Goal: Task Accomplishment & Management: Manage account settings

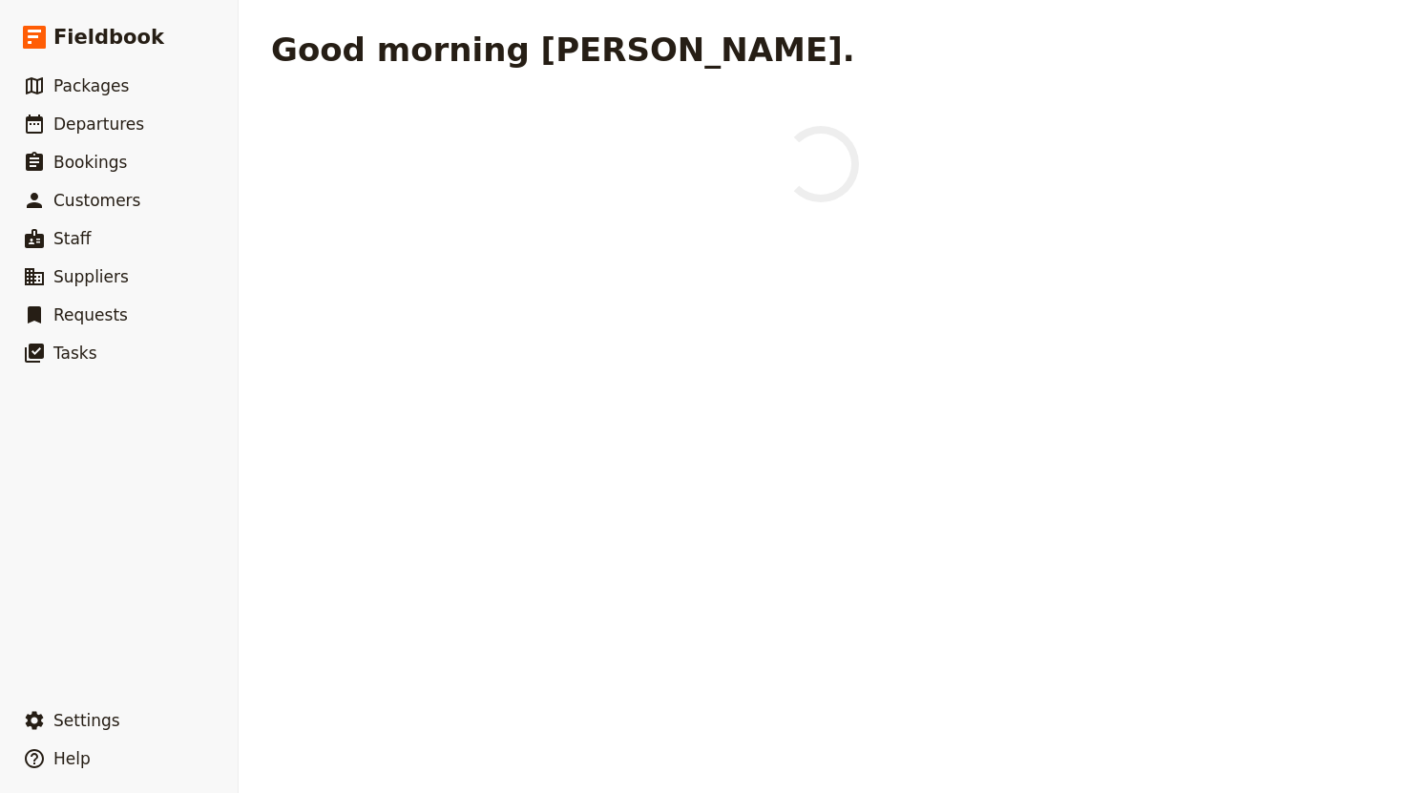
click at [0, 792] on nordpass-portal at bounding box center [0, 793] width 0 height 0
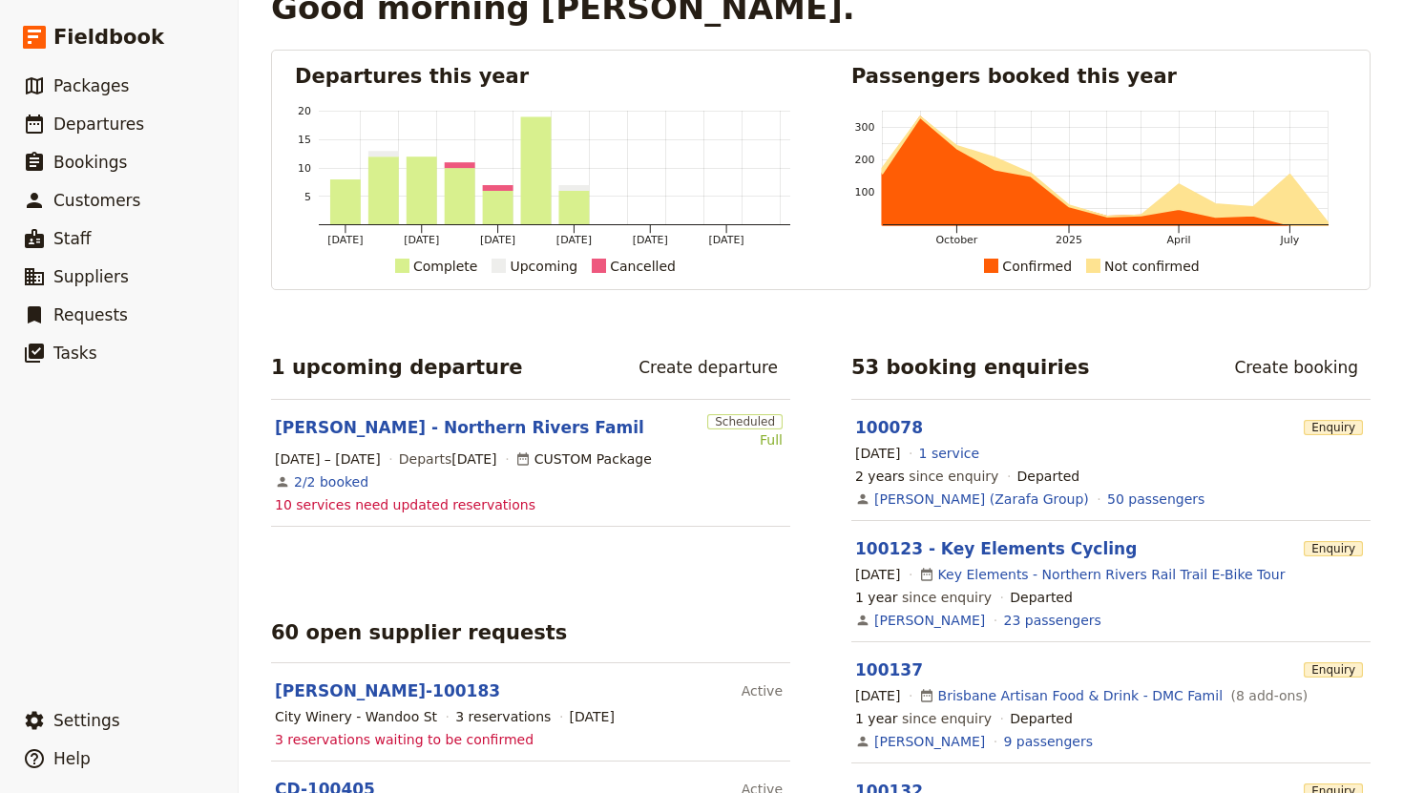
scroll to position [36, 0]
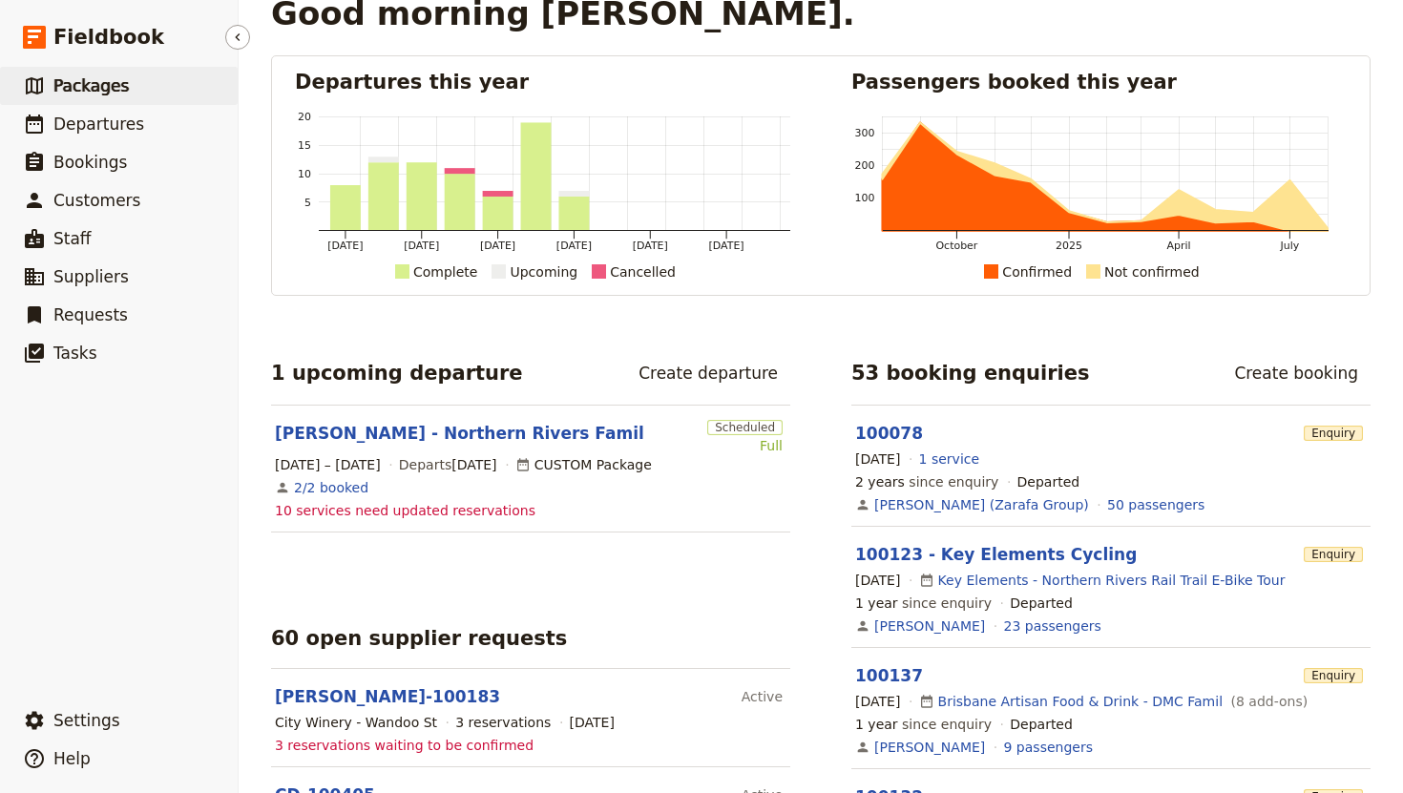
click at [119, 89] on span "Packages" at bounding box center [90, 85] width 75 height 19
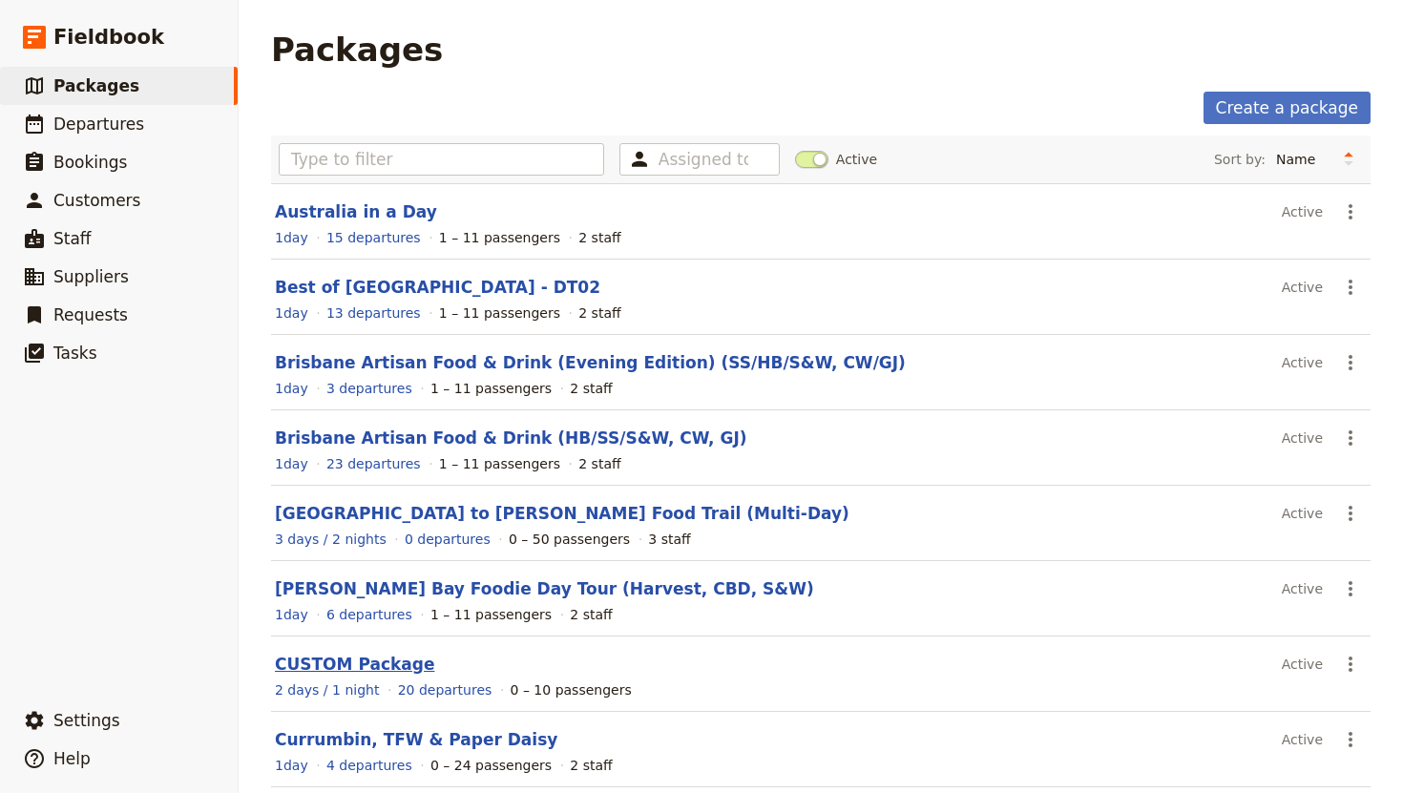
click at [351, 664] on link "CUSTOM Package" at bounding box center [354, 664] width 159 height 19
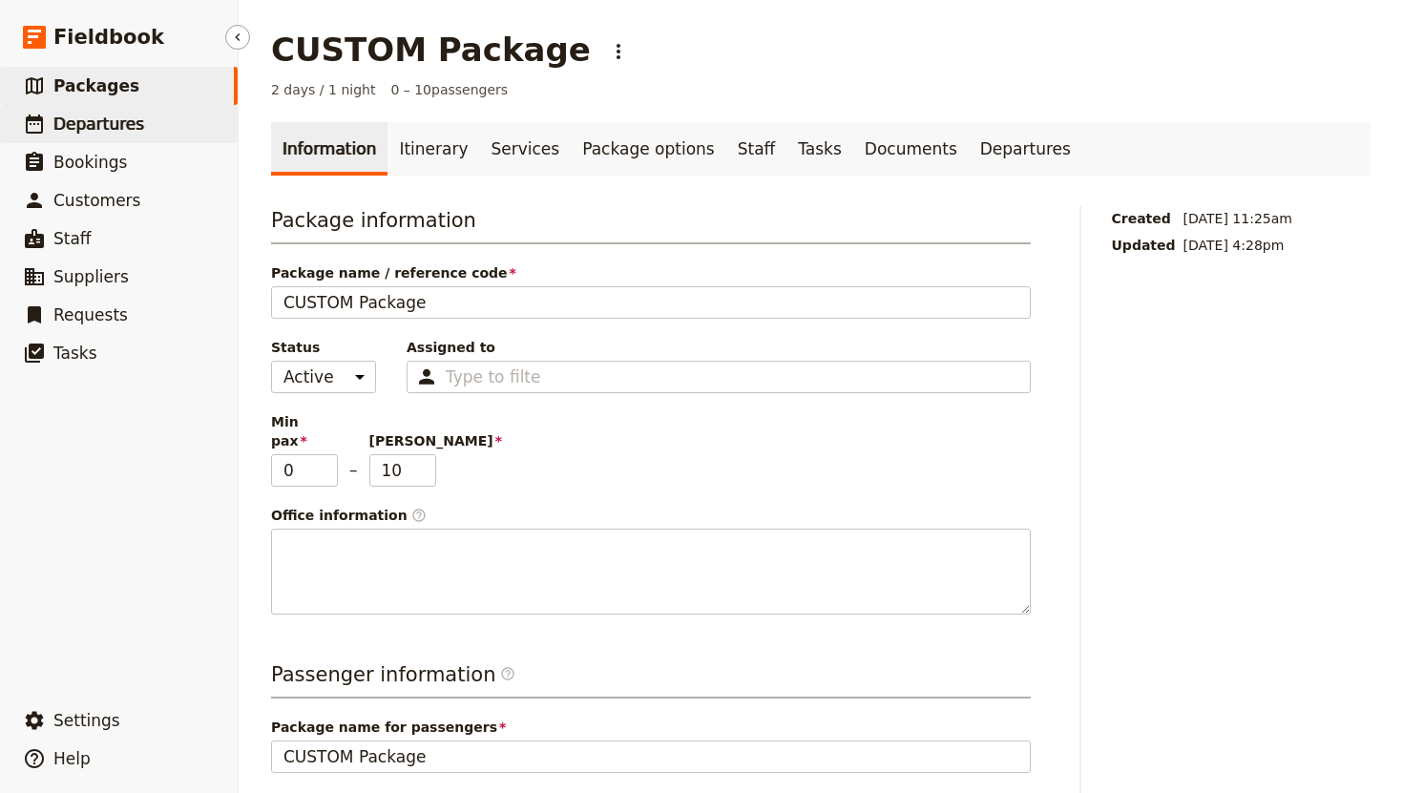
click at [179, 115] on link "​ Departures" at bounding box center [119, 124] width 238 height 38
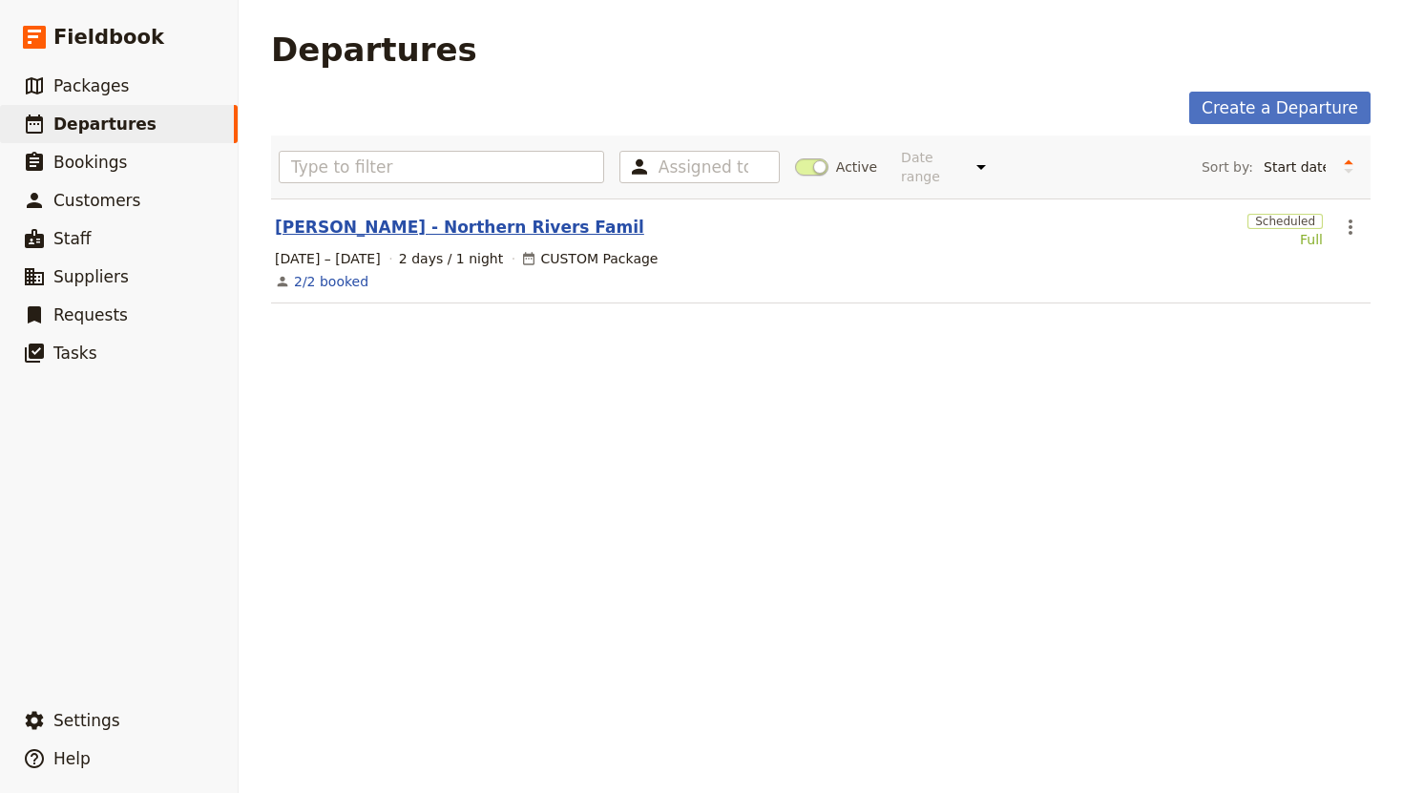
click at [420, 216] on link "[PERSON_NAME] - Northern Rivers Famil" at bounding box center [459, 227] width 369 height 23
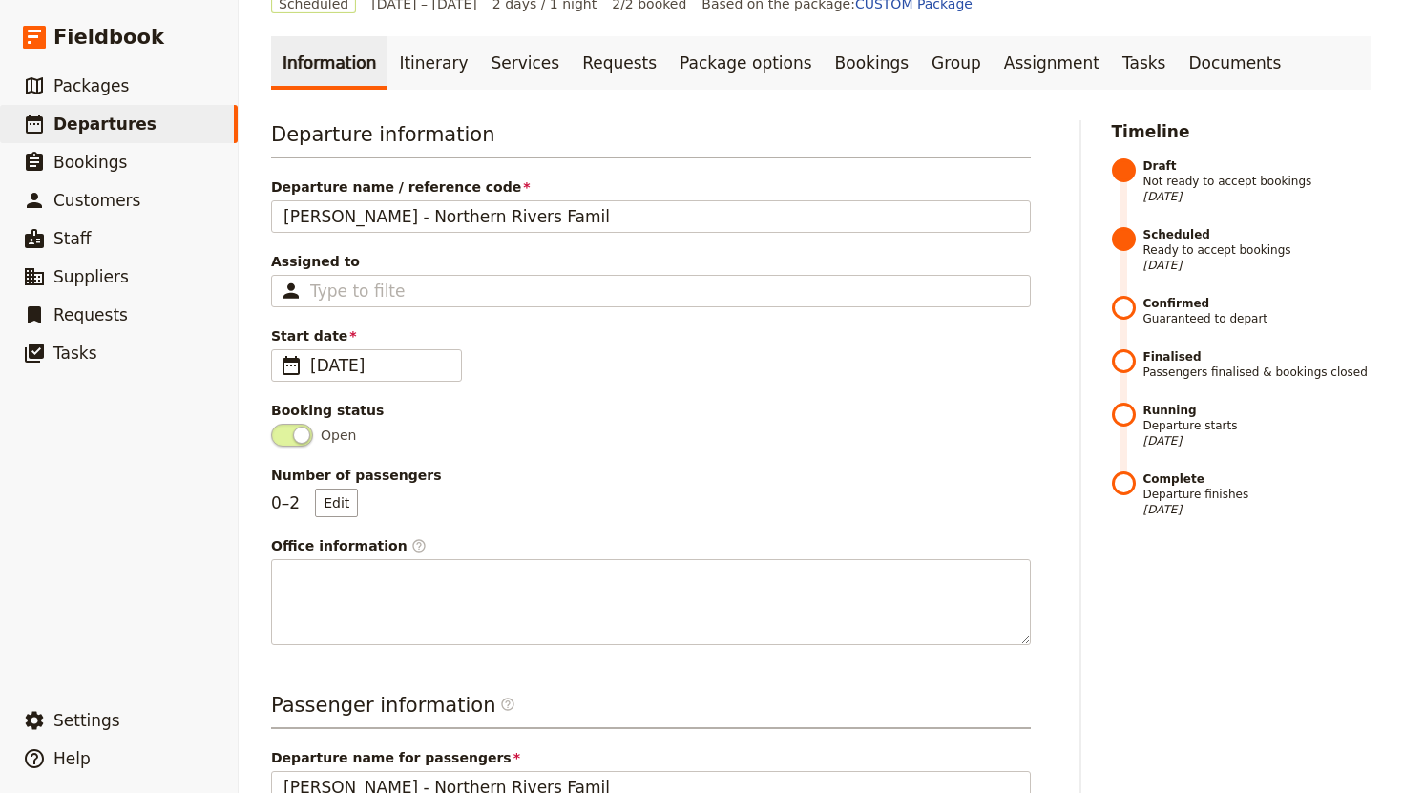
scroll to position [84, 0]
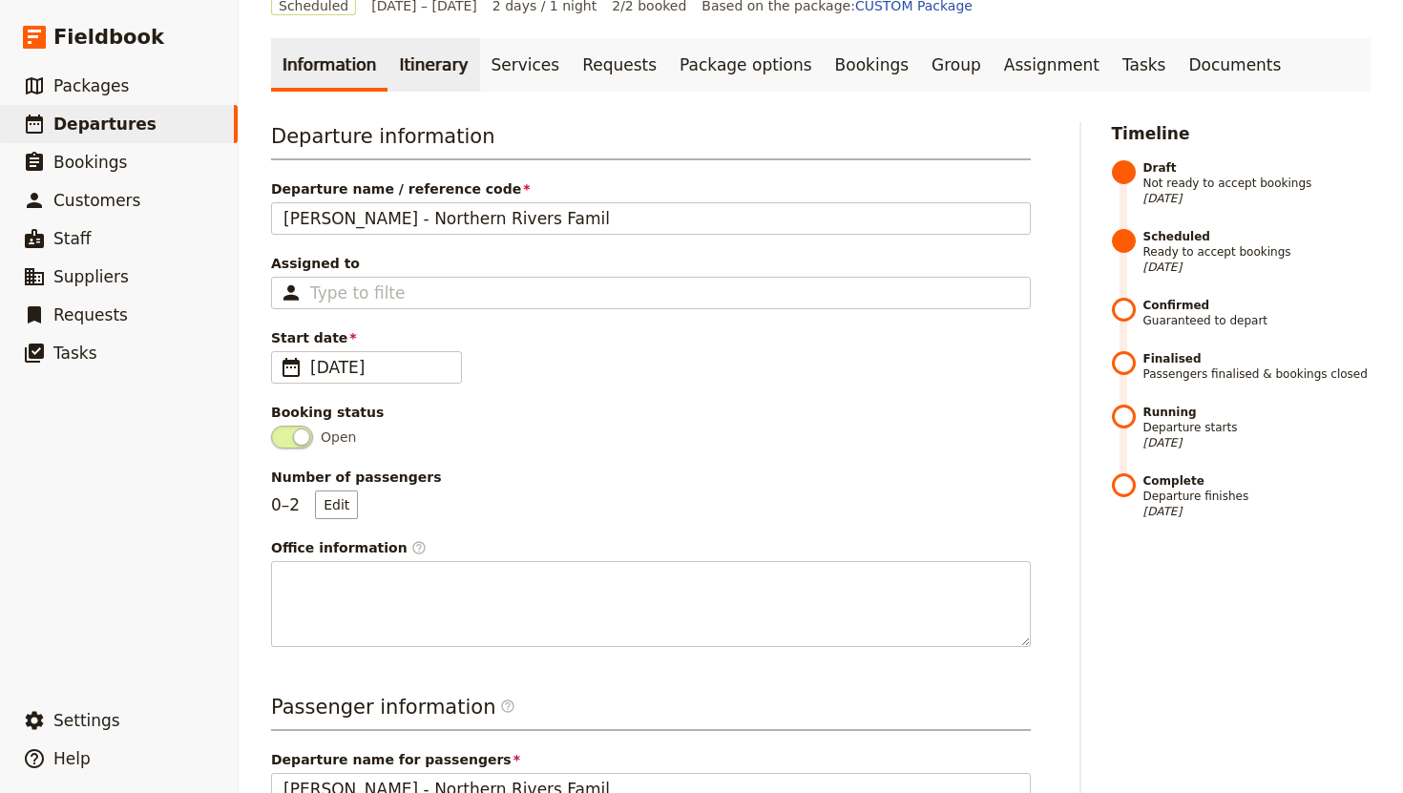
click at [409, 68] on link "Itinerary" at bounding box center [433, 64] width 92 height 53
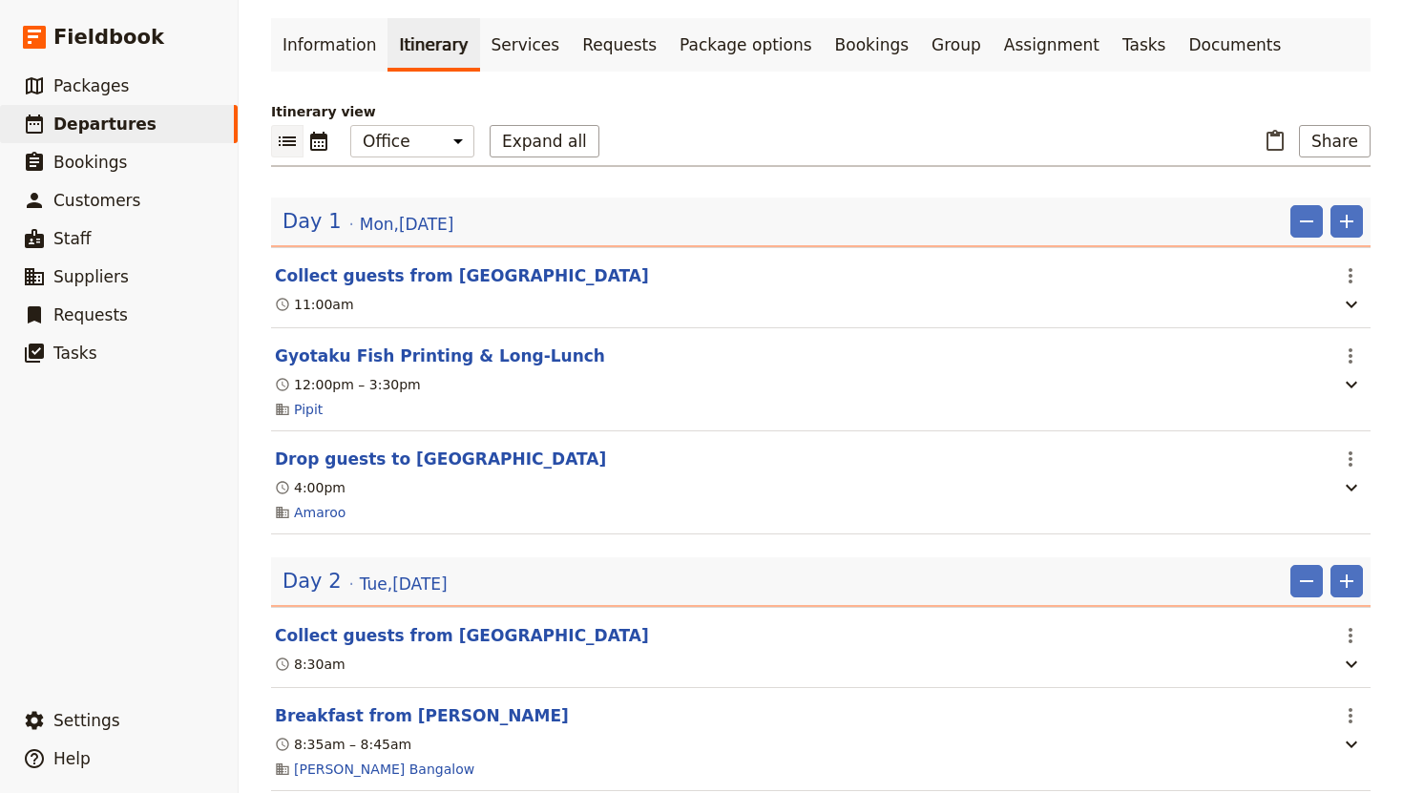
scroll to position [101, 0]
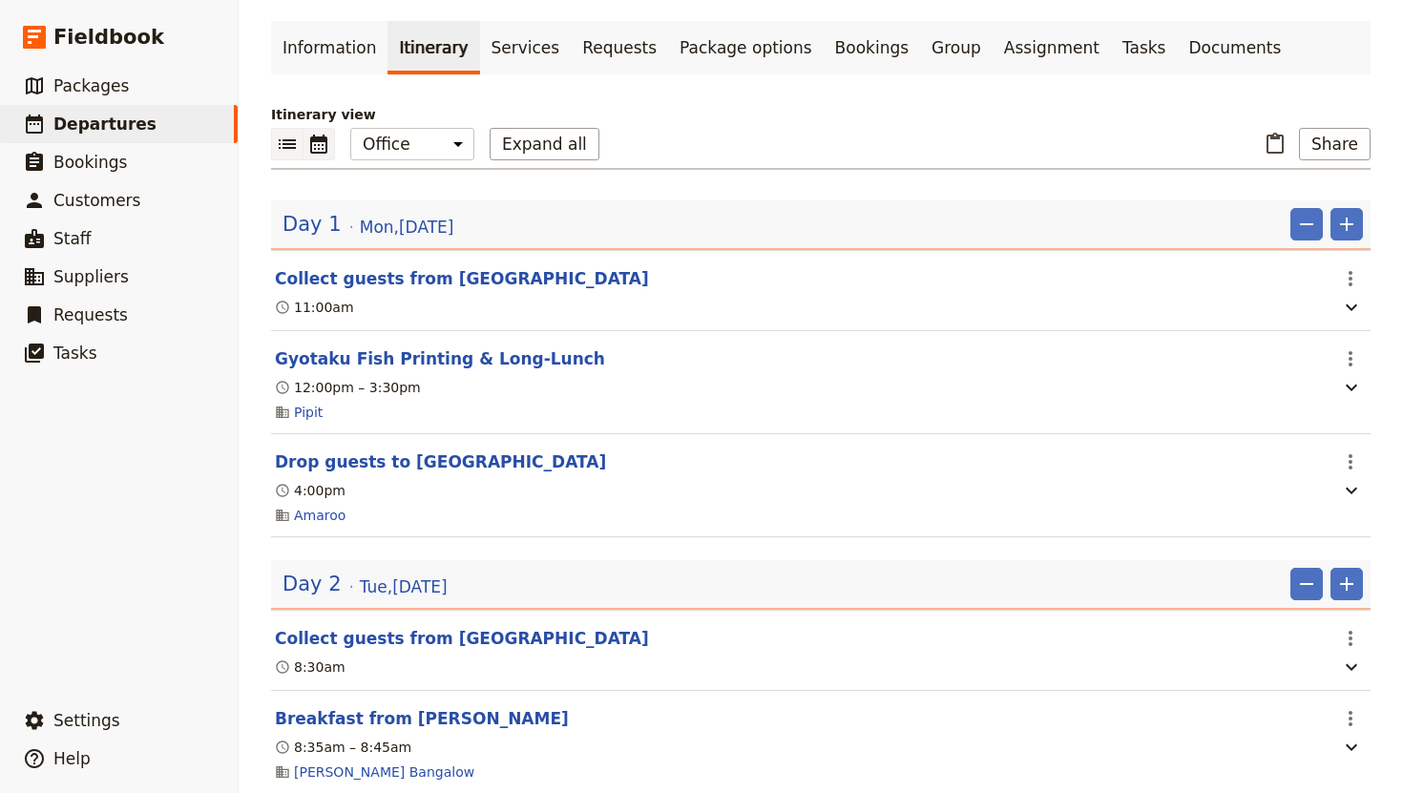
click at [321, 146] on icon "Calendar view" at bounding box center [318, 144] width 23 height 23
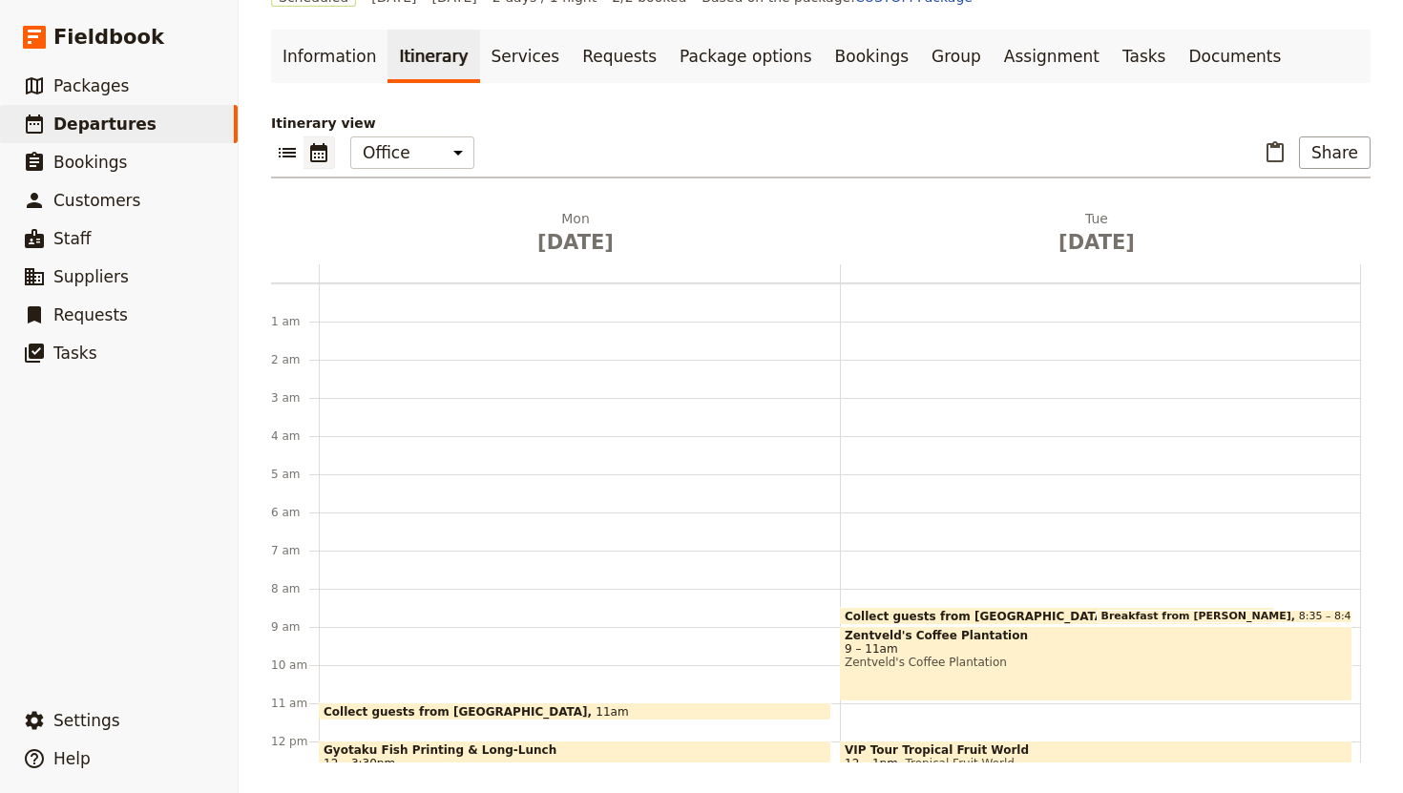
scroll to position [248, 0]
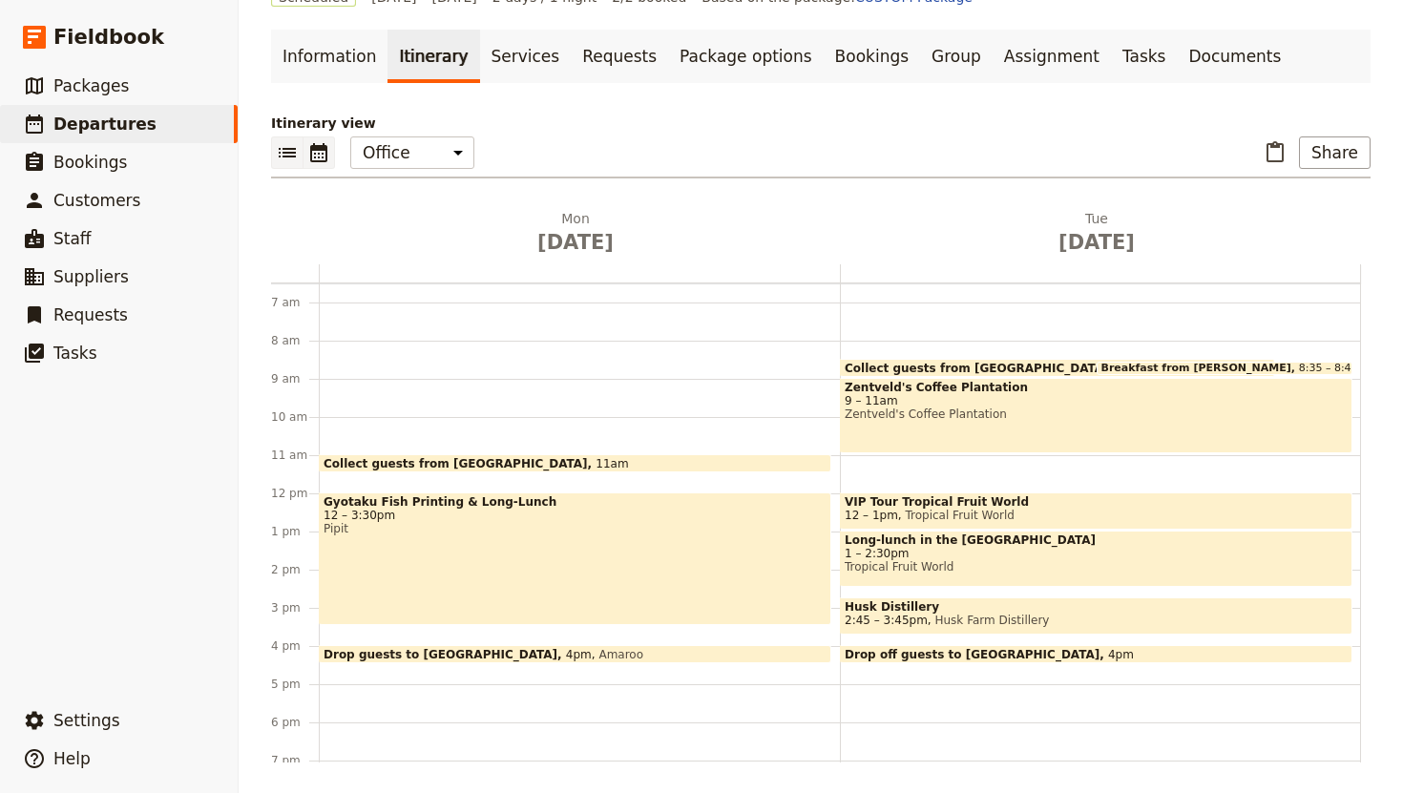
click at [293, 152] on icon "List view" at bounding box center [287, 153] width 17 height 10
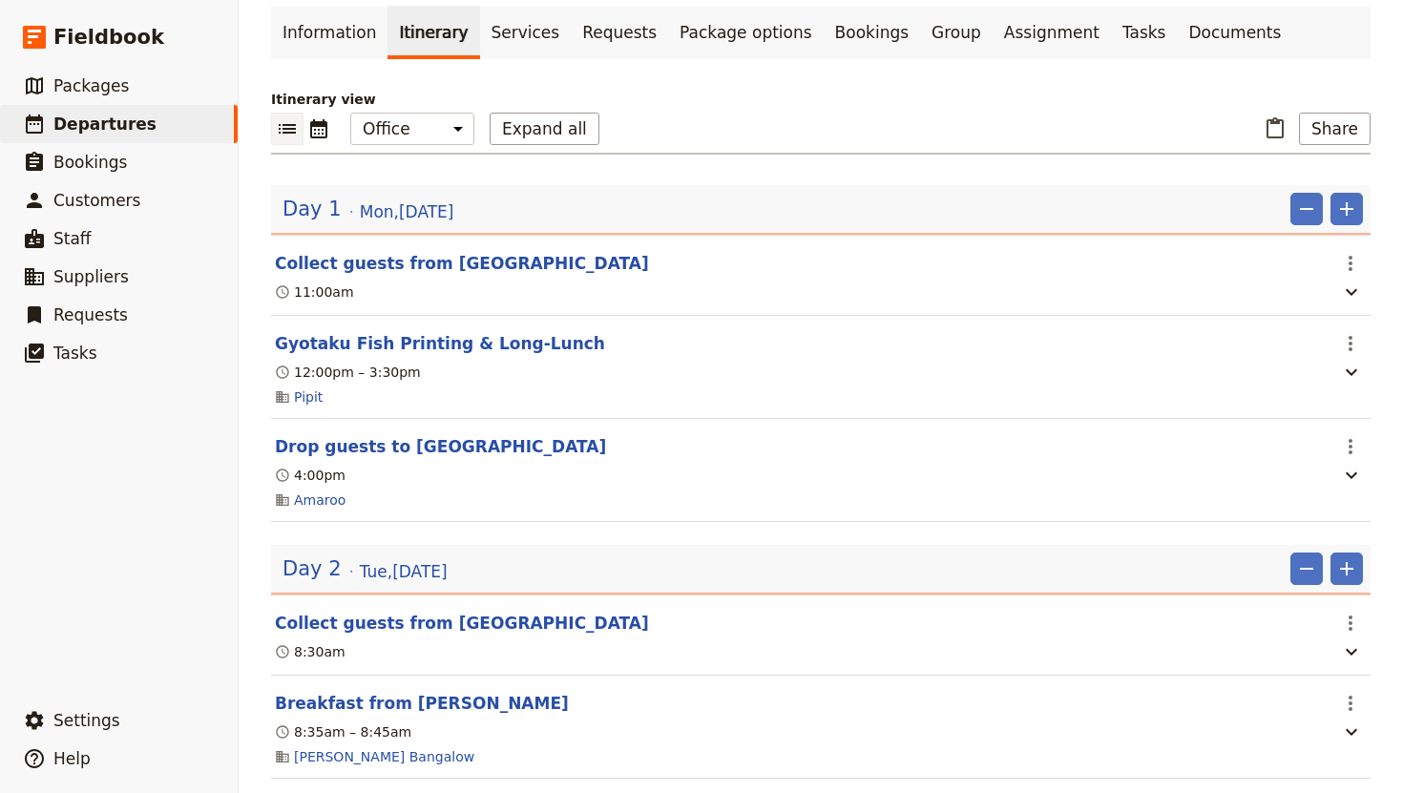
scroll to position [120, 0]
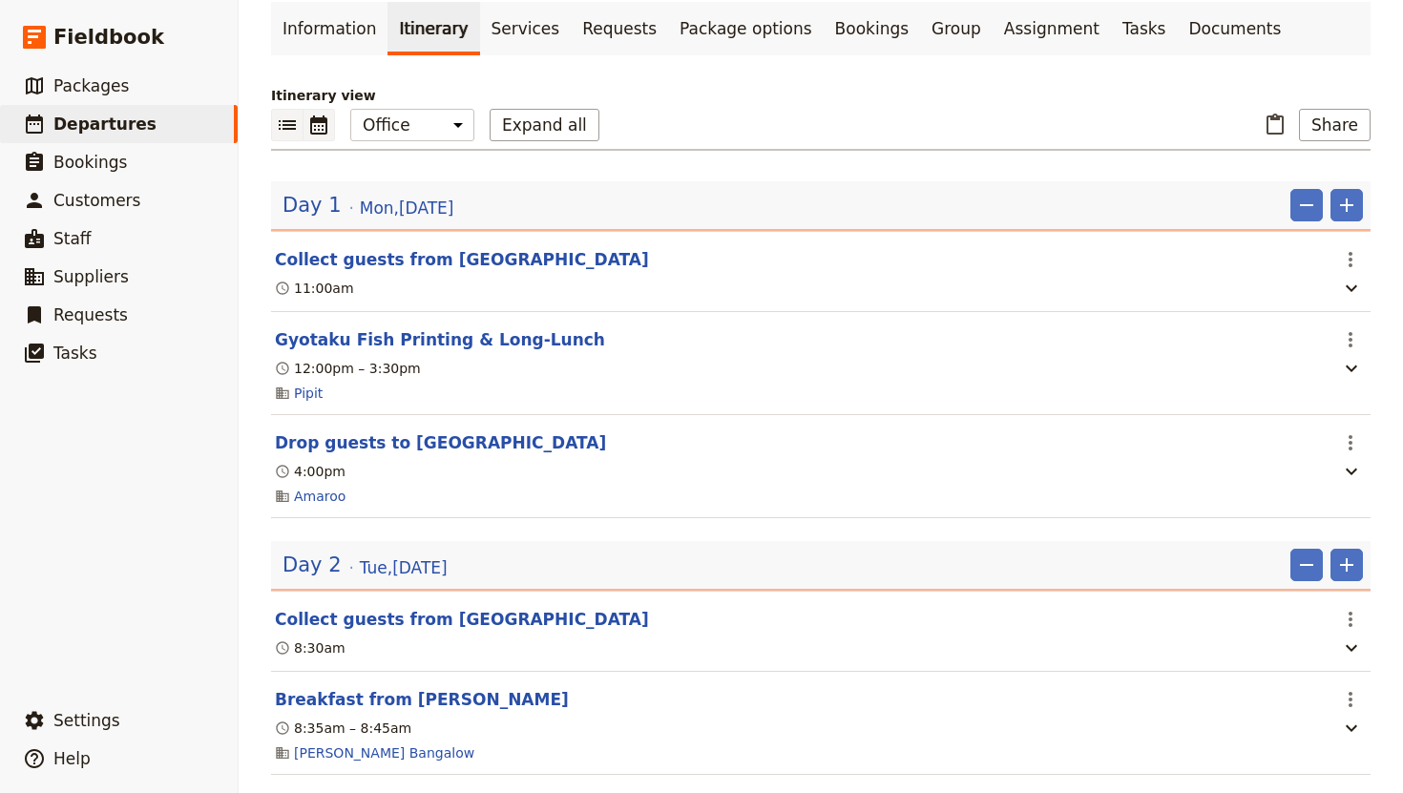
click at [317, 131] on icon "Calendar view" at bounding box center [318, 125] width 23 height 23
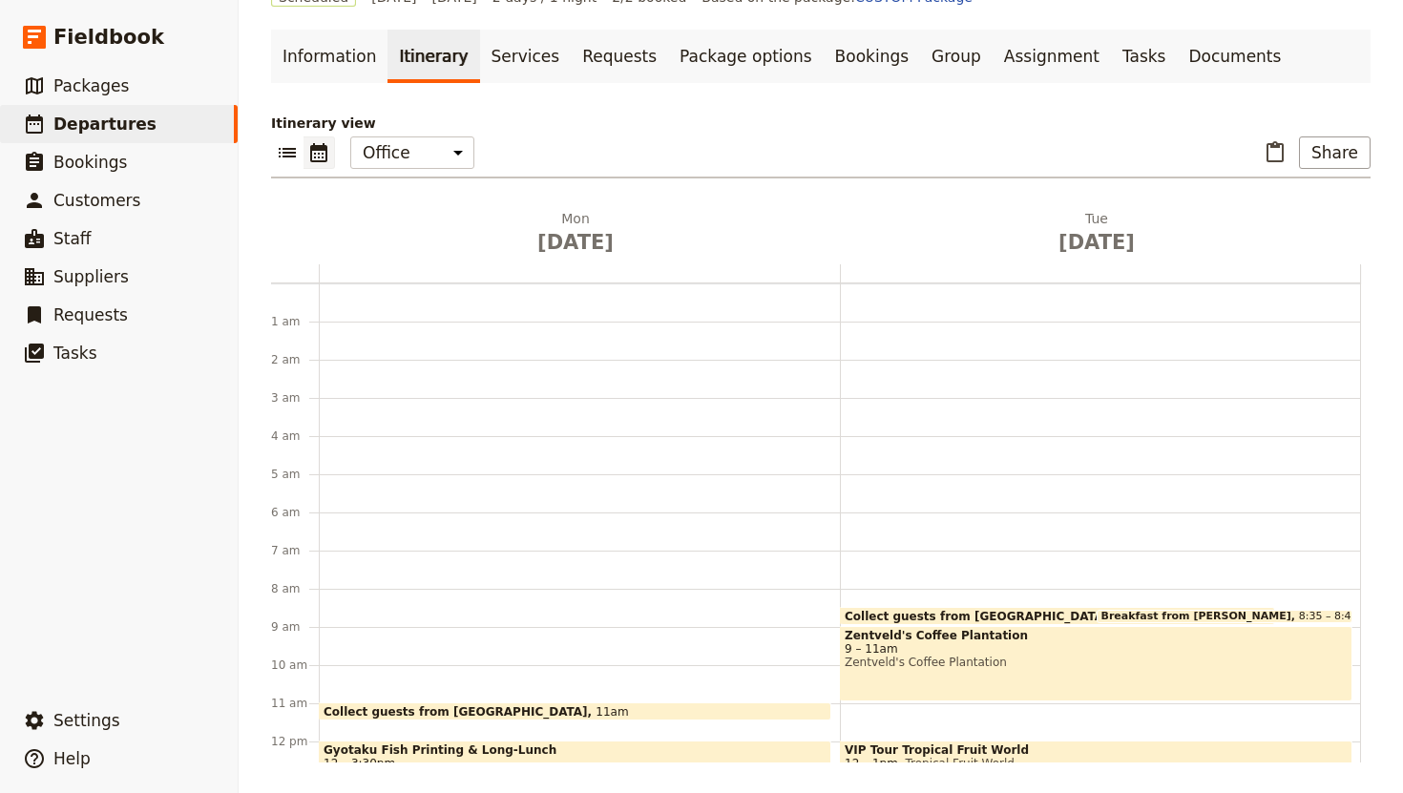
scroll to position [248, 0]
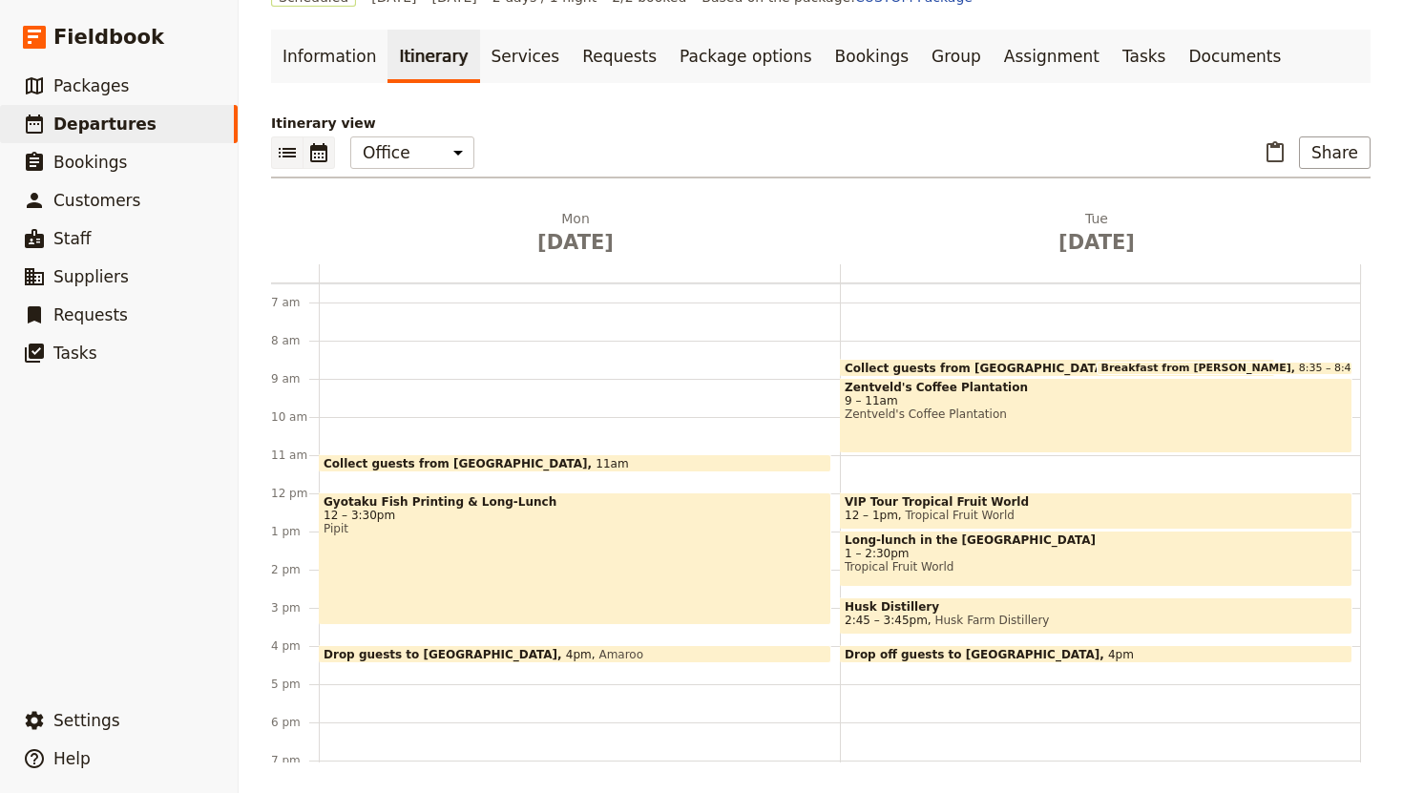
click at [281, 158] on icon "List view" at bounding box center [287, 152] width 23 height 23
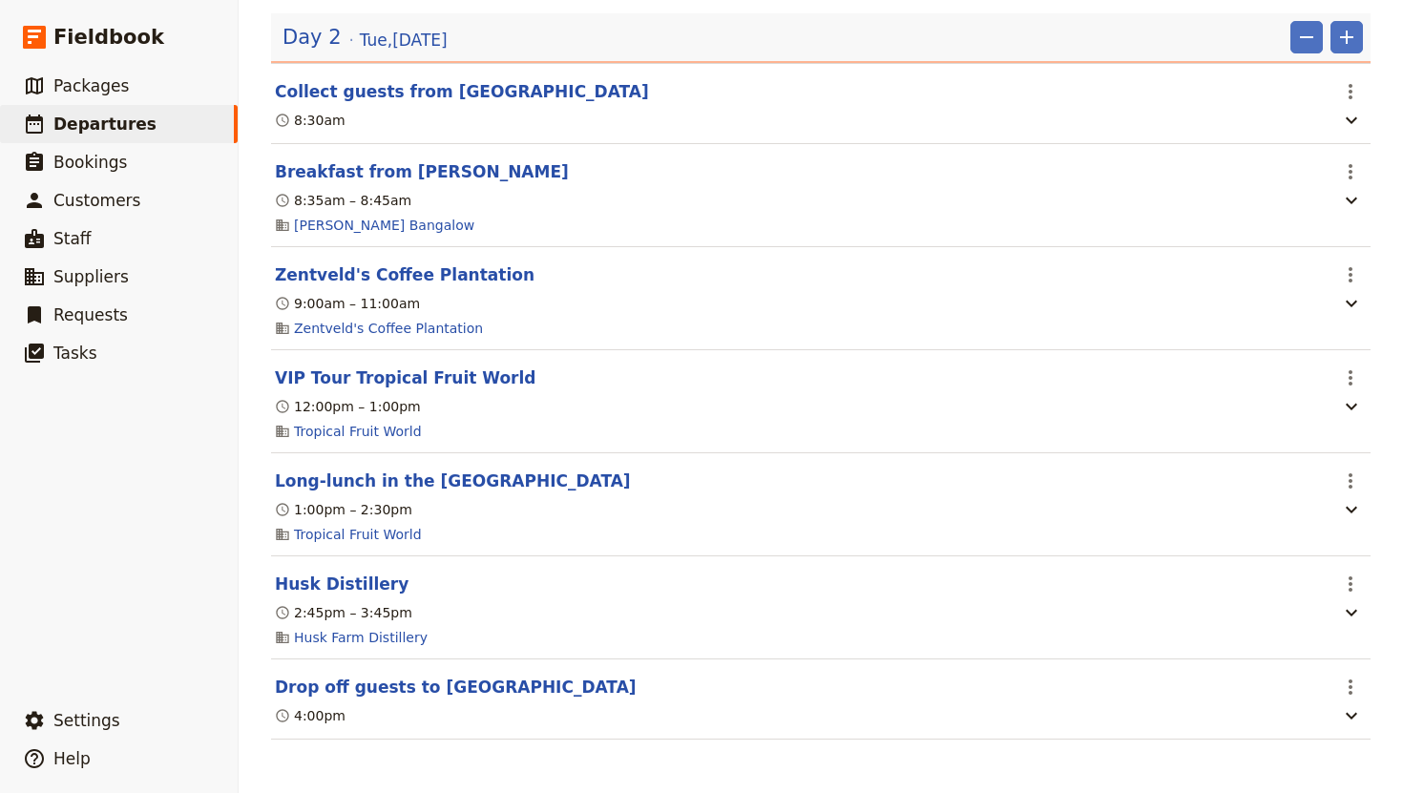
scroll to position [0, 0]
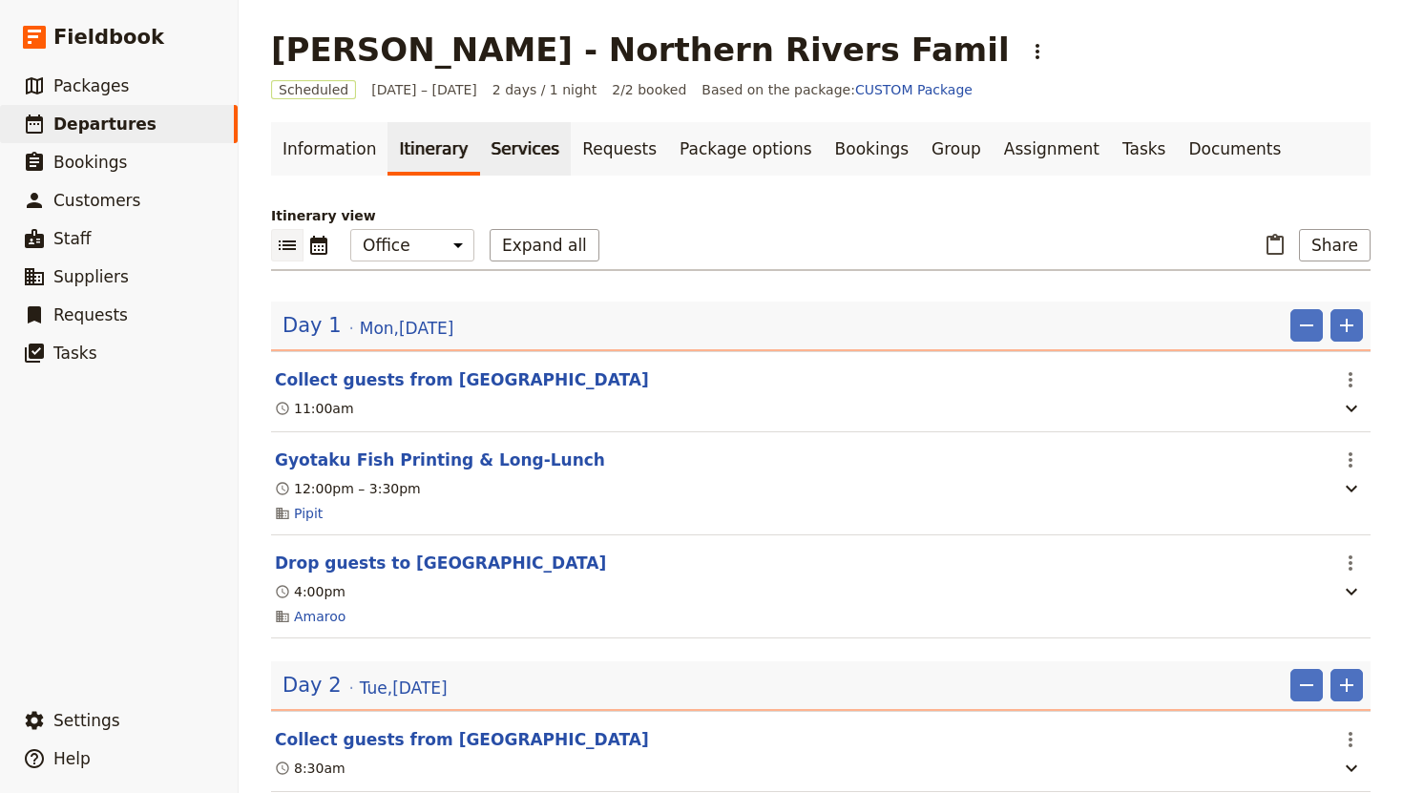
click at [506, 149] on link "Services" at bounding box center [526, 148] width 92 height 53
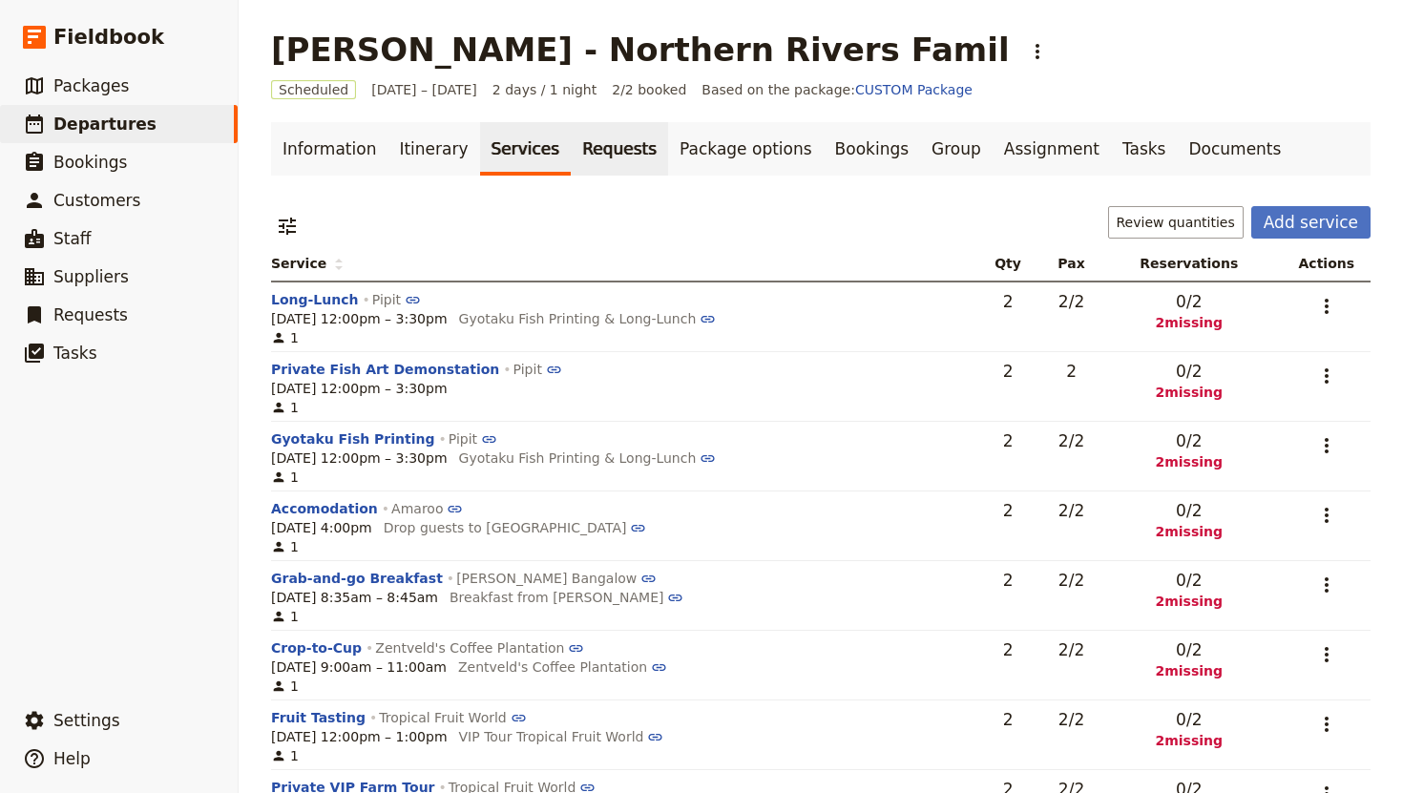
click at [582, 158] on link "Requests" at bounding box center [619, 148] width 97 height 53
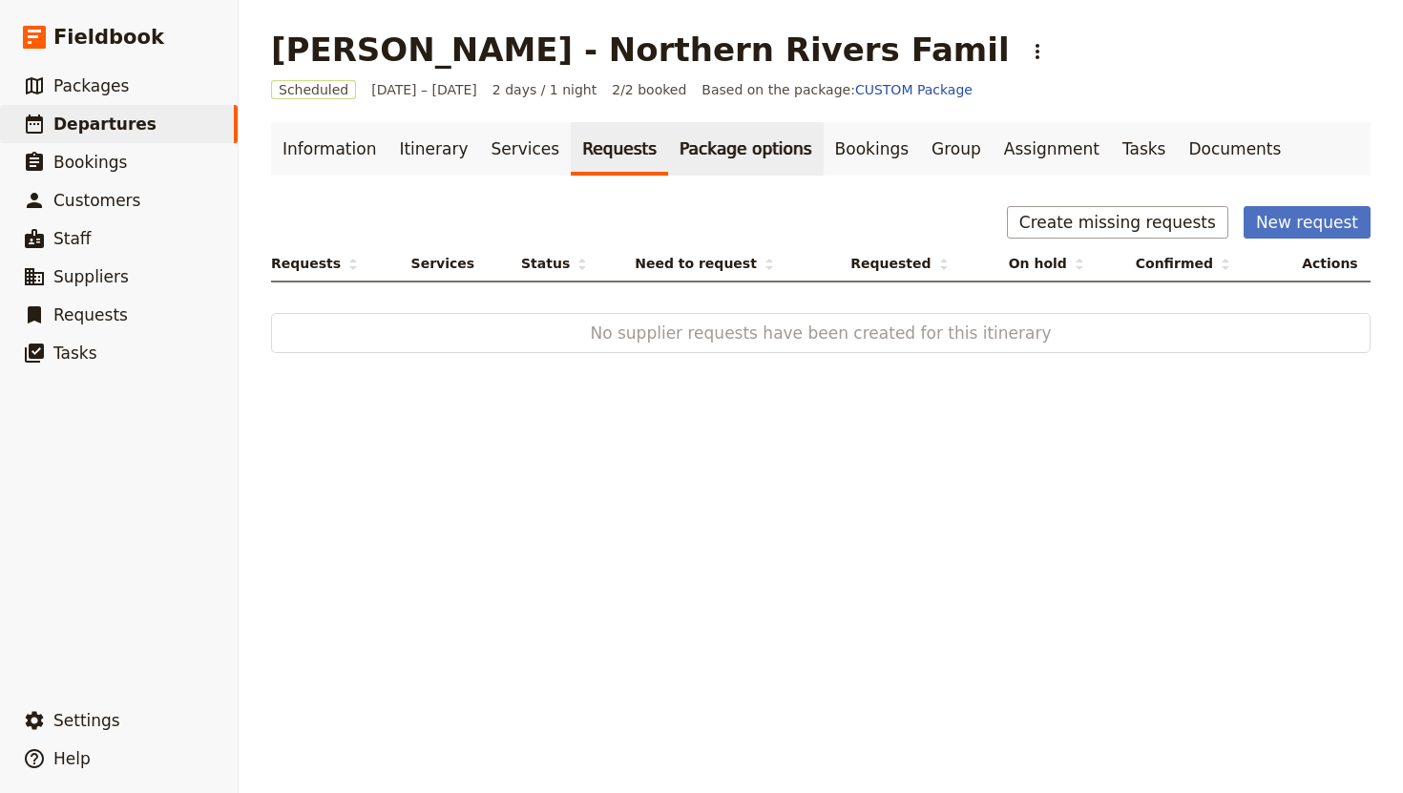
click at [689, 156] on link "Package options" at bounding box center [745, 148] width 155 height 53
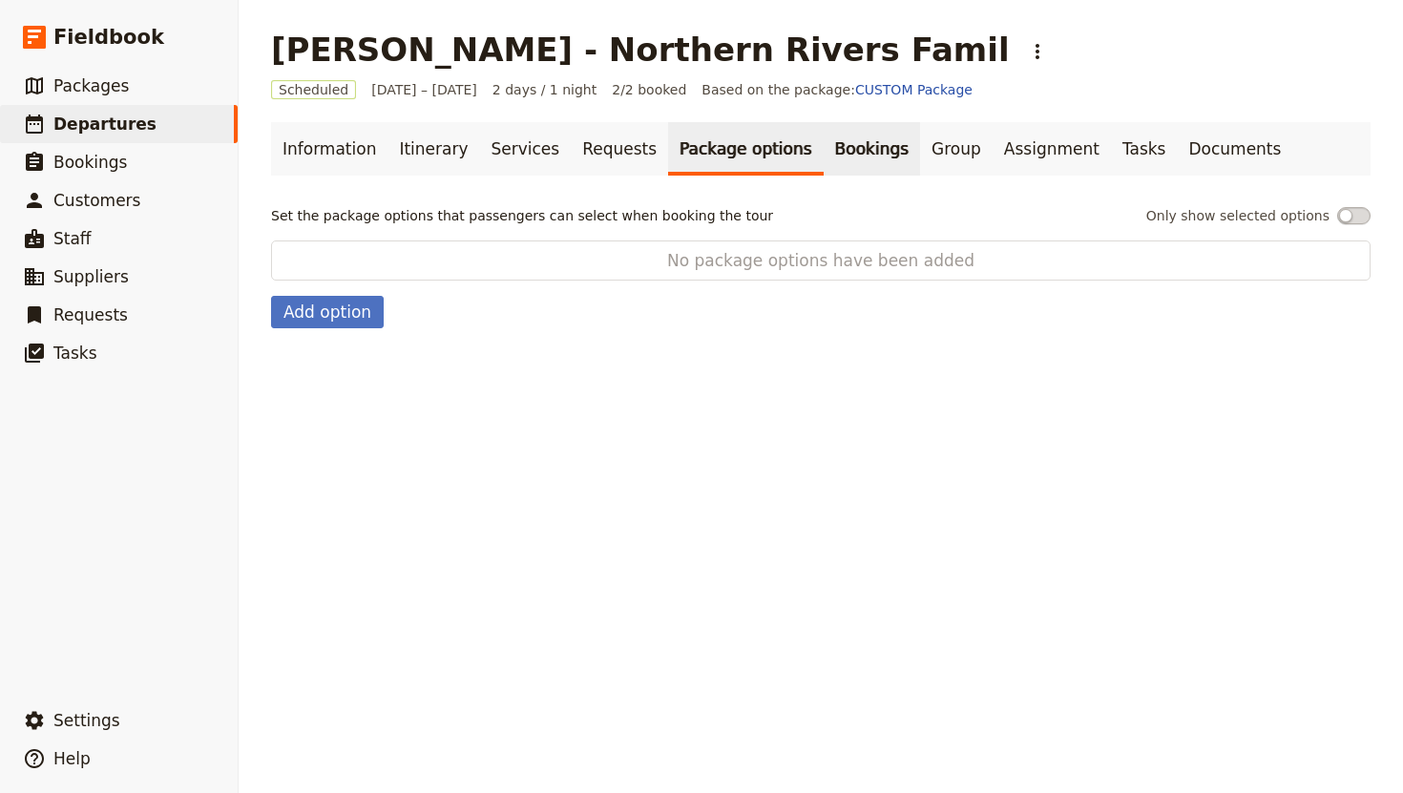
click at [840, 141] on link "Bookings" at bounding box center [872, 148] width 96 height 53
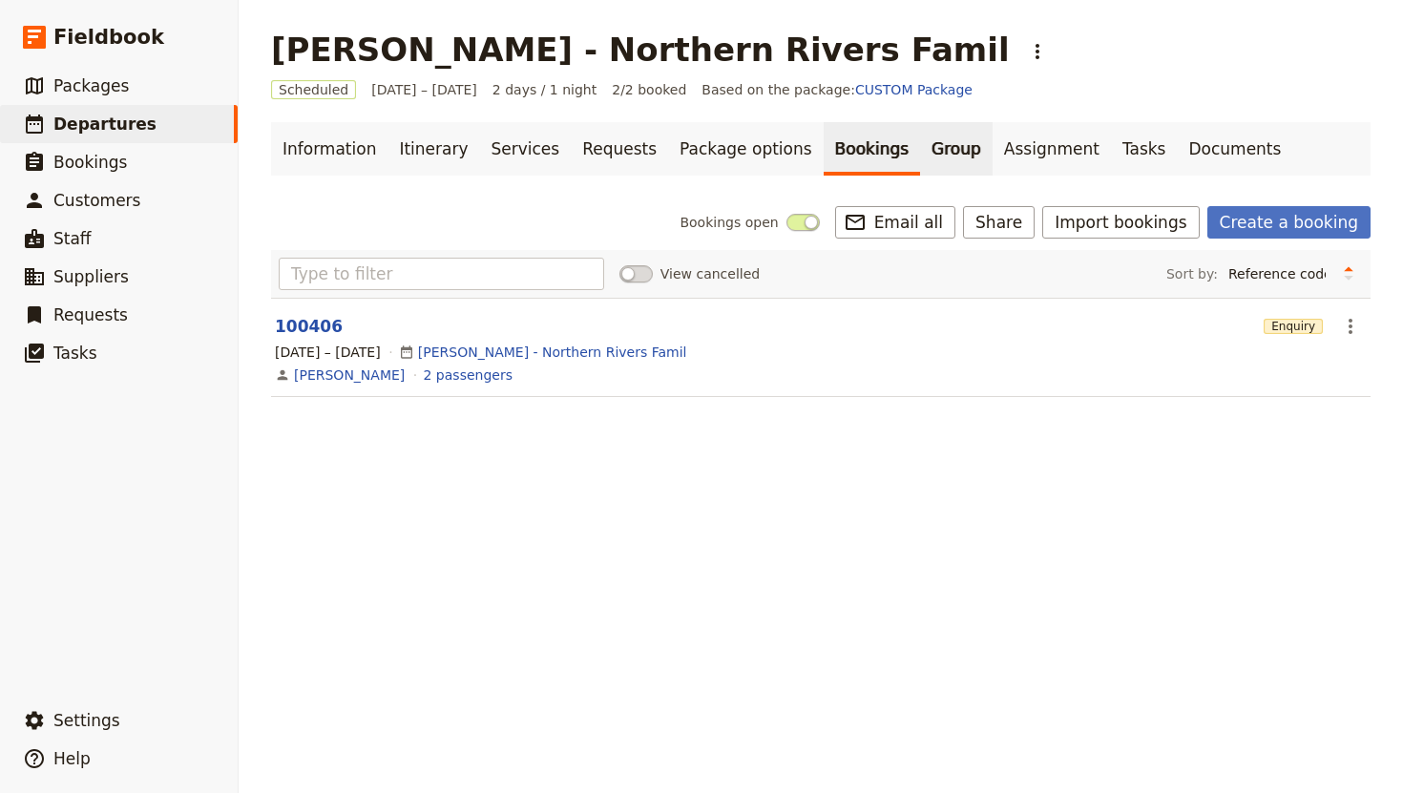
click at [920, 146] on link "Group" at bounding box center [956, 148] width 73 height 53
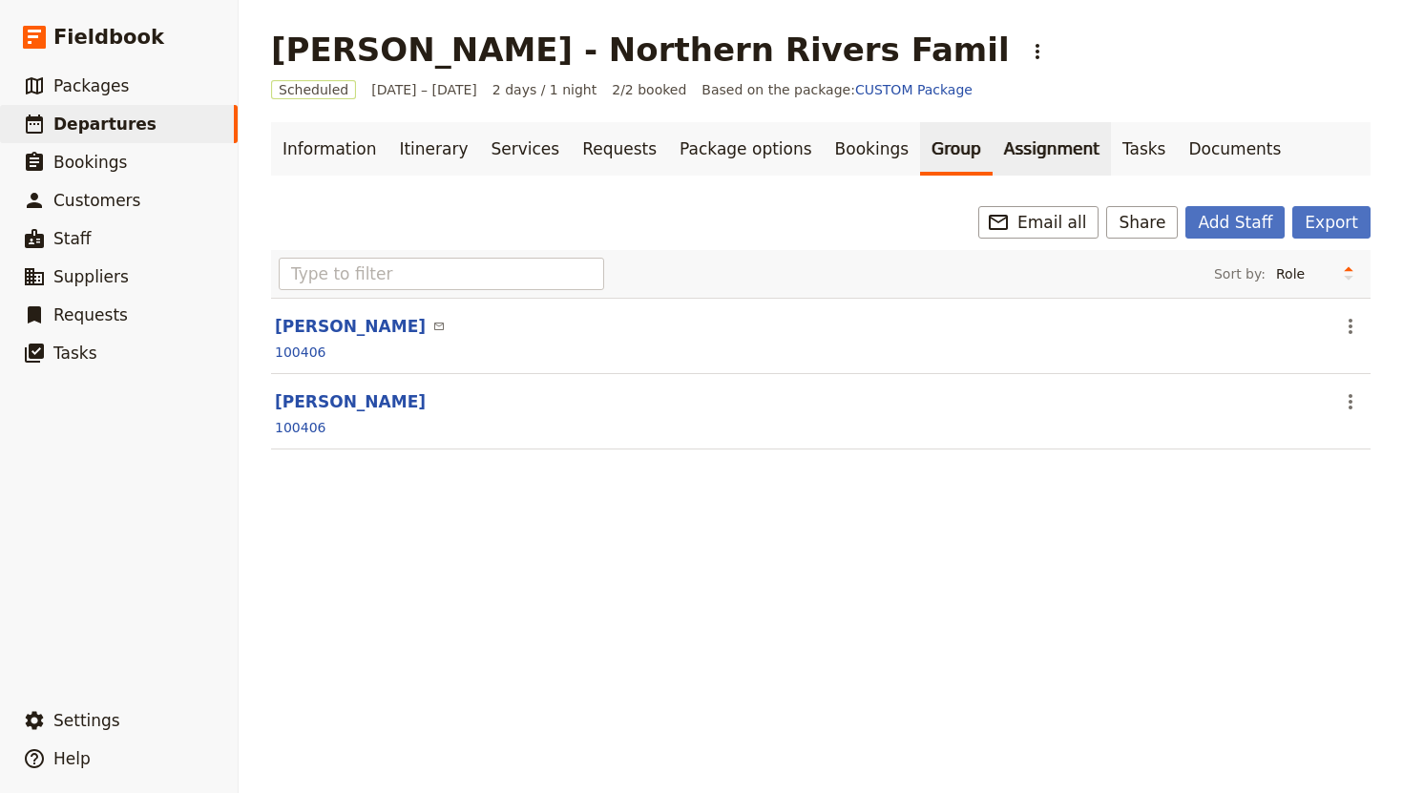
click at [992, 154] on link "Assignment" at bounding box center [1051, 148] width 118 height 53
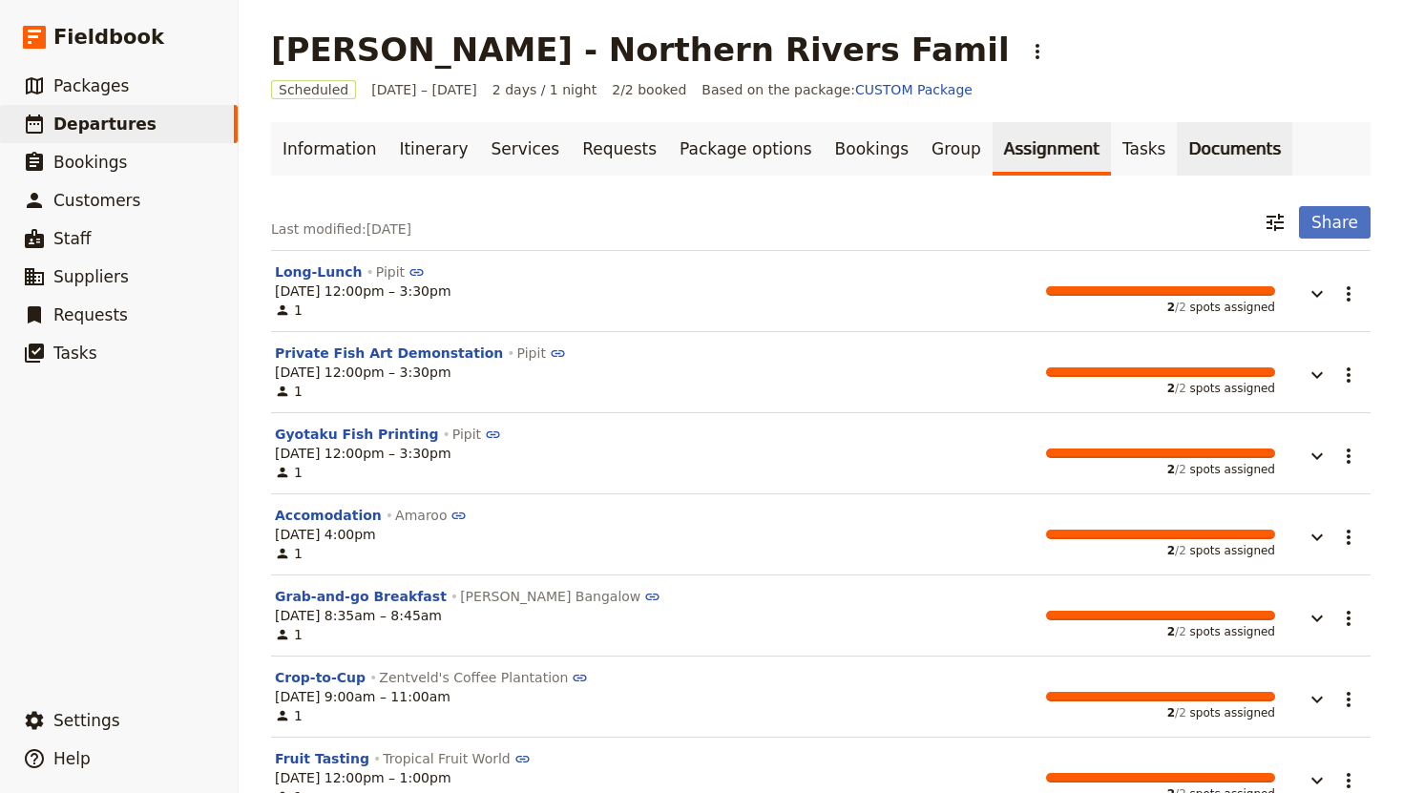
click at [1177, 140] on link "Documents" at bounding box center [1234, 148] width 115 height 53
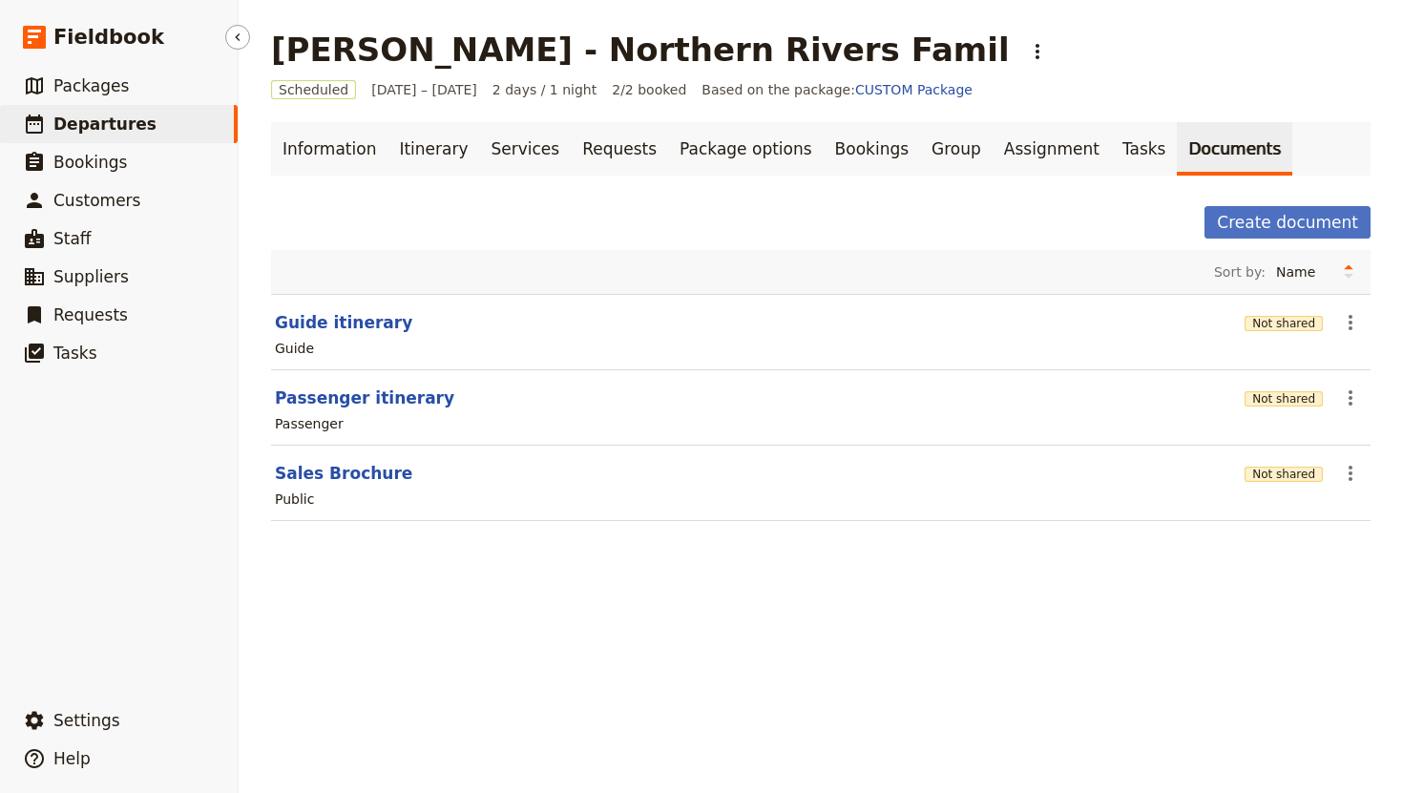
click at [146, 136] on link "​ Departures" at bounding box center [119, 124] width 238 height 38
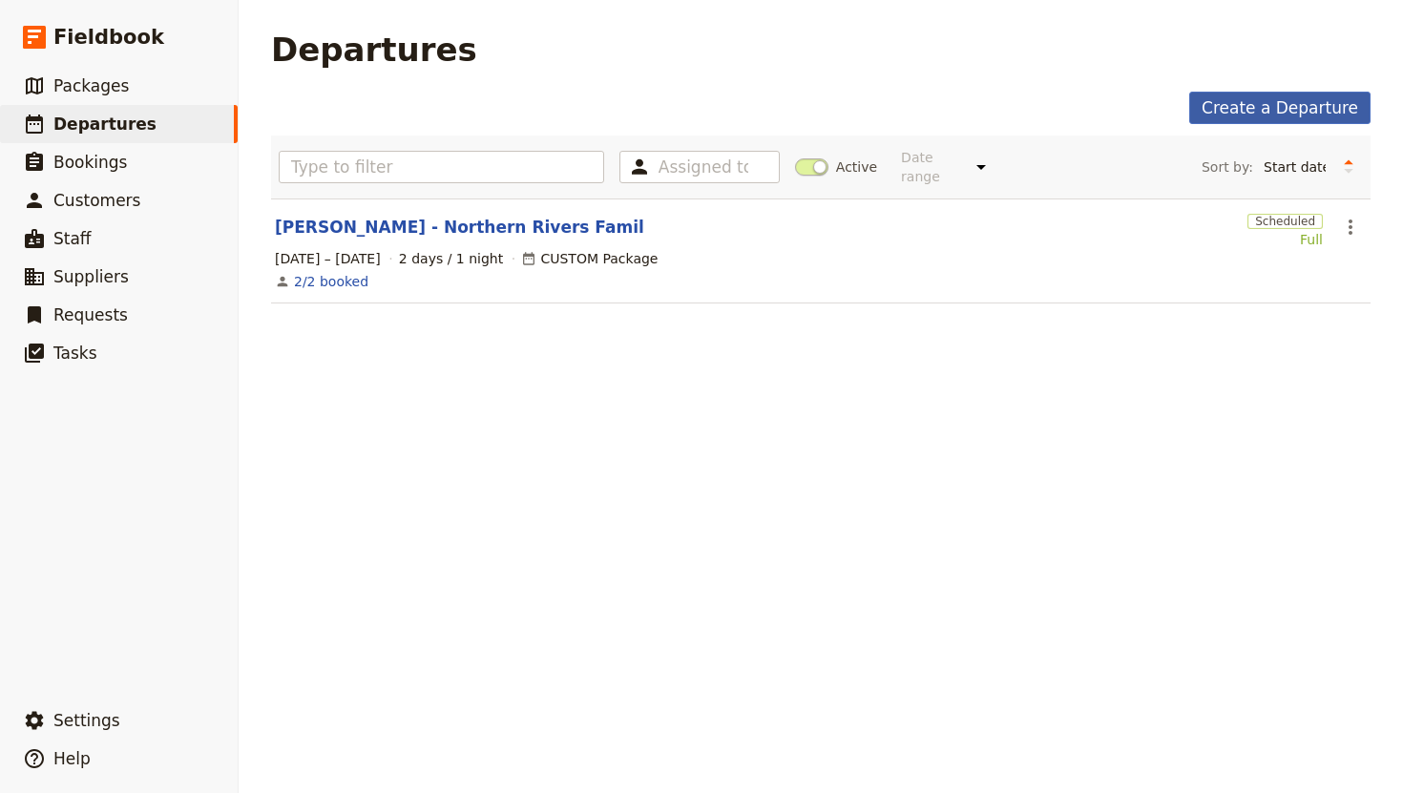
click at [1230, 113] on link "Create a Departure" at bounding box center [1279, 108] width 181 height 32
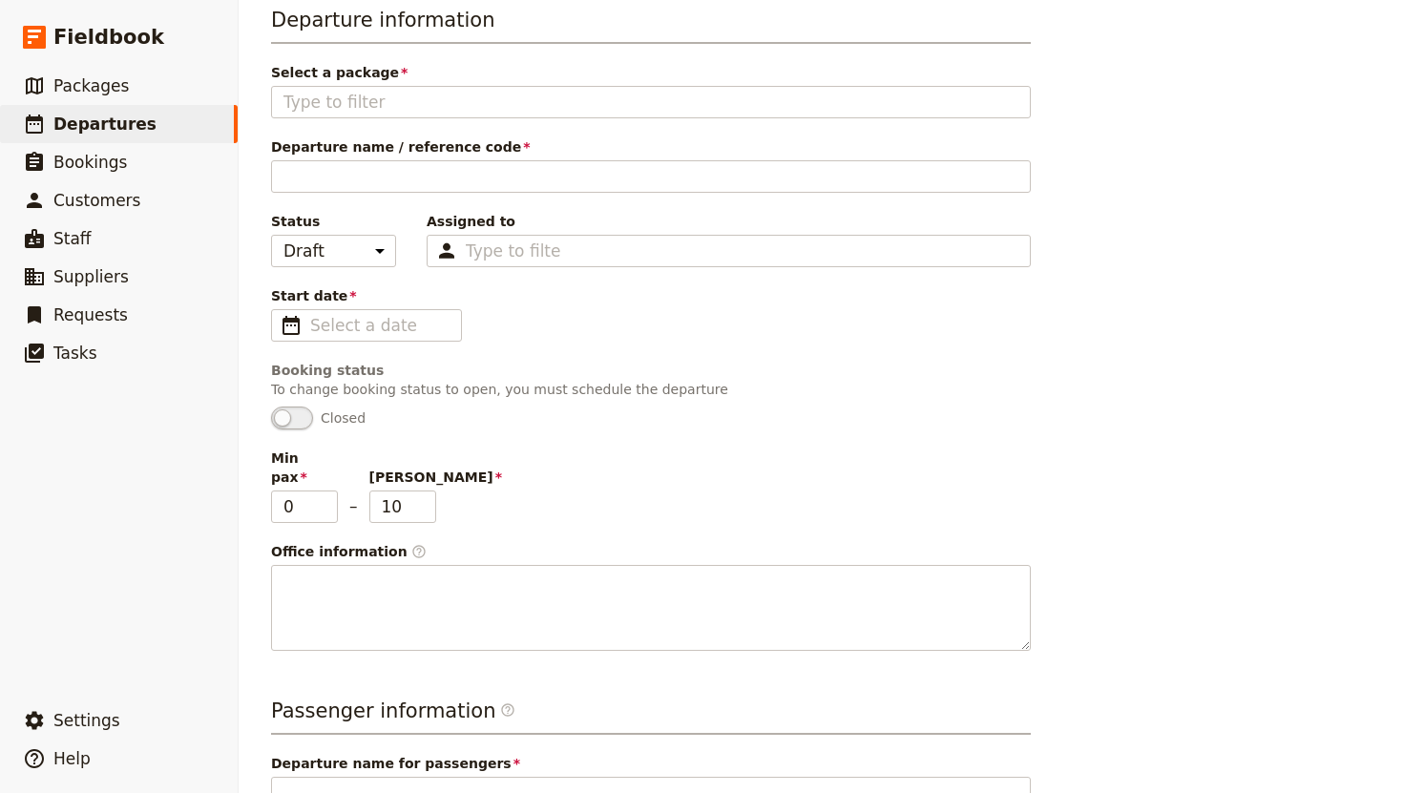
scroll to position [88, 0]
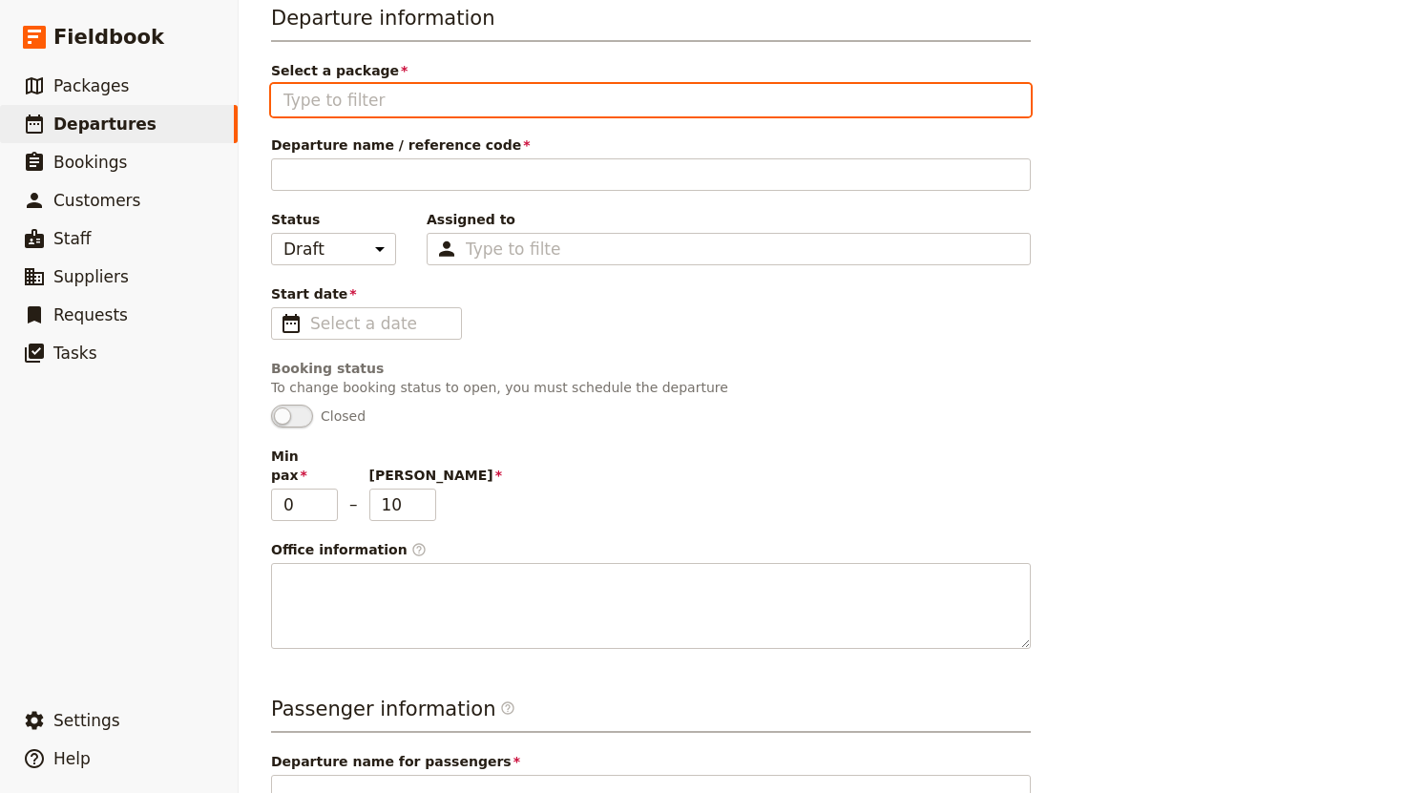
click at [414, 95] on input "Select a package" at bounding box center [650, 100] width 735 height 23
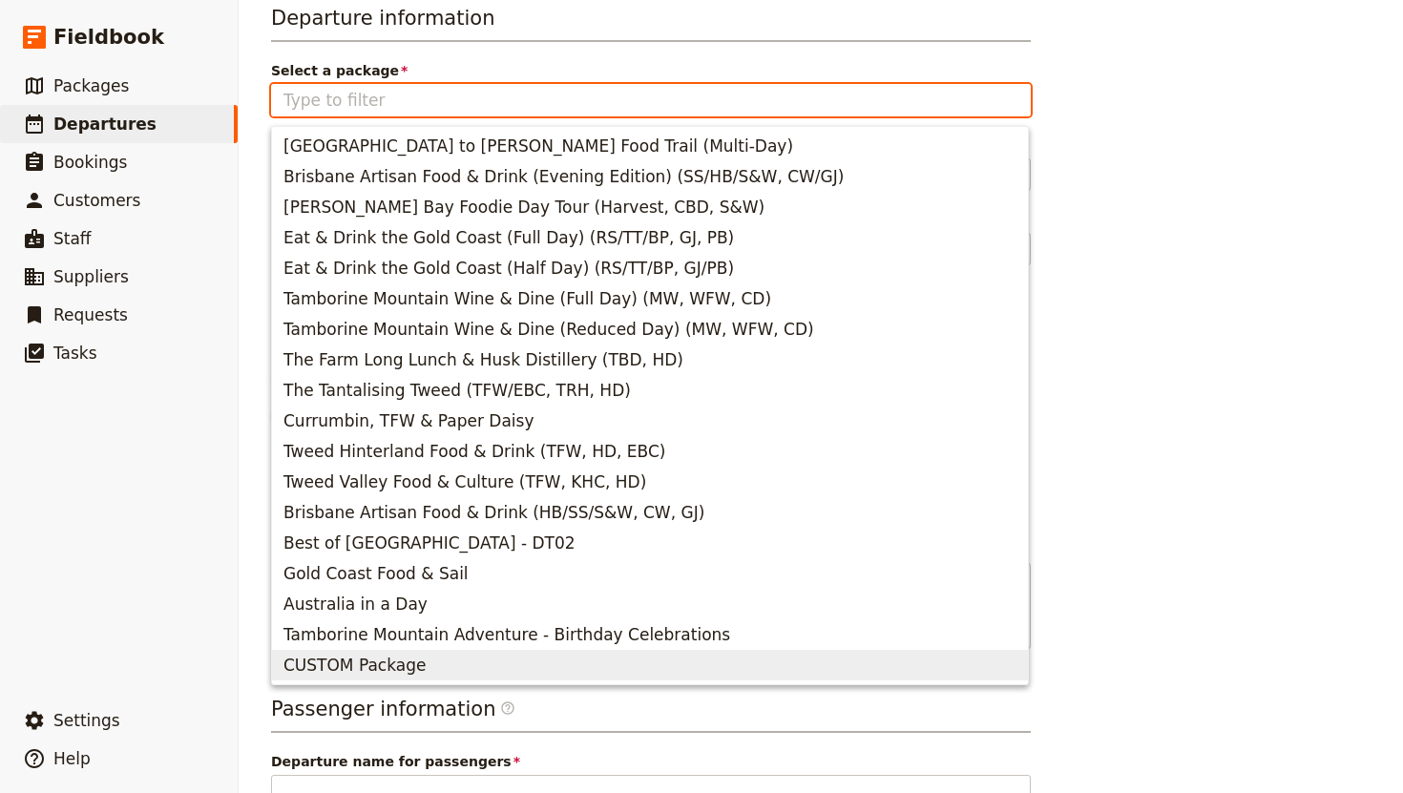
click at [407, 669] on span "CUSTOM Package" at bounding box center [354, 665] width 142 height 23
type input "CUSTOM Package"
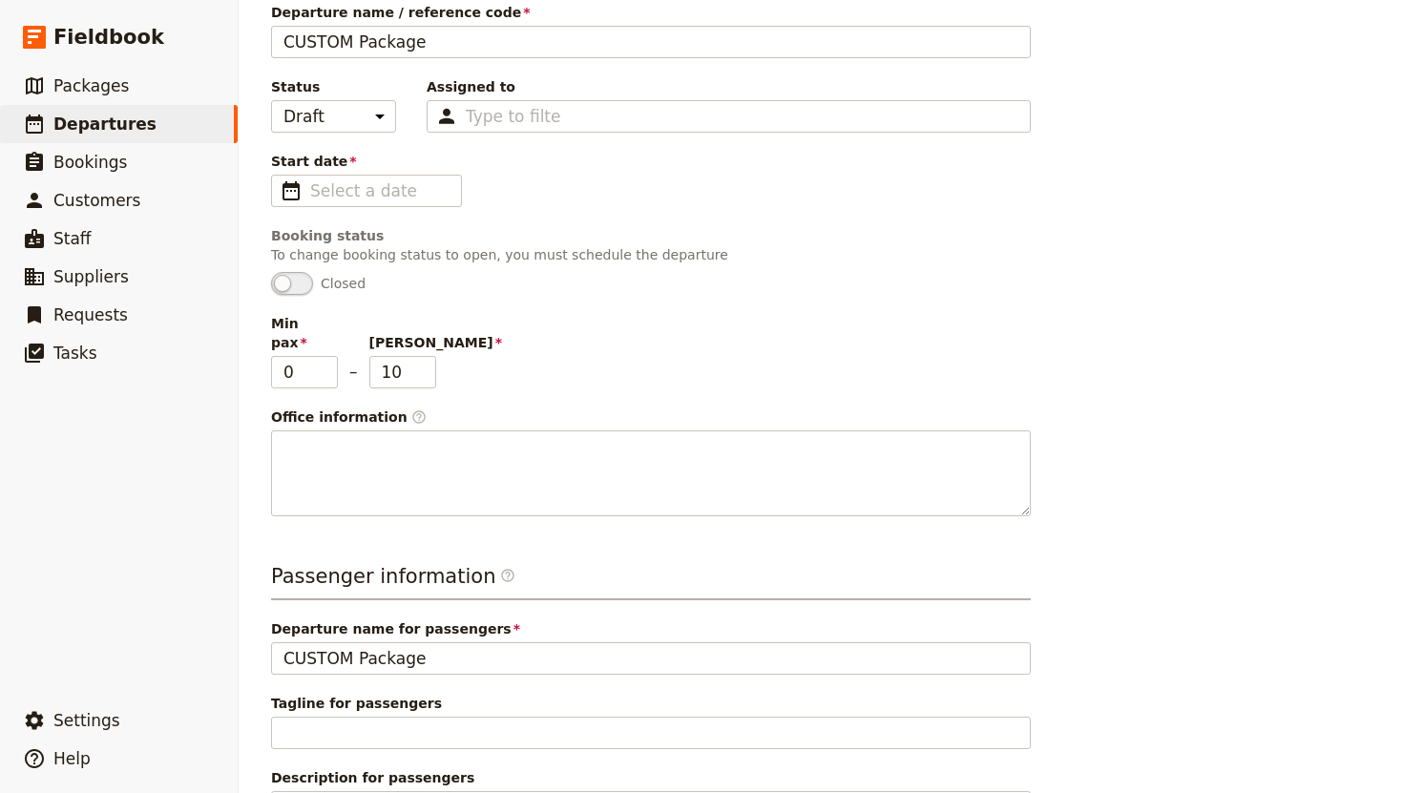
scroll to position [0, 0]
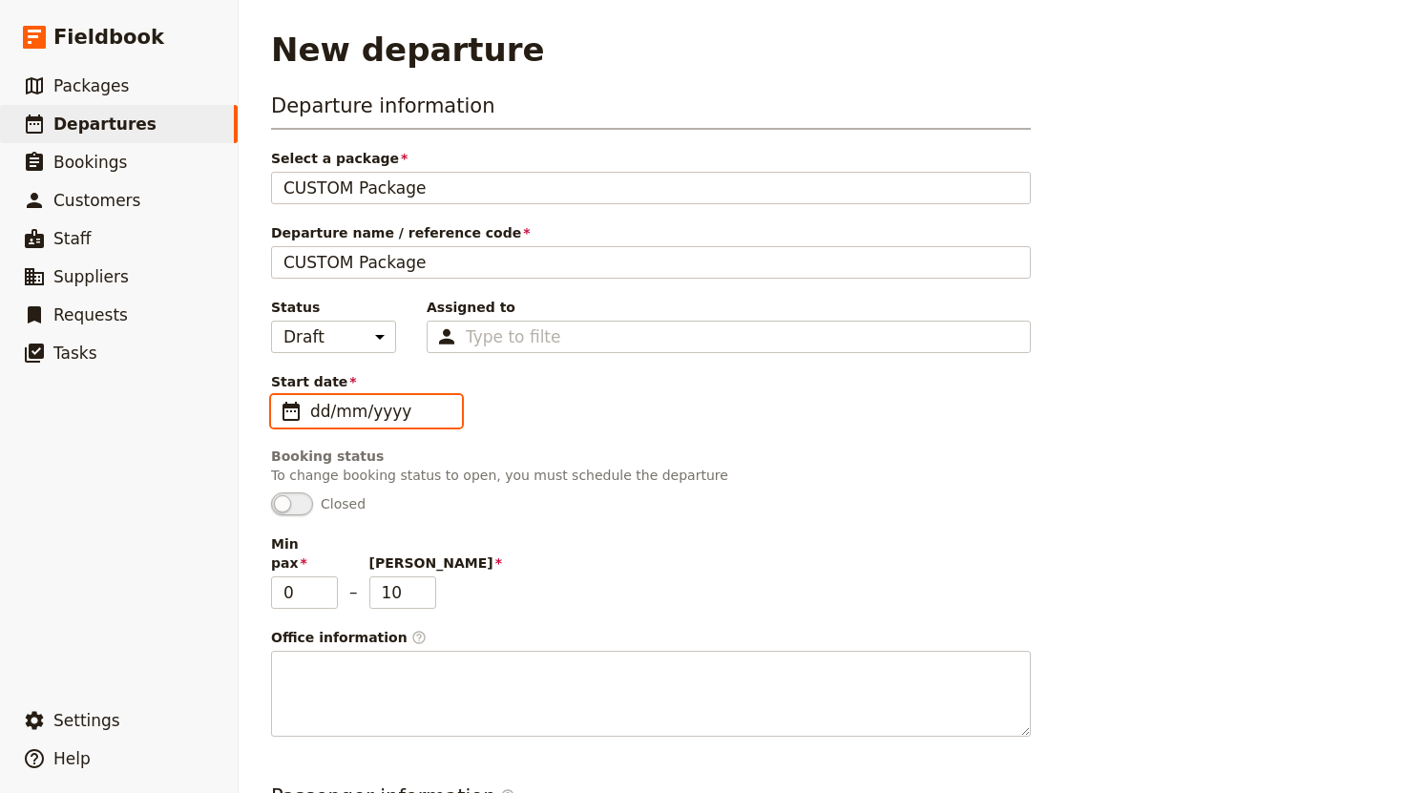
click at [387, 408] on input "dd/mm/yyyy" at bounding box center [379, 411] width 139 height 23
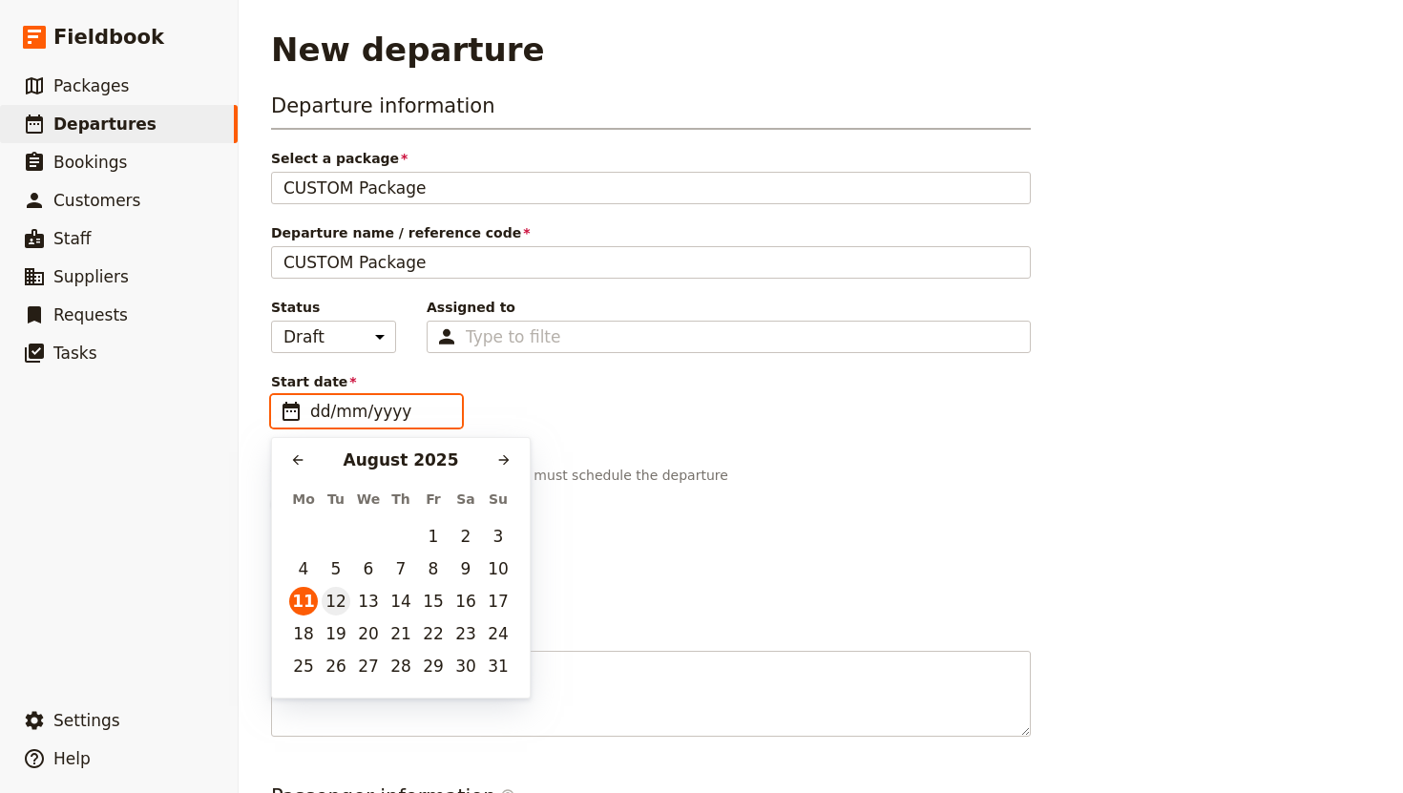
click at [334, 601] on button "12" at bounding box center [336, 601] width 29 height 29
type input "[DATE]"
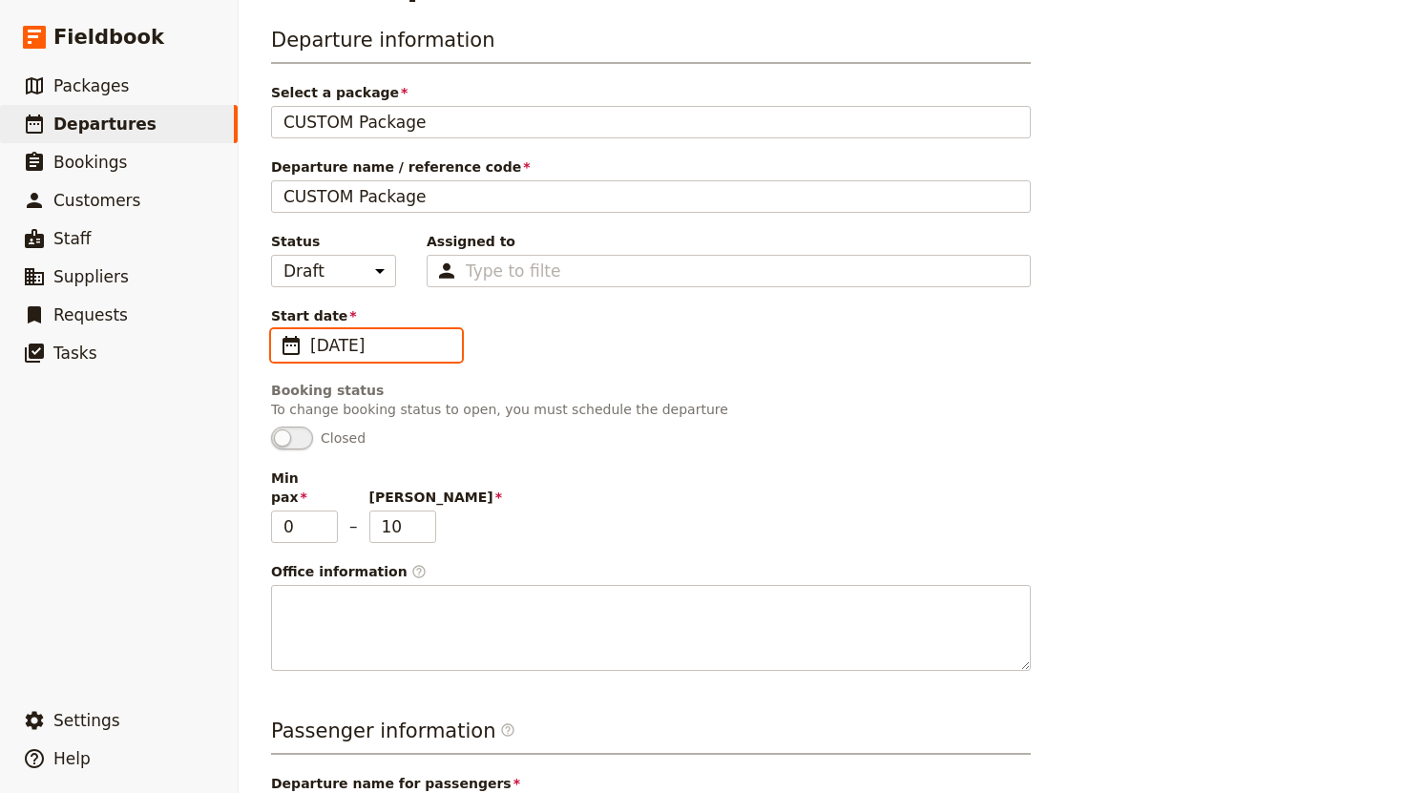
scroll to position [68, 0]
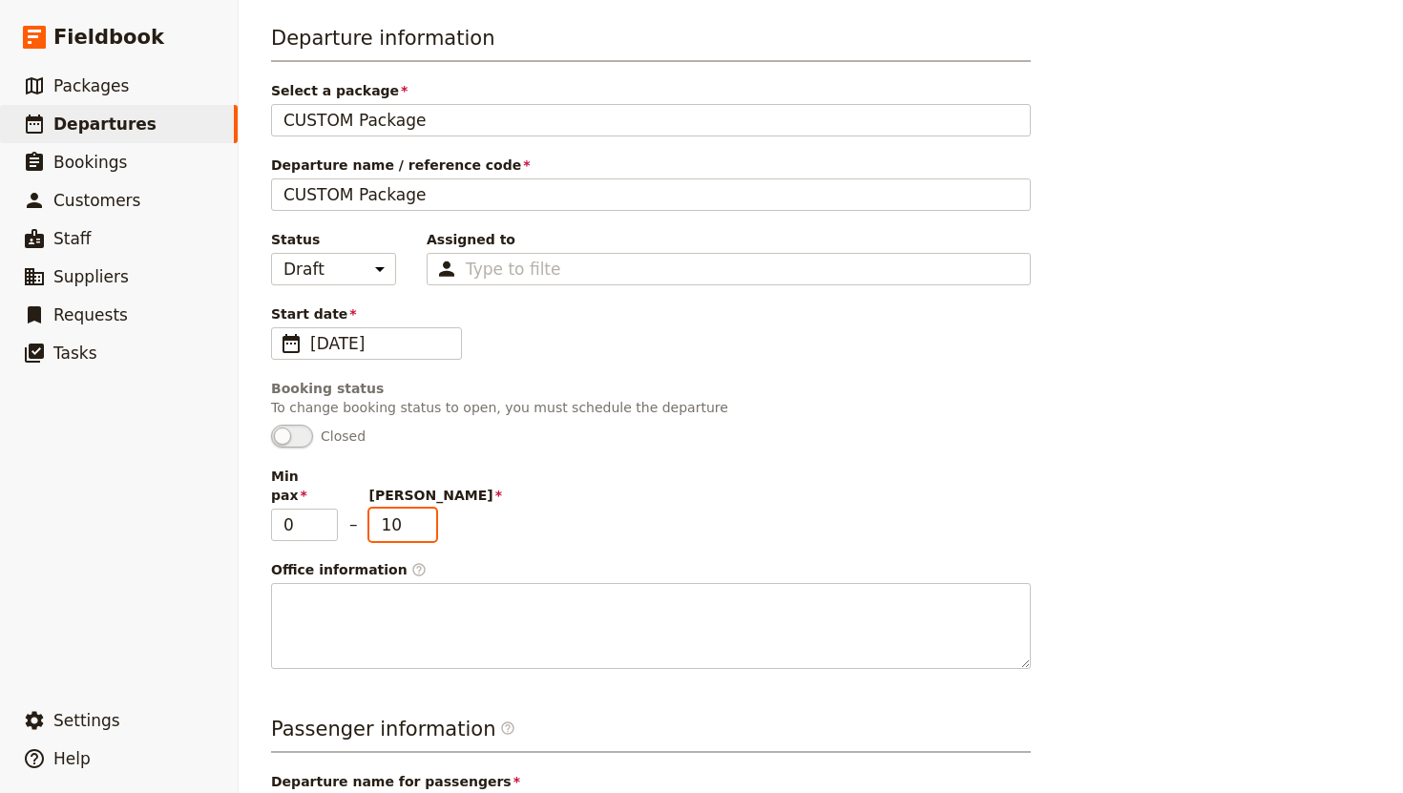
click at [414, 510] on input "10" at bounding box center [402, 525] width 67 height 32
click at [422, 510] on input "9" at bounding box center [402, 525] width 67 height 32
click at [422, 510] on input "8" at bounding box center [402, 525] width 67 height 32
click at [422, 510] on input "7" at bounding box center [402, 525] width 67 height 32
click at [422, 510] on input "6" at bounding box center [402, 525] width 67 height 32
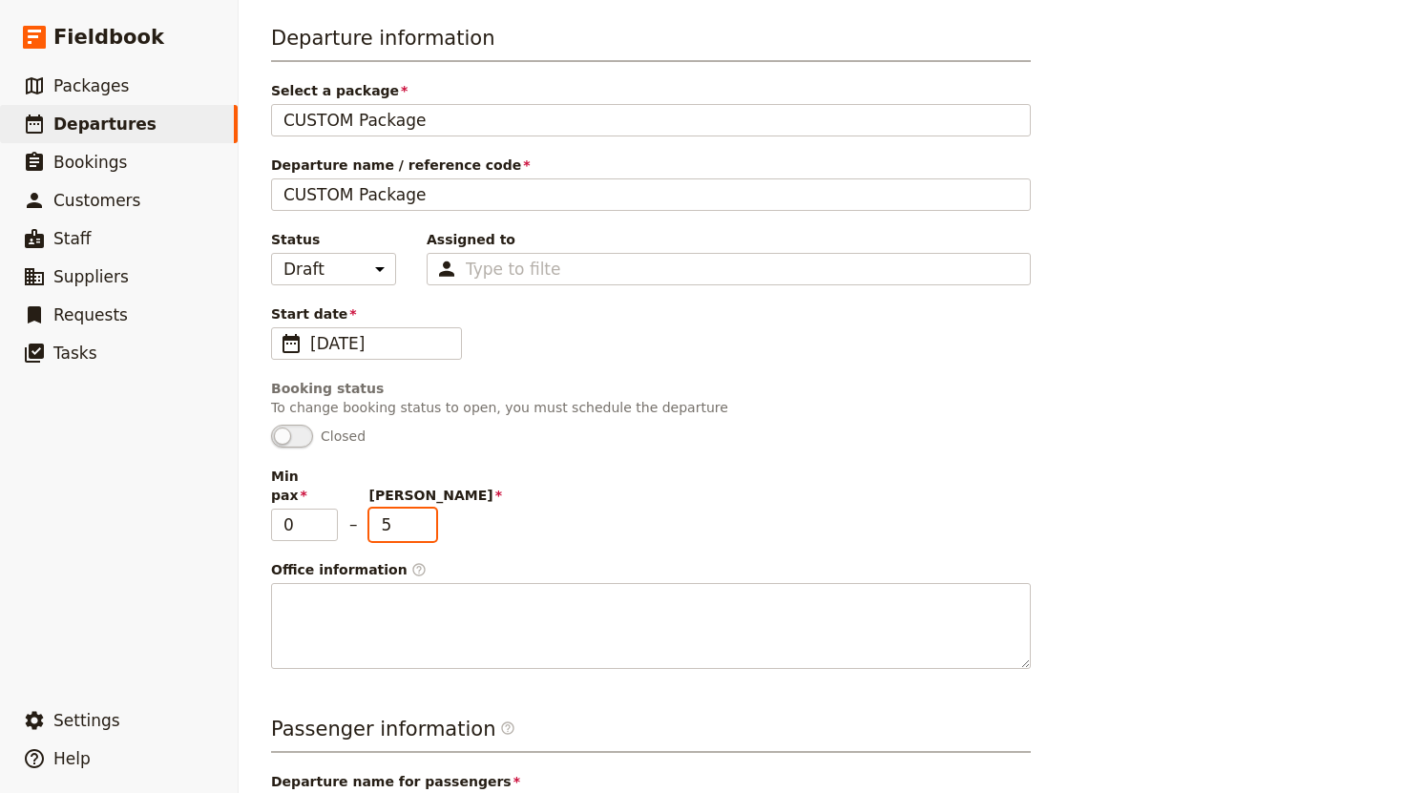
click at [422, 510] on input "5" at bounding box center [402, 525] width 67 height 32
type input "4"
click at [422, 510] on input "4" at bounding box center [402, 525] width 67 height 32
click at [527, 537] on div "Departure information Select a package CUSTOM Package CUSTOM Package Departure …" at bounding box center [651, 346] width 760 height 645
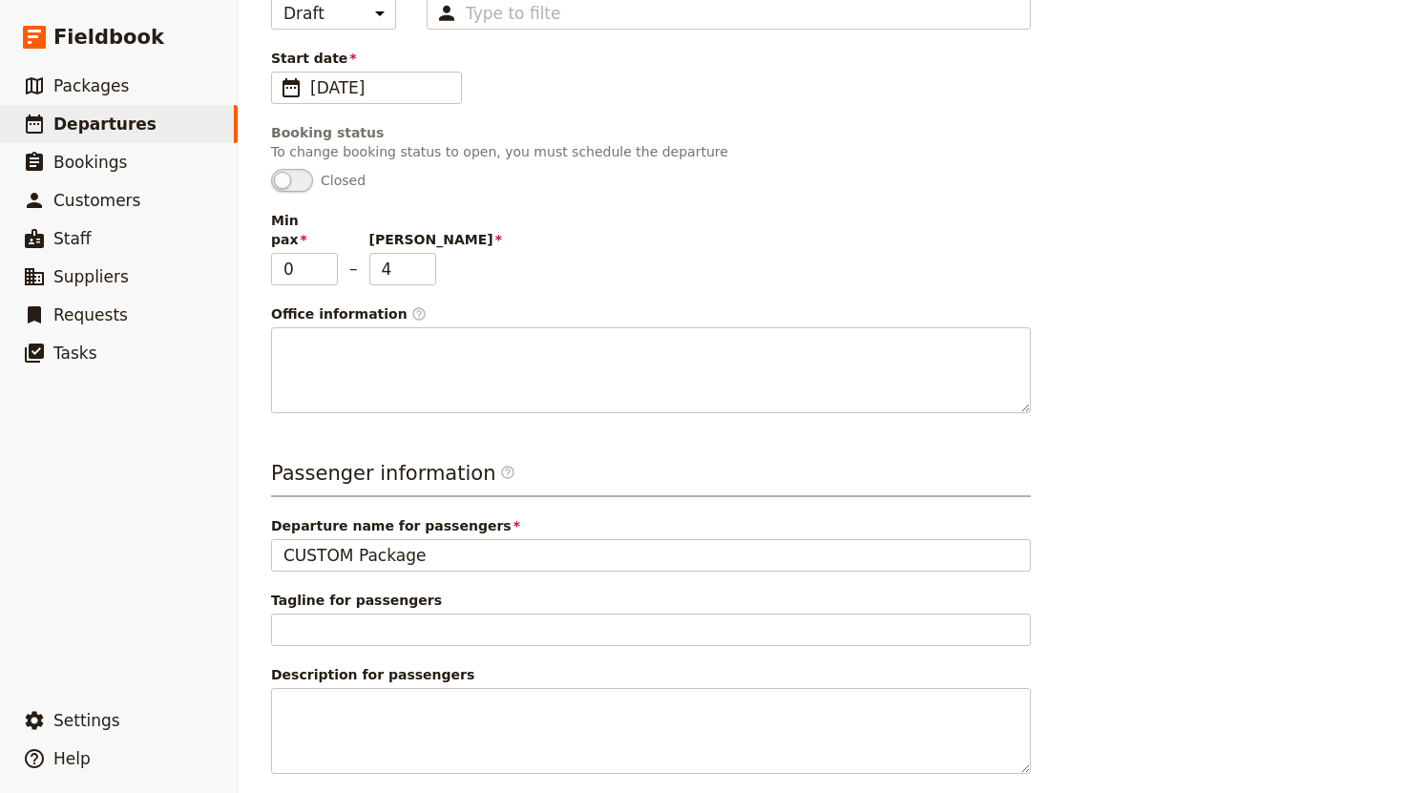
scroll to position [400, 0]
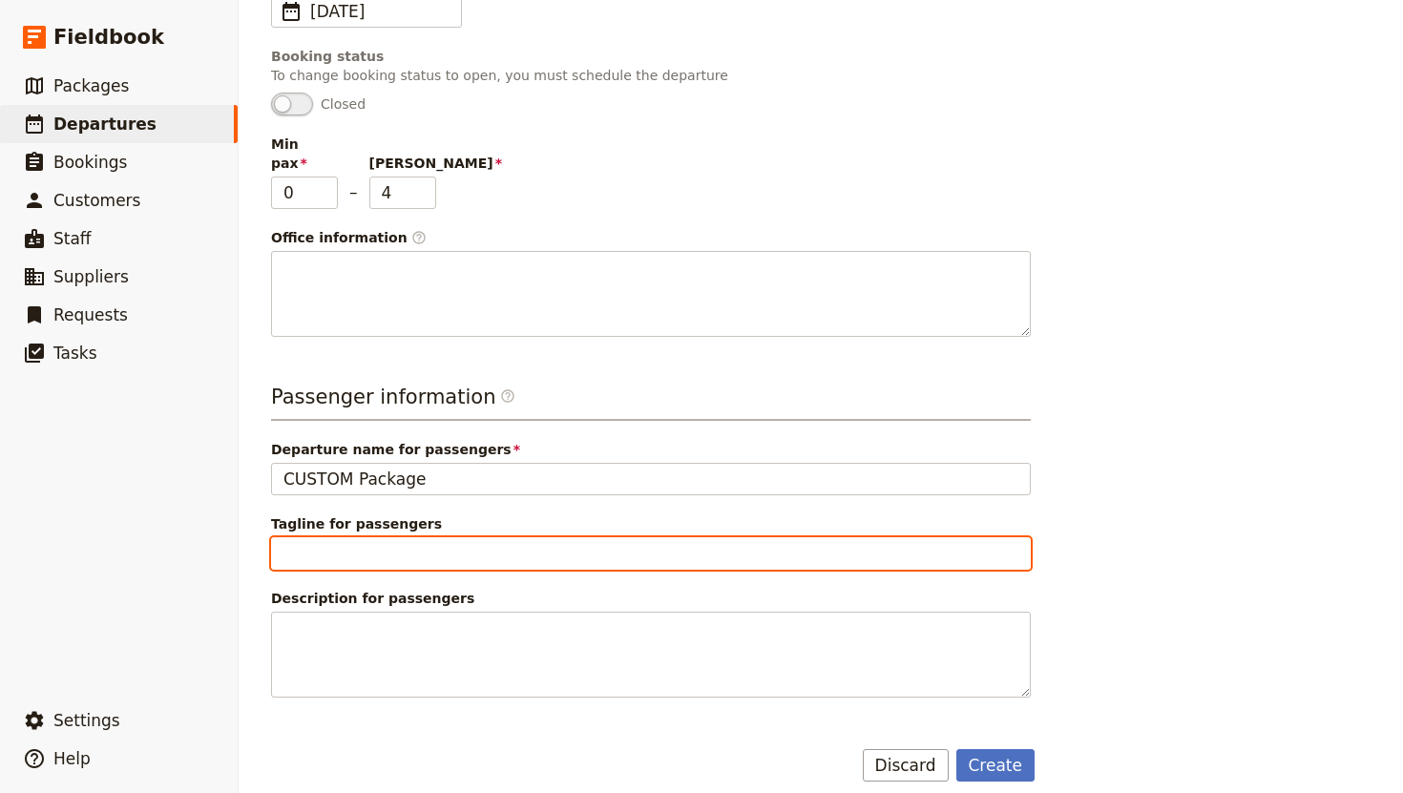
click at [475, 540] on input "Tagline for passengers" at bounding box center [651, 553] width 760 height 32
type input "Evening Glow Worm Experience"
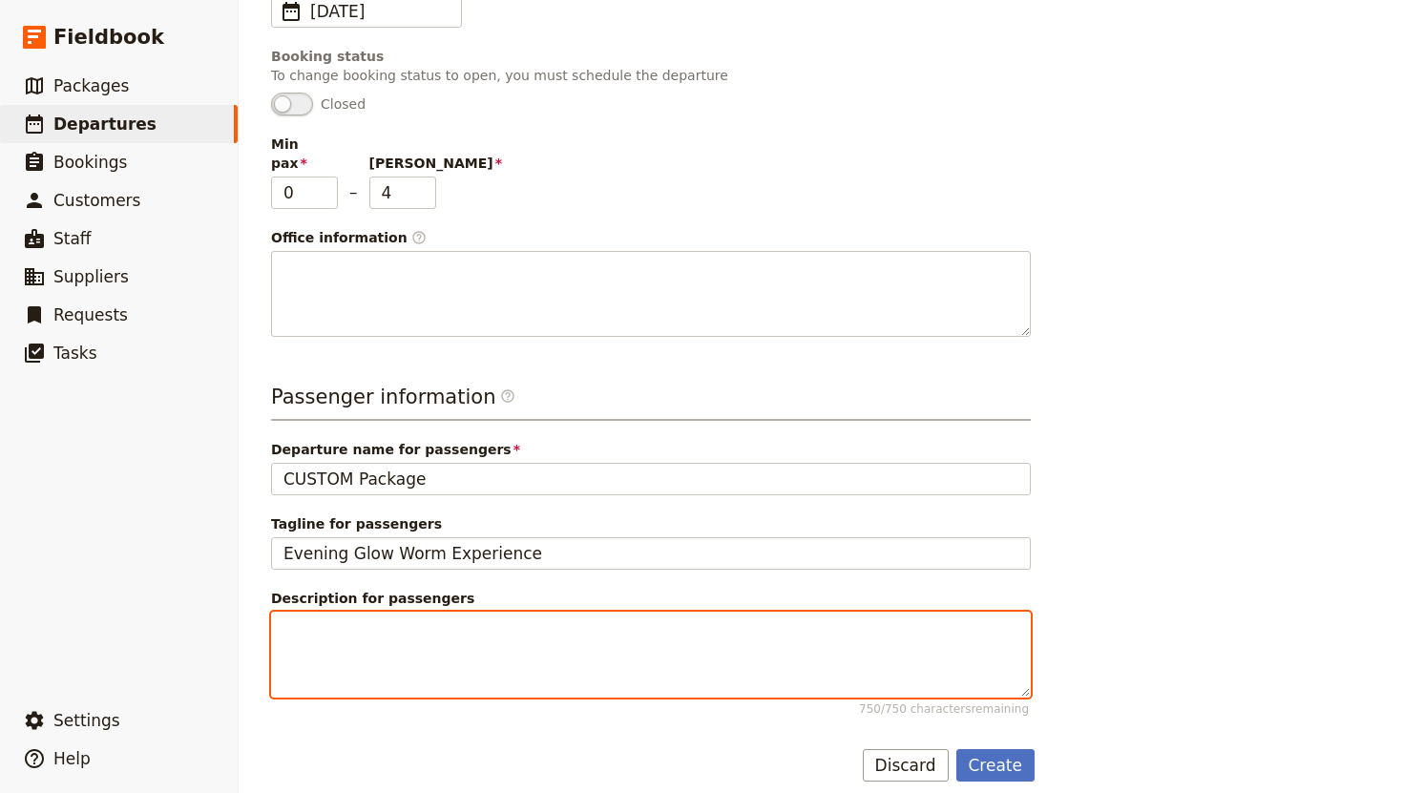
click at [467, 637] on textarea "Description for passengers 750 / 750 characters remaining" at bounding box center [651, 655] width 760 height 86
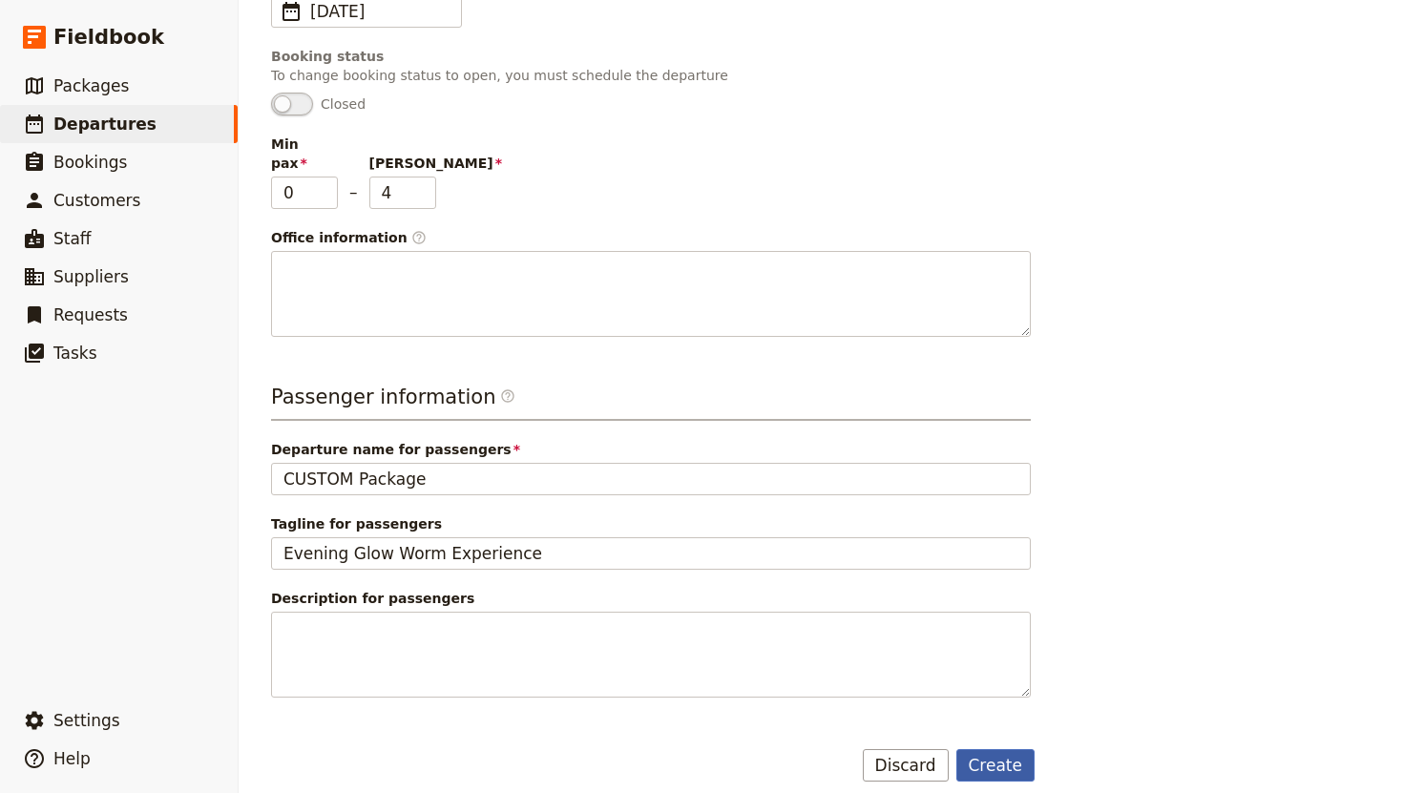
click at [1007, 754] on button "Create" at bounding box center [995, 765] width 79 height 32
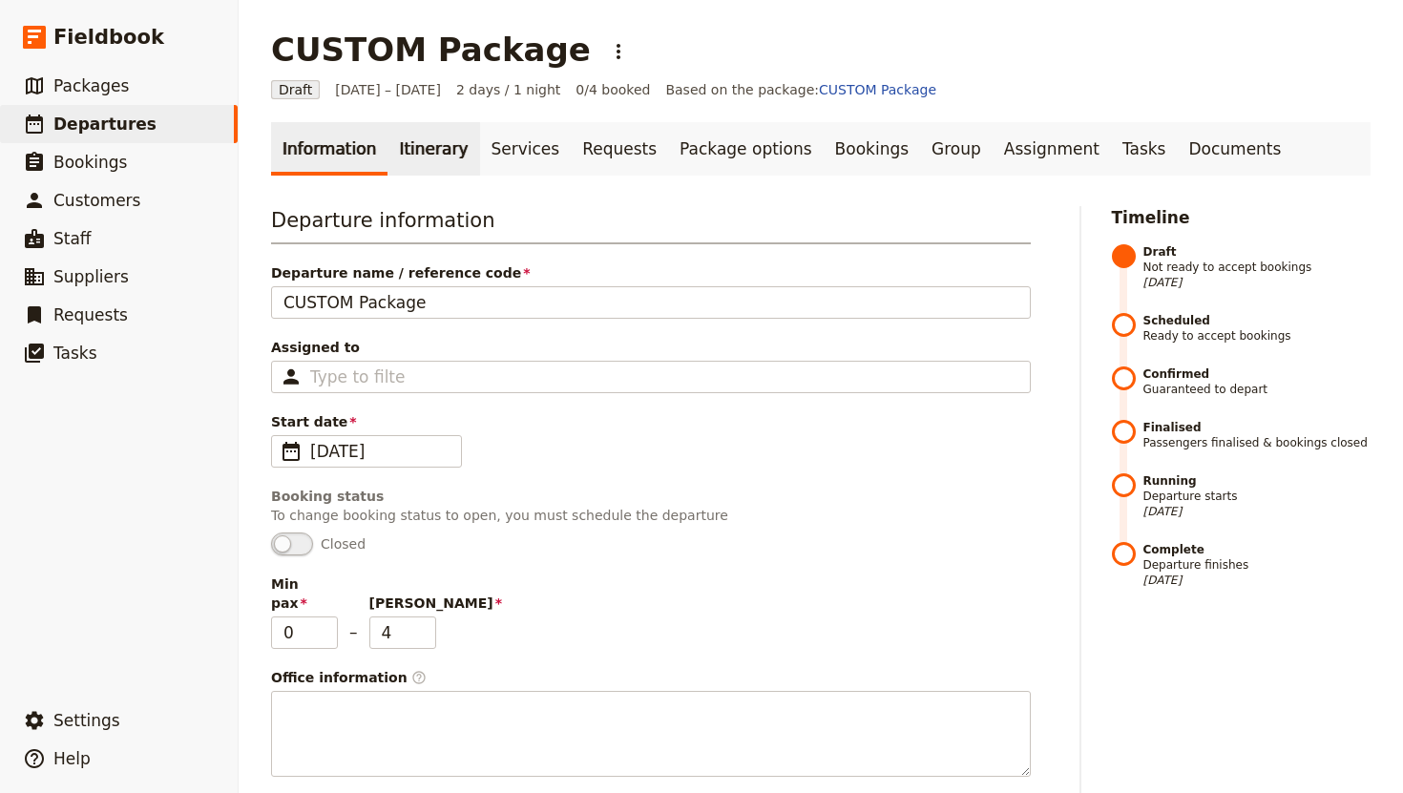
click at [426, 151] on link "Itinerary" at bounding box center [433, 148] width 92 height 53
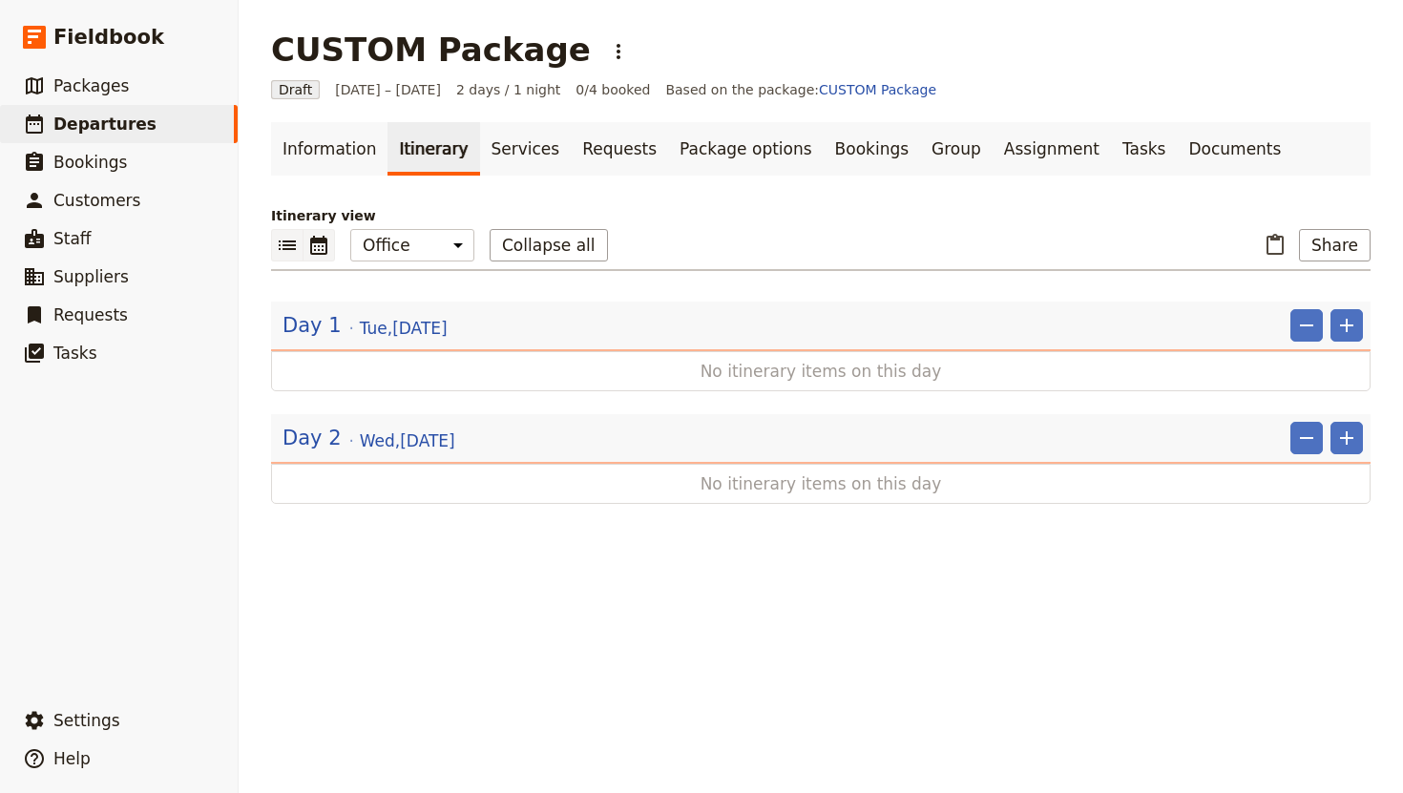
click at [318, 243] on icon "Calendar view" at bounding box center [318, 245] width 23 height 23
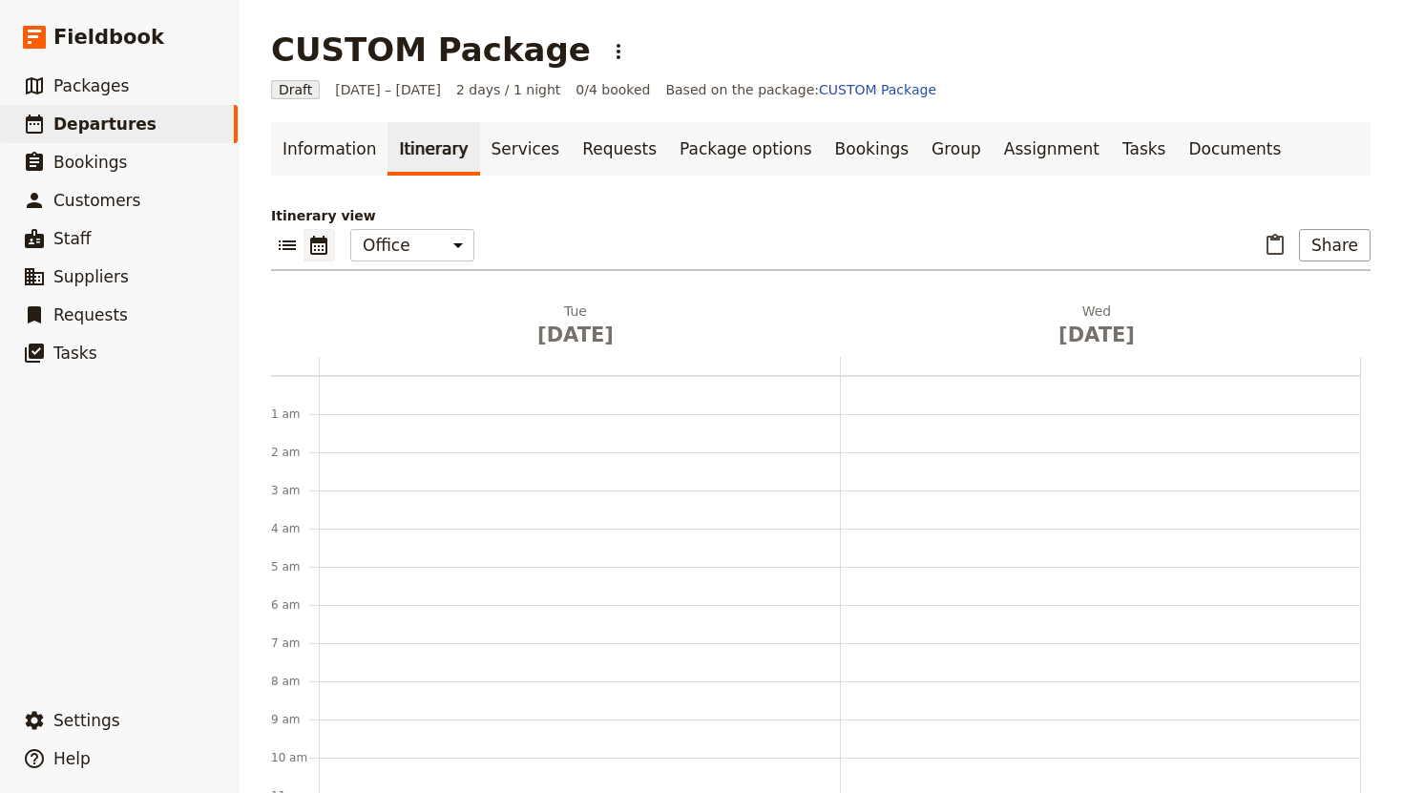
scroll to position [248, 0]
click at [1339, 309] on icon "Delete Wed Aug 13" at bounding box center [1339, 310] width 11 height 11
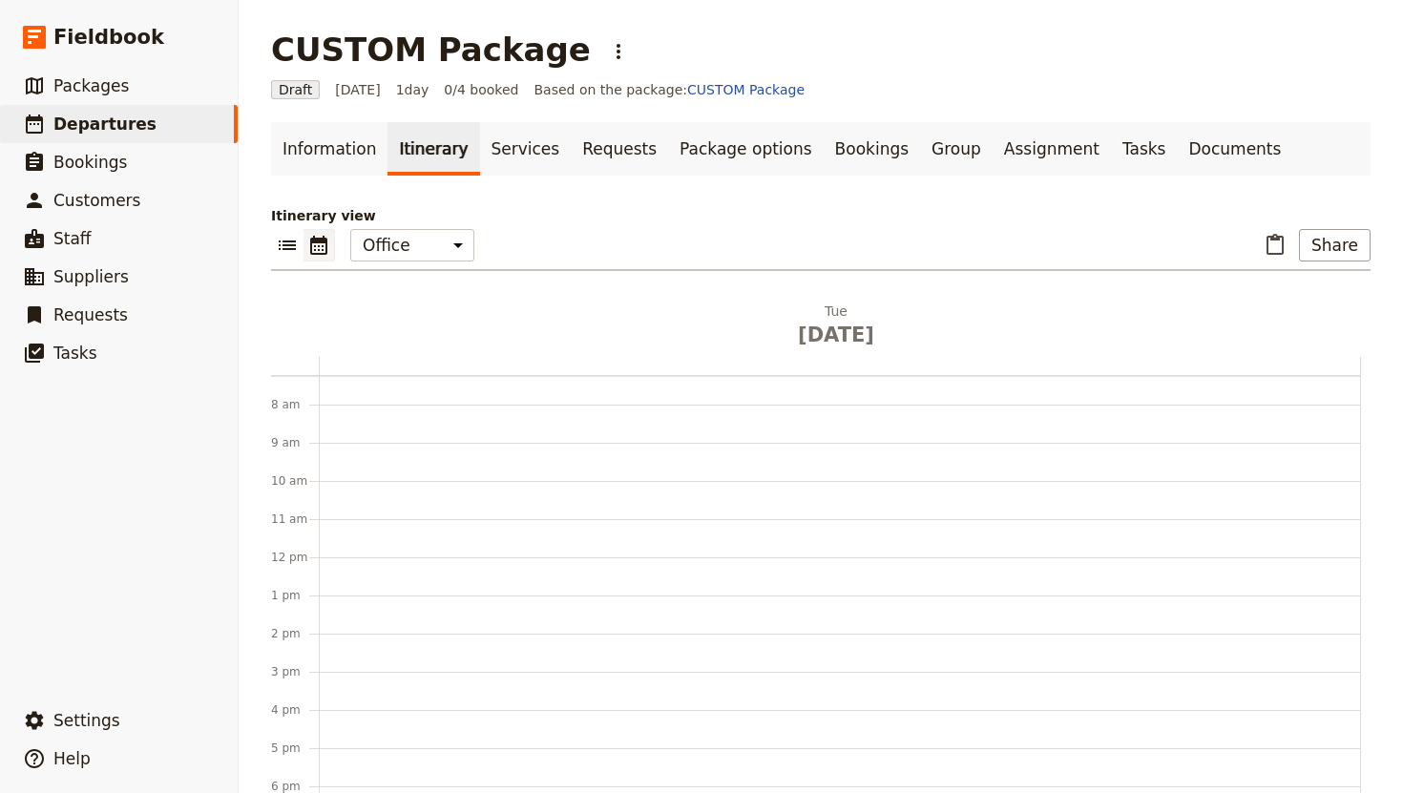
scroll to position [261, 0]
click at [395, 546] on div at bounding box center [840, 573] width 1042 height 916
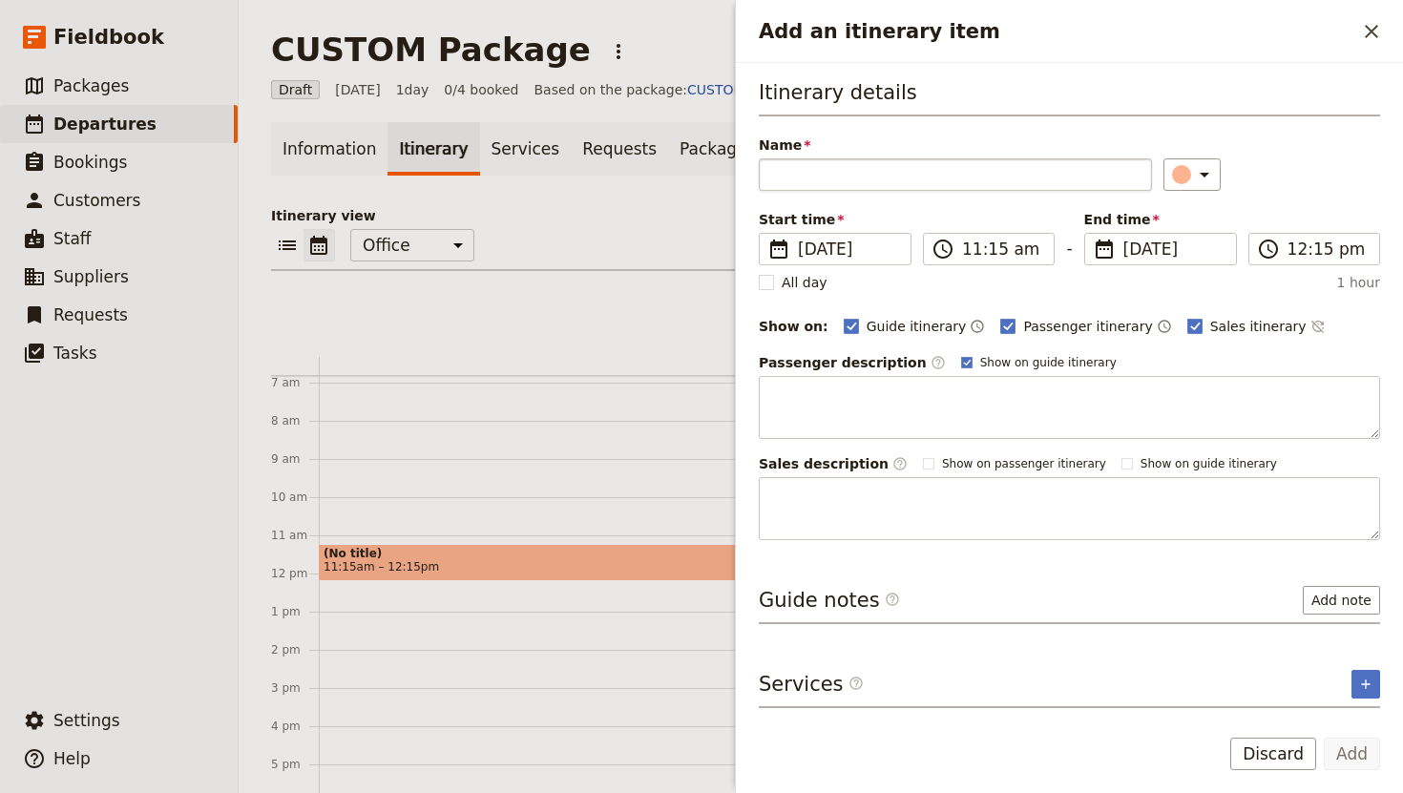
click at [872, 177] on input "Name" at bounding box center [955, 174] width 393 height 32
type input "Car Rental Pickup"
click at [1187, 327] on rect "Add an itinerary item" at bounding box center [1194, 326] width 14 height 14
click at [1186, 317] on input "Sales itinerary" at bounding box center [1186, 316] width 1 height 1
checkbox input "false"
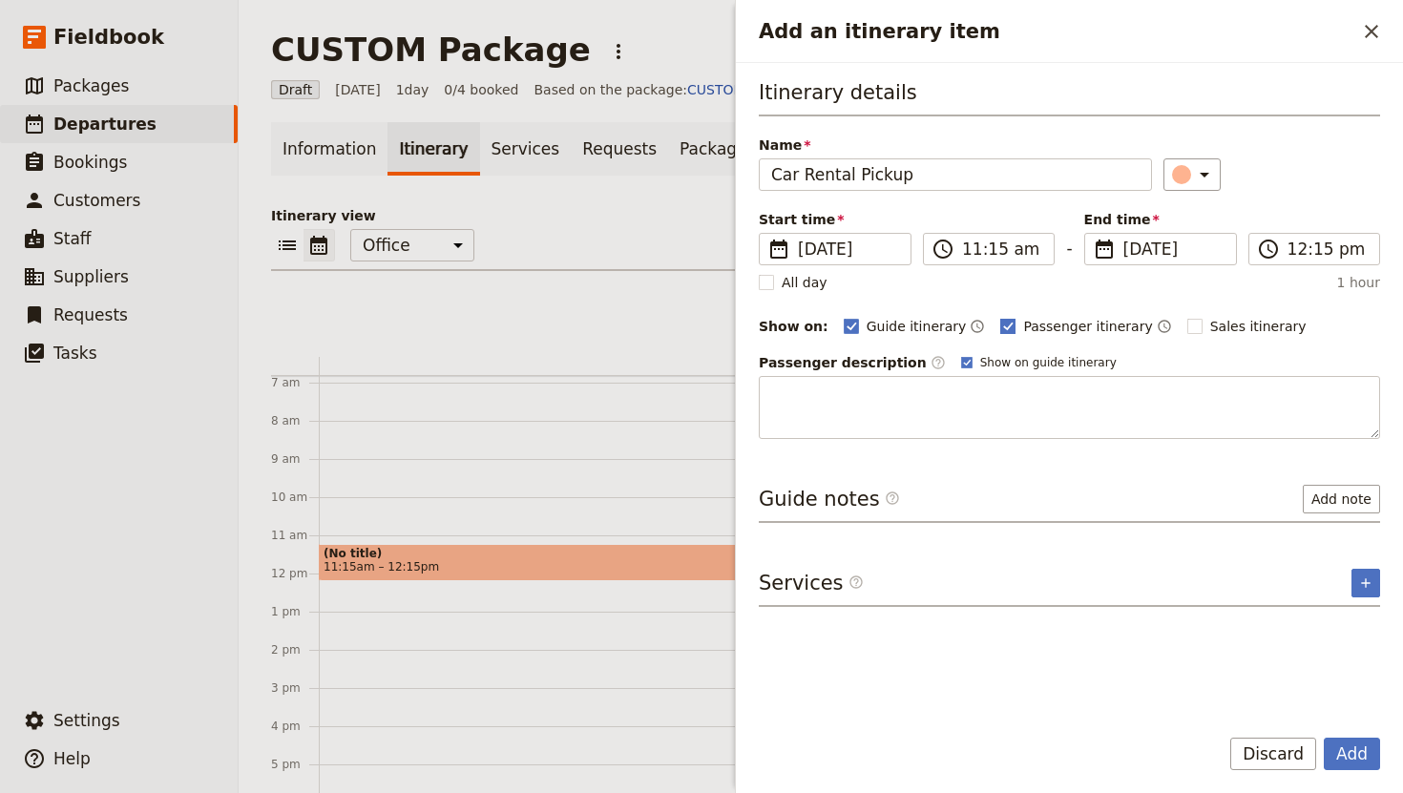
click at [1001, 324] on rect "Add an itinerary item" at bounding box center [1008, 326] width 14 height 14
click at [999, 317] on input "Passenger itinerary" at bounding box center [999, 316] width 1 height 1
checkbox input "false"
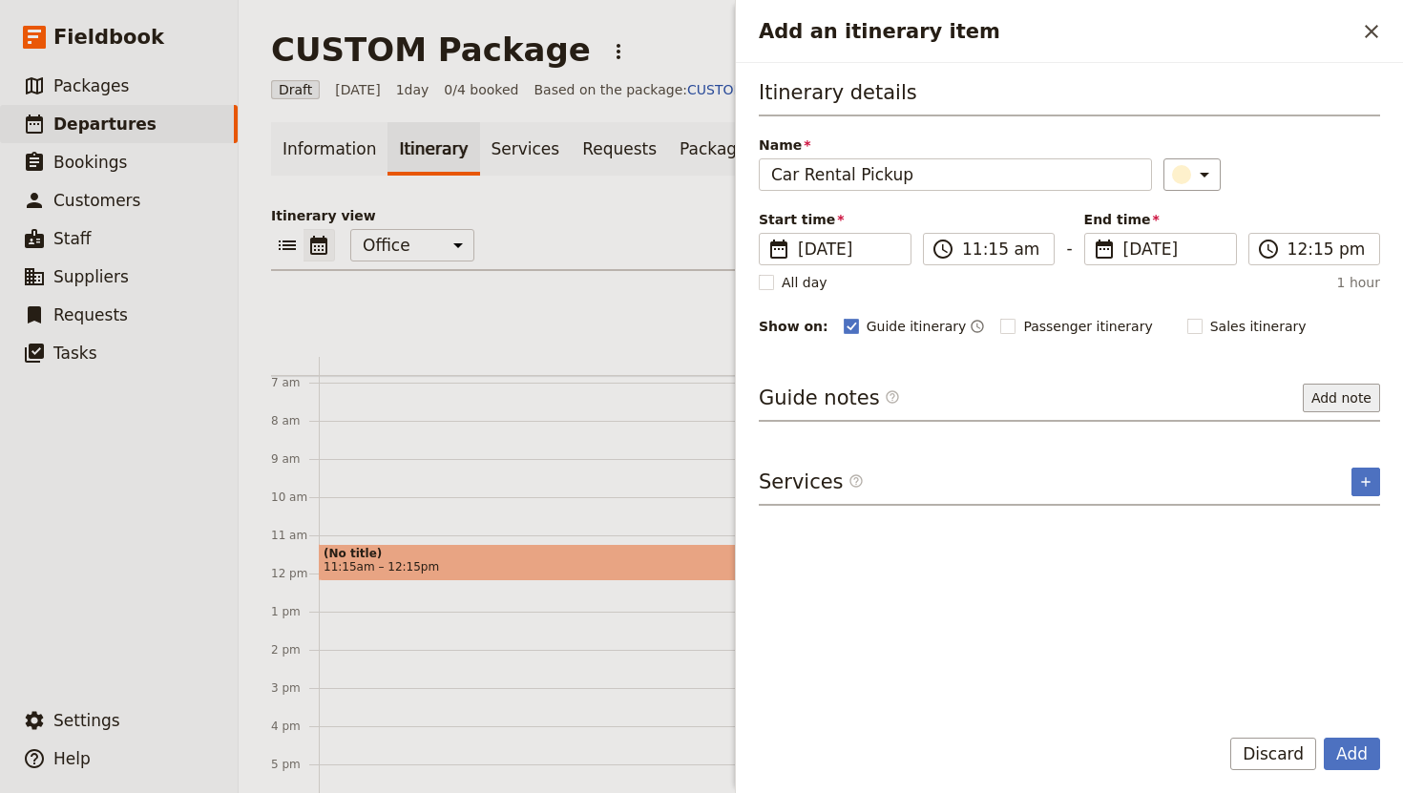
click at [1317, 392] on button "Add note" at bounding box center [1341, 398] width 77 height 29
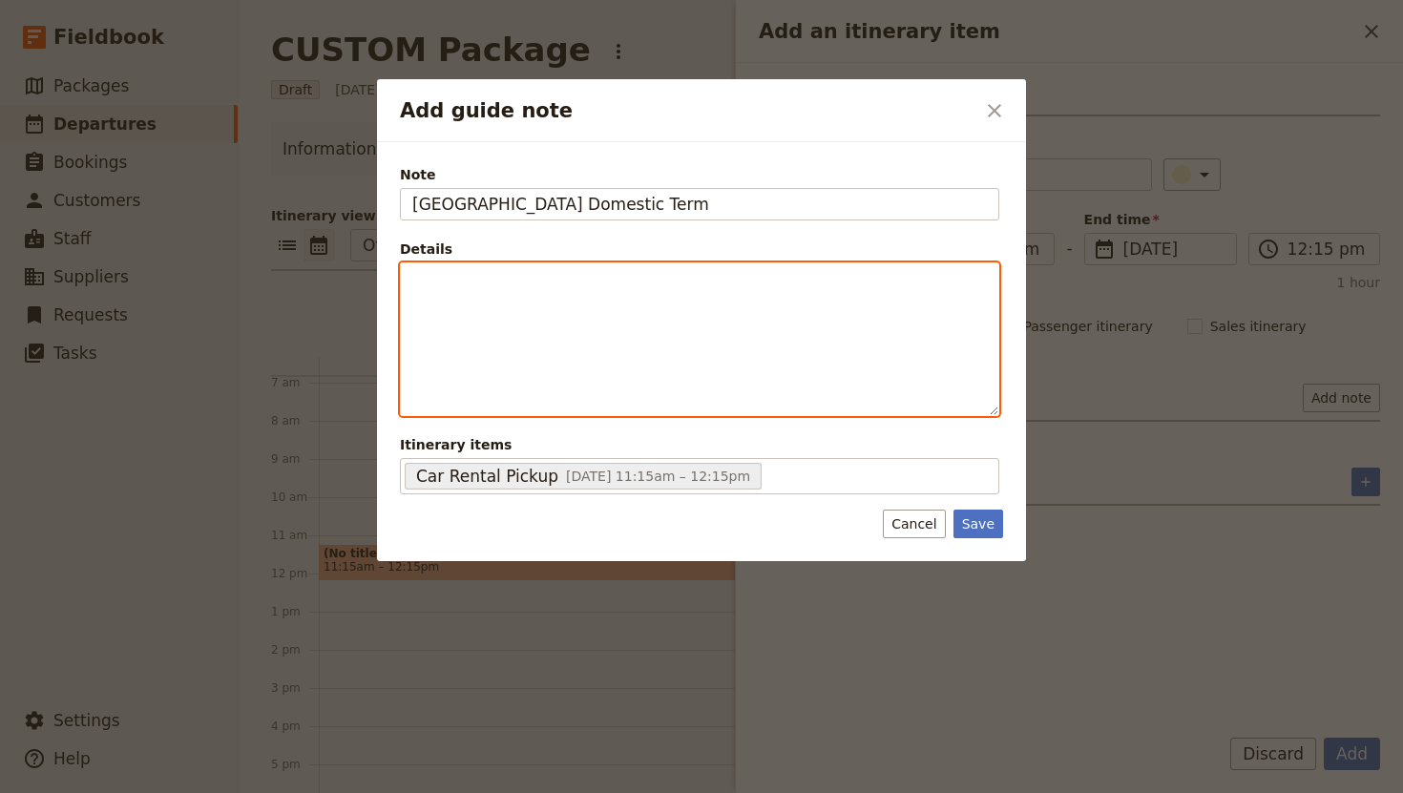
click at [627, 306] on div "Add guide note" at bounding box center [699, 339] width 597 height 152
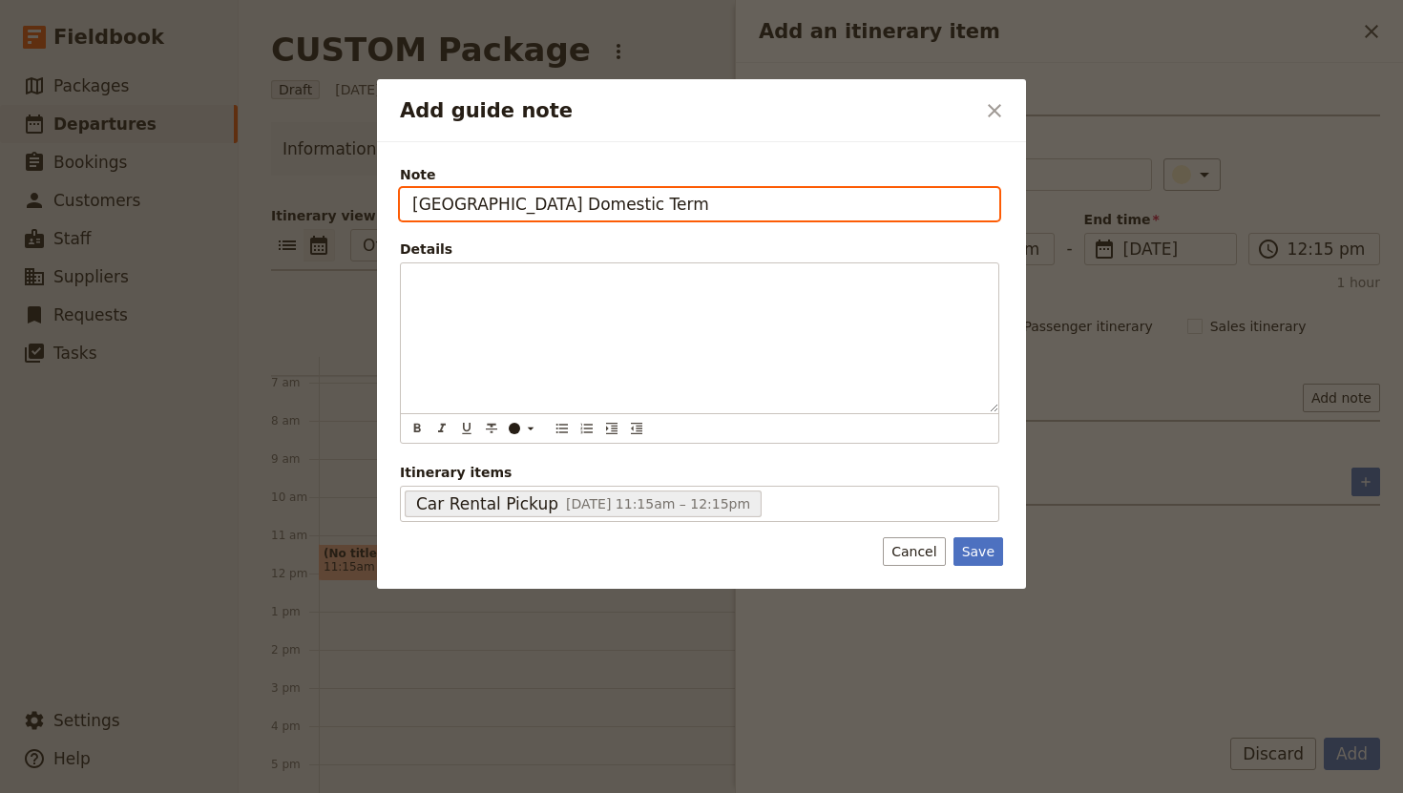
click at [710, 207] on input "[GEOGRAPHIC_DATA] Domestic Term" at bounding box center [699, 204] width 599 height 32
type input "[GEOGRAPHIC_DATA] Domestic Terminal"
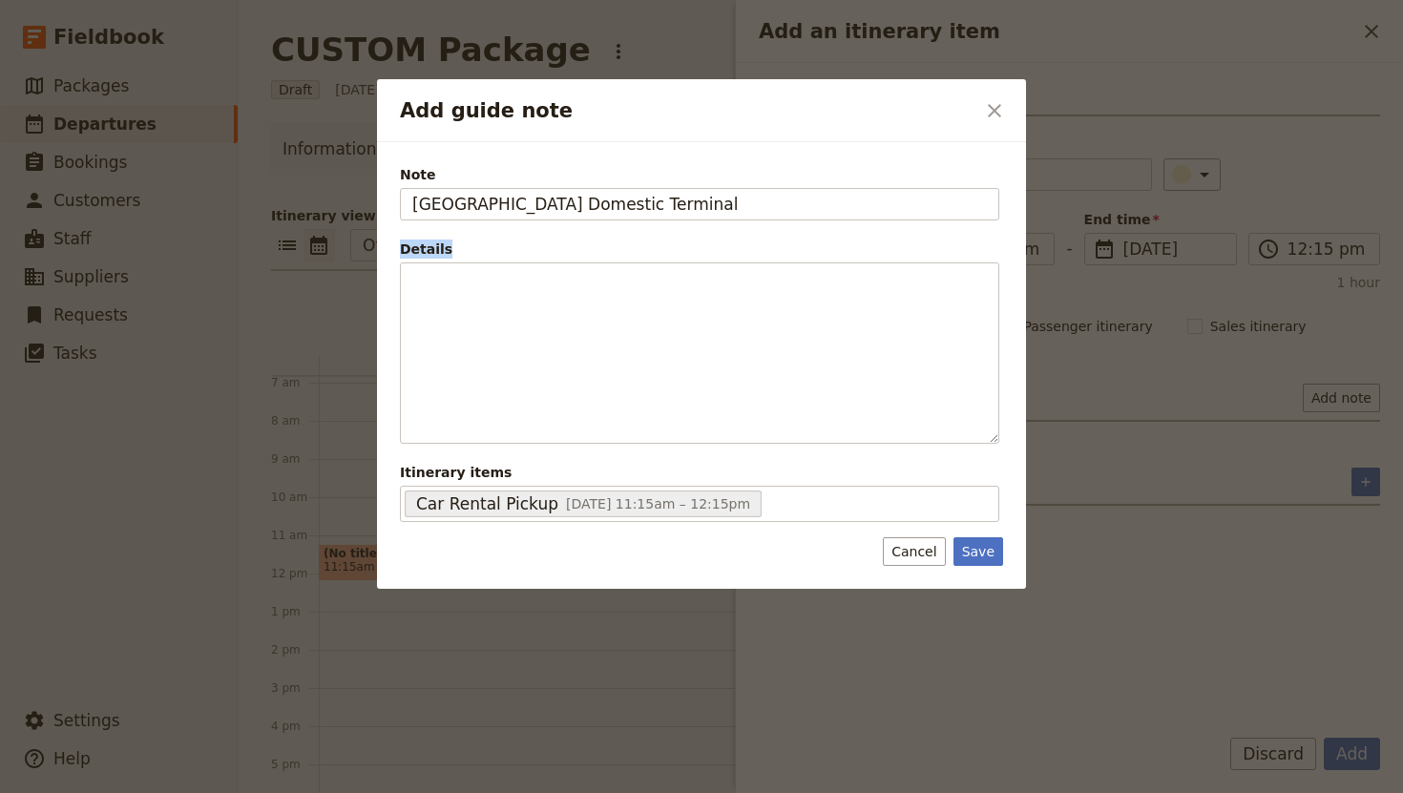
click at [773, 240] on div "Details" at bounding box center [699, 249] width 599 height 19
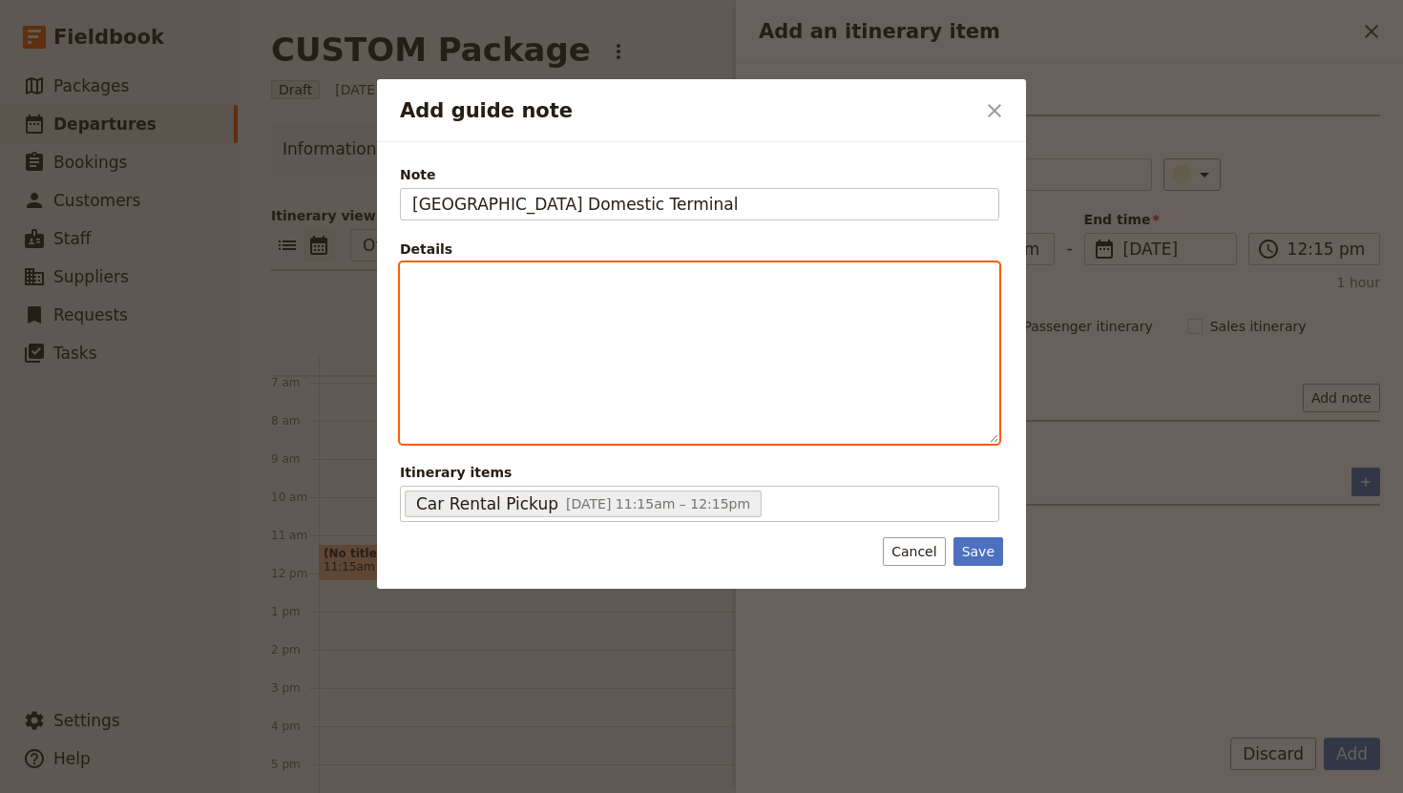
click at [804, 330] on div "Add guide note" at bounding box center [699, 352] width 597 height 179
click at [645, 344] on div "Add guide note" at bounding box center [699, 337] width 597 height 149
click at [488, 281] on span "Confirmation L2721980222" at bounding box center [503, 280] width 183 height 15
click at [719, 281] on p "Confirmation number: L2721980222" at bounding box center [699, 280] width 574 height 19
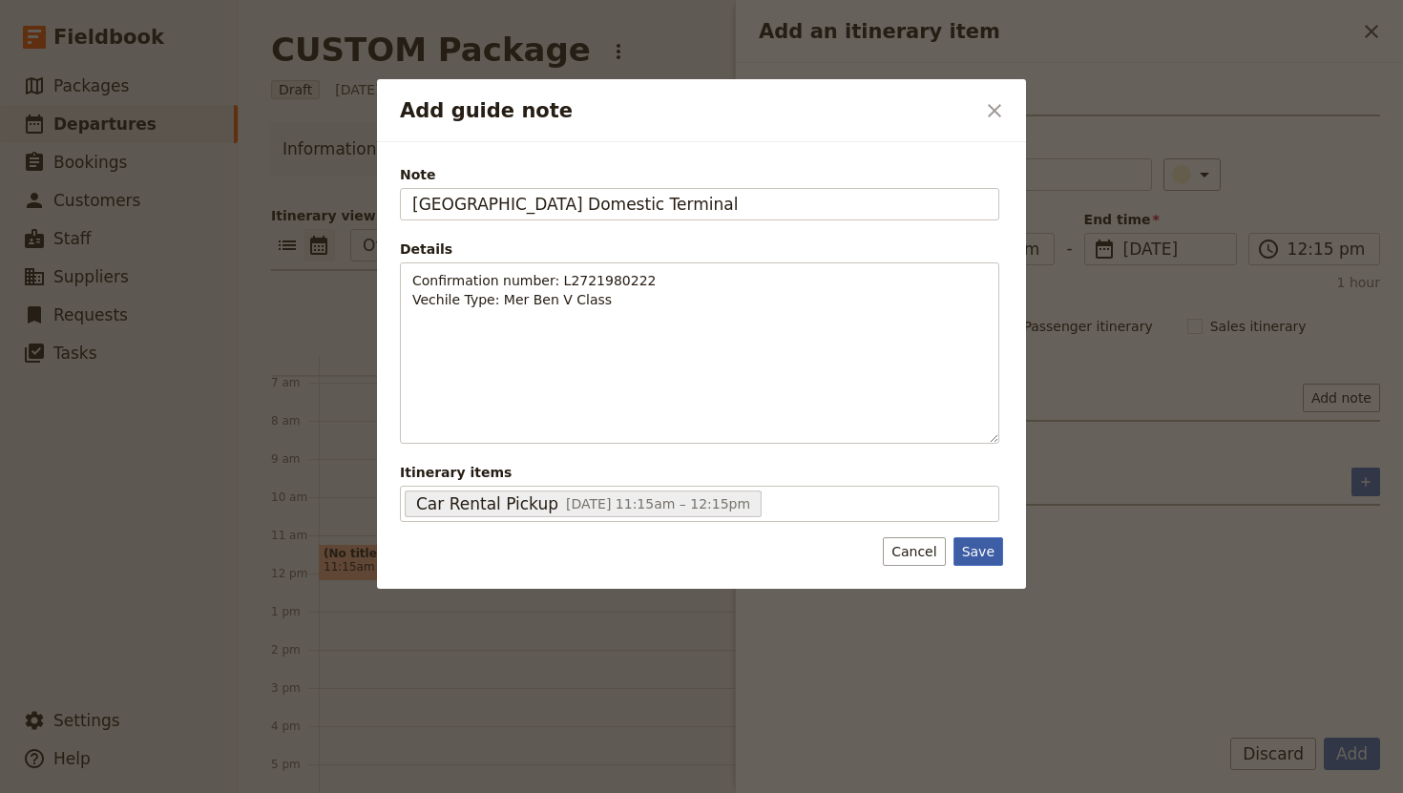
click at [984, 553] on button "Save" at bounding box center [978, 551] width 50 height 29
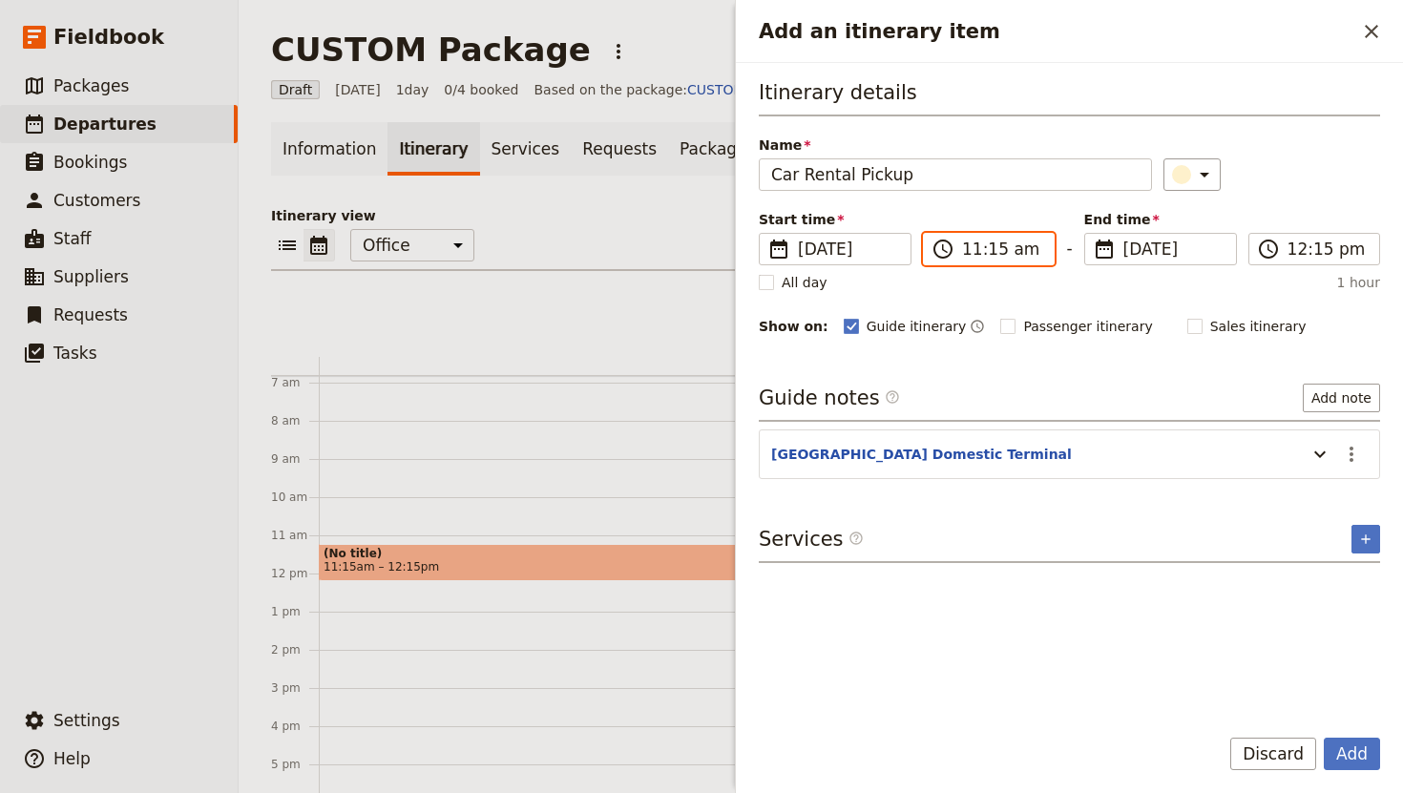
click at [995, 250] on input "11:15 am" at bounding box center [1002, 249] width 80 height 23
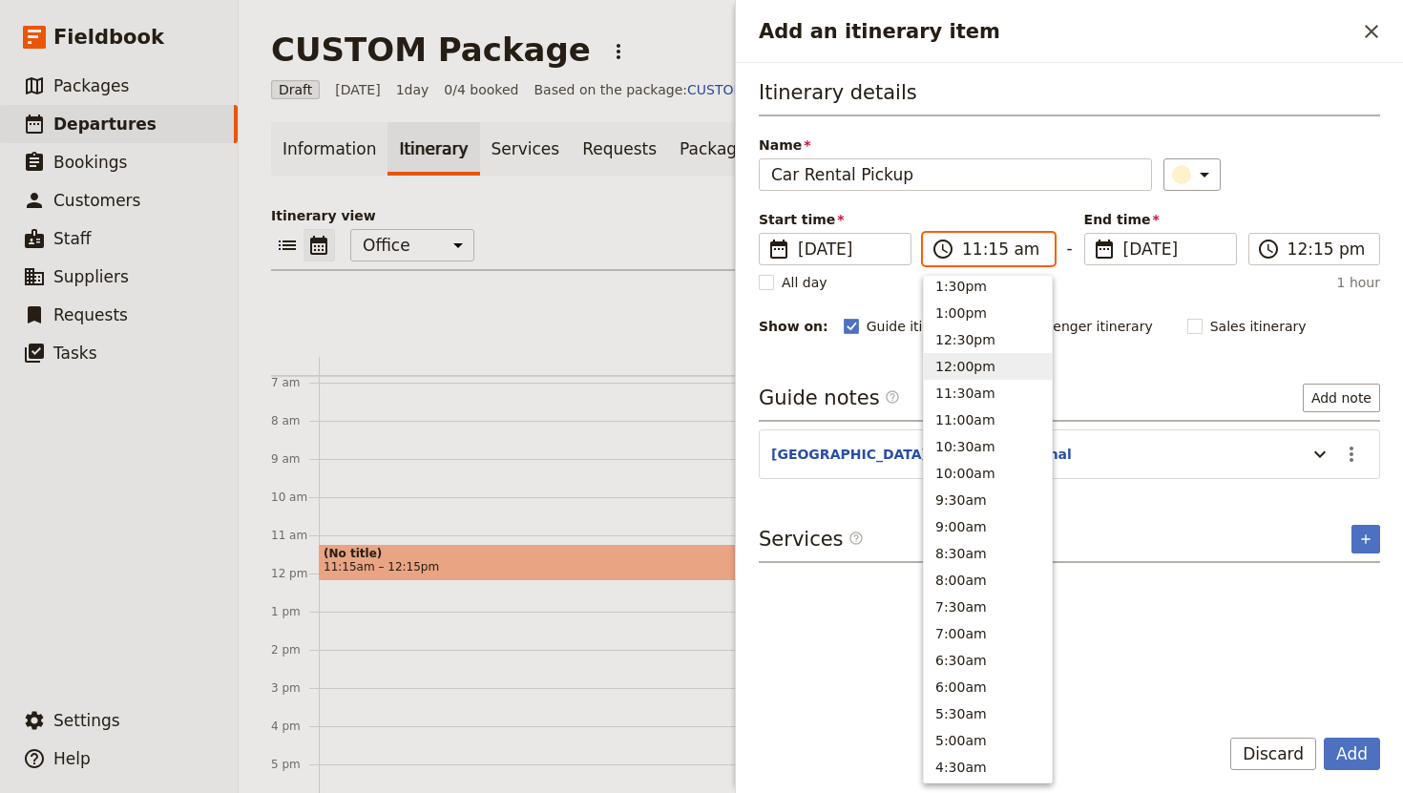
scroll to position [527, 0]
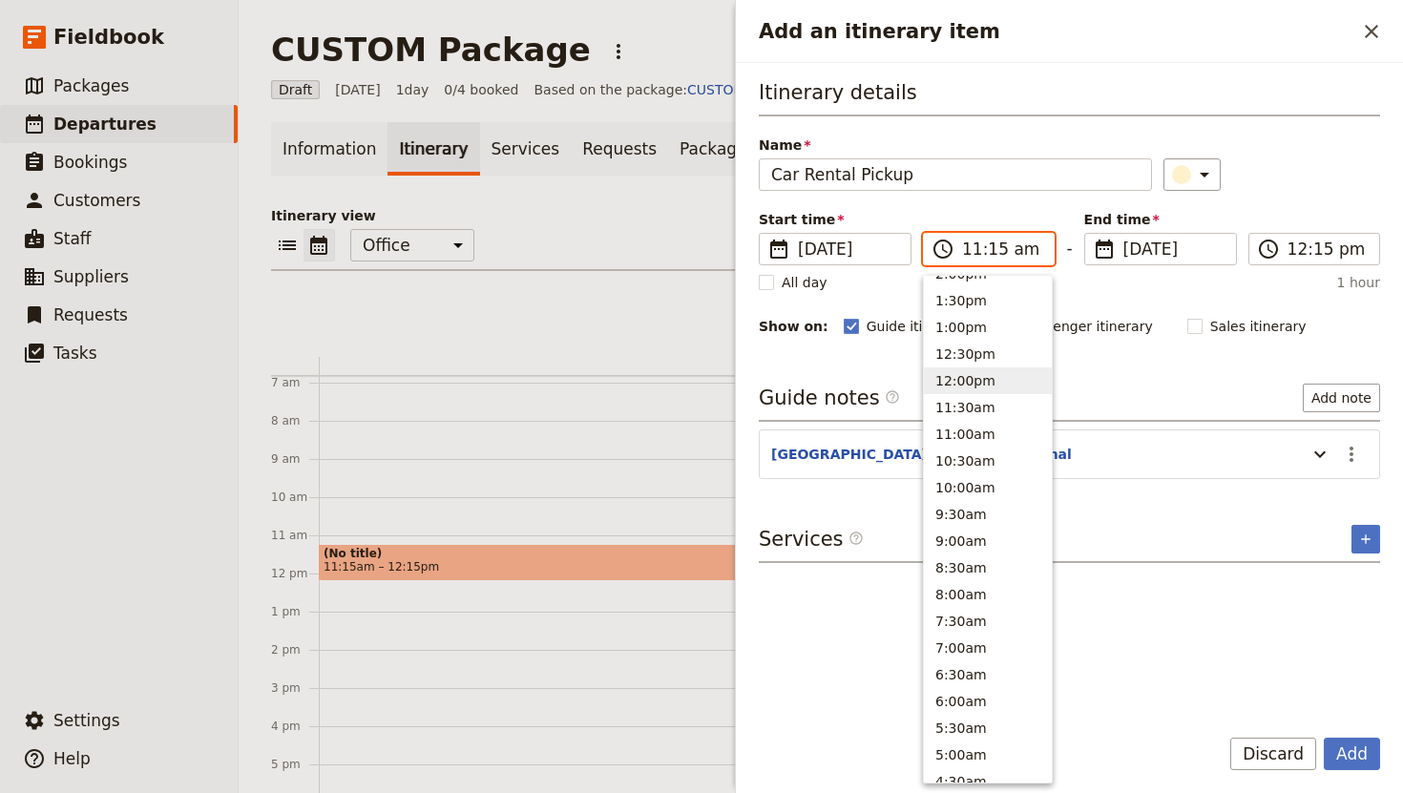
click at [996, 372] on button "12:00pm" at bounding box center [988, 380] width 128 height 27
type input "12:00 pm"
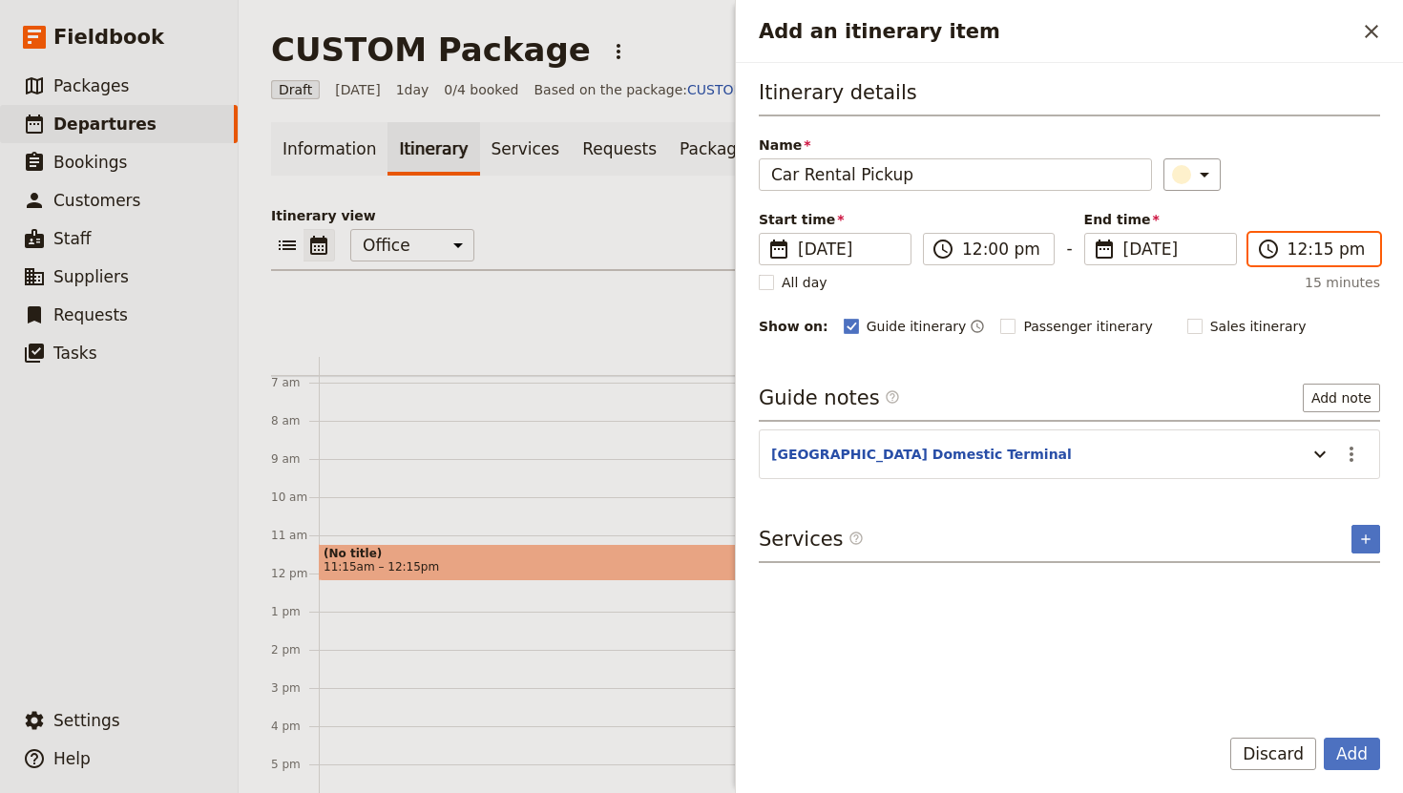
click at [1333, 243] on input "12:15 pm" at bounding box center [1327, 249] width 80 height 23
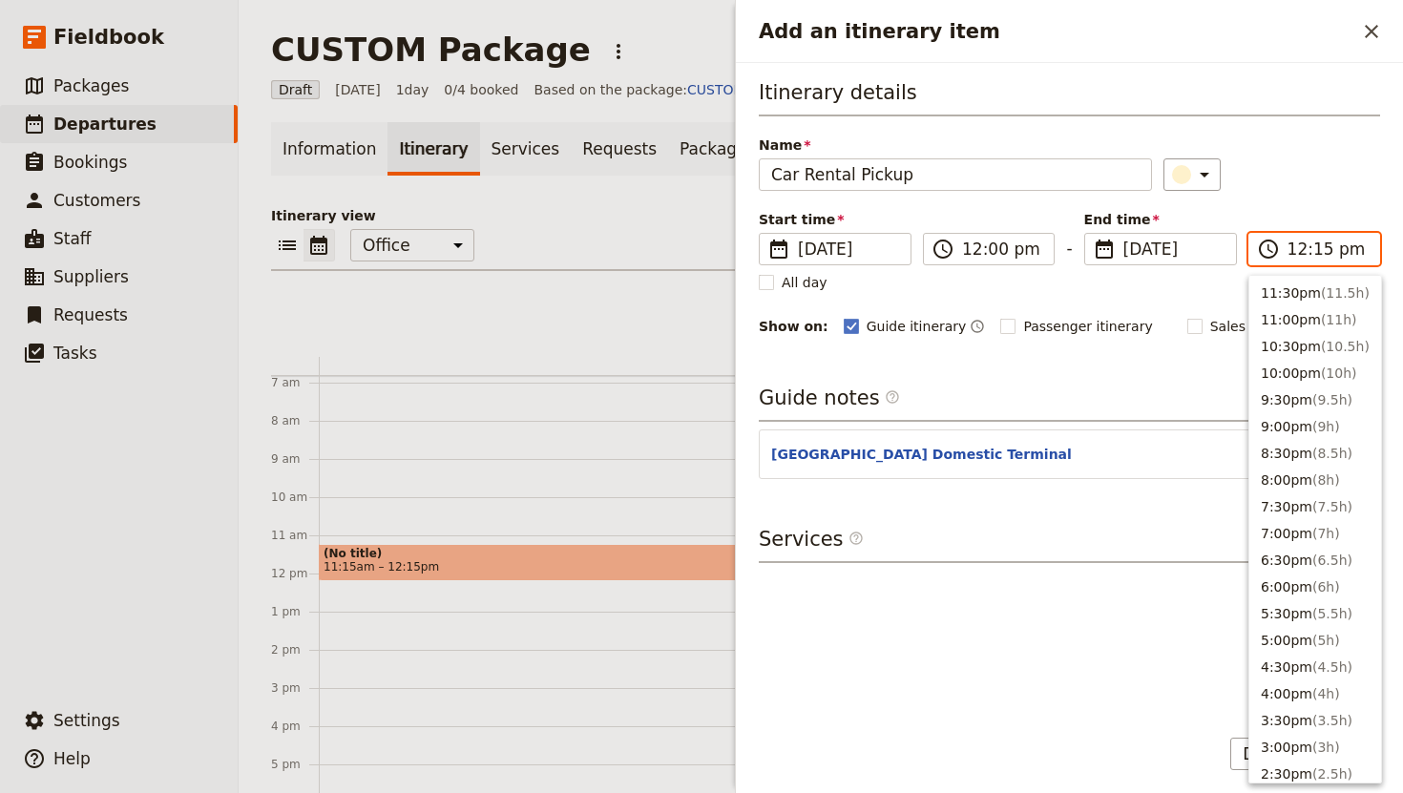
scroll to position [618, 0]
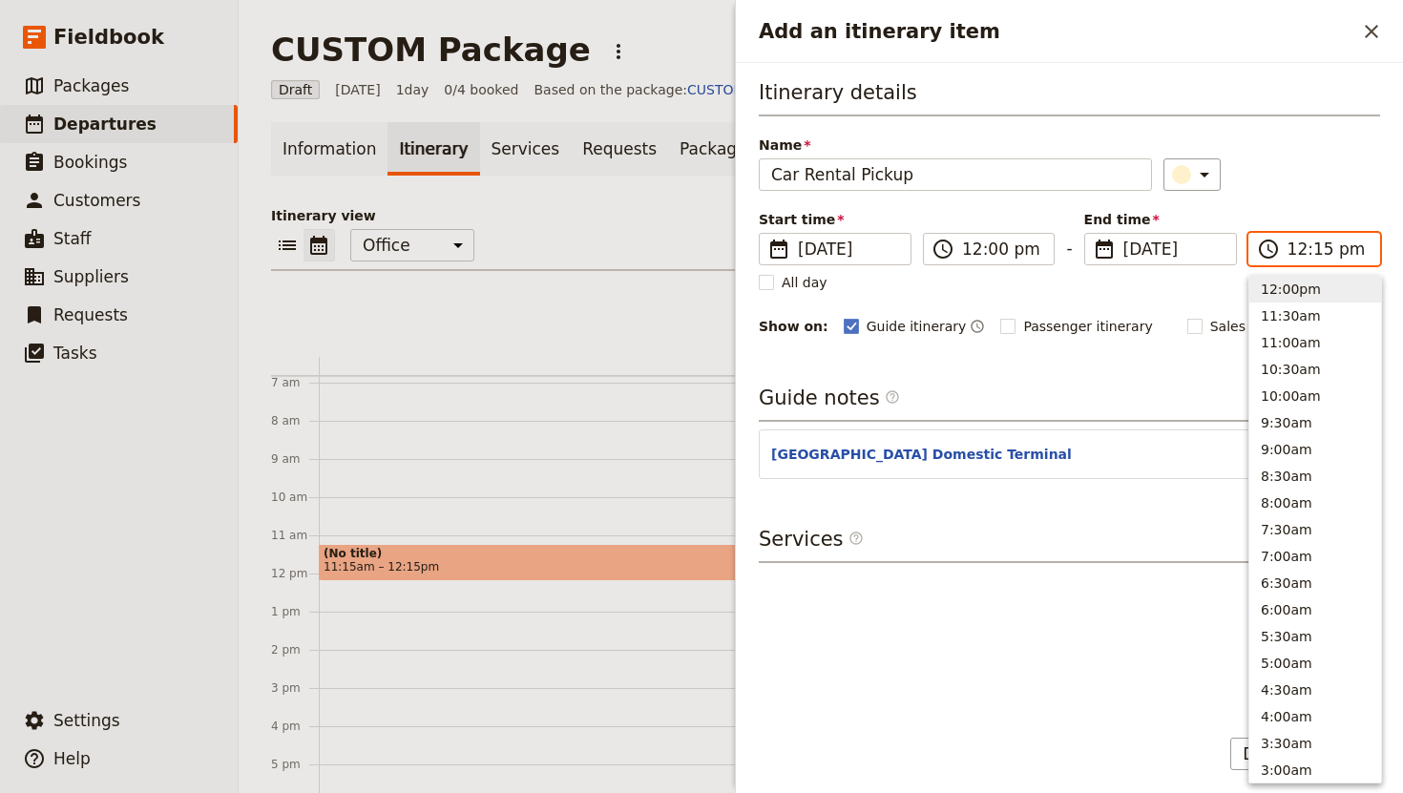
click at [1305, 280] on button "12:00pm" at bounding box center [1315, 289] width 132 height 27
type input "12:00 pm"
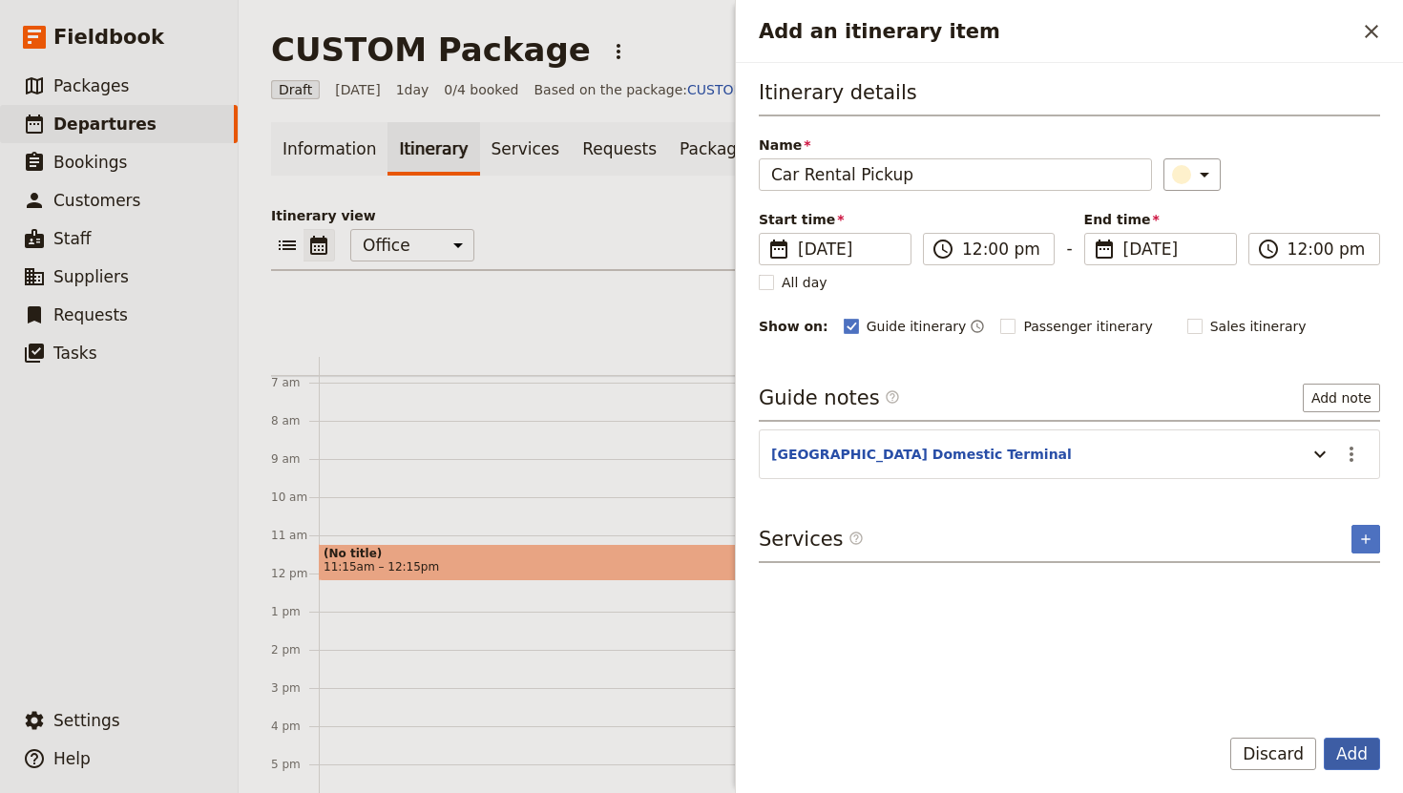
click at [1348, 752] on button "Add" at bounding box center [1352, 754] width 56 height 32
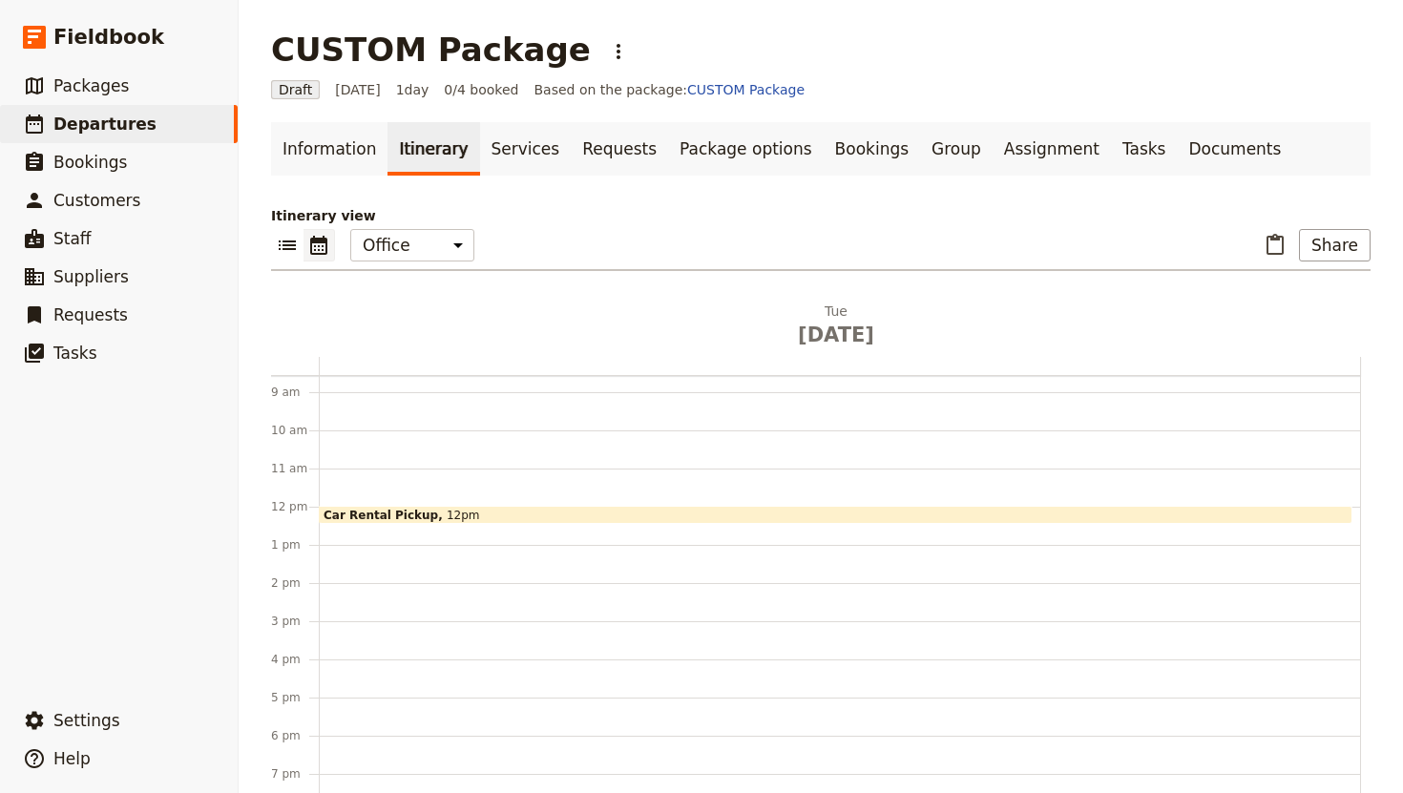
scroll to position [367, 0]
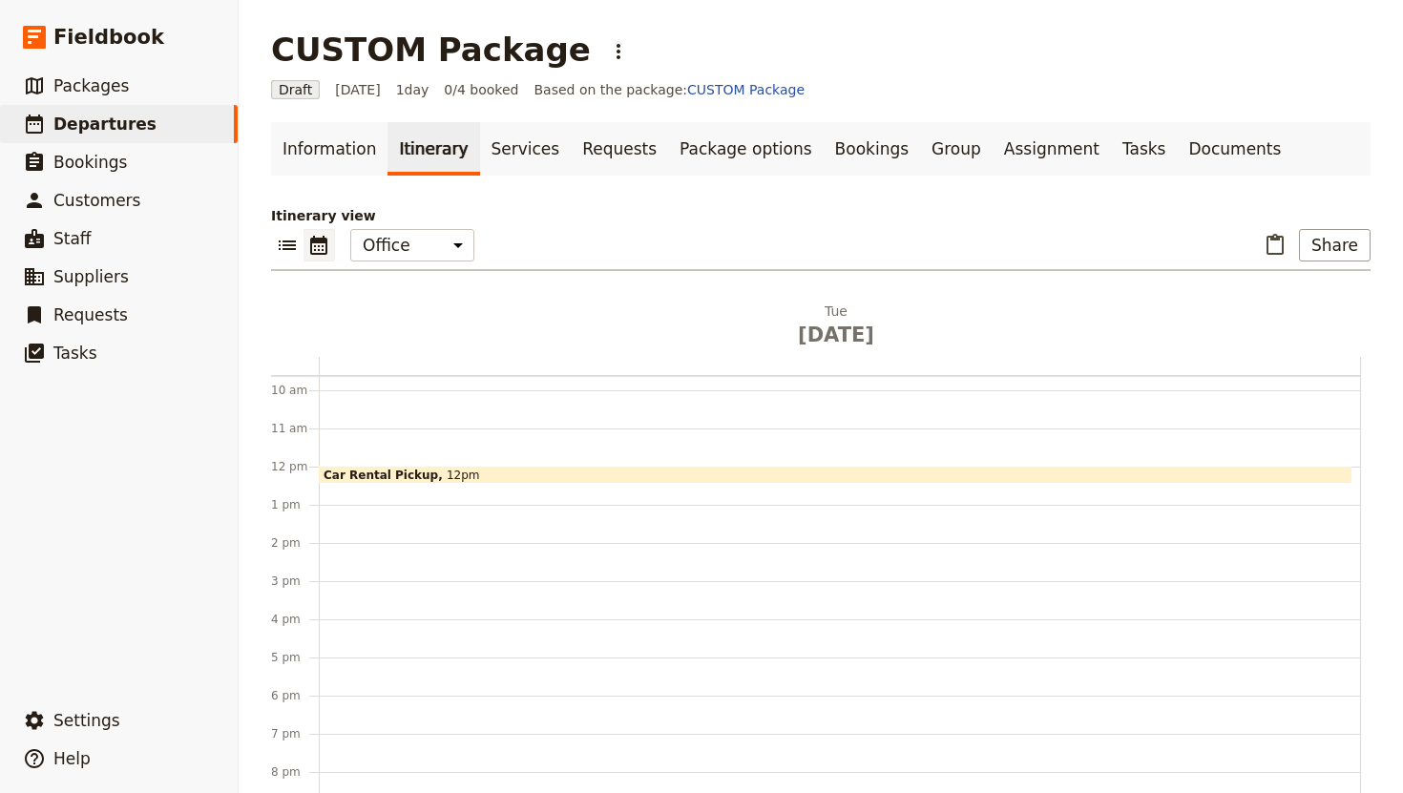
click at [375, 633] on div "Car Rental Pickup 12pm" at bounding box center [840, 467] width 1042 height 916
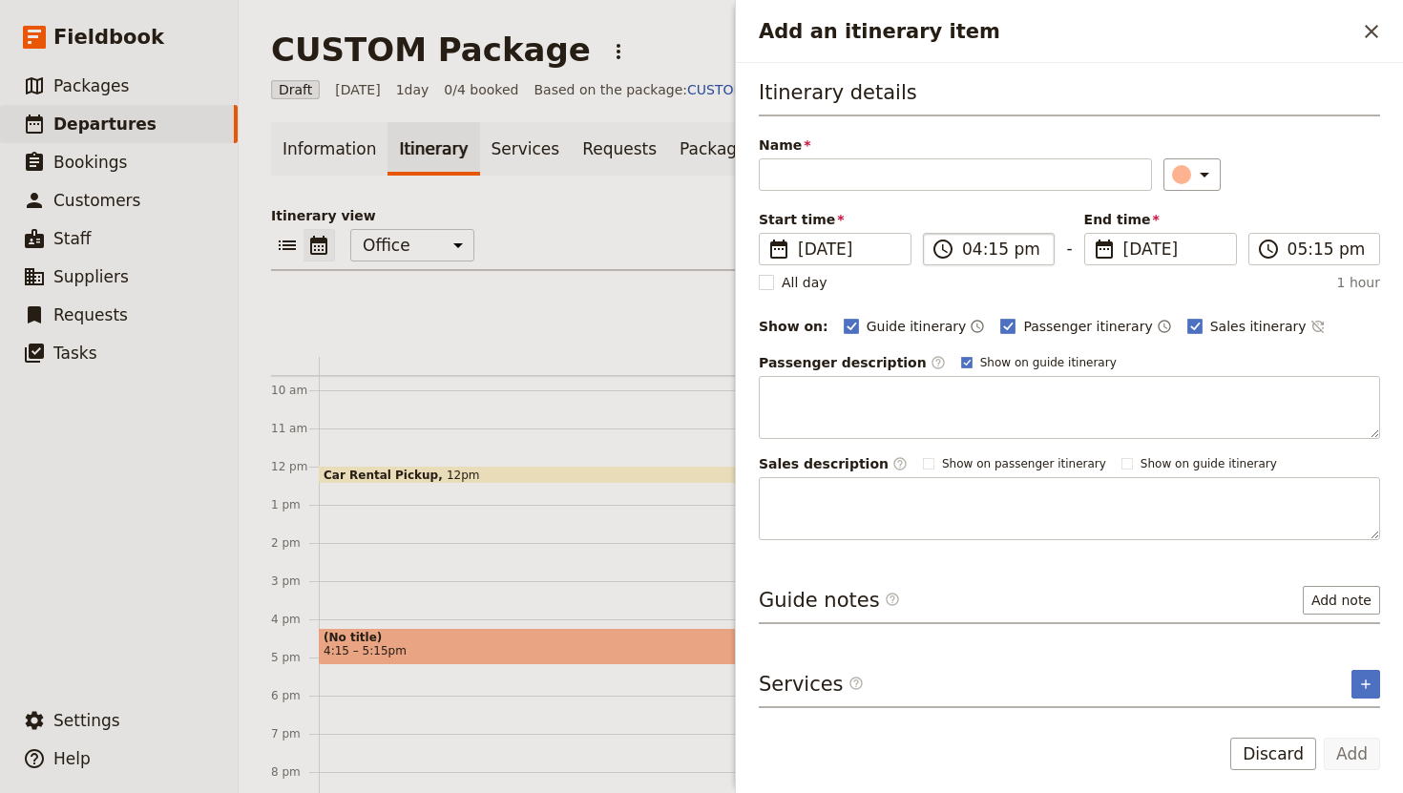
click at [964, 262] on label "​ 04:15 pm" at bounding box center [989, 249] width 132 height 32
click at [964, 261] on input "04:15 pm" at bounding box center [1002, 249] width 80 height 23
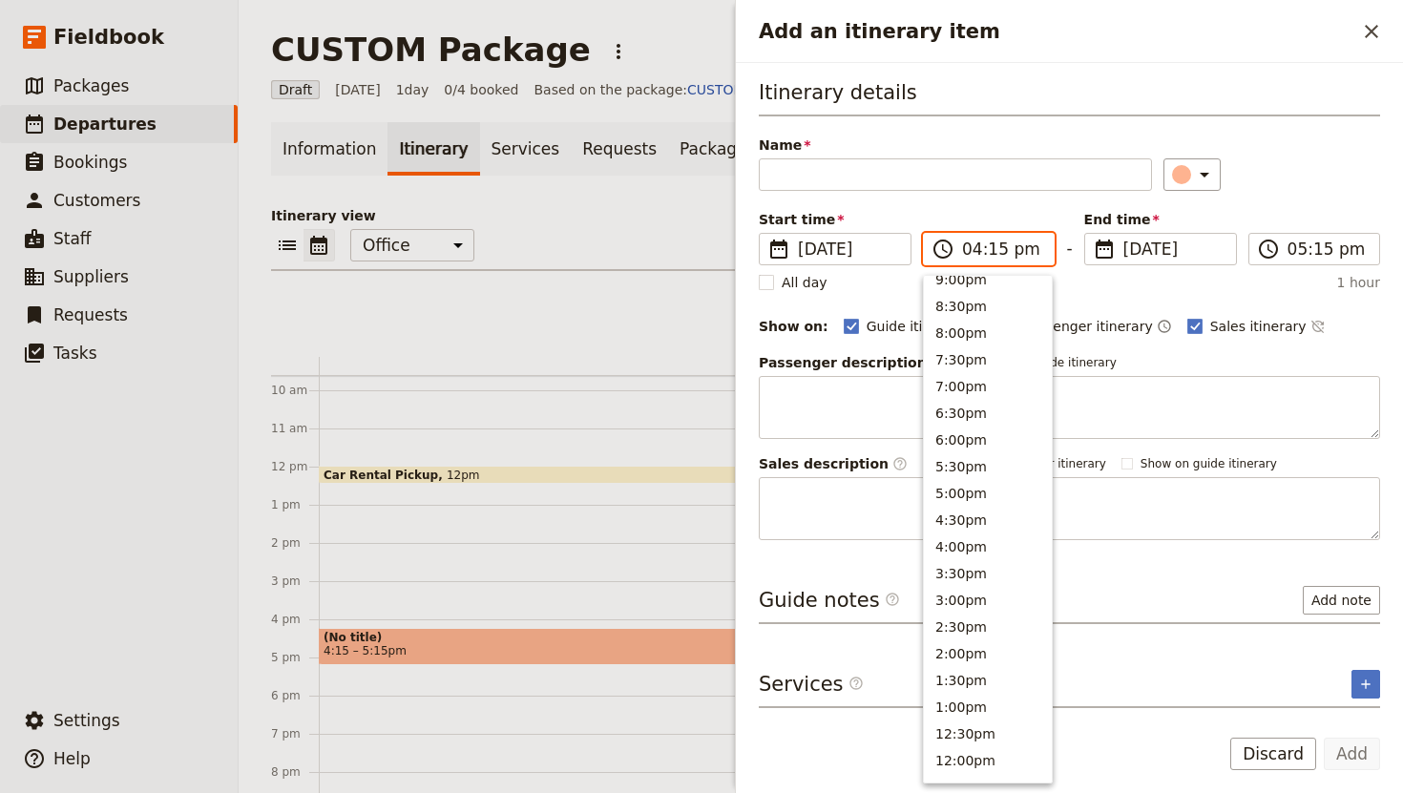
scroll to position [139, 0]
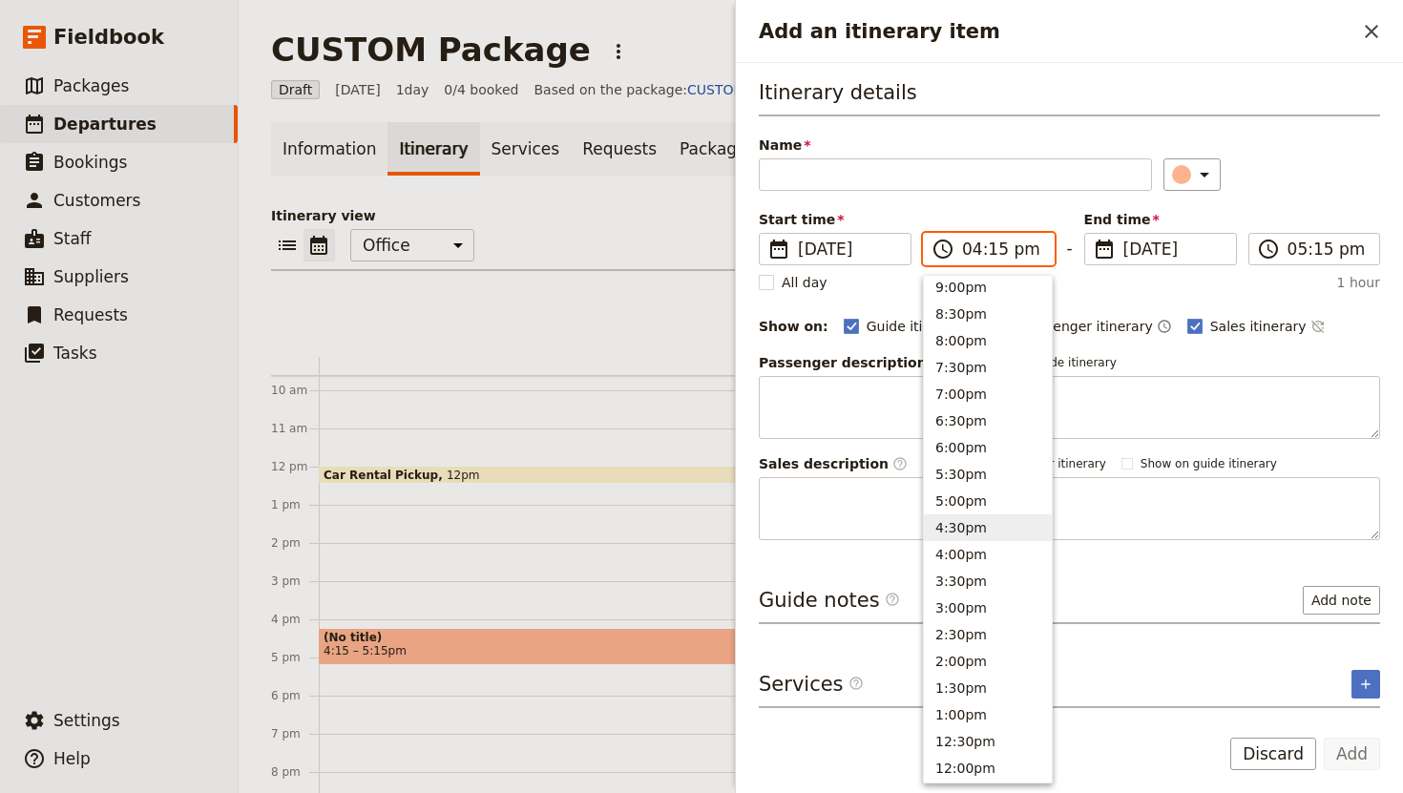
click at [993, 526] on button "4:30pm" at bounding box center [988, 527] width 128 height 27
type input "04:30 pm"
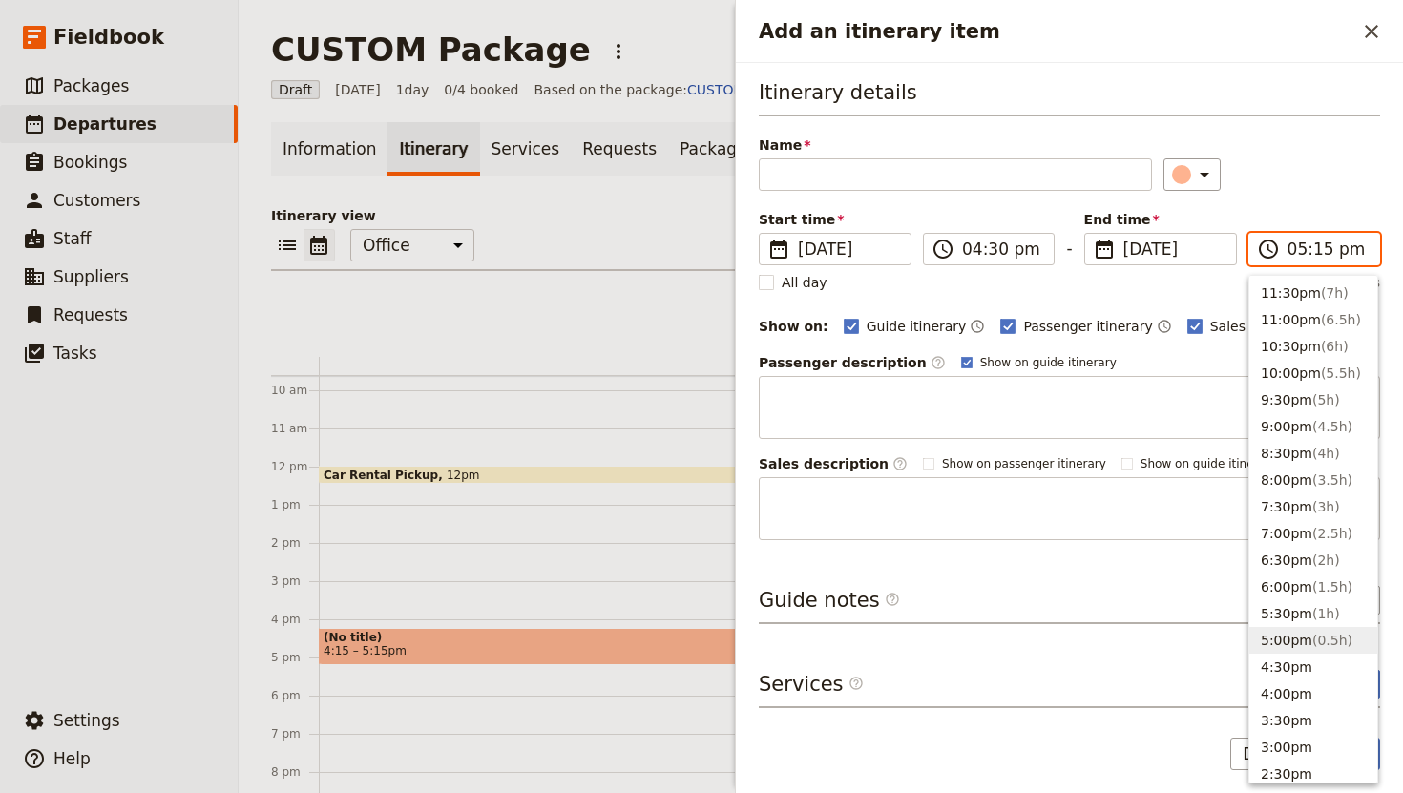
click at [1304, 252] on input "05:15 pm" at bounding box center [1327, 249] width 80 height 23
click at [1322, 673] on button "4:30pm" at bounding box center [1313, 667] width 128 height 27
type input "04:30 pm"
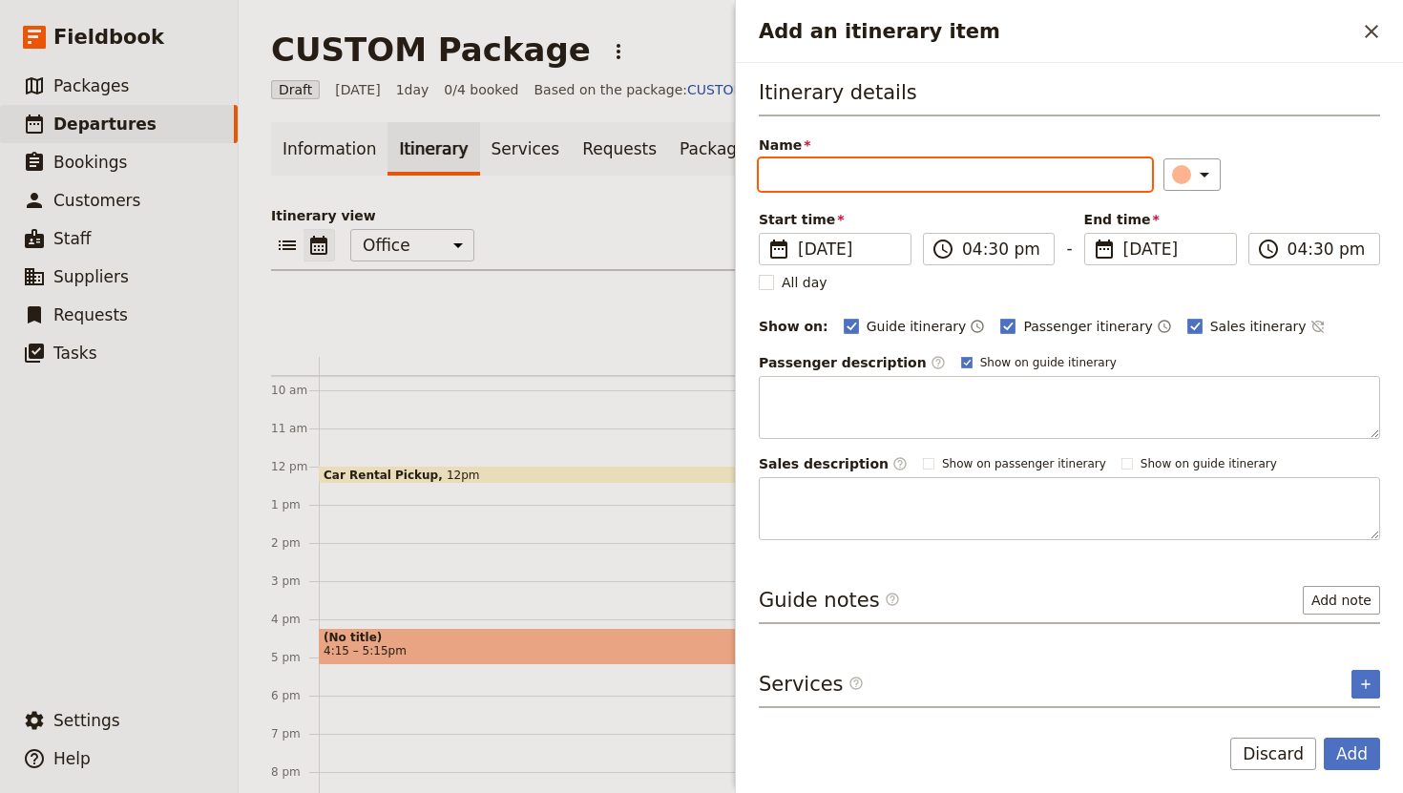
click at [809, 164] on input "Name" at bounding box center [955, 174] width 393 height 32
click at [772, 171] on input "QT Gold Coast" at bounding box center [955, 174] width 393 height 32
click at [820, 178] on input "Guest Pick up: QT Gold Coast" at bounding box center [955, 174] width 393 height 32
click at [824, 178] on input "Guest Pick up: QT Gold Coast" at bounding box center [955, 174] width 393 height 32
click at [1002, 184] on input "Guest pick up: QT Gold Coast" at bounding box center [955, 174] width 393 height 32
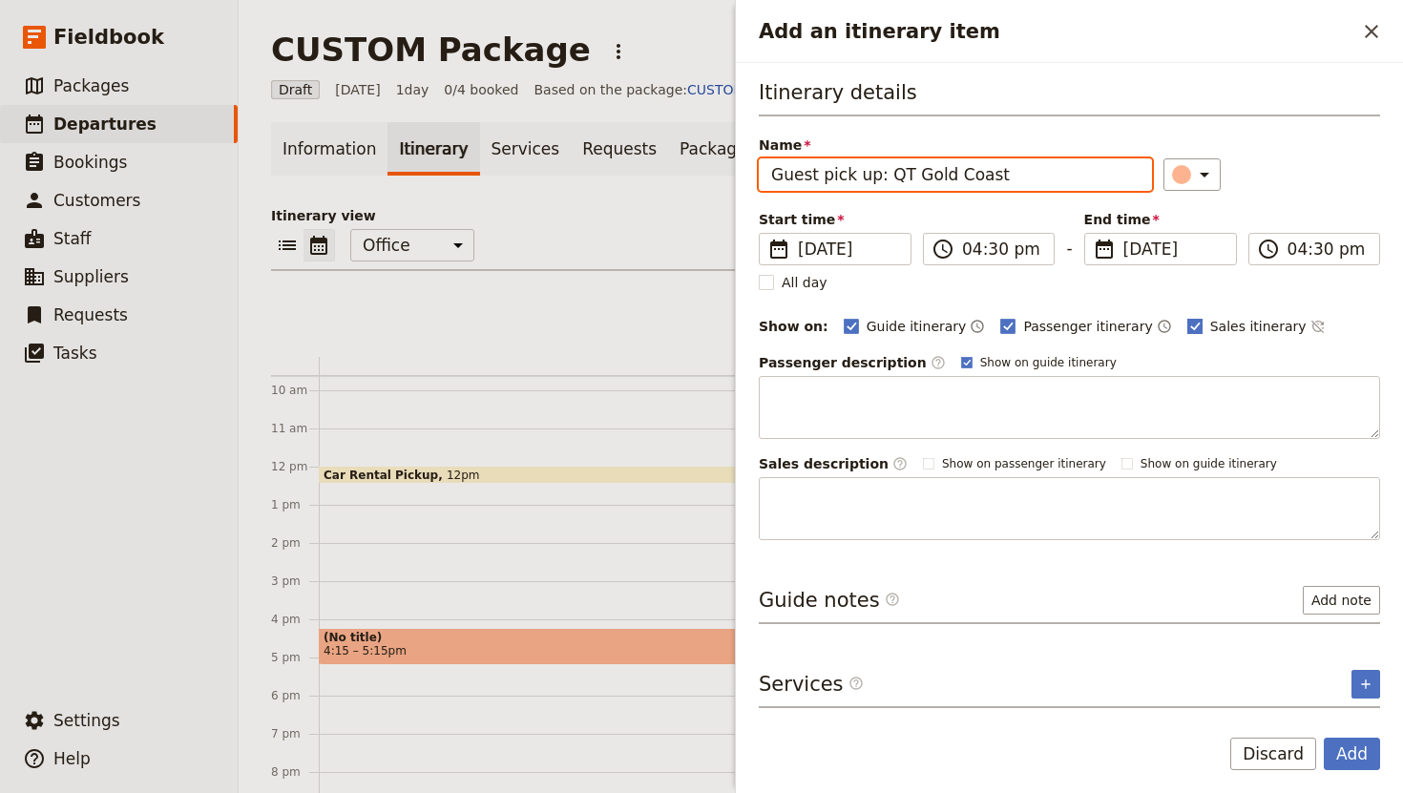
type input "Guest pick up: QT Gold Coast"
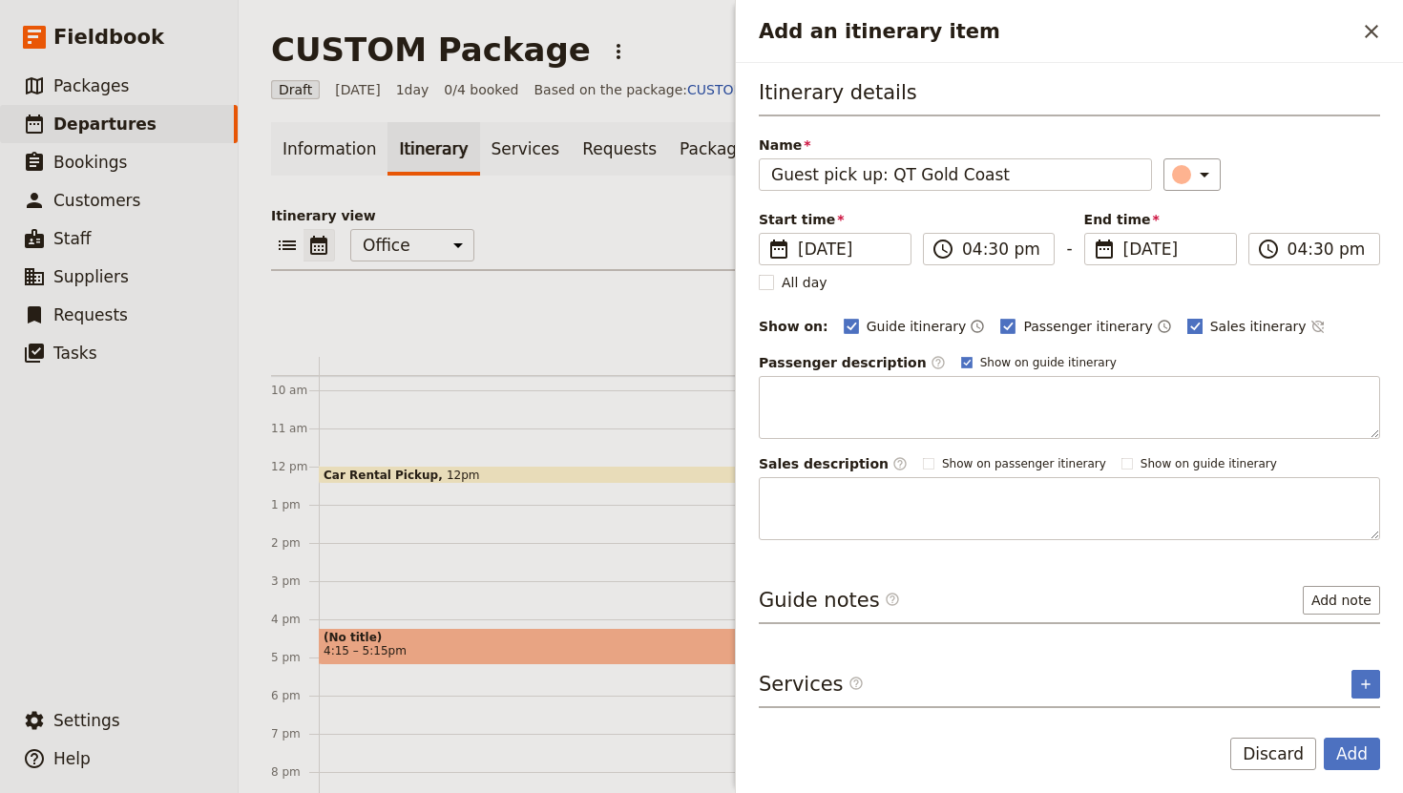
click at [1190, 323] on polygon "Add an itinerary item" at bounding box center [1195, 325] width 10 height 10
click at [1186, 317] on input "Sales itinerary" at bounding box center [1186, 316] width 1 height 1
checkbox input "false"
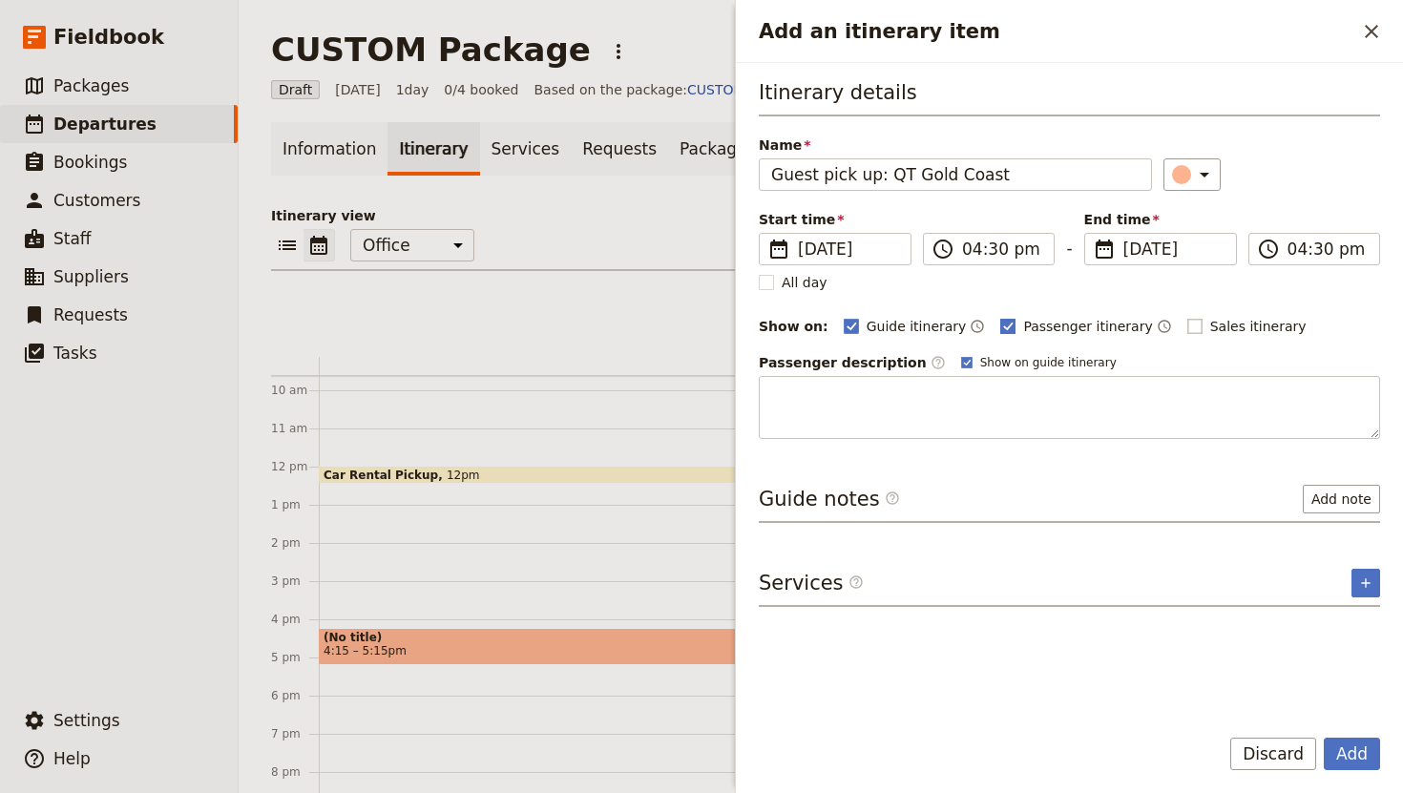
click at [1001, 323] on rect "Add an itinerary item" at bounding box center [1008, 326] width 14 height 14
click at [999, 317] on input "Passenger itinerary" at bounding box center [999, 316] width 1 height 1
checkbox input "false"
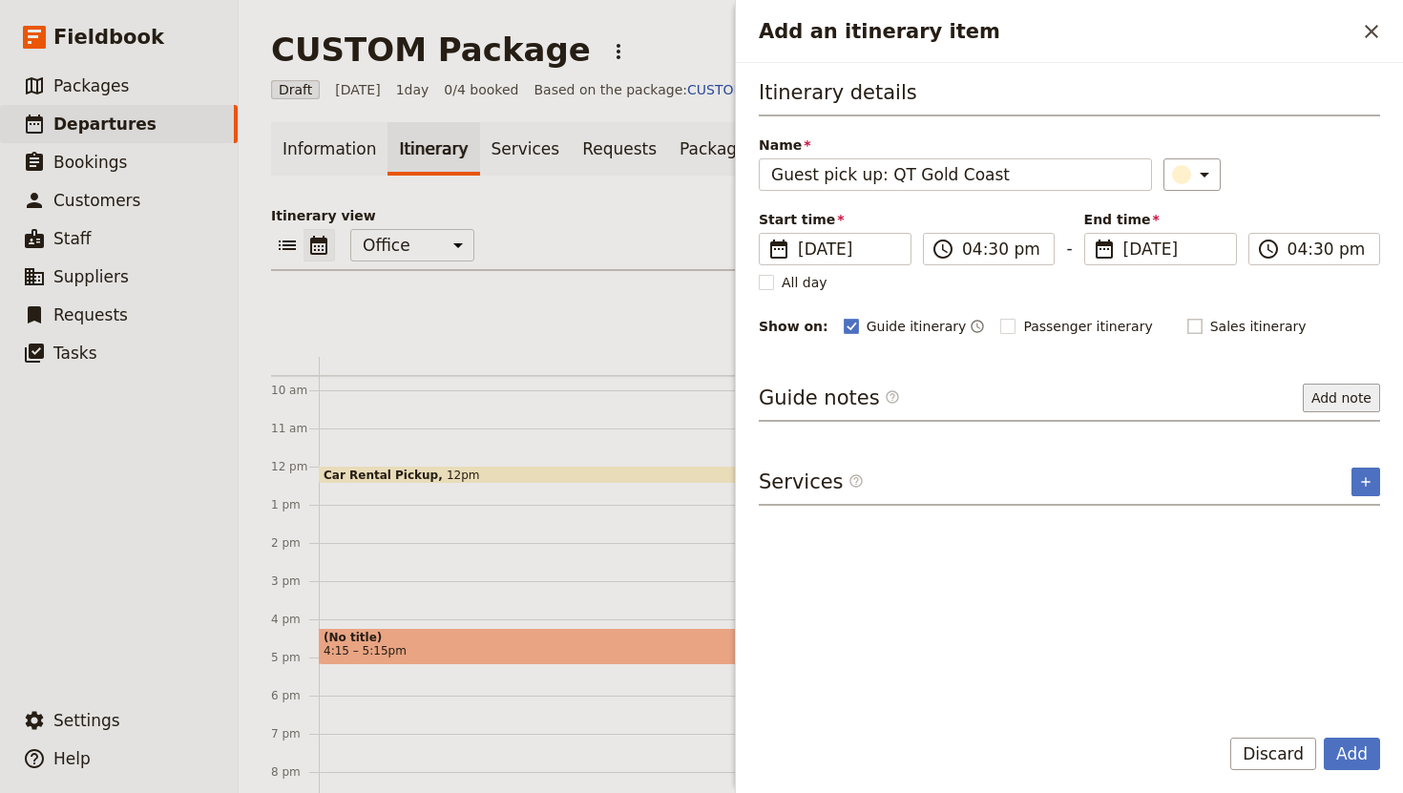
click at [1327, 391] on button "Add note" at bounding box center [1341, 398] width 77 height 29
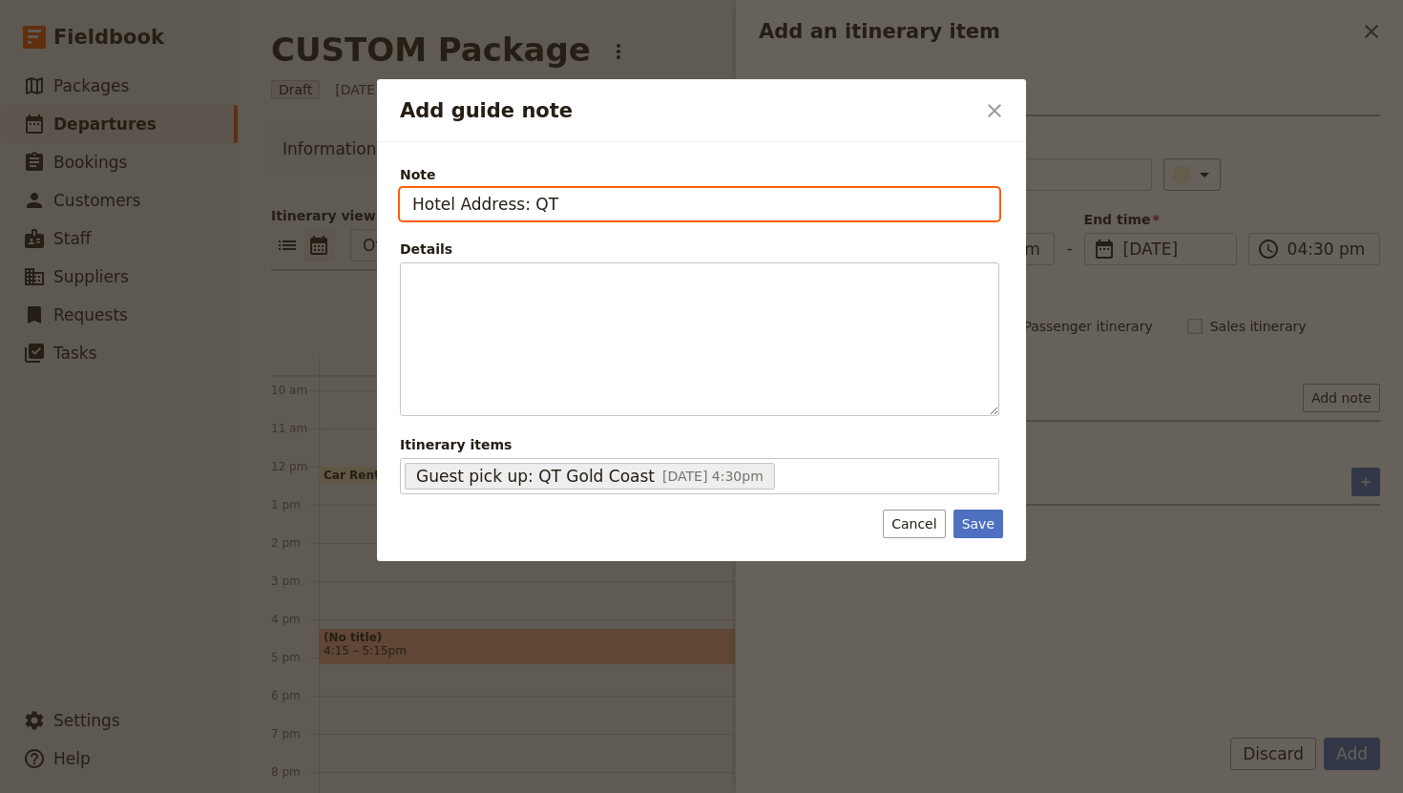
click at [635, 213] on input "Hotel Address: QT" at bounding box center [699, 204] width 599 height 32
paste input "[STREET_ADDRESS]"
click at [547, 202] on input "Hotel Address: QT [STREET_ADDRESS]" at bounding box center [699, 204] width 599 height 32
click at [891, 217] on input "Hotel Address: [STREET_ADDRESS]" at bounding box center [699, 204] width 599 height 32
click at [519, 204] on input "Hotel Address: [STREET_ADDRESS]" at bounding box center [699, 204] width 599 height 32
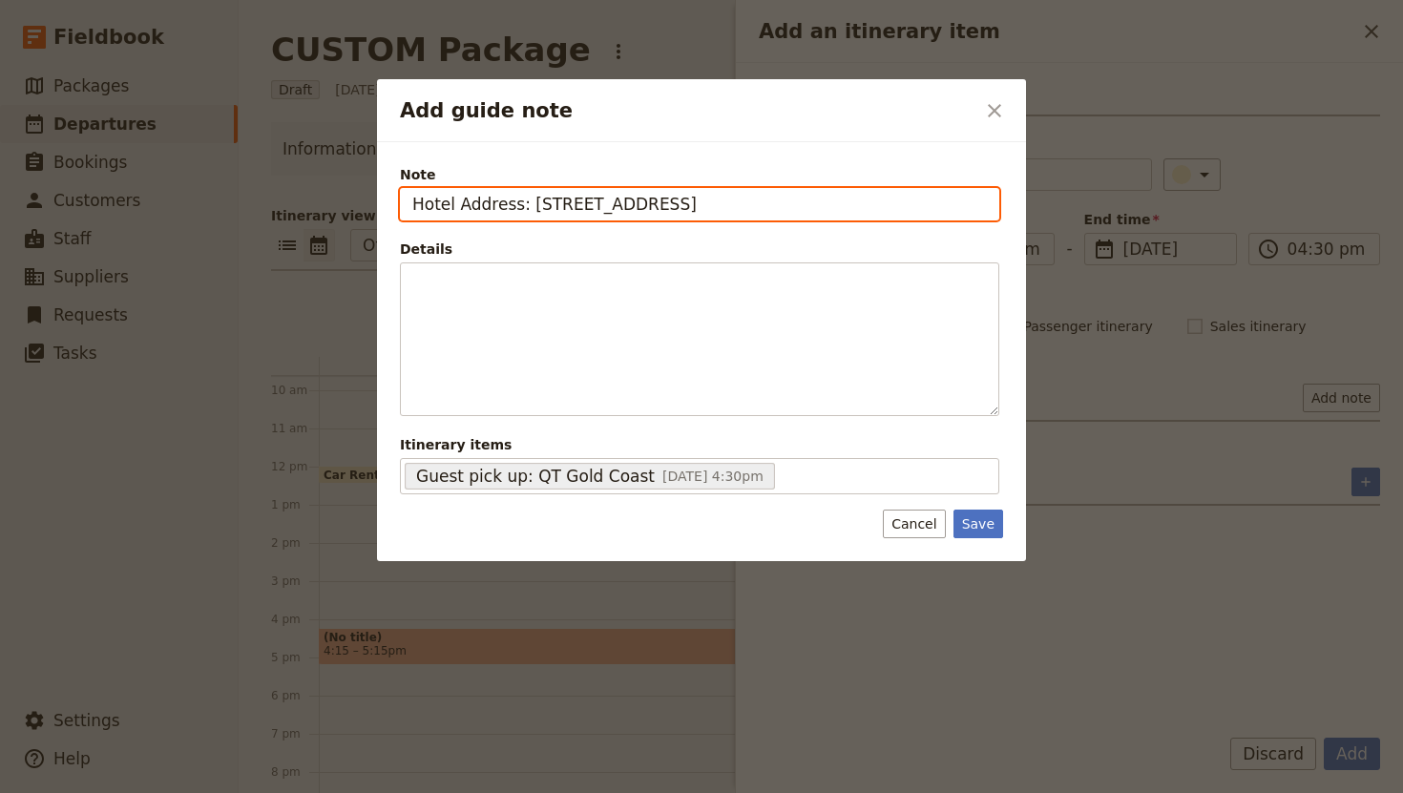
type input "Hotel Address: [STREET_ADDRESS]"
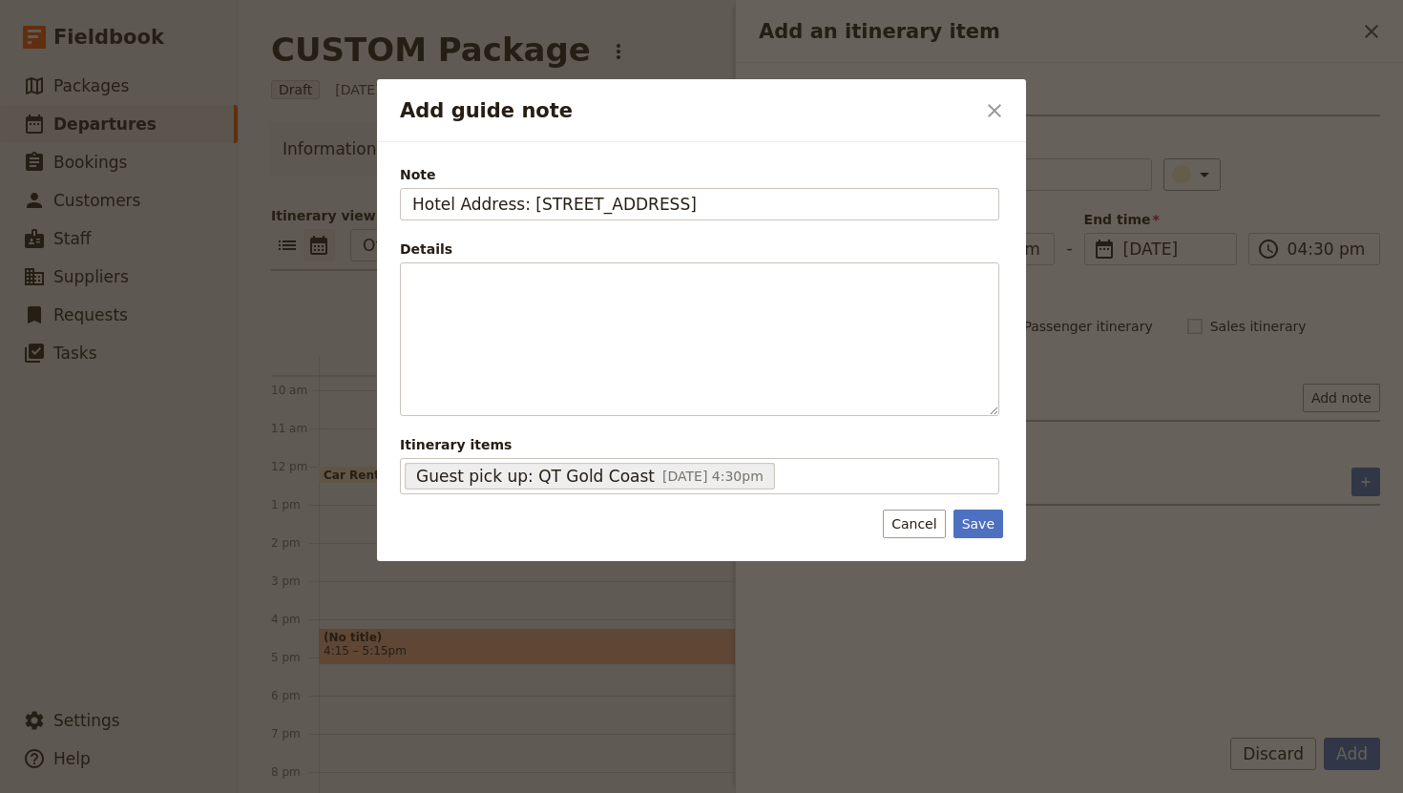
click at [995, 547] on div "Note Hotel Address: [STREET_ADDRESS] Details ​ ​ ​ ​ ​ ​ ​ ​ ​ Itinerary items …" at bounding box center [701, 351] width 649 height 419
click at [987, 525] on button "Save" at bounding box center [978, 524] width 50 height 29
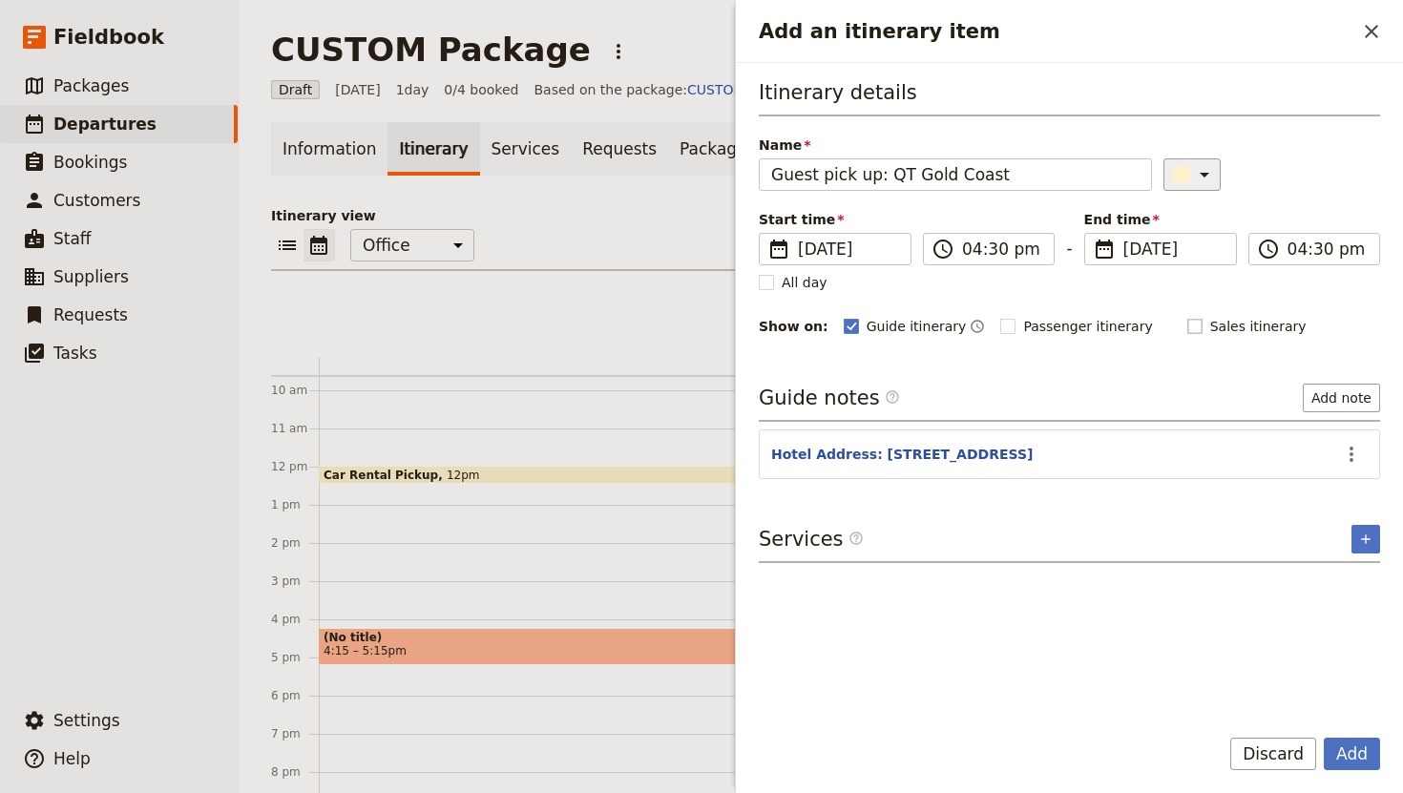
click at [1193, 167] on icon "Add an itinerary item" at bounding box center [1204, 174] width 23 height 23
click at [1163, 213] on div "button" at bounding box center [1165, 214] width 19 height 19
click at [1258, 191] on div "Itinerary details Name Guest pick up: QT [GEOGRAPHIC_DATA] ​ Start time ​ [DATE…" at bounding box center [1069, 208] width 621 height 260
click at [1356, 765] on button "Add" at bounding box center [1352, 754] width 56 height 32
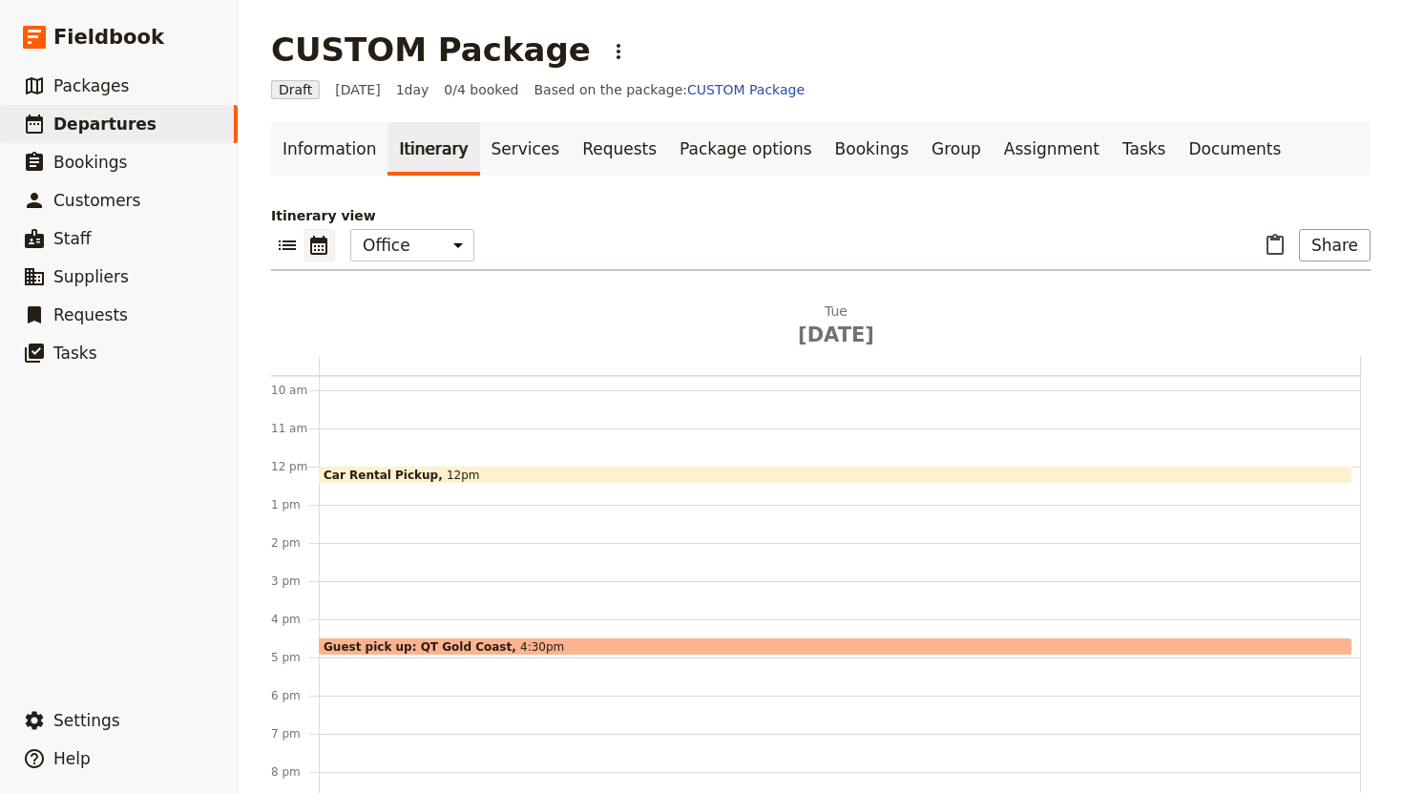
click at [373, 677] on div "Car Rental Pickup 12pm Guest pick up: QT [GEOGRAPHIC_DATA] 4:30pm" at bounding box center [840, 467] width 1042 height 916
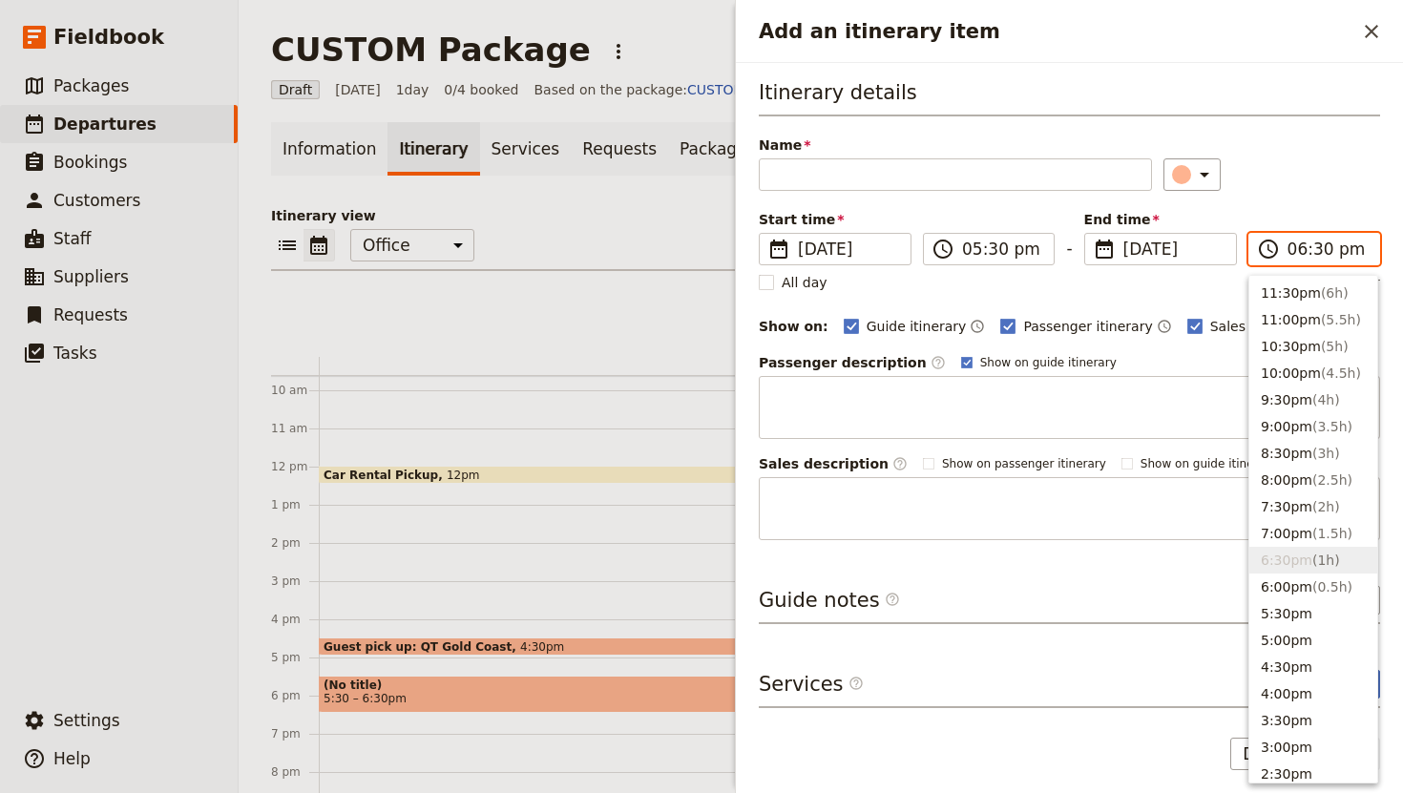
click at [1321, 250] on input "06:30 pm" at bounding box center [1327, 249] width 80 height 23
click at [1306, 613] on button "5:30pm" at bounding box center [1313, 613] width 128 height 27
type input "05:30 pm"
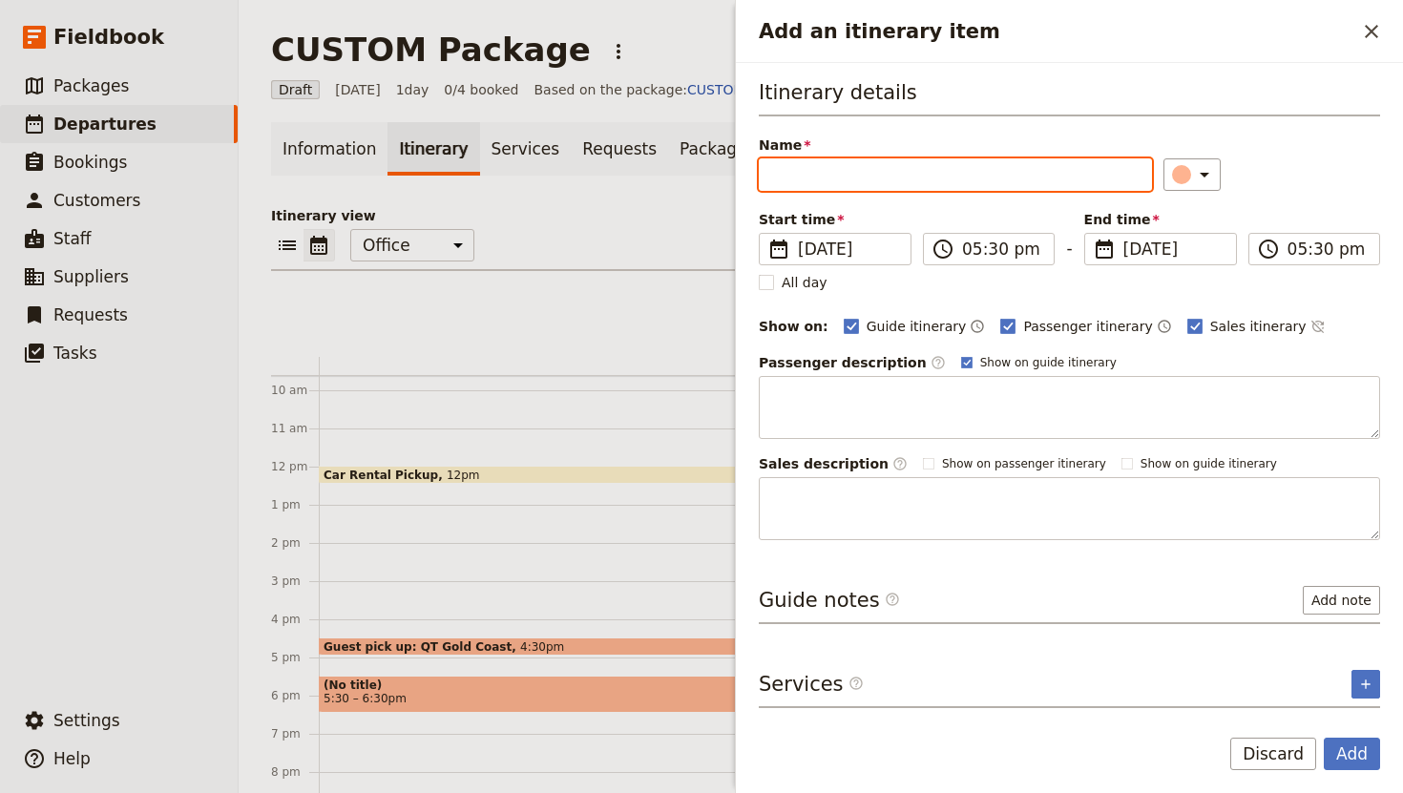
click at [846, 177] on input "Name" at bounding box center [955, 174] width 393 height 32
type input "[GEOGRAPHIC_DATA] Glow Worms"
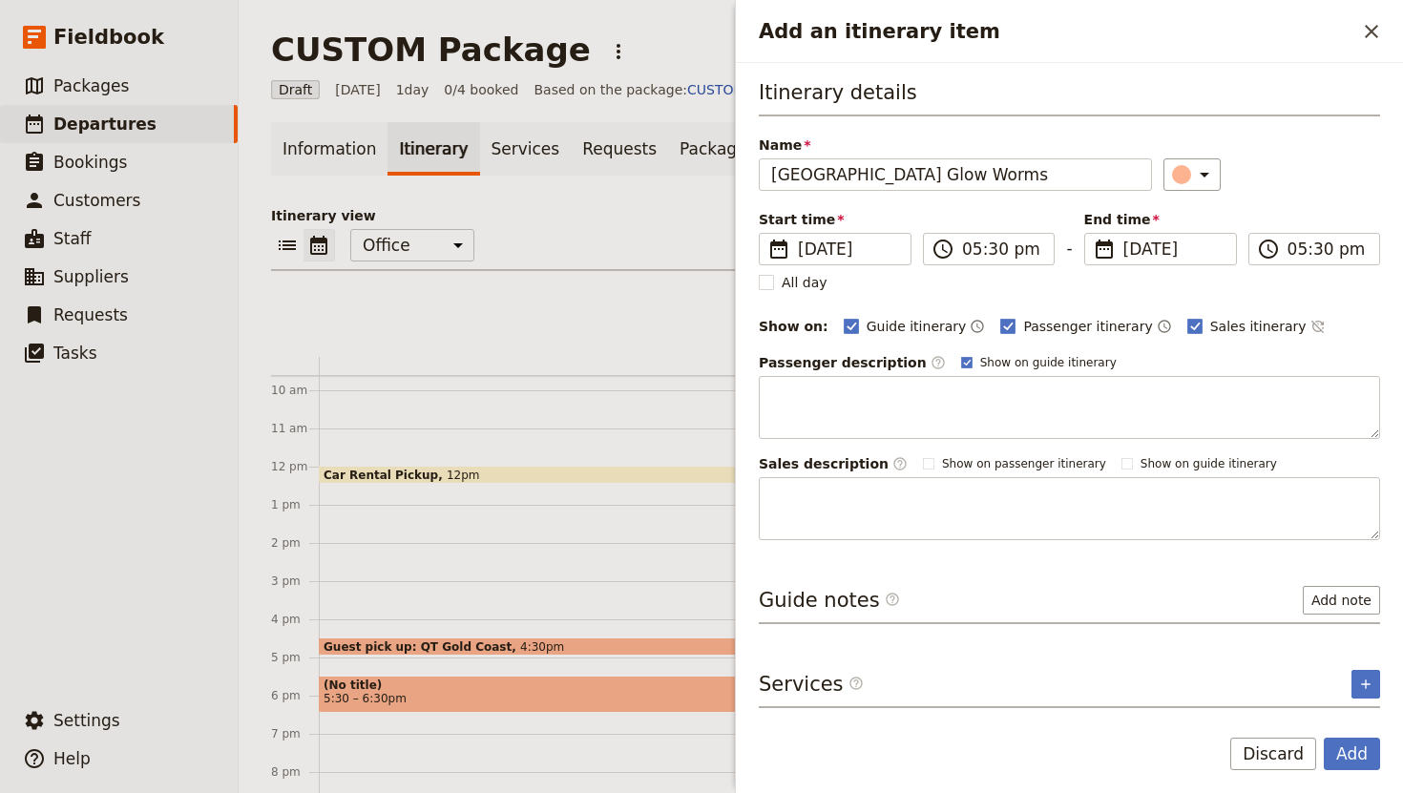
click at [1089, 302] on div "Itinerary details Name [GEOGRAPHIC_DATA] Glow [GEOGRAPHIC_DATA] ​ Start time ​ …" at bounding box center [1069, 309] width 621 height 462
click at [1001, 325] on rect "Add an itinerary item" at bounding box center [1008, 326] width 14 height 14
click at [999, 317] on input "Passenger itinerary" at bounding box center [999, 316] width 1 height 1
checkbox input "false"
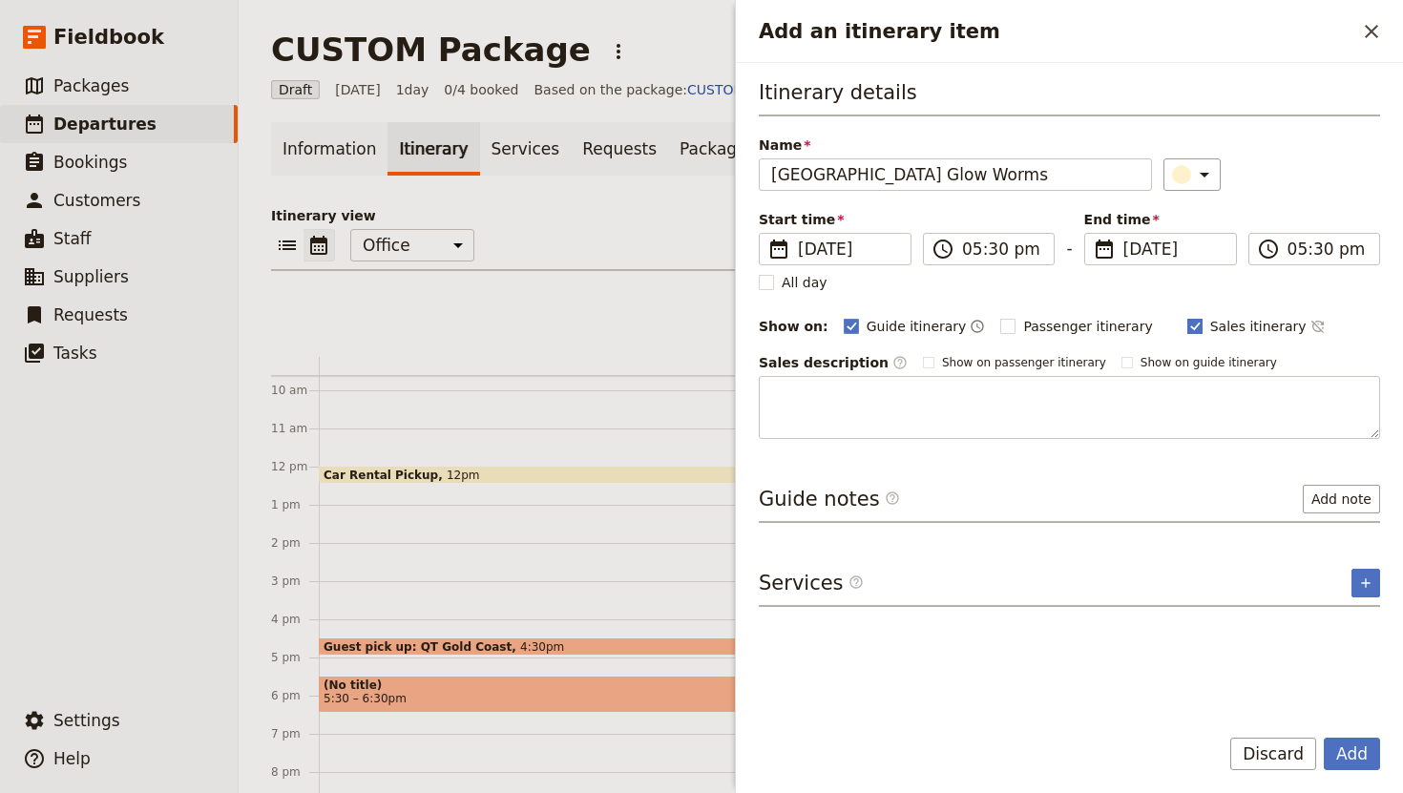
click at [1187, 322] on rect "Add an itinerary item" at bounding box center [1194, 326] width 14 height 14
click at [1186, 317] on input "Sales itinerary" at bounding box center [1186, 316] width 1 height 1
checkbox input "false"
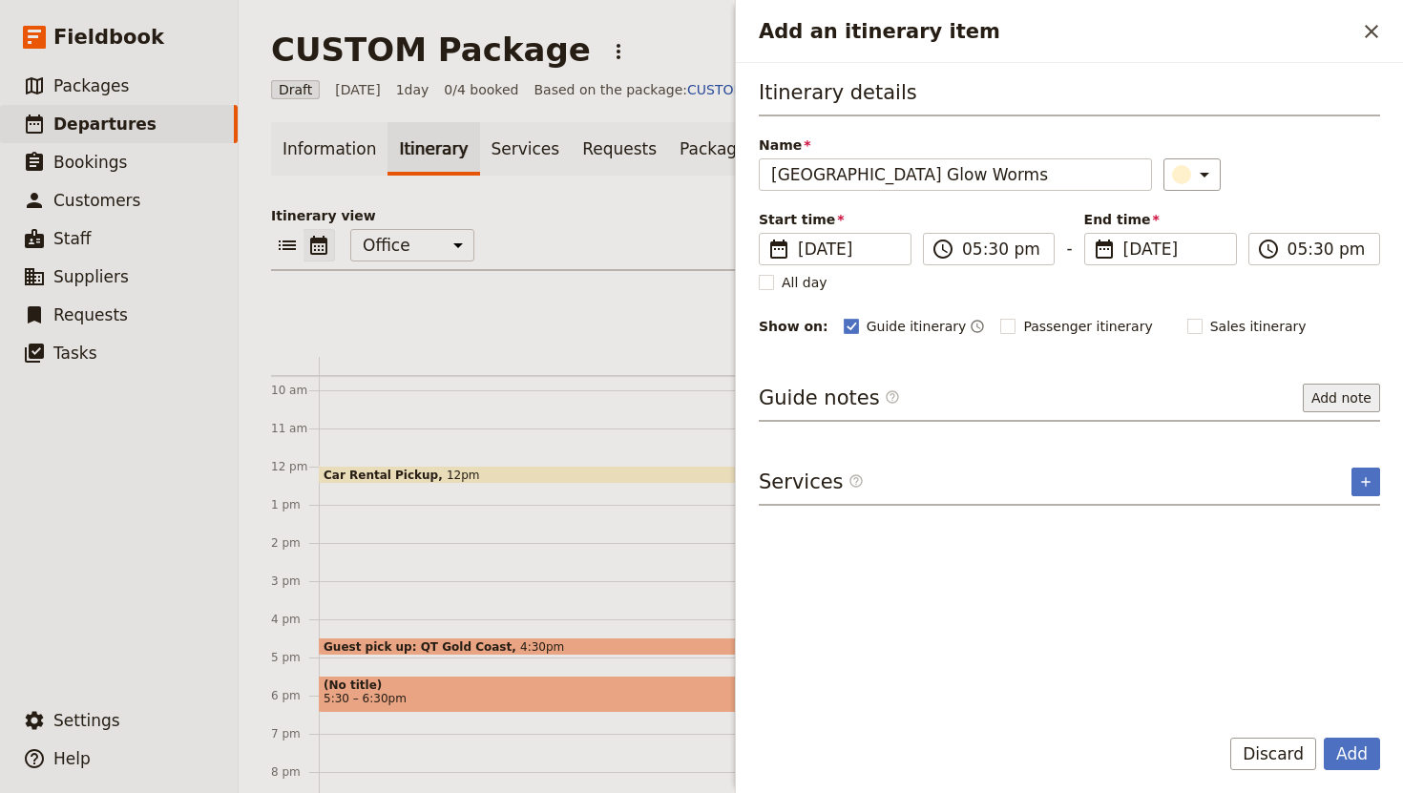
click at [1312, 397] on button "Add note" at bounding box center [1341, 398] width 77 height 29
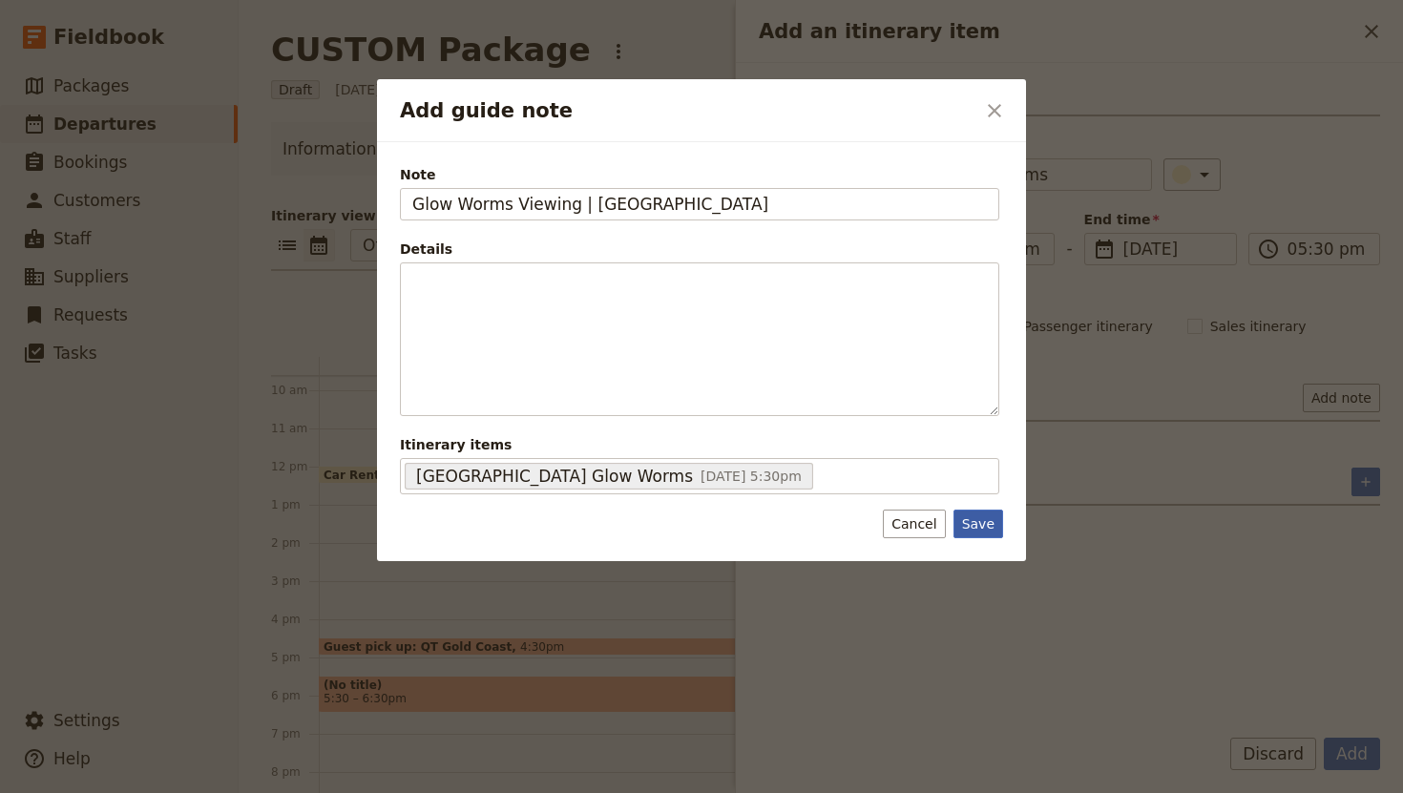
type input "Glow Worms Viewing | [GEOGRAPHIC_DATA]"
click at [986, 525] on button "Save" at bounding box center [978, 524] width 50 height 29
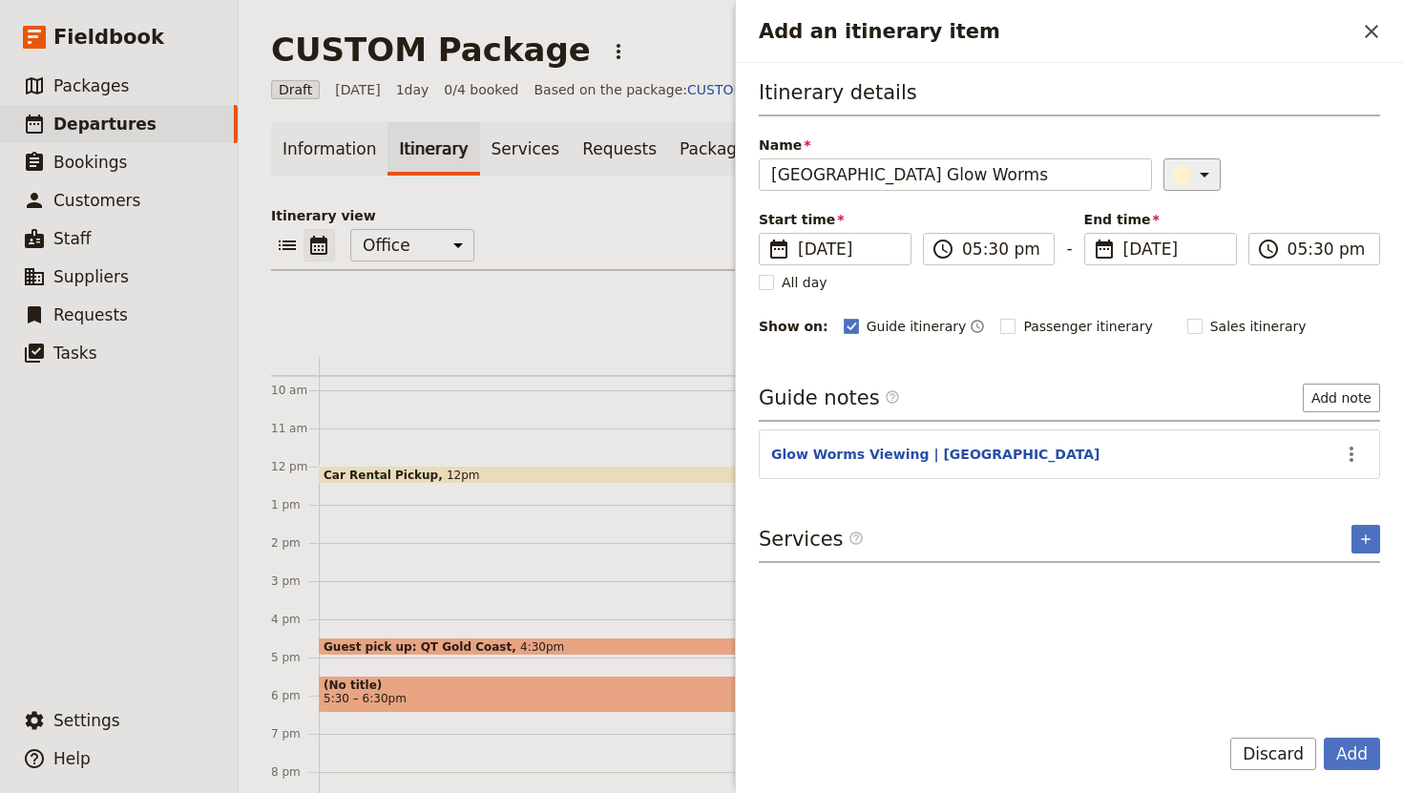
click at [1193, 171] on icon "Add an itinerary item" at bounding box center [1204, 174] width 23 height 23
click at [1265, 173] on div "​" at bounding box center [1271, 174] width 217 height 32
click at [1175, 164] on div "​" at bounding box center [1195, 174] width 42 height 23
click at [1161, 209] on div "button" at bounding box center [1165, 214] width 19 height 19
click at [1350, 757] on button "Add" at bounding box center [1352, 754] width 56 height 32
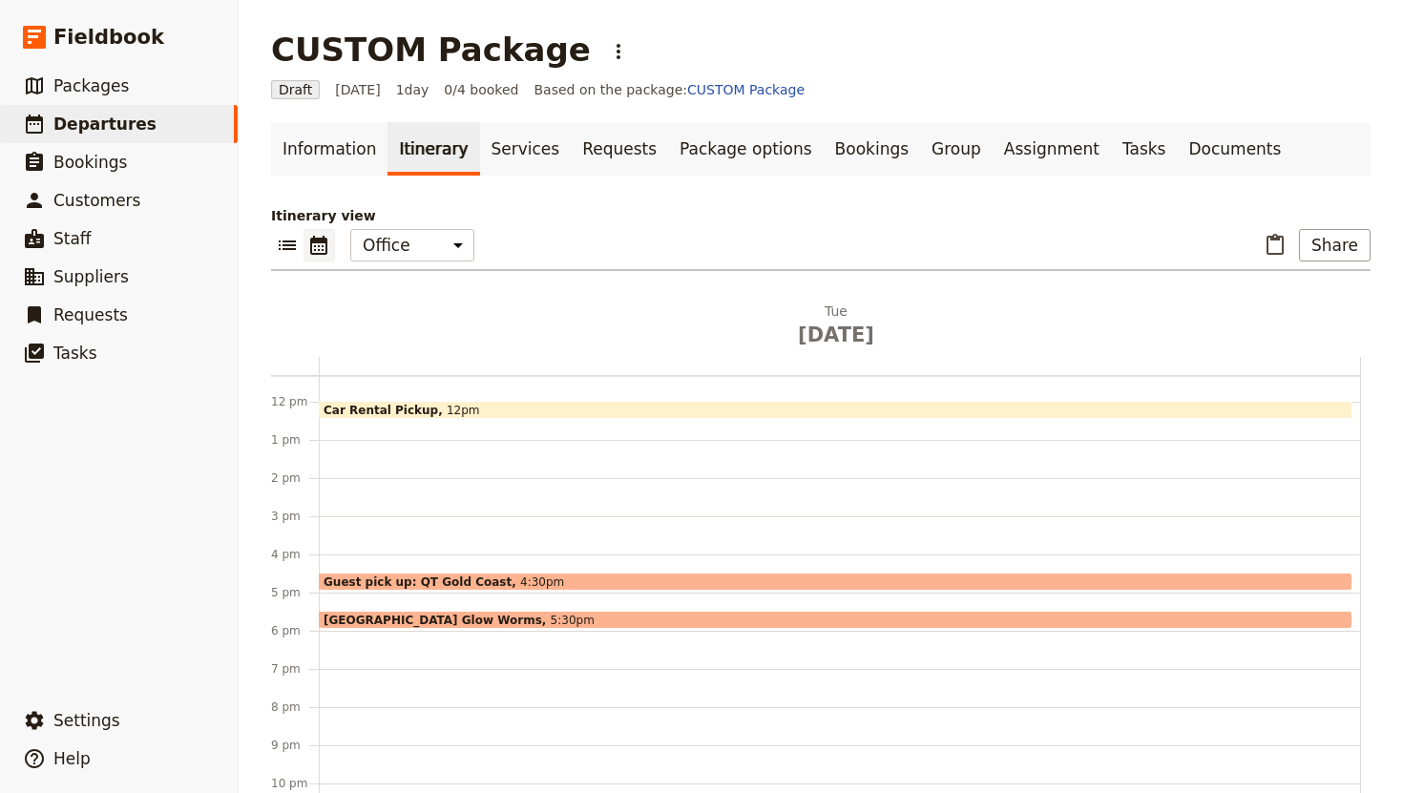
scroll to position [437, 0]
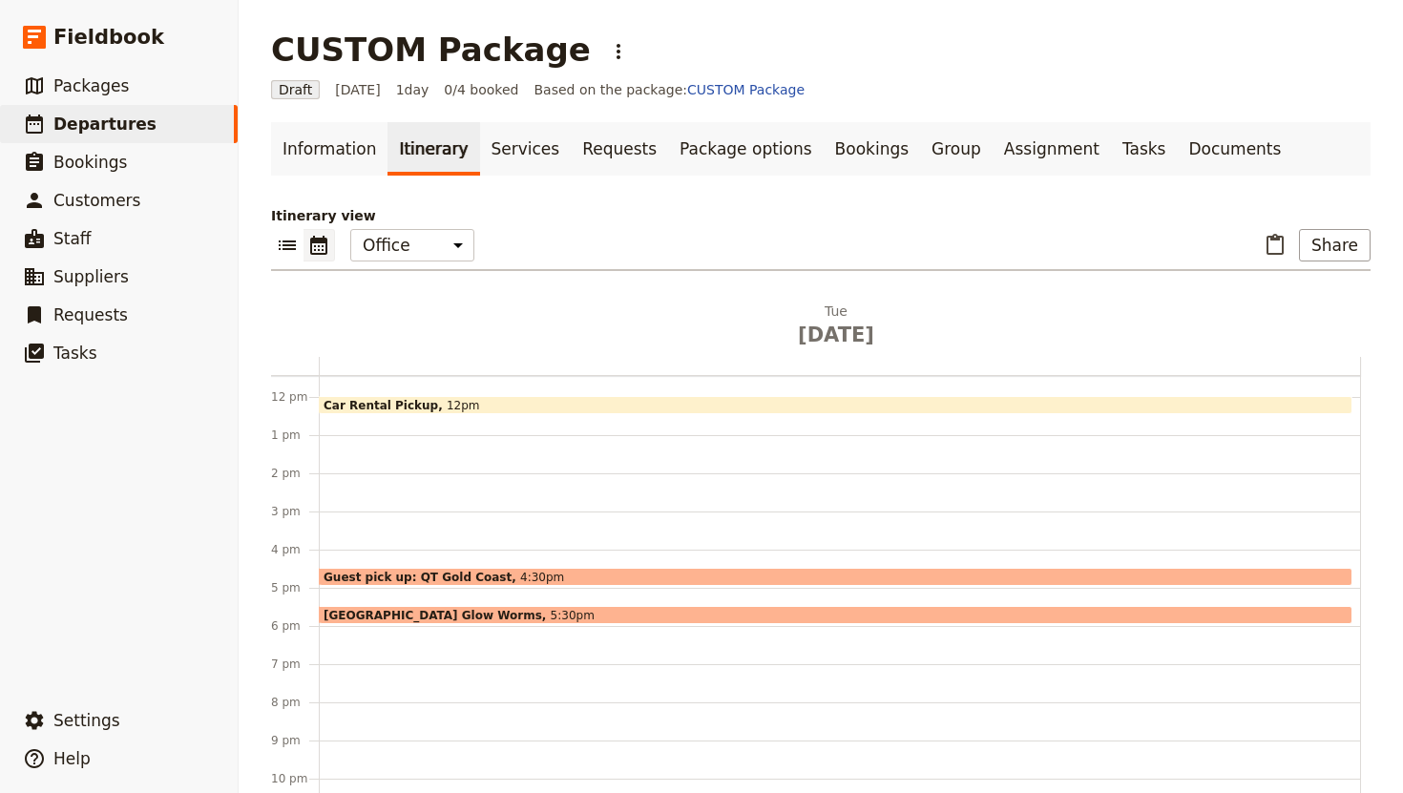
click at [349, 711] on div "Car Rental Pickup 12pm Guest pick up: [GEOGRAPHIC_DATA] 4:30pm [GEOGRAPHIC_DATA…" at bounding box center [840, 397] width 1042 height 916
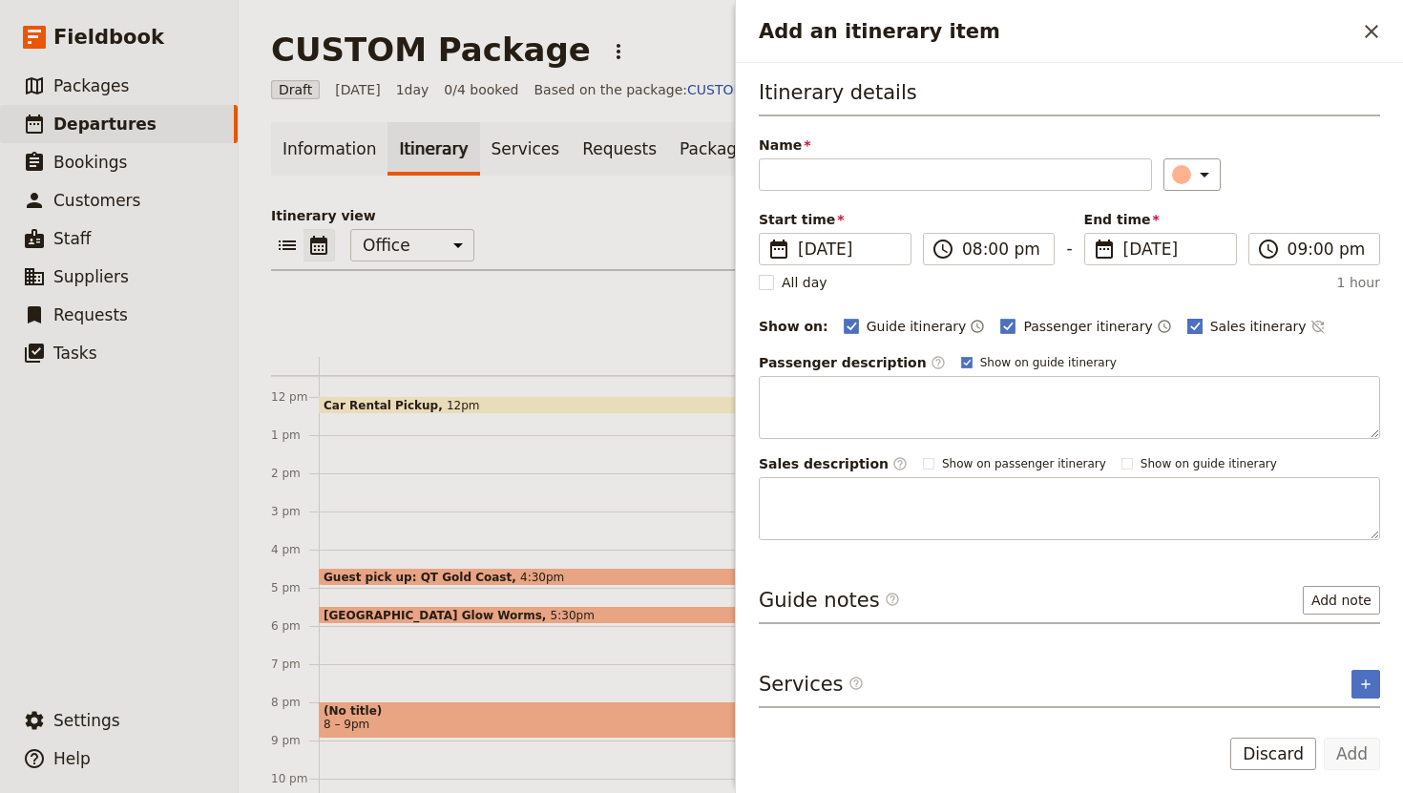
click at [1187, 323] on label "Sales itinerary" at bounding box center [1246, 326] width 119 height 19
click at [1186, 317] on input "Sales itinerary" at bounding box center [1186, 316] width 1 height 1
checkbox input "false"
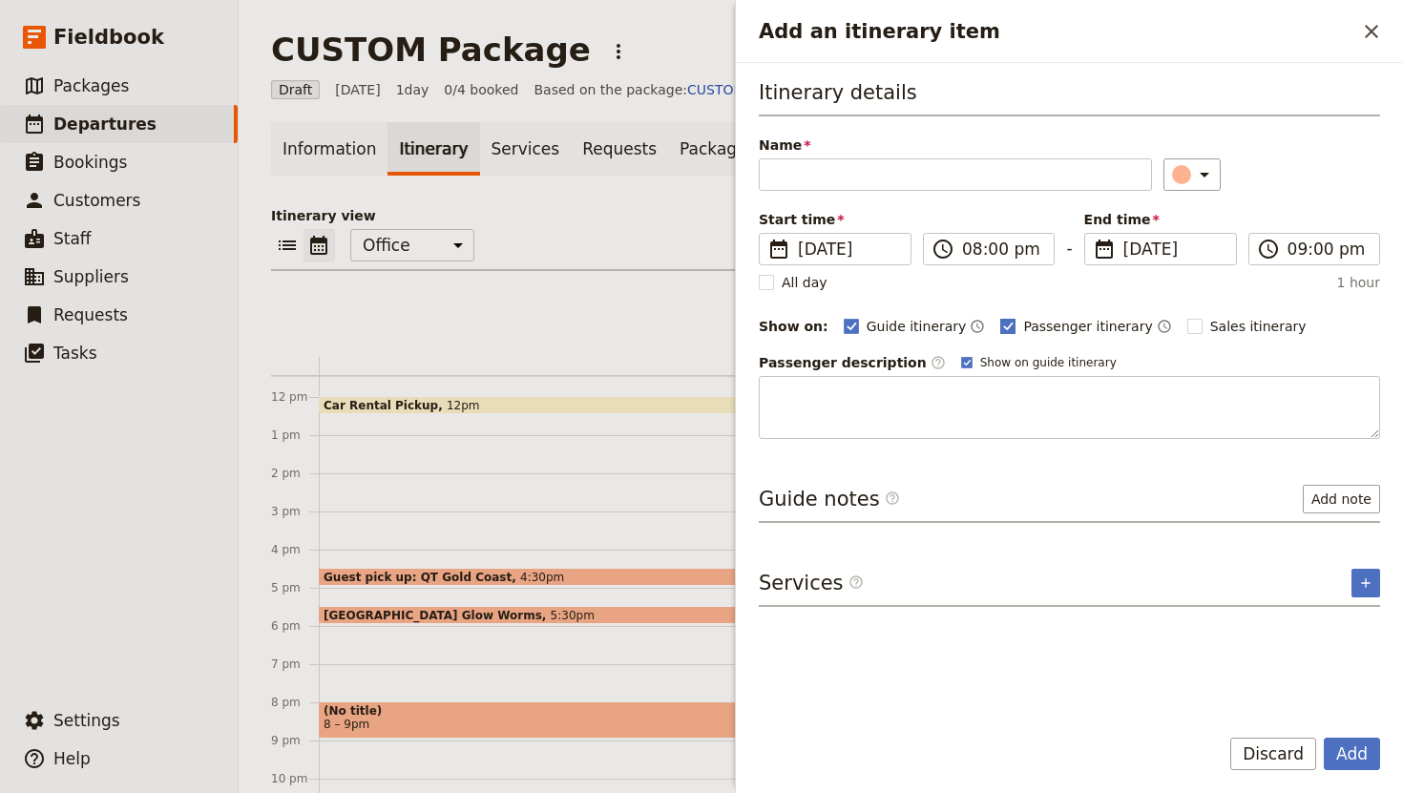
click at [1004, 325] on polygon "Add an itinerary item" at bounding box center [1009, 325] width 10 height 10
click at [999, 317] on input "Passenger itinerary" at bounding box center [999, 316] width 1 height 1
checkbox input "false"
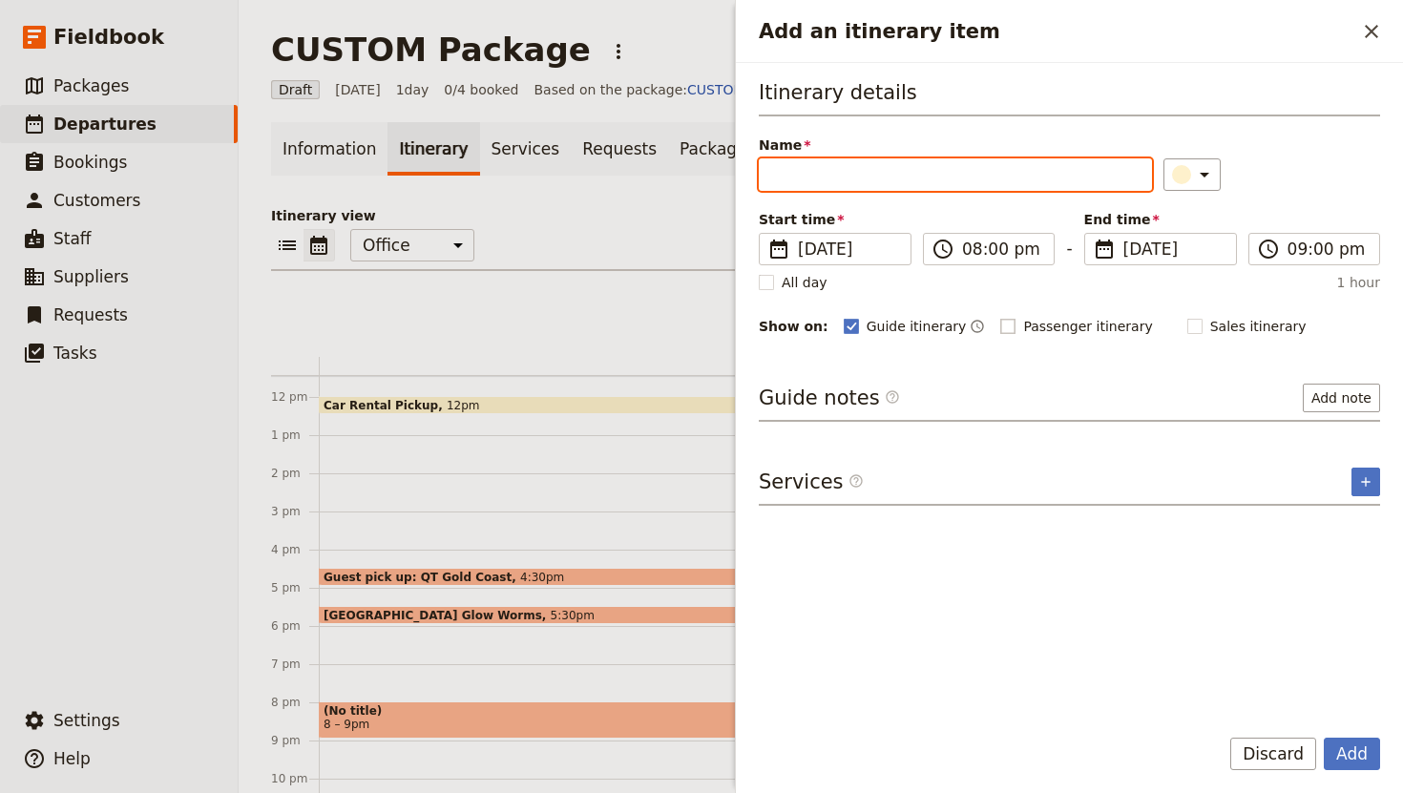
click at [841, 175] on input "Name" at bounding box center [955, 174] width 393 height 32
click at [770, 171] on input "Reservation" at bounding box center [955, 174] width 393 height 32
click at [929, 180] on input "Dinner Reservation" at bounding box center [955, 174] width 393 height 32
click at [976, 176] on input "Dinner Reservation: Eddy & [PERSON_NAME]" at bounding box center [955, 174] width 393 height 32
click at [1019, 179] on input "Dinner Reservation: Eddy & [PERSON_NAME]" at bounding box center [955, 174] width 393 height 32
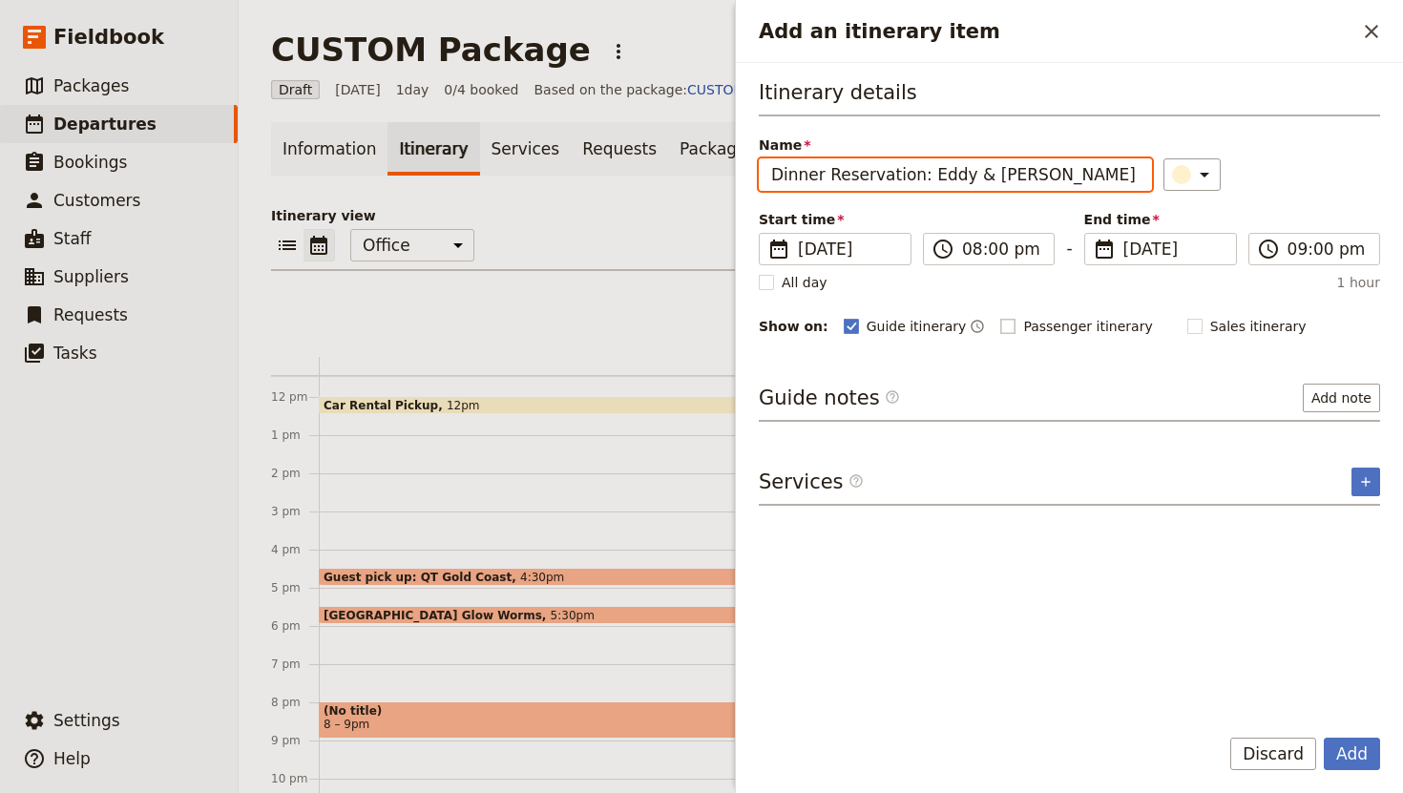
drag, startPoint x: 1019, startPoint y: 179, endPoint x: 917, endPoint y: 177, distance: 102.1
click at [917, 177] on input "Dinner Reservation: Eddy & [PERSON_NAME]" at bounding box center [955, 174] width 393 height 32
drag, startPoint x: 1025, startPoint y: 184, endPoint x: 914, endPoint y: 179, distance: 110.8
click at [914, 179] on input "Dinner Reservation: Eddy & Wolf" at bounding box center [955, 174] width 393 height 32
type input "Dinner Reservation: Eddy & Wolf"
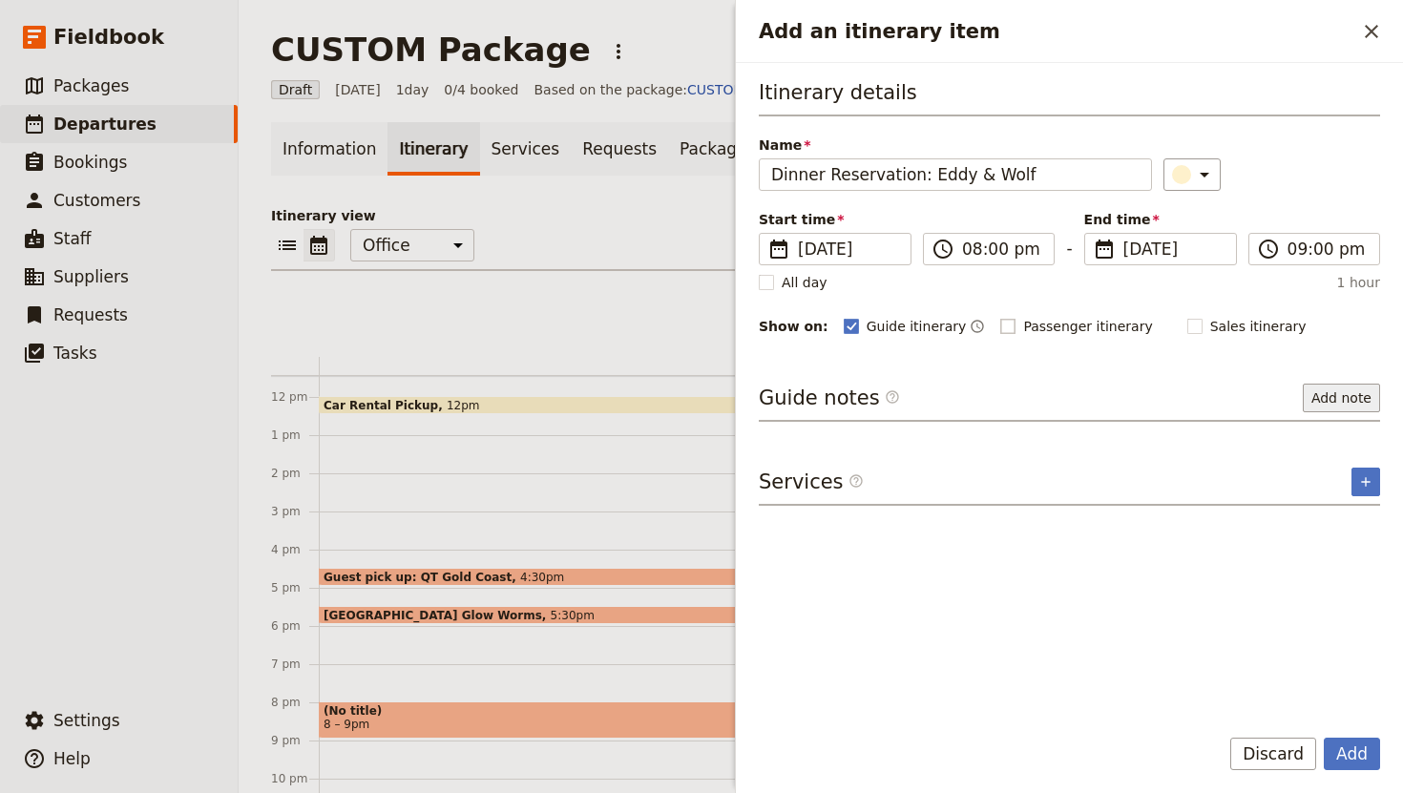
click at [1355, 398] on button "Add note" at bounding box center [1341, 398] width 77 height 29
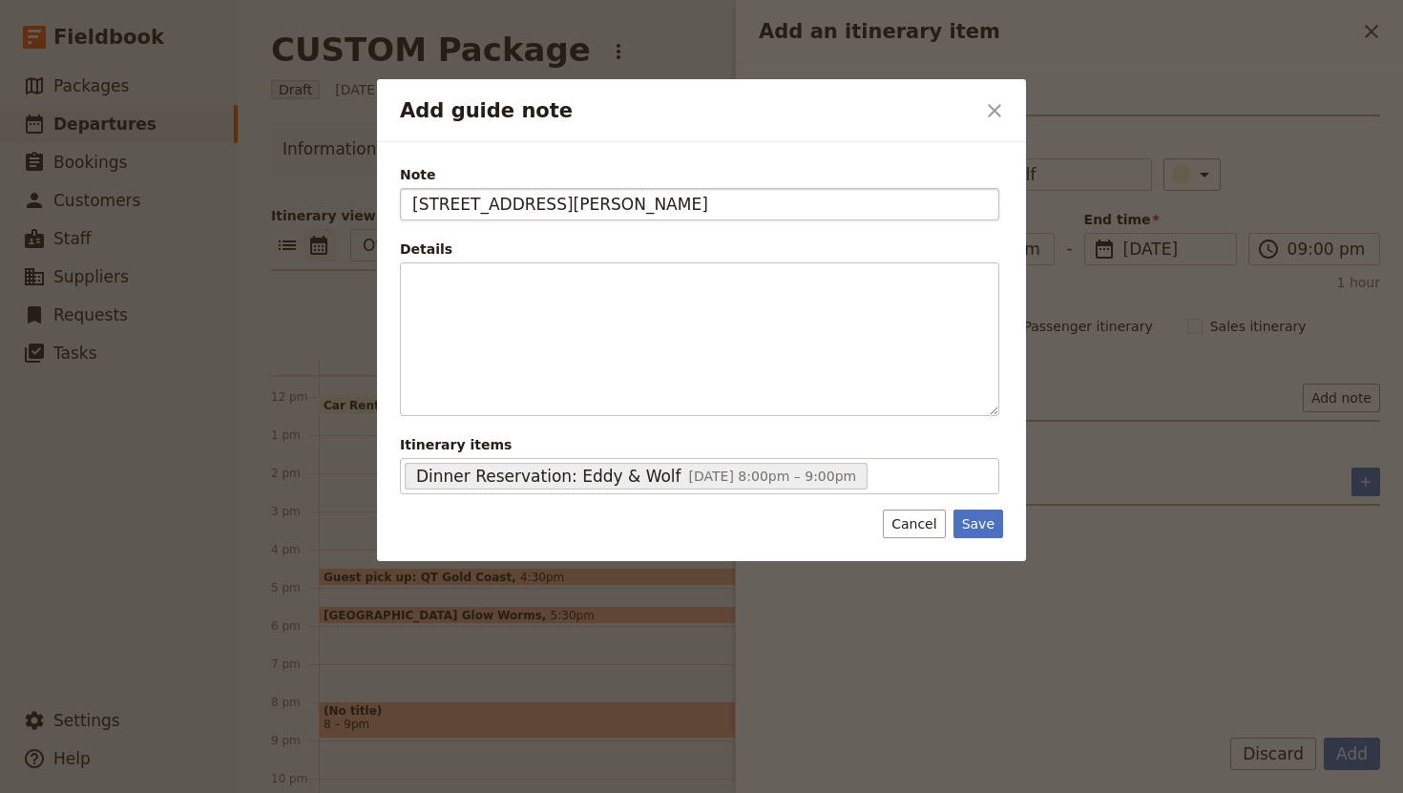
click at [411, 204] on input "[STREET_ADDRESS][PERSON_NAME]" at bounding box center [699, 204] width 599 height 32
type input "Address: [STREET_ADDRESS][PERSON_NAME]"
click at [977, 522] on button "Save" at bounding box center [978, 524] width 50 height 29
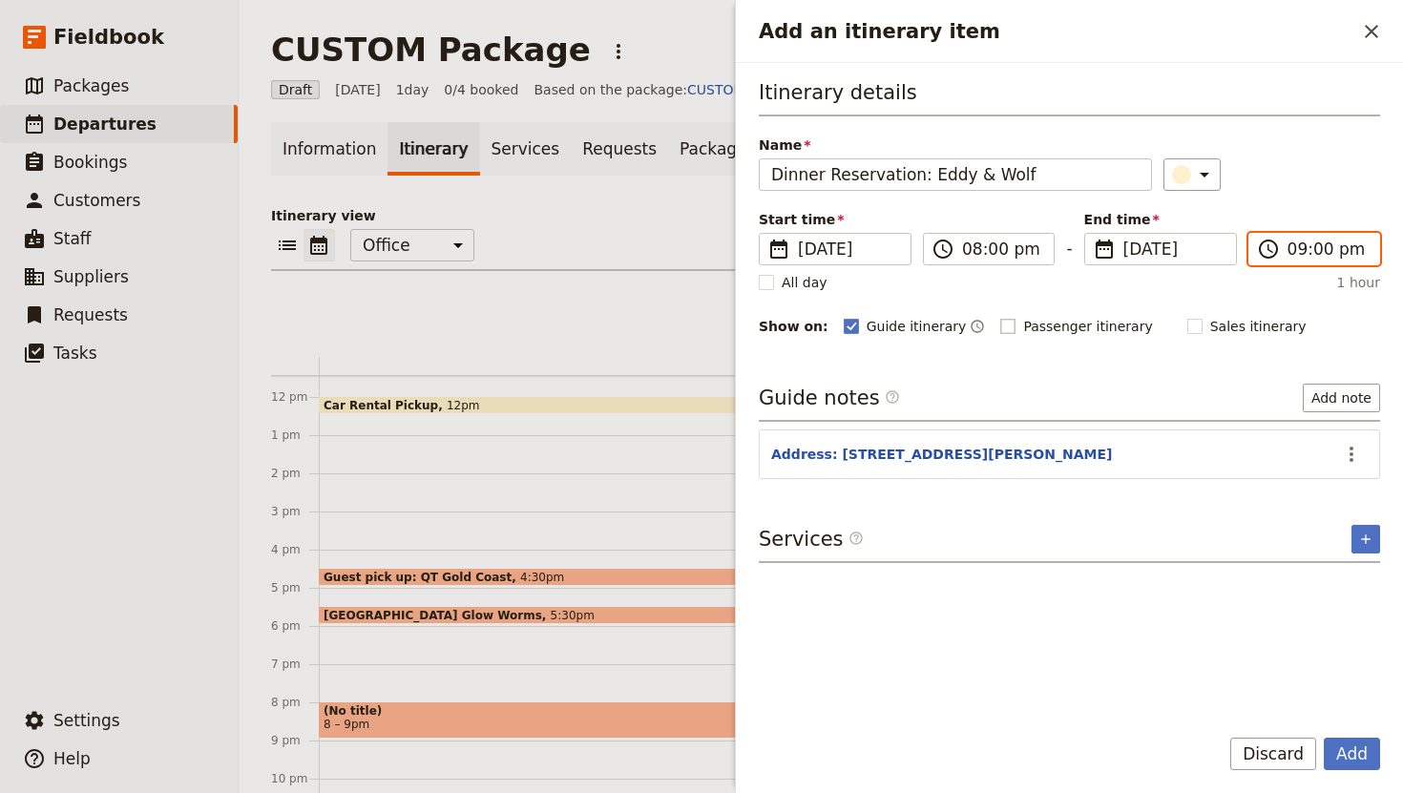
click at [1314, 251] on input "09:00 pm" at bounding box center [1327, 249] width 80 height 23
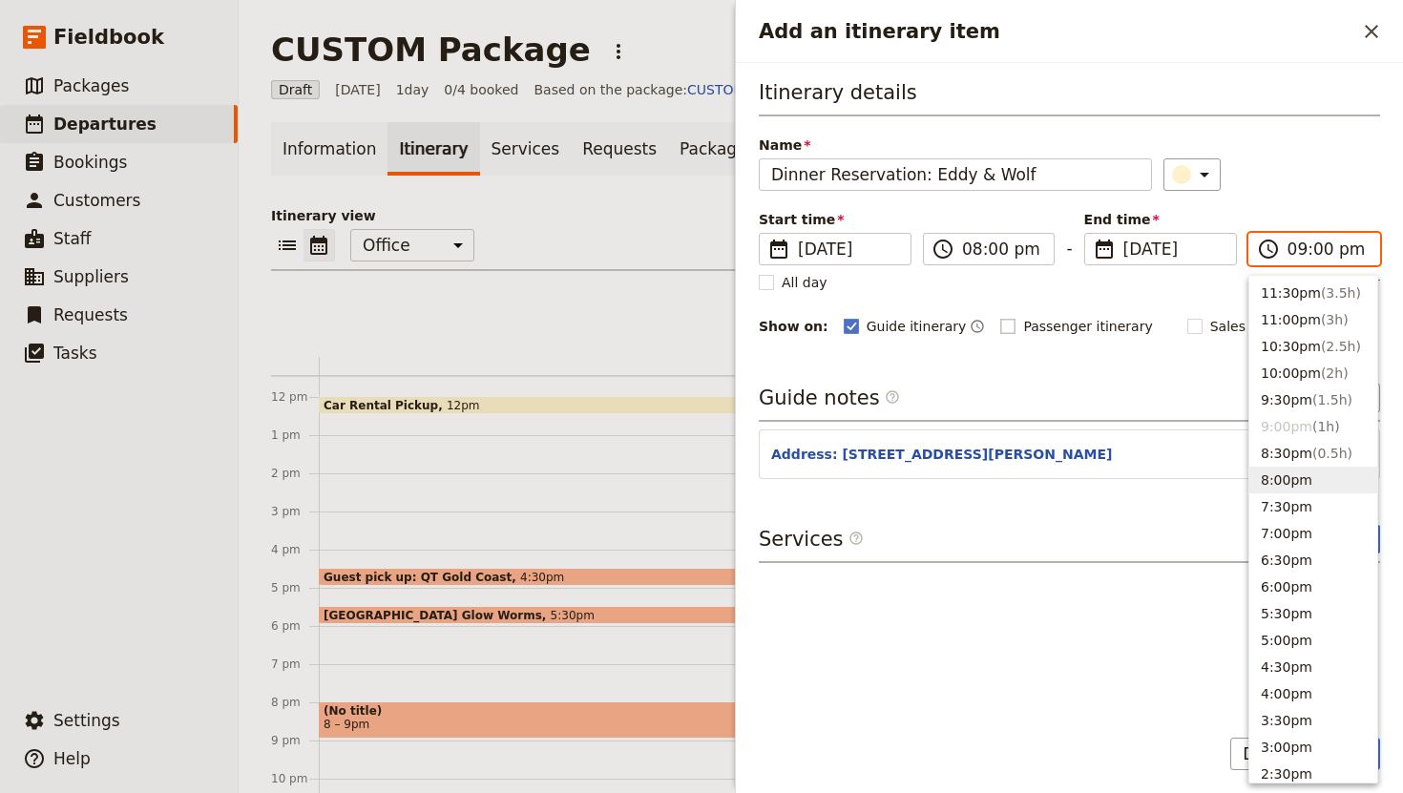
click at [1310, 488] on button "8:00pm" at bounding box center [1313, 480] width 128 height 27
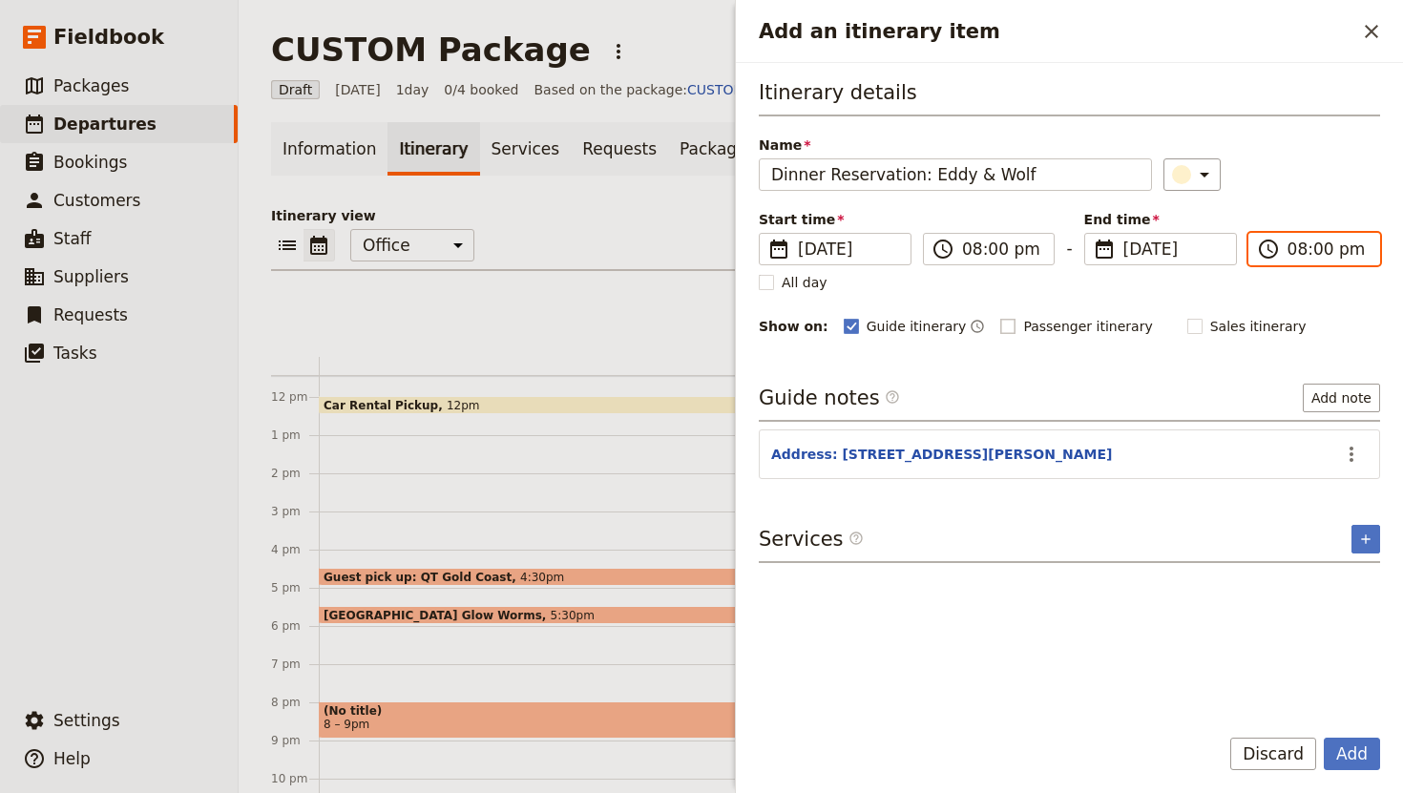
click at [1327, 254] on input "08:00 pm" at bounding box center [1327, 249] width 80 height 23
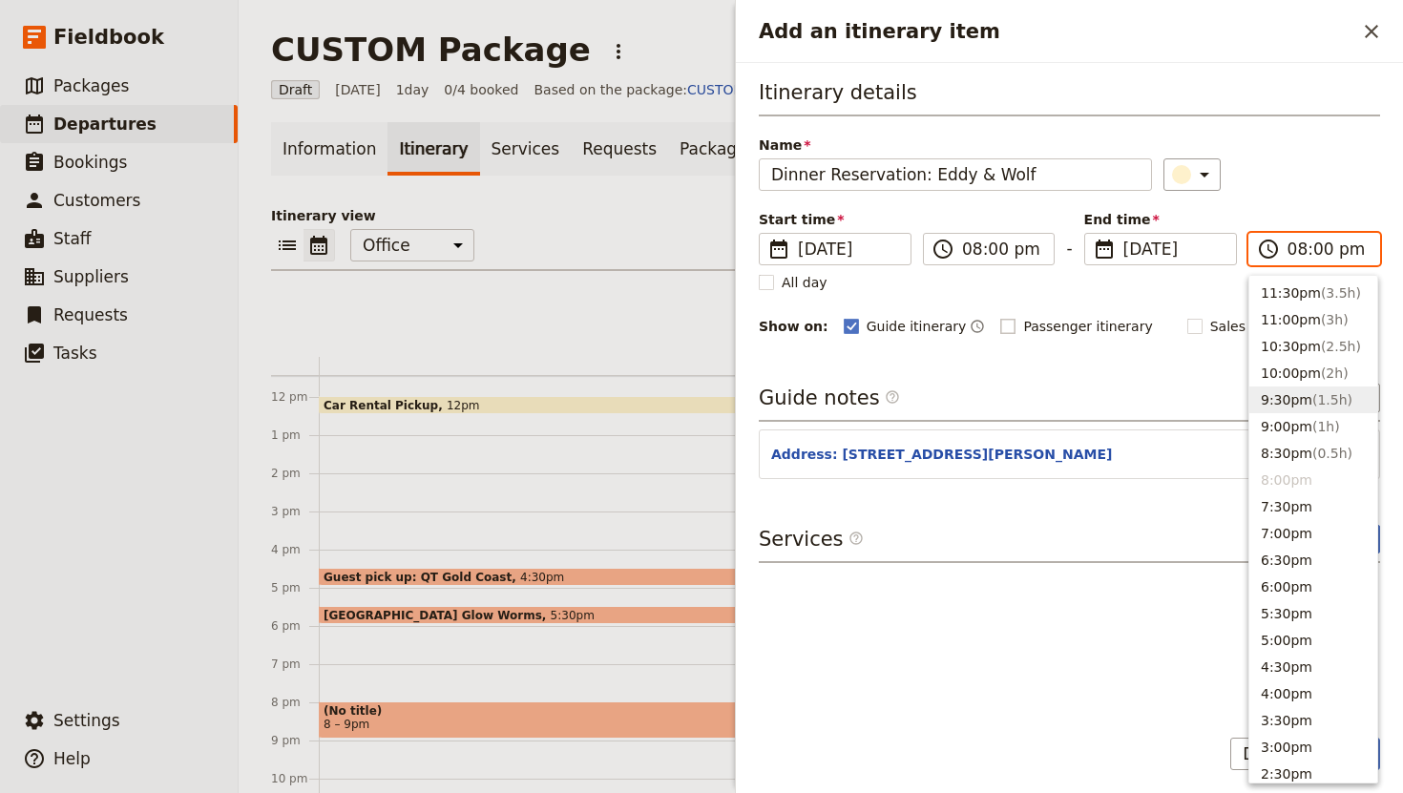
click at [1322, 395] on span "( 1.5h )" at bounding box center [1332, 399] width 40 height 15
type input "09:30 pm"
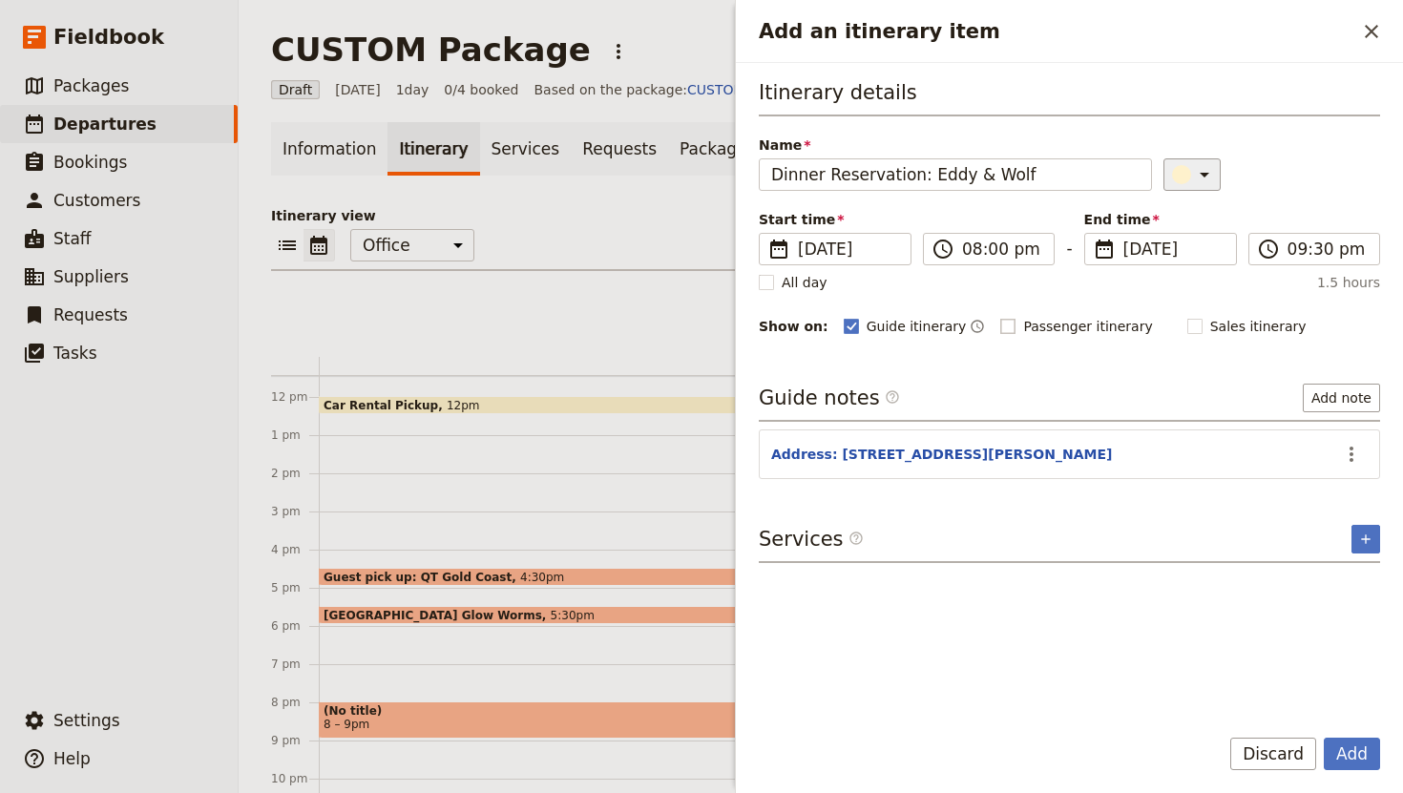
click at [1193, 177] on icon "Add an itinerary item" at bounding box center [1204, 174] width 23 height 23
click at [1161, 213] on div "button" at bounding box center [1165, 214] width 19 height 19
click at [1350, 753] on button "Add" at bounding box center [1352, 754] width 56 height 32
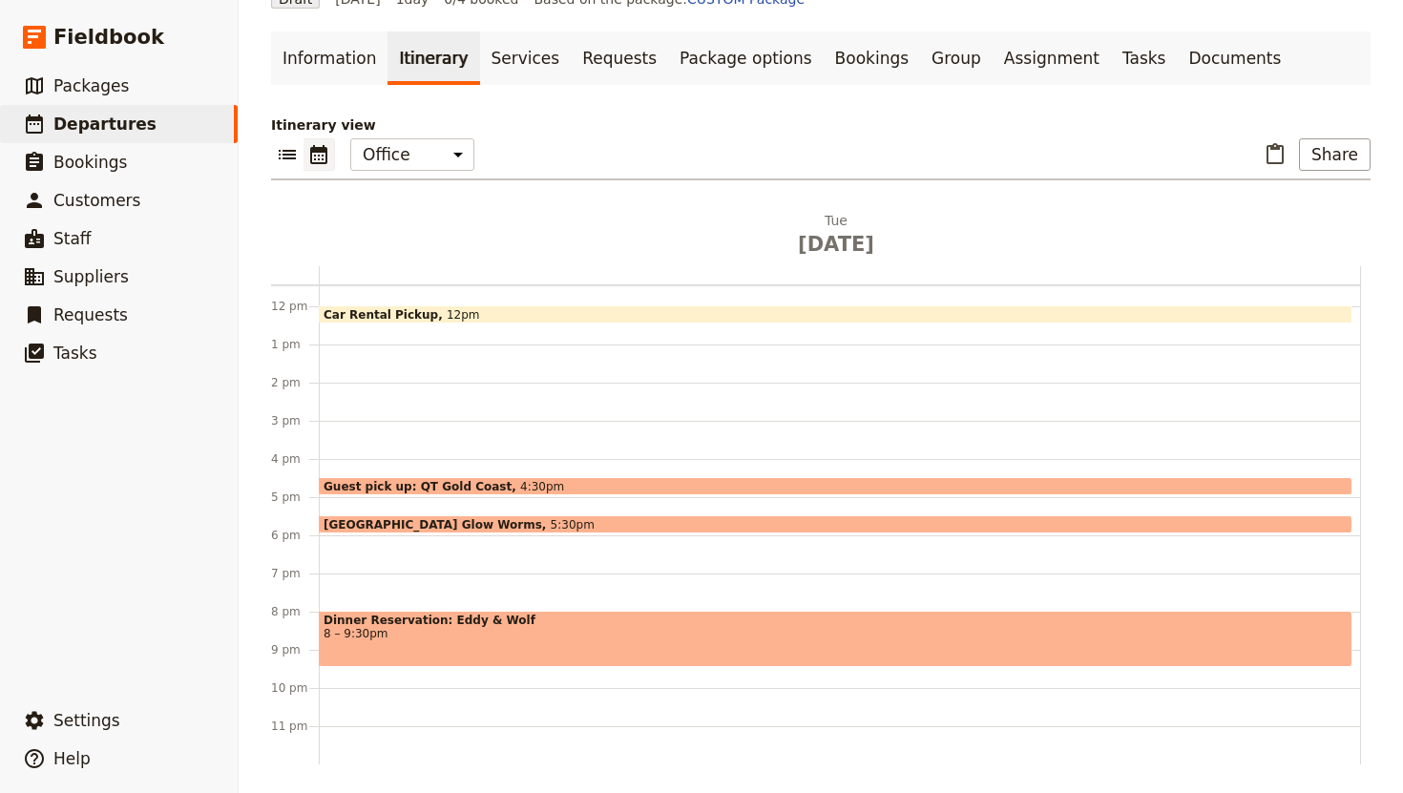
scroll to position [93, 0]
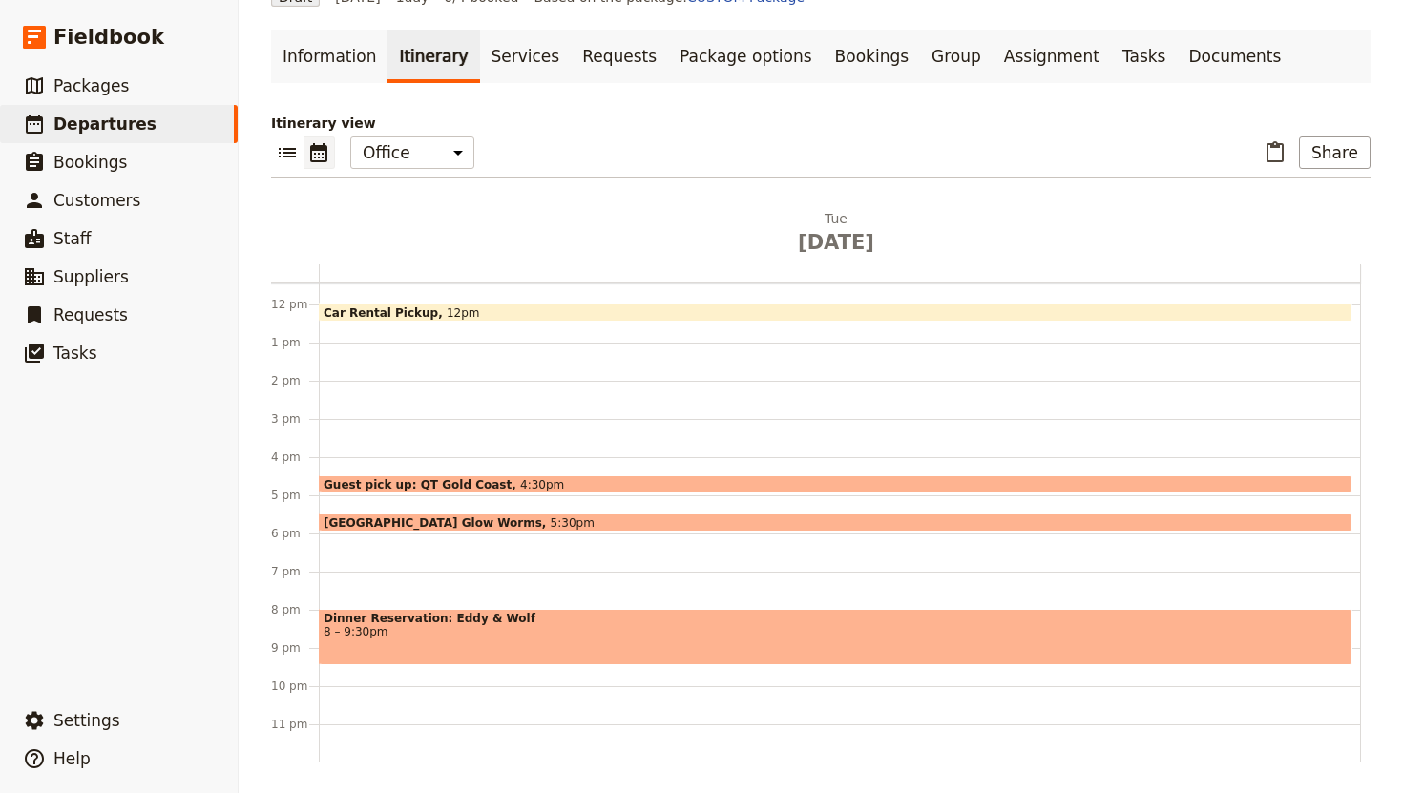
click at [387, 693] on div "Car Rental Pickup 12pm Guest pick up: [GEOGRAPHIC_DATA] 4:30pm [GEOGRAPHIC_DATA…" at bounding box center [840, 304] width 1042 height 916
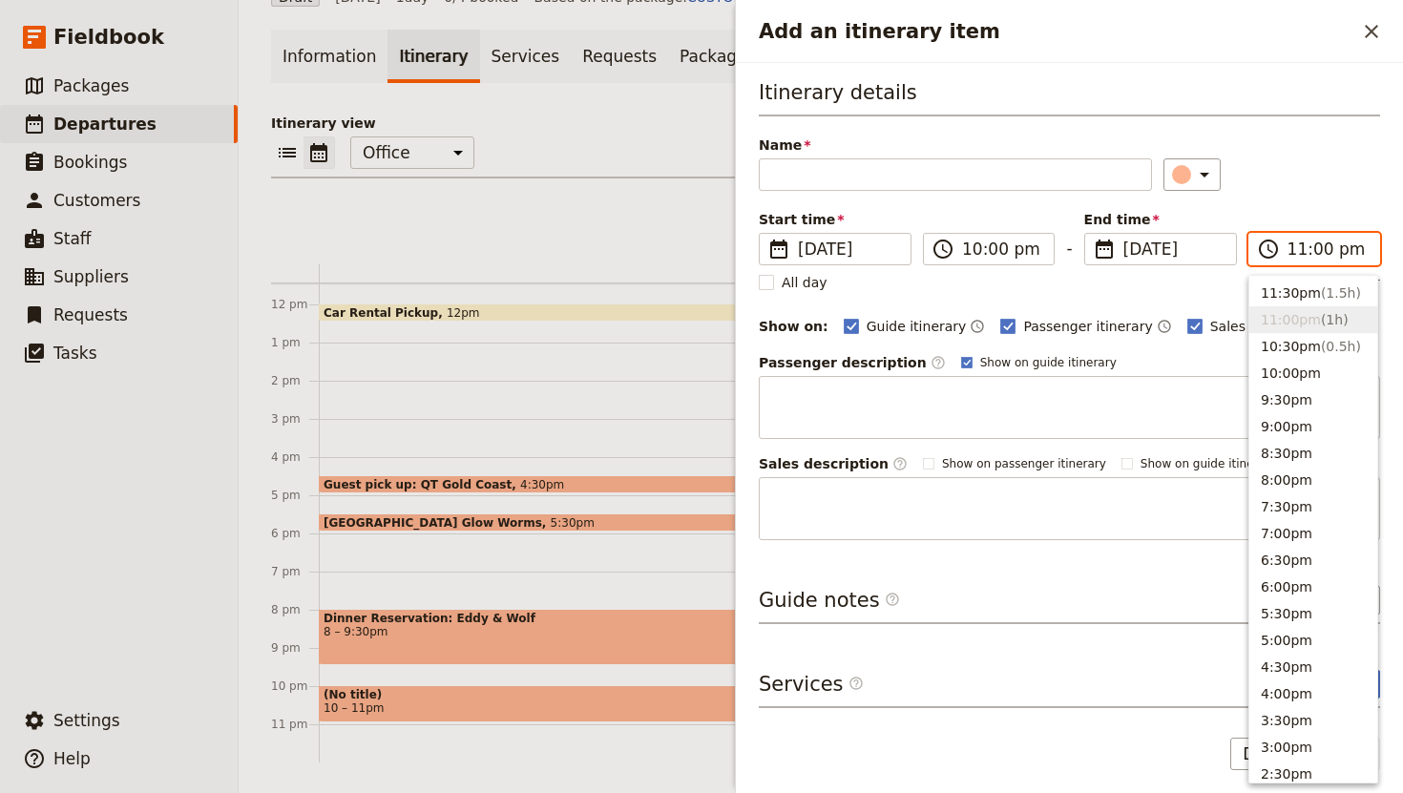
click at [1287, 246] on input "11:00 pm" at bounding box center [1327, 249] width 80 height 23
click at [1321, 380] on button "10:00pm" at bounding box center [1313, 373] width 128 height 27
type input "10:00 pm"
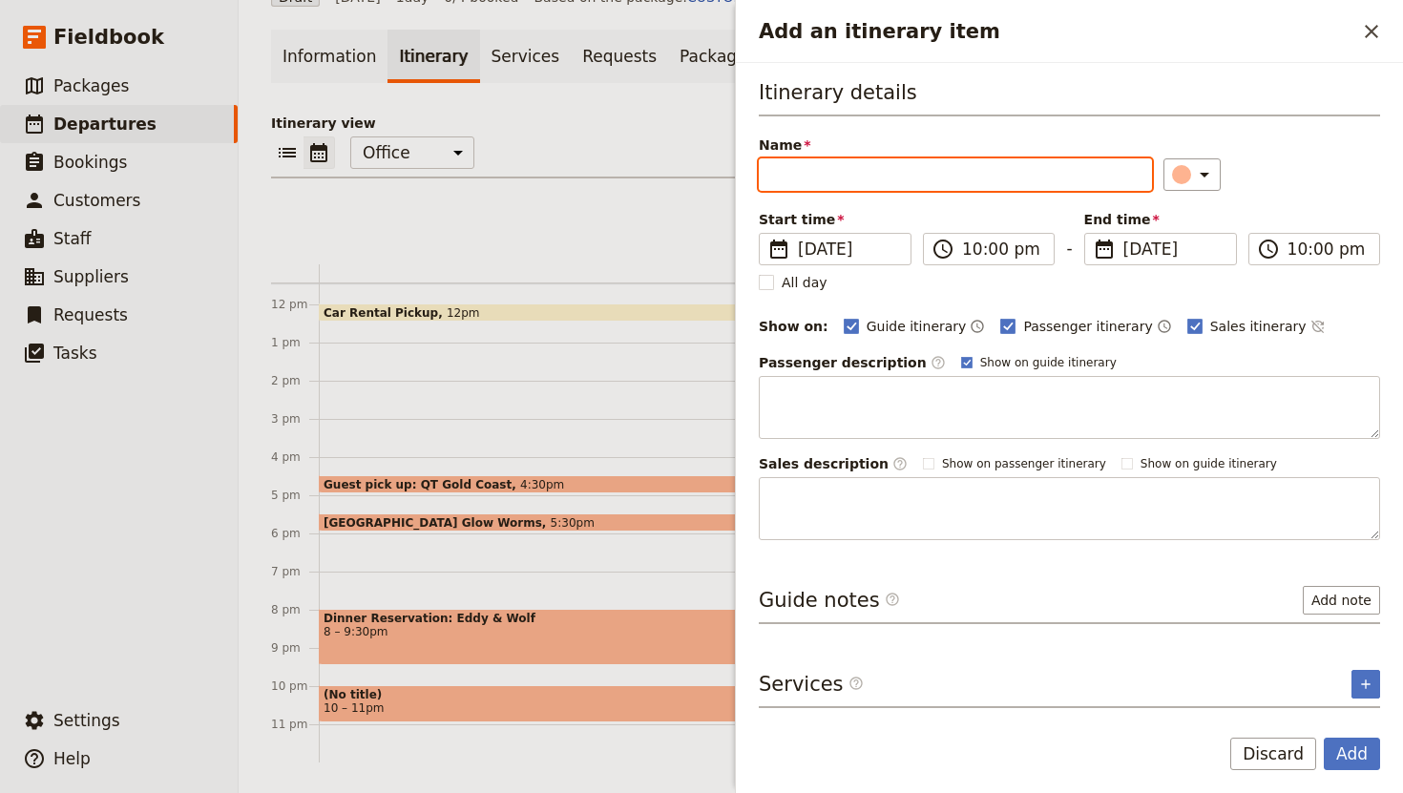
click at [833, 169] on input "Name" at bounding box center [955, 174] width 393 height 32
type input "Drop off to [GEOGRAPHIC_DATA]"
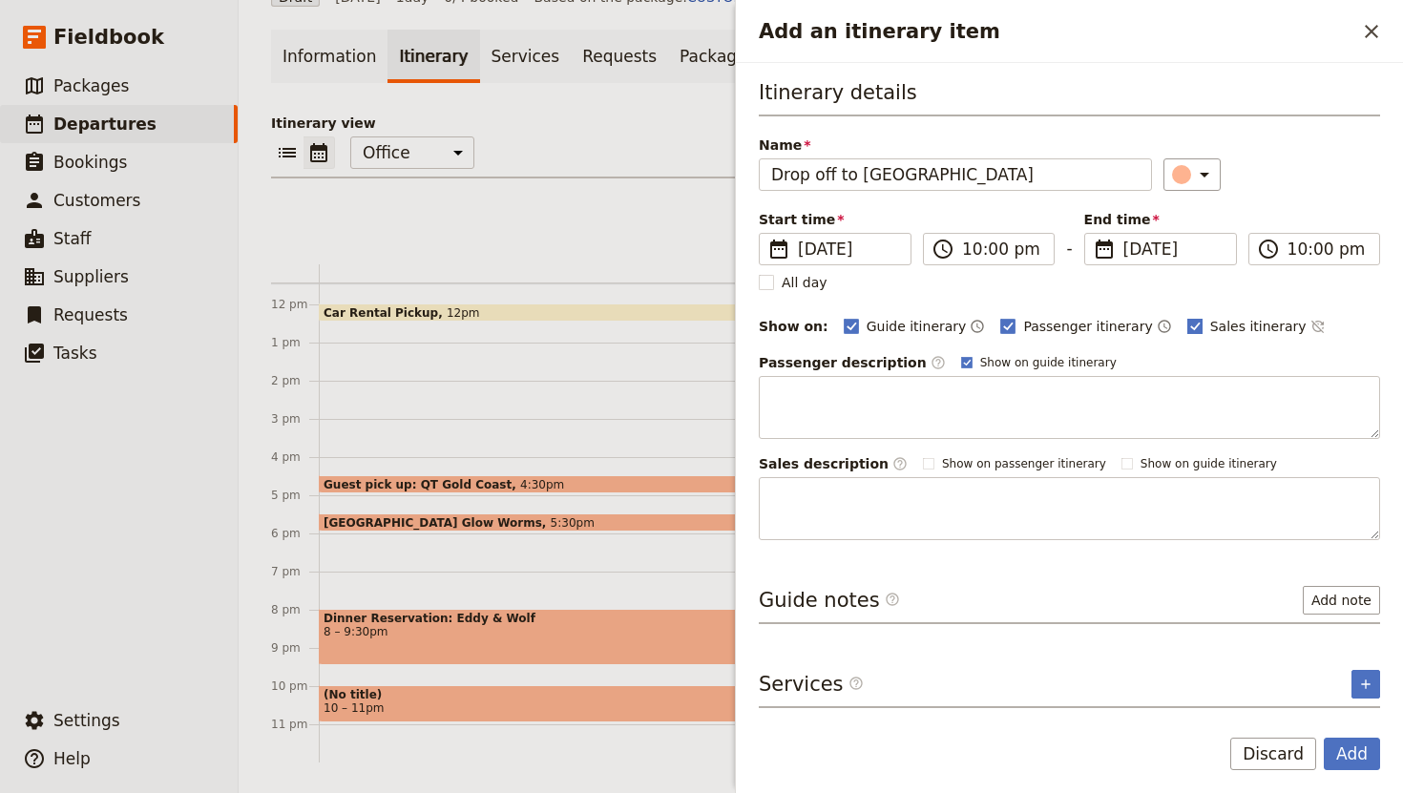
click at [1187, 324] on label "Sales itinerary" at bounding box center [1246, 326] width 119 height 19
click at [1186, 317] on input "Sales itinerary" at bounding box center [1186, 316] width 1 height 1
checkbox input "false"
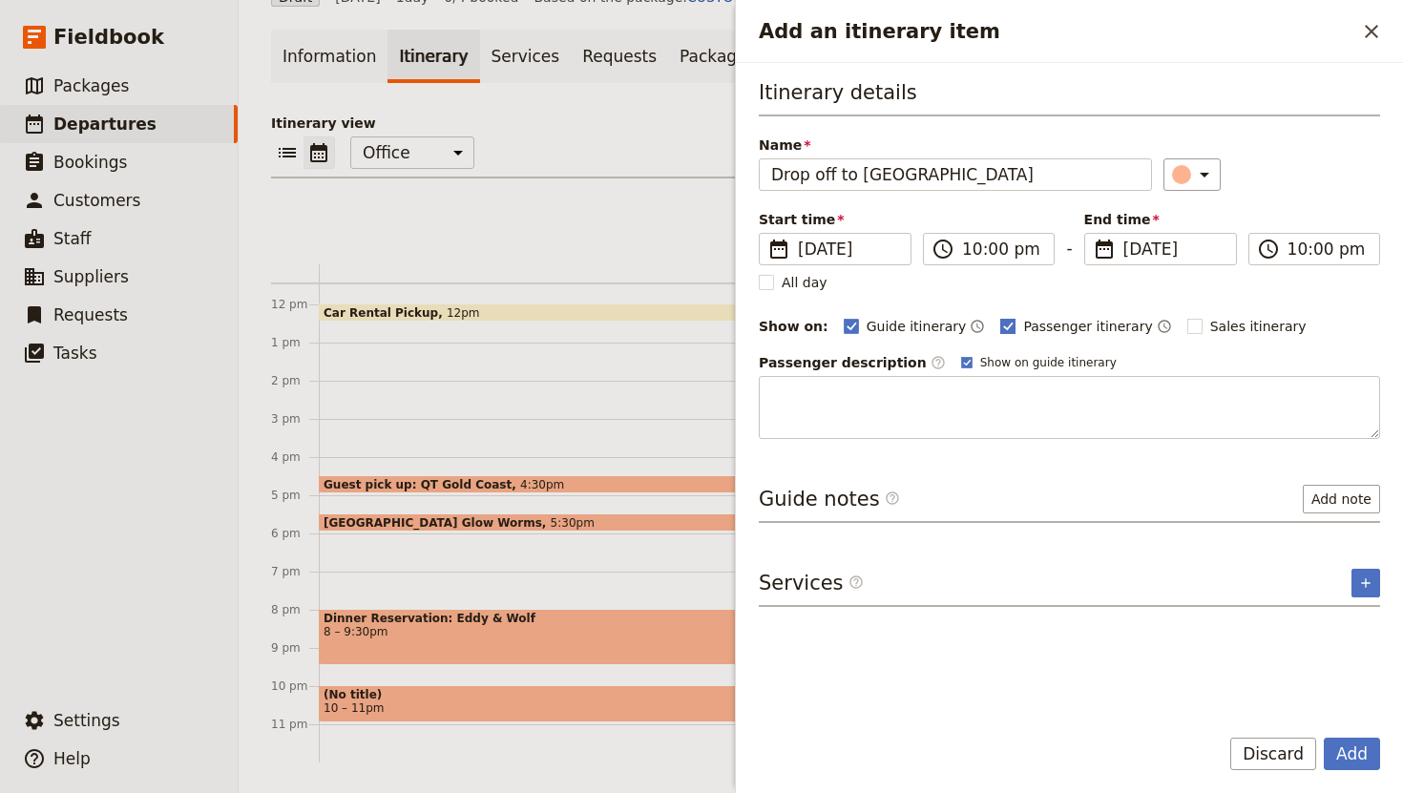
click at [1046, 324] on span "Passenger itinerary" at bounding box center [1087, 326] width 129 height 19
click at [1000, 317] on input "Passenger itinerary" at bounding box center [999, 316] width 1 height 1
checkbox input "false"
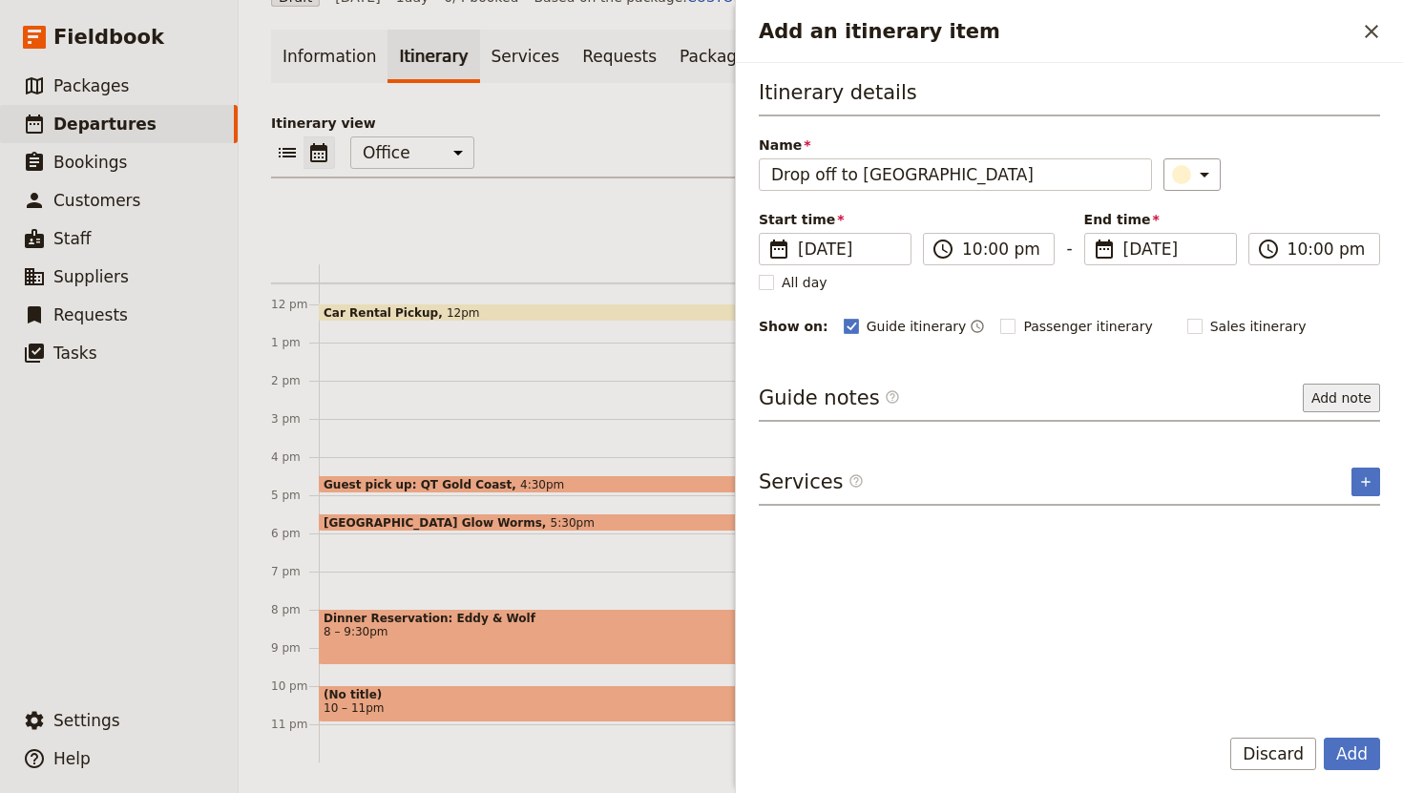
click at [1353, 391] on button "Add note" at bounding box center [1341, 398] width 77 height 29
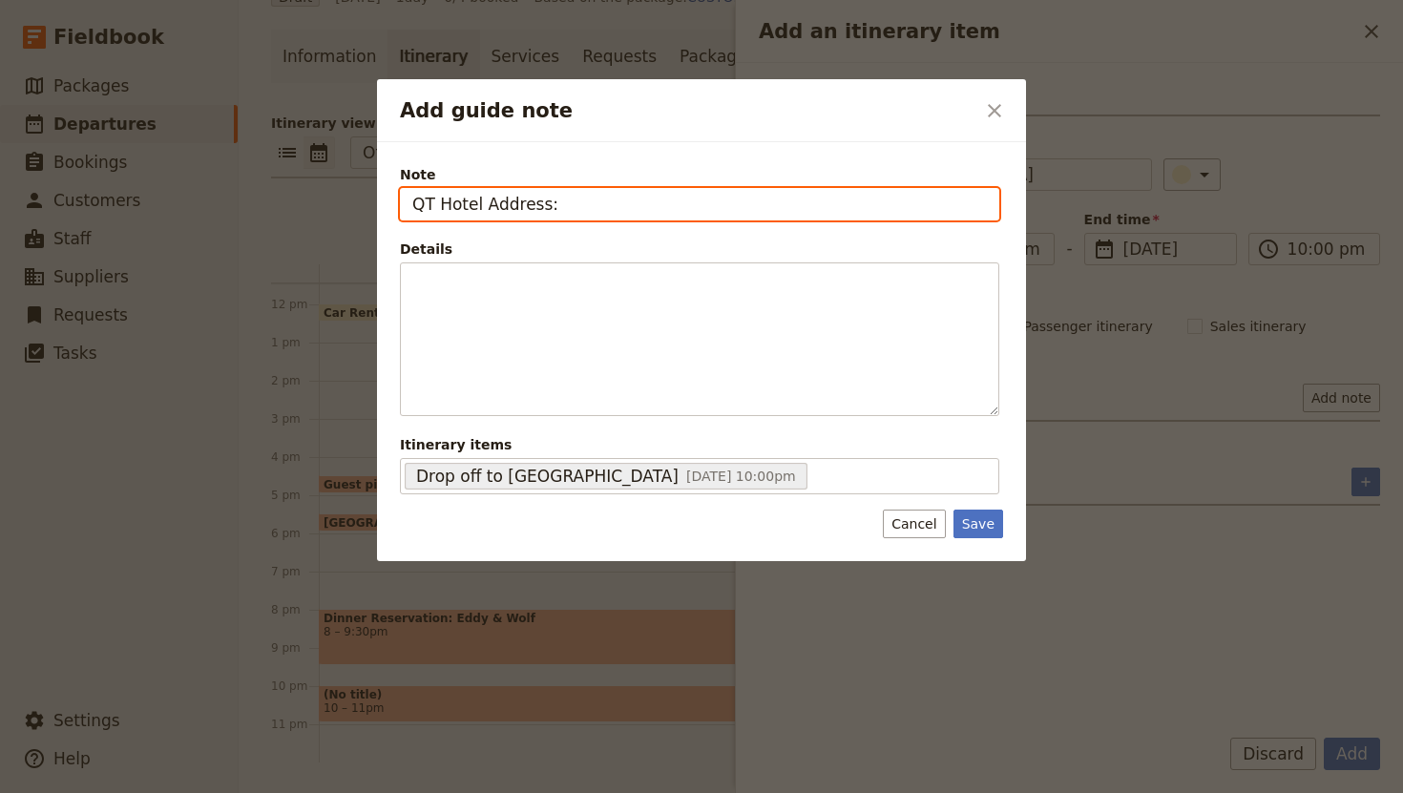
paste input "[STREET_ADDRESS]"
type input "QT Hotel Address: [STREET_ADDRESS]"
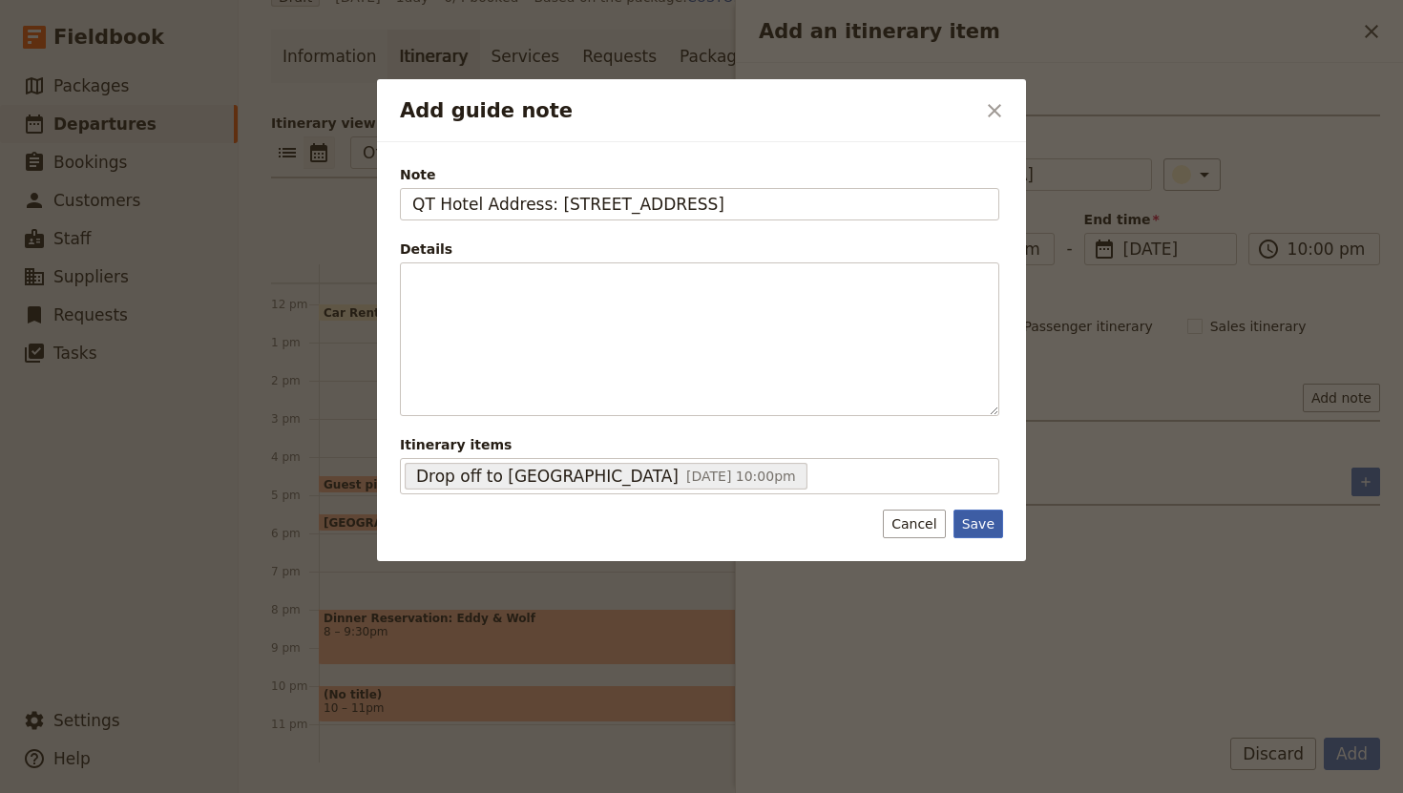
click at [987, 521] on button "Save" at bounding box center [978, 524] width 50 height 29
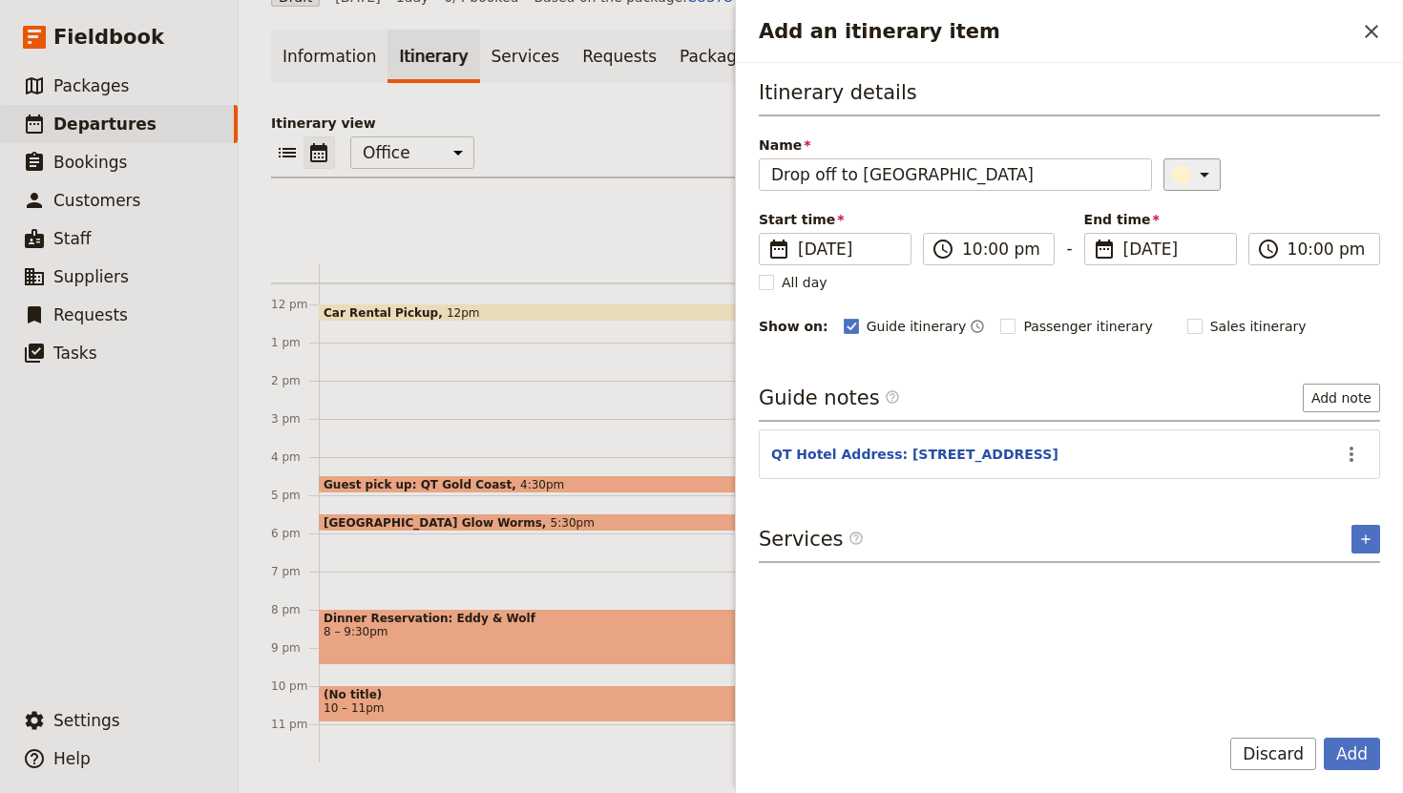
click at [1193, 170] on icon "Add an itinerary item" at bounding box center [1204, 174] width 23 height 23
click at [1163, 208] on div "button" at bounding box center [1165, 214] width 19 height 19
click at [1350, 759] on button "Add" at bounding box center [1352, 754] width 56 height 32
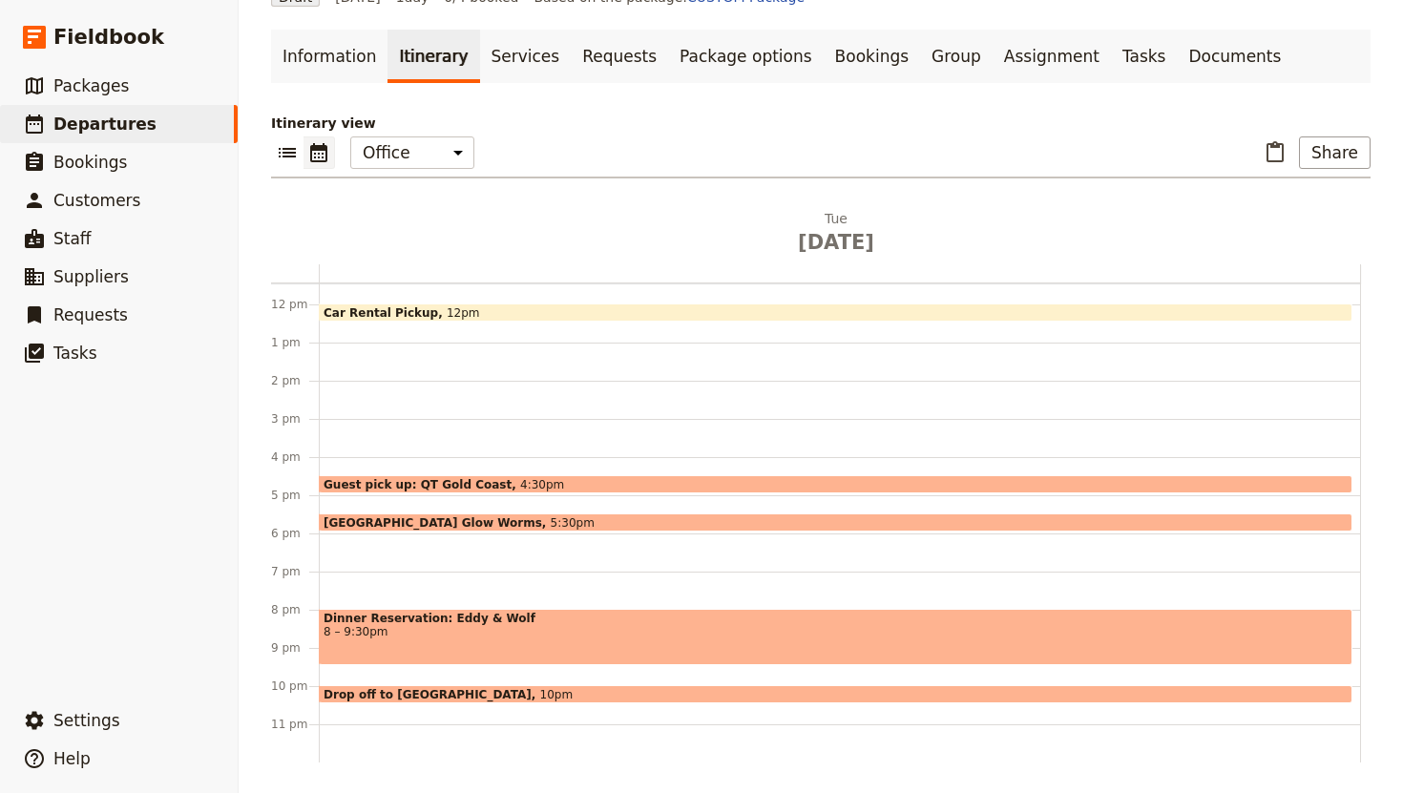
drag, startPoint x: 782, startPoint y: 502, endPoint x: 671, endPoint y: 308, distance: 223.6
click at [781, 492] on div "Car Rental Pickup 12pm Guest pick up: [GEOGRAPHIC_DATA] 4:30pm [GEOGRAPHIC_DATA…" at bounding box center [840, 304] width 1042 height 916
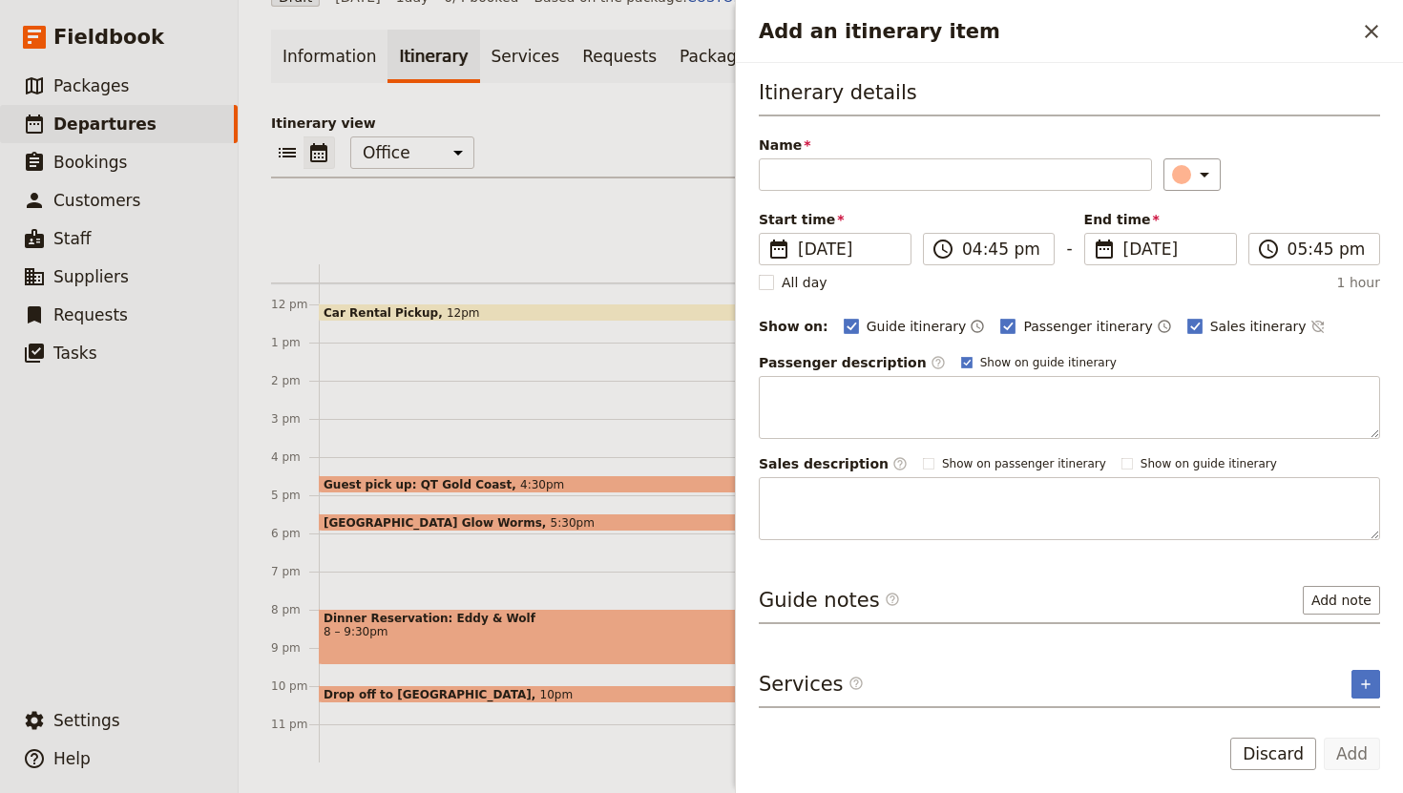
click at [553, 143] on div "​ ​ Office Guide Passenger Sales ​ Share" at bounding box center [820, 157] width 1099 height 42
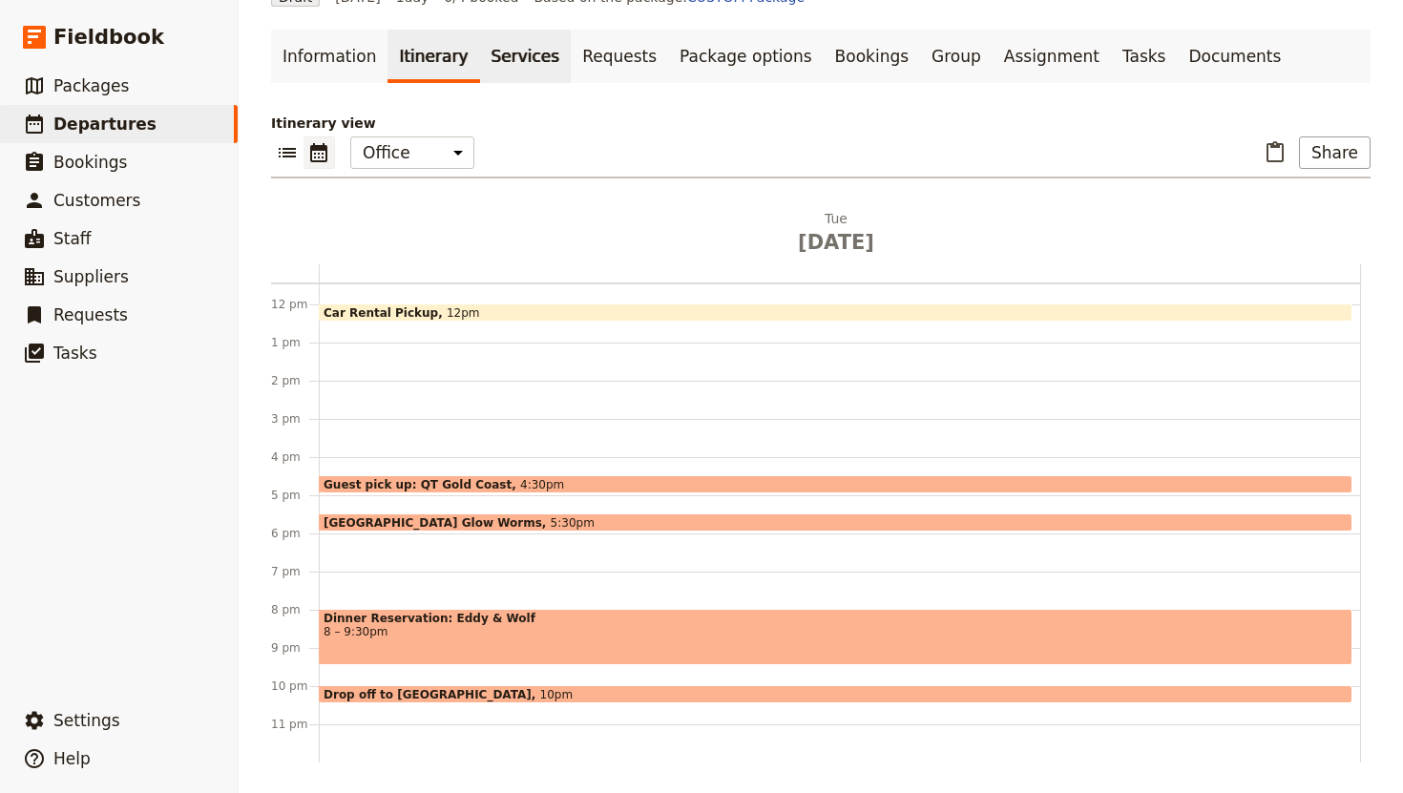
click at [490, 52] on link "Services" at bounding box center [526, 56] width 92 height 53
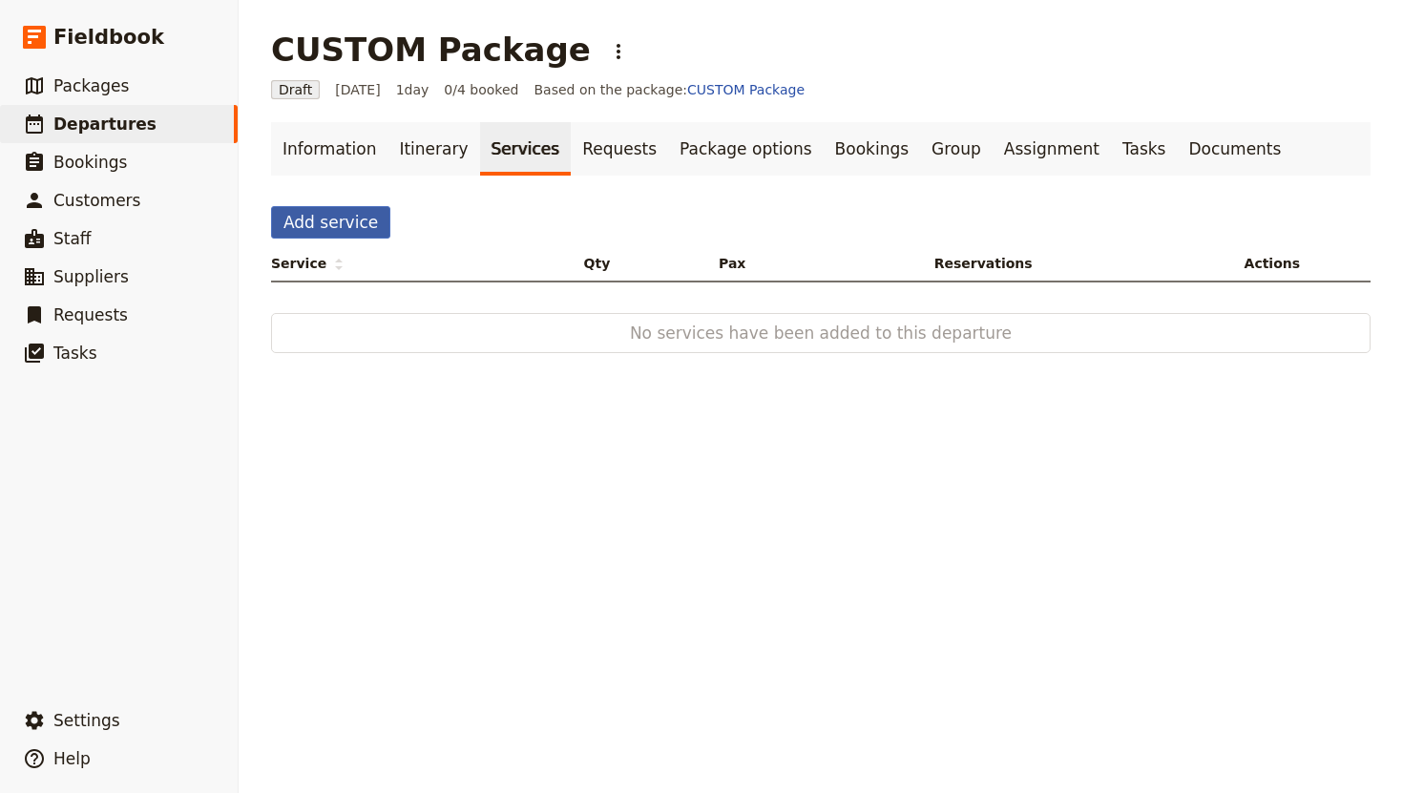
click at [347, 228] on button "Add service" at bounding box center [330, 222] width 119 height 32
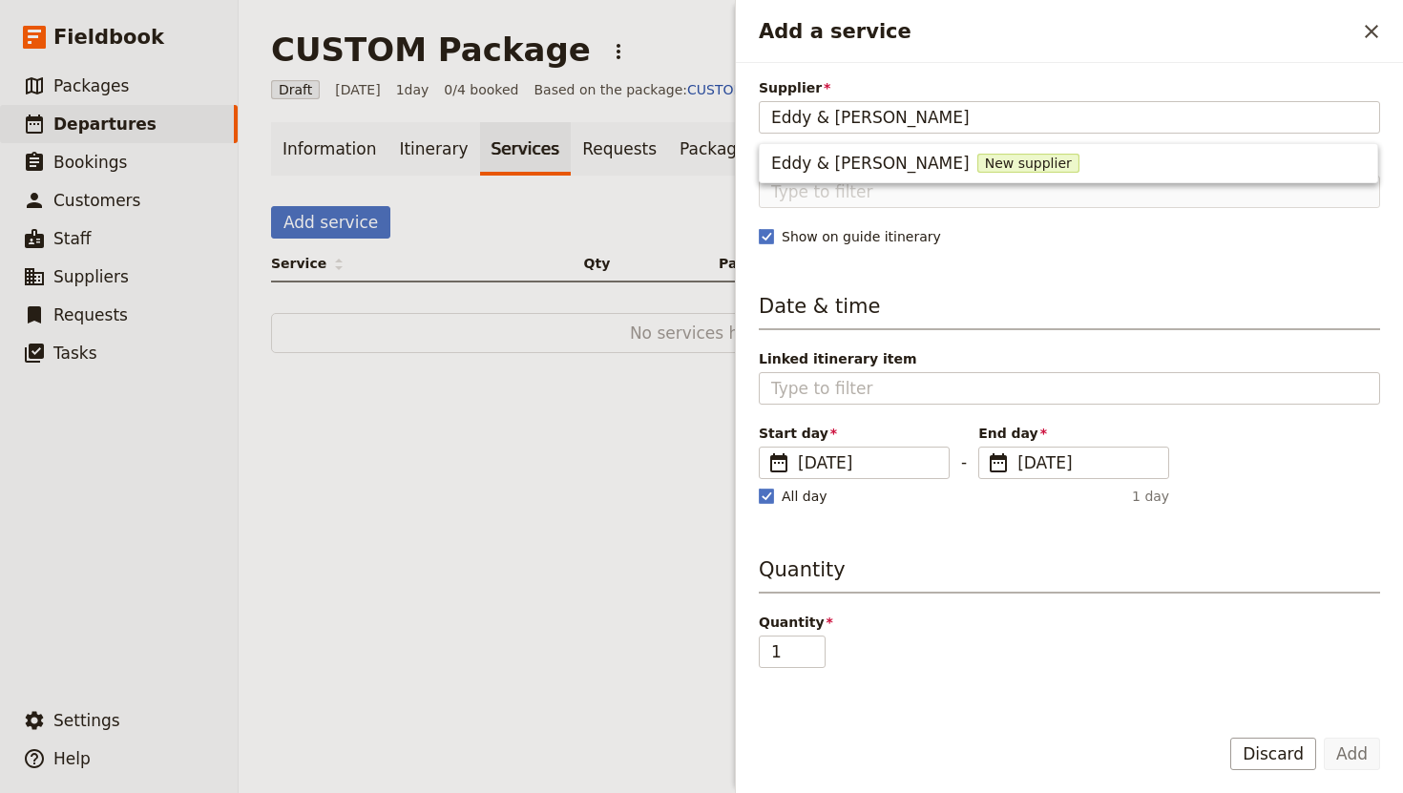
type input "Eddy & [PERSON_NAME]"
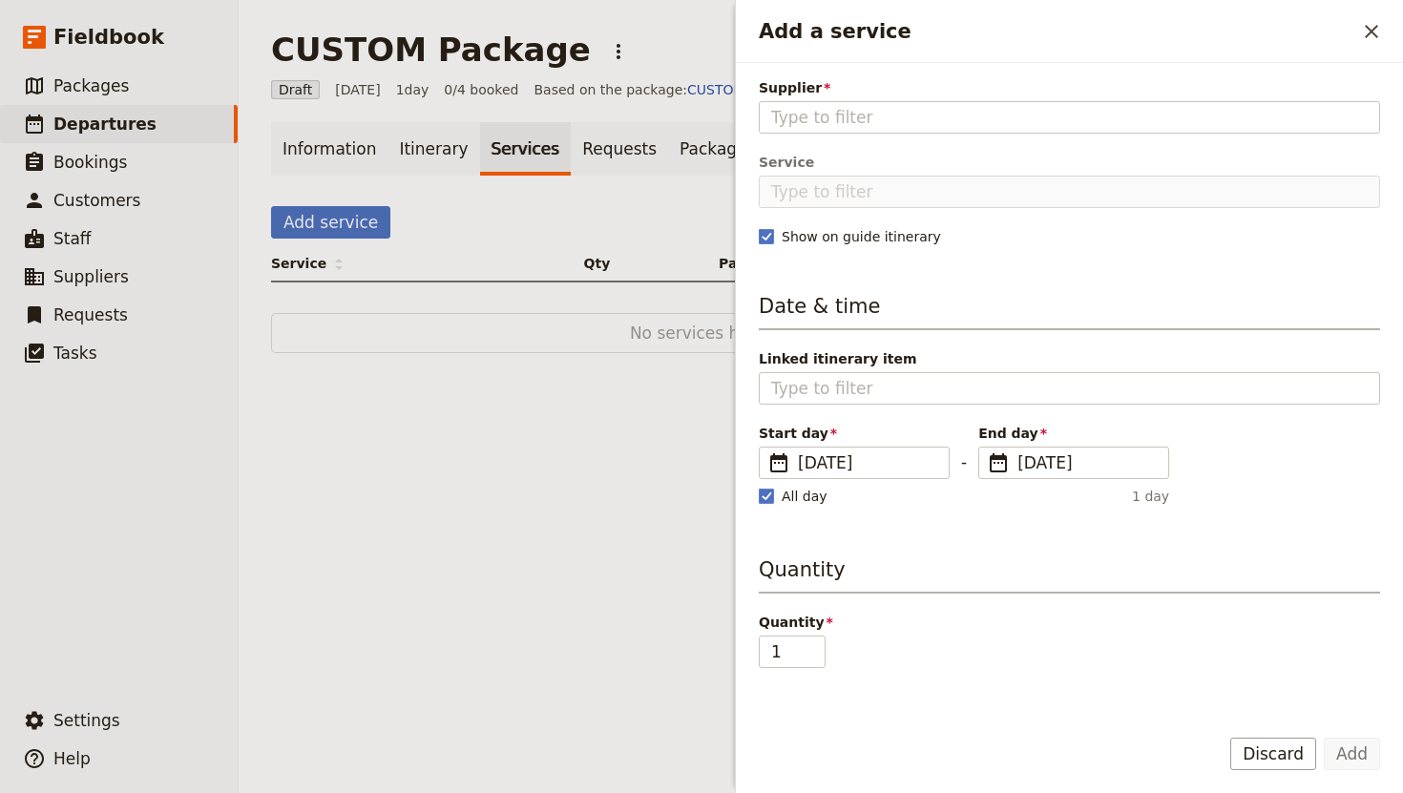
click at [1017, 89] on span "Supplier" at bounding box center [1069, 87] width 621 height 19
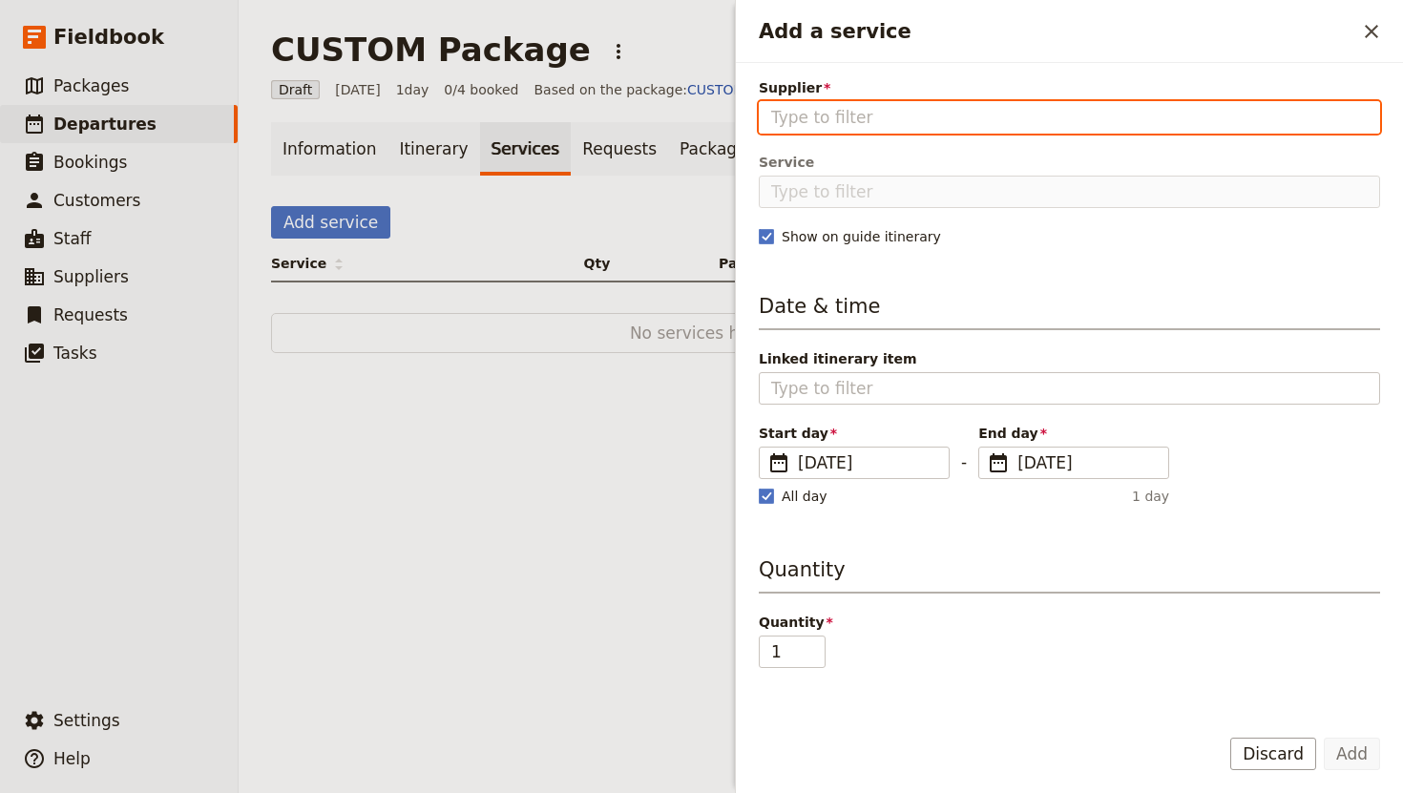
click at [1017, 106] on input "Supplier" at bounding box center [1069, 117] width 596 height 23
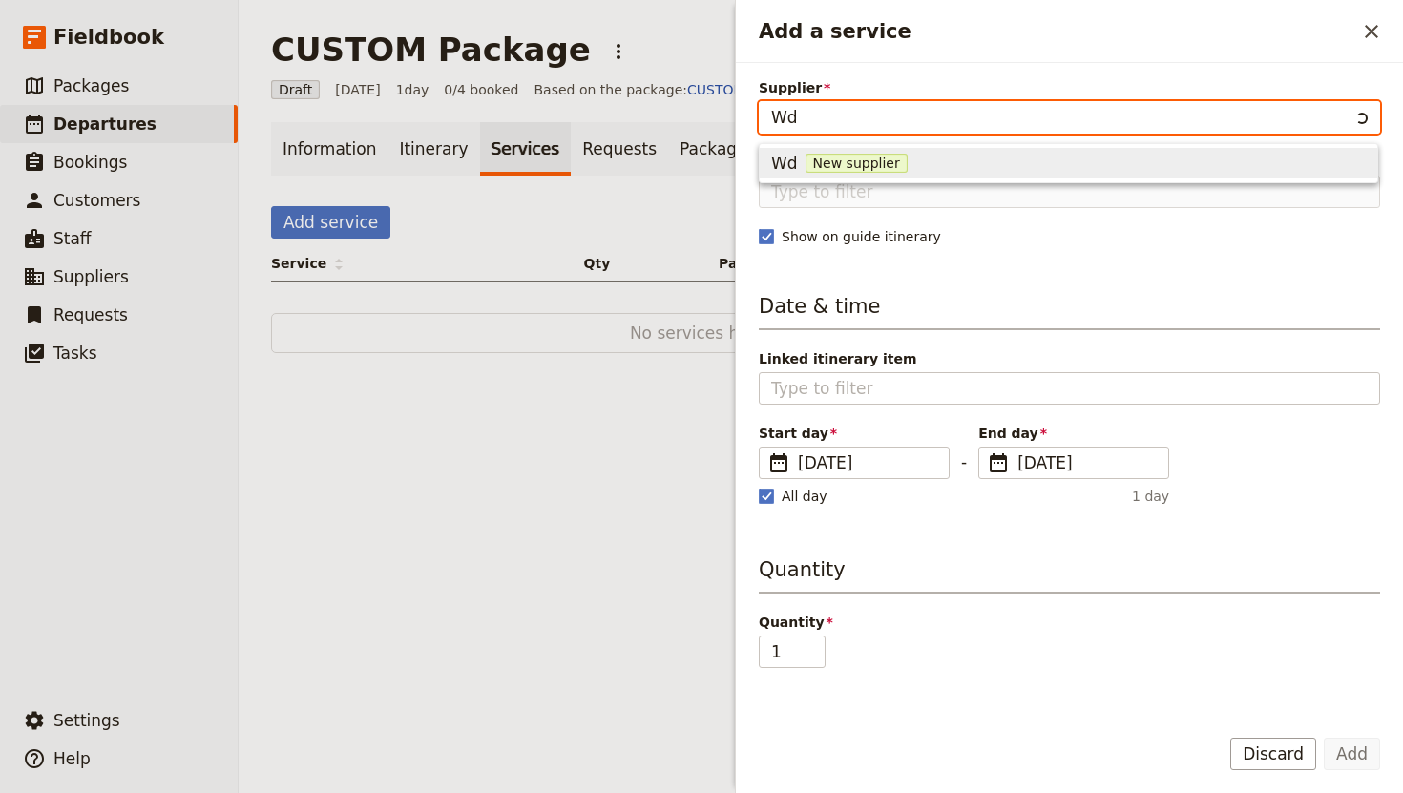
type input "W"
type input "Eddy & [PERSON_NAME]"
click at [972, 163] on div "Eddy & [PERSON_NAME] New supplier" at bounding box center [1068, 163] width 594 height 23
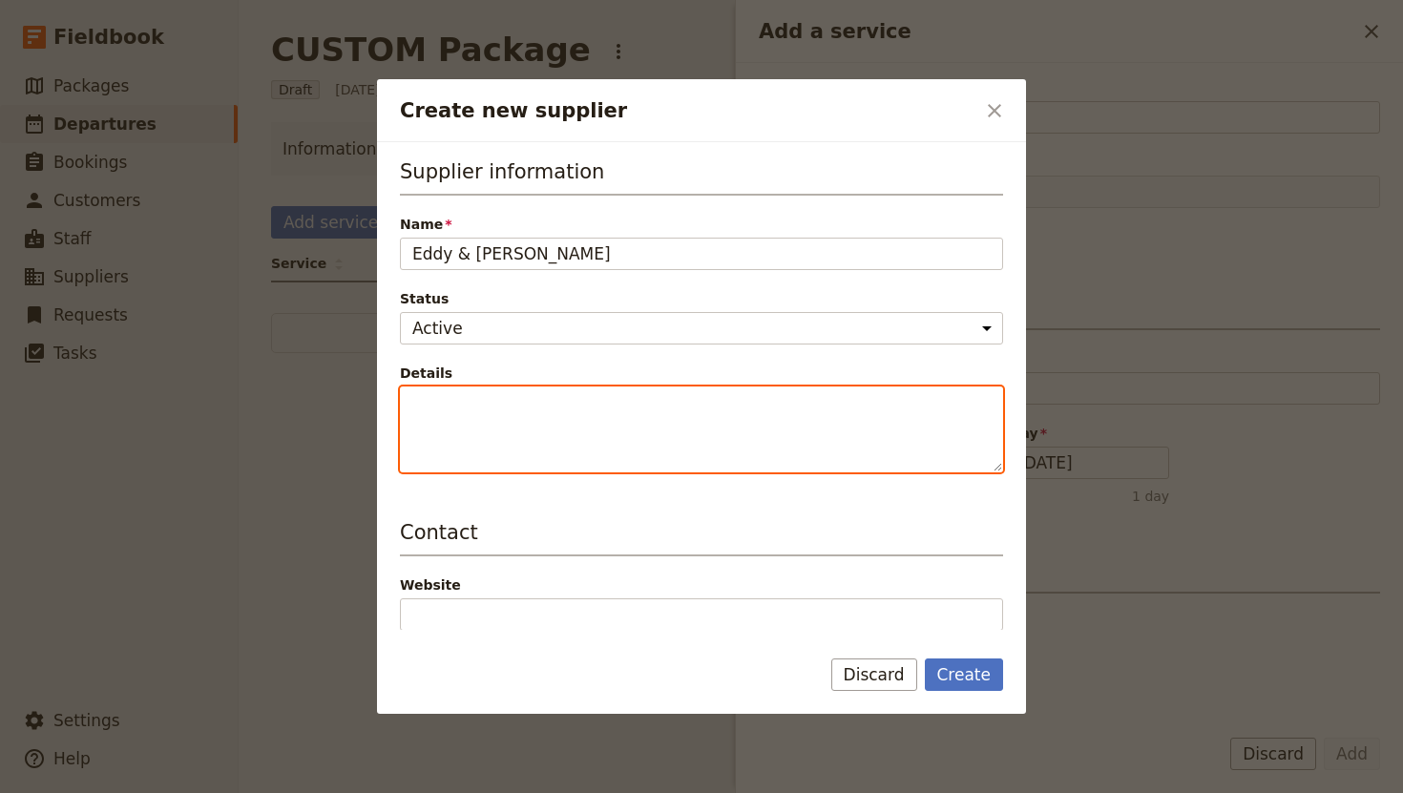
click at [550, 416] on textarea "Details" at bounding box center [701, 429] width 603 height 86
paste textarea "[STREET_ADDRESS][PERSON_NAME]"
click at [410, 407] on textarea "[STREET_ADDRESS][PERSON_NAME]" at bounding box center [701, 429] width 603 height 86
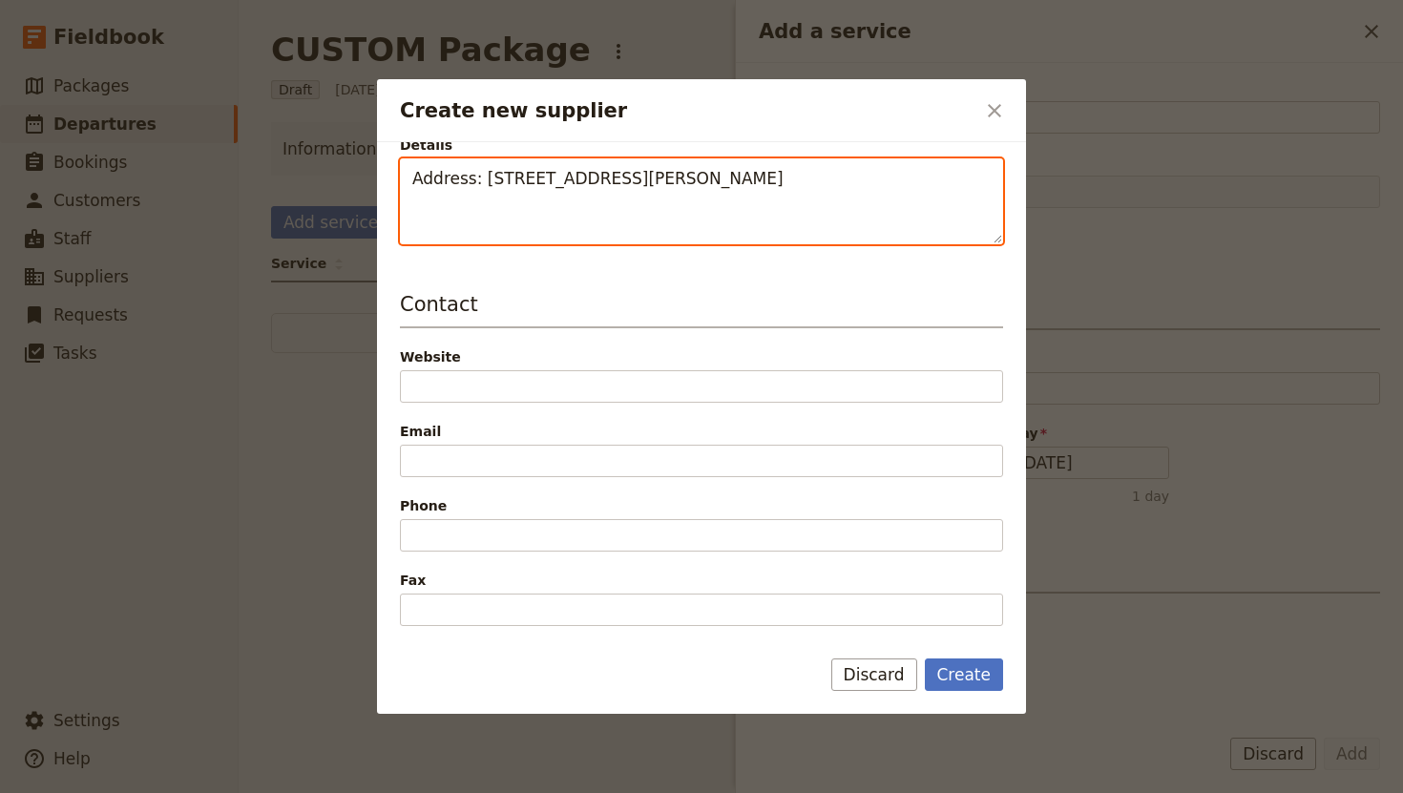
scroll to position [251, 0]
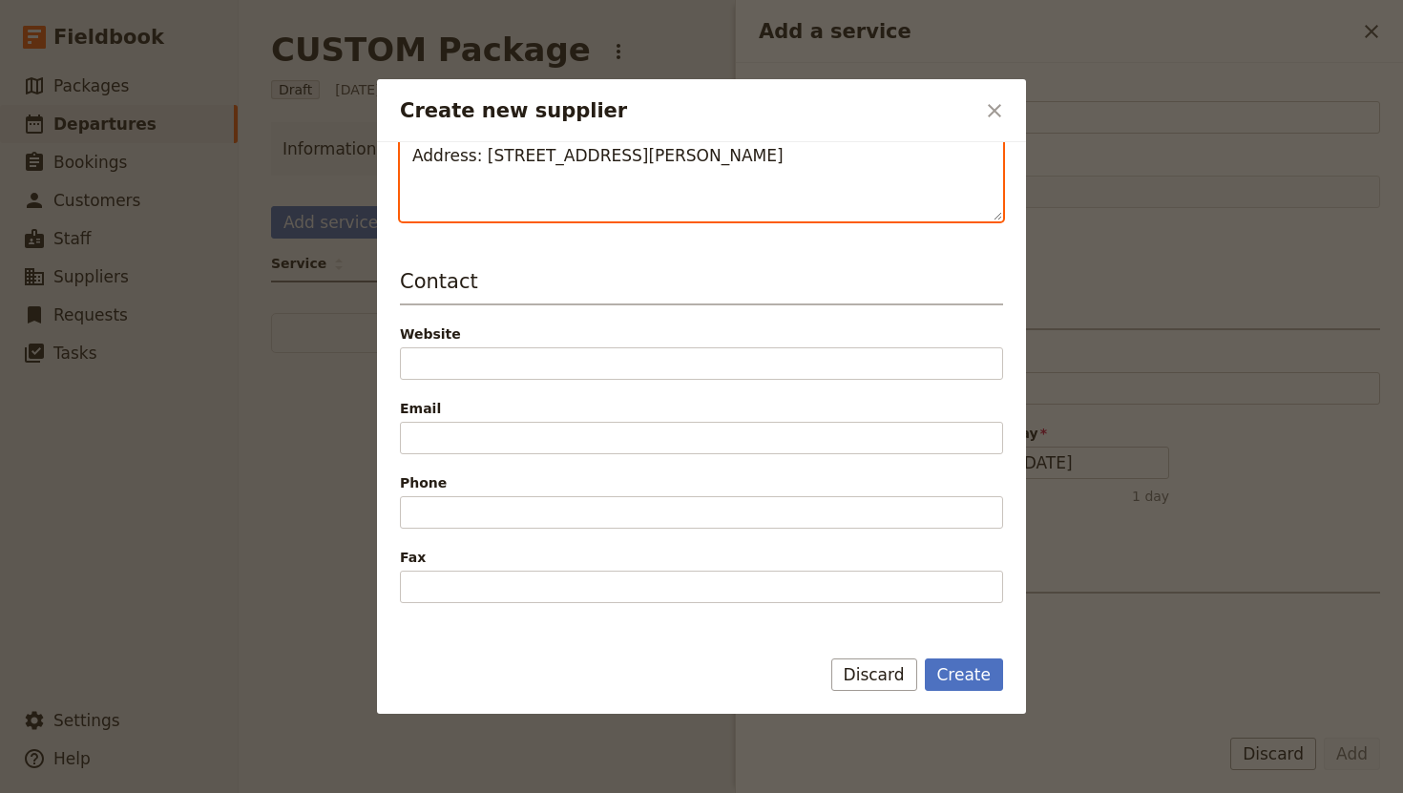
type textarea "Address: [STREET_ADDRESS][PERSON_NAME]"
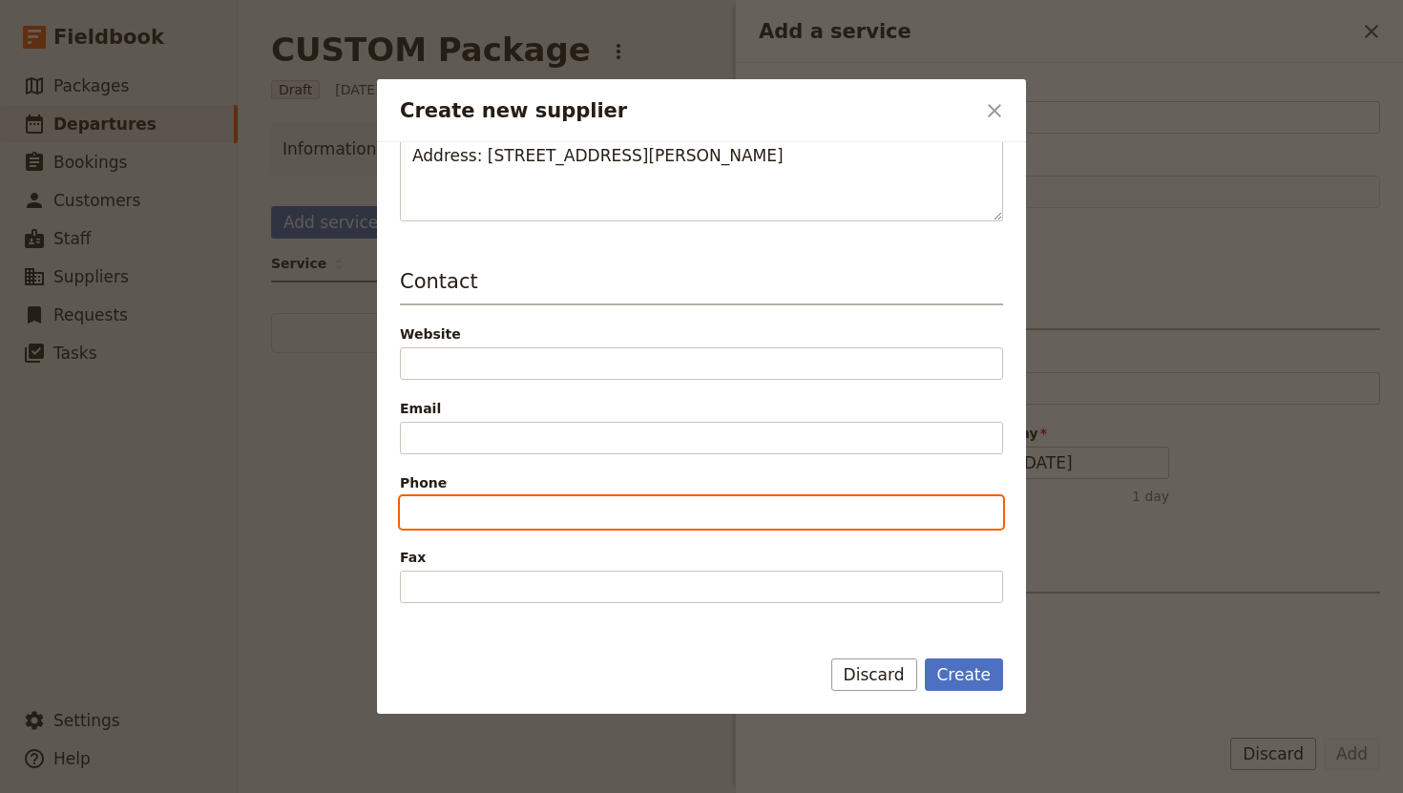
click at [502, 504] on input "Phone" at bounding box center [701, 512] width 603 height 32
paste input "0481 838 433"
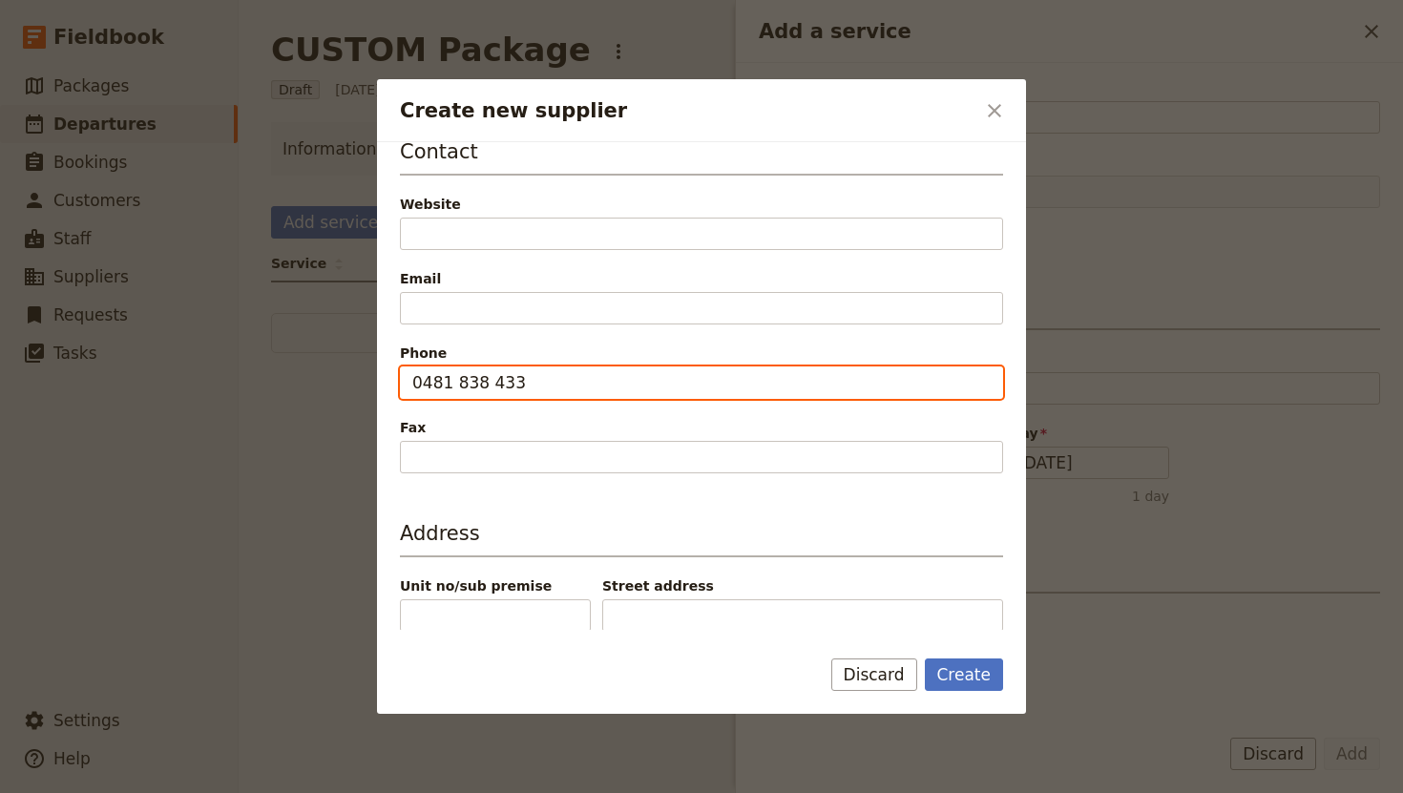
scroll to position [396, 0]
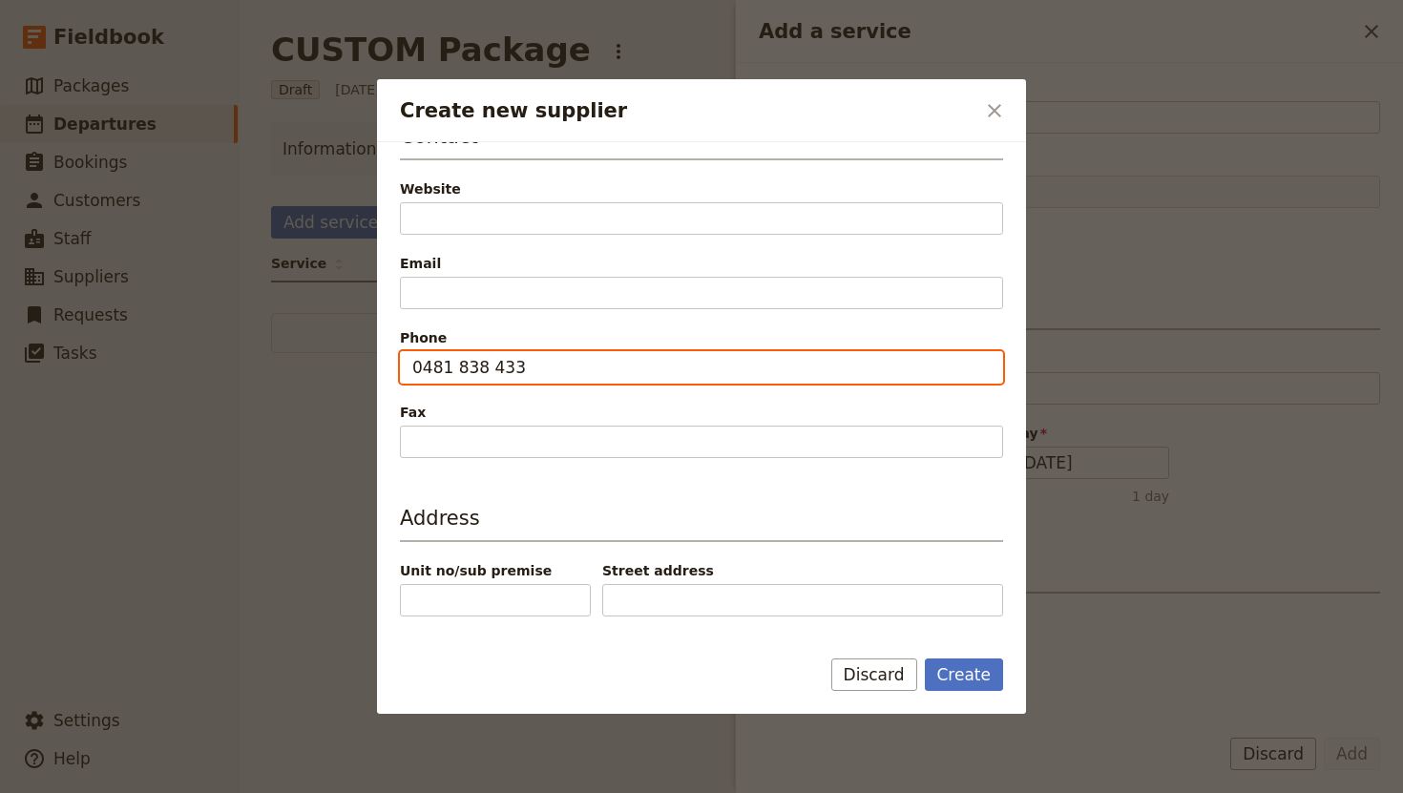
type input "0481 838 433"
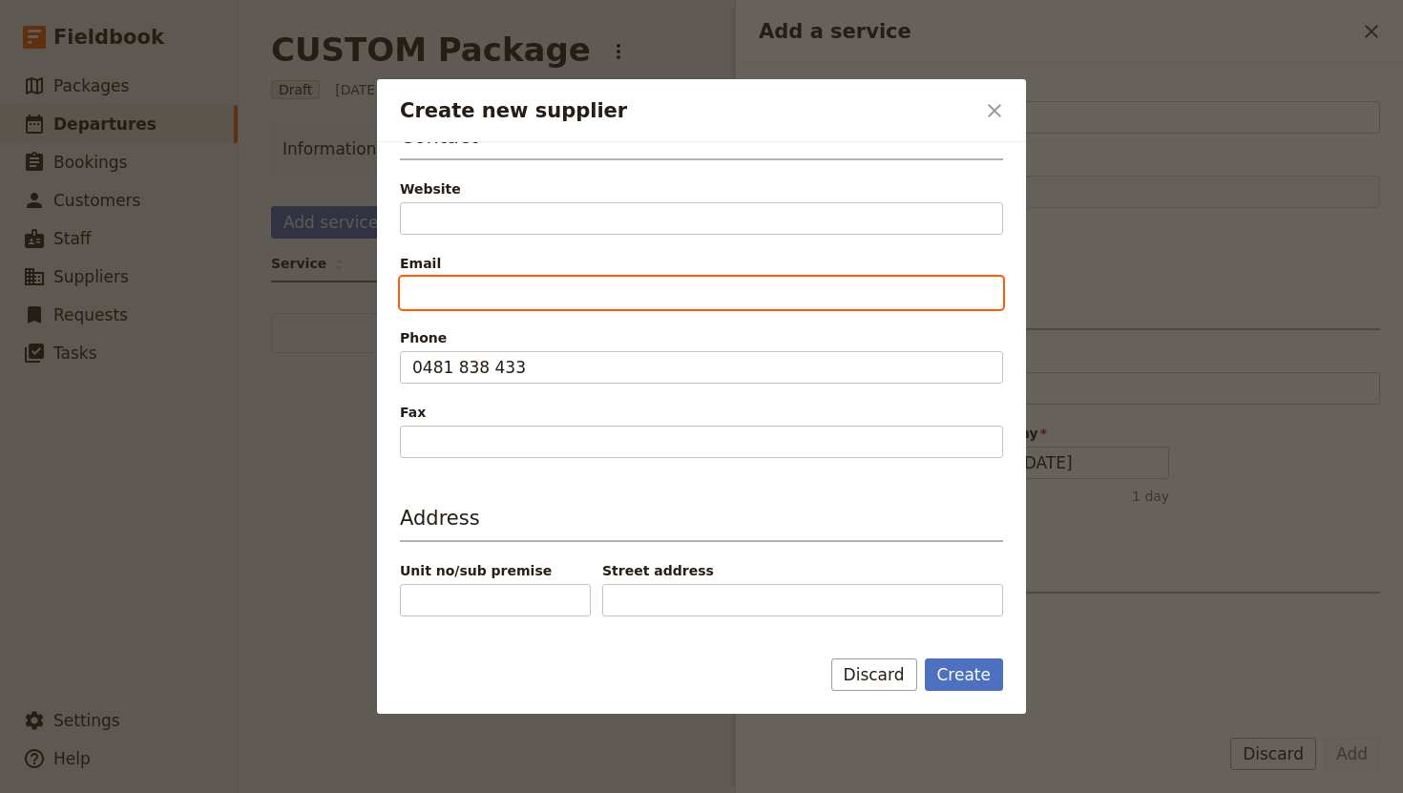
click at [526, 281] on input "Email" at bounding box center [701, 293] width 603 height 32
paste input "[URL][DOMAIN_NAME]"
type input "[URL][DOMAIN_NAME]"
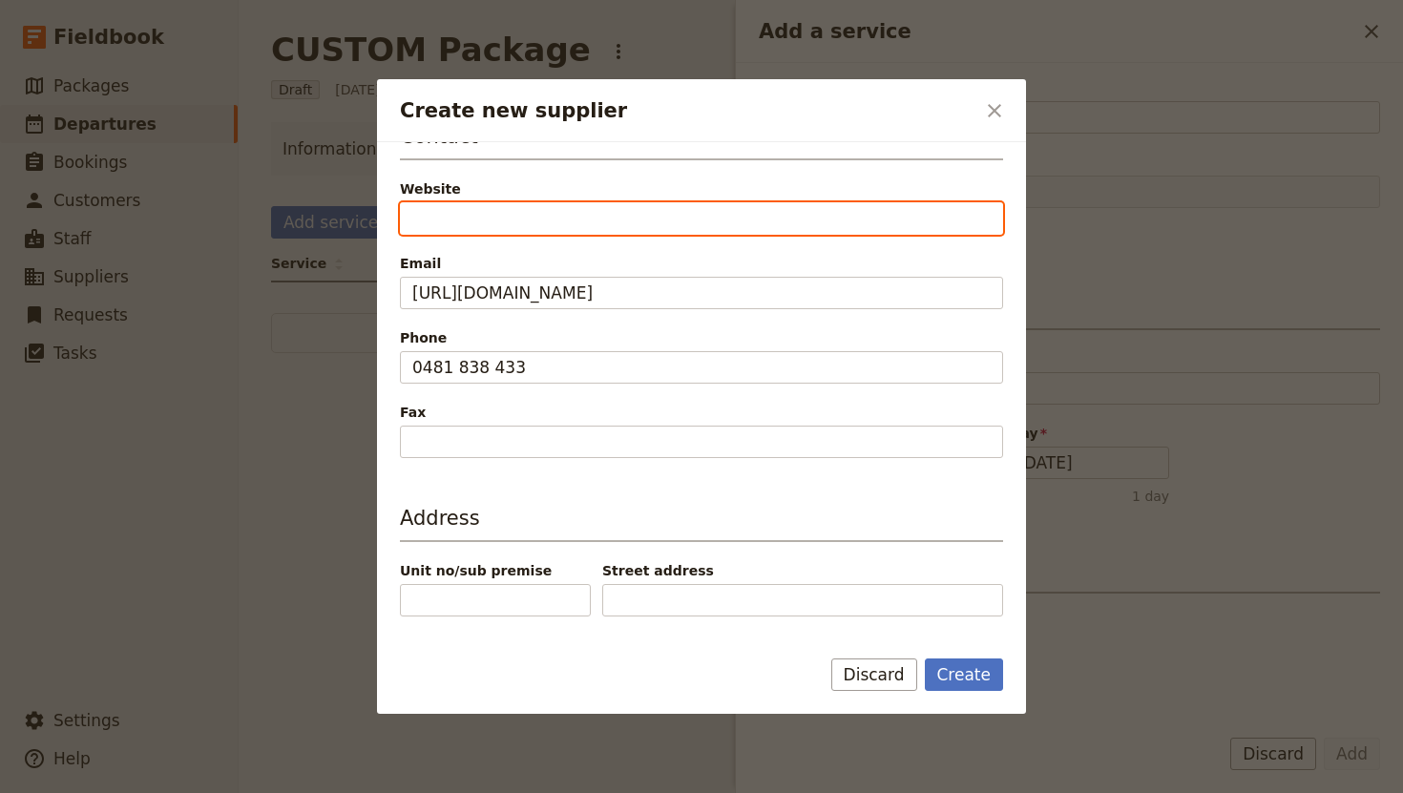
click at [481, 208] on input "Website" at bounding box center [701, 218] width 603 height 32
paste input "[URL][DOMAIN_NAME]"
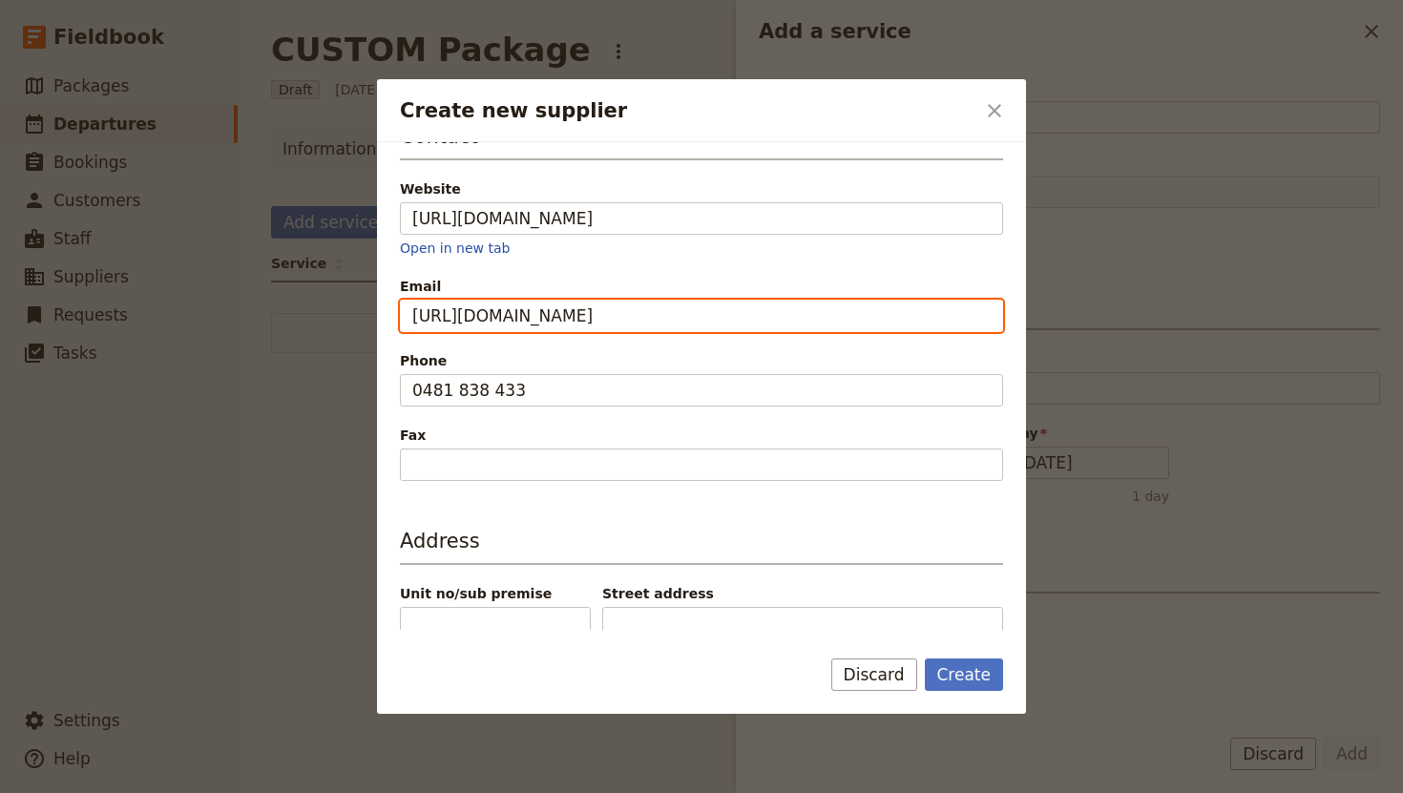
type input "[URL][DOMAIN_NAME]"
click at [522, 315] on input "[URL][DOMAIN_NAME]" at bounding box center [701, 316] width 603 height 32
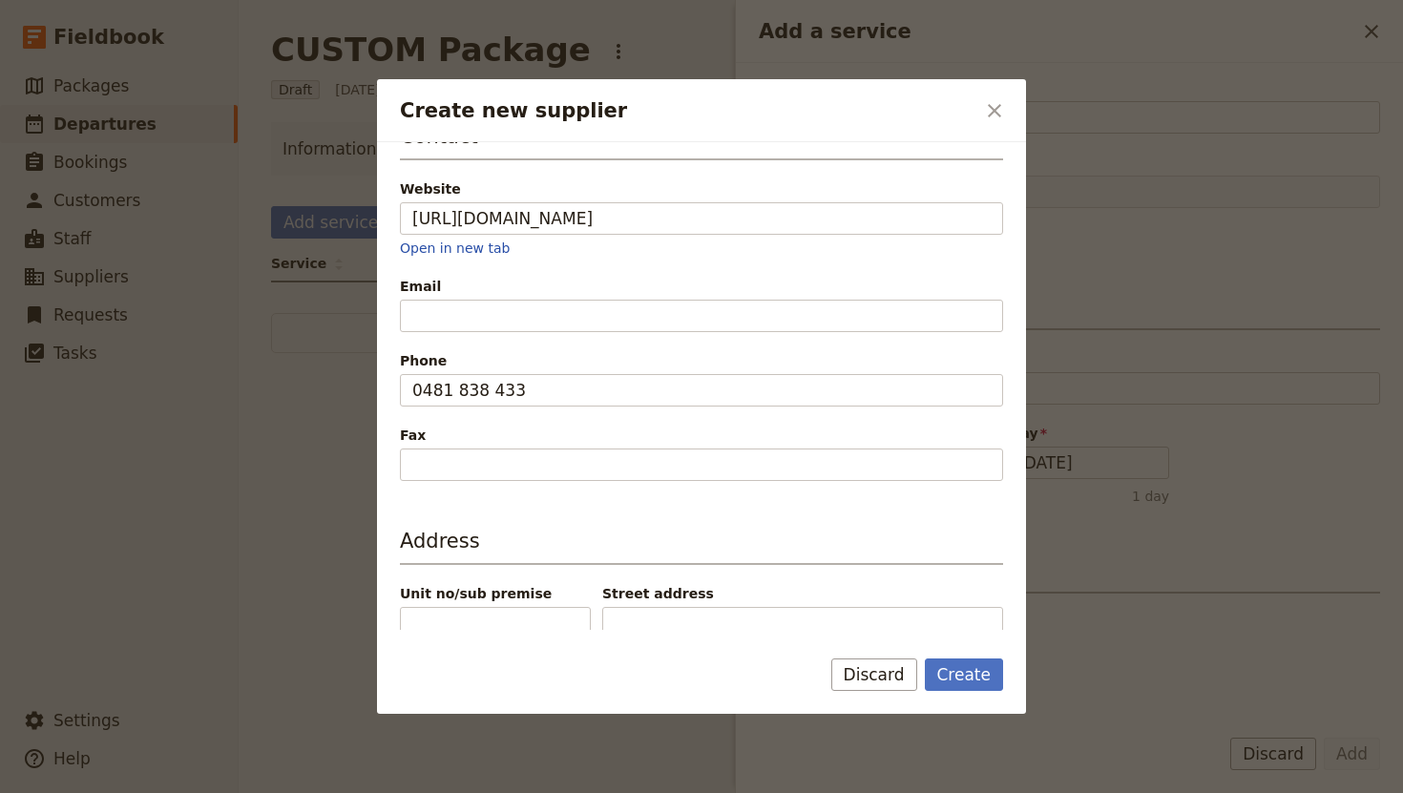
click at [482, 266] on div "Contact Website [URL][DOMAIN_NAME] Open in new tab Email Phone [PHONE_NUMBER] F…" at bounding box center [701, 301] width 603 height 359
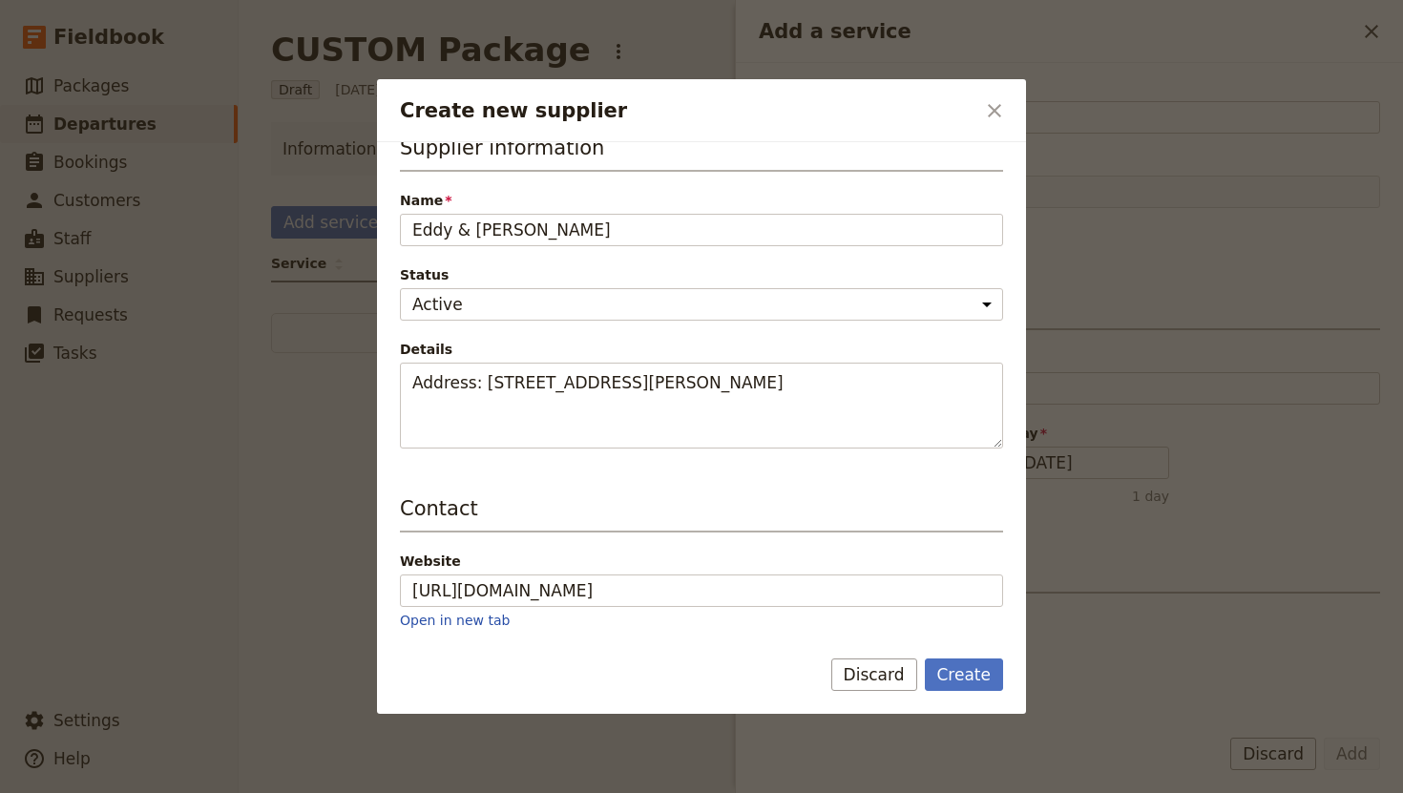
scroll to position [0, 0]
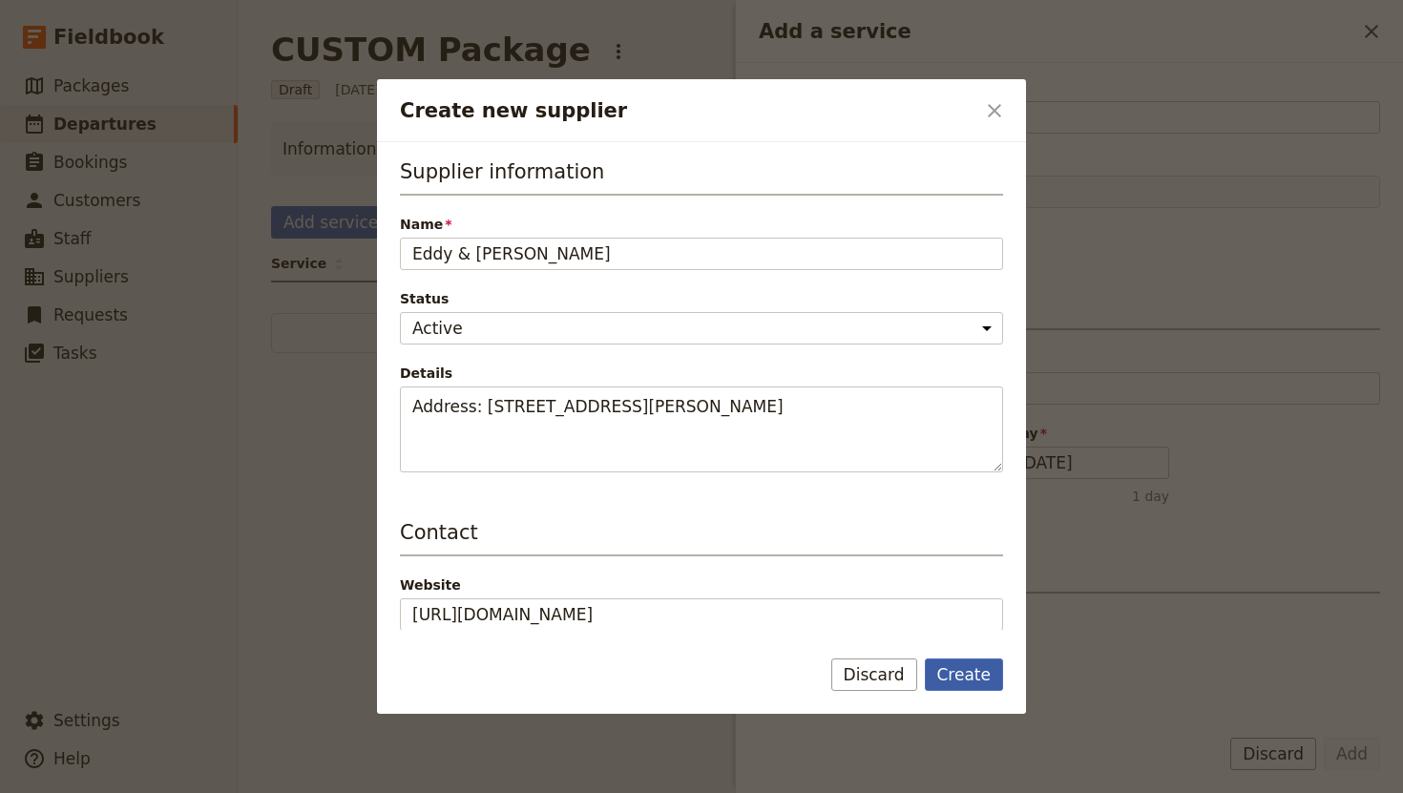
click at [965, 674] on button "Create" at bounding box center [964, 674] width 79 height 32
type input "Eddy & [PERSON_NAME]"
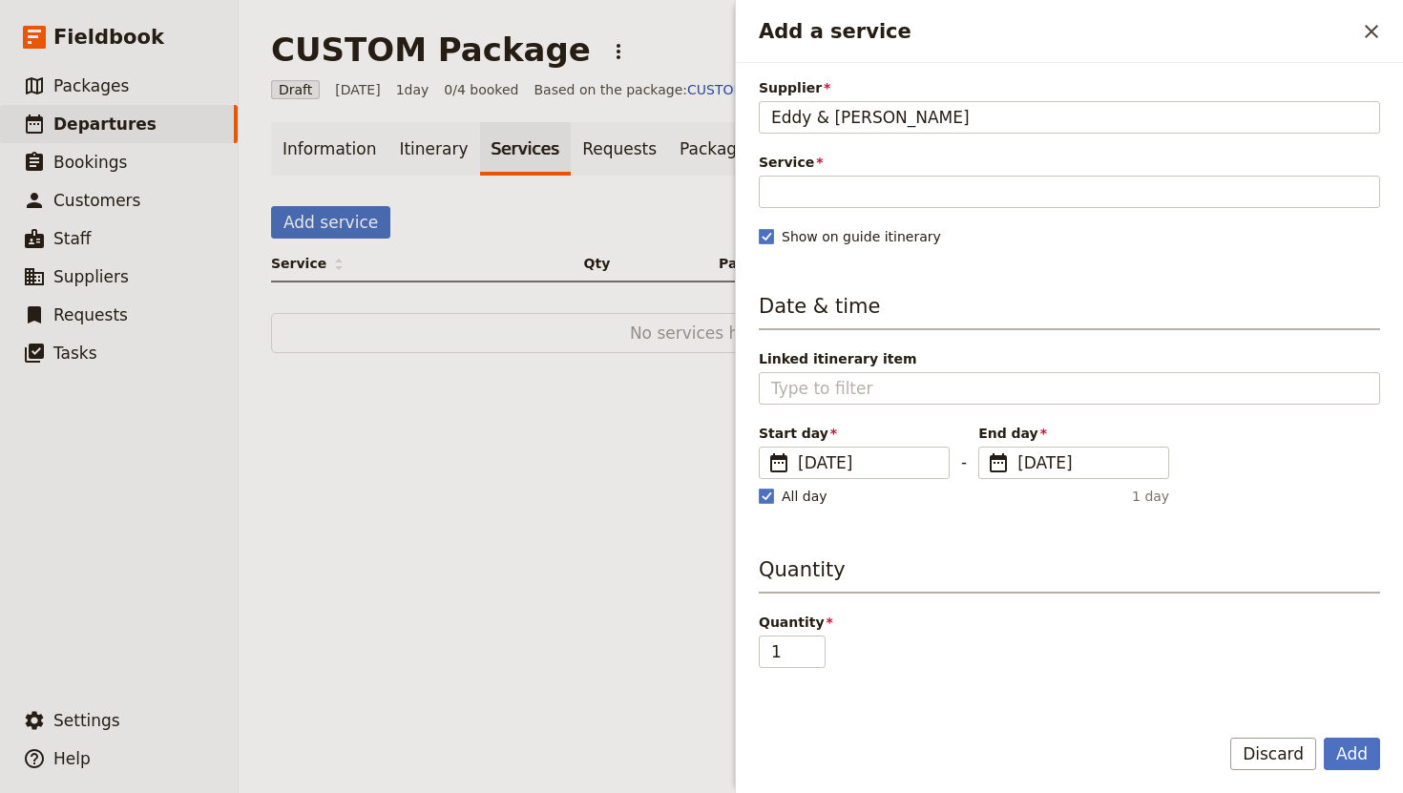
click at [0, 792] on nordpass-portal at bounding box center [0, 793] width 0 height 0
click at [907, 163] on span "Service" at bounding box center [1069, 162] width 621 height 19
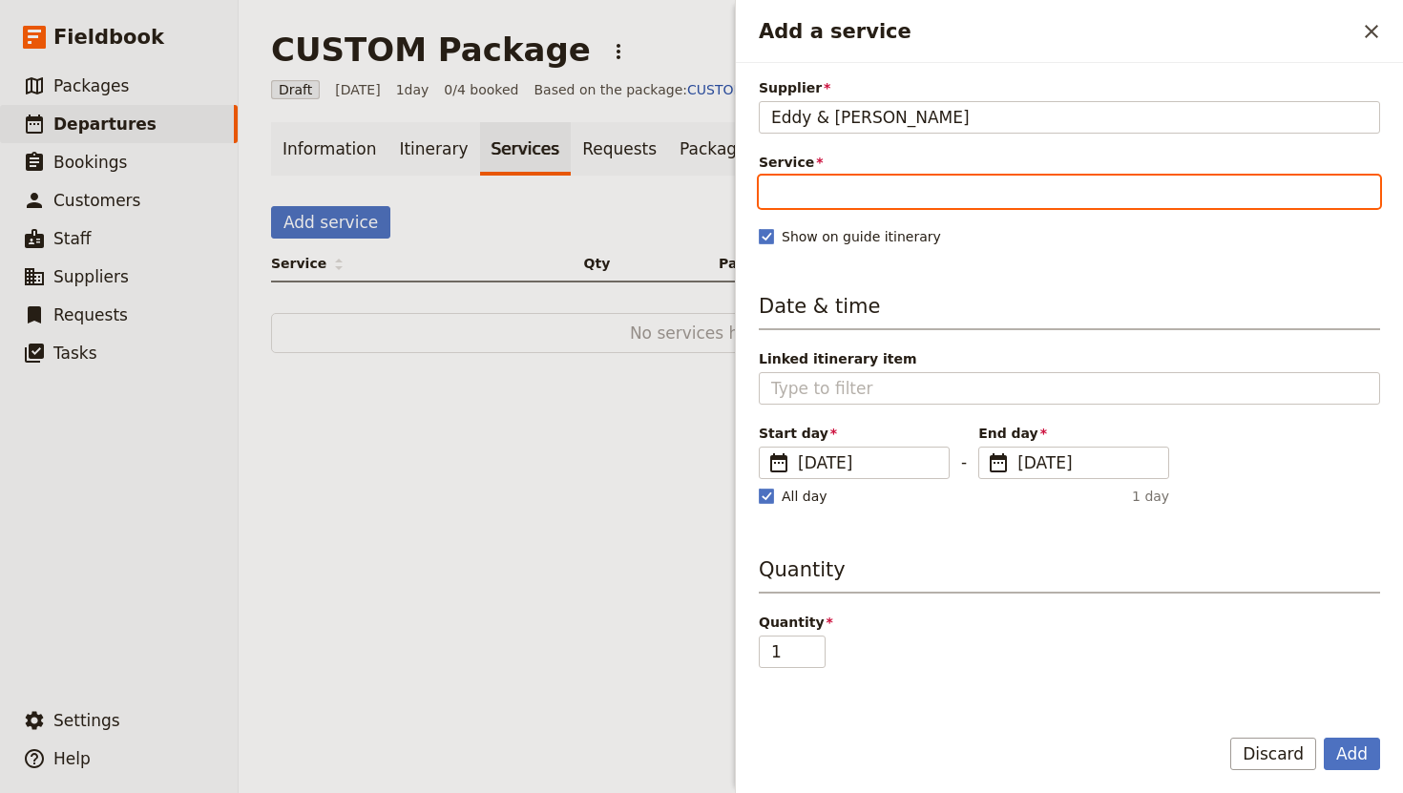
click at [907, 176] on input "Service" at bounding box center [1069, 192] width 621 height 32
click at [876, 186] on input "Service" at bounding box center [1069, 192] width 621 height 32
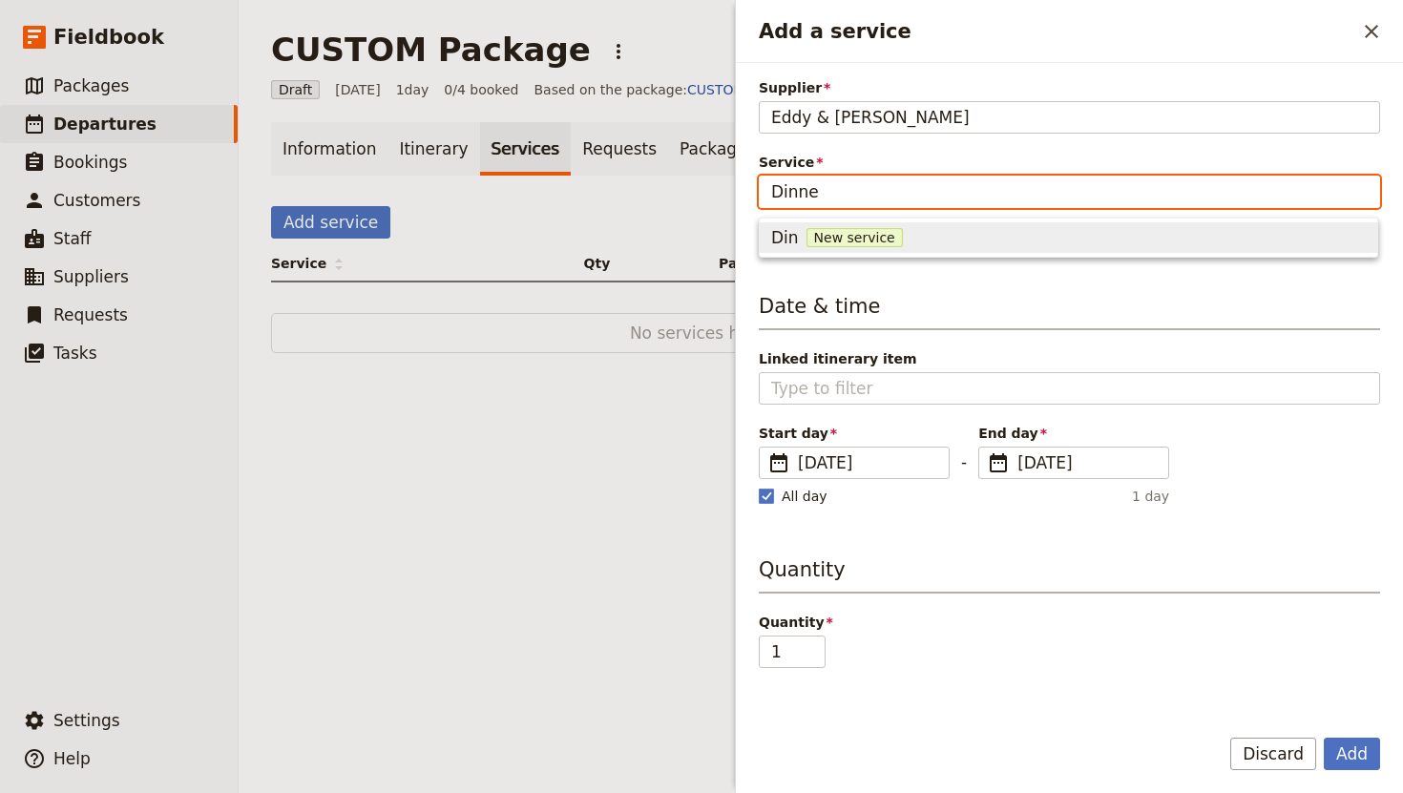
type input "Dinner"
click at [913, 231] on span "New service" at bounding box center [881, 237] width 96 height 19
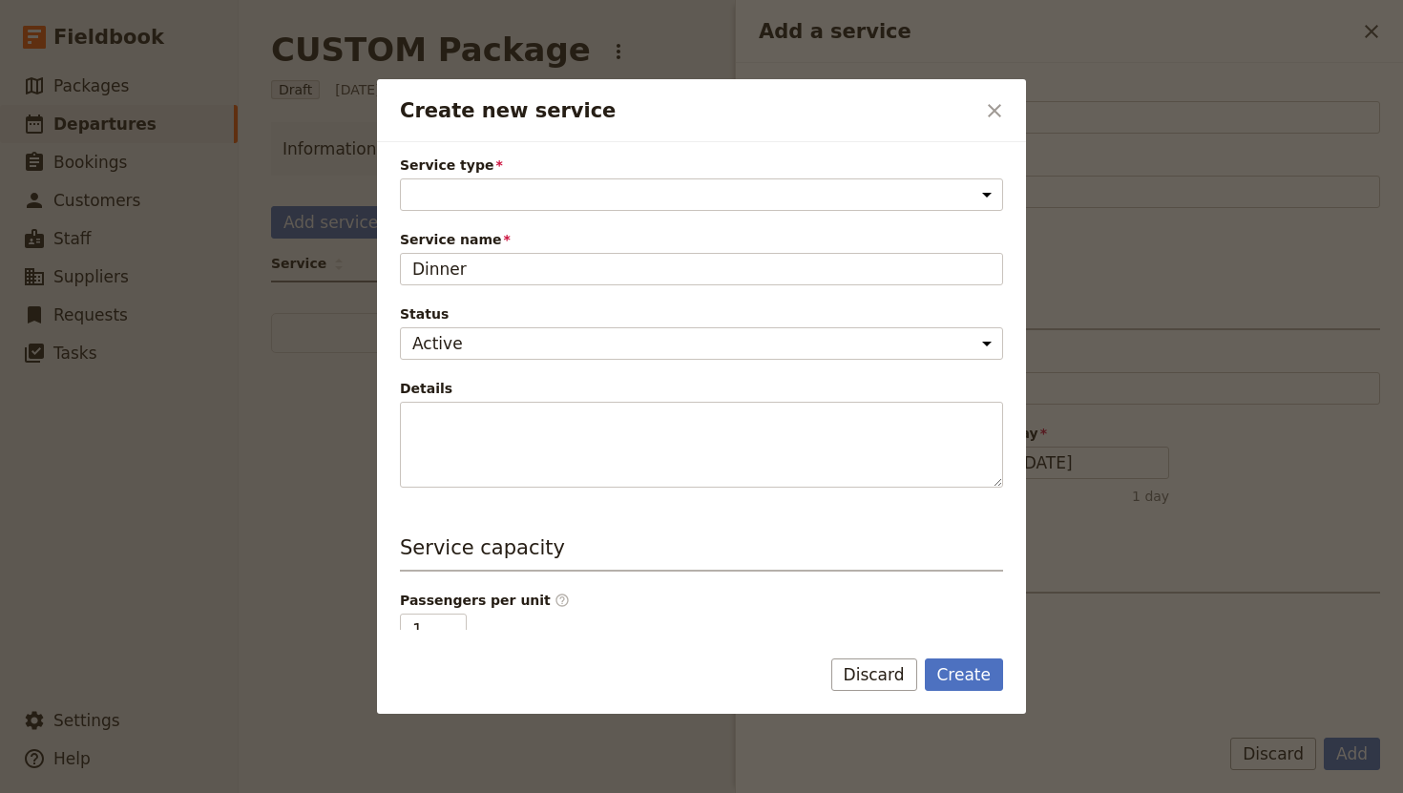
scroll to position [54, 0]
click at [587, 206] on select "Accommodation Activity Transport Flight Food and beverage Other" at bounding box center [701, 199] width 603 height 32
select select "FoodAndBeverageService"
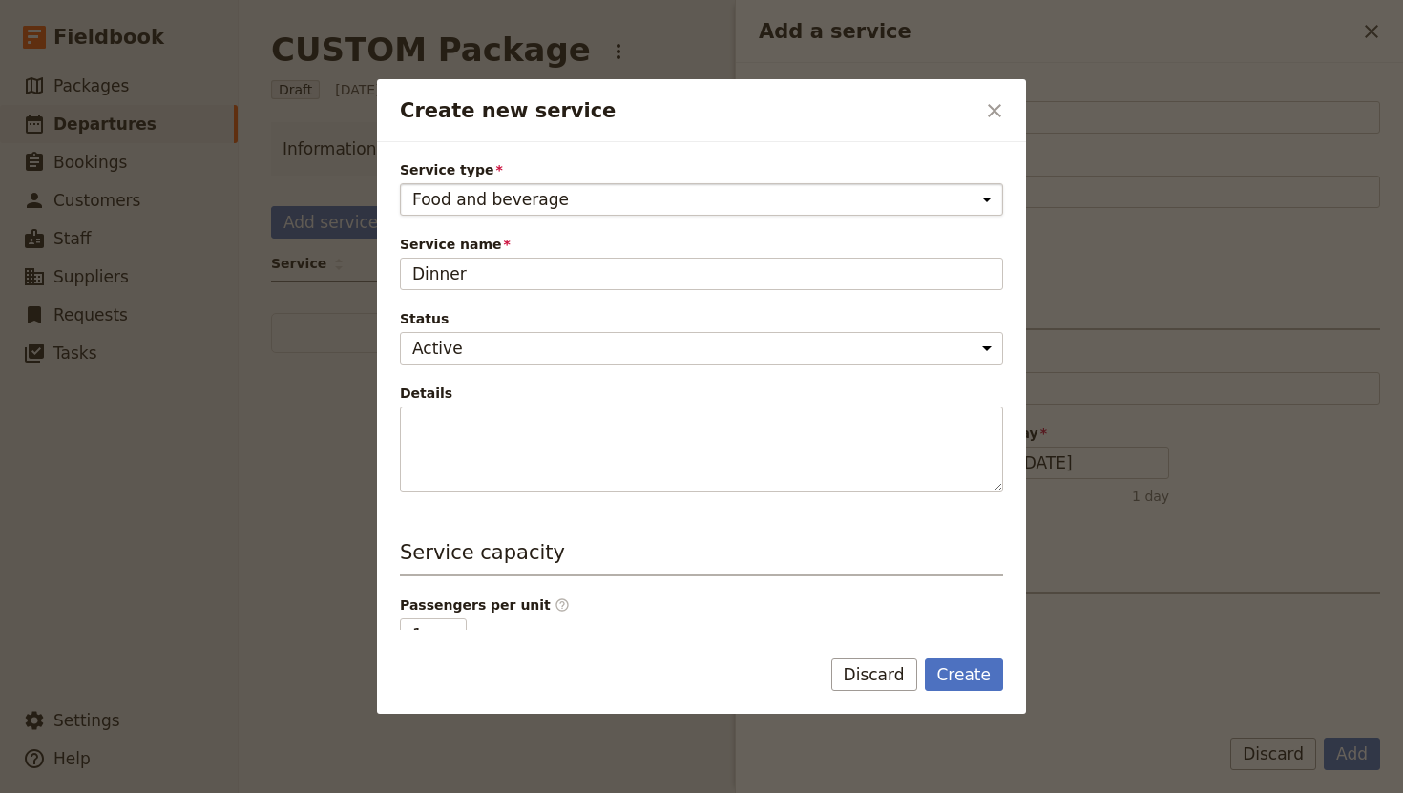
click at [400, 183] on select "Accommodation Activity Transport Flight Food and beverage Other" at bounding box center [701, 199] width 603 height 32
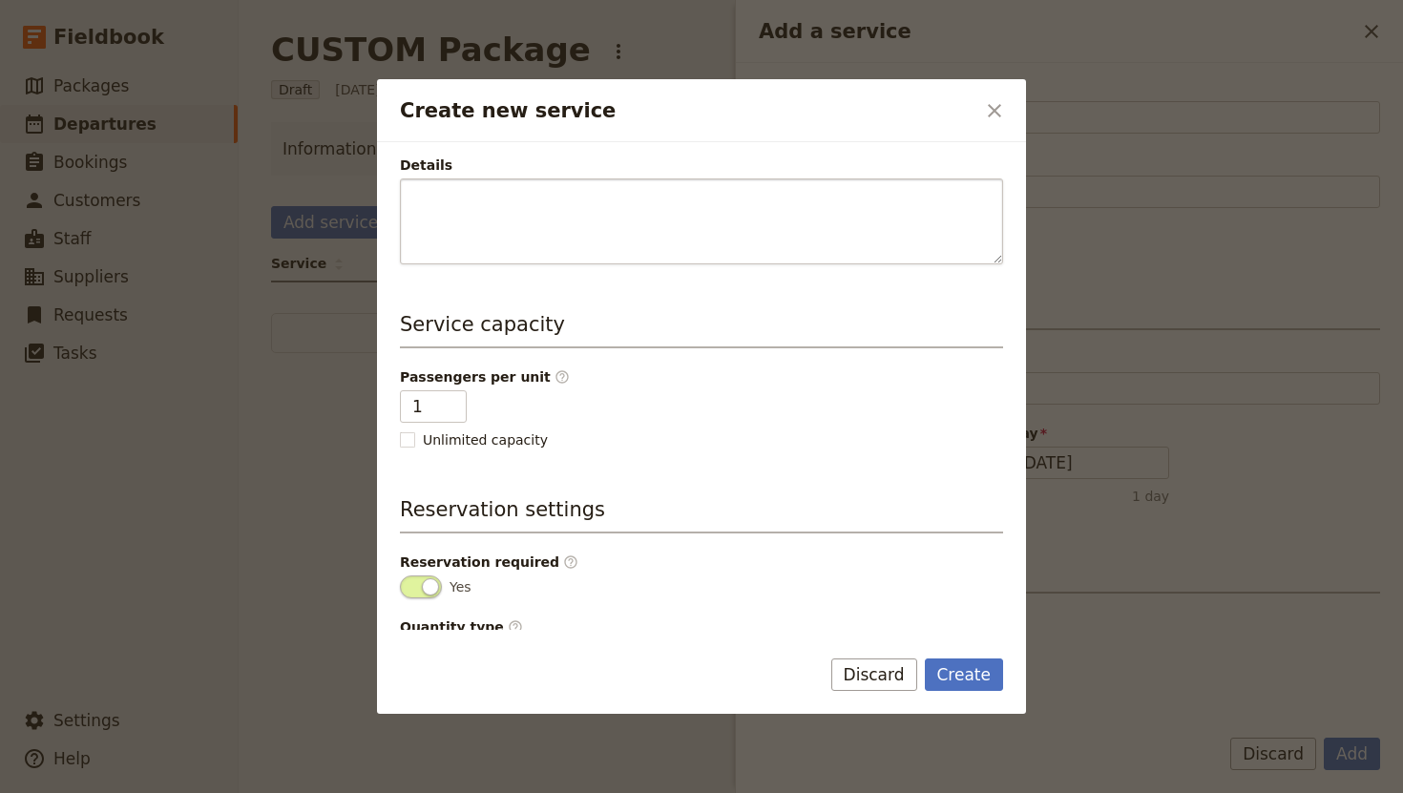
scroll to position [337, 0]
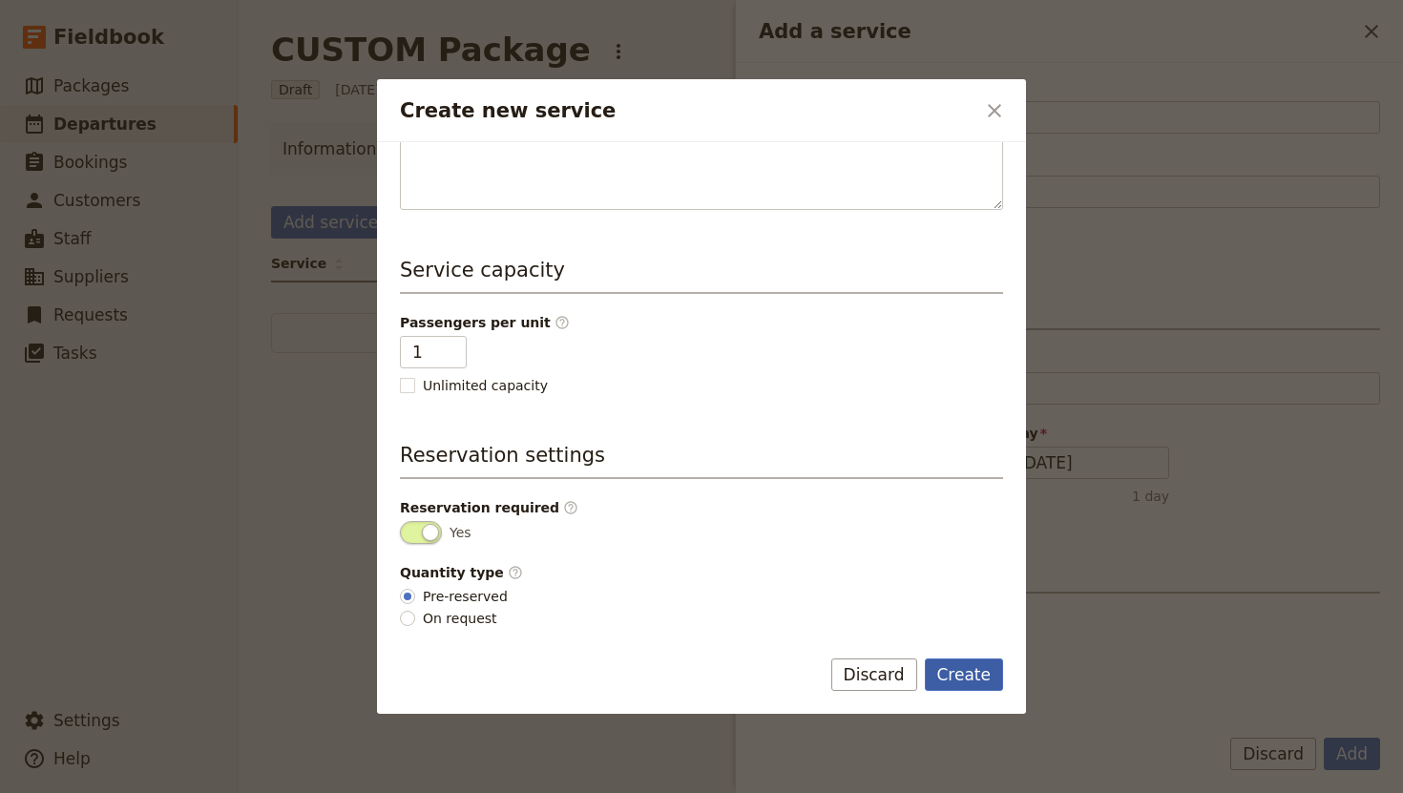
click at [949, 676] on button "Create" at bounding box center [964, 674] width 79 height 32
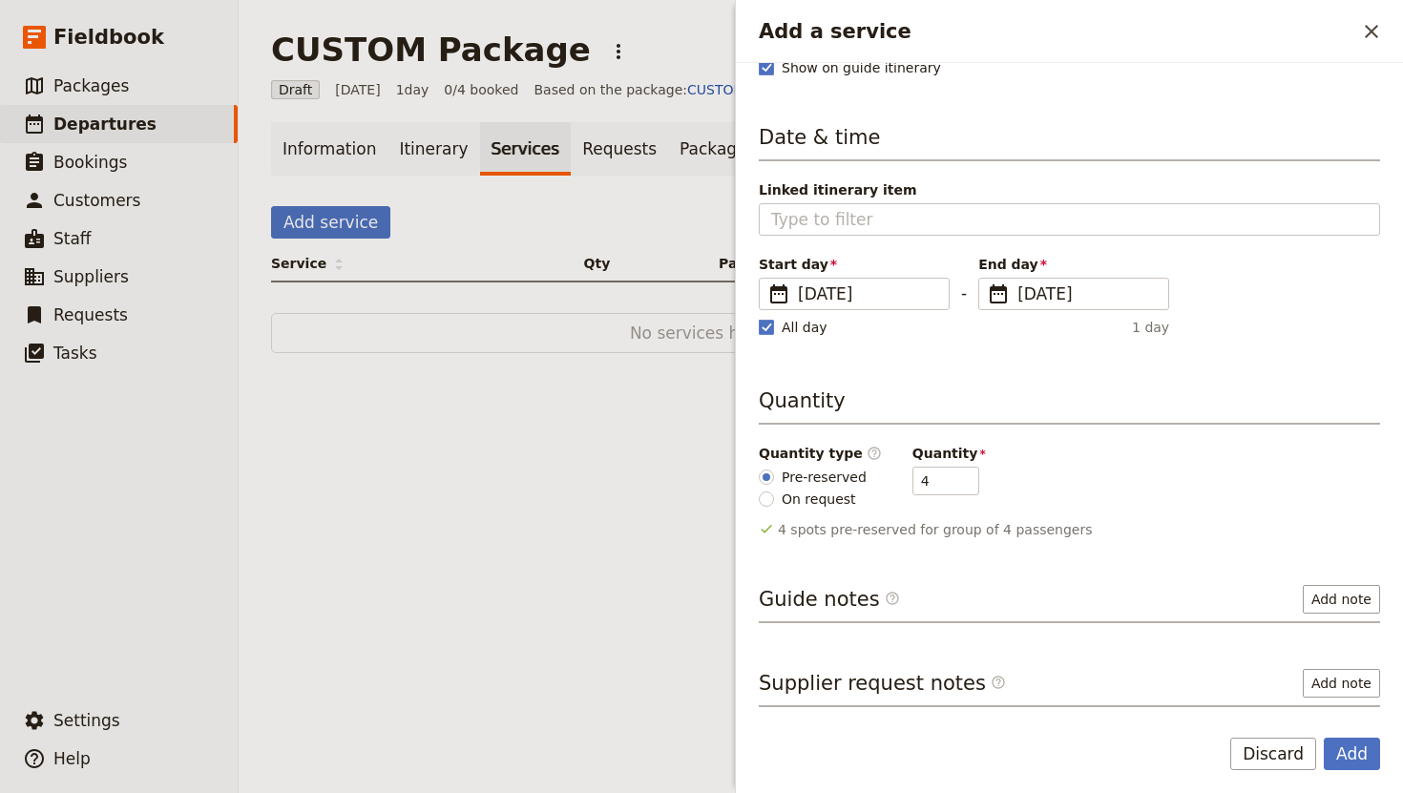
scroll to position [183, 0]
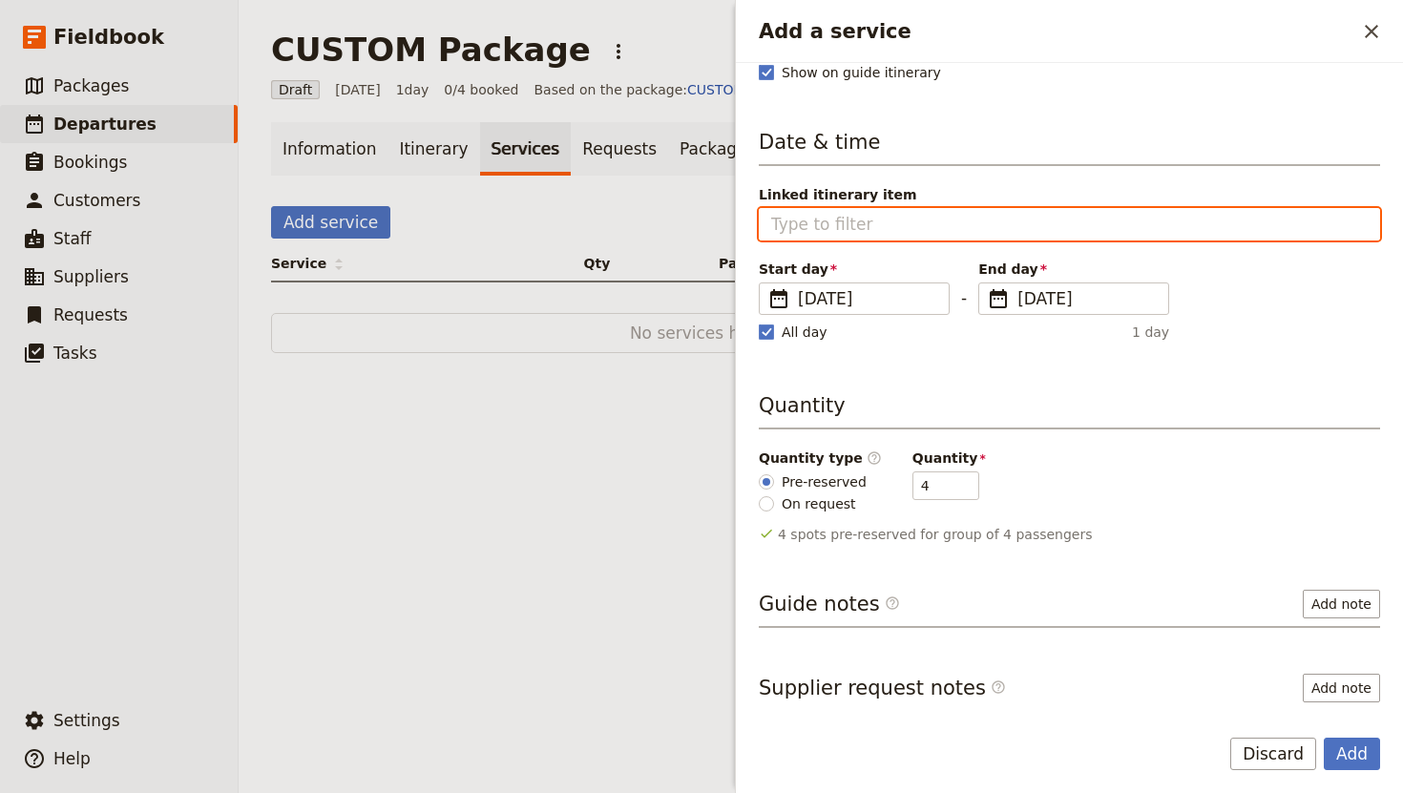
click at [854, 219] on input "Linked itinerary item" at bounding box center [1069, 224] width 596 height 23
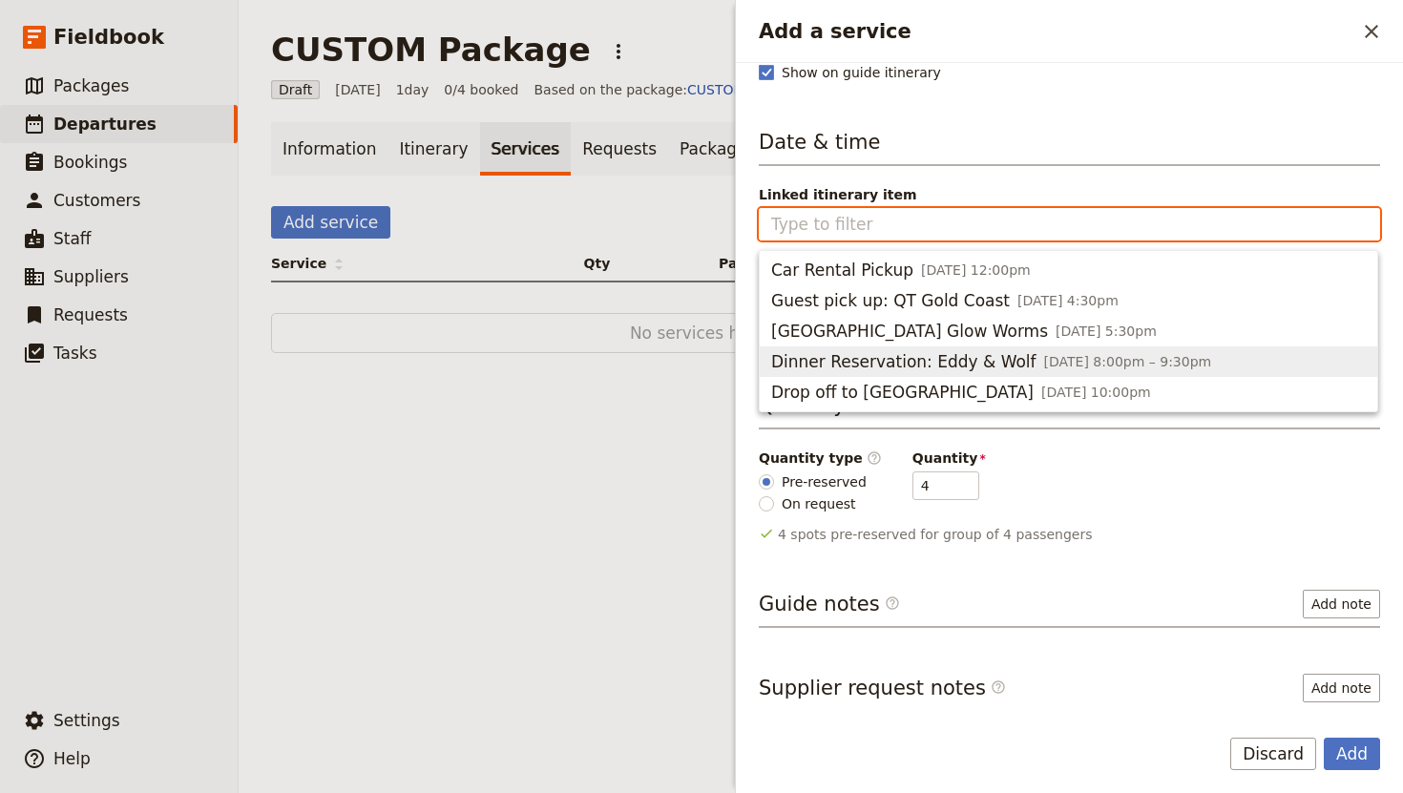
click at [885, 356] on span "Dinner Reservation: Eddy & Wolf" at bounding box center [903, 361] width 265 height 23
type input "Dinner Reservation: Eddy & Wolf"
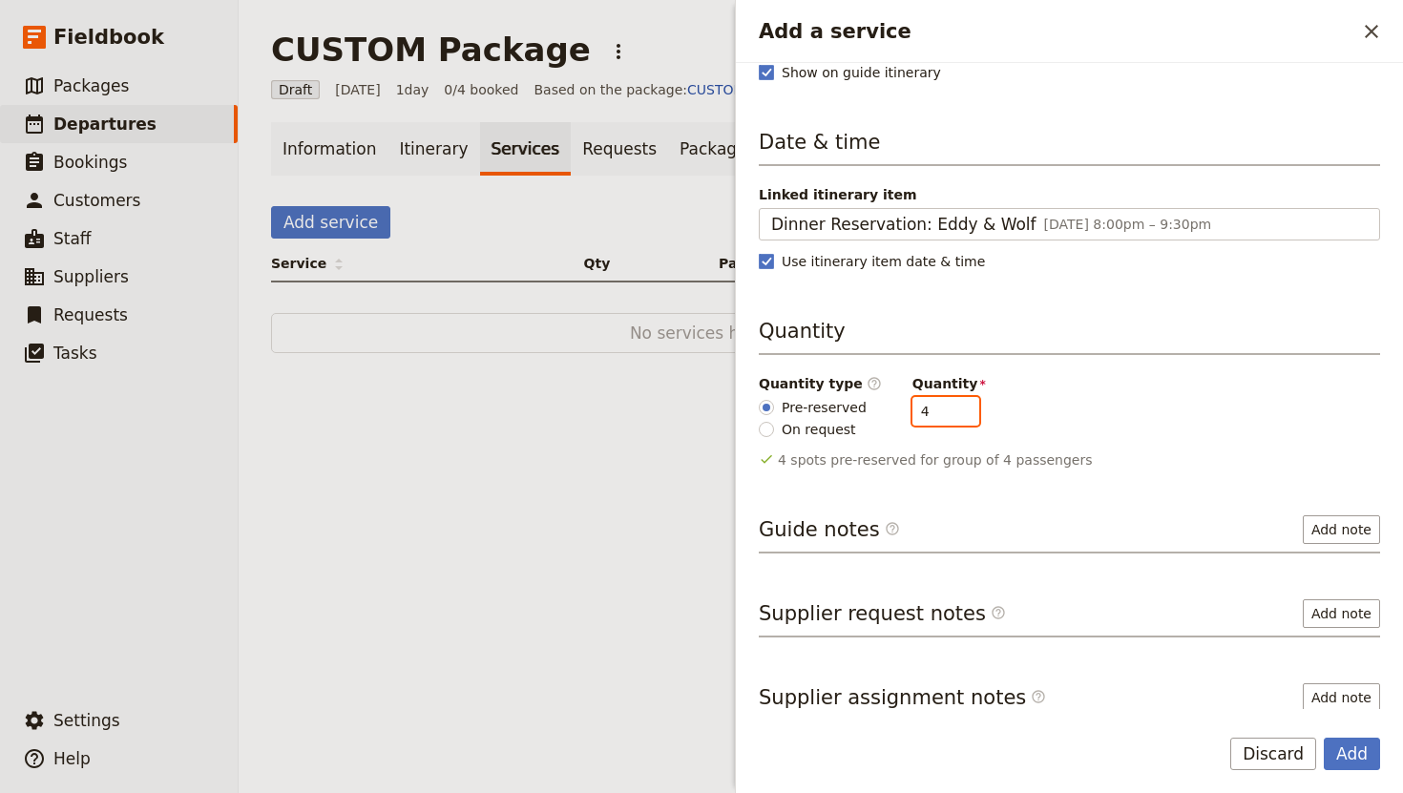
click at [918, 407] on input "4" at bounding box center [945, 411] width 67 height 29
drag, startPoint x: 918, startPoint y: 407, endPoint x: 867, endPoint y: 401, distance: 51.0
click at [894, 407] on div "Quantity type ​ Pre-reserved On request Quantity 4" at bounding box center [1069, 406] width 621 height 65
type input "6"
click at [1115, 493] on div "Supplier Eddy & [PERSON_NAME] & [PERSON_NAME] Service Dinner 1 Dinner Show serv…" at bounding box center [1069, 209] width 621 height 629
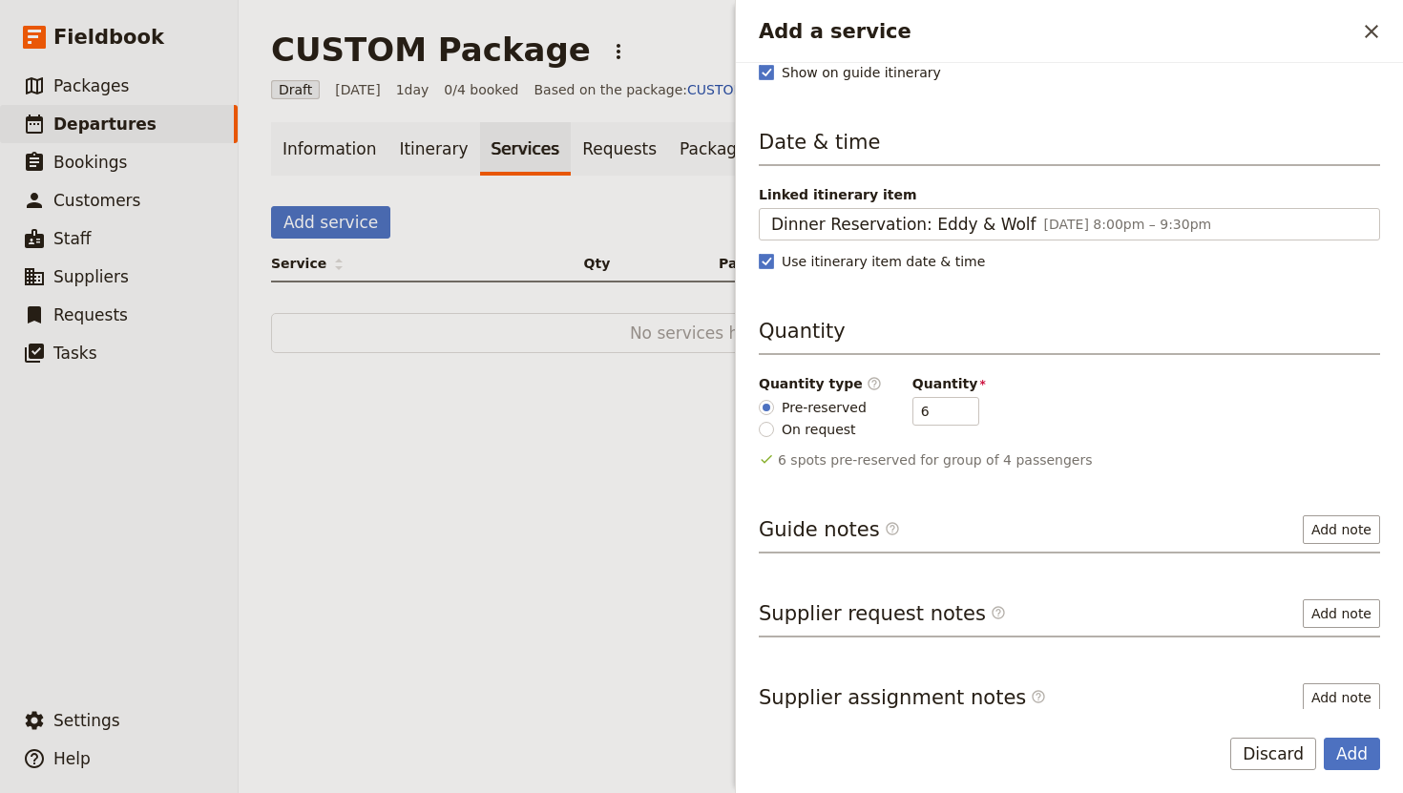
scroll to position [196, 0]
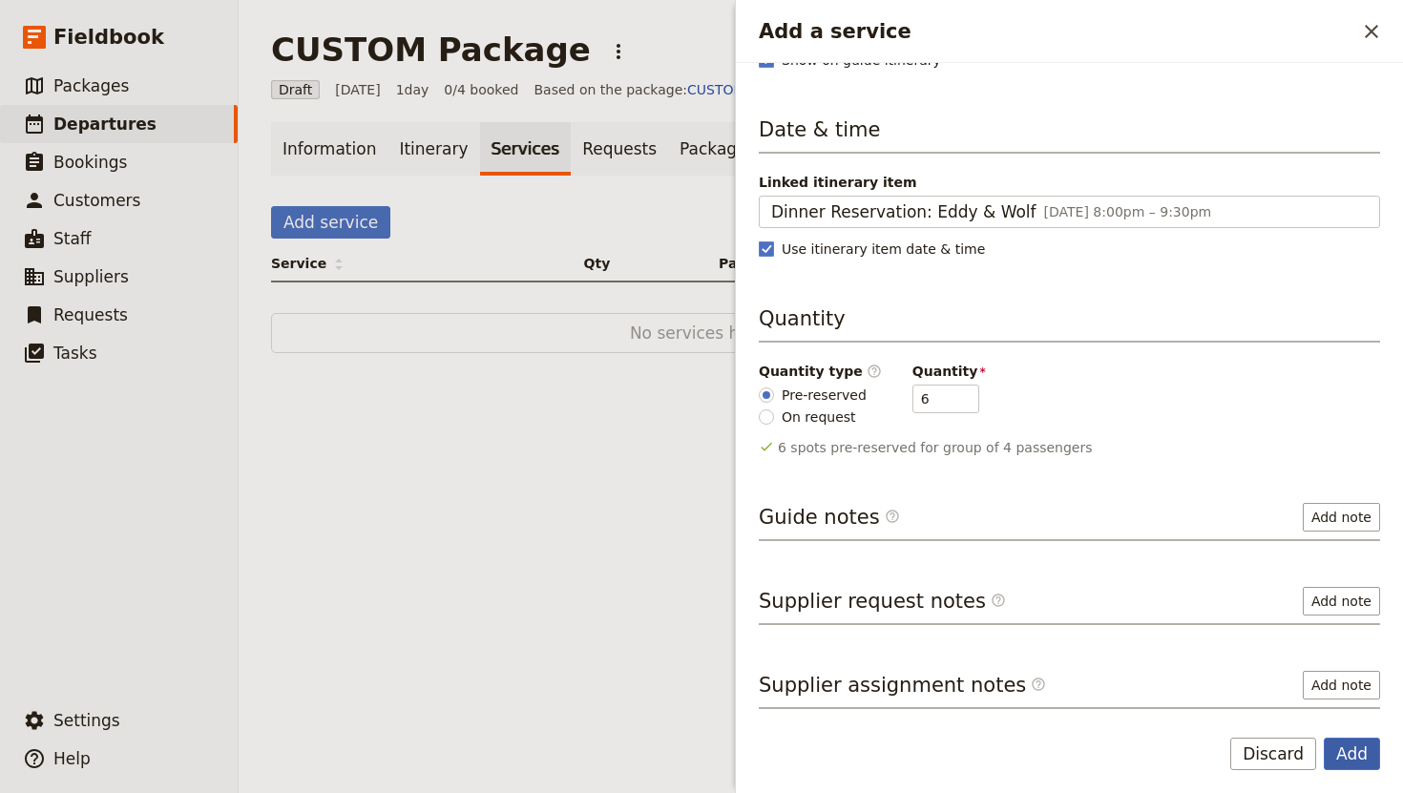
click at [1348, 754] on button "Add" at bounding box center [1352, 754] width 56 height 32
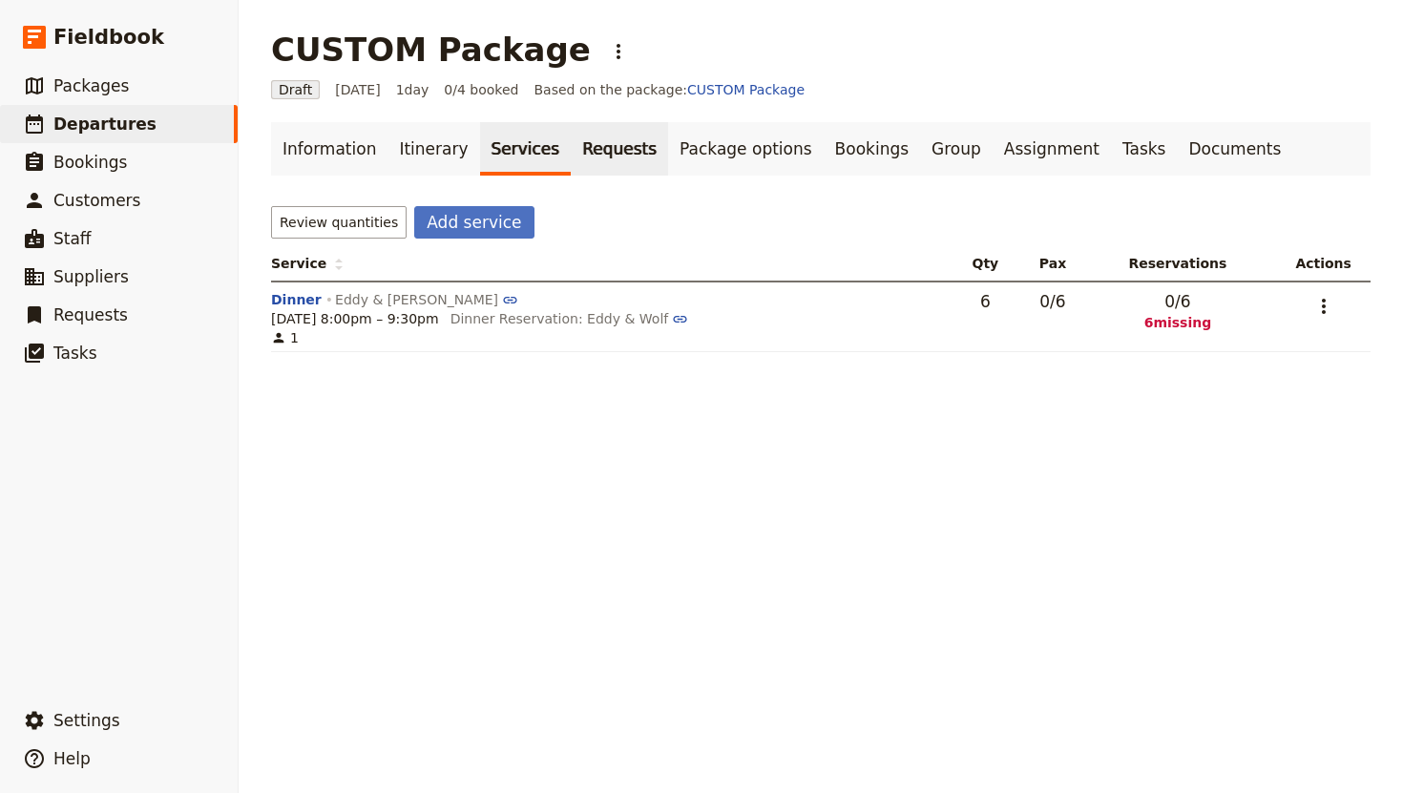
click at [572, 169] on link "Requests" at bounding box center [619, 148] width 97 height 53
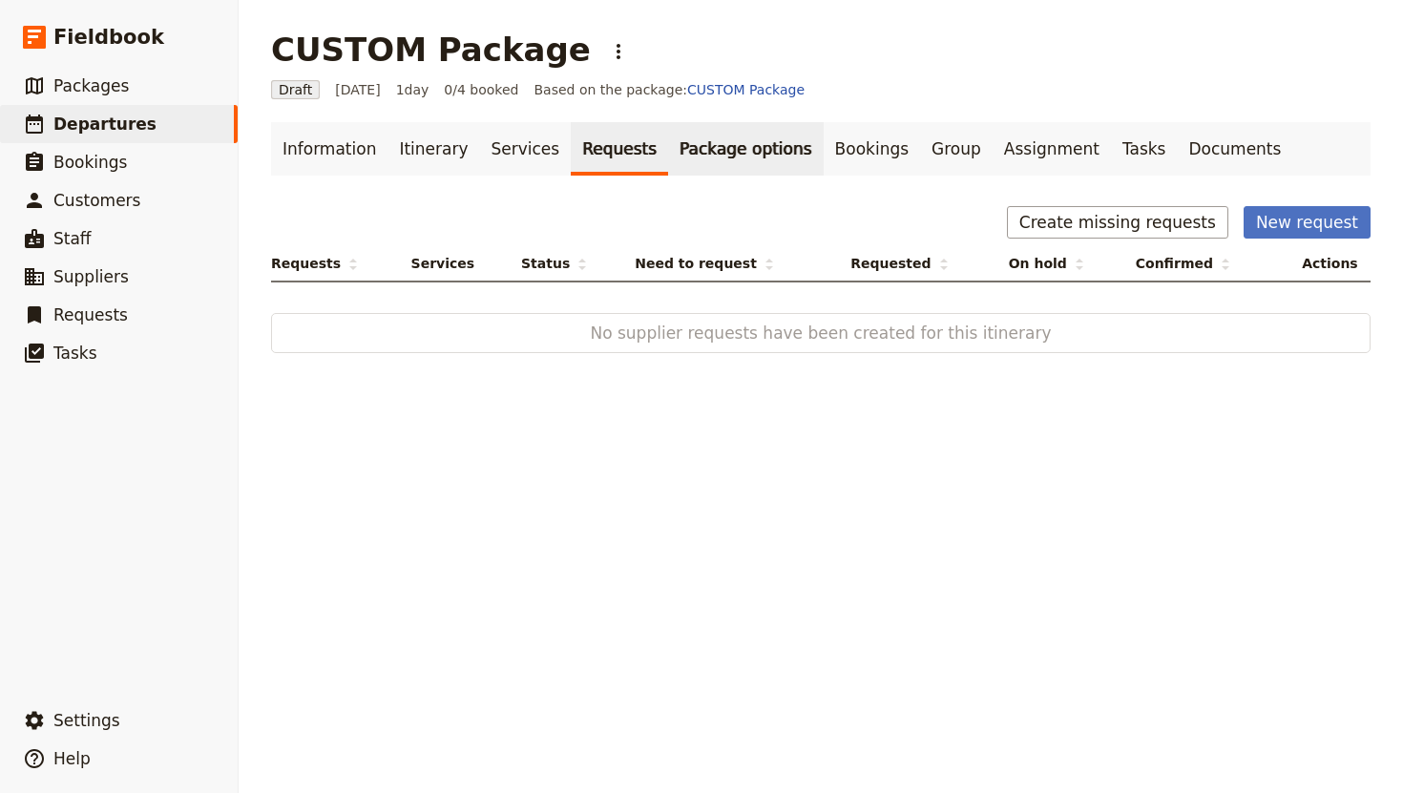
click at [717, 145] on link "Package options" at bounding box center [745, 148] width 155 height 53
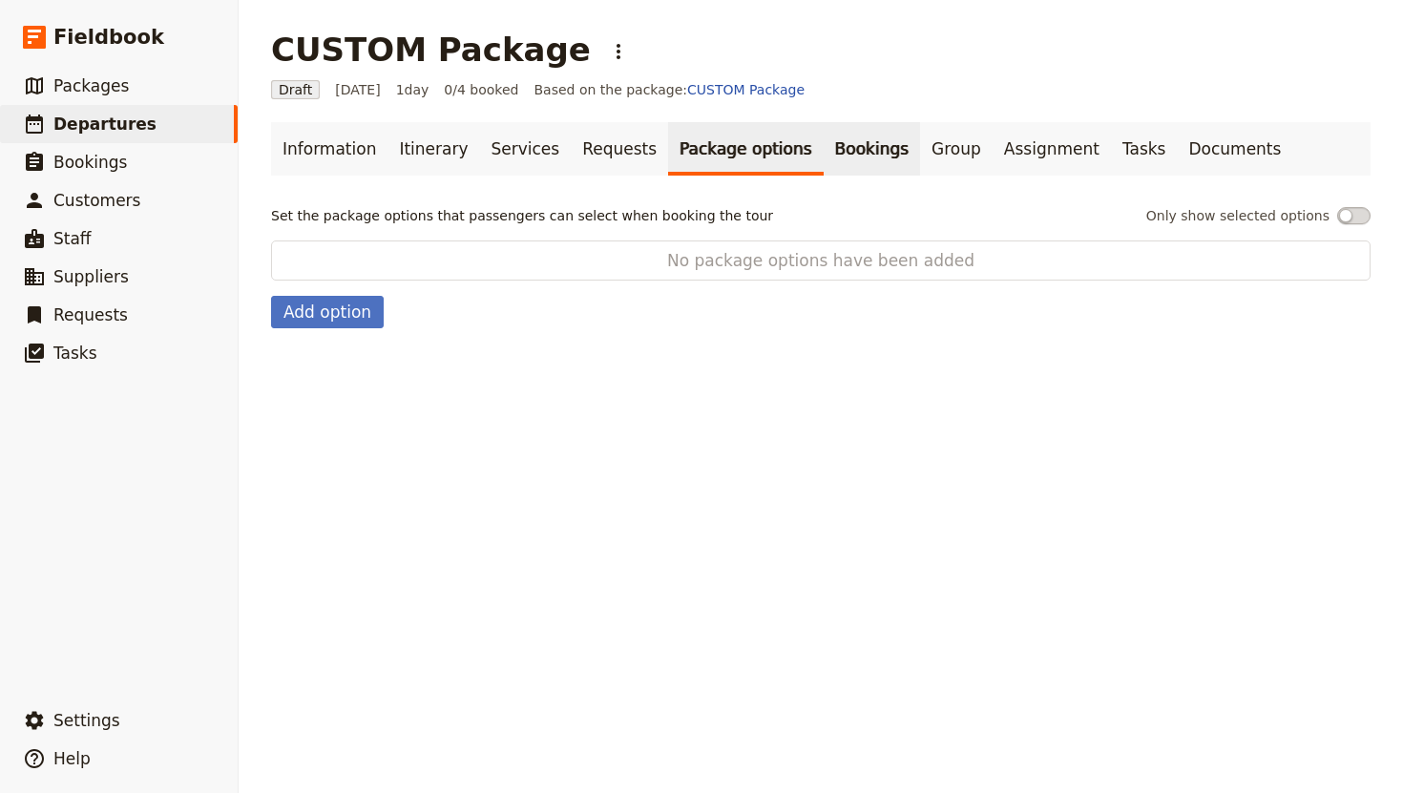
click at [824, 152] on link "Bookings" at bounding box center [872, 148] width 96 height 53
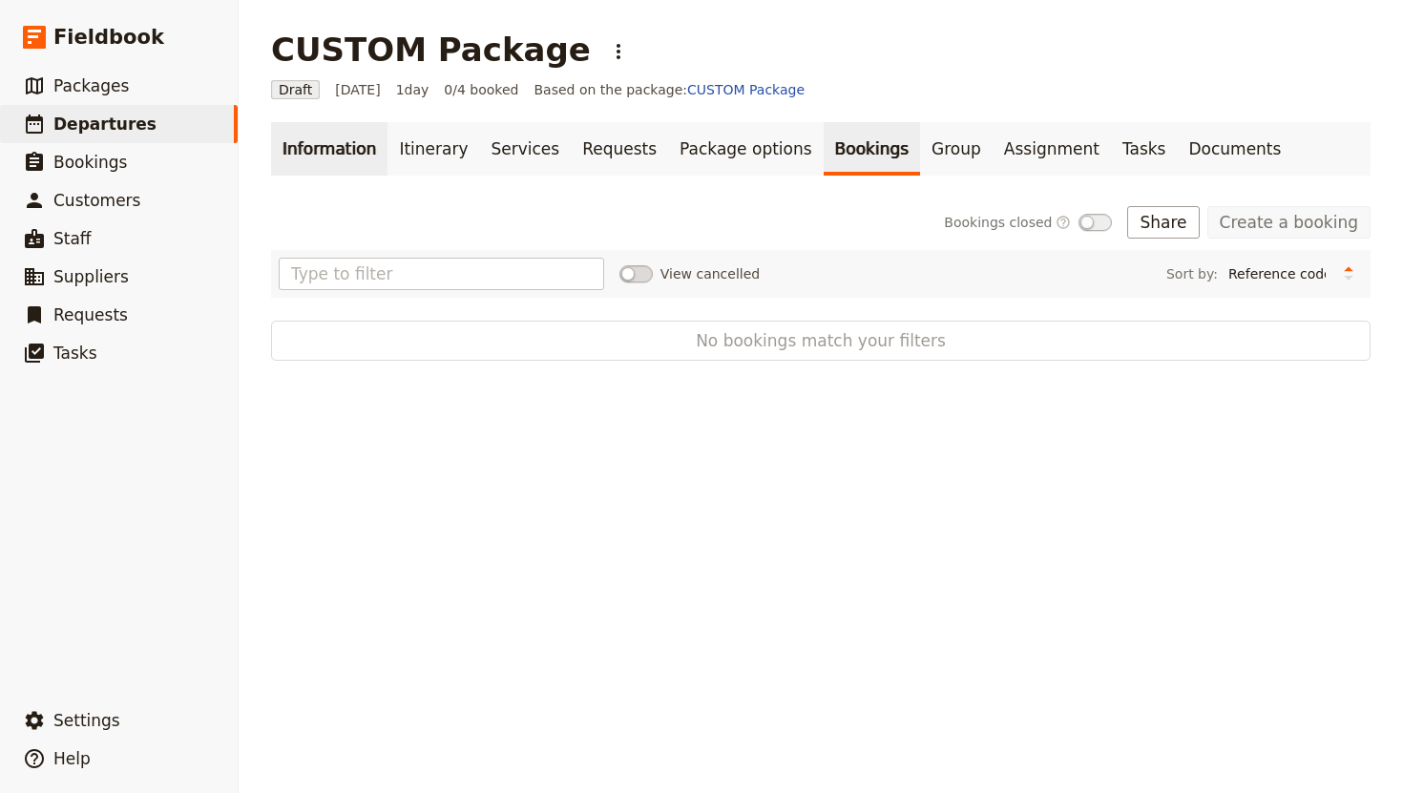
click at [310, 156] on link "Information" at bounding box center [329, 148] width 116 height 53
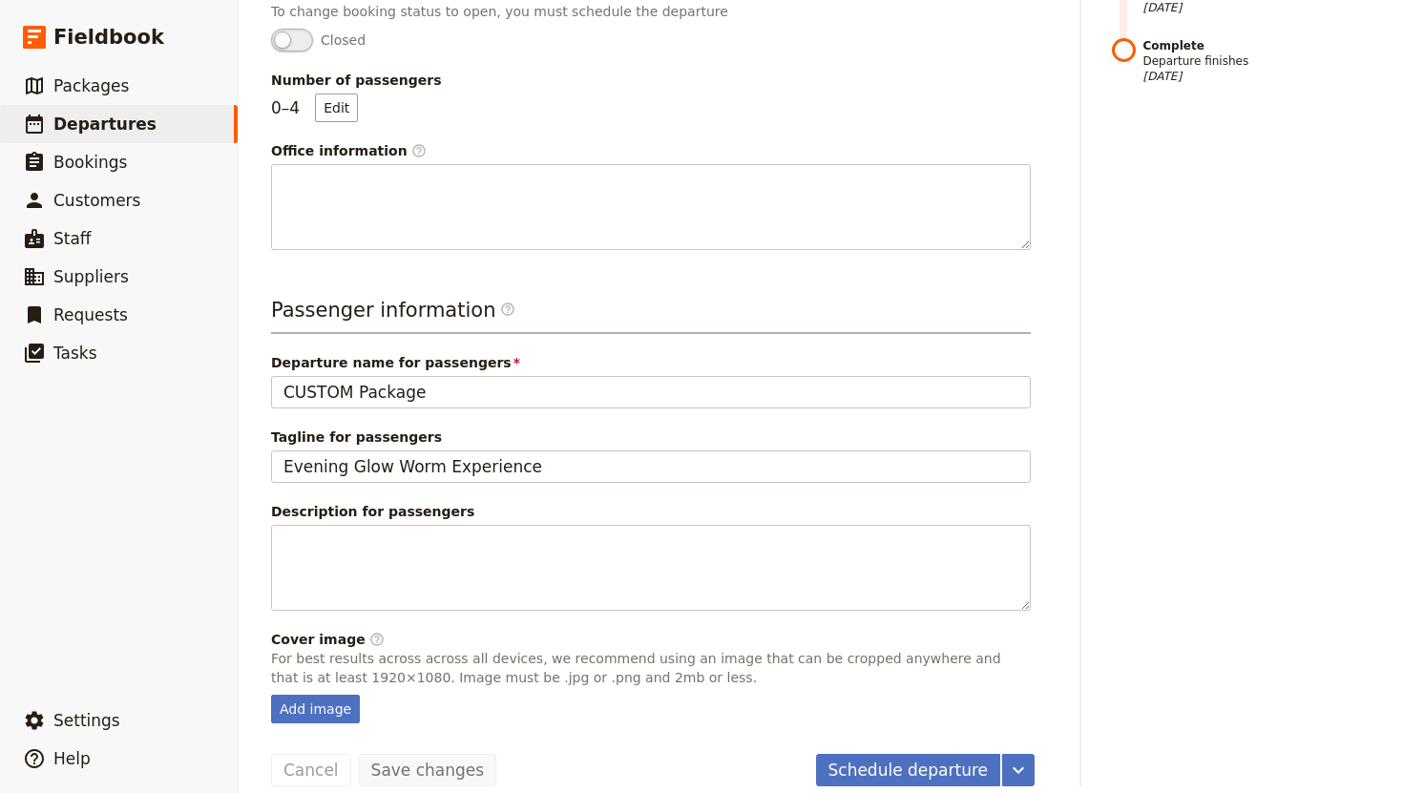
scroll to position [528, 0]
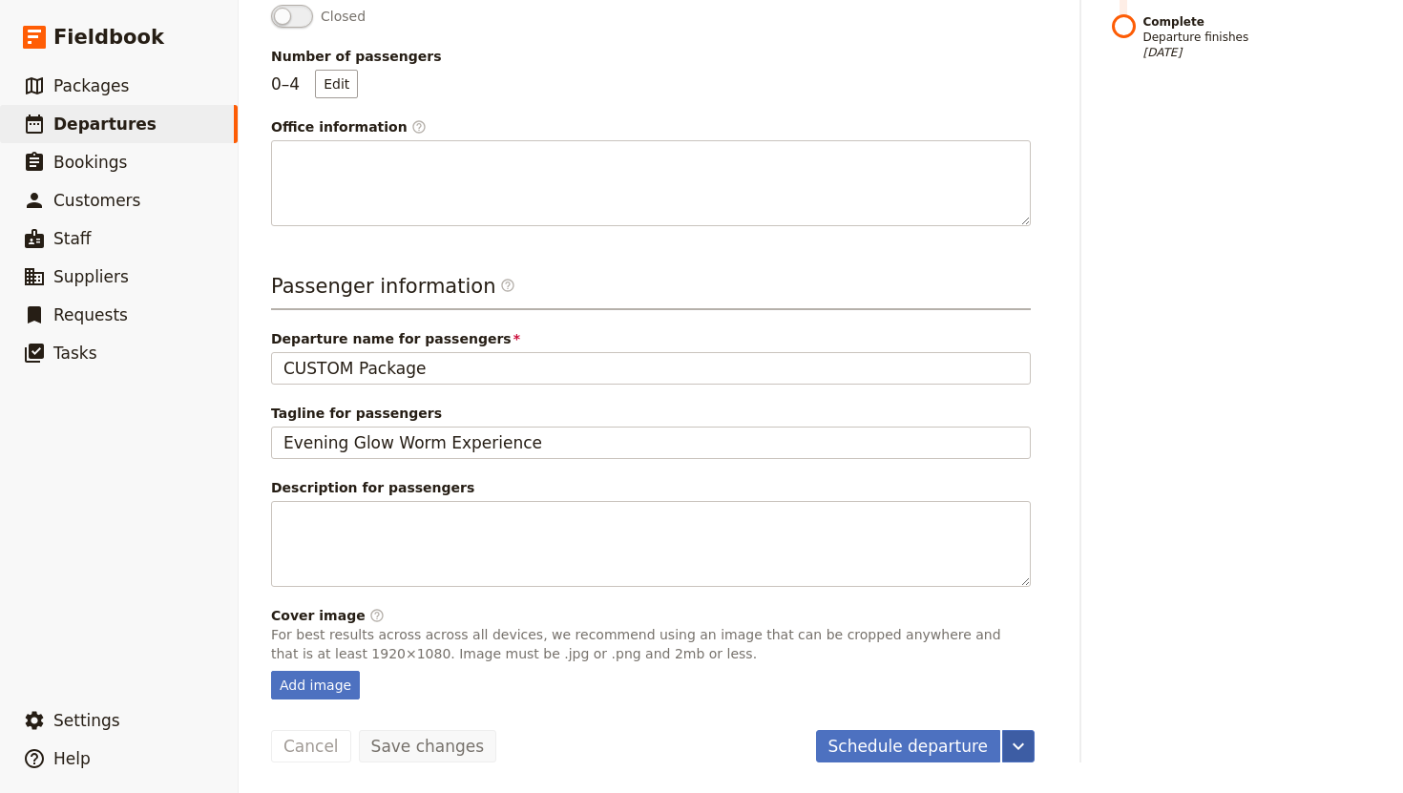
click at [1013, 748] on icon "More actions" at bounding box center [1018, 746] width 23 height 23
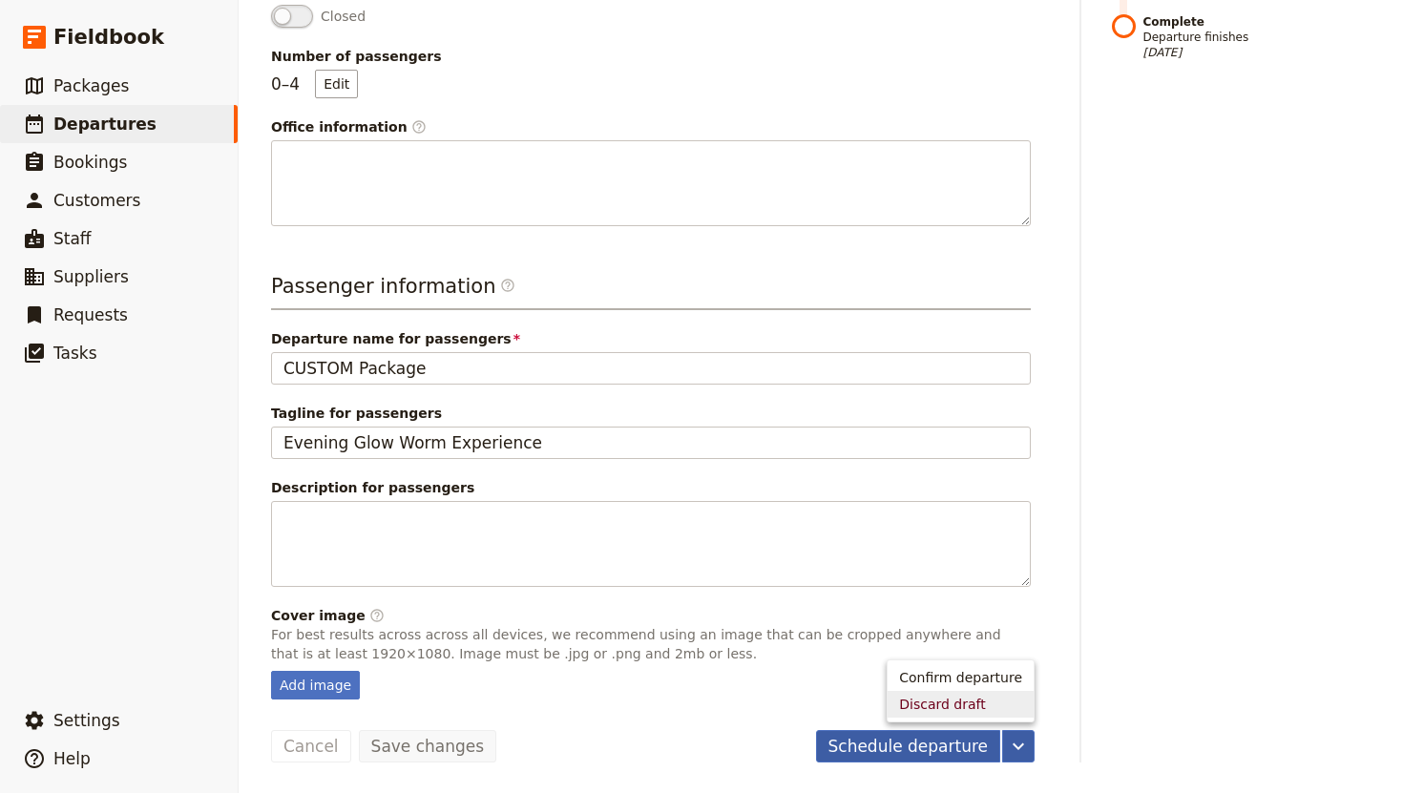
click at [896, 745] on button "Schedule departure" at bounding box center [908, 746] width 185 height 32
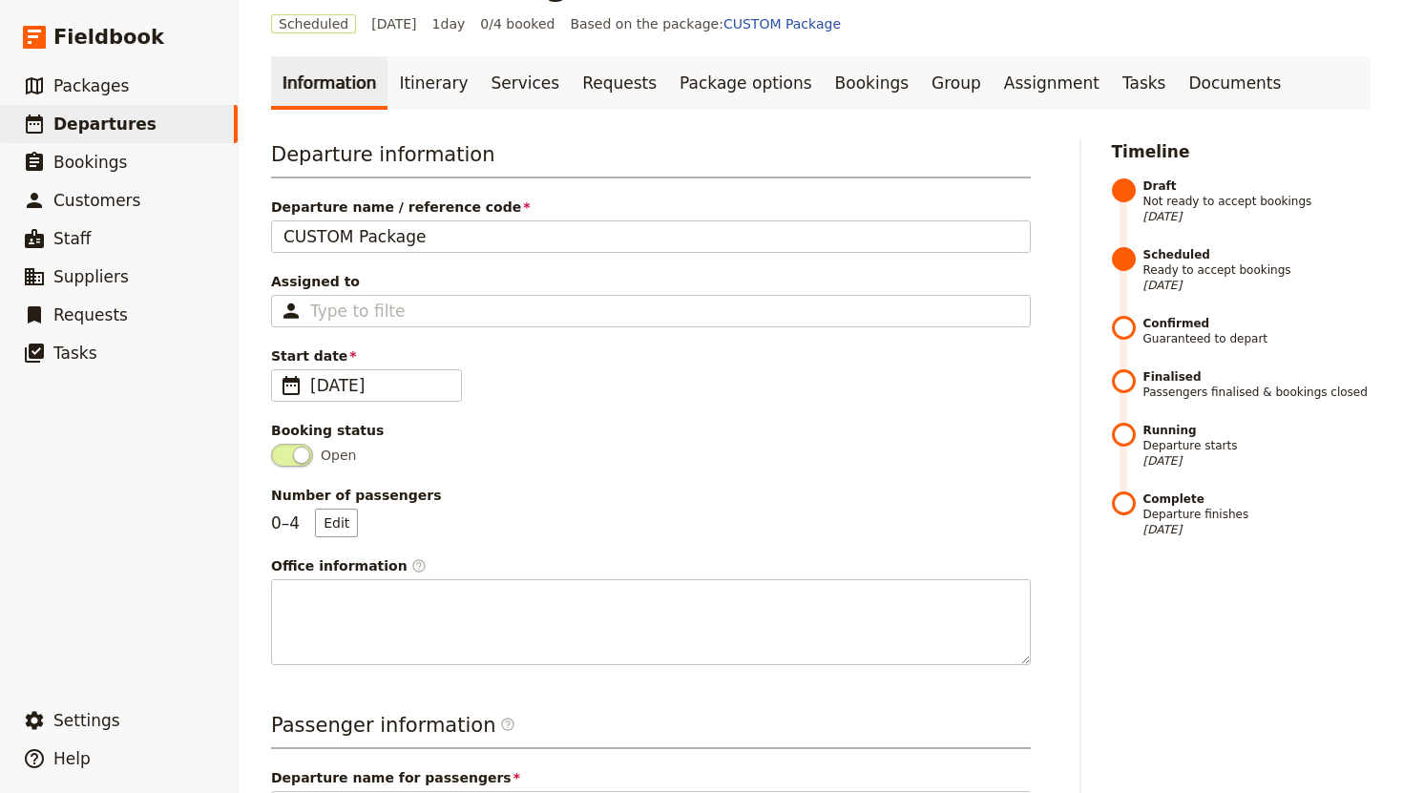
scroll to position [0, 0]
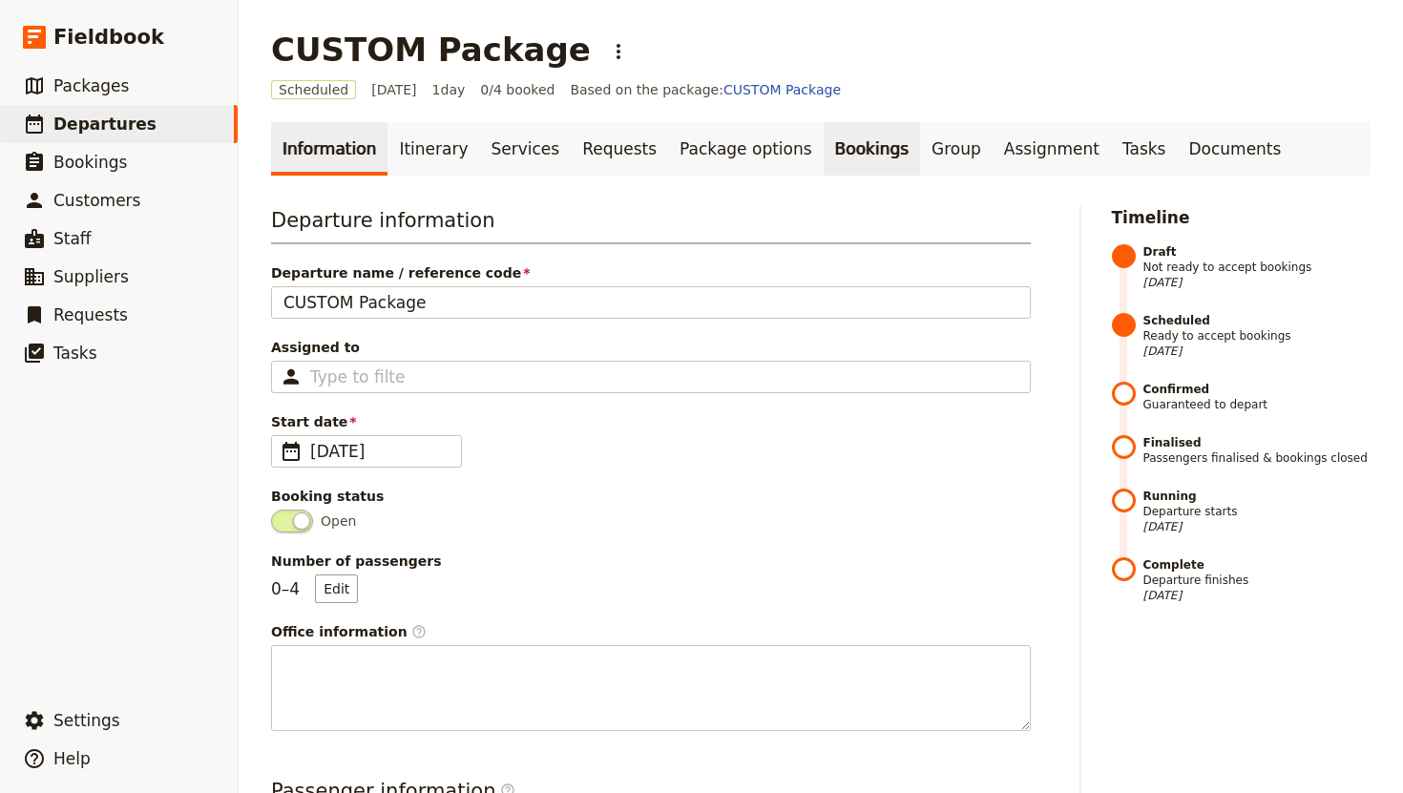
click at [830, 162] on link "Bookings" at bounding box center [872, 148] width 96 height 53
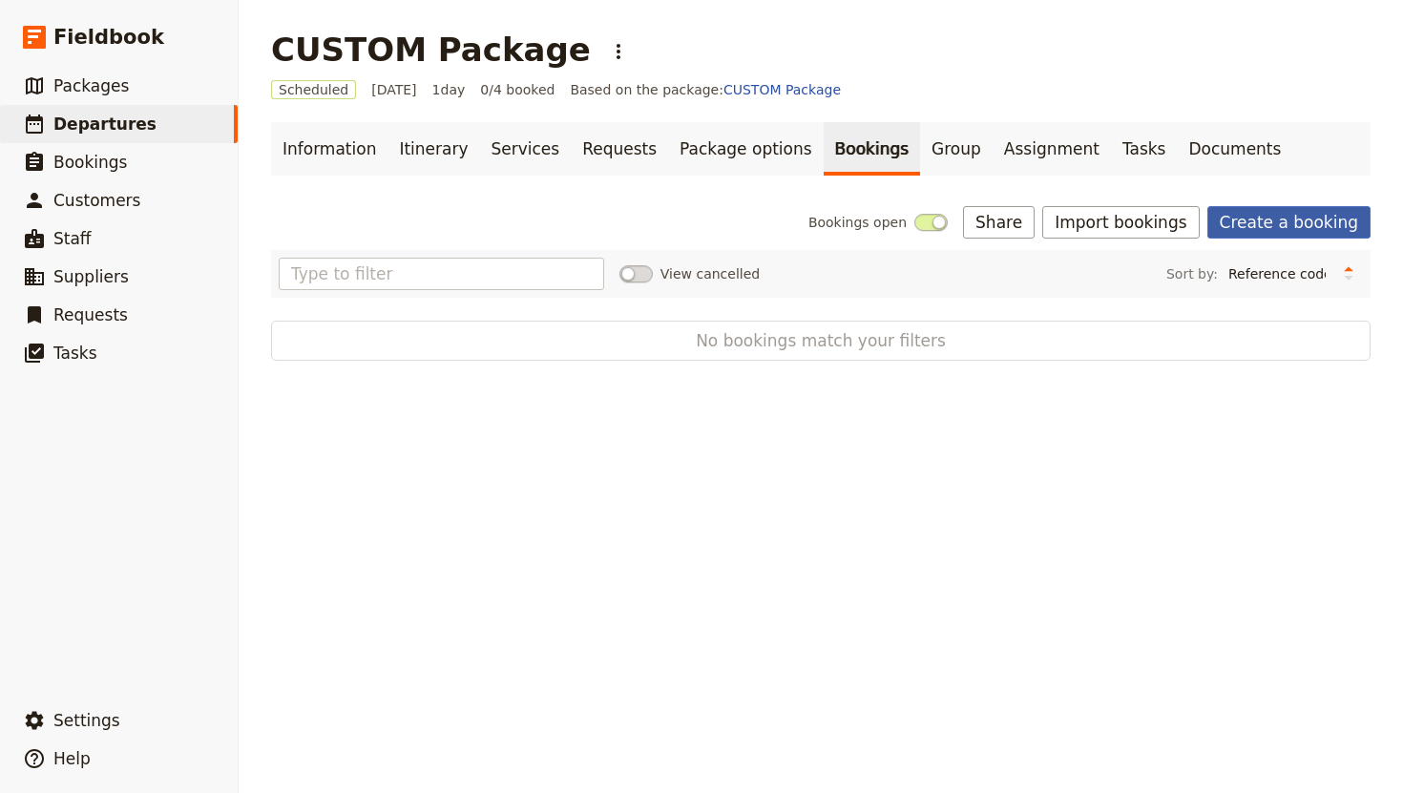
click at [1299, 215] on link "Create a booking" at bounding box center [1288, 222] width 163 height 32
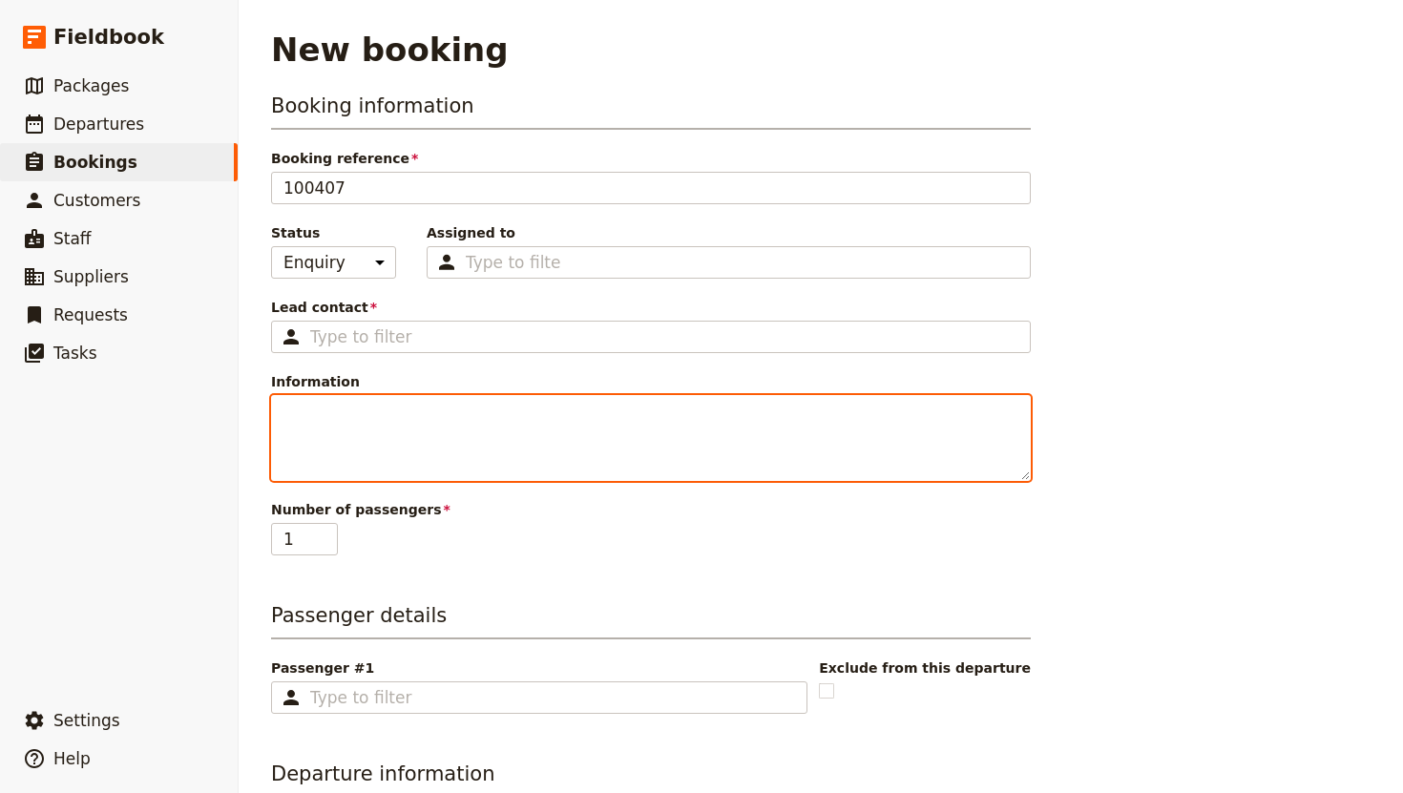
click at [425, 411] on textarea "Information" at bounding box center [651, 438] width 760 height 86
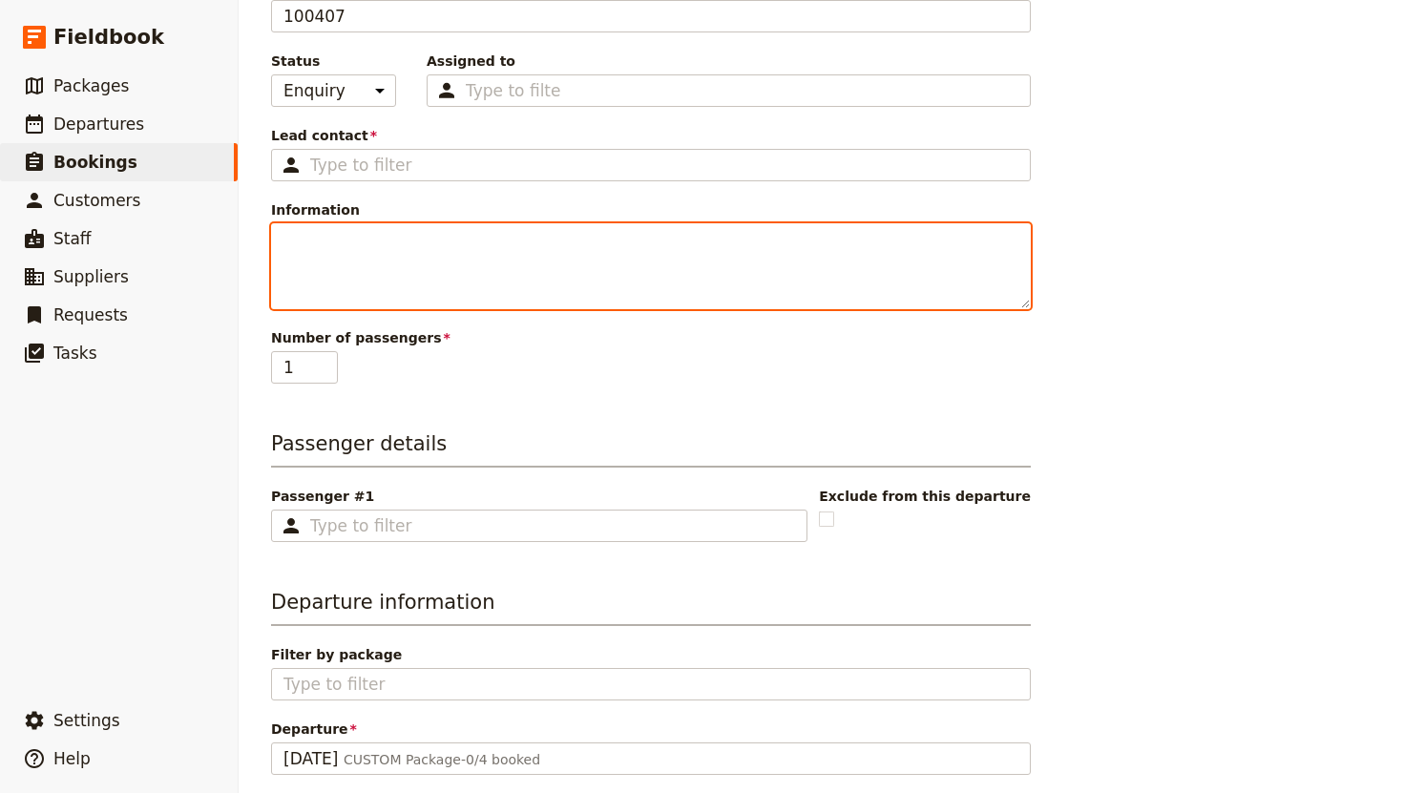
scroll to position [209, 0]
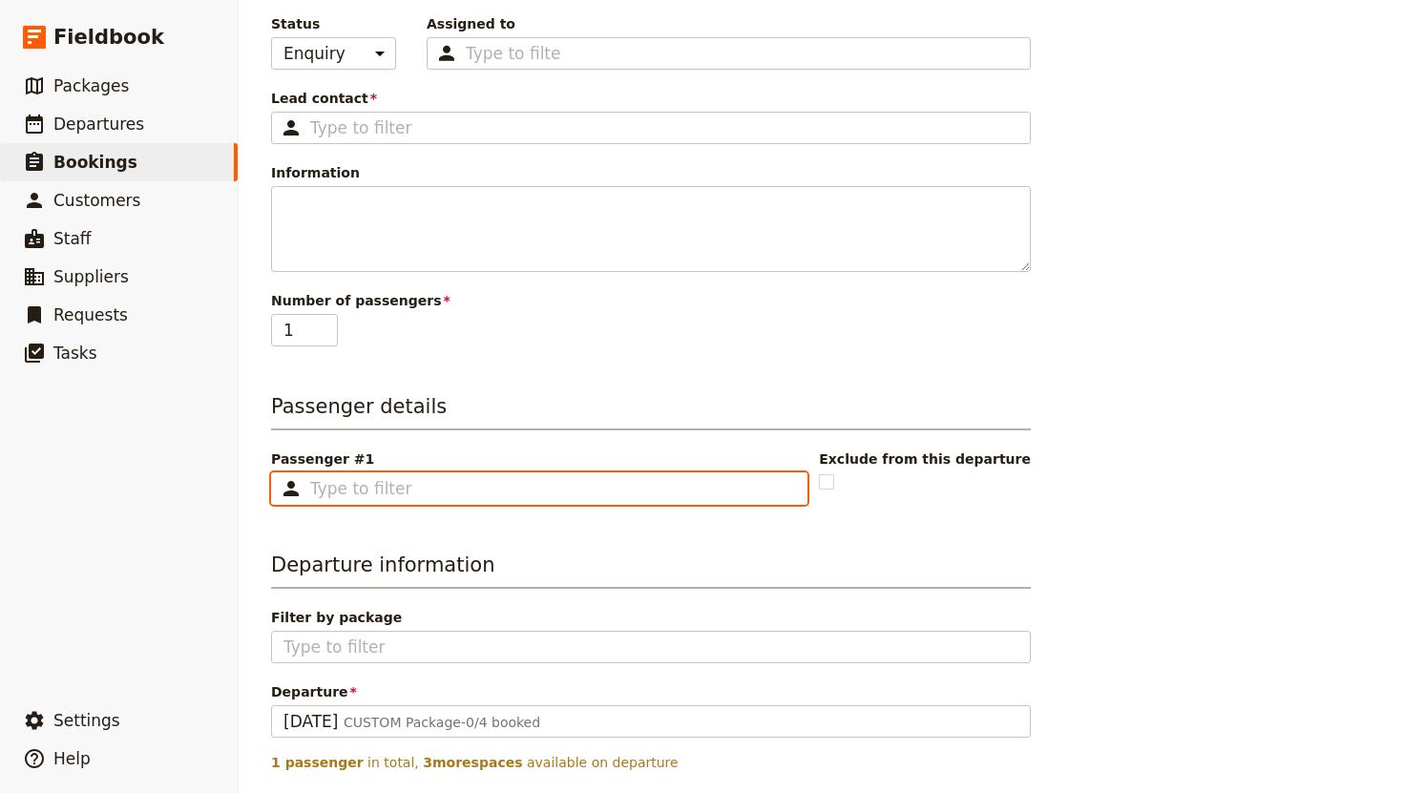
click at [386, 495] on input "Passenger #1 ​" at bounding box center [552, 488] width 485 height 23
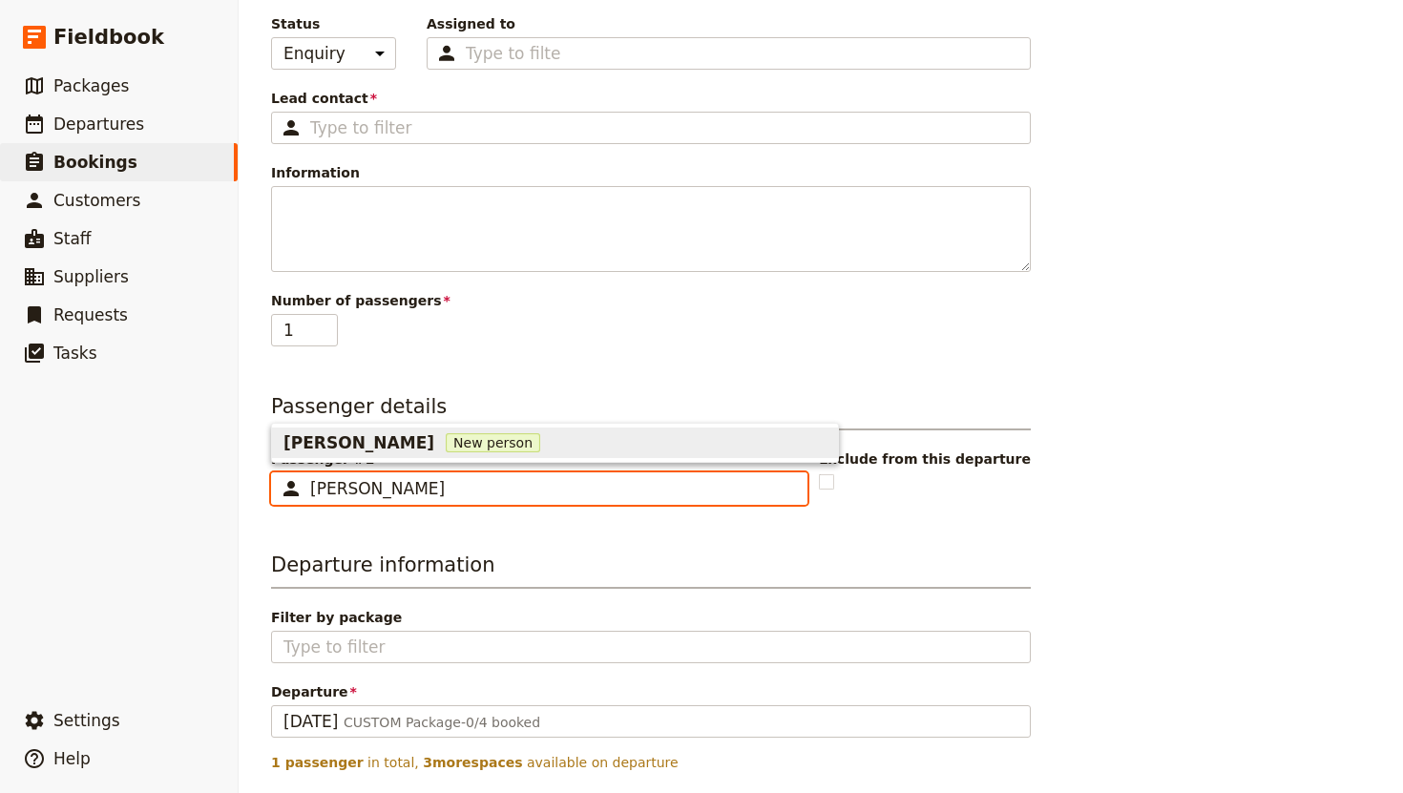
type input "[PERSON_NAME]"
click at [446, 441] on span "New person" at bounding box center [493, 442] width 94 height 19
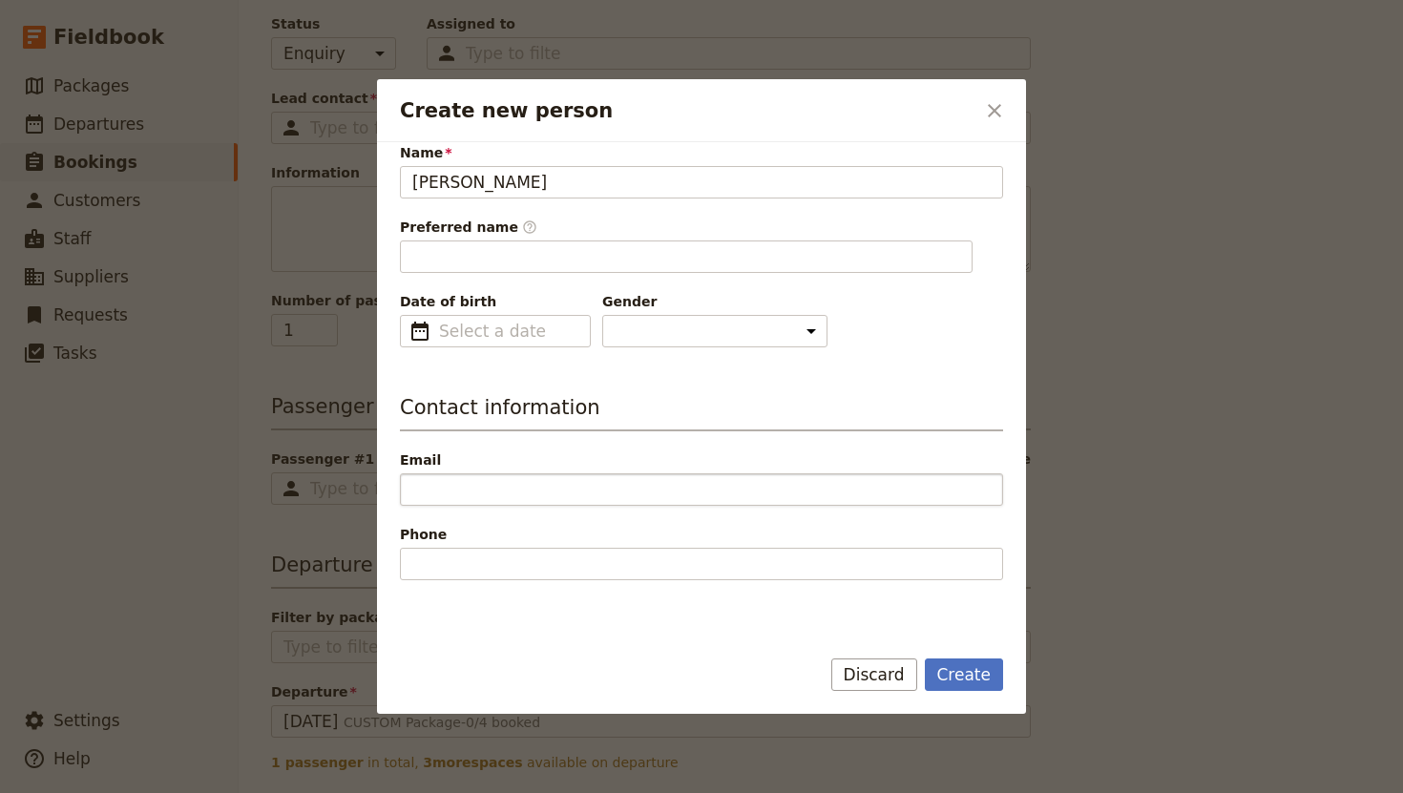
scroll to position [83, 0]
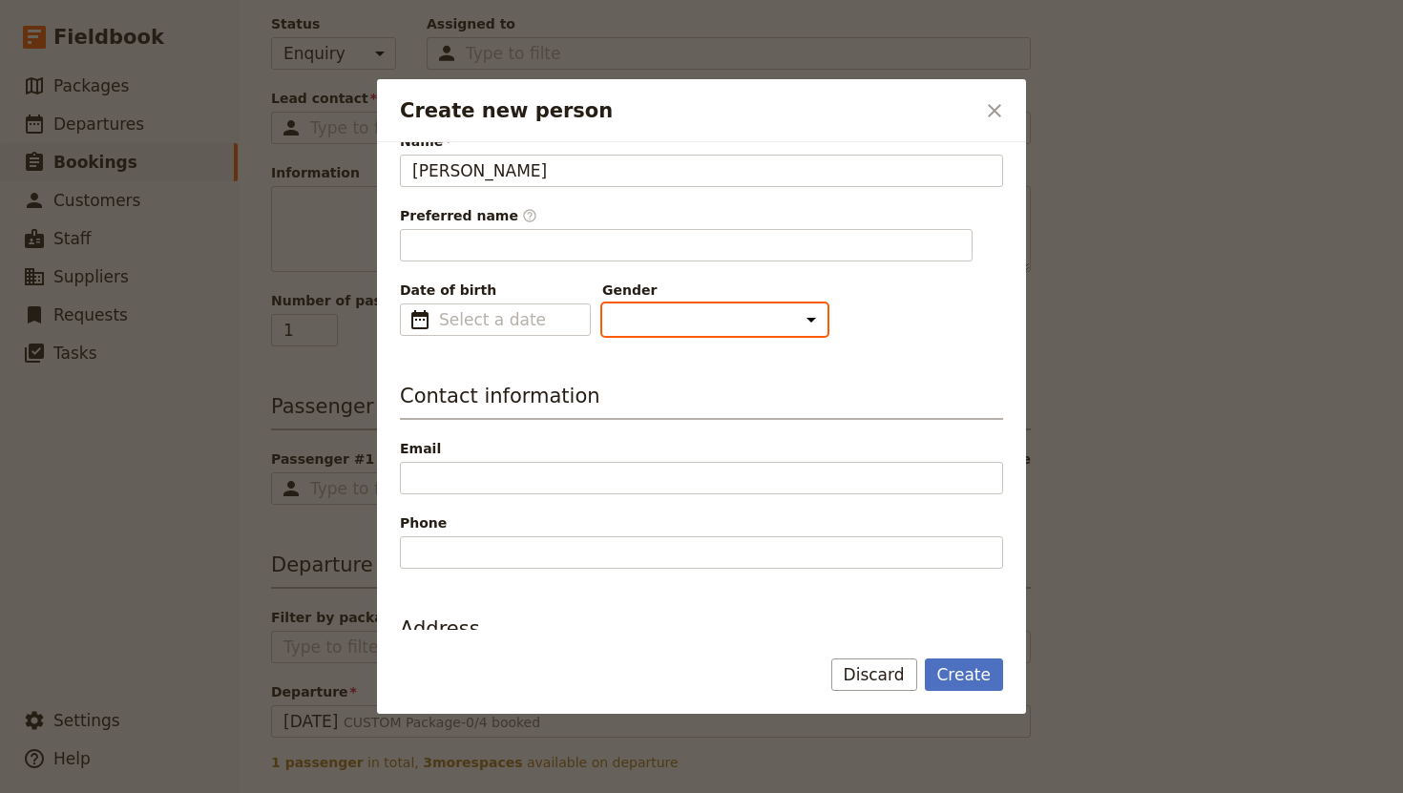
type input "[PERSON_NAME]"
click at [628, 317] on select "[DEMOGRAPHIC_DATA] [DEMOGRAPHIC_DATA] Other" at bounding box center [714, 319] width 225 height 32
select select "[DEMOGRAPHIC_DATA]"
click at [602, 303] on select "[DEMOGRAPHIC_DATA] [DEMOGRAPHIC_DATA] Other" at bounding box center [714, 319] width 225 height 32
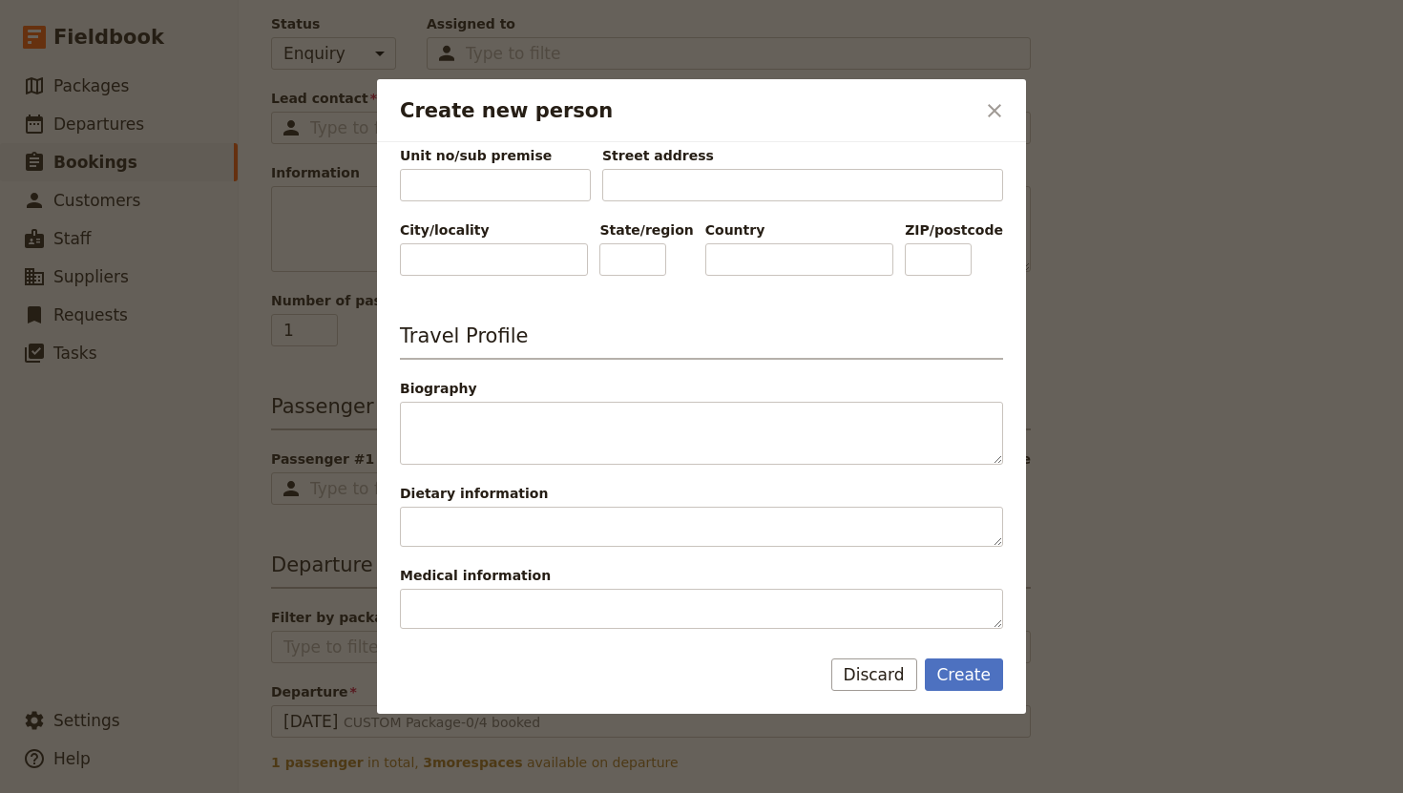
scroll to position [692, 0]
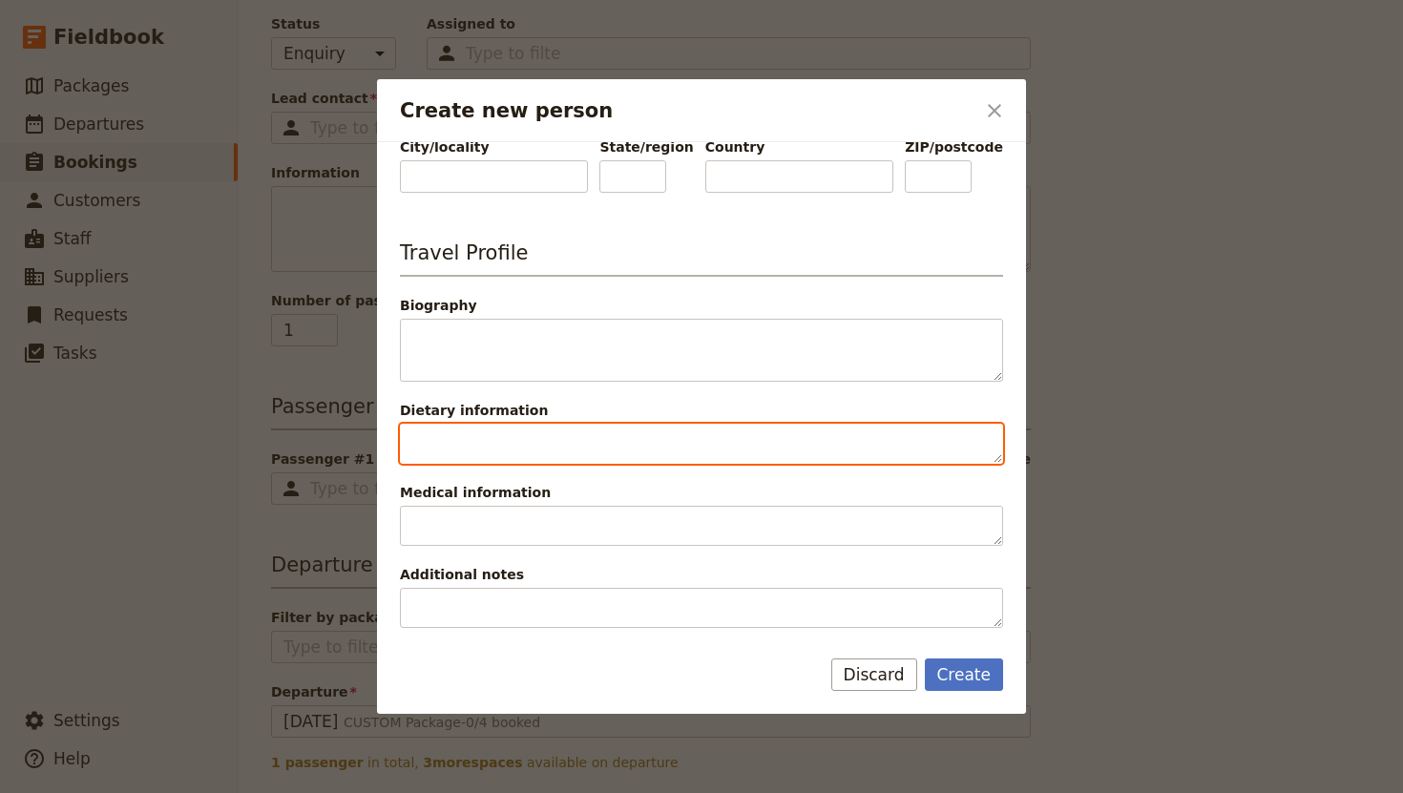
click at [480, 462] on textarea "Dietary information" at bounding box center [701, 444] width 603 height 40
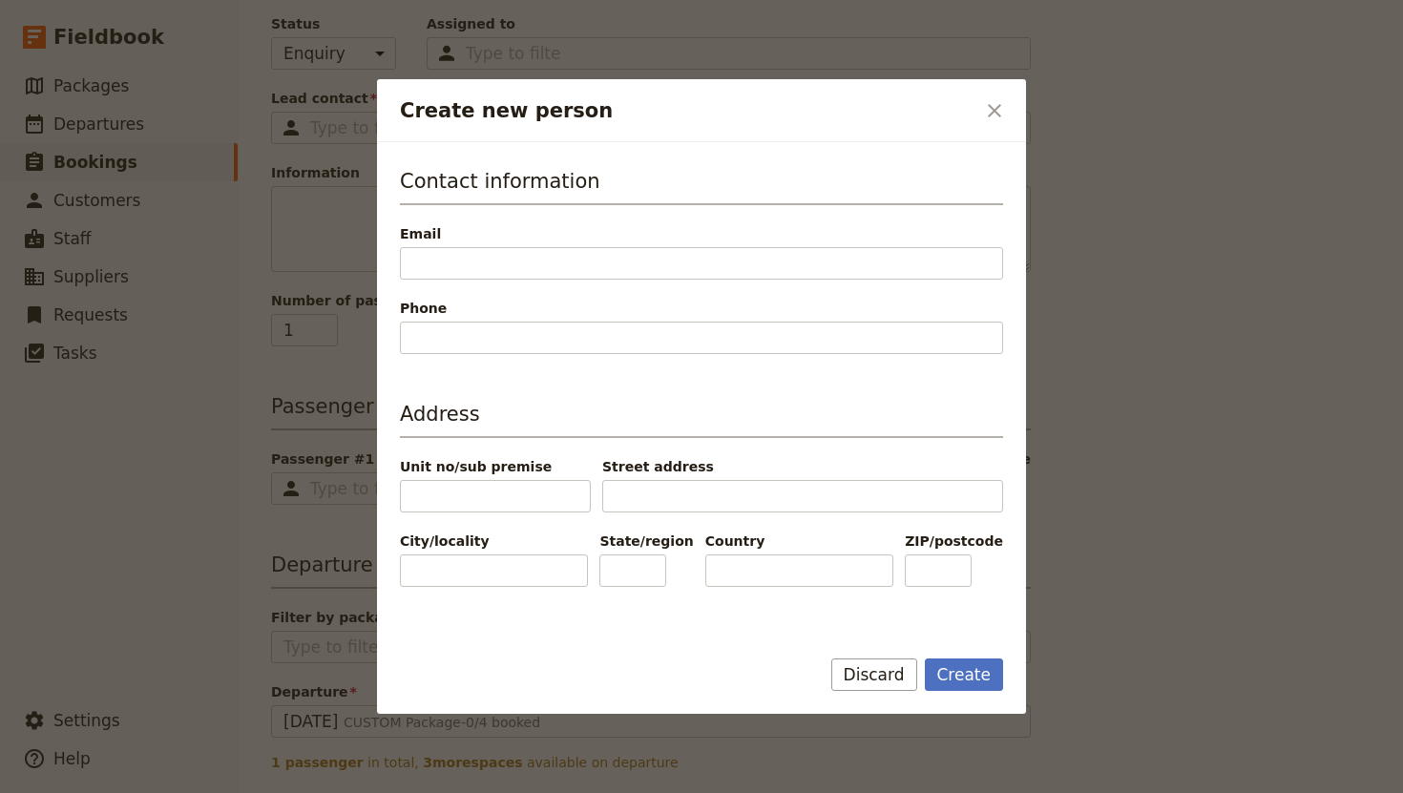
scroll to position [208, 0]
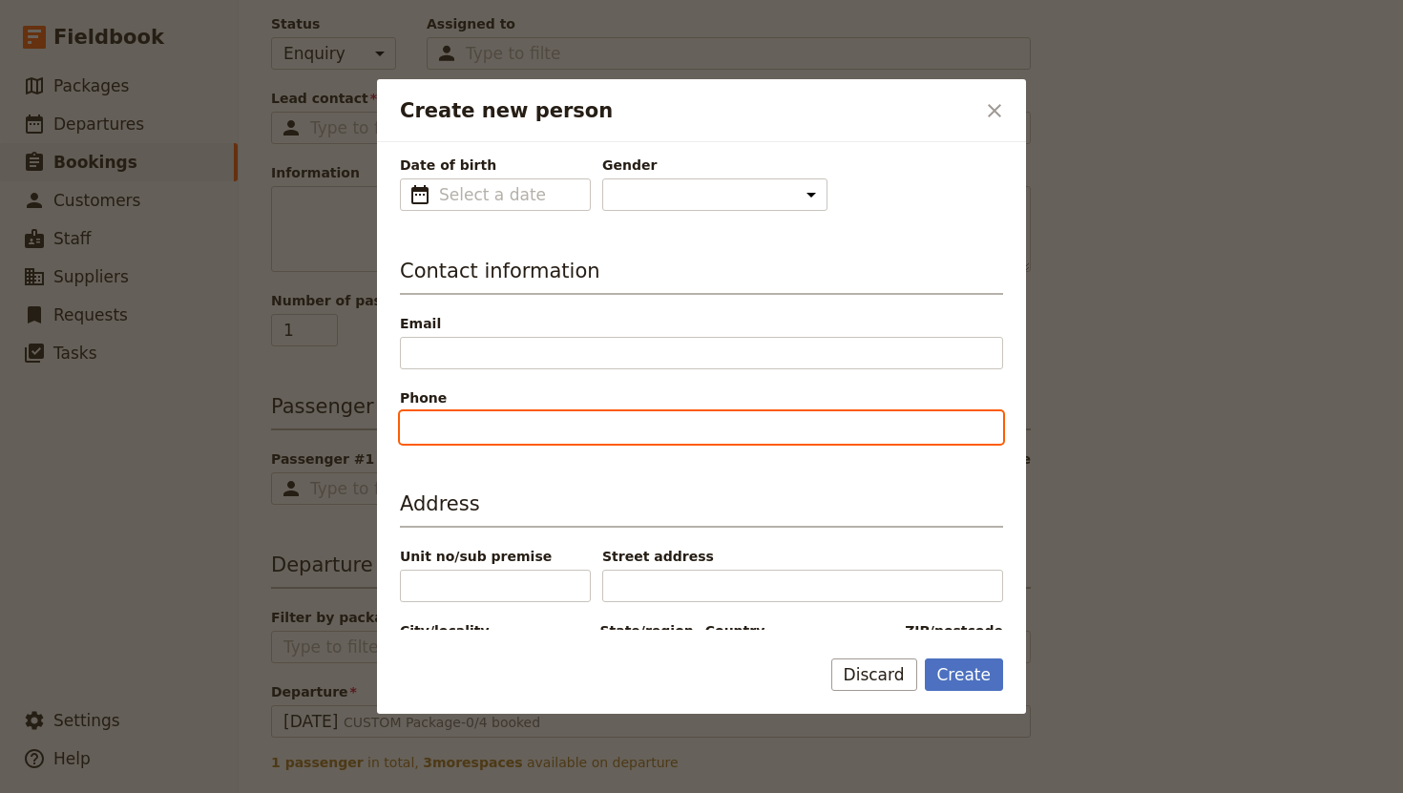
click at [489, 435] on input "Phone" at bounding box center [701, 427] width 603 height 32
type input "0"
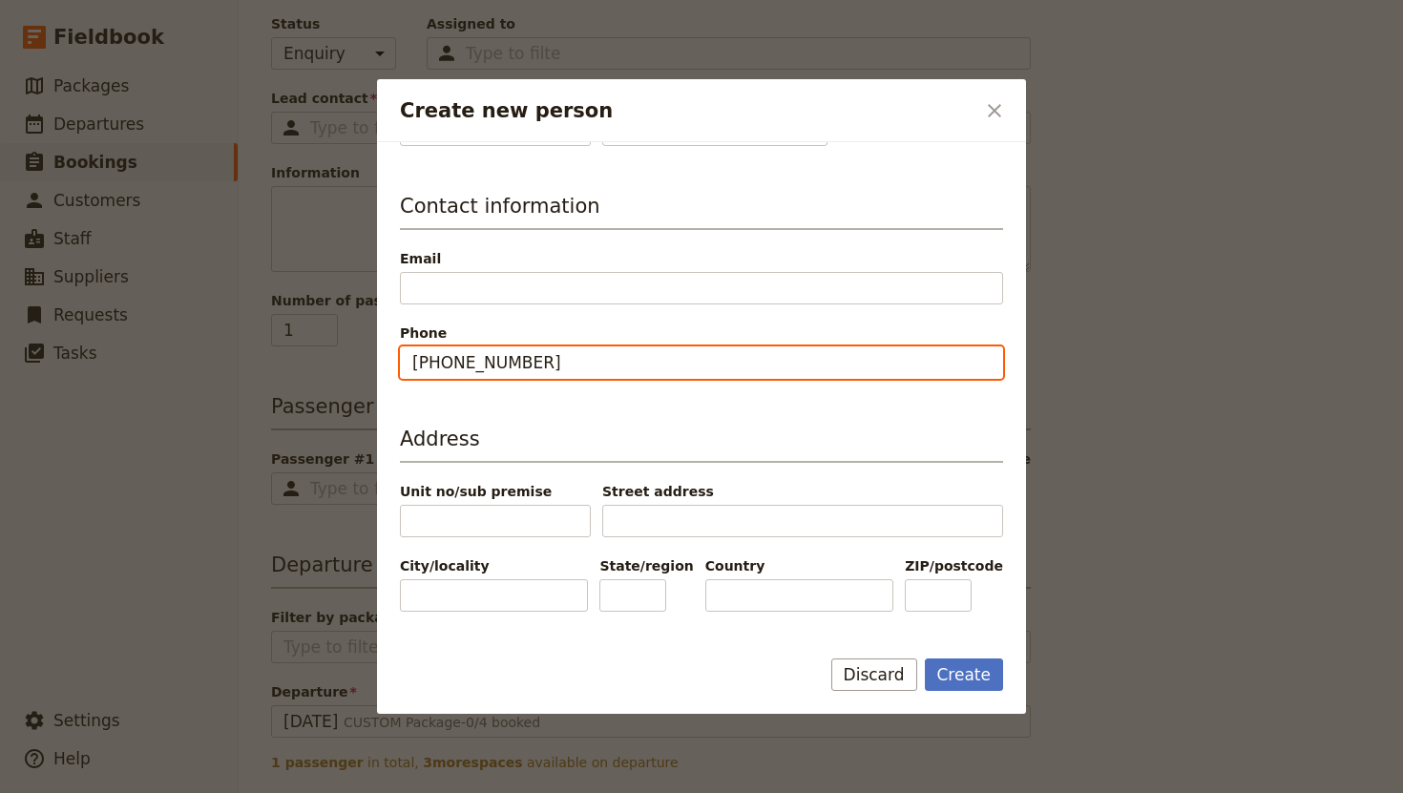
scroll to position [276, 0]
type input "[PHONE_NUMBER]"
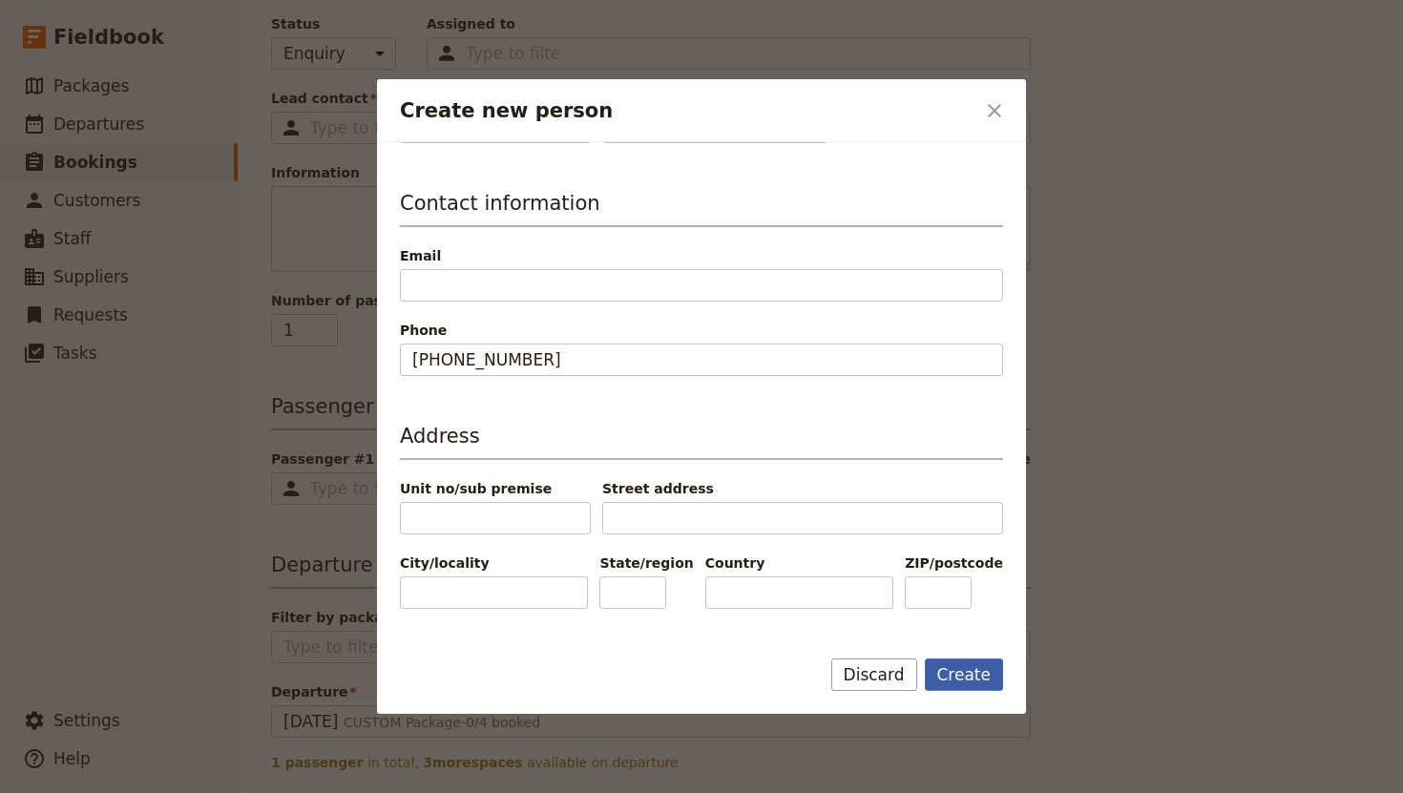
click at [951, 675] on button "Create" at bounding box center [964, 674] width 79 height 32
type input "[PERSON_NAME]"
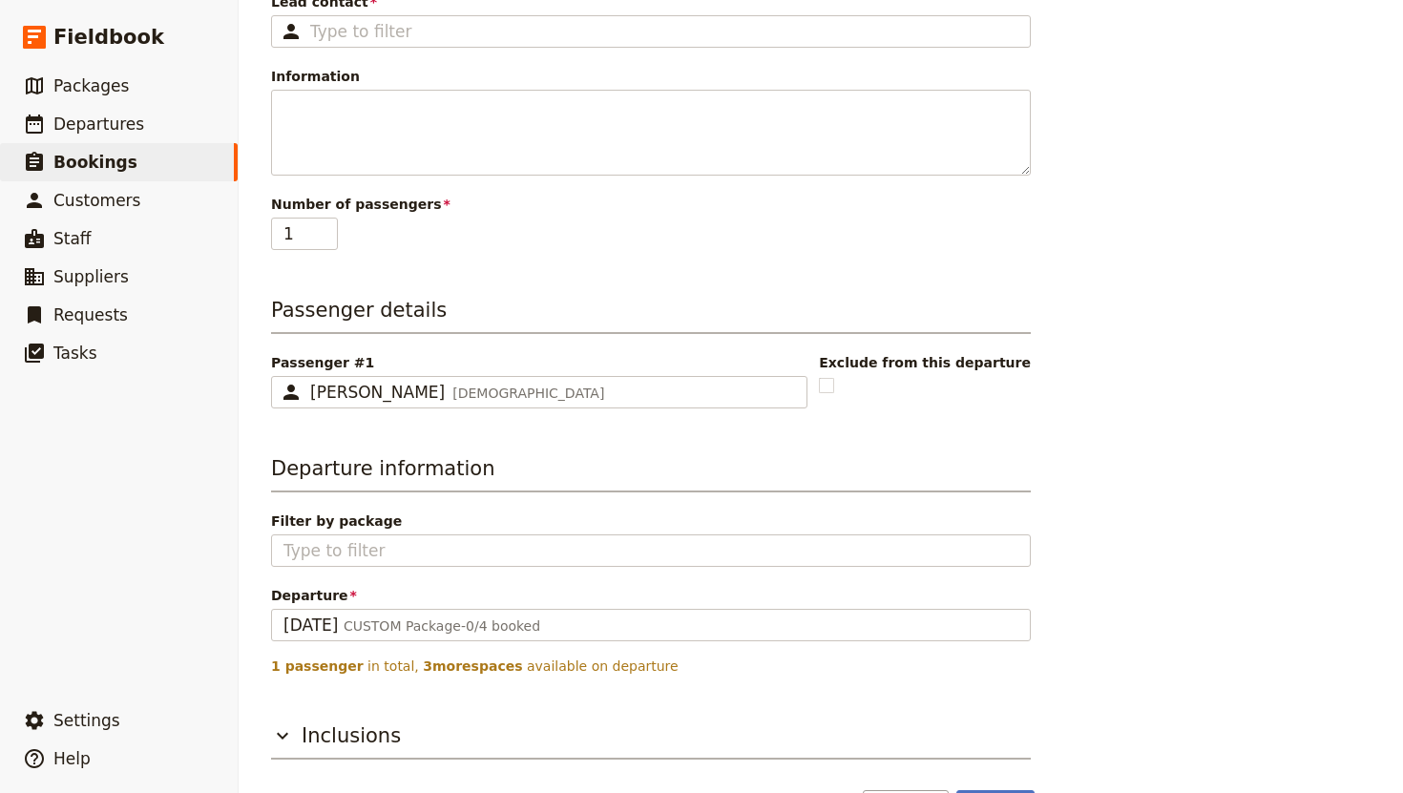
scroll to position [306, 0]
click at [0, 792] on nordpass-portal at bounding box center [0, 793] width 0 height 0
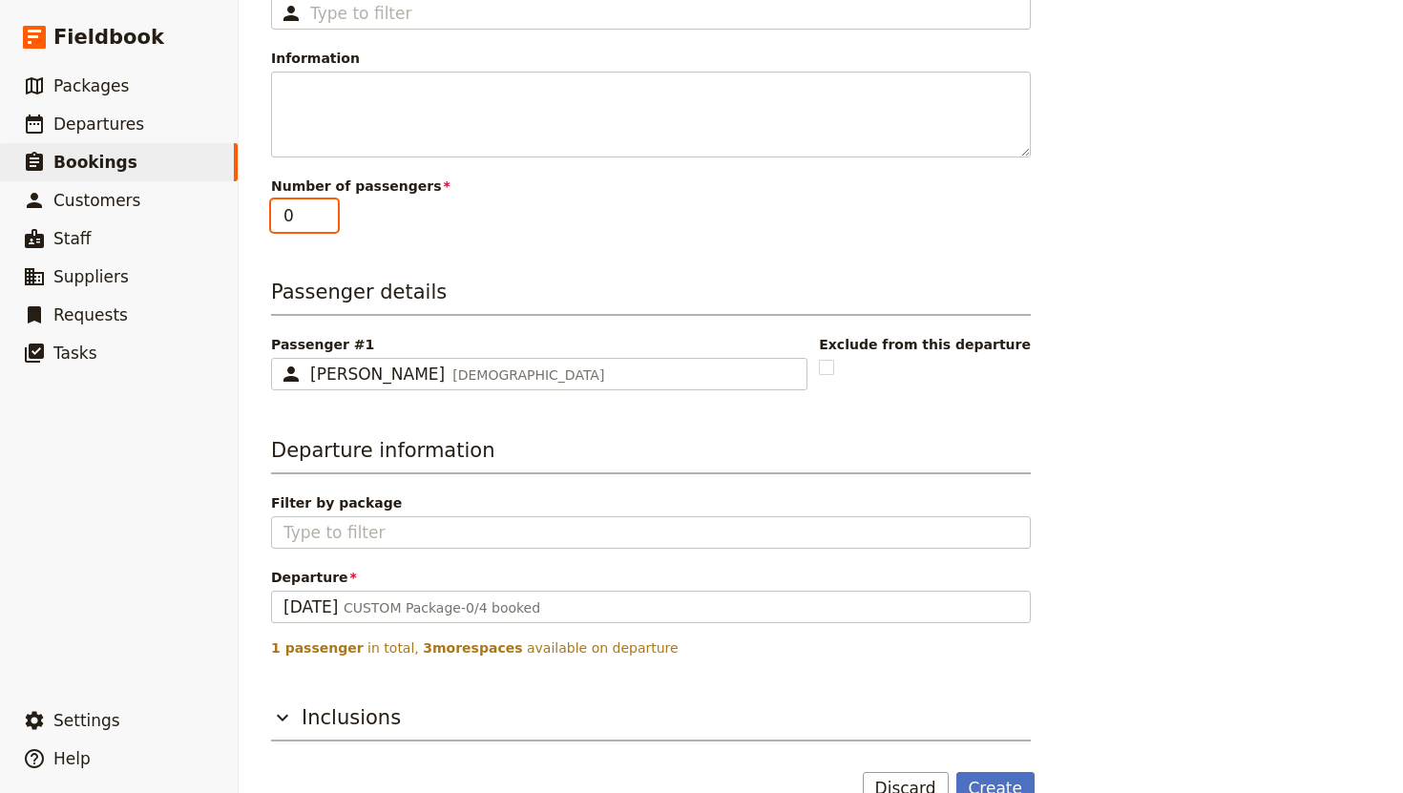
scroll to position [123, 0]
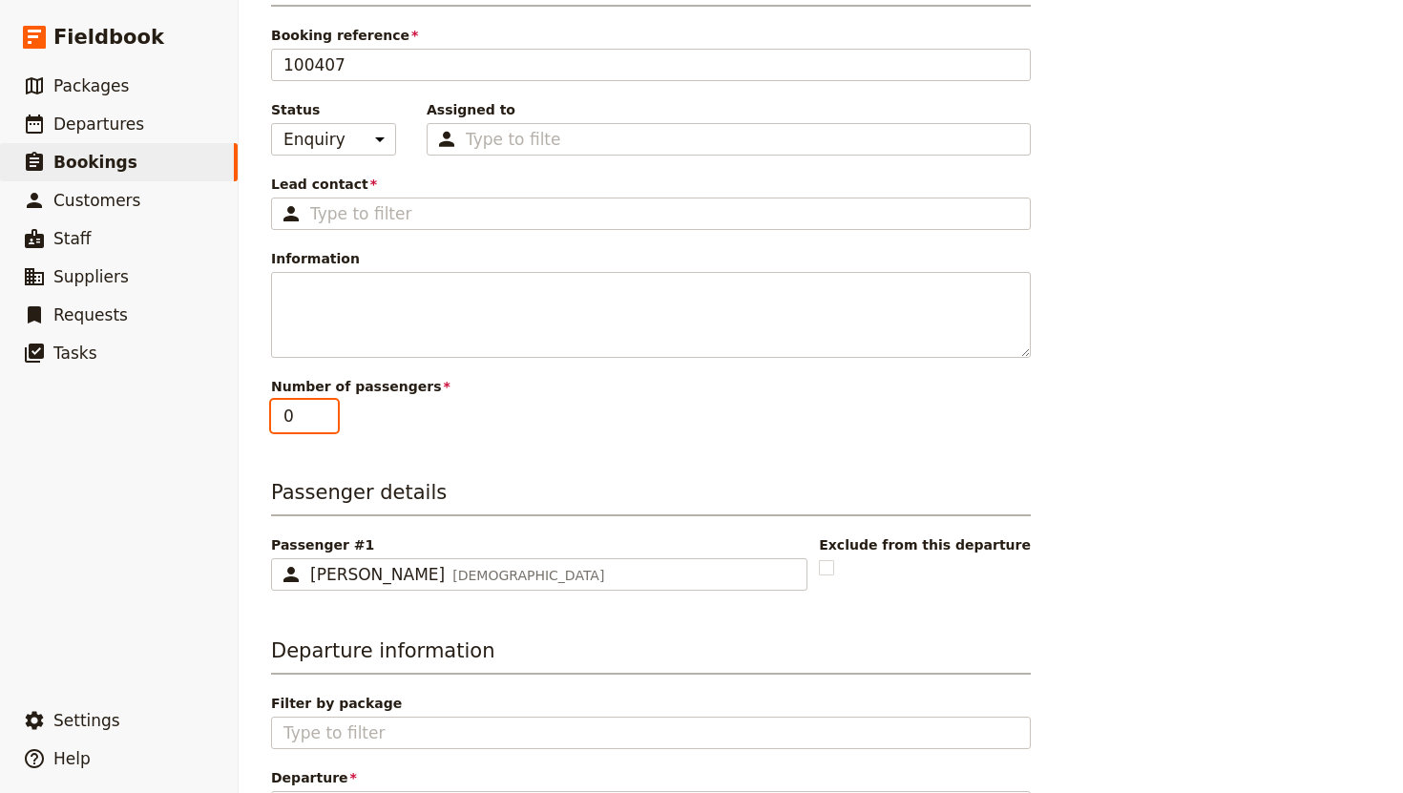
click at [324, 400] on input "0" at bounding box center [304, 416] width 67 height 32
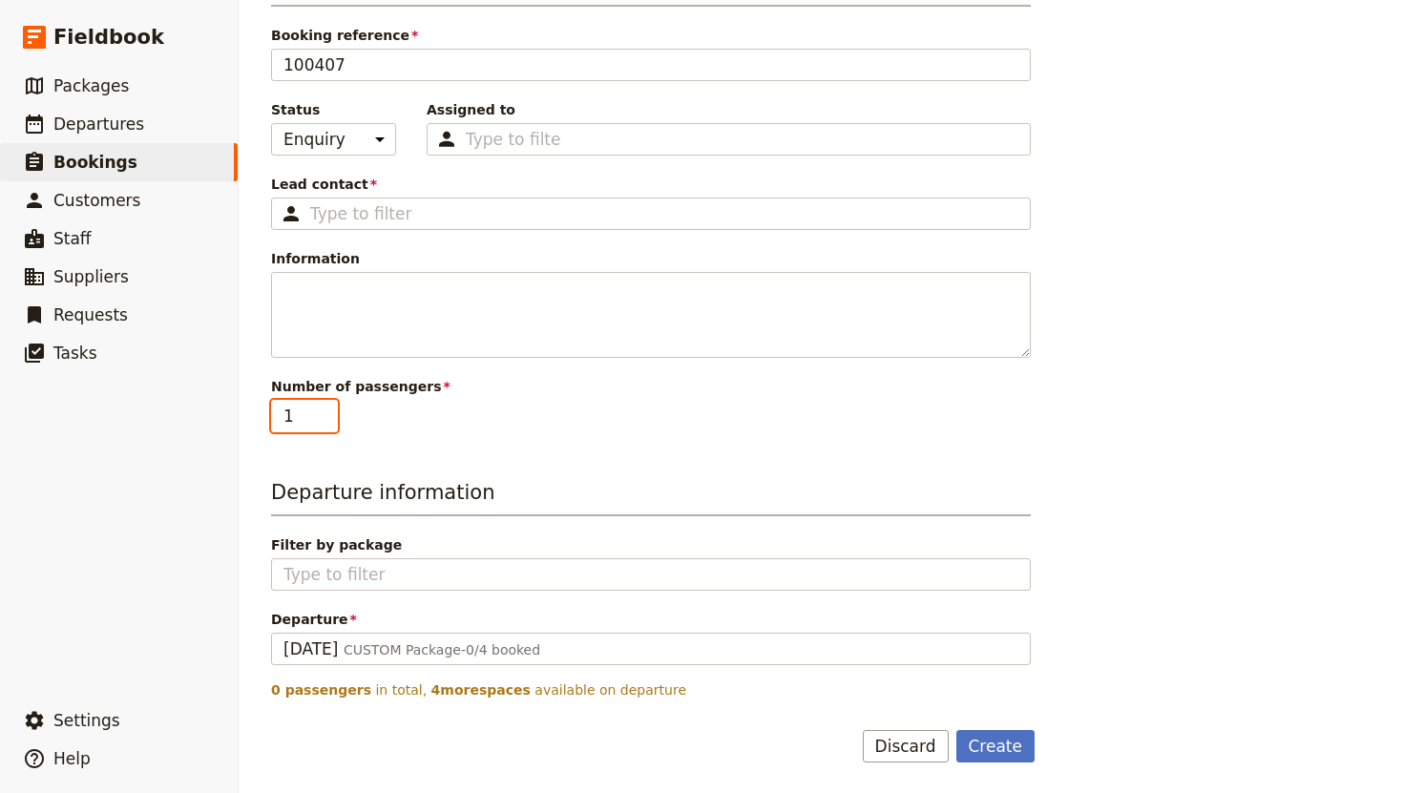
scroll to position [323, 0]
click at [327, 408] on input "1" at bounding box center [304, 416] width 67 height 32
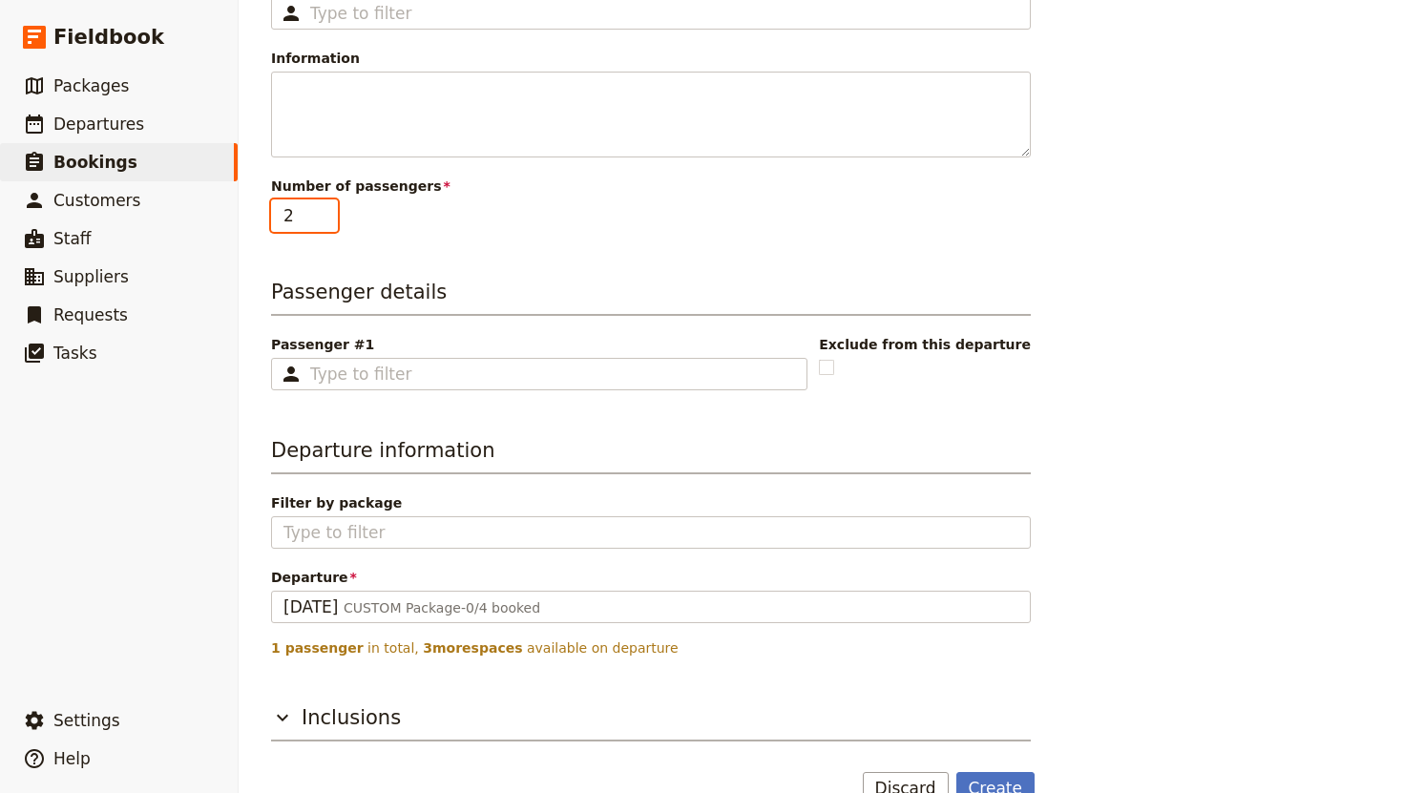
click at [327, 205] on input "2" at bounding box center [304, 215] width 67 height 32
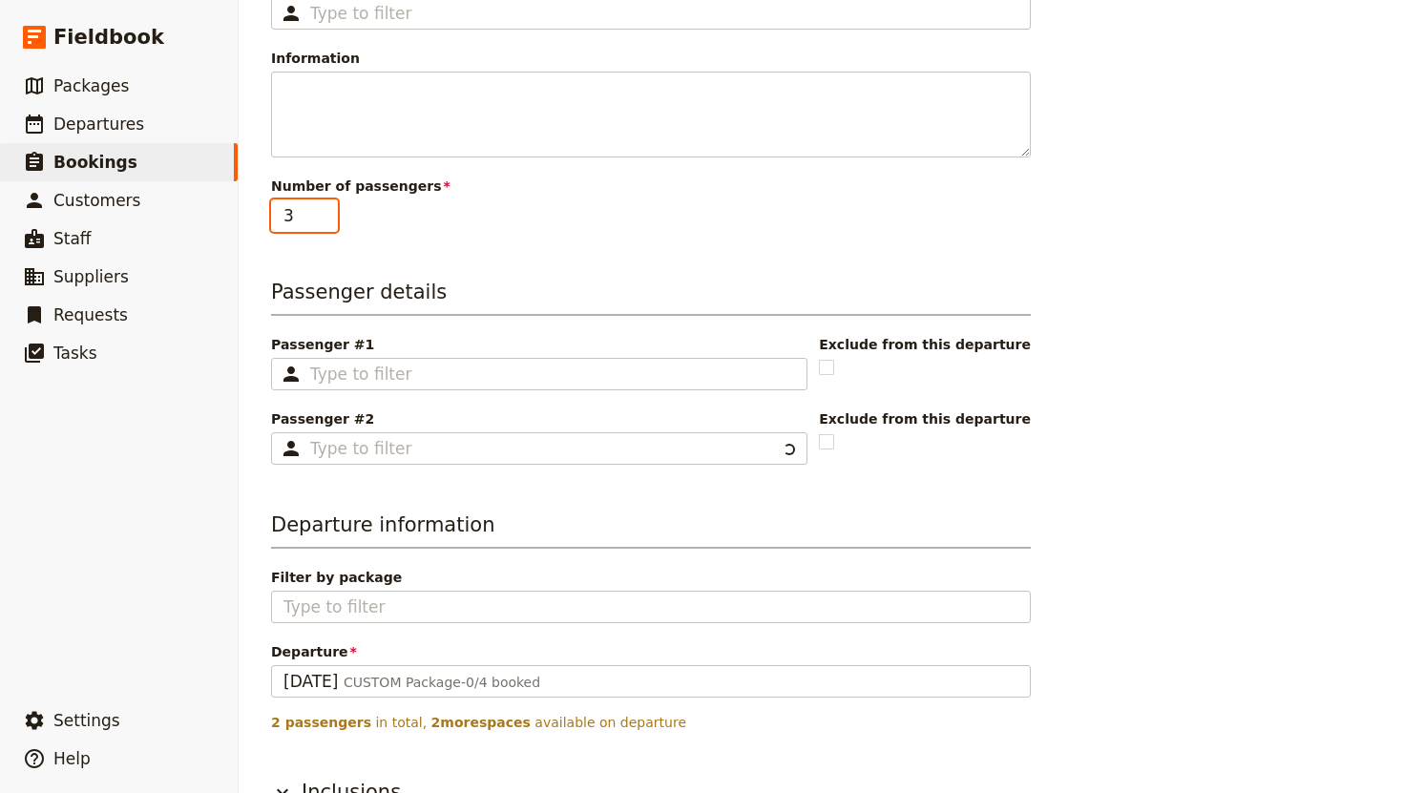
click at [327, 205] on input "3" at bounding box center [304, 215] width 67 height 32
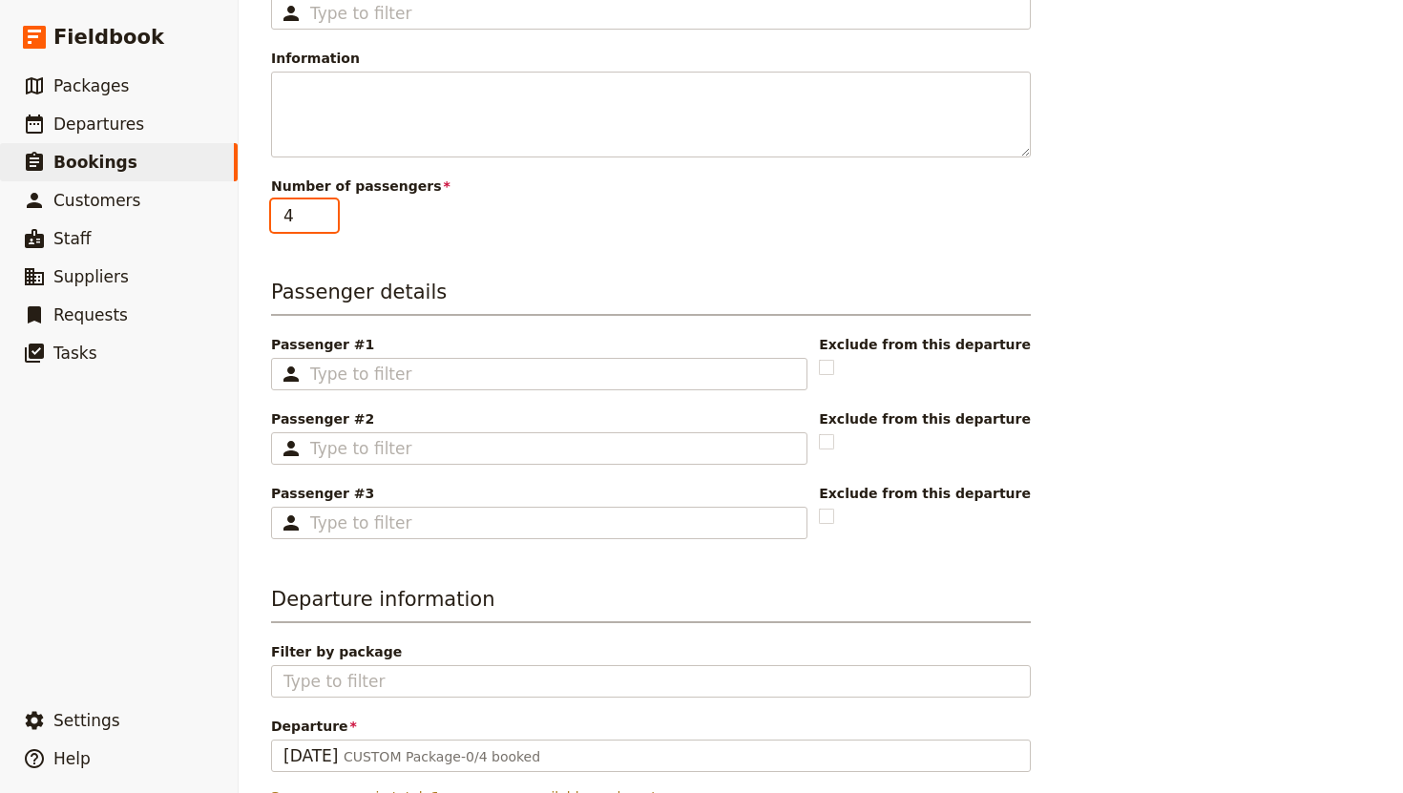
type input "4"
click at [327, 205] on input "4" at bounding box center [304, 215] width 67 height 32
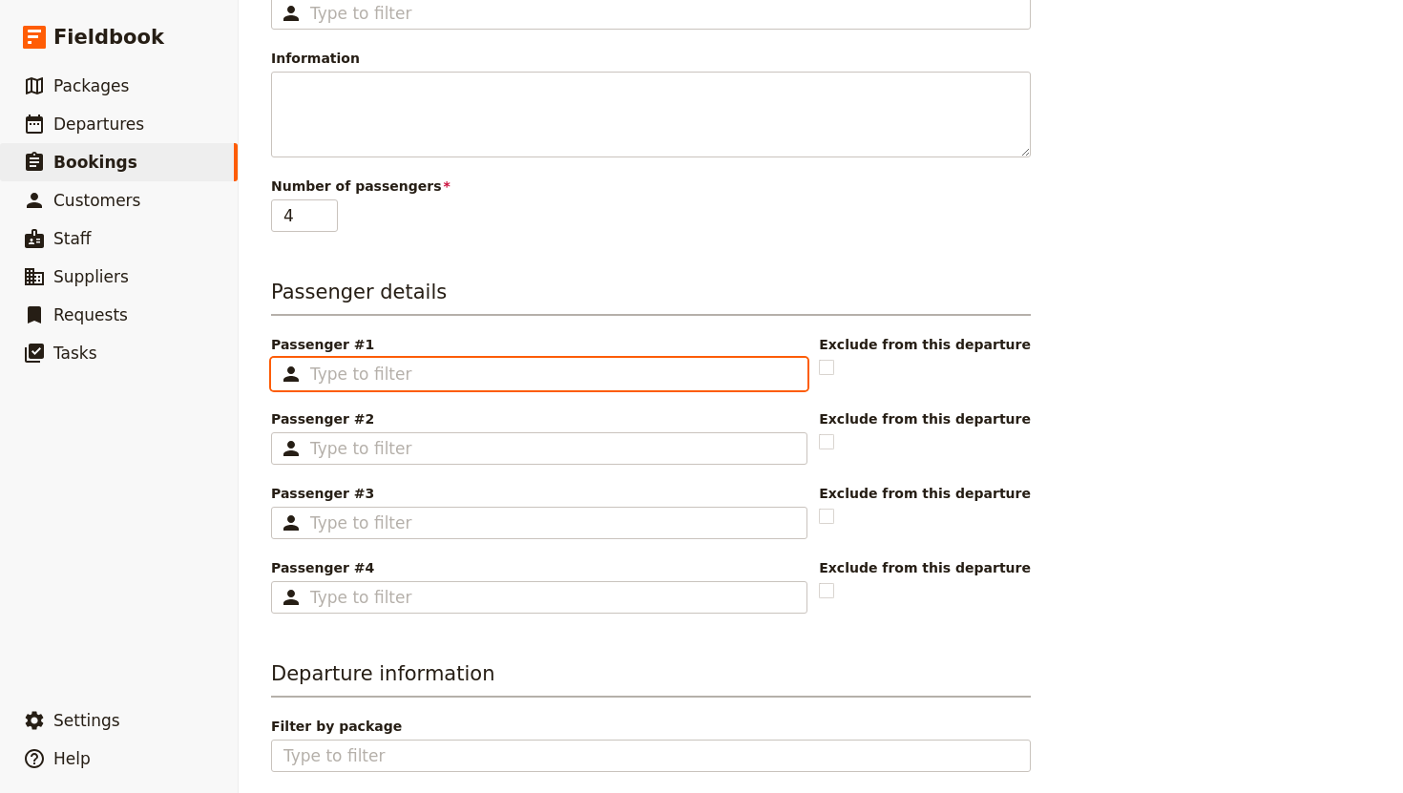
click at [434, 380] on input "Passenger #1 ​" at bounding box center [552, 374] width 485 height 23
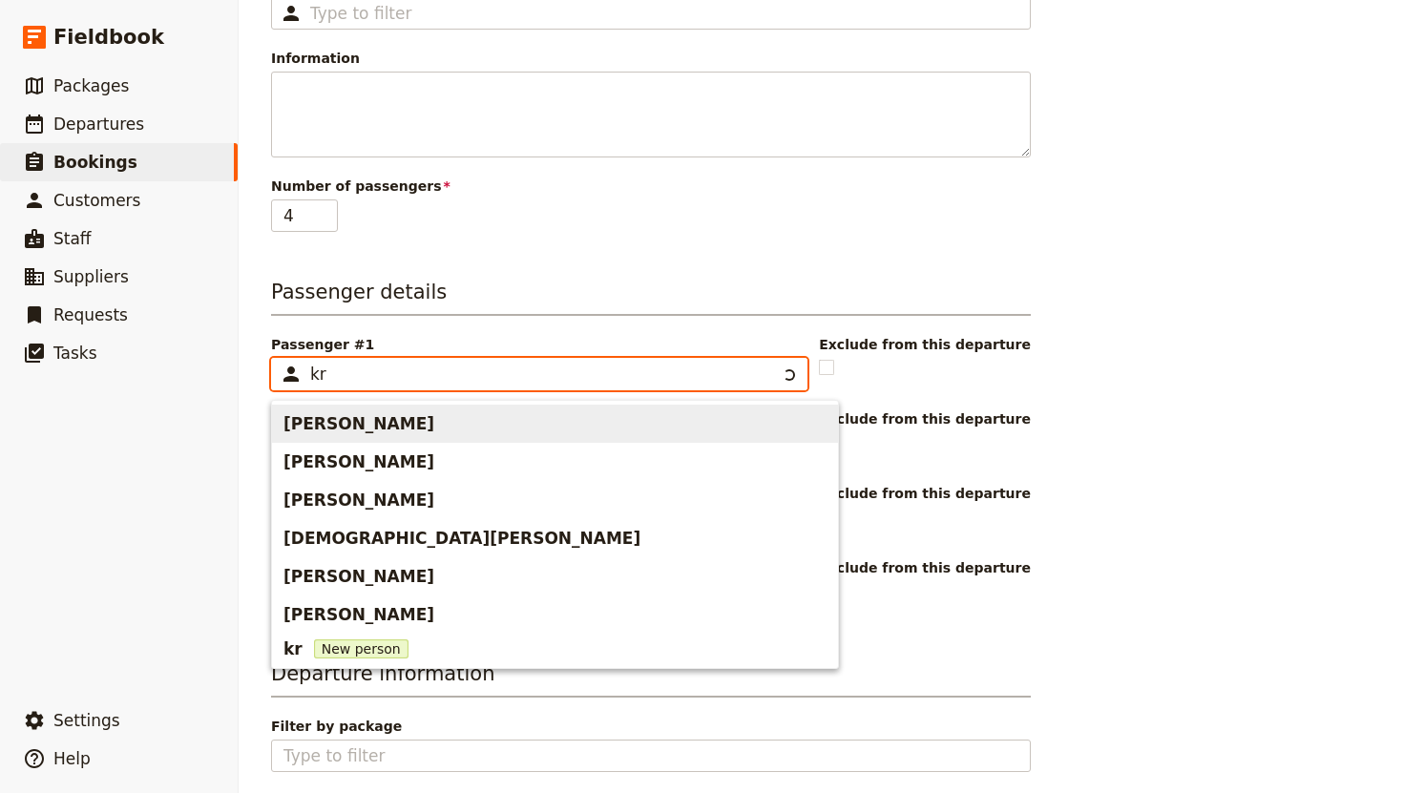
type input "k"
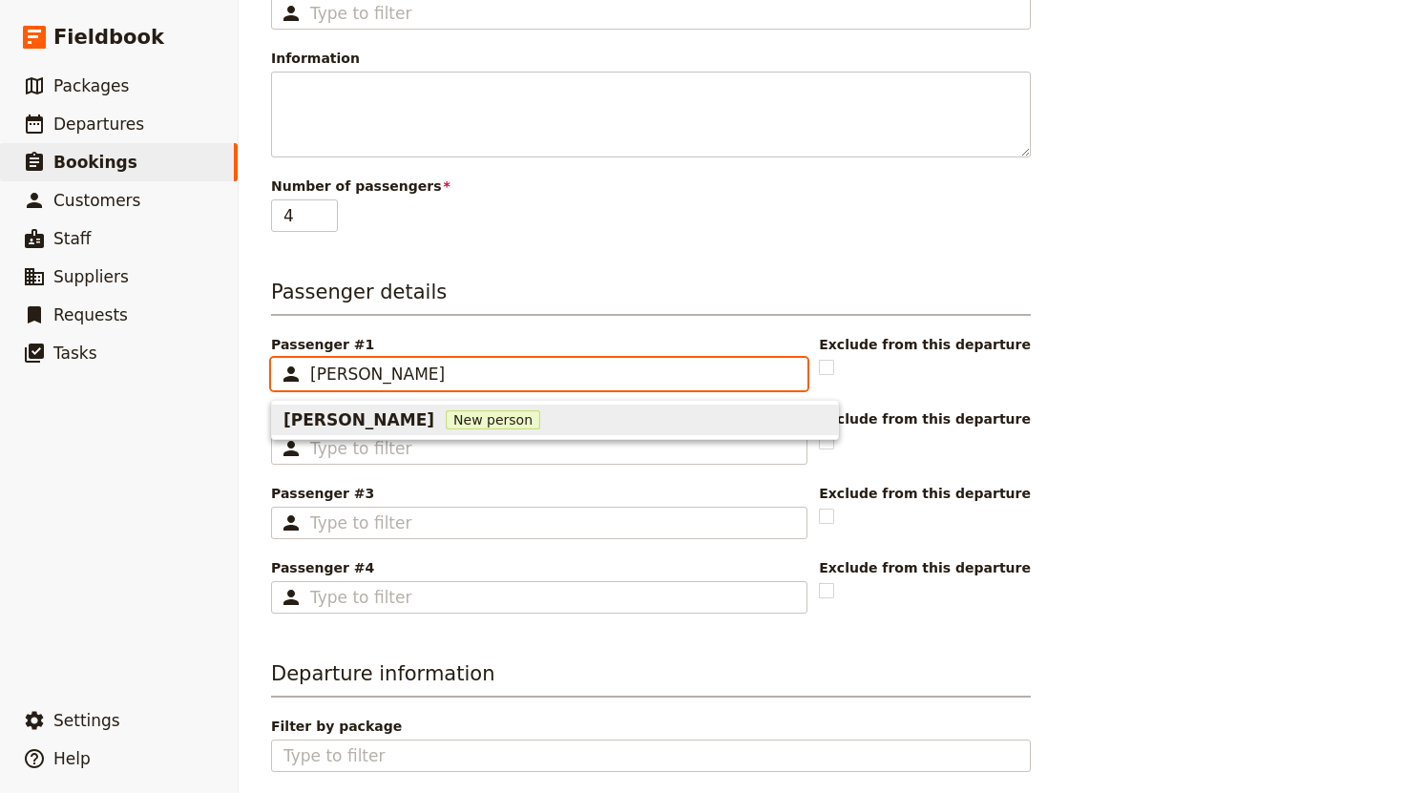
type input "[PERSON_NAME]"
drag, startPoint x: 378, startPoint y: 365, endPoint x: 276, endPoint y: 364, distance: 102.1
click at [276, 364] on fieldset "​ [PERSON_NAME]" at bounding box center [539, 374] width 536 height 32
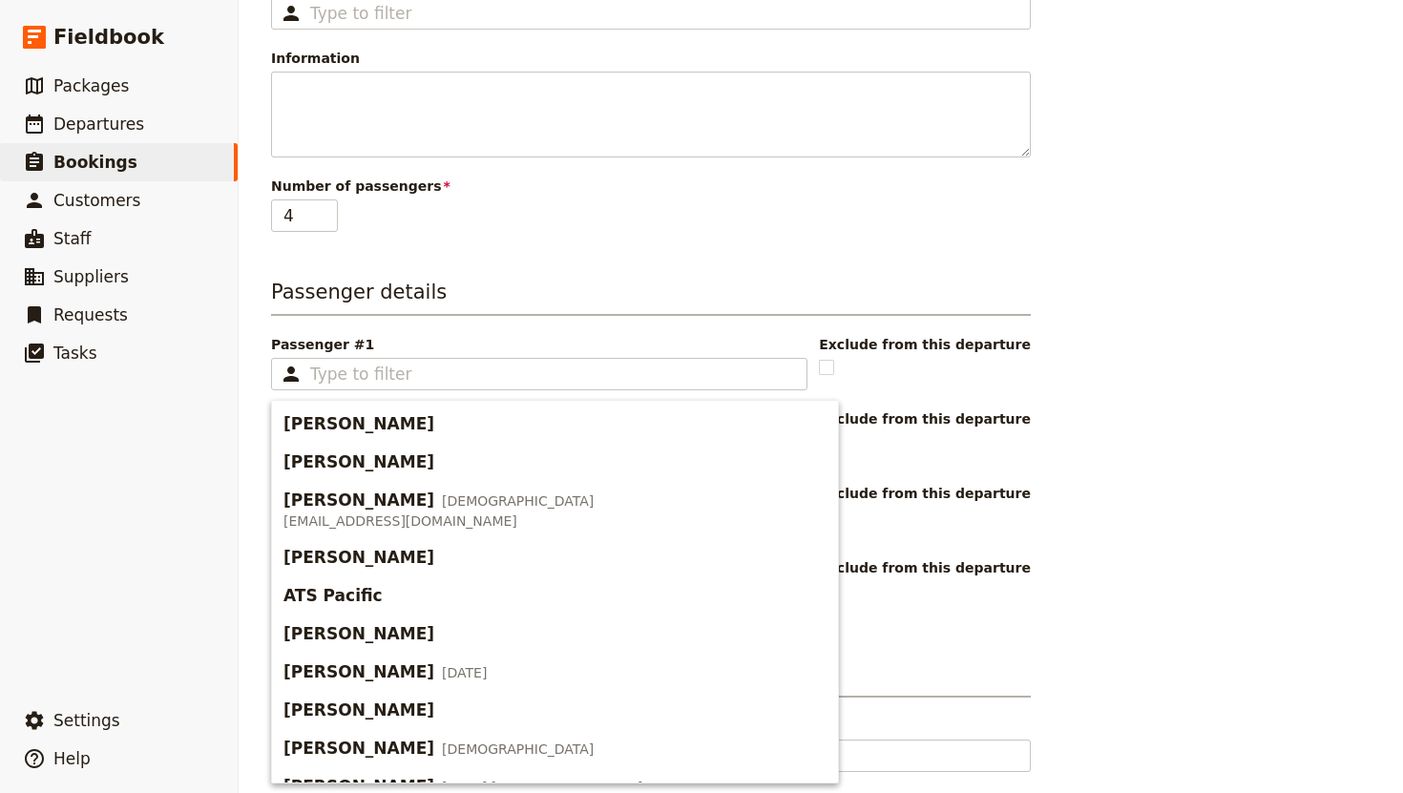
click at [426, 274] on div "Booking information Booking reference 100407 Status Enquiry On hold Confirmed A…" at bounding box center [651, 366] width 760 height 1197
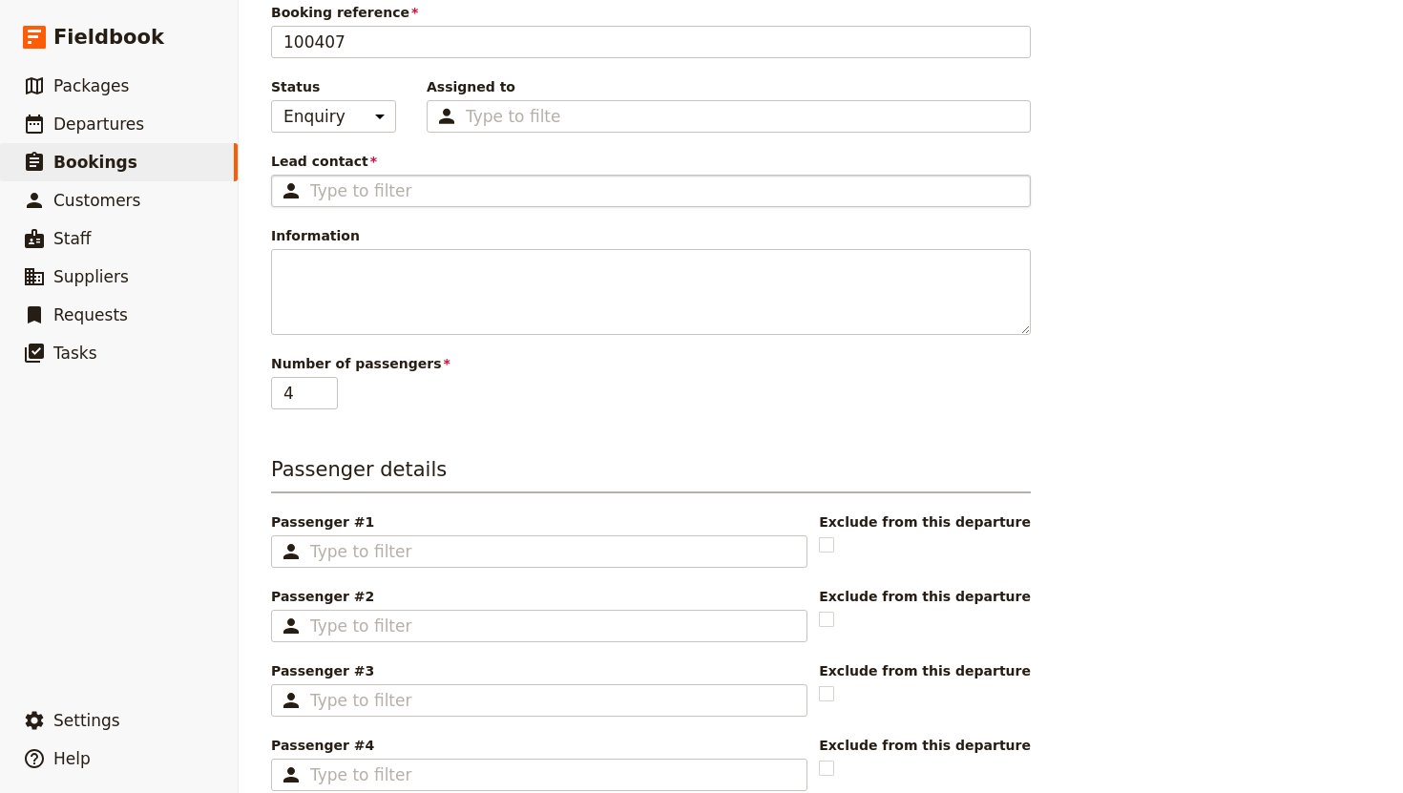
scroll to position [142, 0]
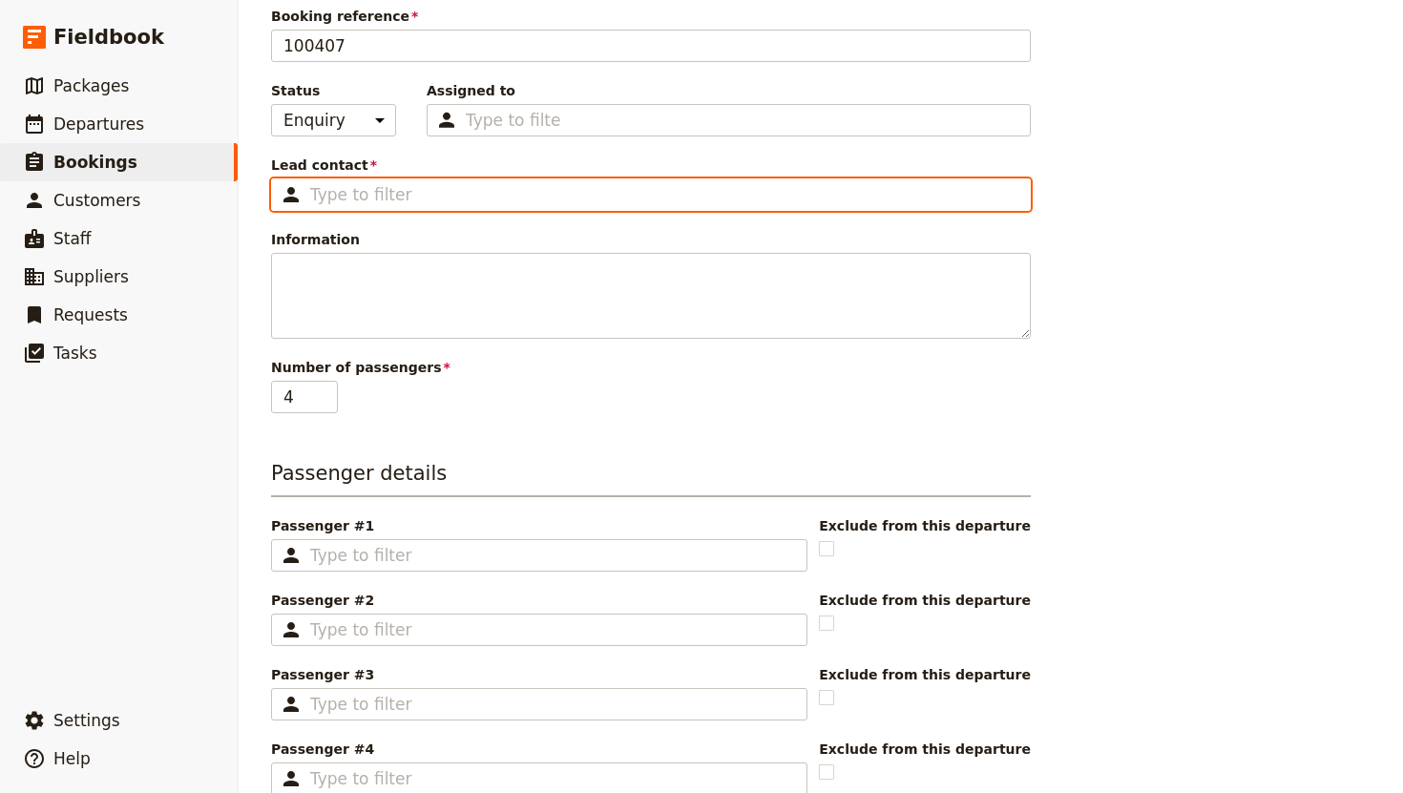
click at [357, 190] on input "Lead contact ​" at bounding box center [664, 194] width 708 height 23
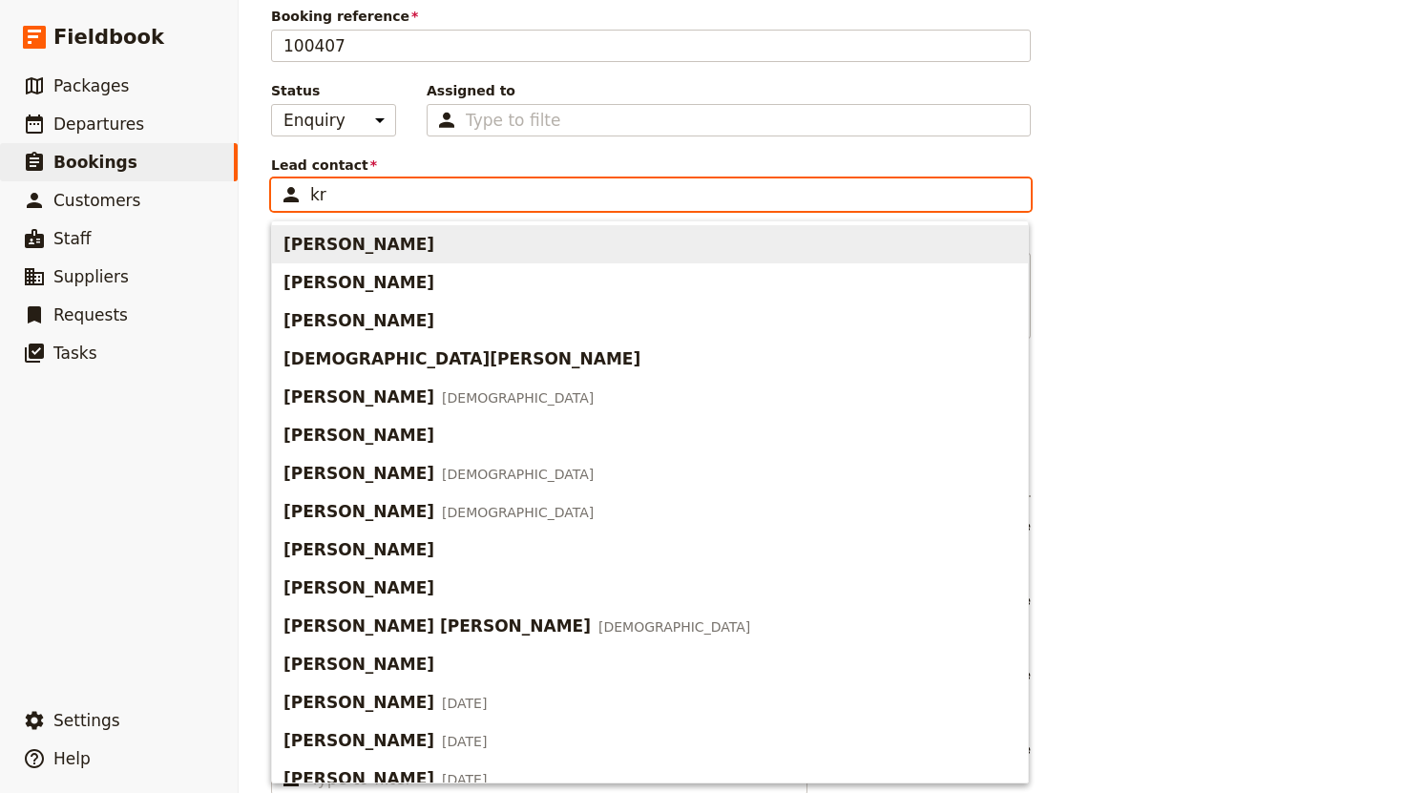
type input "k"
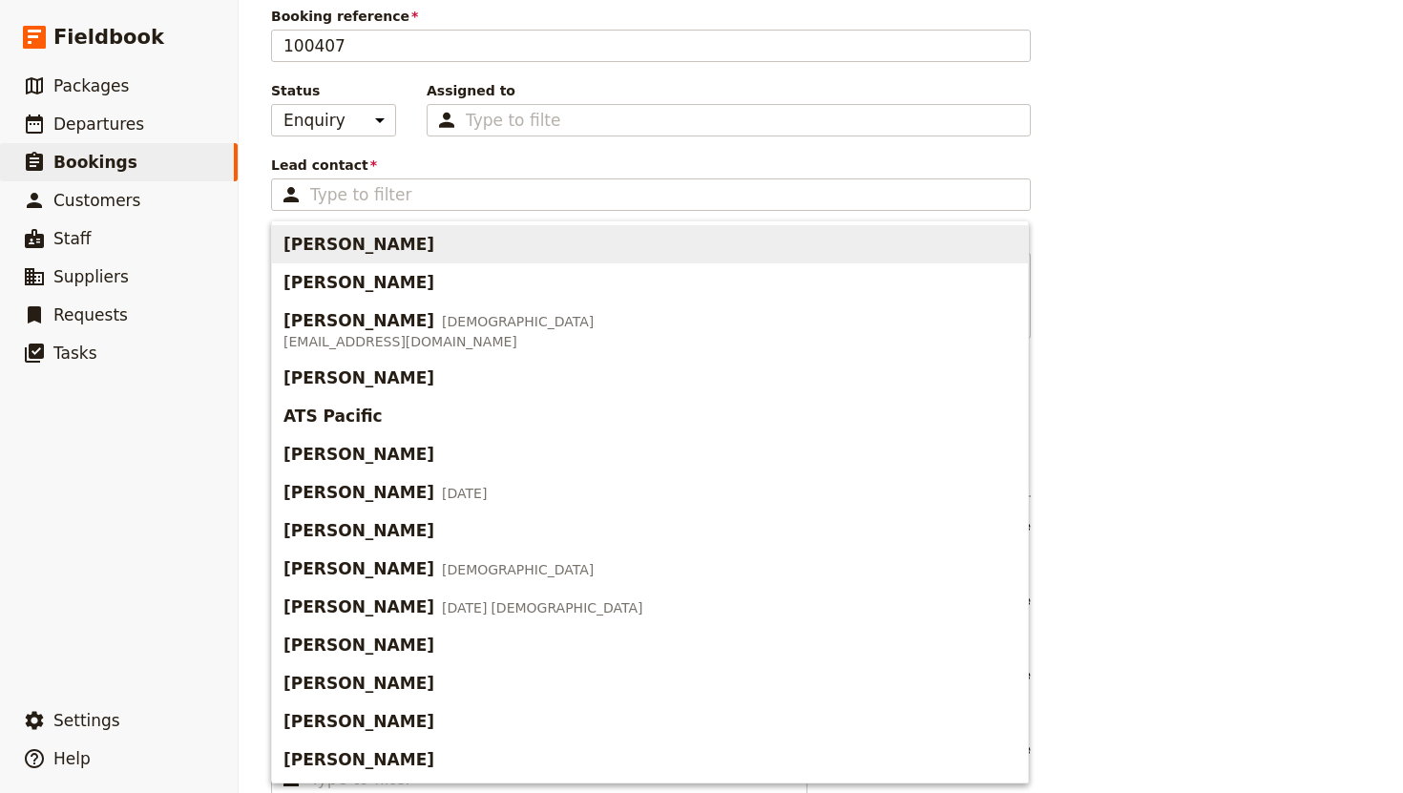
click at [1120, 230] on div "Booking information Booking reference 100407 Status Enquiry On hold Confirmed A…" at bounding box center [820, 579] width 1099 height 1260
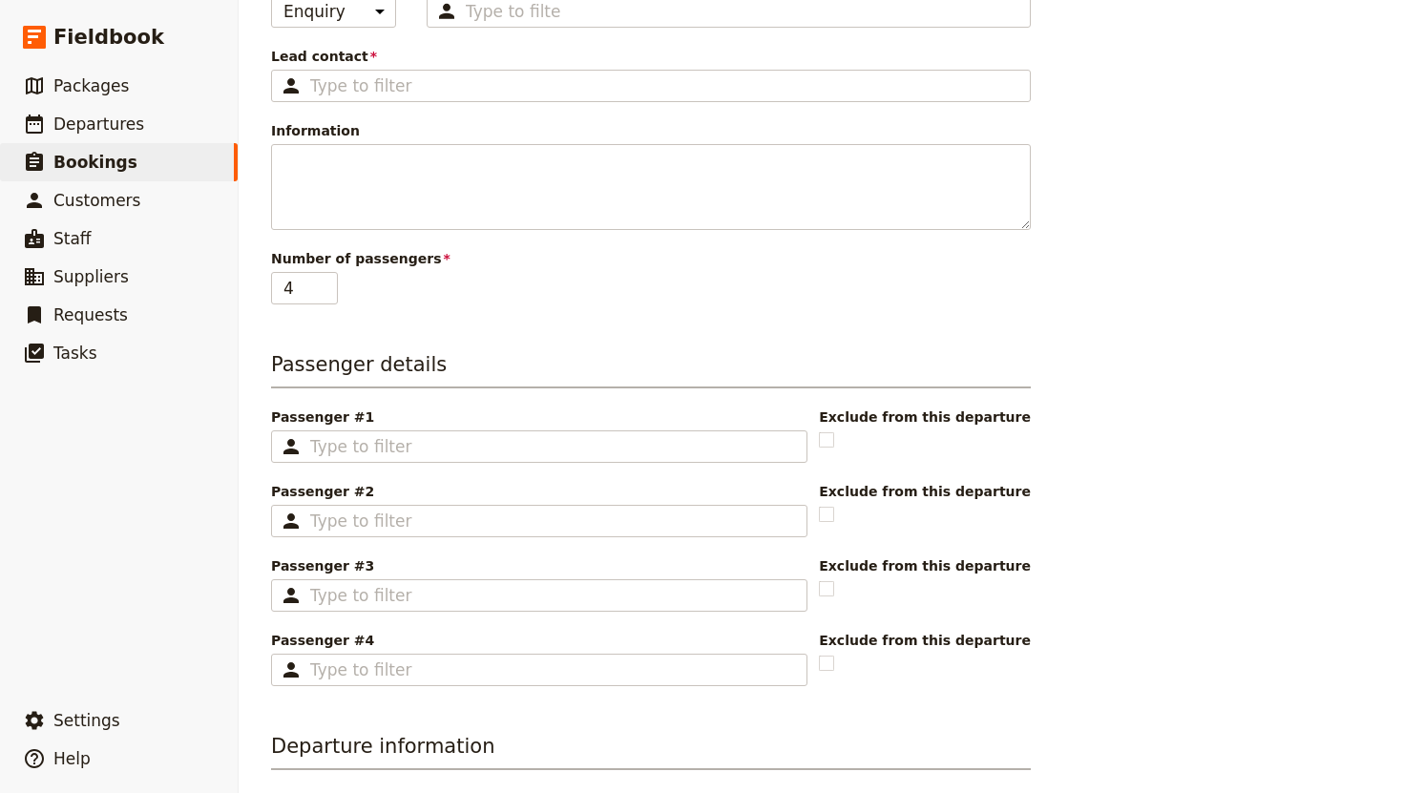
scroll to position [240, 0]
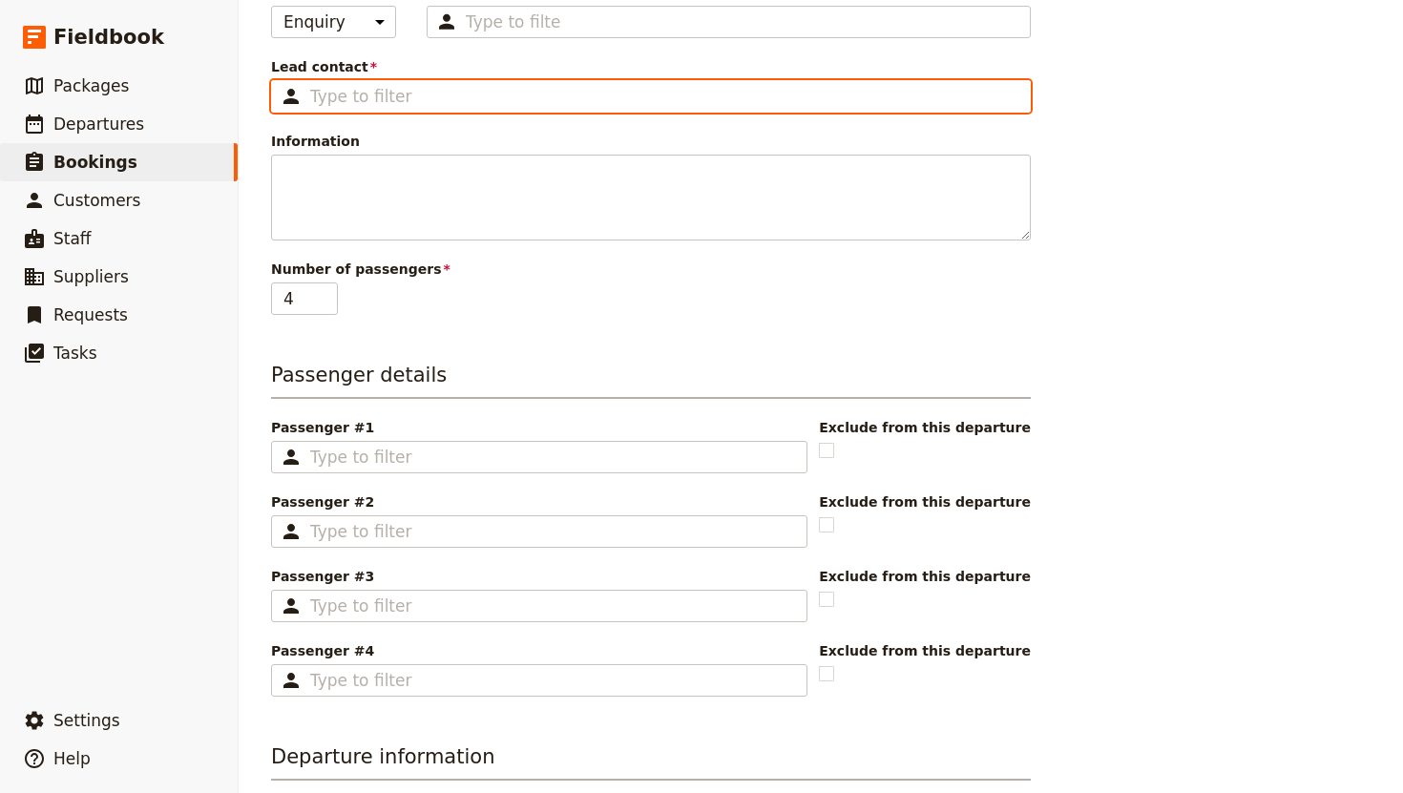
click at [373, 85] on input "Lead contact ​" at bounding box center [664, 96] width 708 height 23
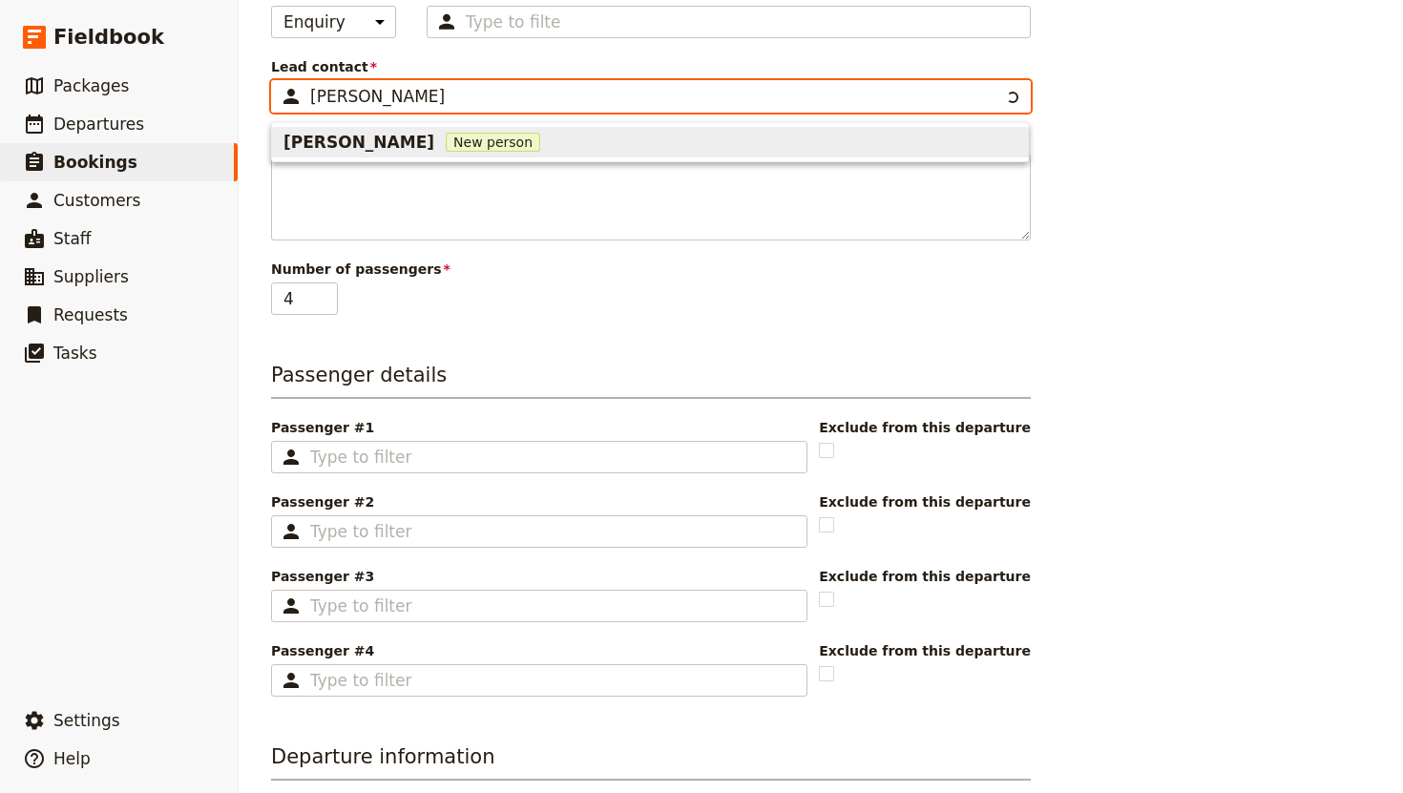
type input "[PERSON_NAME]"
click at [456, 136] on span "New person" at bounding box center [493, 142] width 94 height 19
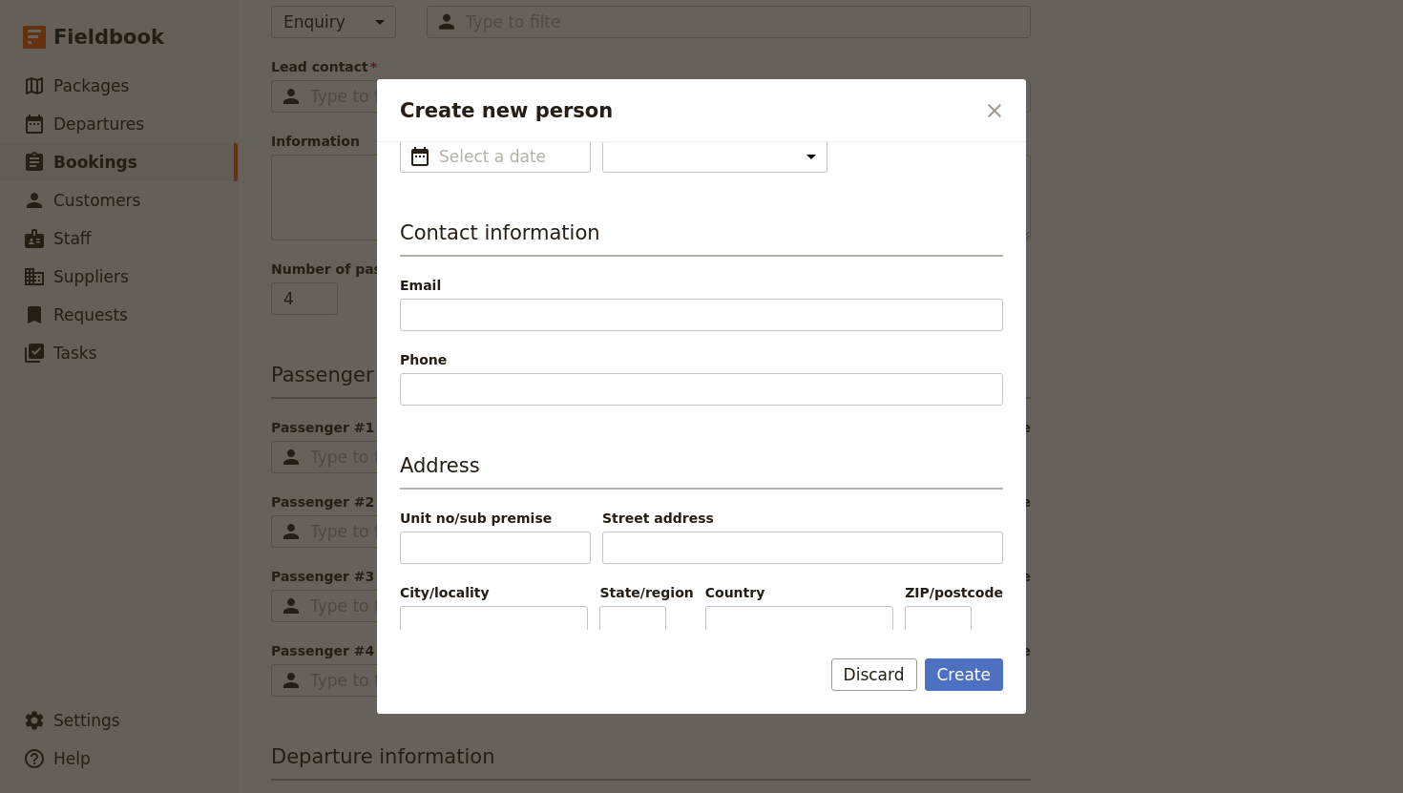
scroll to position [297, 0]
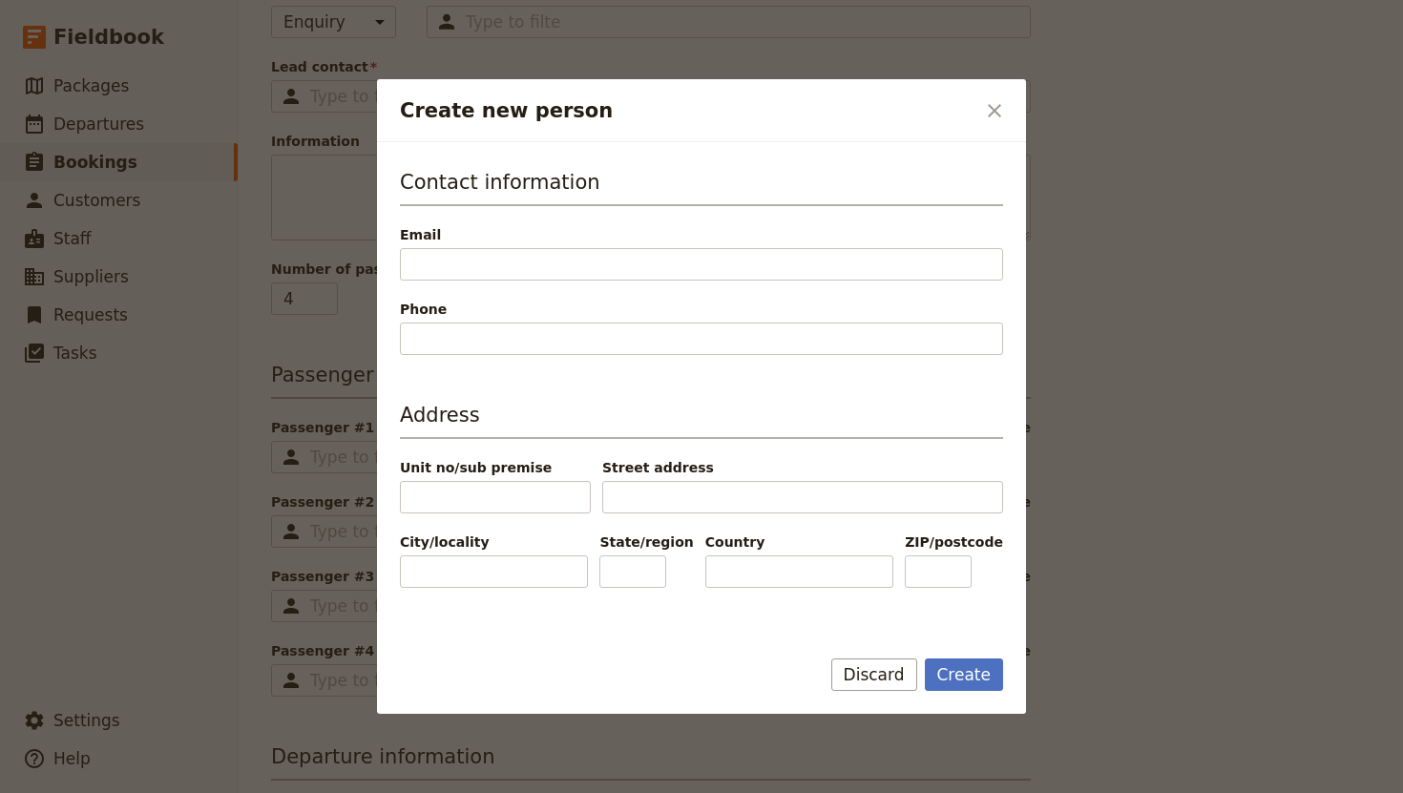
type input "[PERSON_NAME]"
click at [490, 355] on div "Personal information Name [PERSON_NAME] Preferred name ​ [PERSON_NAME] Date of …" at bounding box center [701, 442] width 603 height 1162
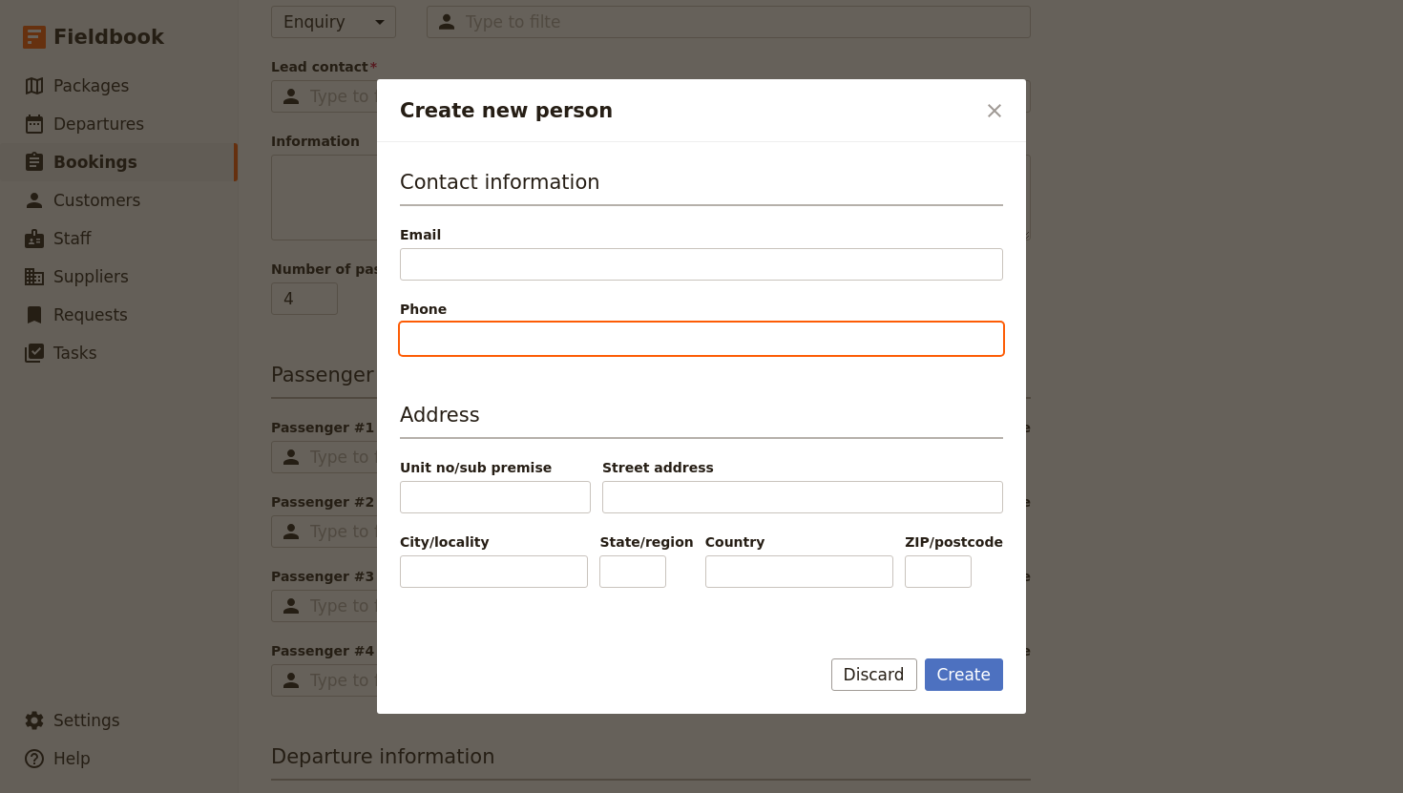
click at [459, 337] on input "Phone" at bounding box center [701, 339] width 603 height 32
type input "0"
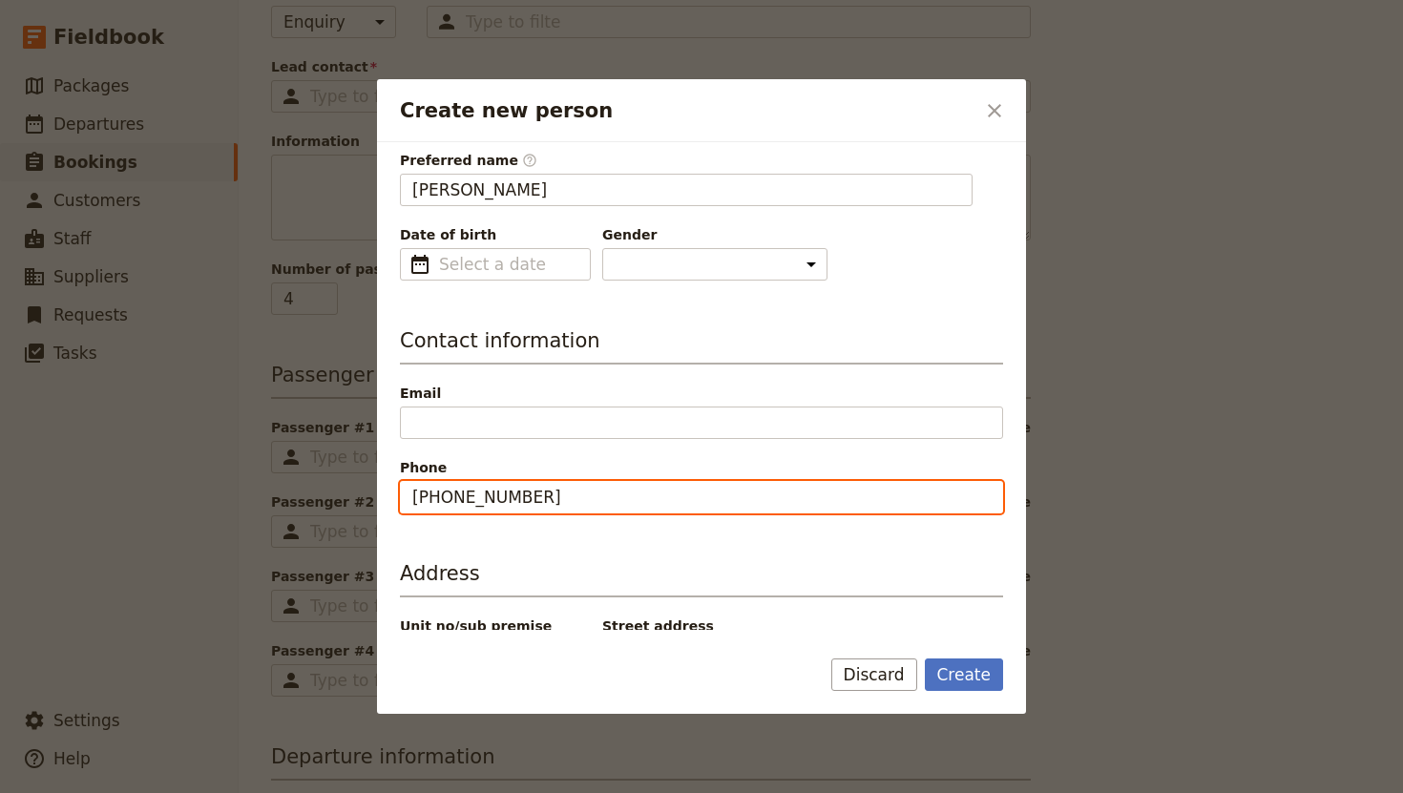
scroll to position [136, 0]
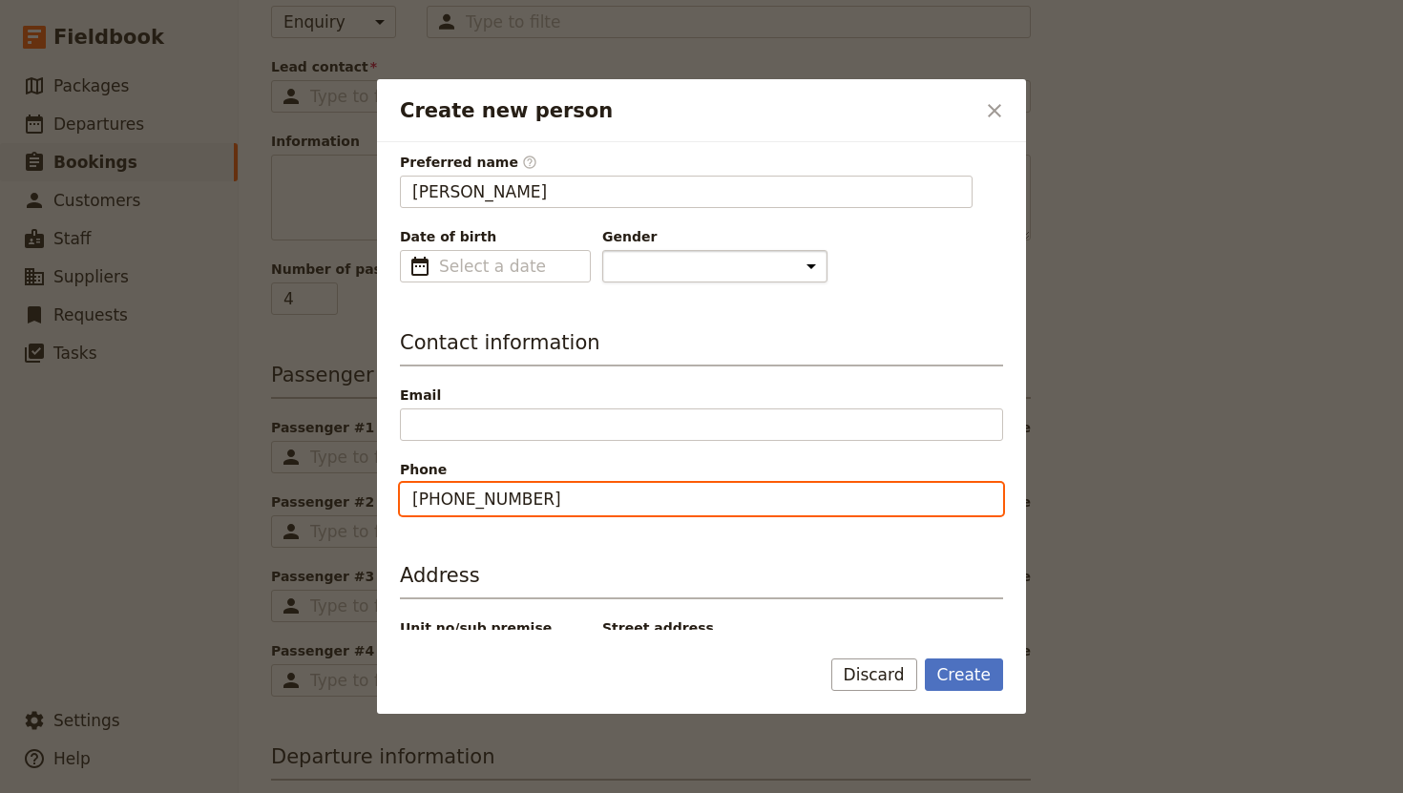
type input "[PHONE_NUMBER]"
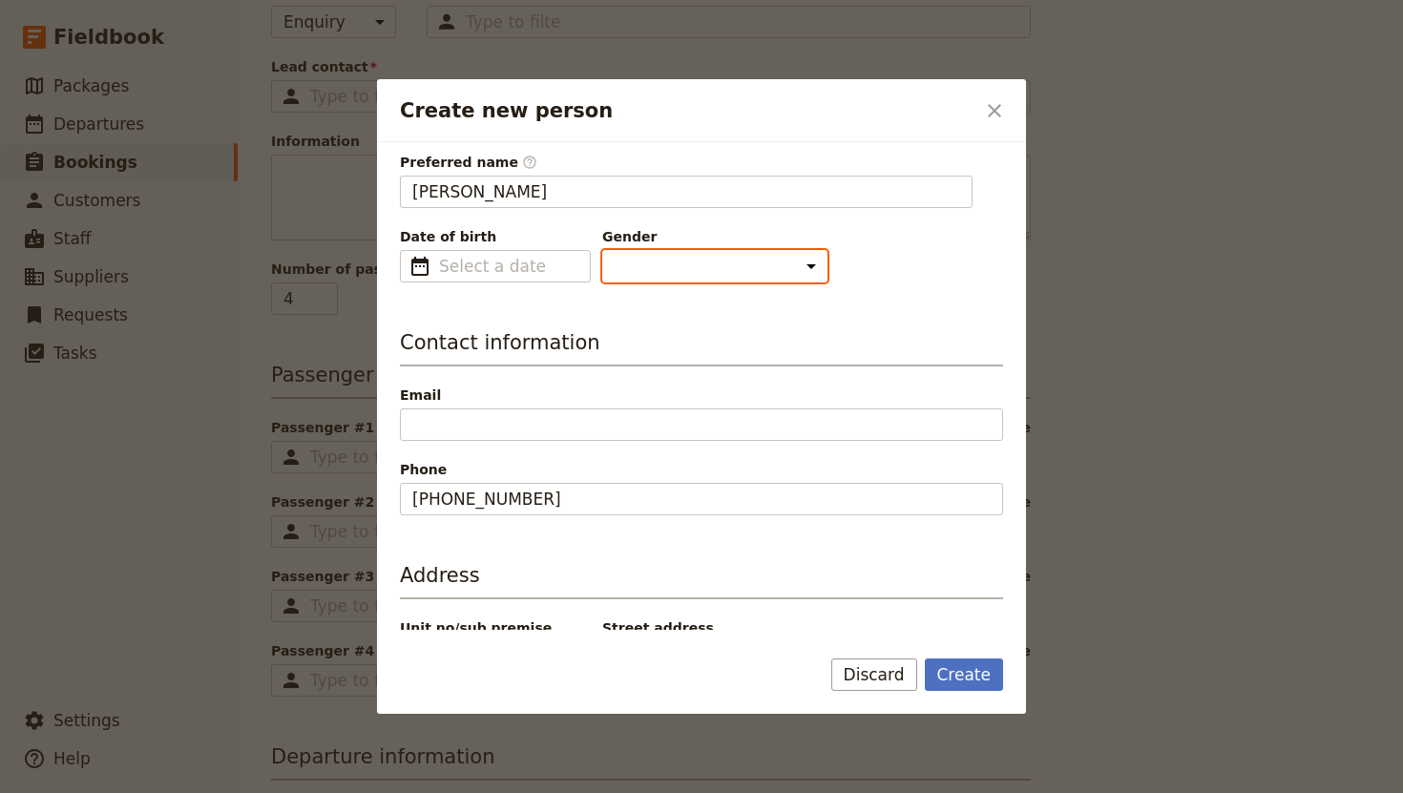
click at [657, 265] on select "[DEMOGRAPHIC_DATA] [DEMOGRAPHIC_DATA] Other" at bounding box center [714, 266] width 225 height 32
select select "[DEMOGRAPHIC_DATA]"
click at [602, 250] on select "[DEMOGRAPHIC_DATA] [DEMOGRAPHIC_DATA] Other" at bounding box center [714, 266] width 225 height 32
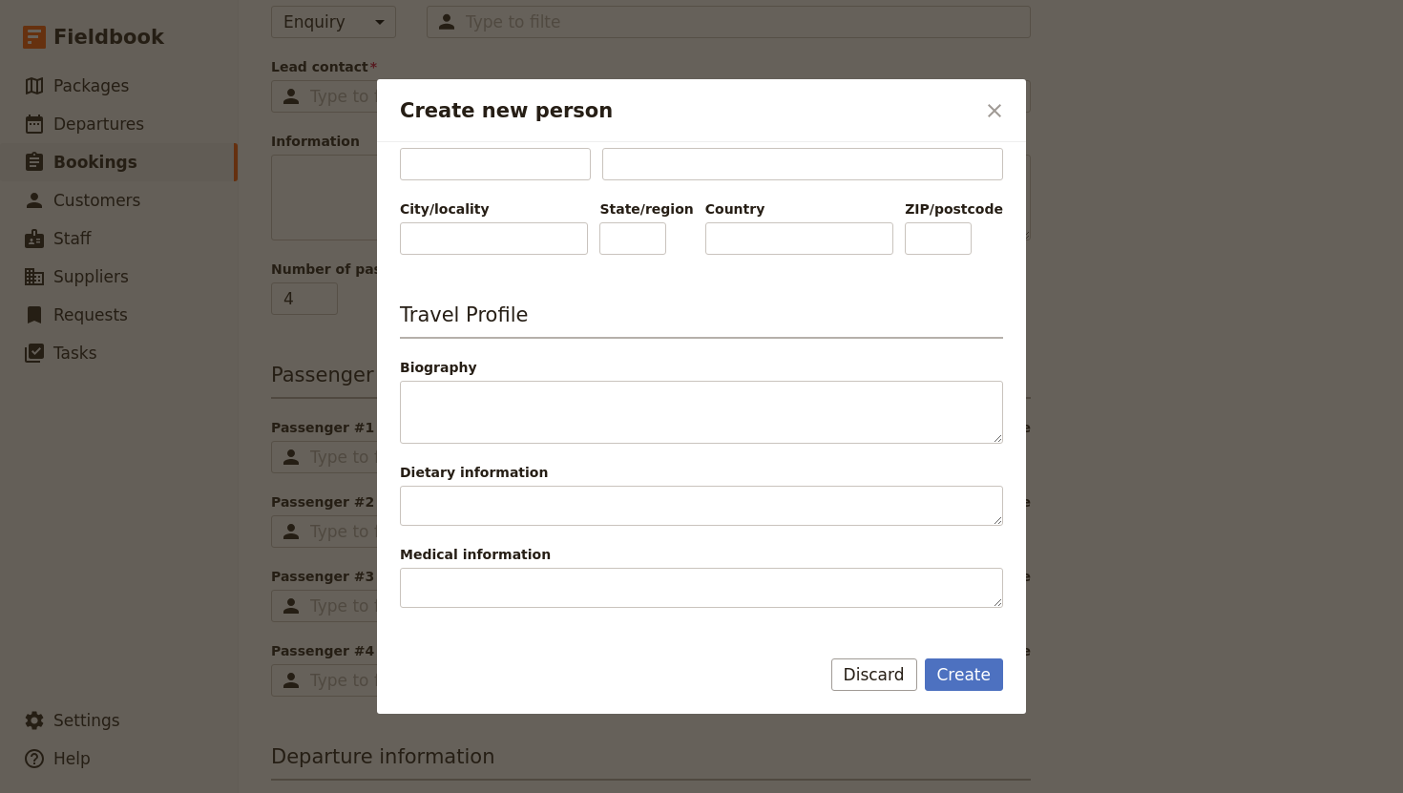
scroll to position [692, 0]
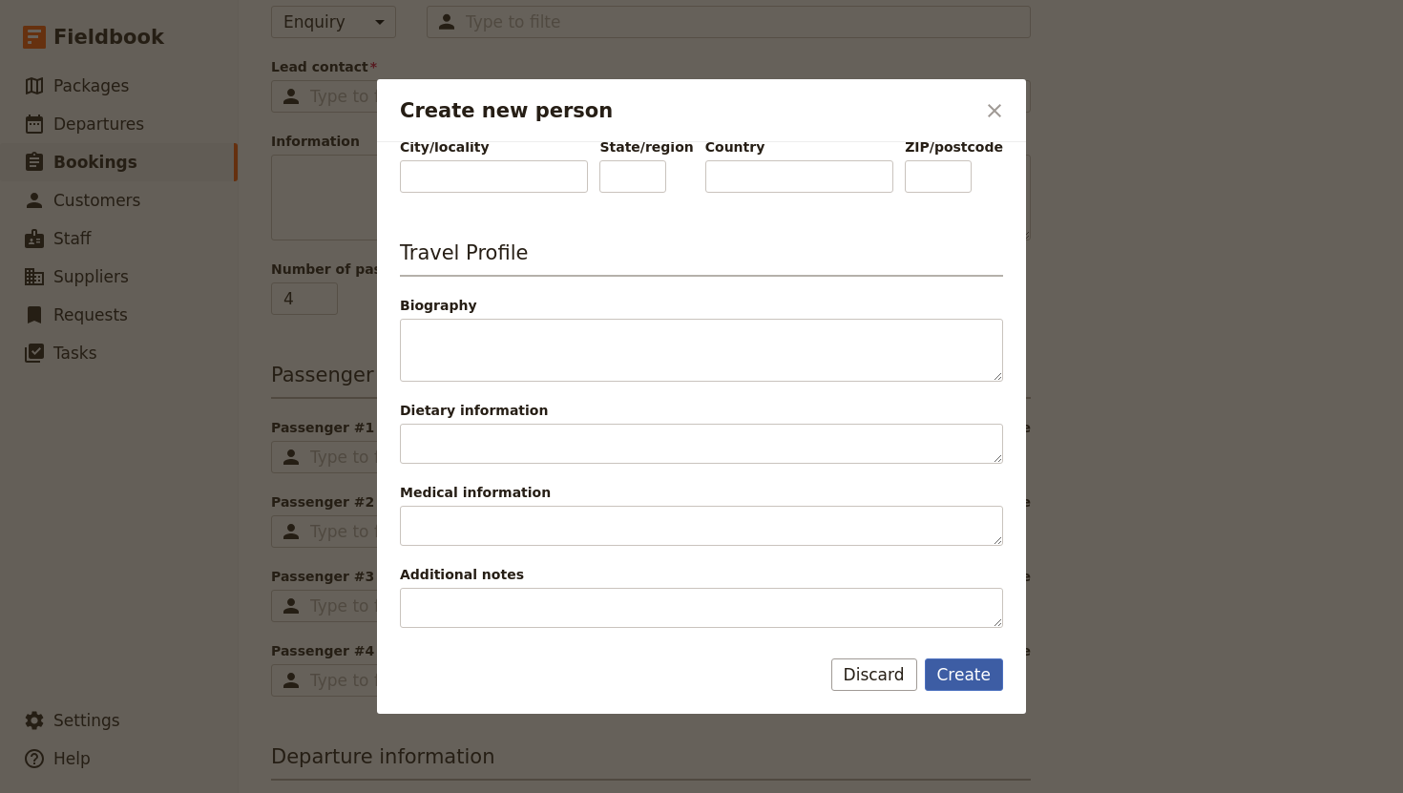
click at [959, 681] on button "Create" at bounding box center [964, 674] width 79 height 32
type input "[PERSON_NAME]"
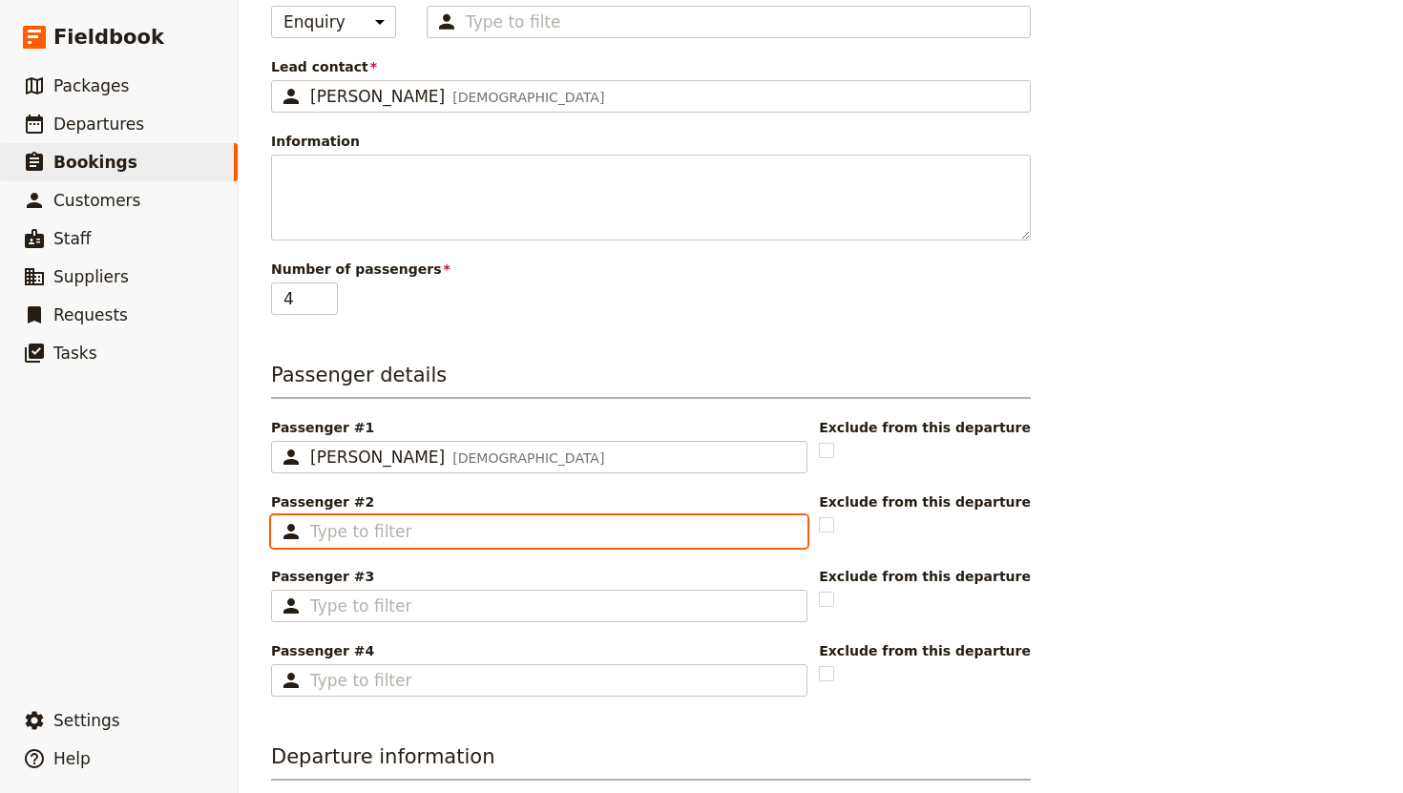
click at [427, 531] on input "Passenger #2 ​" at bounding box center [552, 531] width 485 height 23
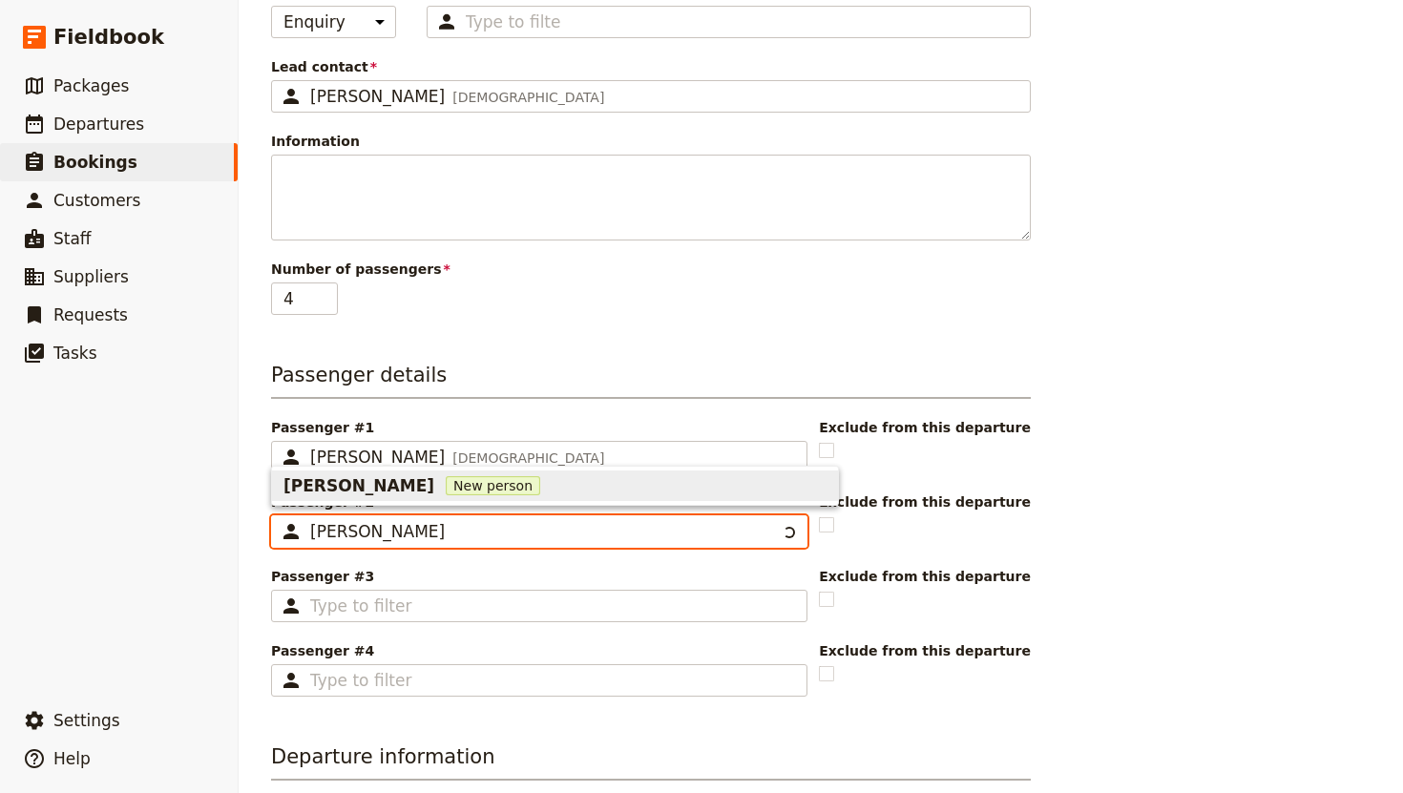
type input "[PERSON_NAME]"
click at [524, 483] on div "[PERSON_NAME] New person" at bounding box center [554, 485] width 543 height 23
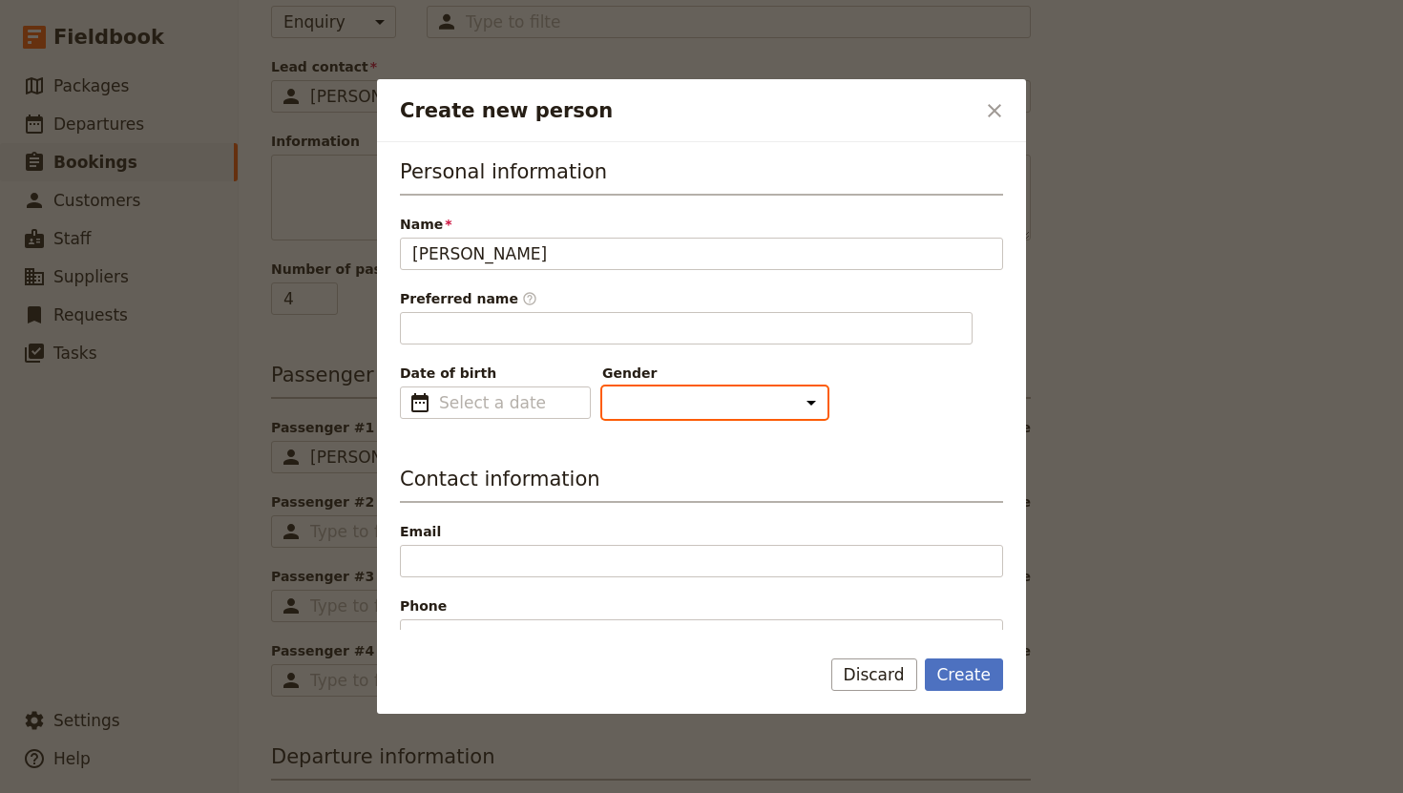
type input "[PERSON_NAME]"
click at [647, 398] on select "[DEMOGRAPHIC_DATA] [DEMOGRAPHIC_DATA] Other" at bounding box center [714, 402] width 225 height 32
select select "[DEMOGRAPHIC_DATA]"
click at [602, 386] on select "[DEMOGRAPHIC_DATA] [DEMOGRAPHIC_DATA] Other" at bounding box center [714, 402] width 225 height 32
click at [753, 427] on div "Personal information Name [PERSON_NAME] Preferred name ​ [PERSON_NAME] Date of …" at bounding box center [701, 738] width 603 height 1162
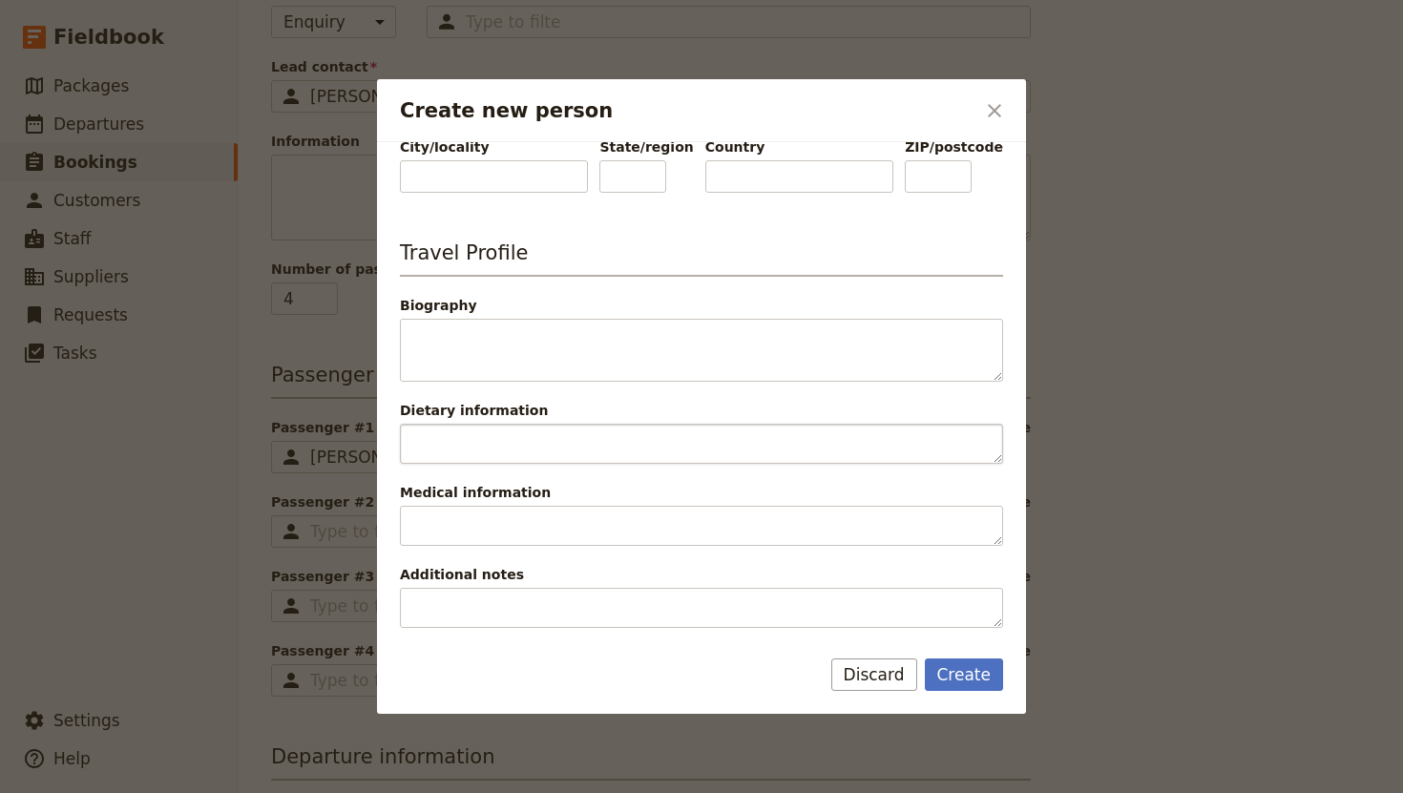
scroll to position [0, 0]
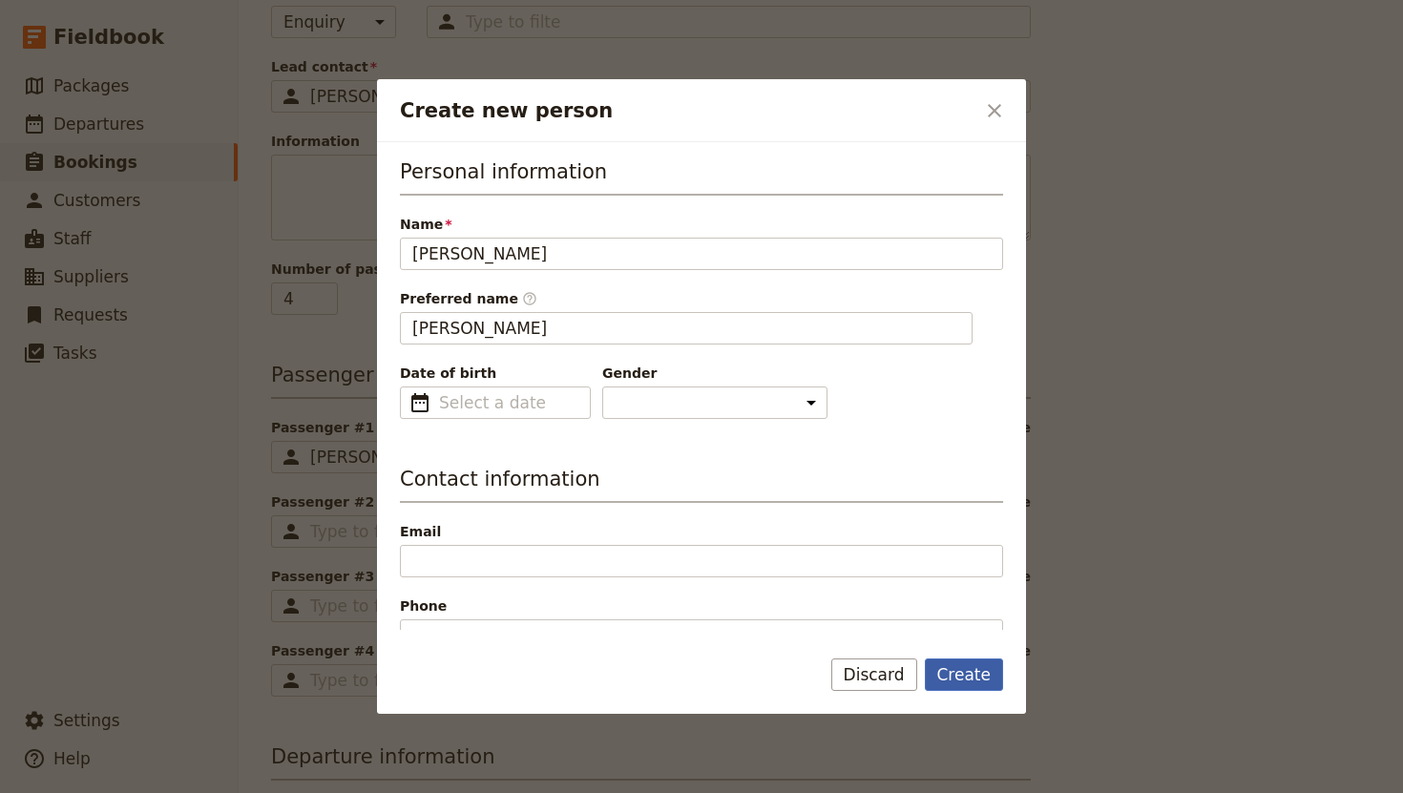
click at [982, 682] on button "Create" at bounding box center [964, 674] width 79 height 32
type input "[PERSON_NAME]"
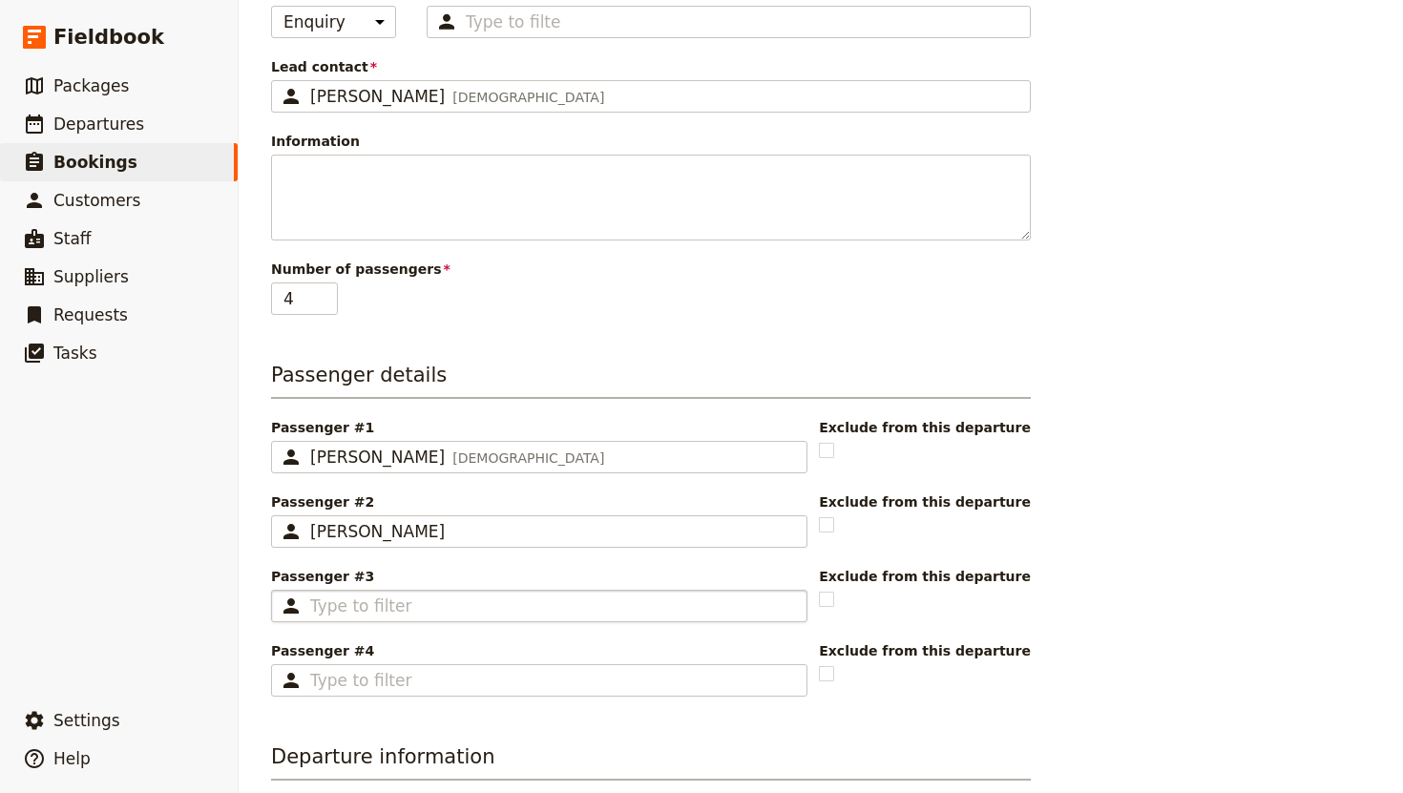
click at [413, 619] on fieldset "​" at bounding box center [539, 606] width 536 height 32
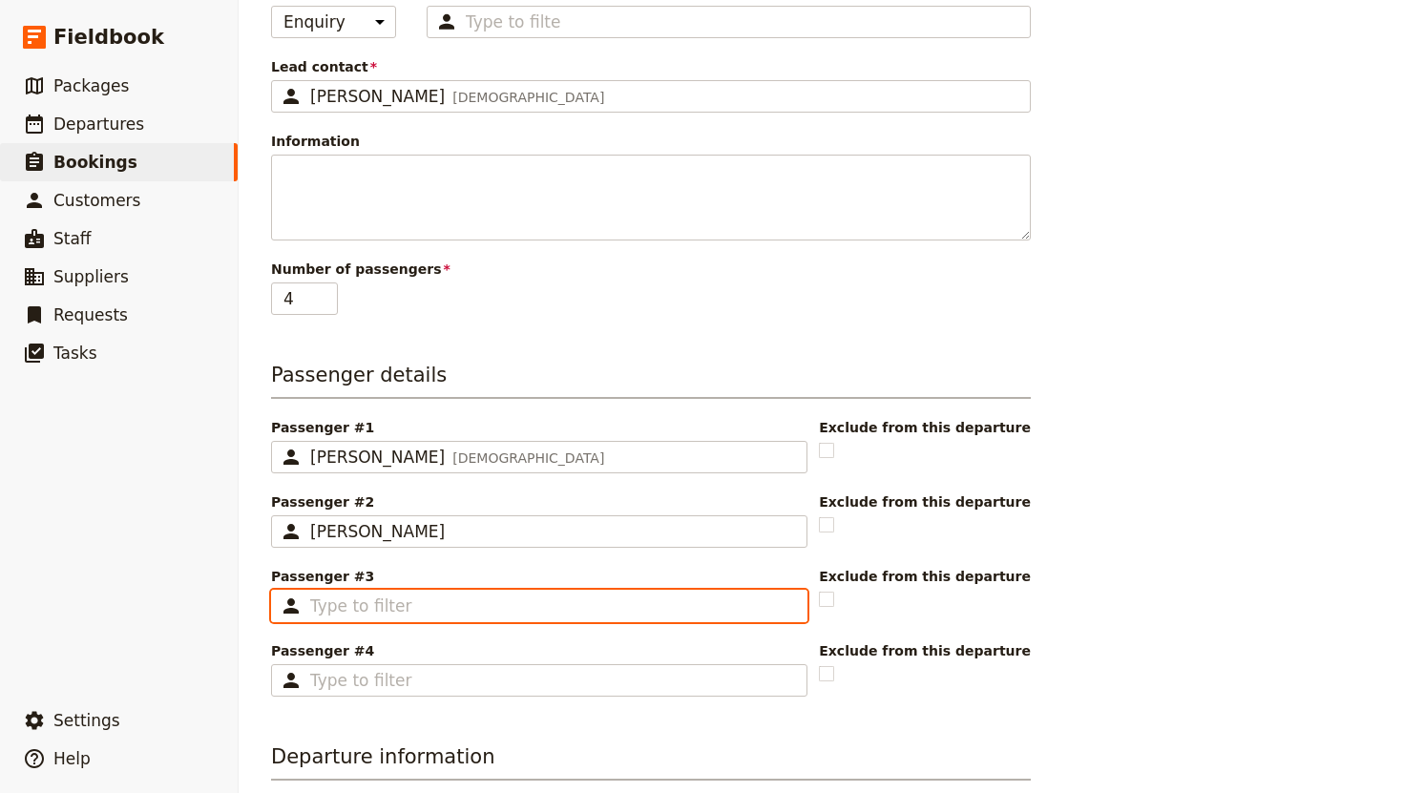
click at [413, 617] on input "Passenger #3 ​" at bounding box center [552, 605] width 485 height 23
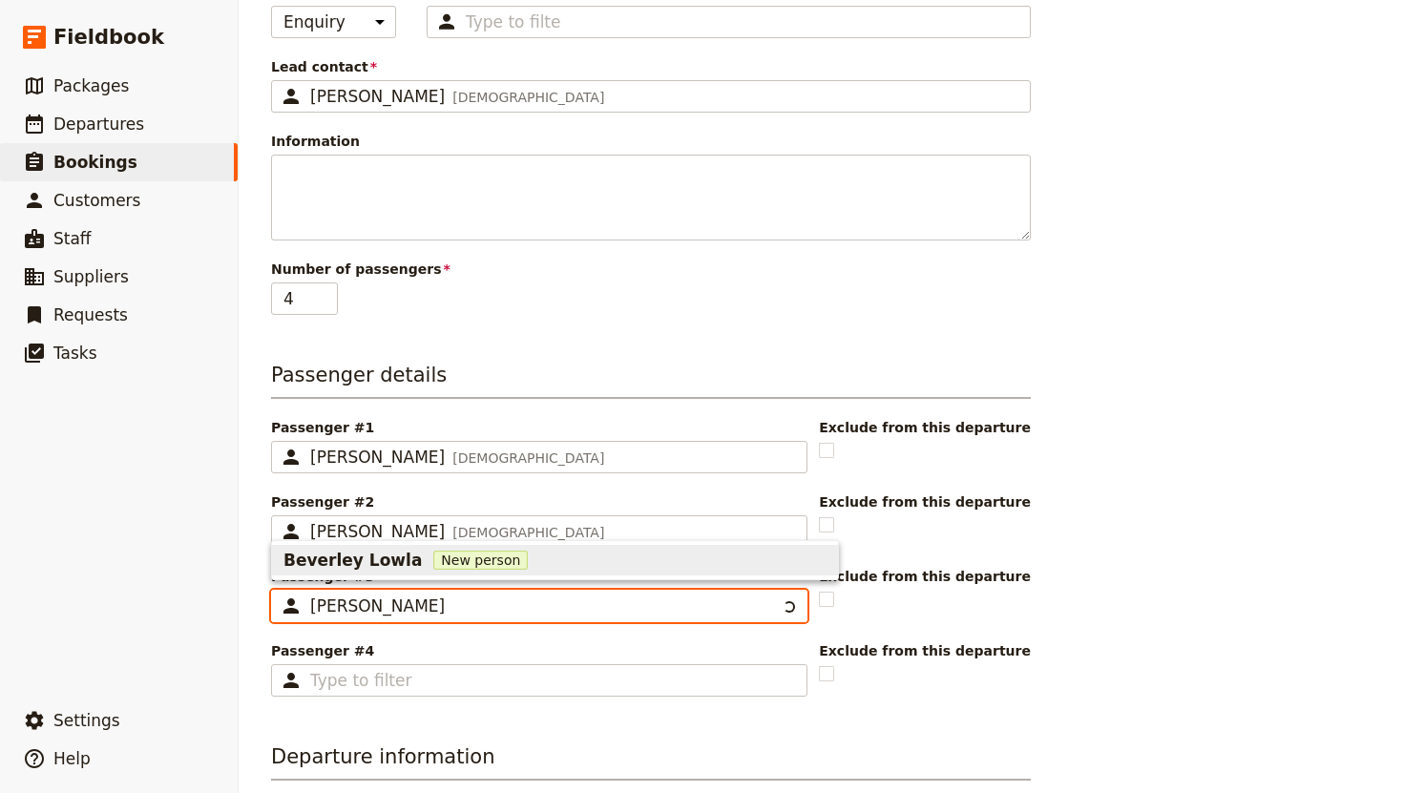
type input "[PERSON_NAME]"
click at [485, 562] on span "New person" at bounding box center [493, 560] width 94 height 19
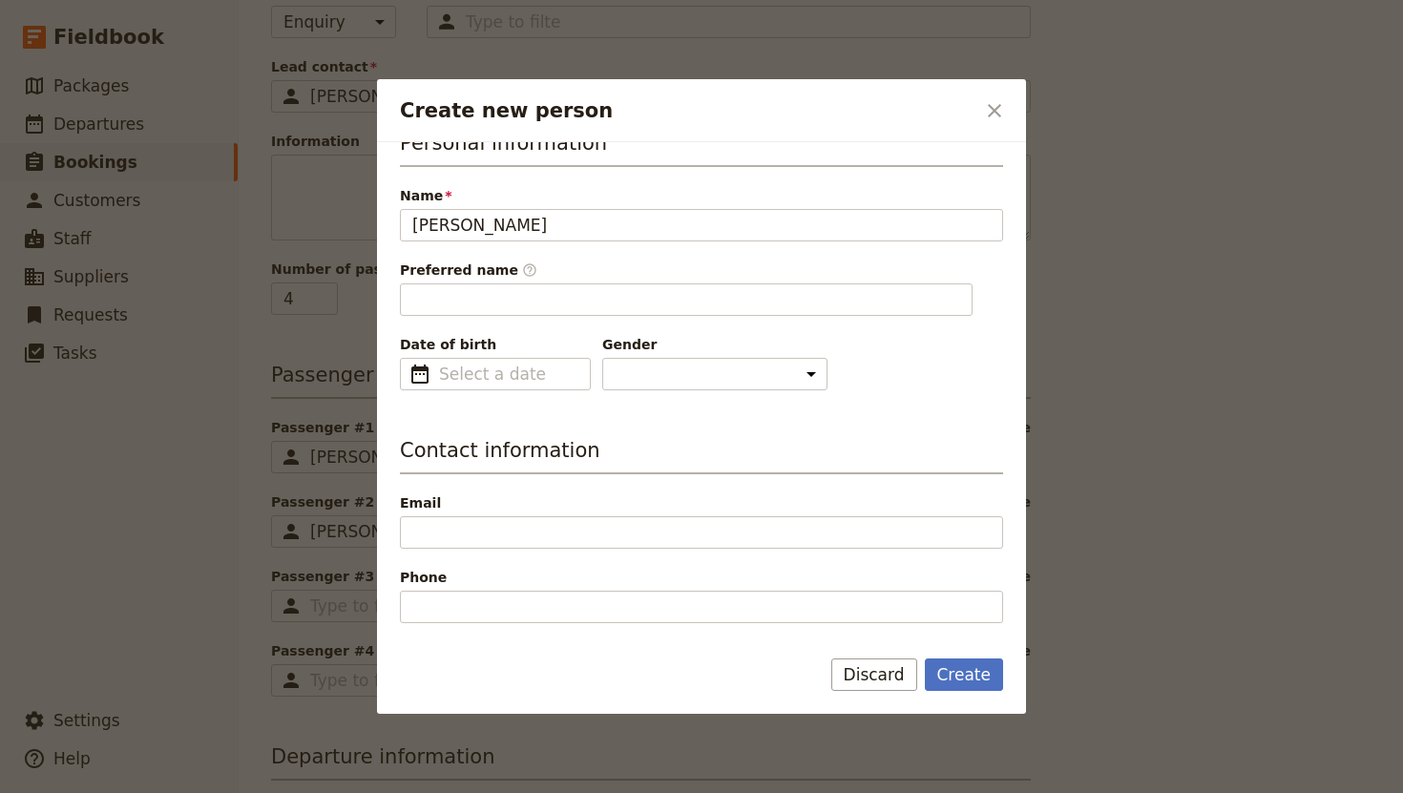
scroll to position [31, 0]
type input "Beverley"
click at [666, 387] on select "[DEMOGRAPHIC_DATA] [DEMOGRAPHIC_DATA] Other" at bounding box center [714, 372] width 225 height 32
select select "[DEMOGRAPHIC_DATA]"
click at [602, 356] on select "[DEMOGRAPHIC_DATA] [DEMOGRAPHIC_DATA] Other" at bounding box center [714, 372] width 225 height 32
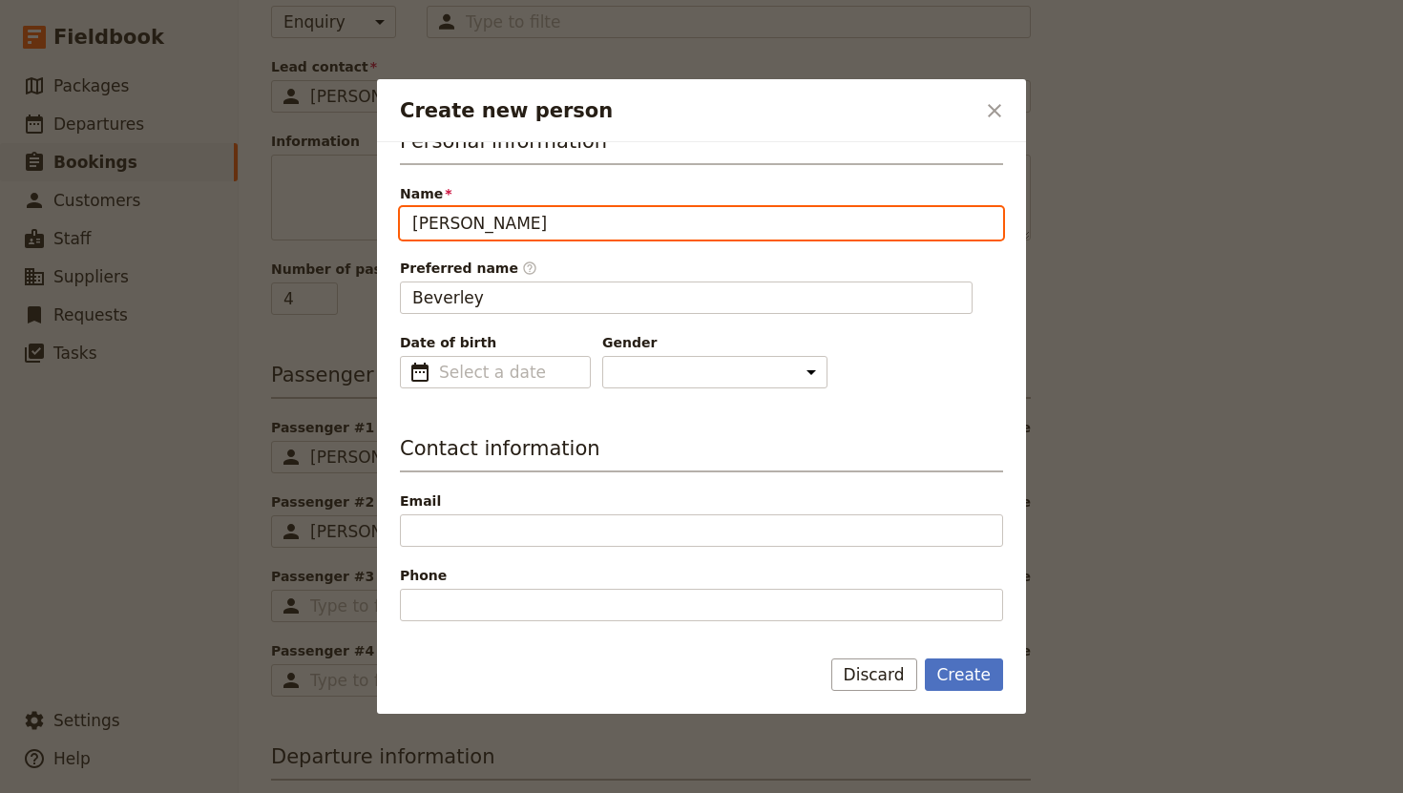
click at [466, 223] on input "[PERSON_NAME]" at bounding box center [701, 223] width 603 height 32
type input "[PERSON_NAME]"
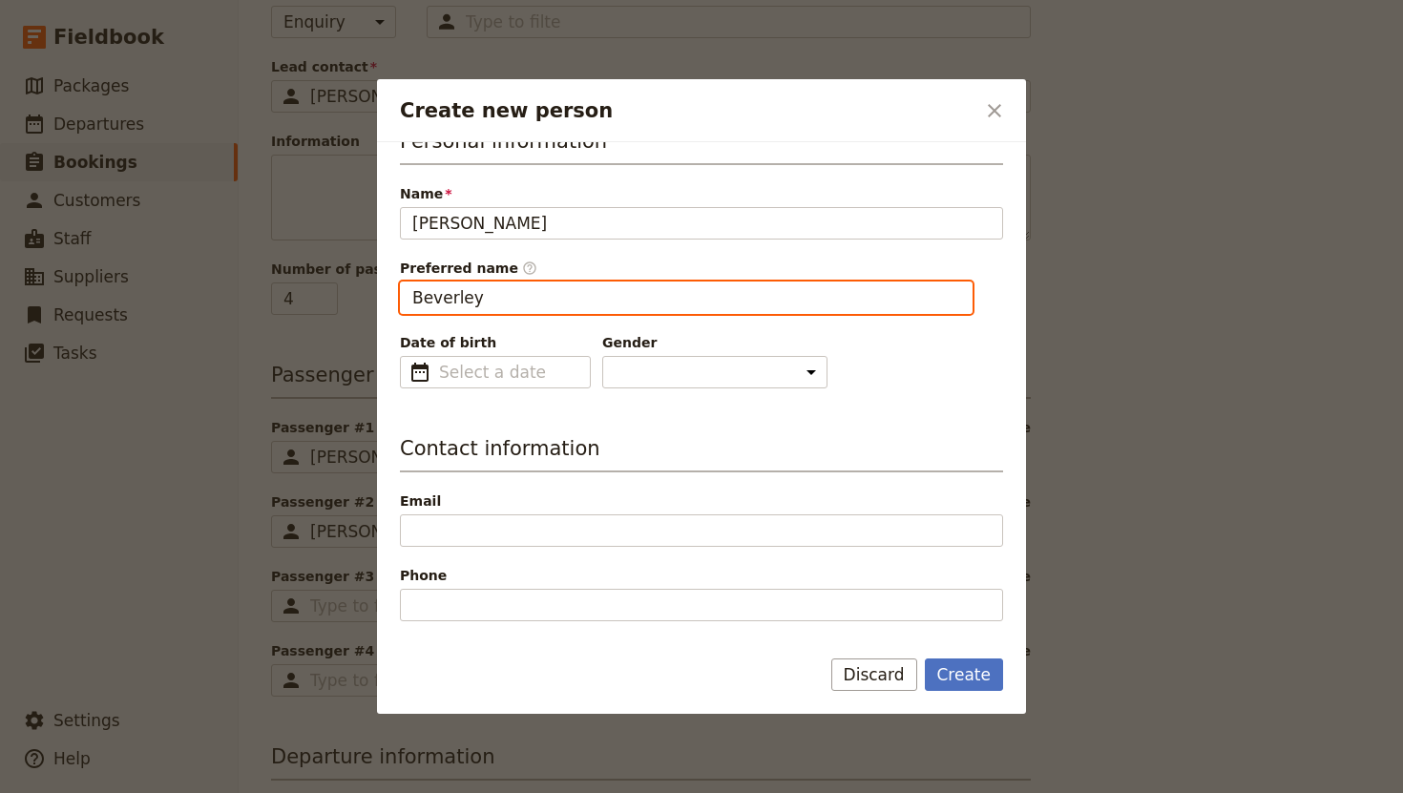
type input "[PERSON_NAME]"
click at [467, 295] on input "[PERSON_NAME]" at bounding box center [686, 297] width 573 height 32
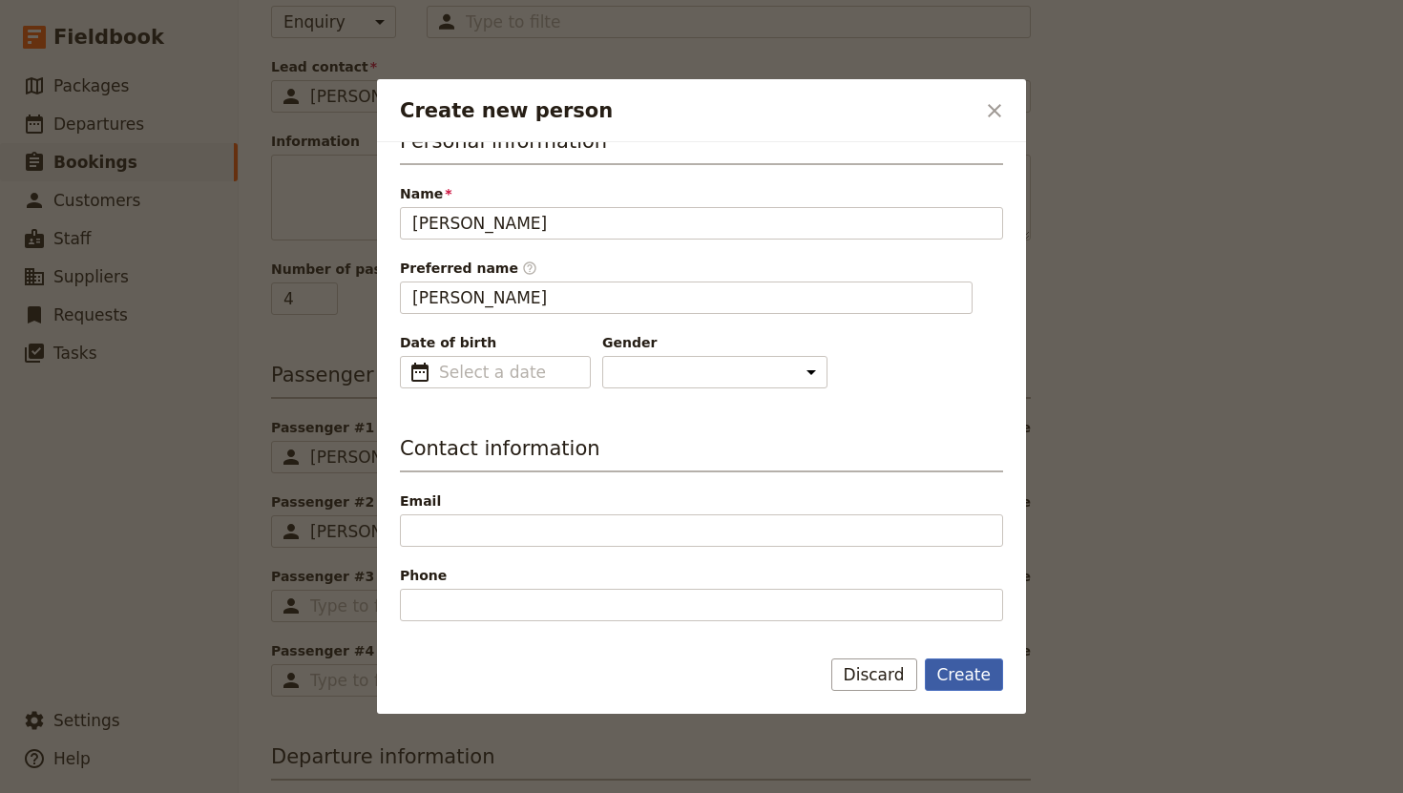
click at [969, 676] on button "Create" at bounding box center [964, 674] width 79 height 32
type input "[PERSON_NAME]"
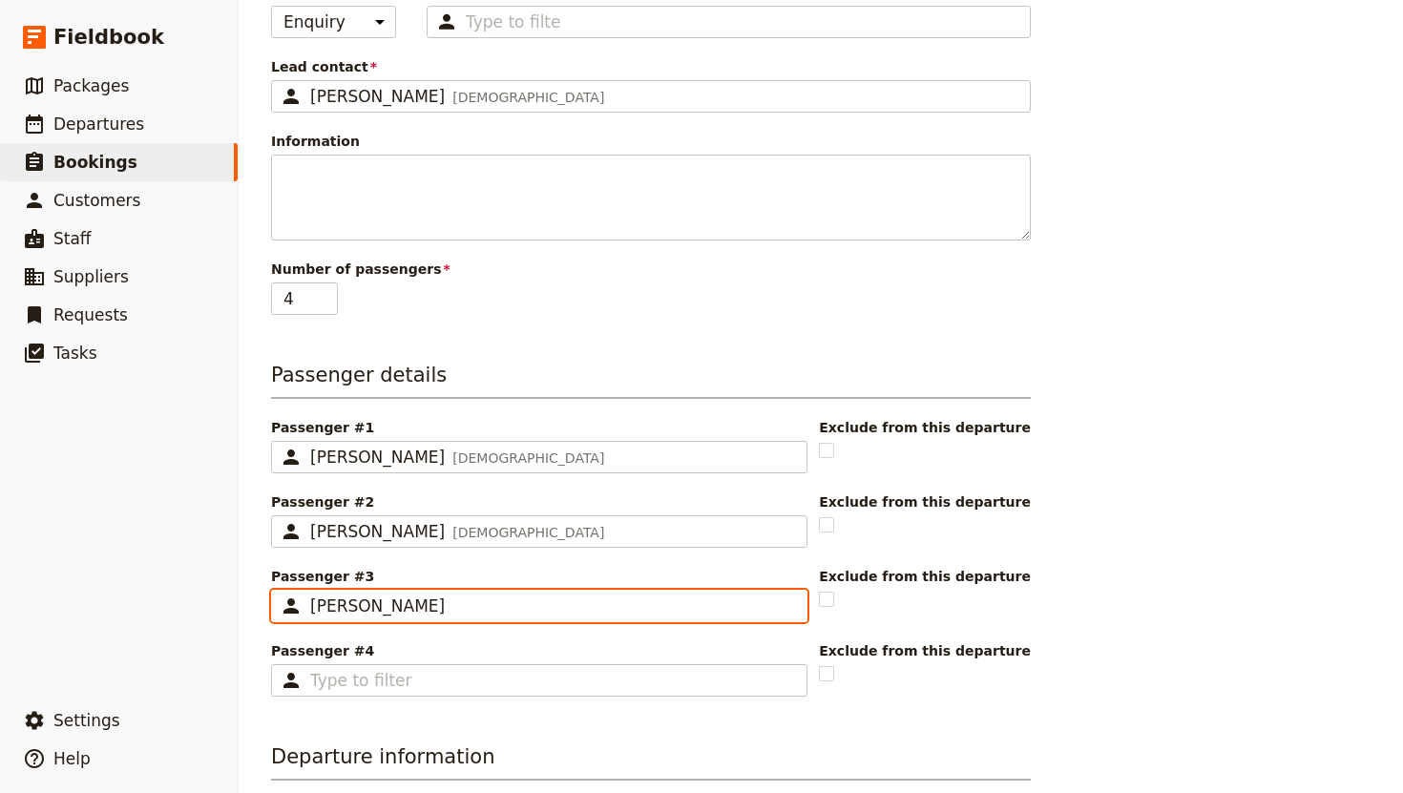
scroll to position [277, 0]
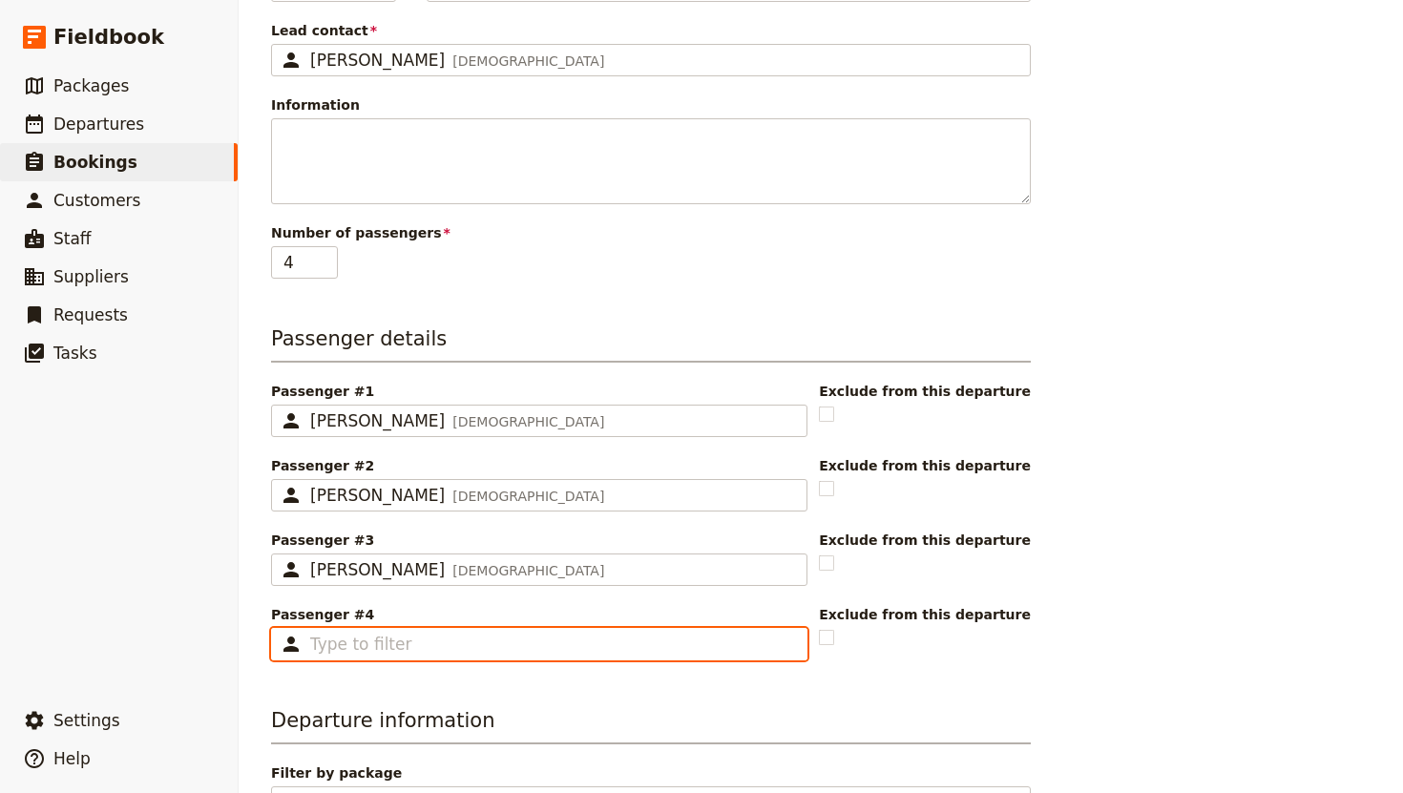
click at [394, 637] on input "Passenger #4 ​" at bounding box center [552, 644] width 485 height 23
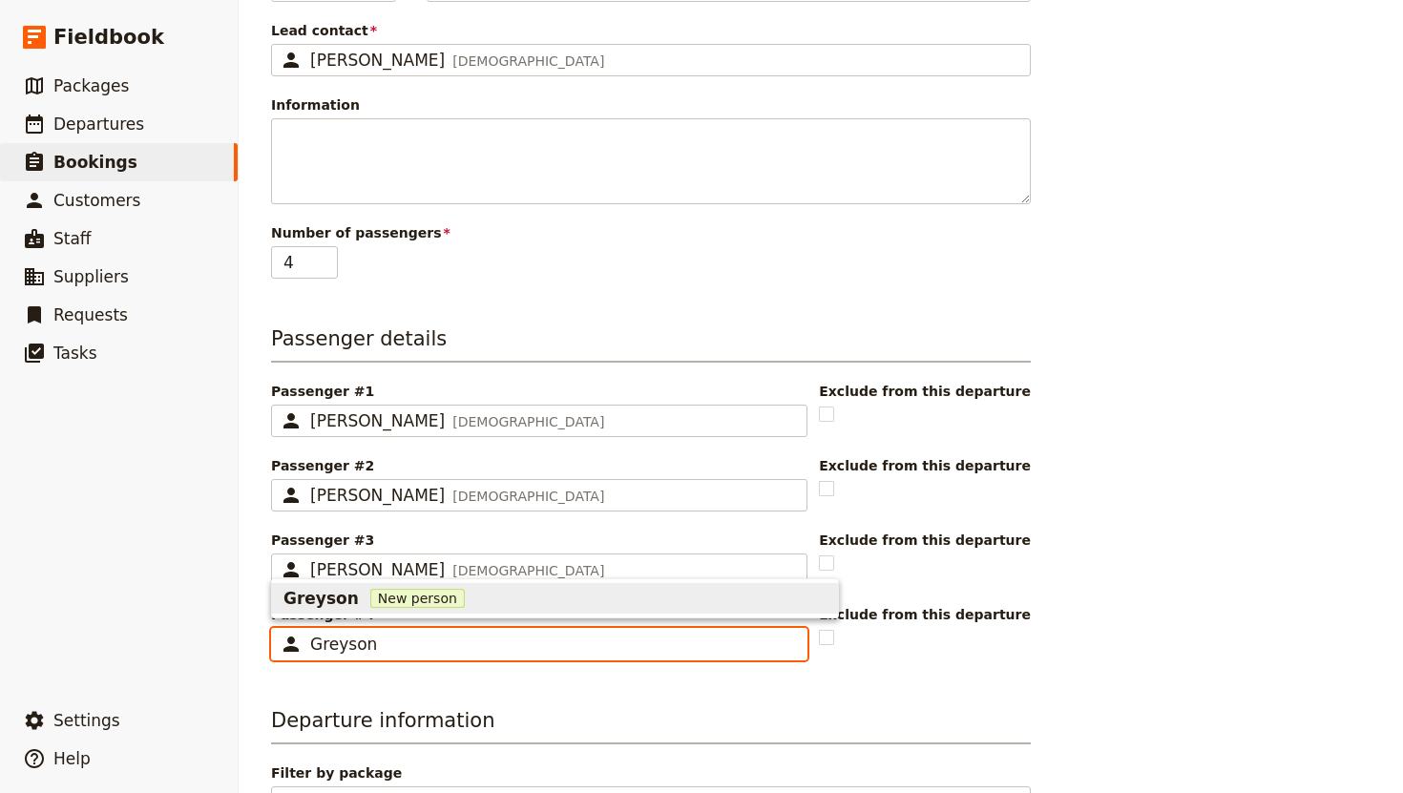
type input "Greyson"
click at [448, 597] on div "Greyson New person" at bounding box center [554, 598] width 543 height 23
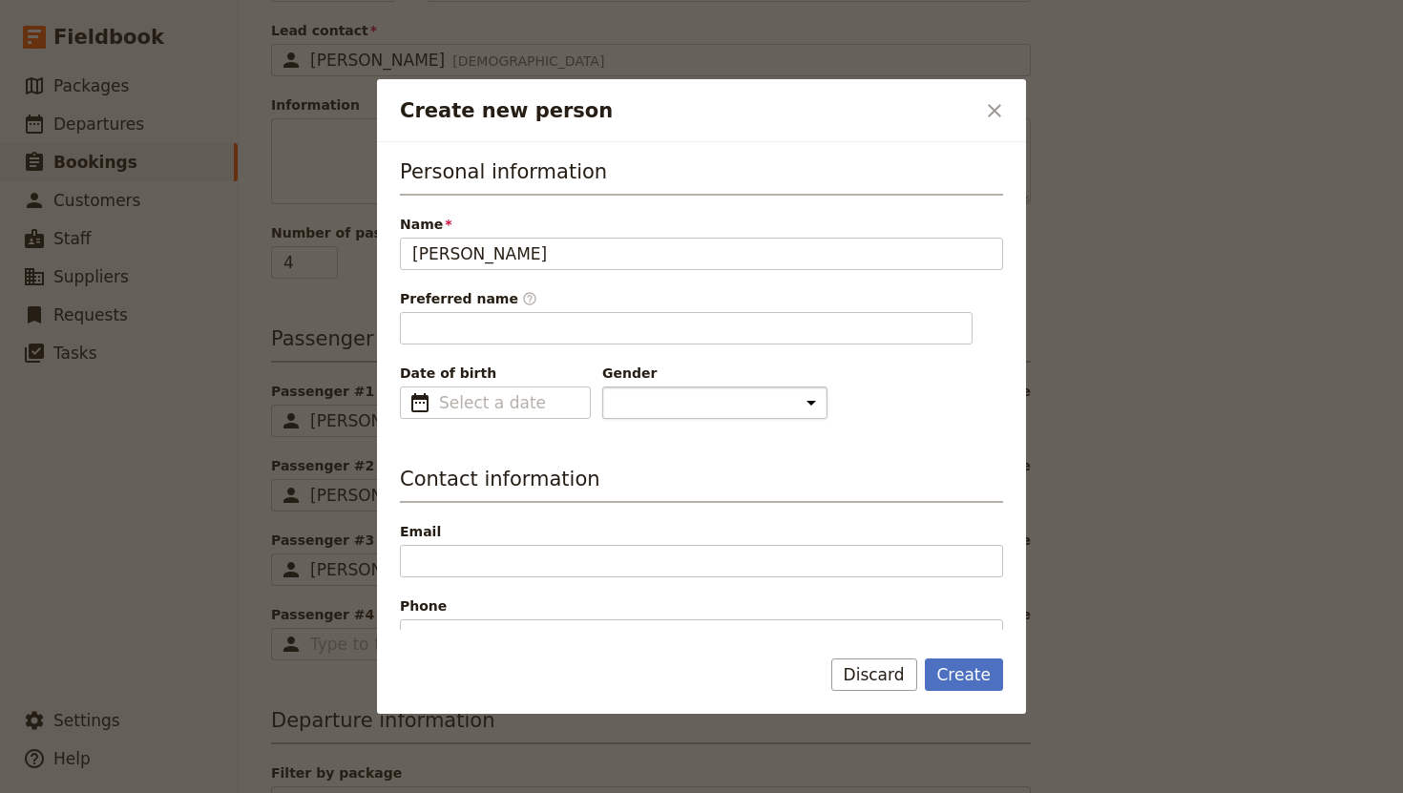
type input "[PERSON_NAME]"
type input "Greyson"
click at [652, 409] on select "[DEMOGRAPHIC_DATA] [DEMOGRAPHIC_DATA] Other" at bounding box center [714, 402] width 225 height 32
select select "[DEMOGRAPHIC_DATA]"
click at [602, 386] on select "[DEMOGRAPHIC_DATA] [DEMOGRAPHIC_DATA] Other" at bounding box center [714, 402] width 225 height 32
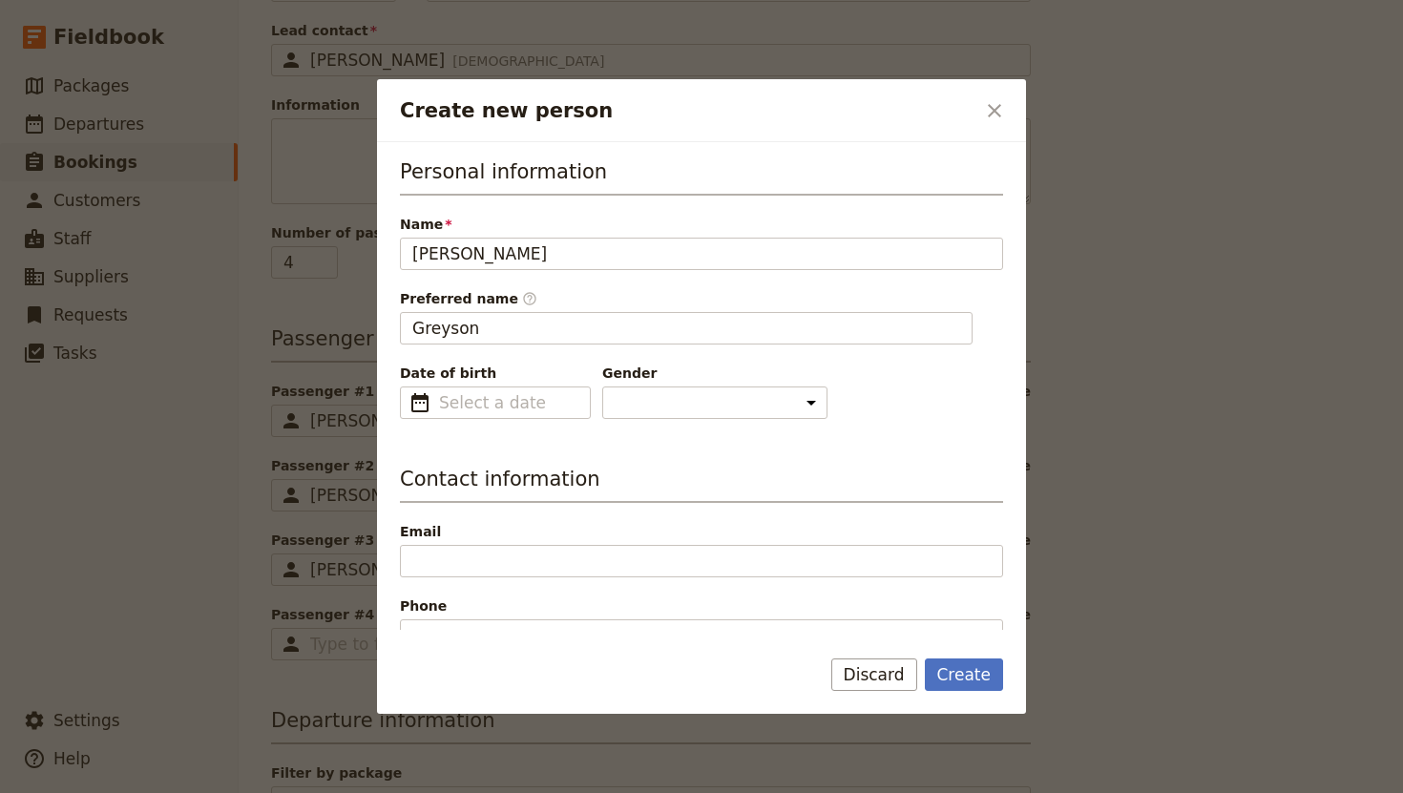
click at [765, 440] on div "Personal information Name [PERSON_NAME] Preferred name ​ Greyson Date of birth …" at bounding box center [701, 738] width 603 height 1162
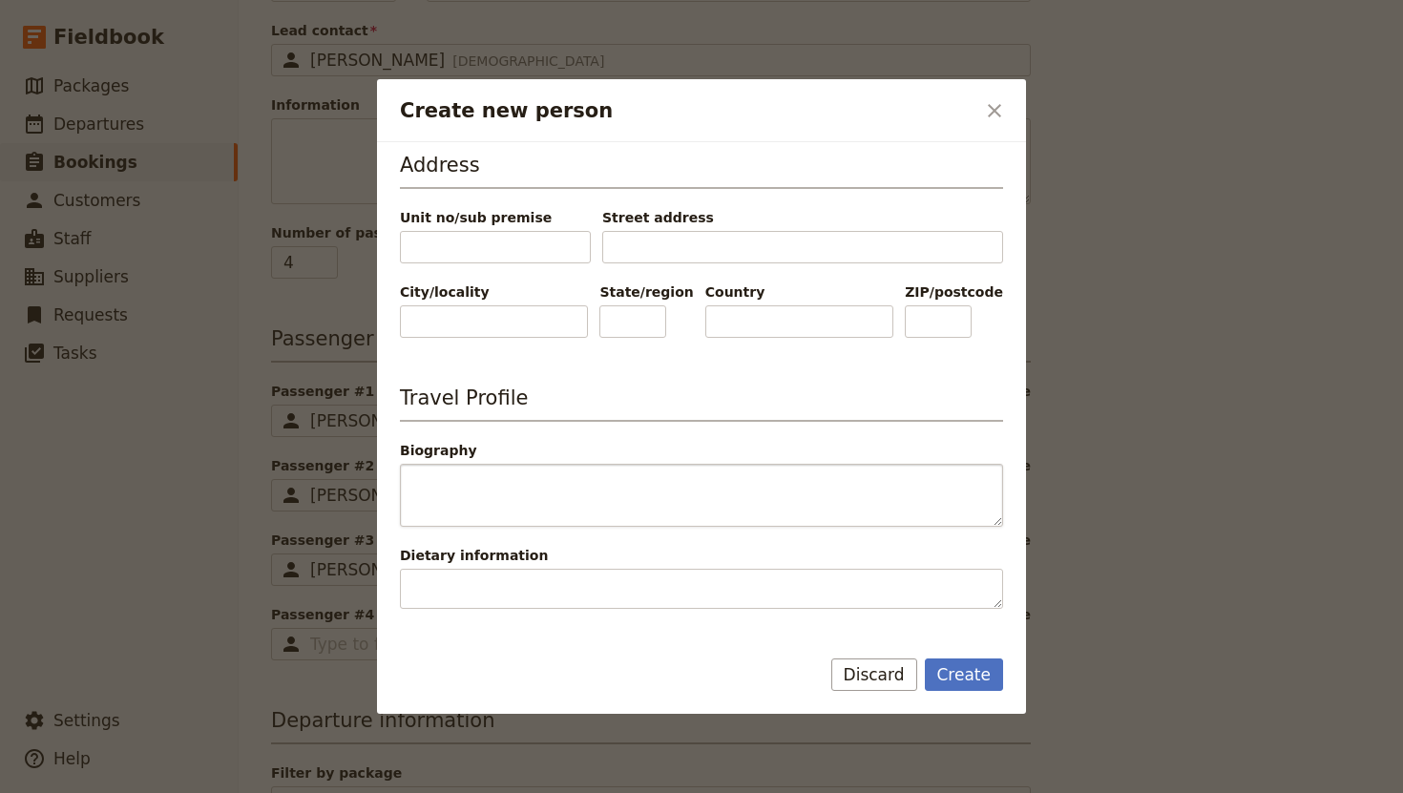
scroll to position [692, 0]
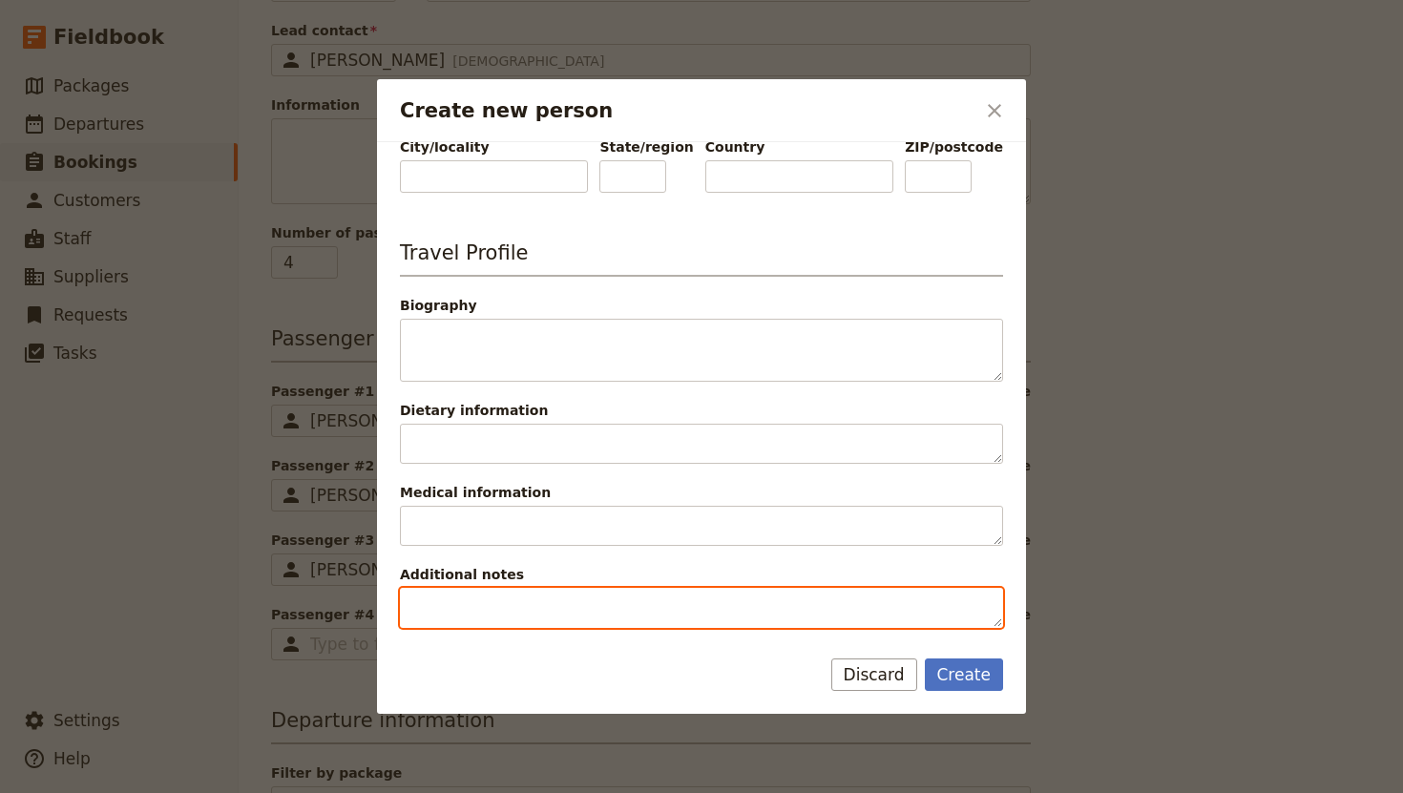
click at [489, 620] on textarea "Additional notes" at bounding box center [701, 608] width 603 height 40
click at [491, 607] on textarea "Child ([DEMOGRAPHIC_DATA])" at bounding box center [701, 608] width 603 height 40
type textarea "Child ([DEMOGRAPHIC_DATA])"
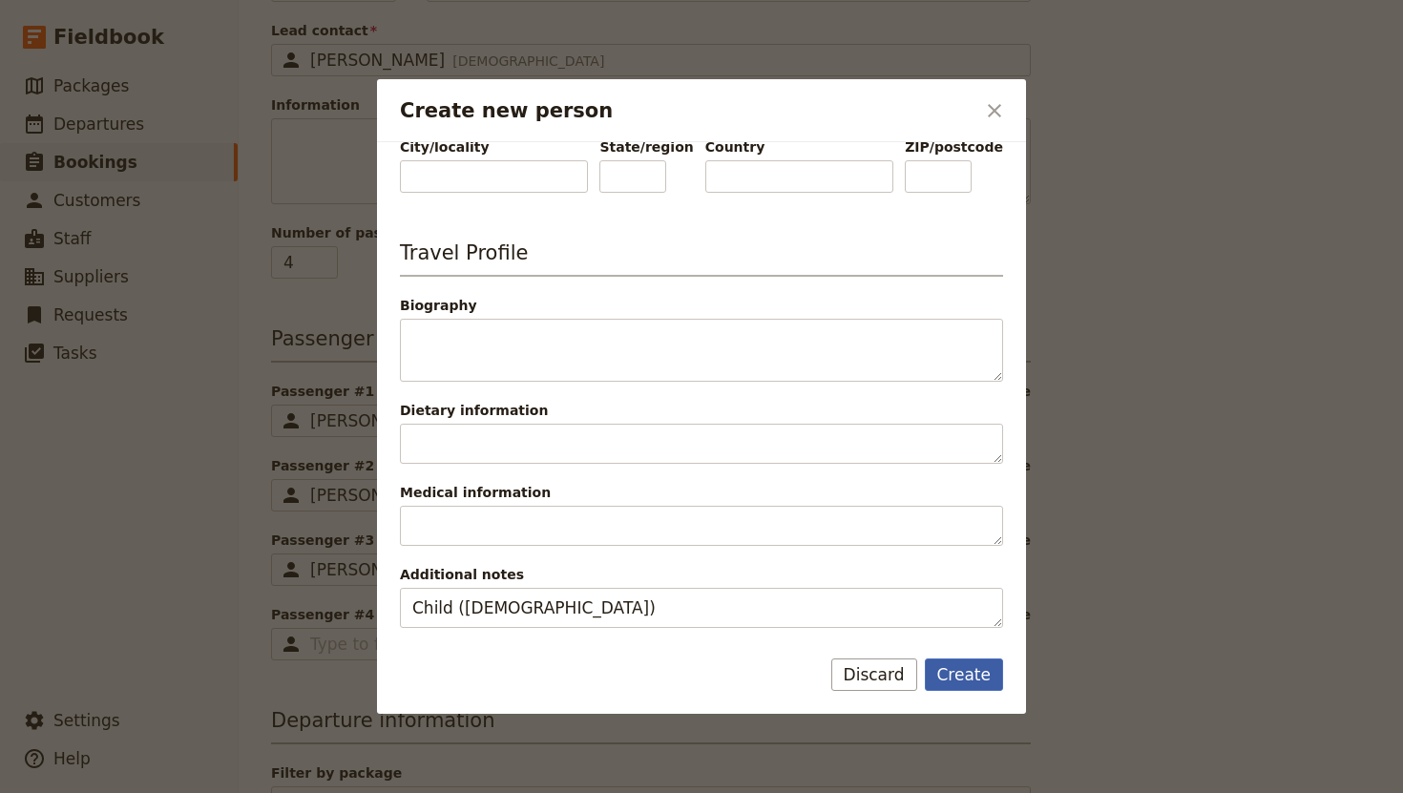
click at [986, 676] on button "Create" at bounding box center [964, 674] width 79 height 32
type input "[PERSON_NAME]"
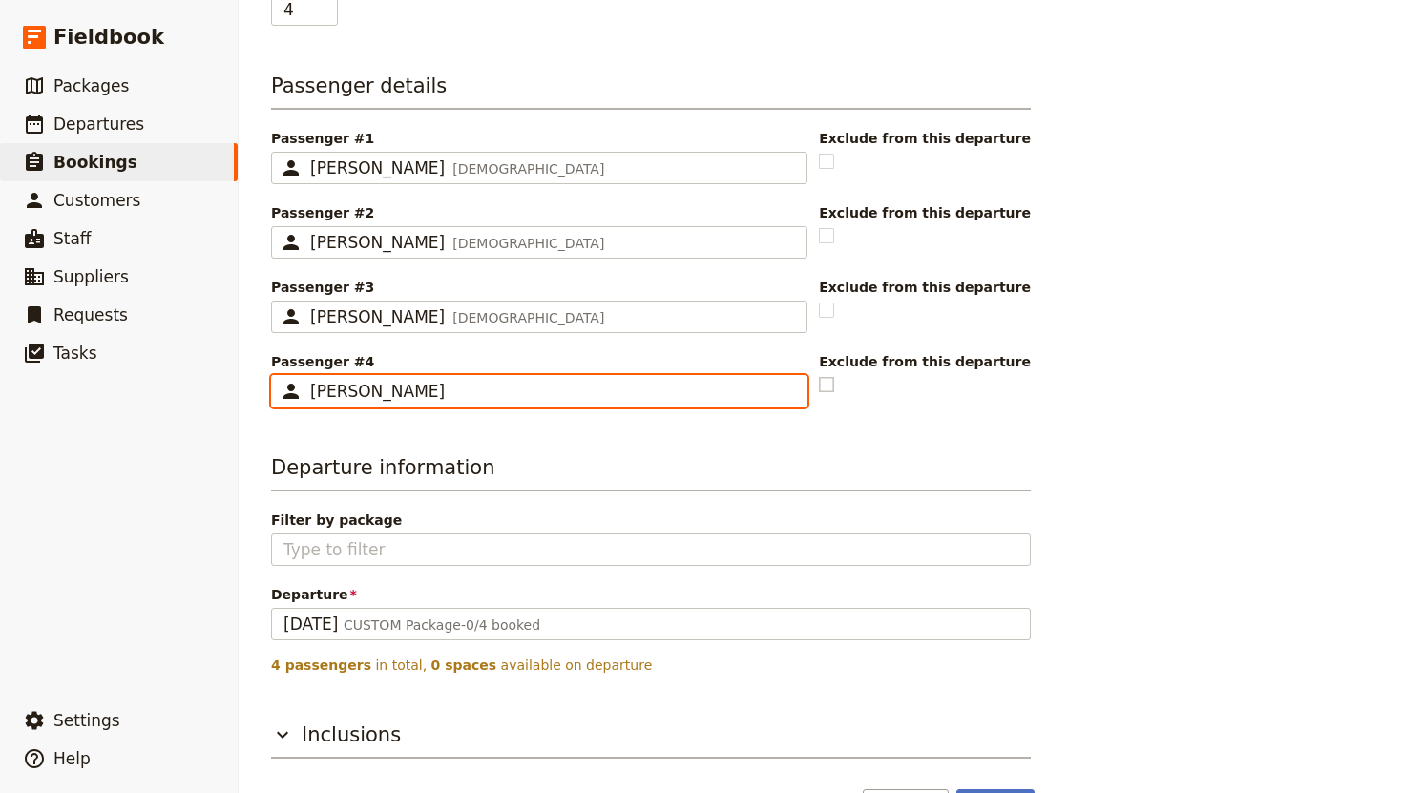
scroll to position [546, 0]
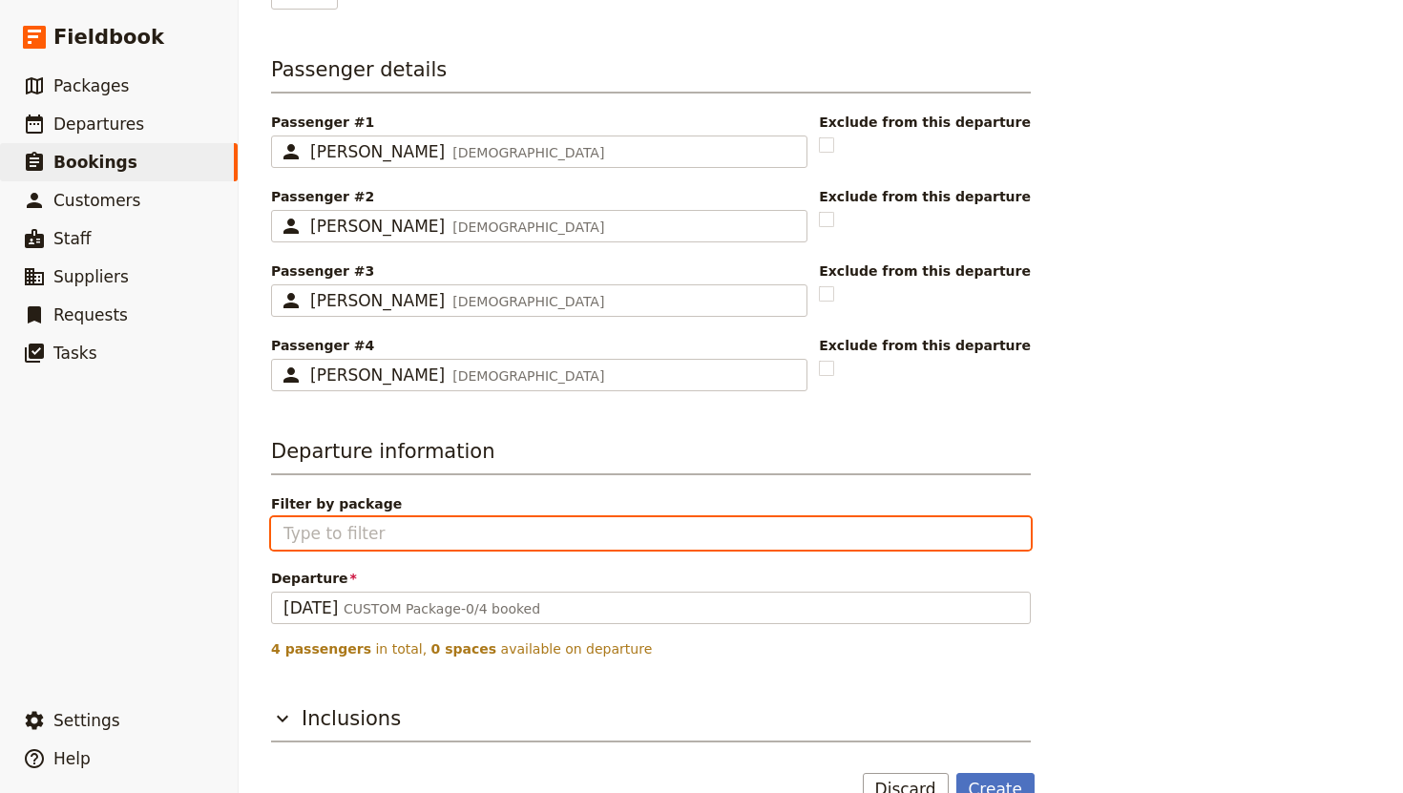
click at [377, 530] on input "Filter by package" at bounding box center [650, 533] width 735 height 23
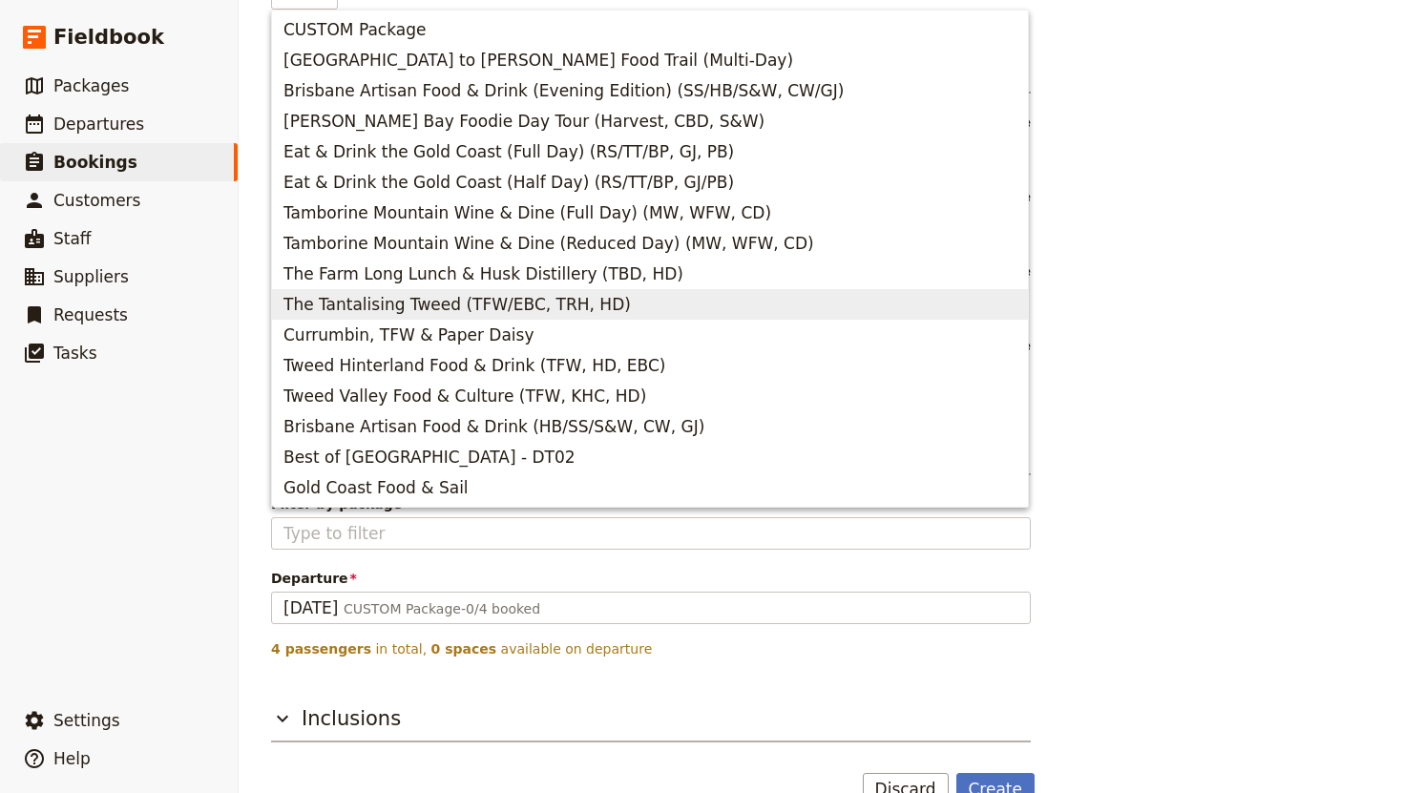
click at [1245, 502] on div "Booking information Booking reference 100407 Status Enquiry On hold Confirmed A…" at bounding box center [820, 176] width 1099 height 1260
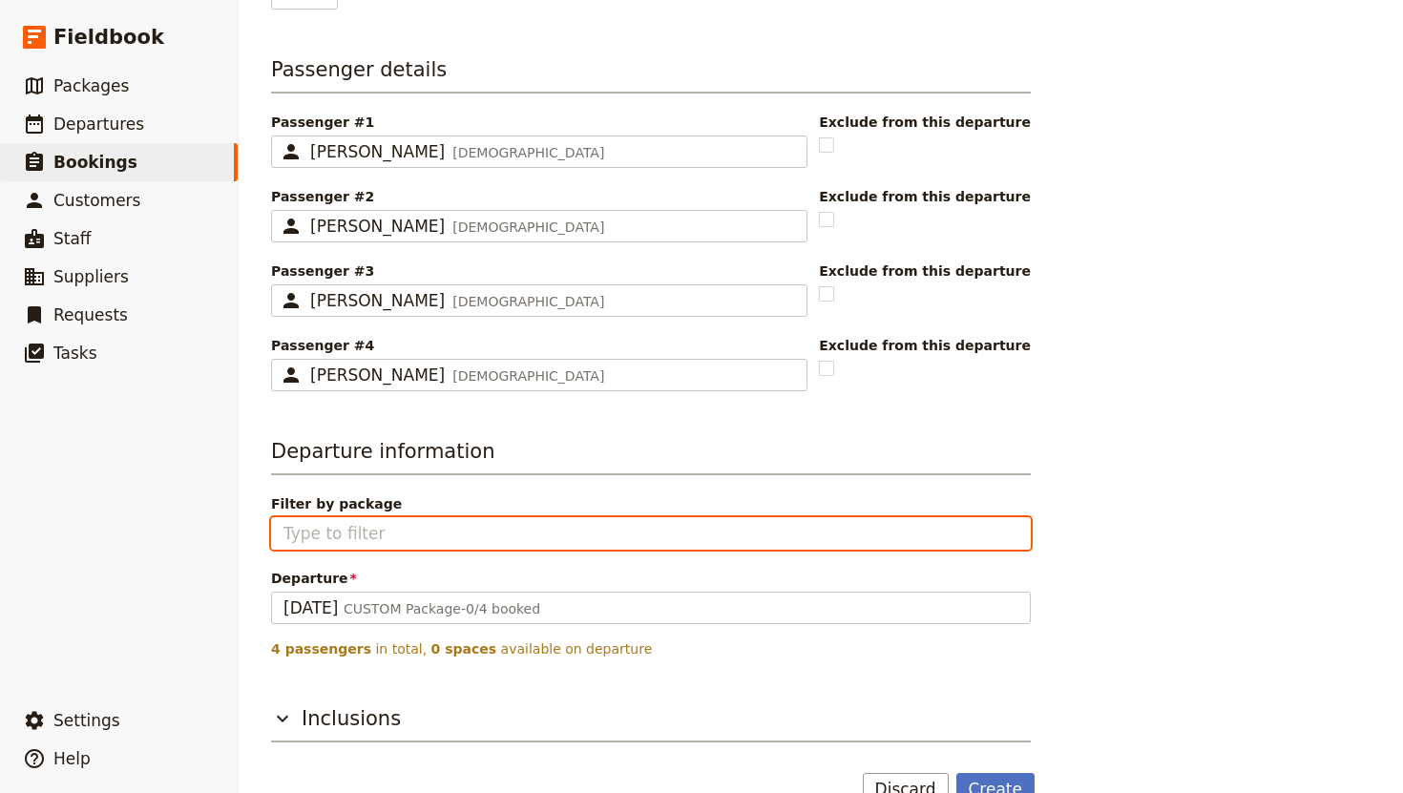
click at [415, 535] on input "Filter by package" at bounding box center [650, 533] width 735 height 23
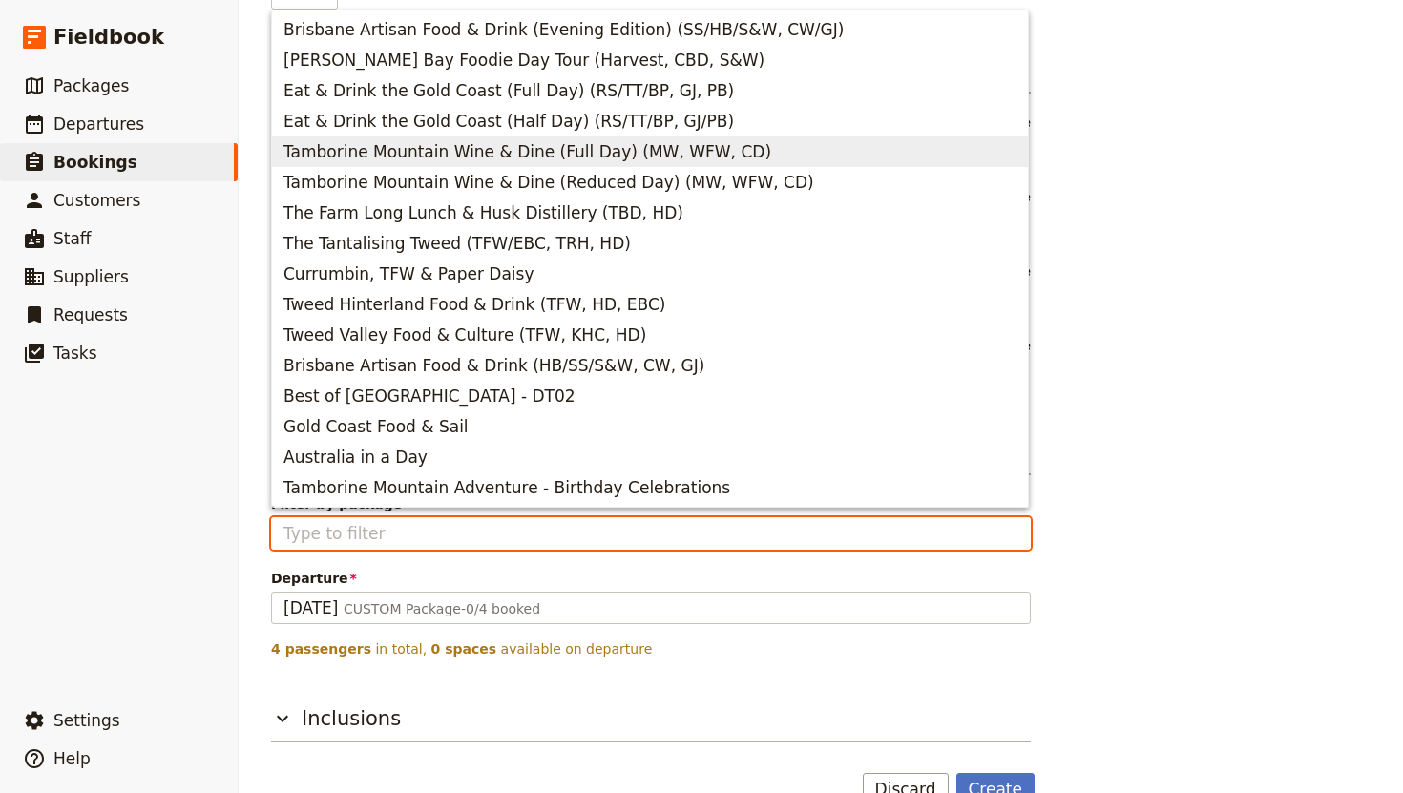
scroll to position [0, 0]
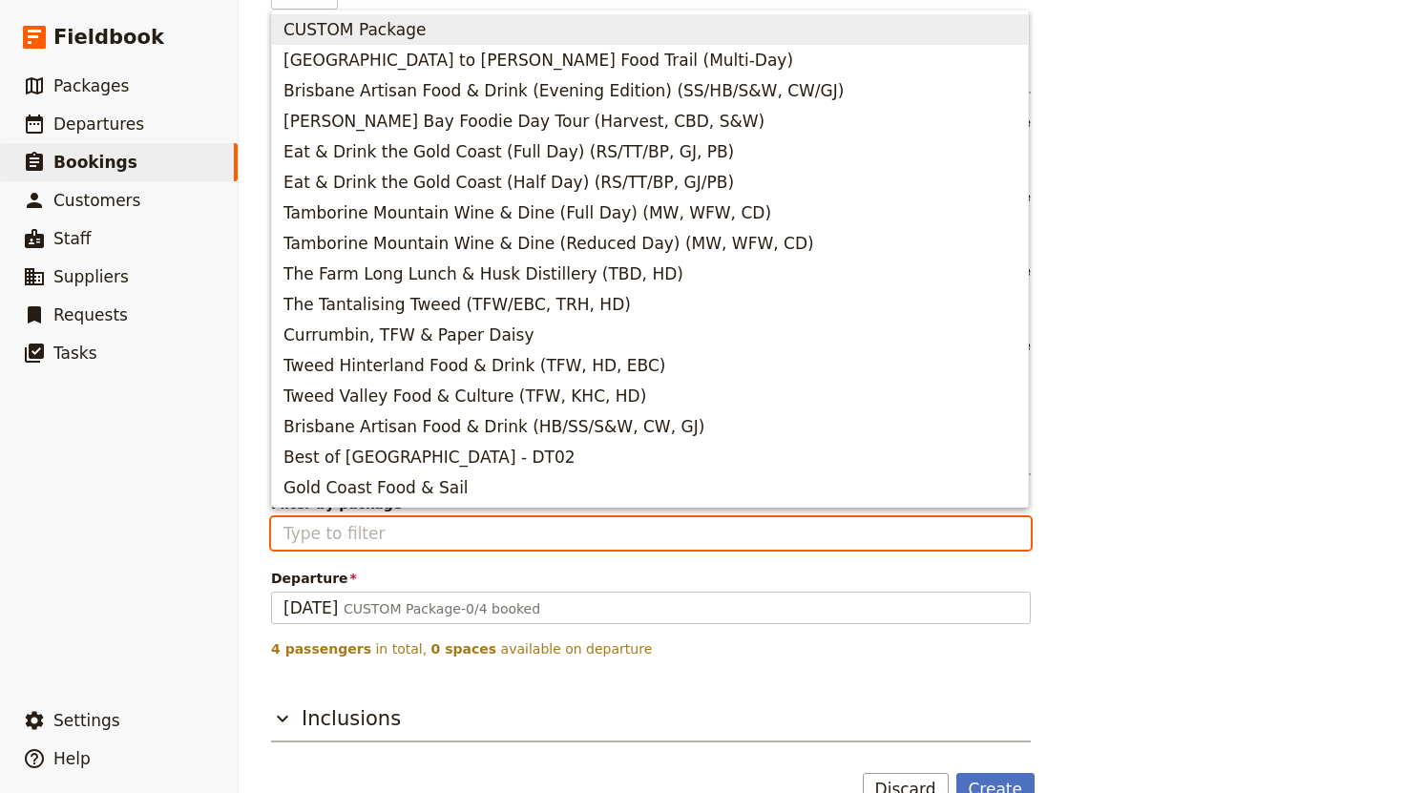
click at [346, 30] on span "CUSTOM Package" at bounding box center [354, 29] width 142 height 23
type input "CUSTOM Package"
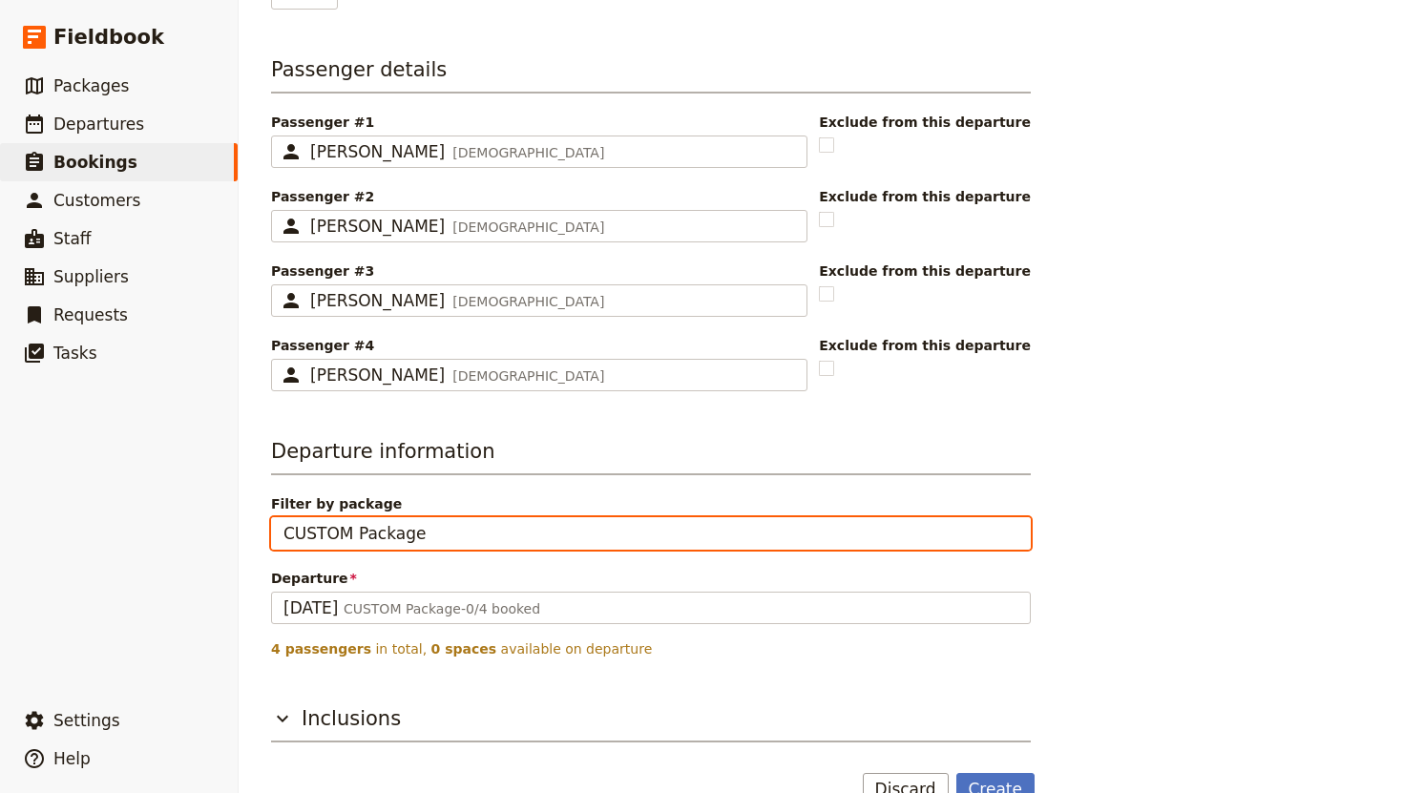
scroll to position [589, 0]
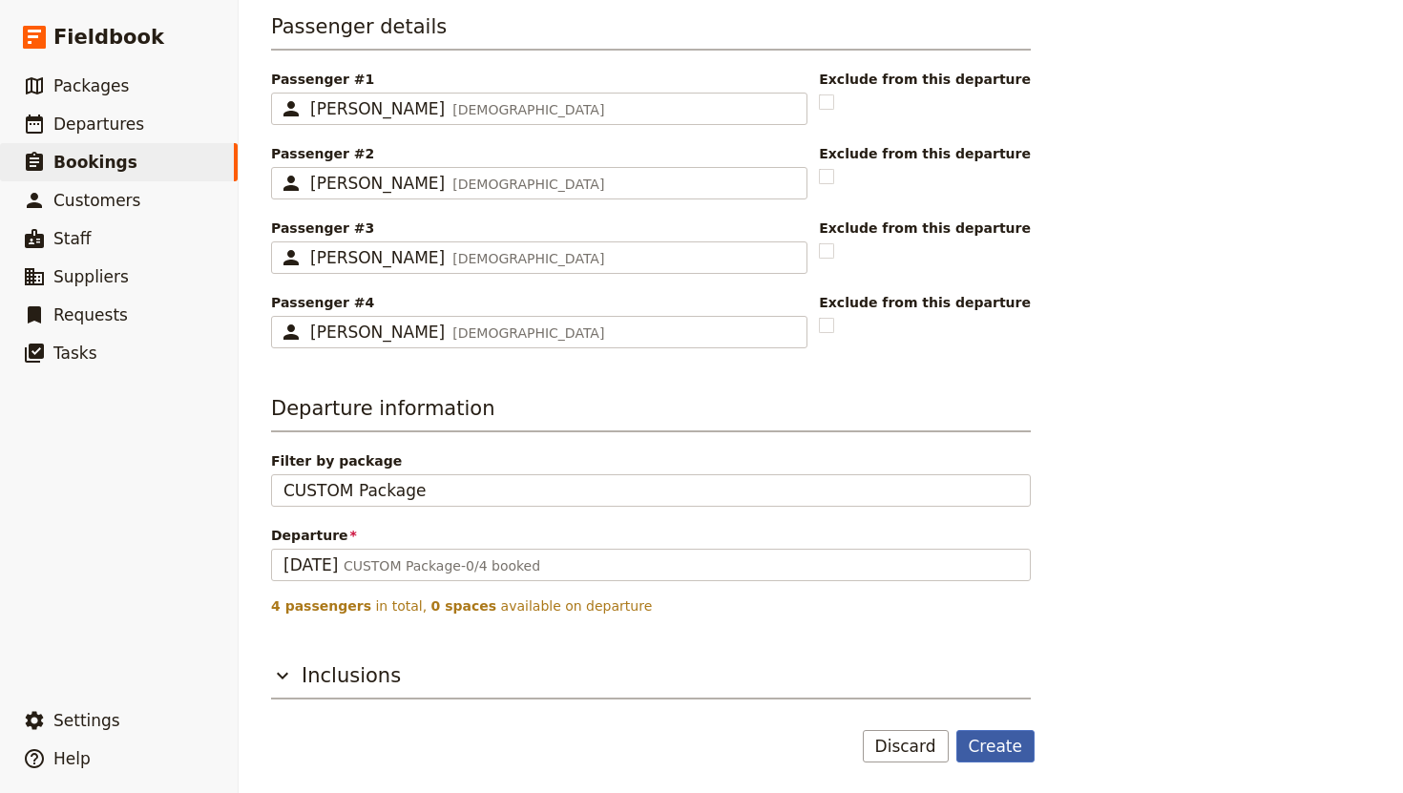
click at [1012, 744] on button "Create" at bounding box center [995, 746] width 79 height 32
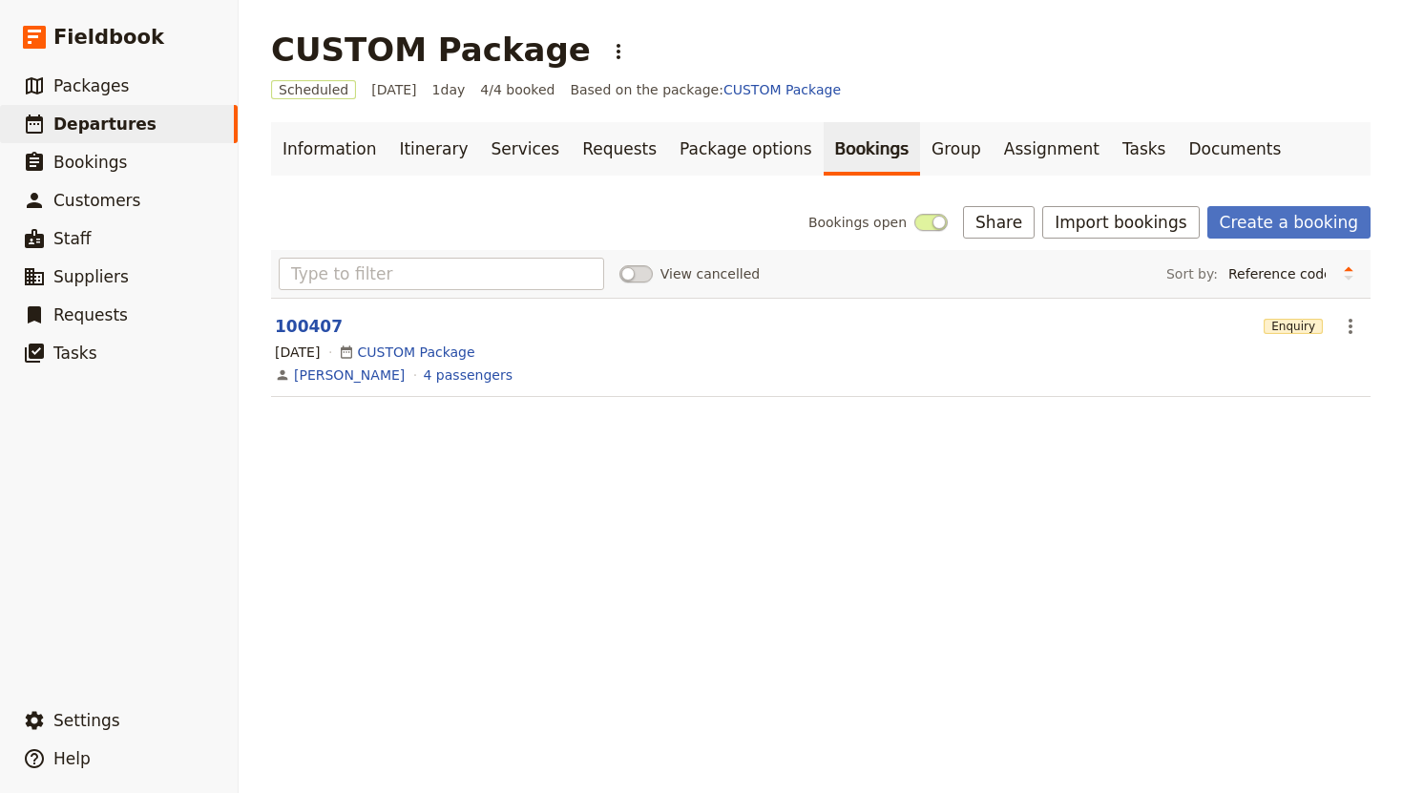
click at [0, 792] on nordpass-portal at bounding box center [0, 793] width 0 height 0
click at [920, 150] on link "Group" at bounding box center [956, 148] width 73 height 53
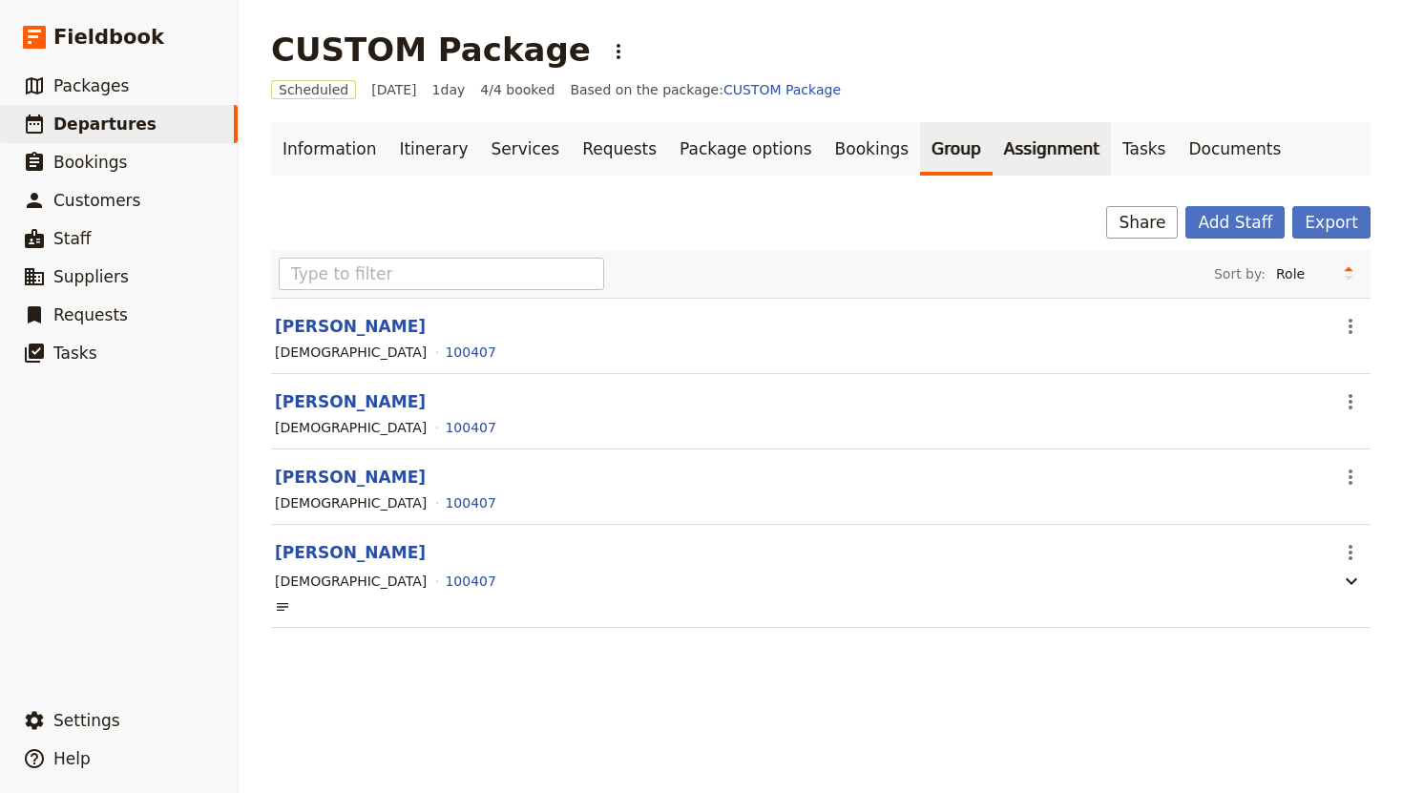
click at [992, 147] on link "Assignment" at bounding box center [1051, 148] width 118 height 53
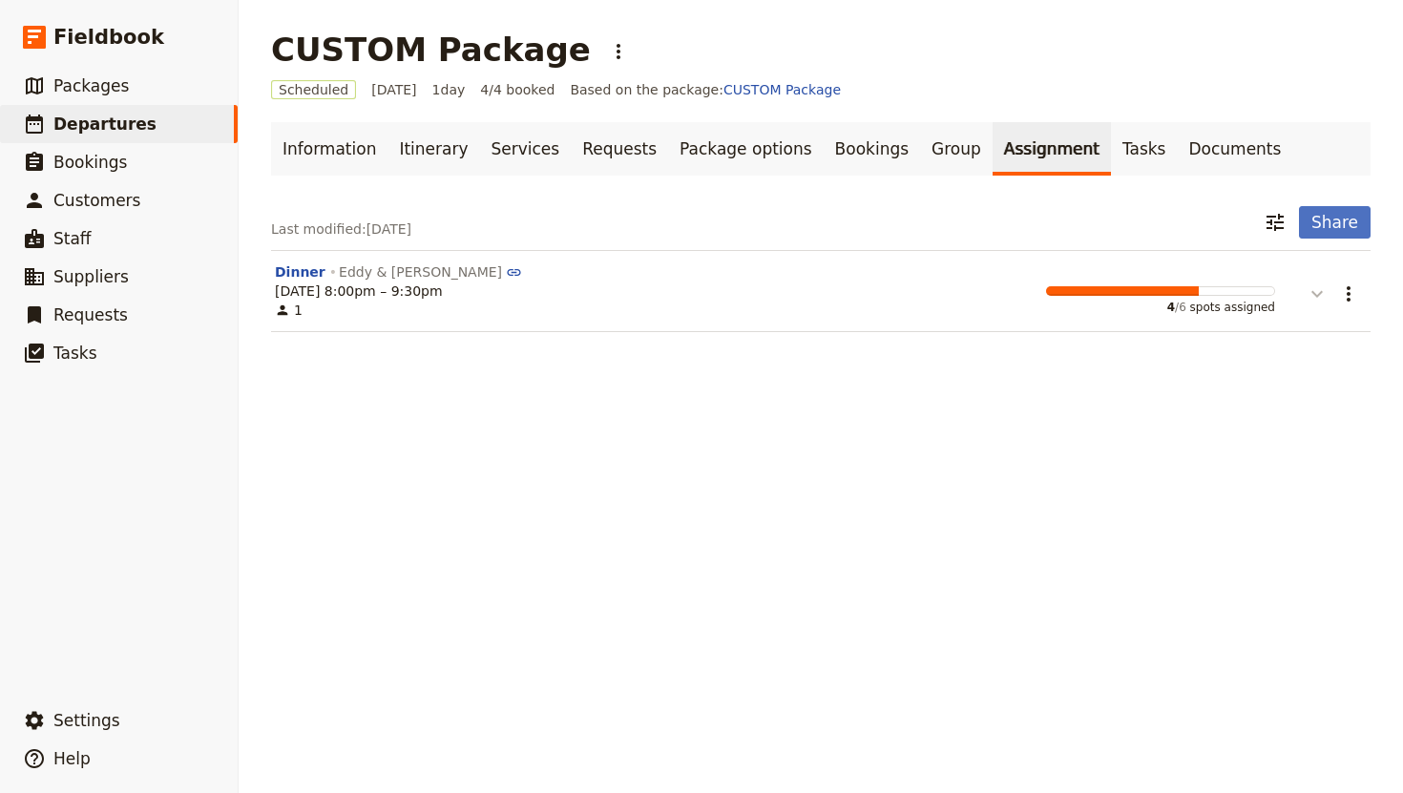
click at [1314, 296] on icon "button" at bounding box center [1316, 294] width 11 height 7
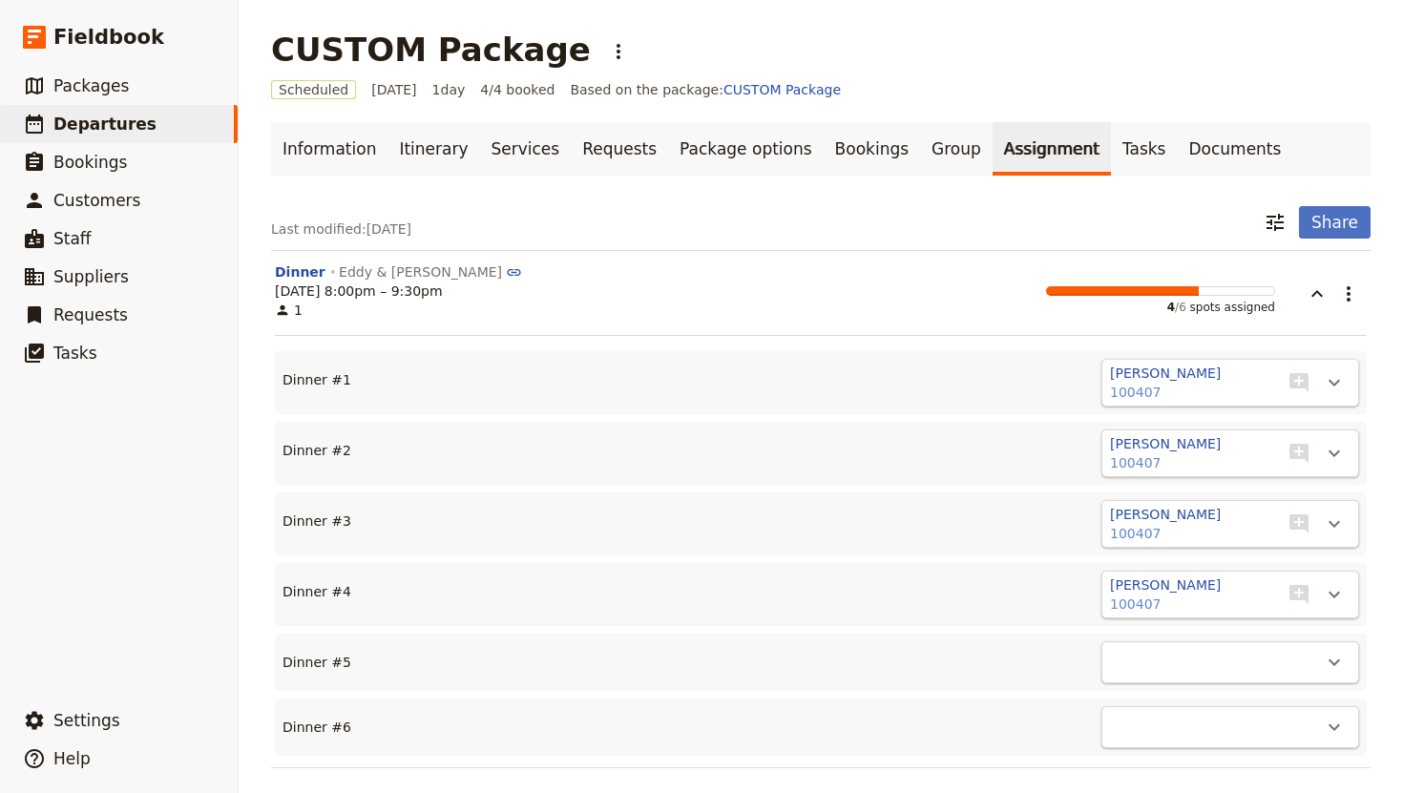
scroll to position [6, 0]
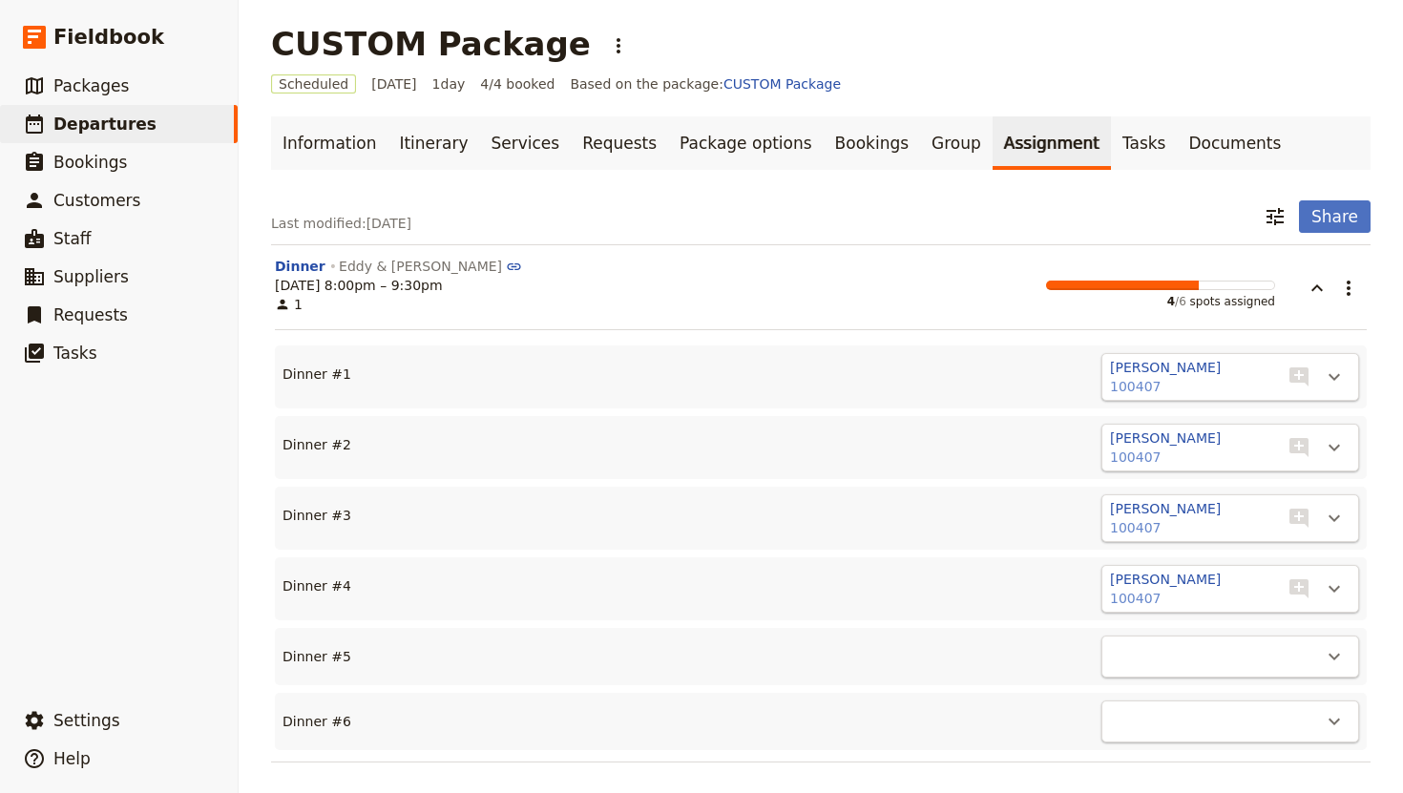
click at [1205, 658] on div "​" at bounding box center [1230, 657] width 258 height 42
click at [1329, 658] on icon "Actions" at bounding box center [1334, 656] width 23 height 23
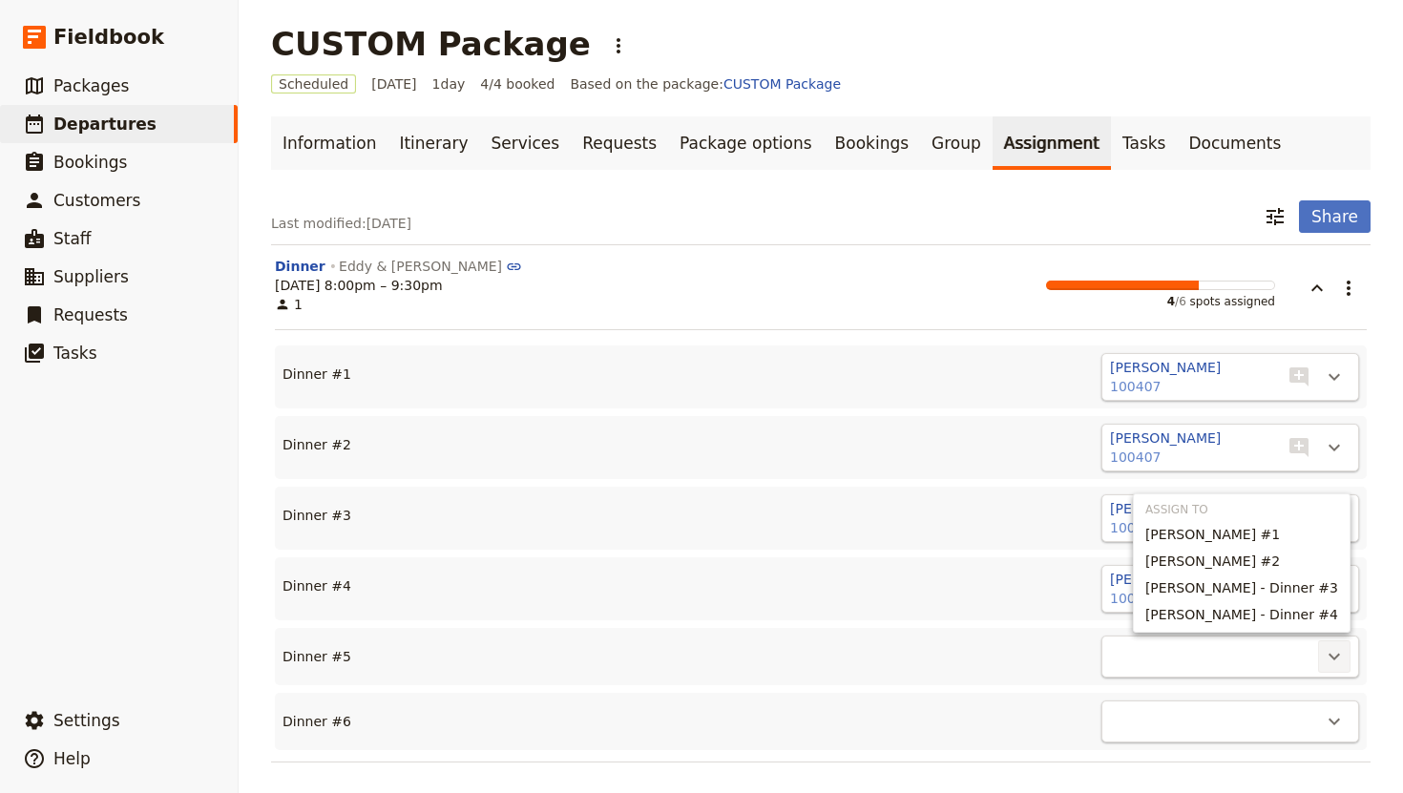
click at [1329, 658] on icon "Actions" at bounding box center [1334, 656] width 23 height 23
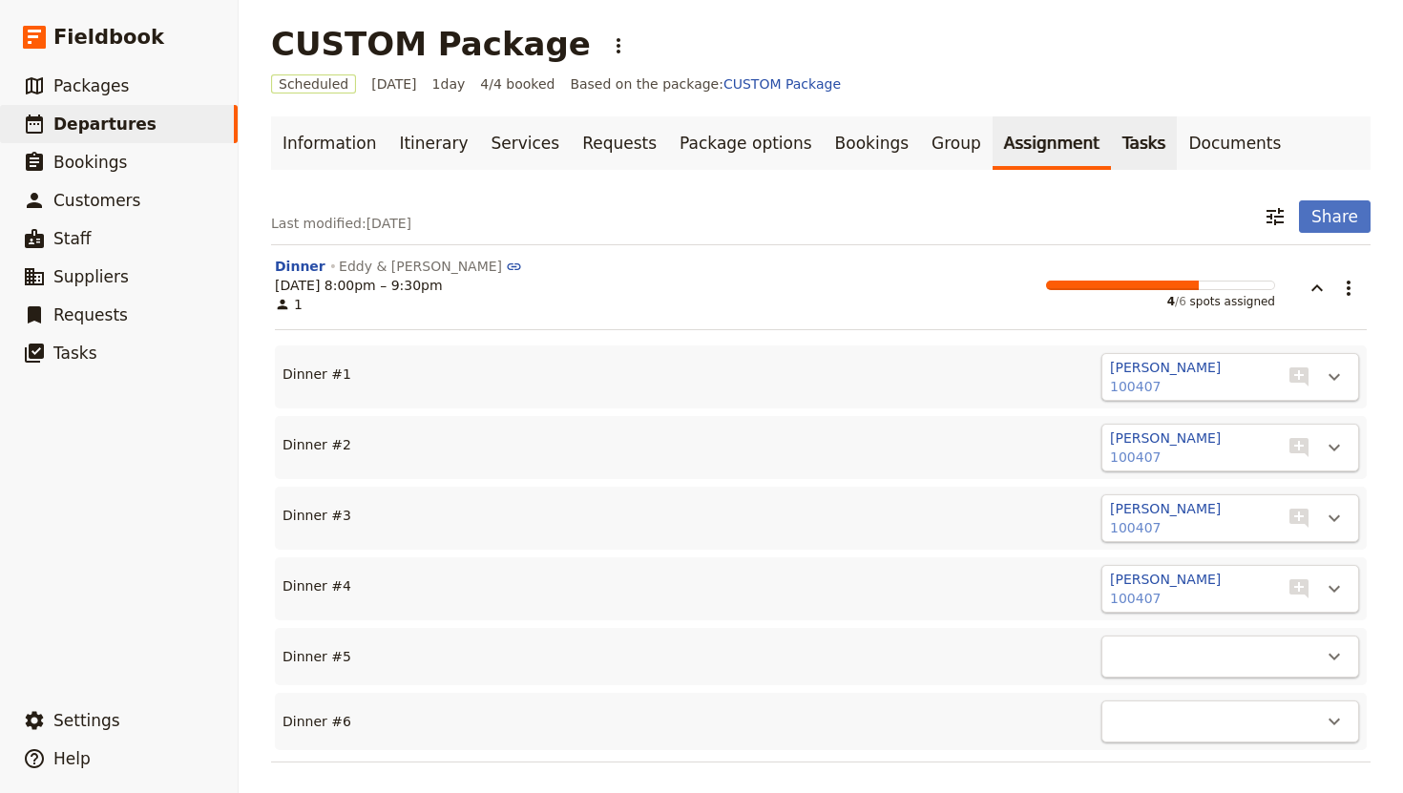
click at [1111, 143] on link "Tasks" at bounding box center [1144, 142] width 67 height 53
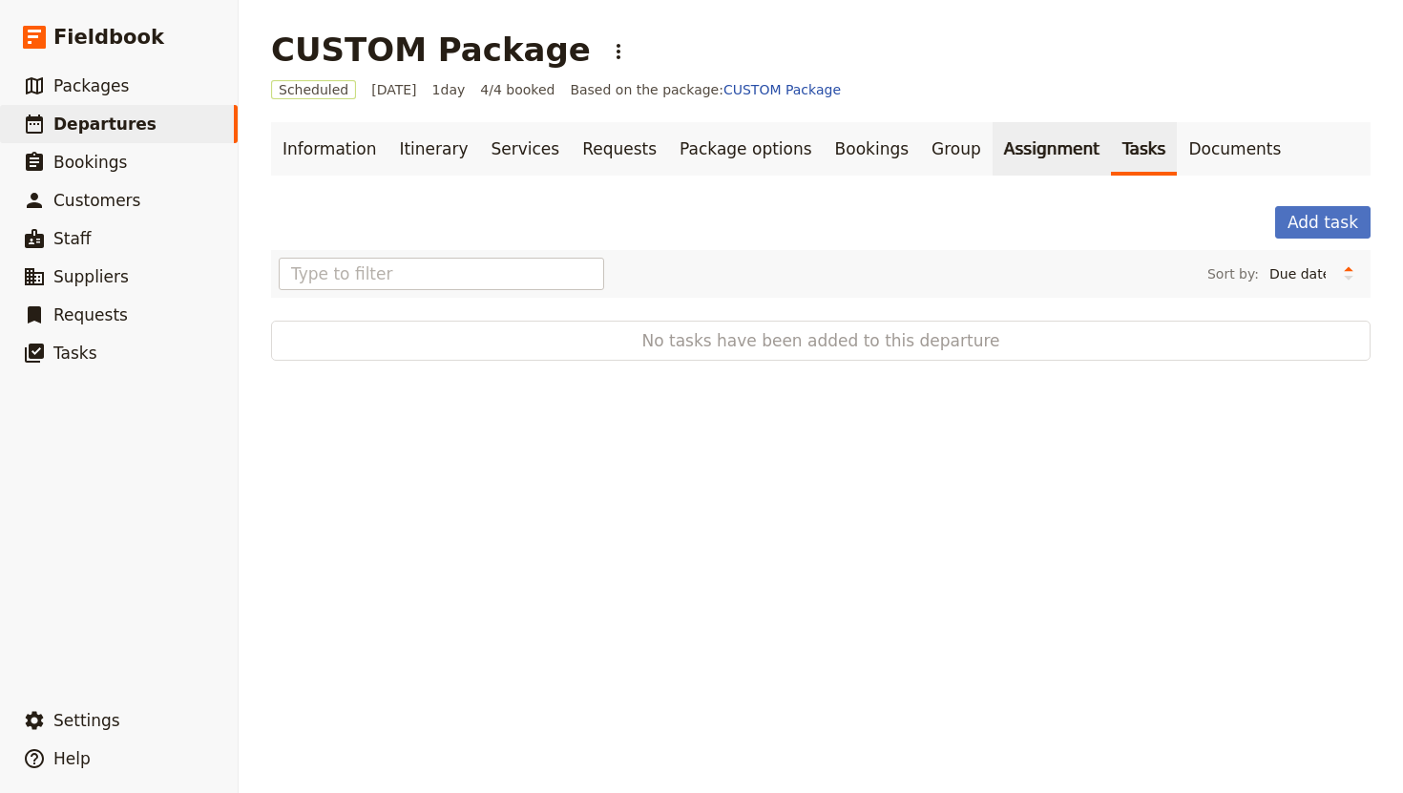
click at [992, 153] on link "Assignment" at bounding box center [1051, 148] width 118 height 53
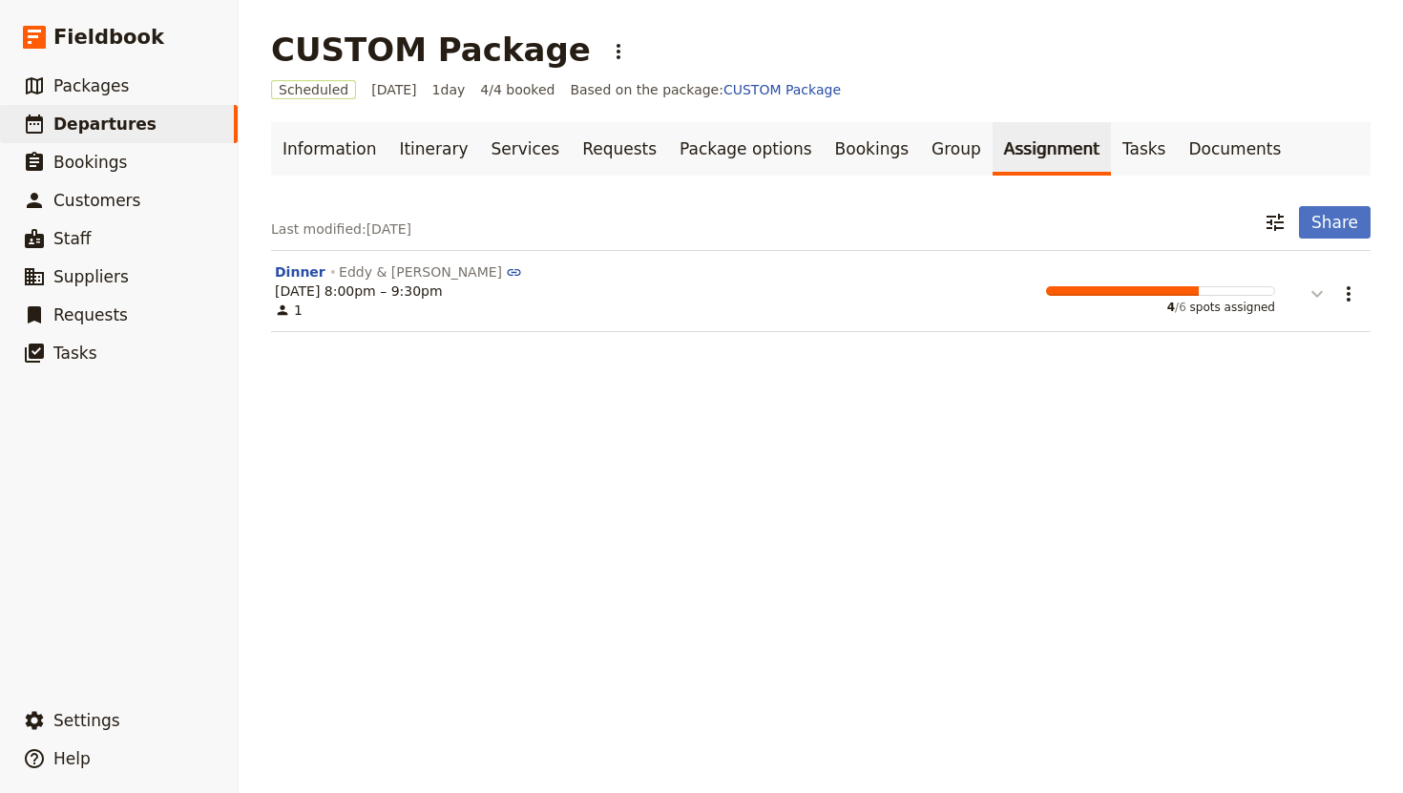
click at [1314, 296] on icon "button" at bounding box center [1316, 293] width 23 height 23
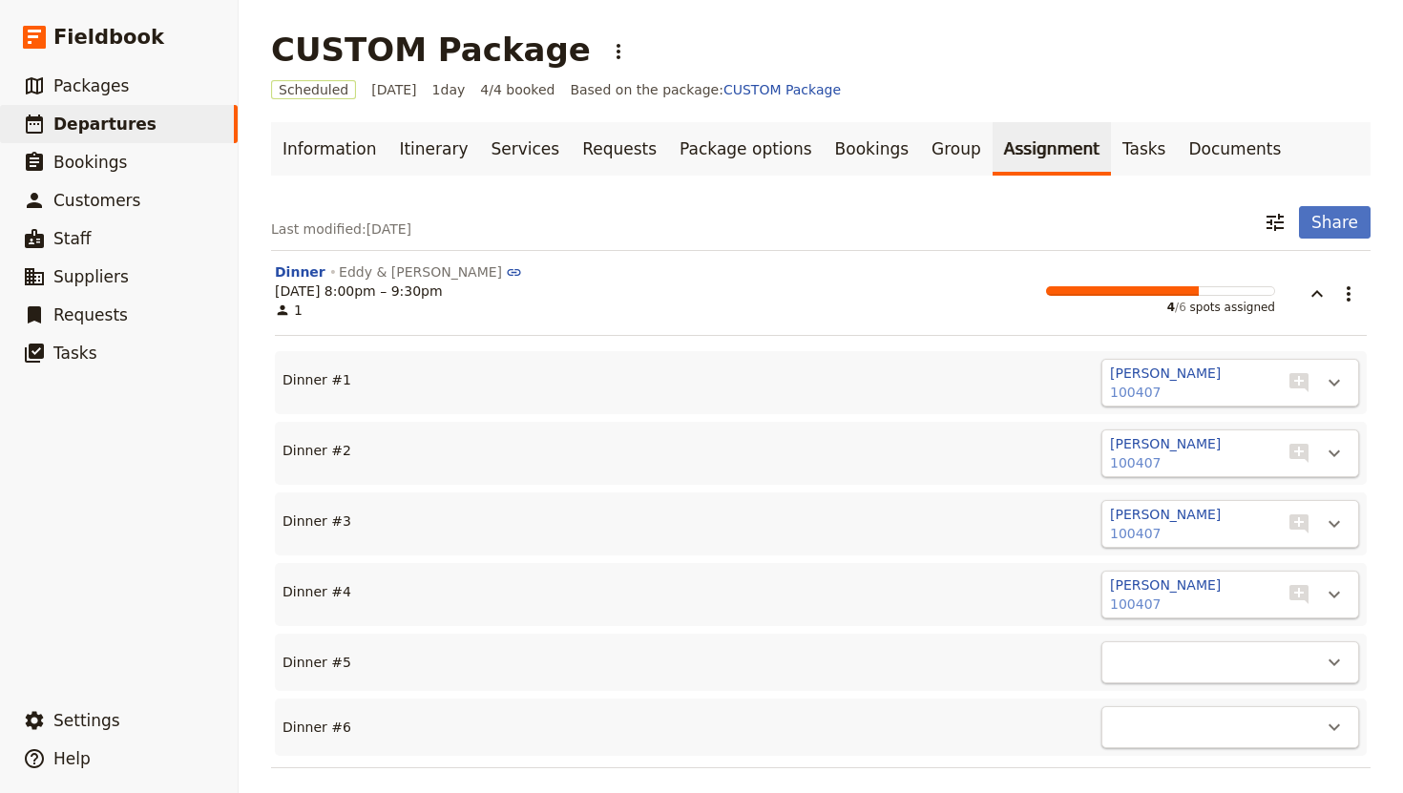
scroll to position [6, 0]
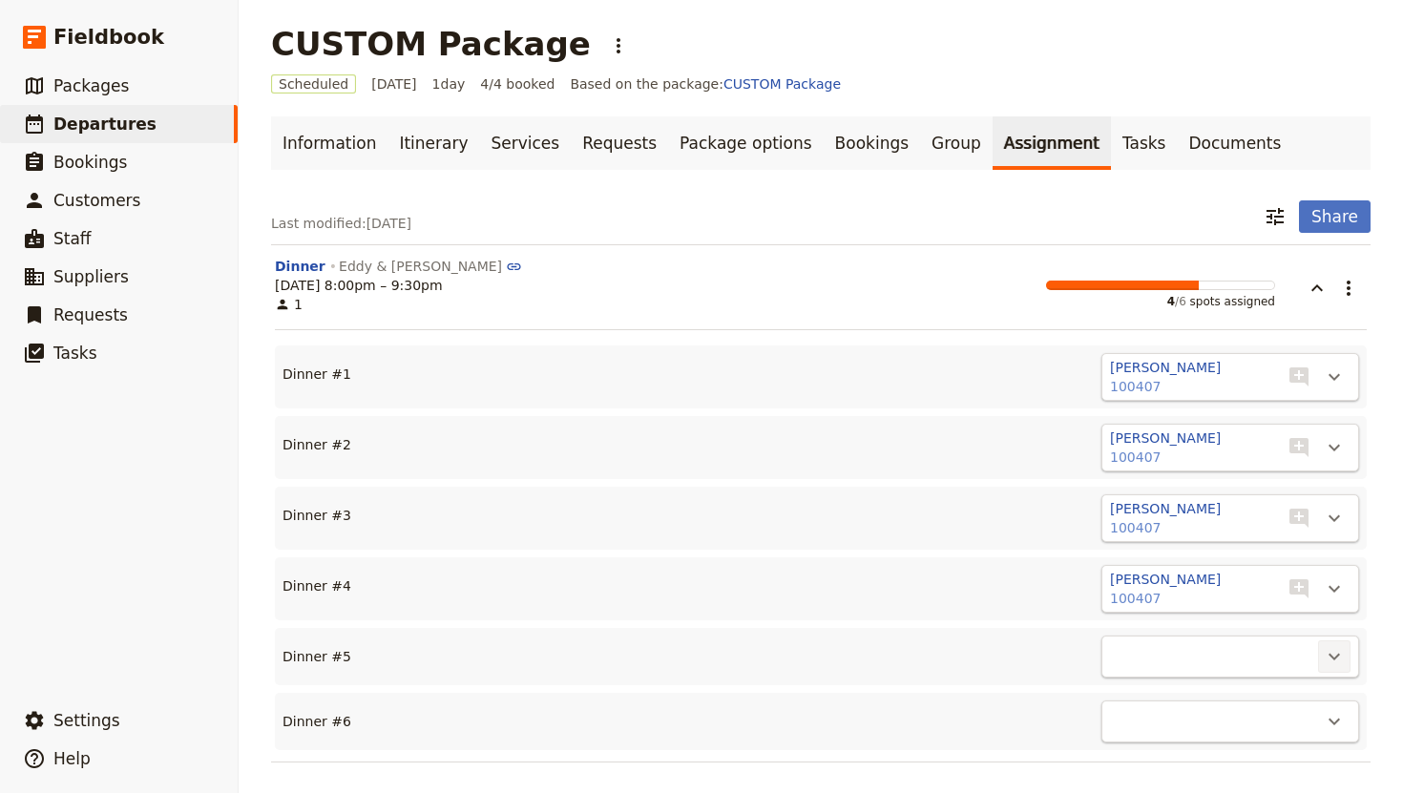
click at [1331, 660] on icon "Actions" at bounding box center [1334, 656] width 23 height 23
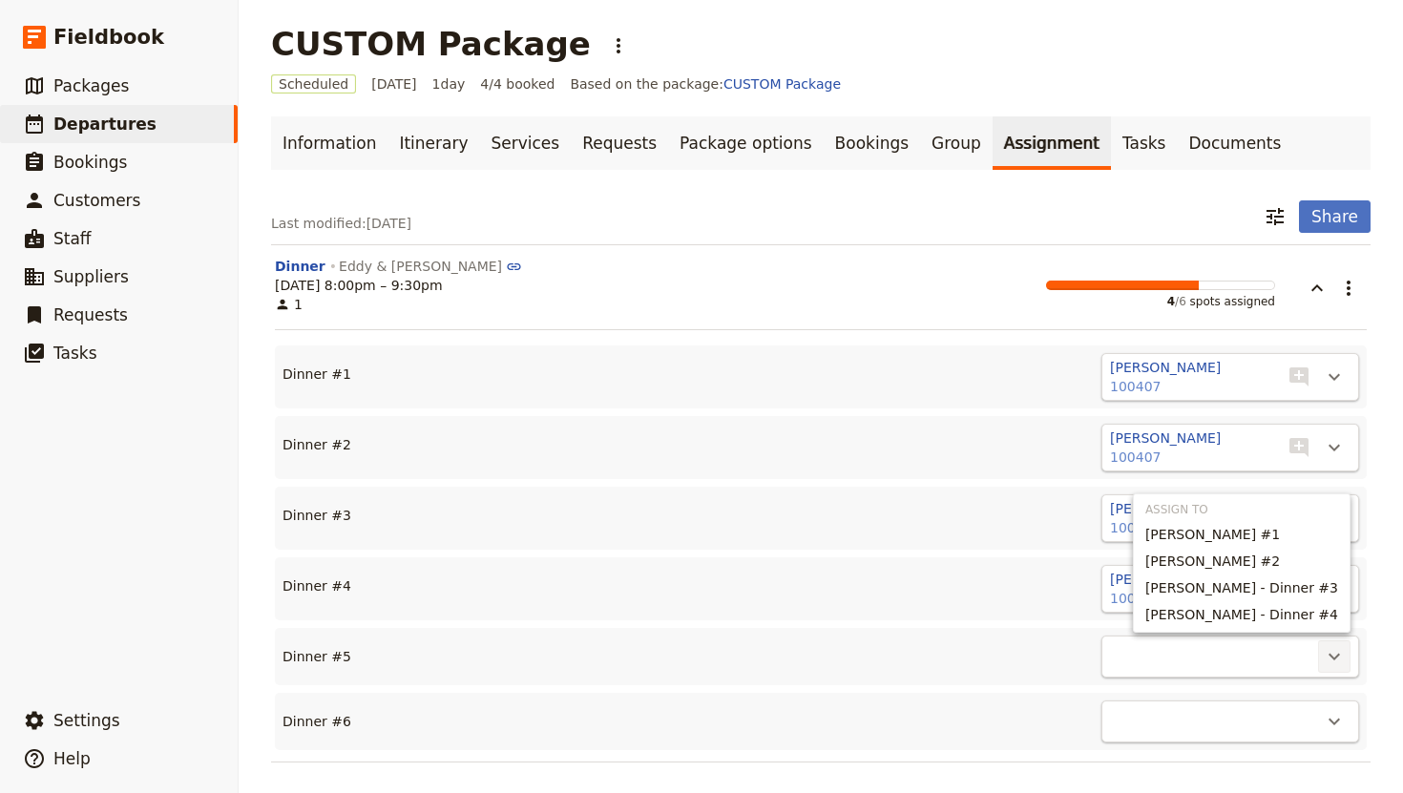
click at [1250, 665] on div "​" at bounding box center [1230, 657] width 258 height 42
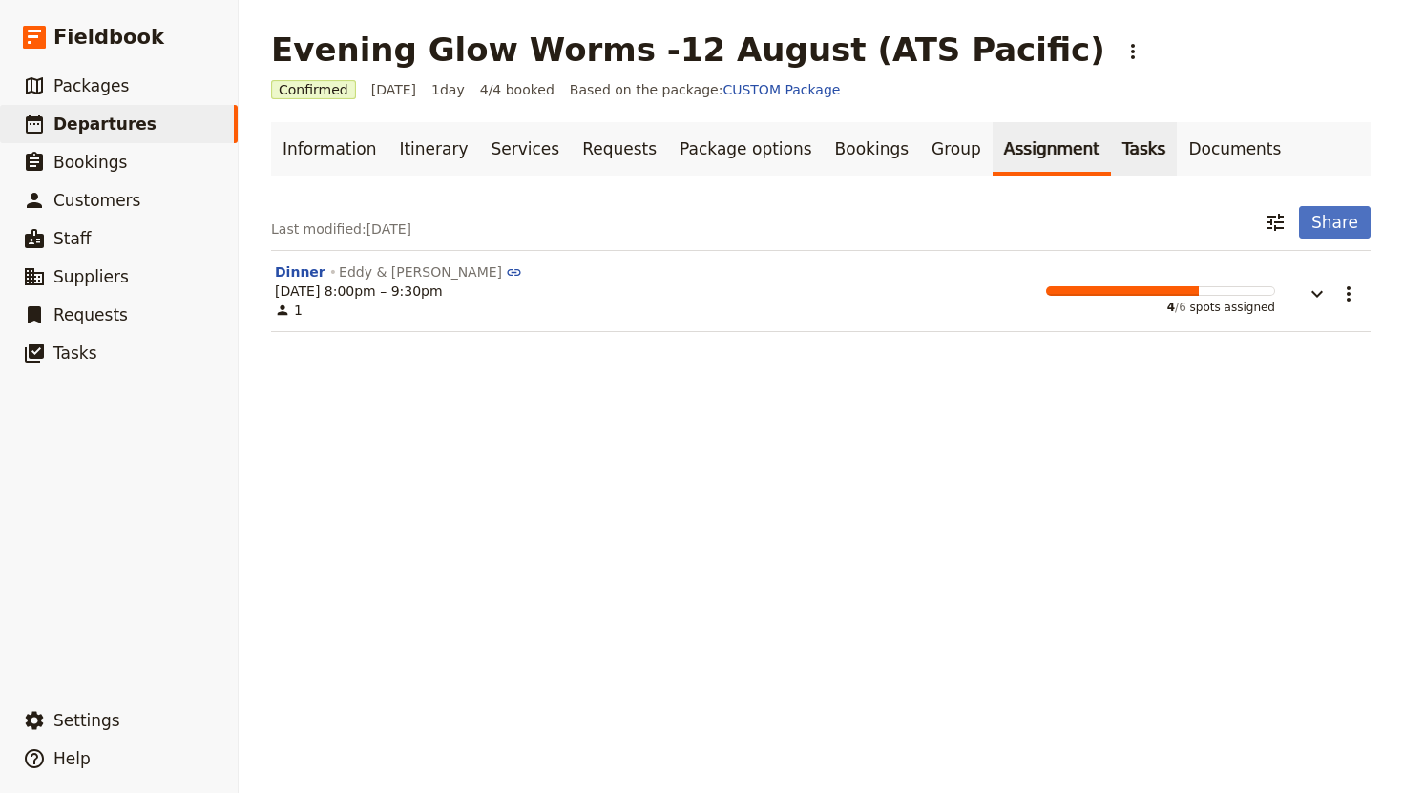
click at [1111, 161] on link "Tasks" at bounding box center [1144, 148] width 67 height 53
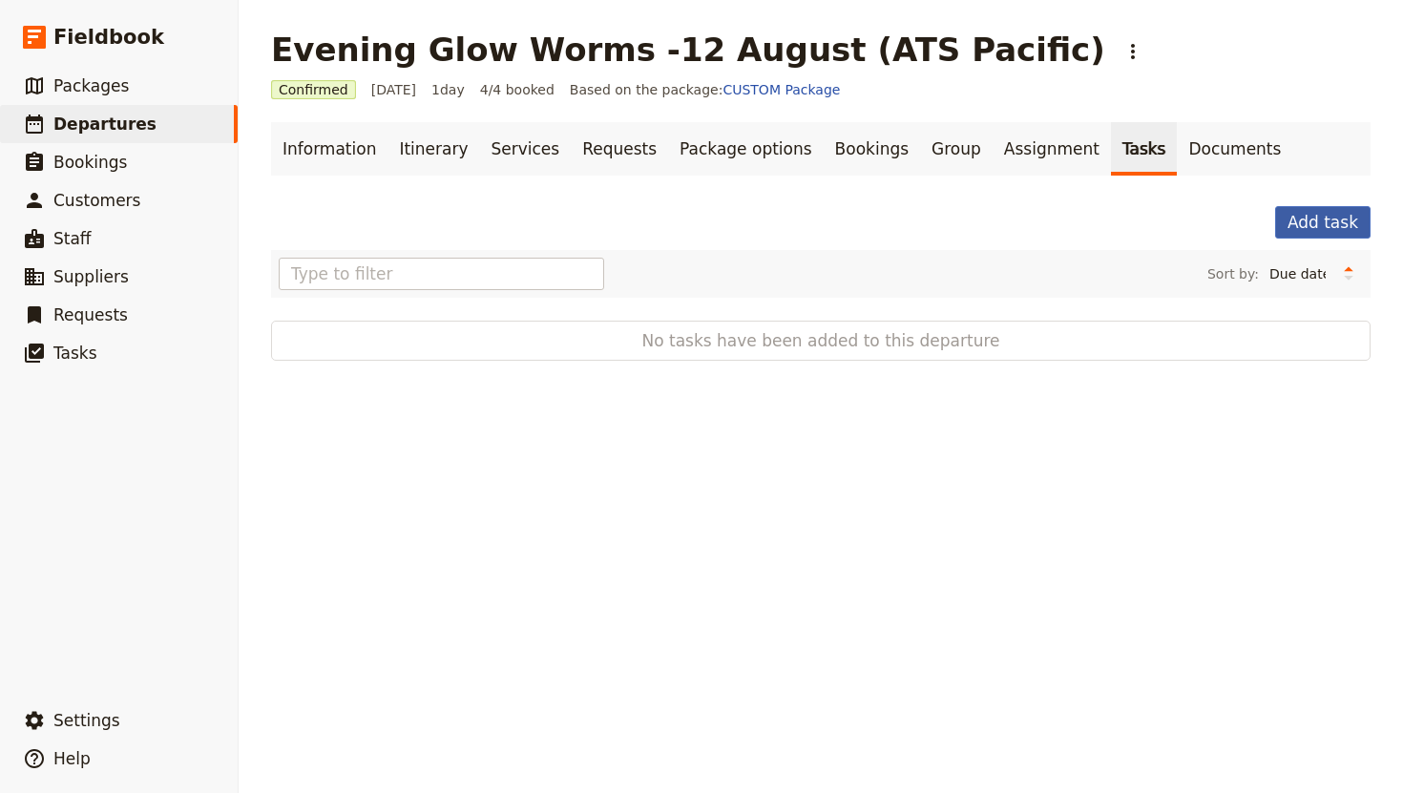
click at [1287, 231] on button "Add task" at bounding box center [1322, 222] width 95 height 32
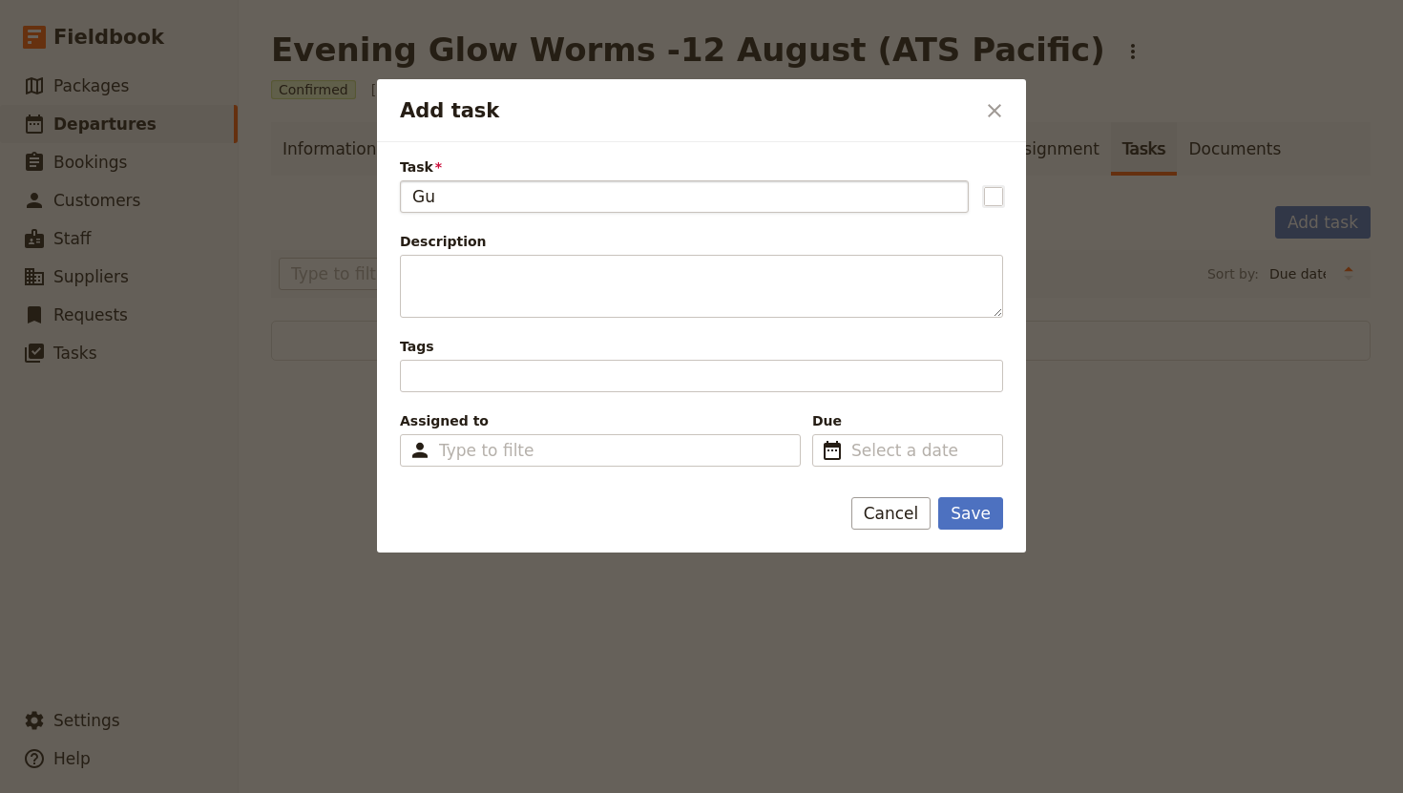
type input "G"
click at [991, 115] on icon "Close dialog" at bounding box center [994, 110] width 23 height 23
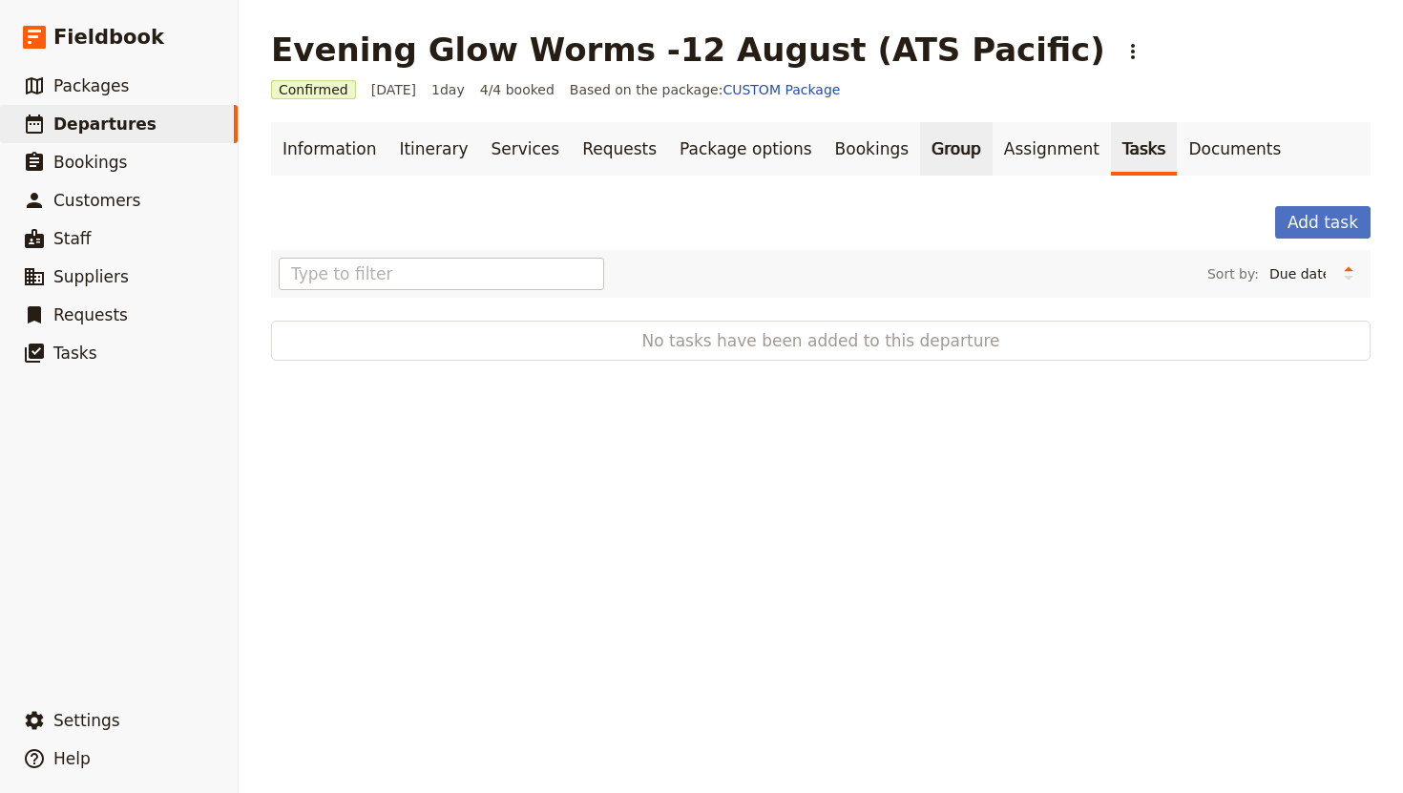
click at [920, 152] on link "Group" at bounding box center [956, 148] width 73 height 53
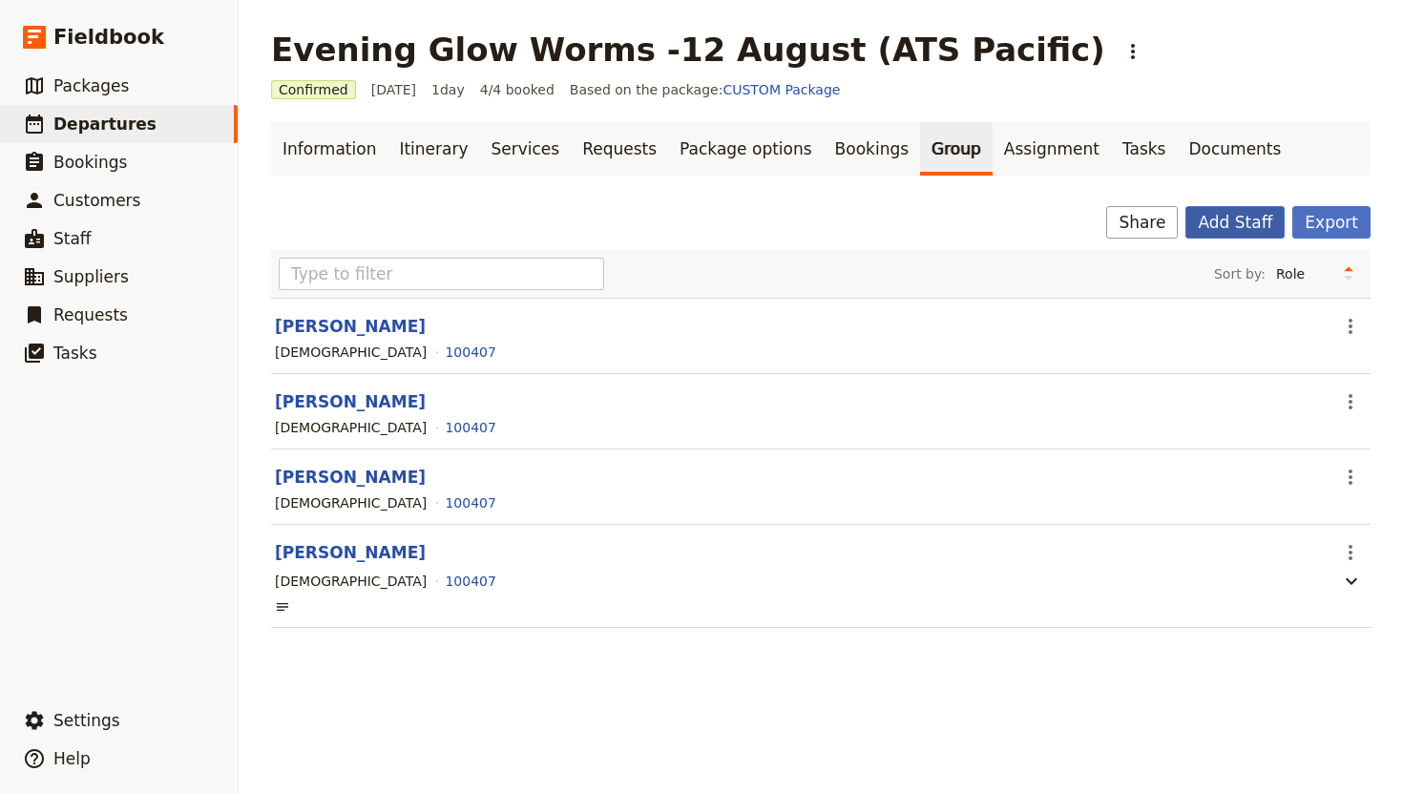
click at [1240, 228] on button "Add Staff" at bounding box center [1234, 222] width 99 height 32
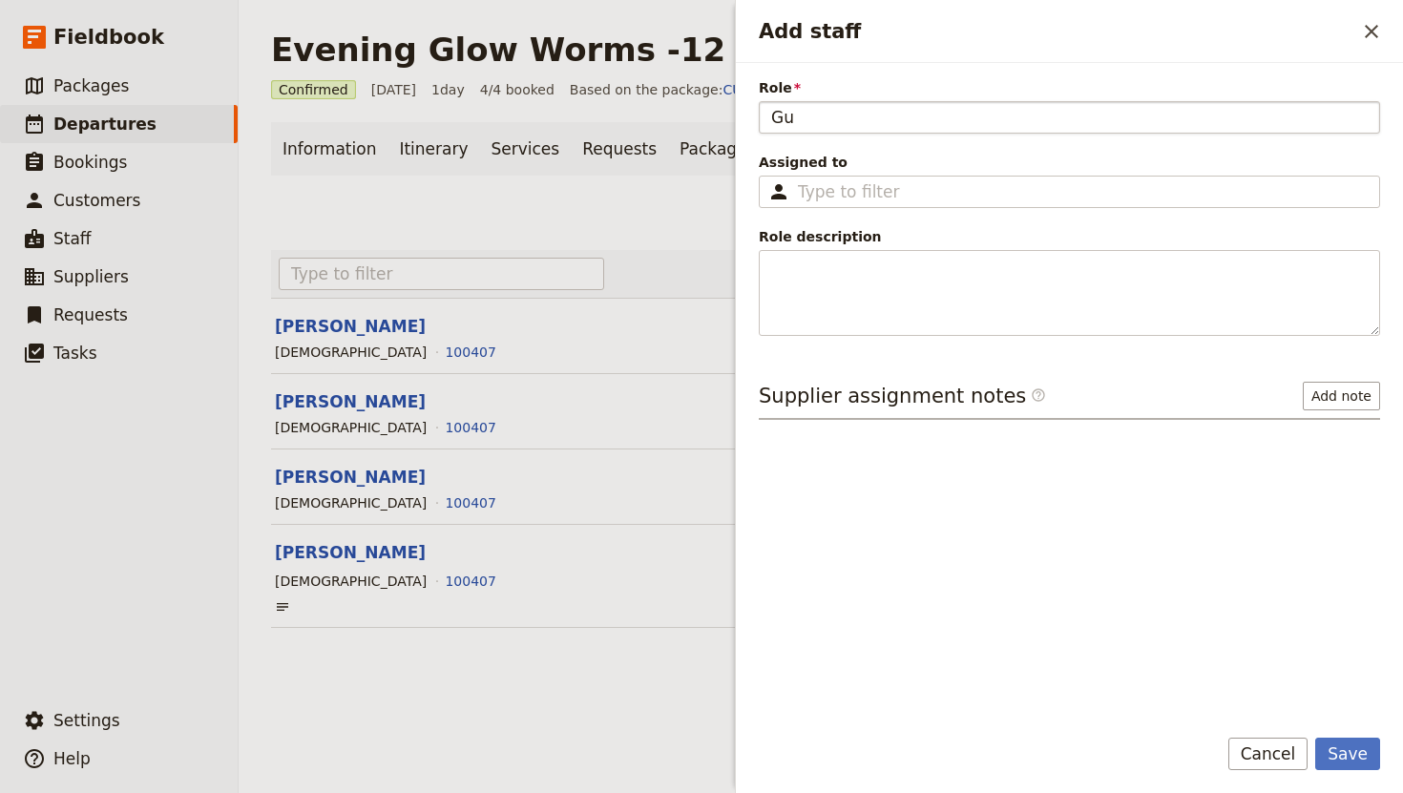
type input "G"
type input "N"
type input "Guide: Nicole"
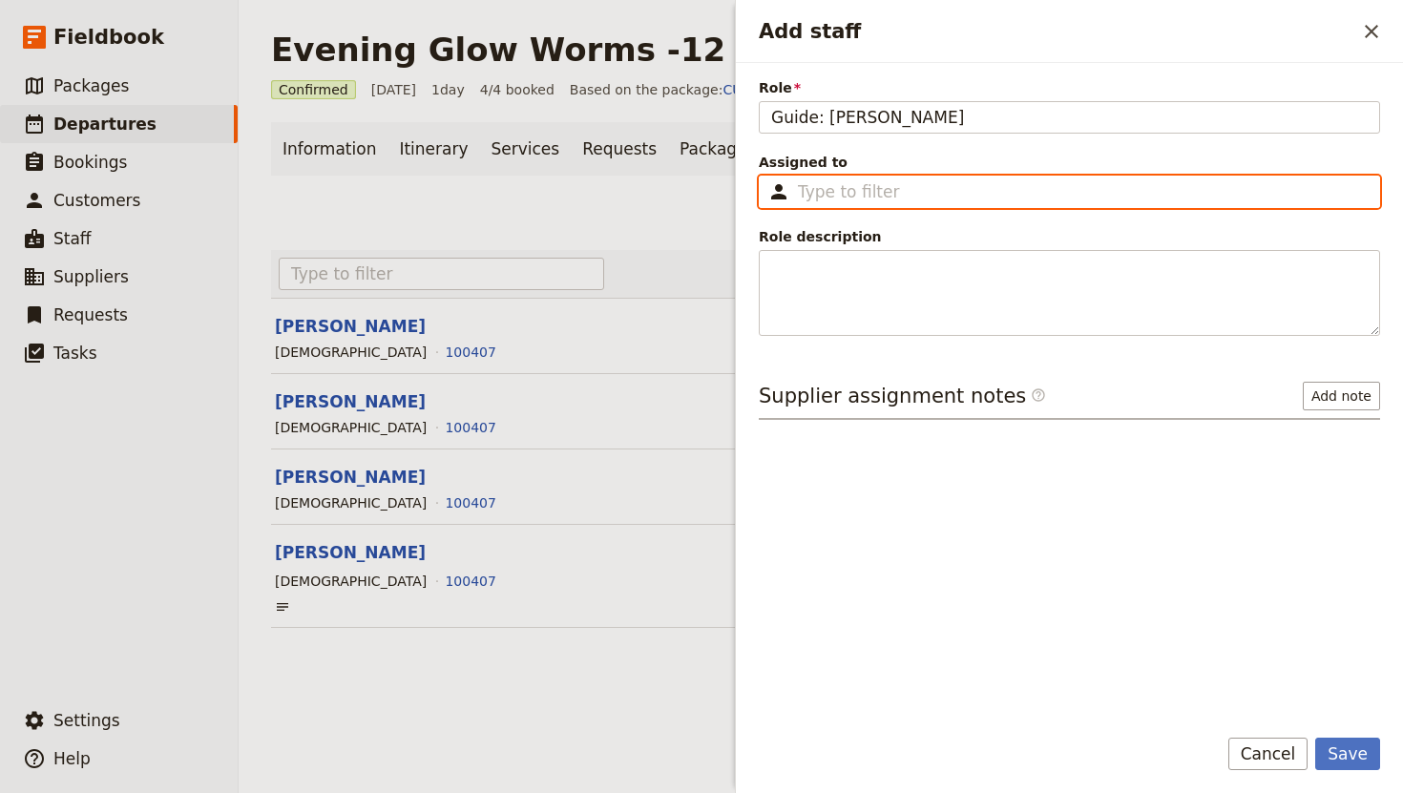
click at [875, 190] on input "Assigned to ​" at bounding box center [1083, 191] width 570 height 23
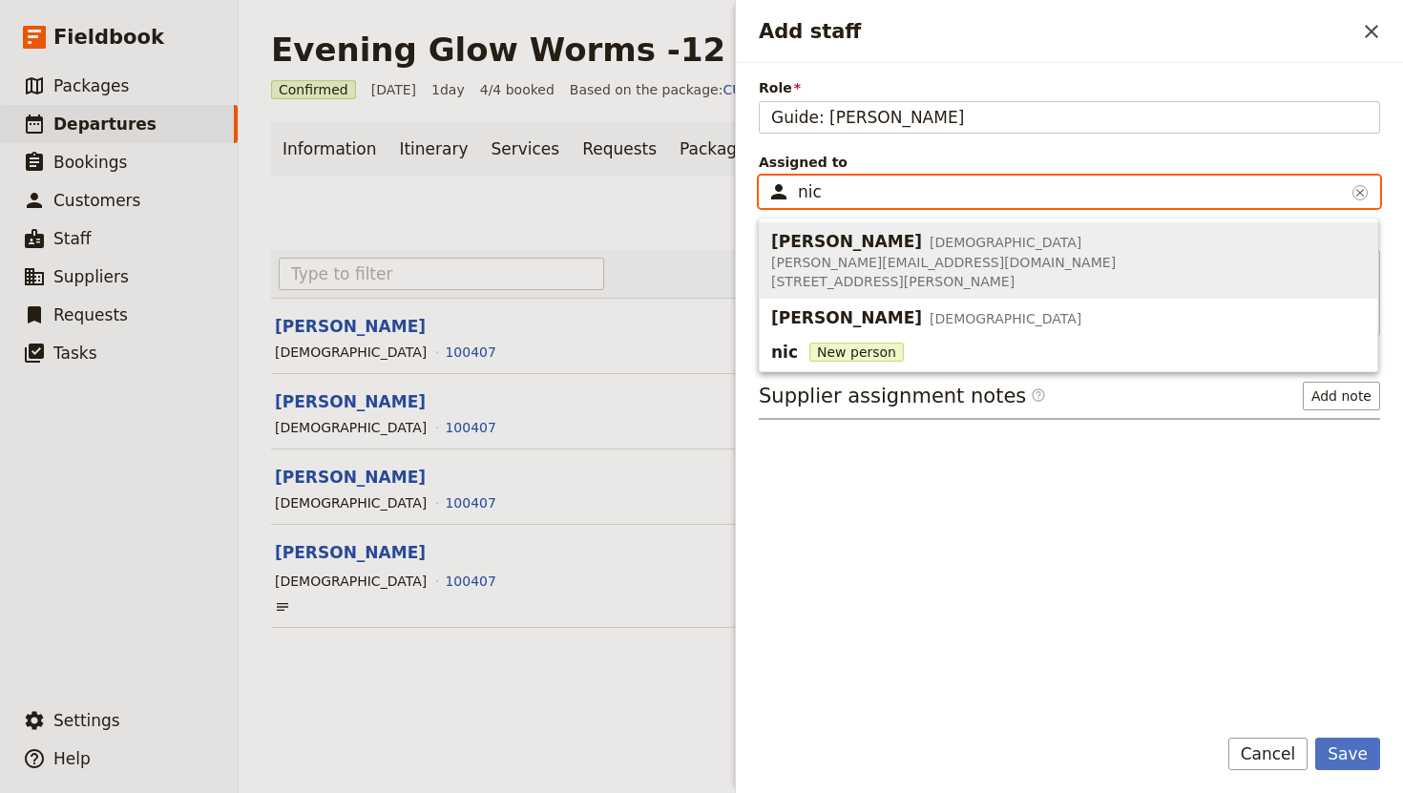
click at [872, 272] on span "60 Sommers St, Nudgee QLD 4014, Australia" at bounding box center [943, 281] width 344 height 19
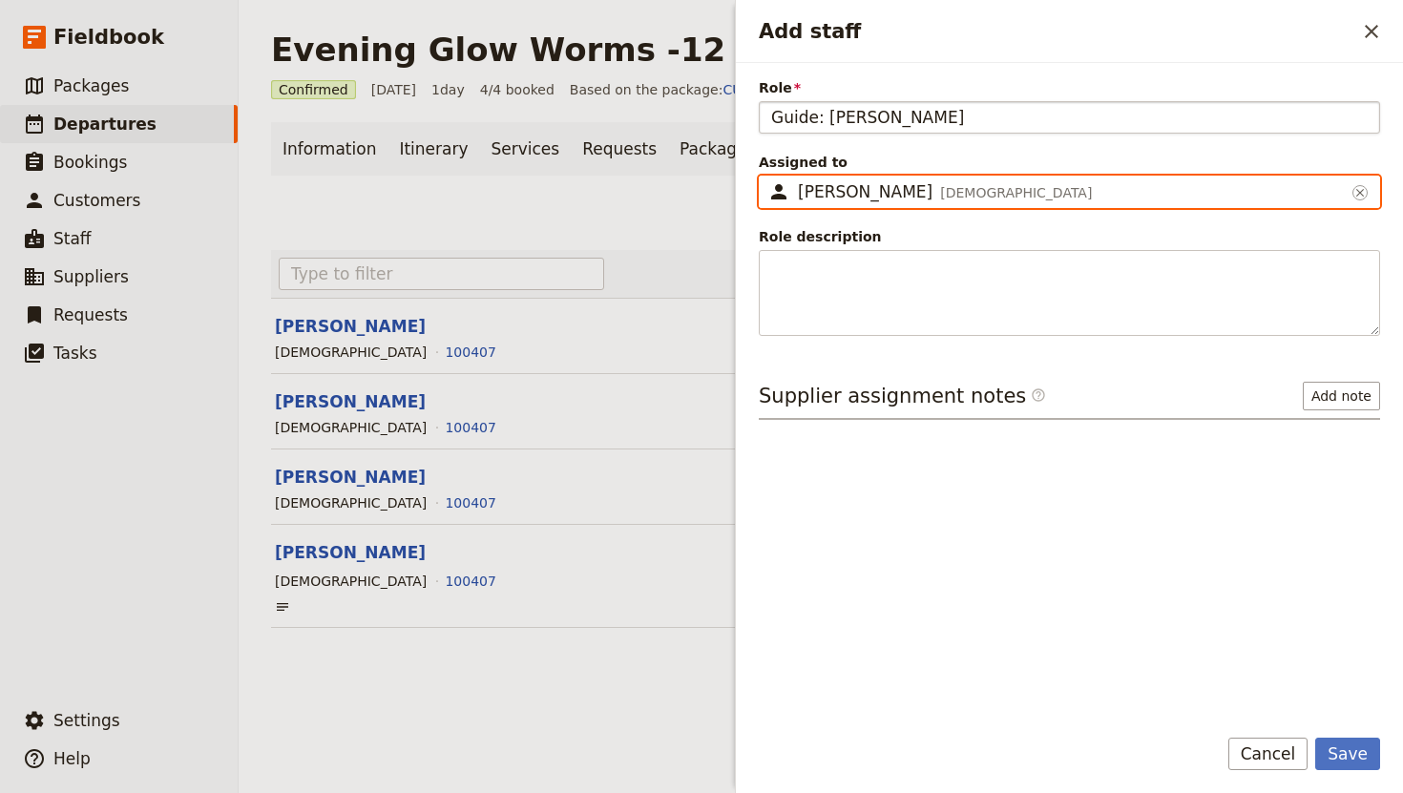
type input "Nicole Gruver"
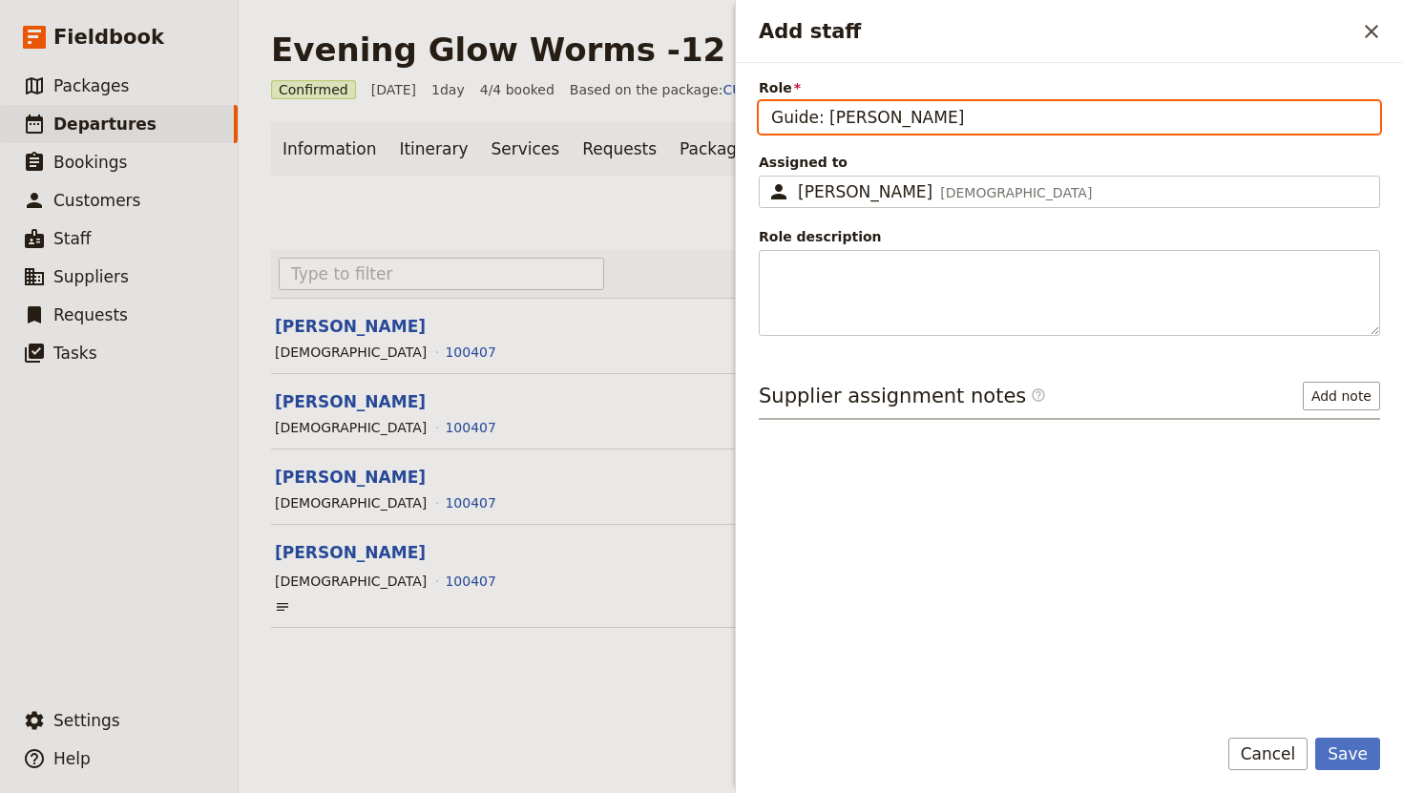
drag, startPoint x: 888, startPoint y: 115, endPoint x: 805, endPoint y: 115, distance: 83.0
click at [805, 115] on input "Guide: Nicole" at bounding box center [1069, 117] width 621 height 32
type input "Guide"
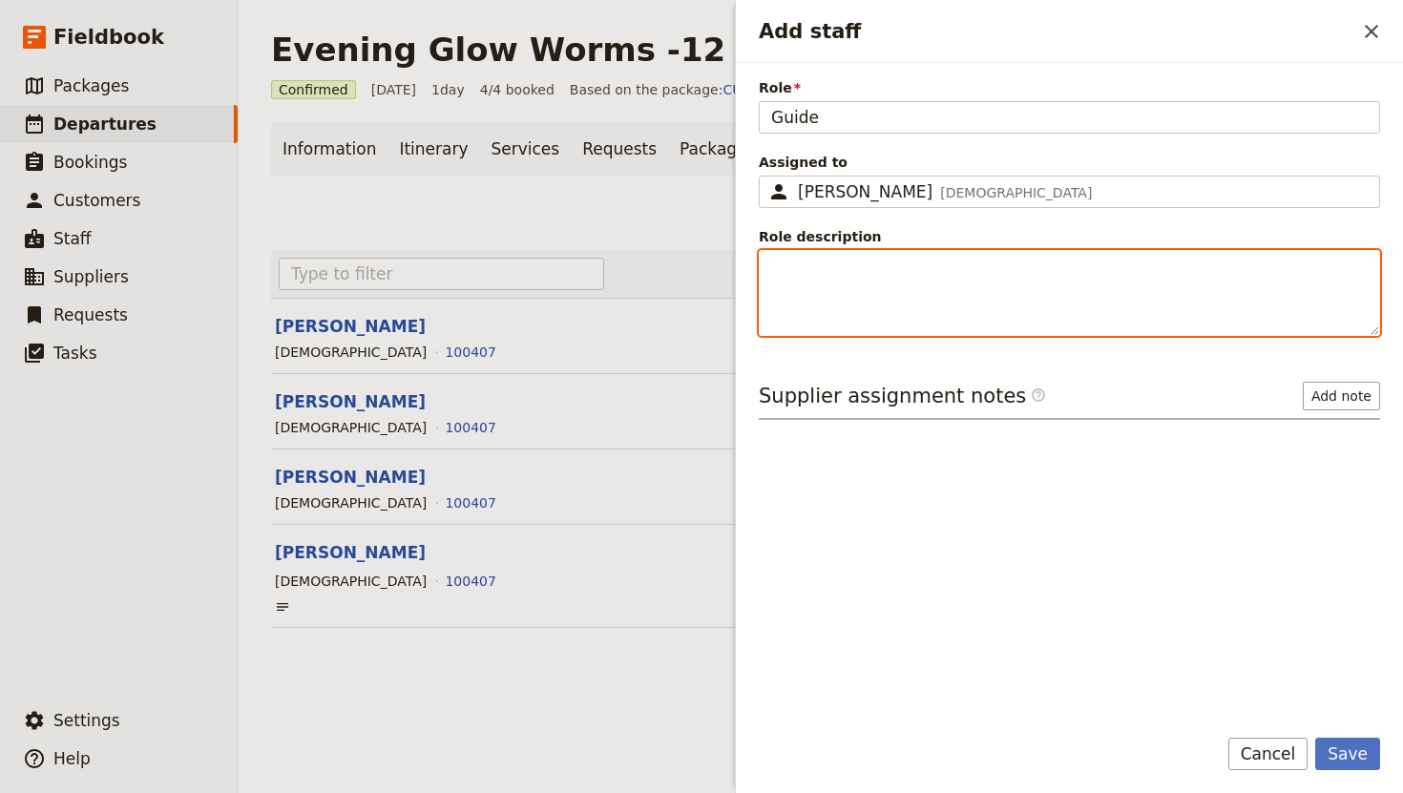
click at [920, 302] on textarea "Role description" at bounding box center [1069, 293] width 621 height 86
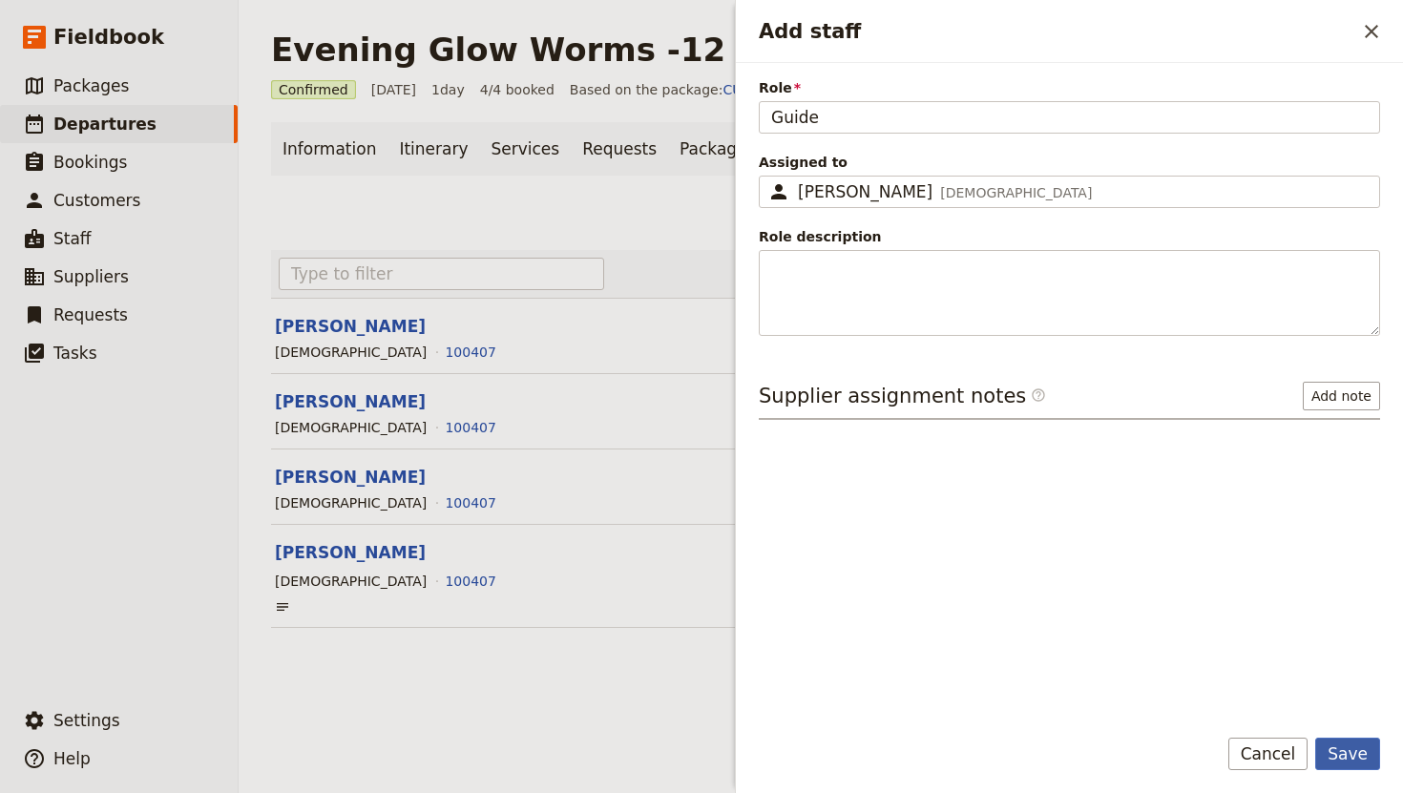
click at [1350, 768] on button "Save" at bounding box center [1347, 754] width 65 height 32
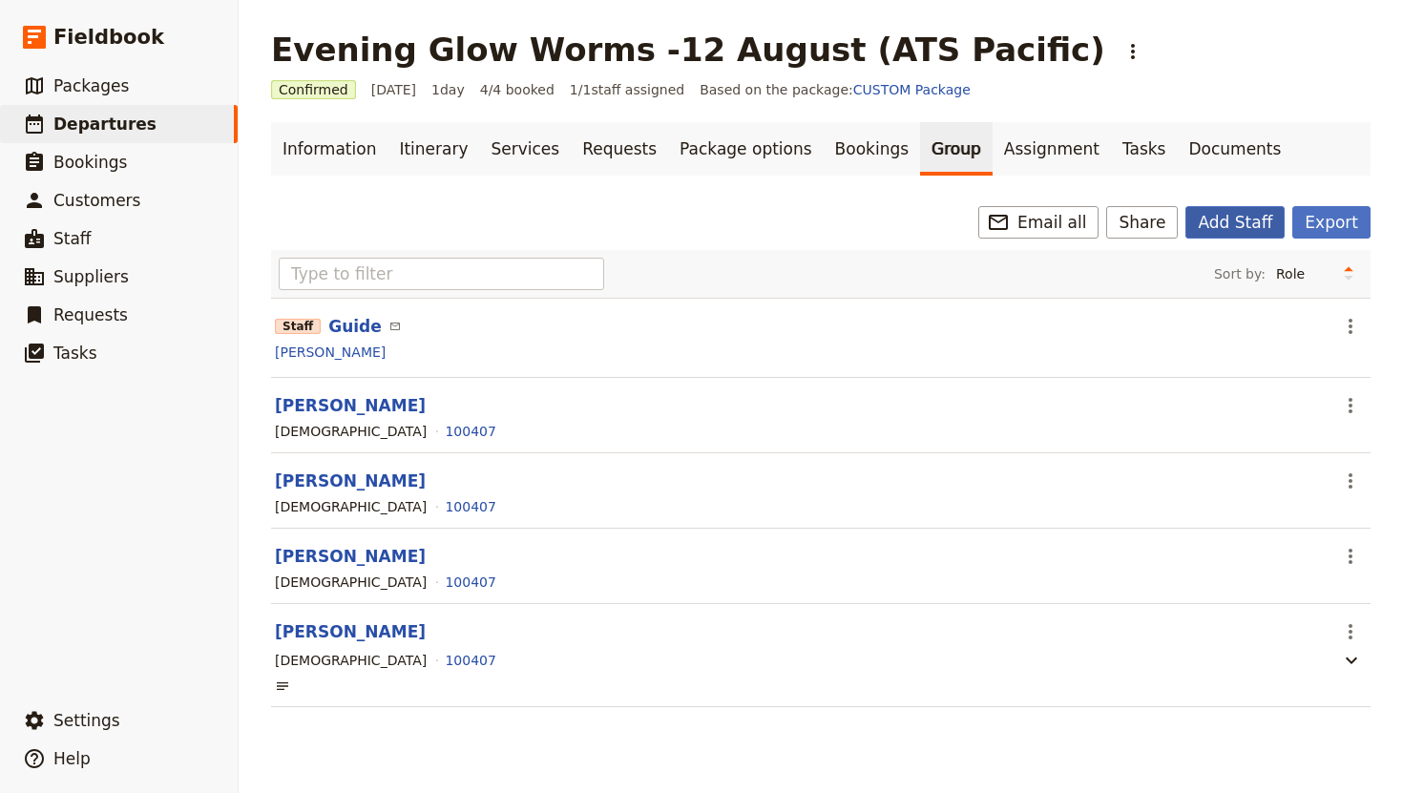
click at [1240, 223] on button "Add Staff" at bounding box center [1234, 222] width 99 height 32
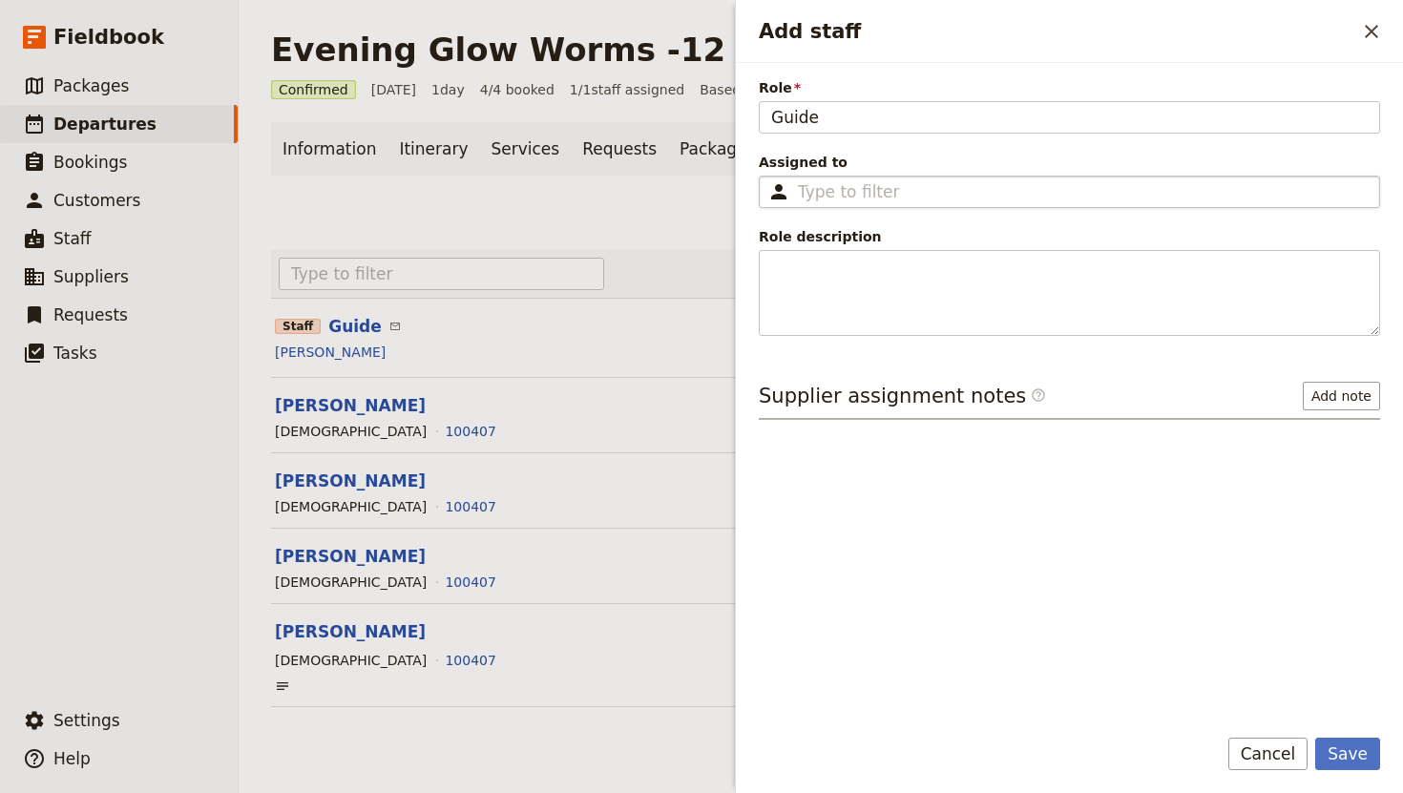
type input "Guide"
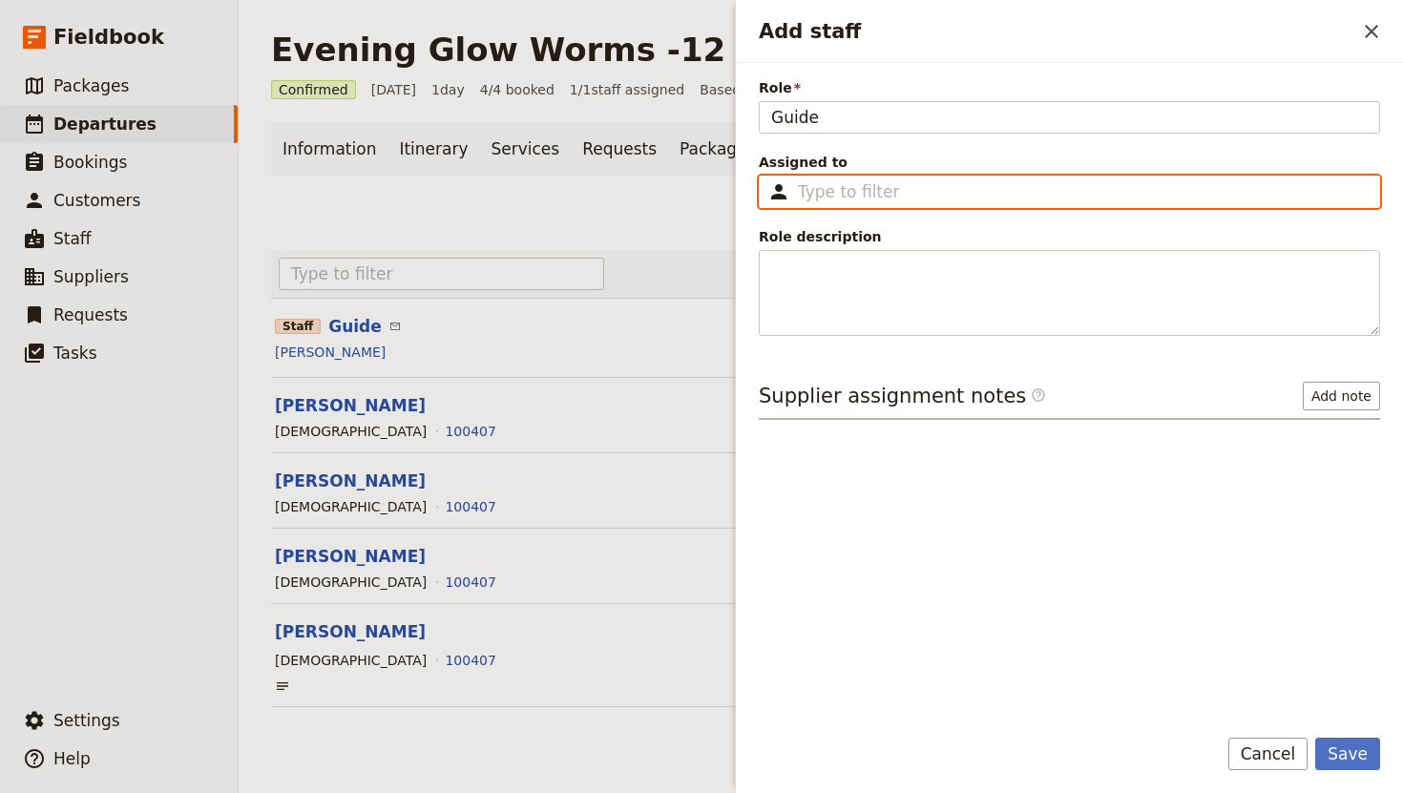
click at [882, 197] on input "Assigned to ​" at bounding box center [1083, 191] width 570 height 23
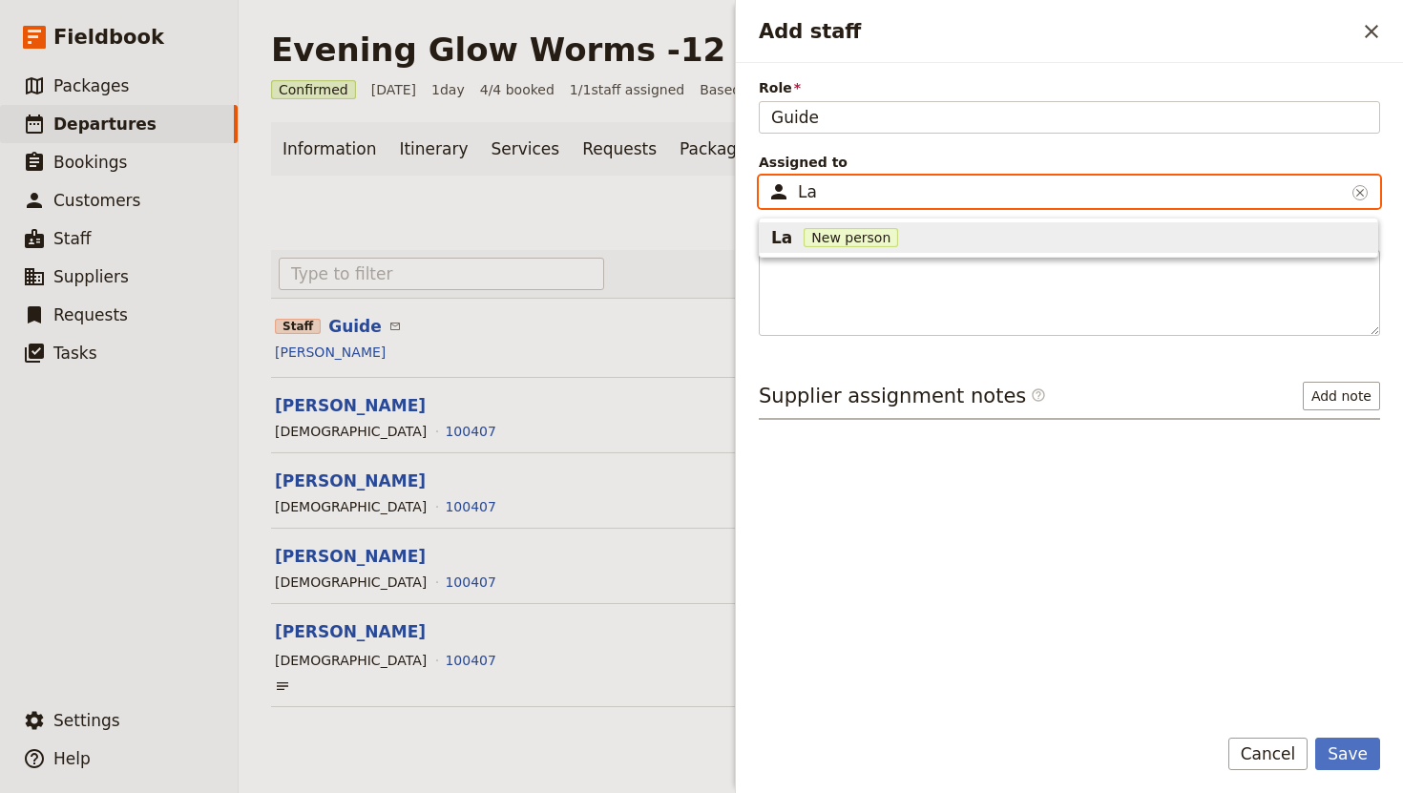
type input "L"
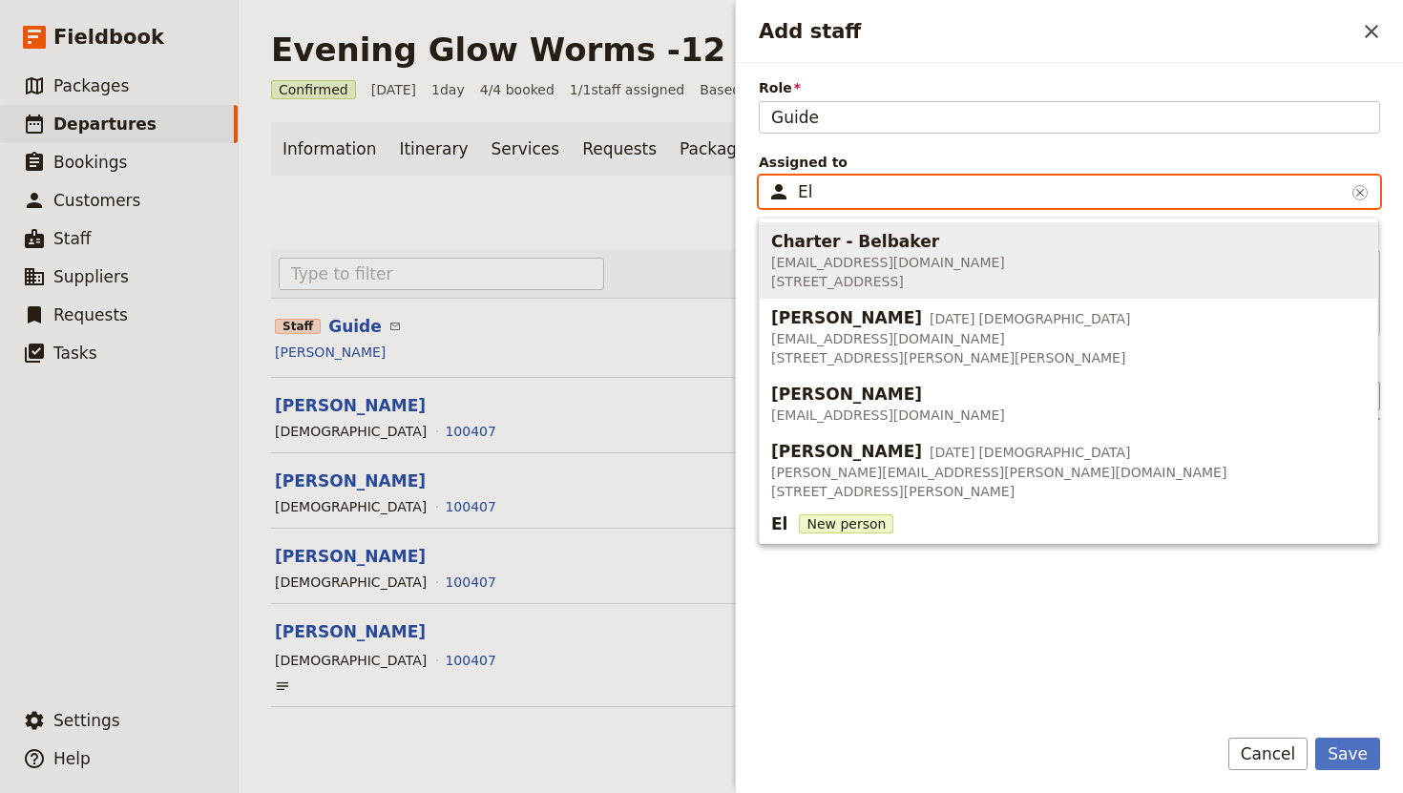
type input "E"
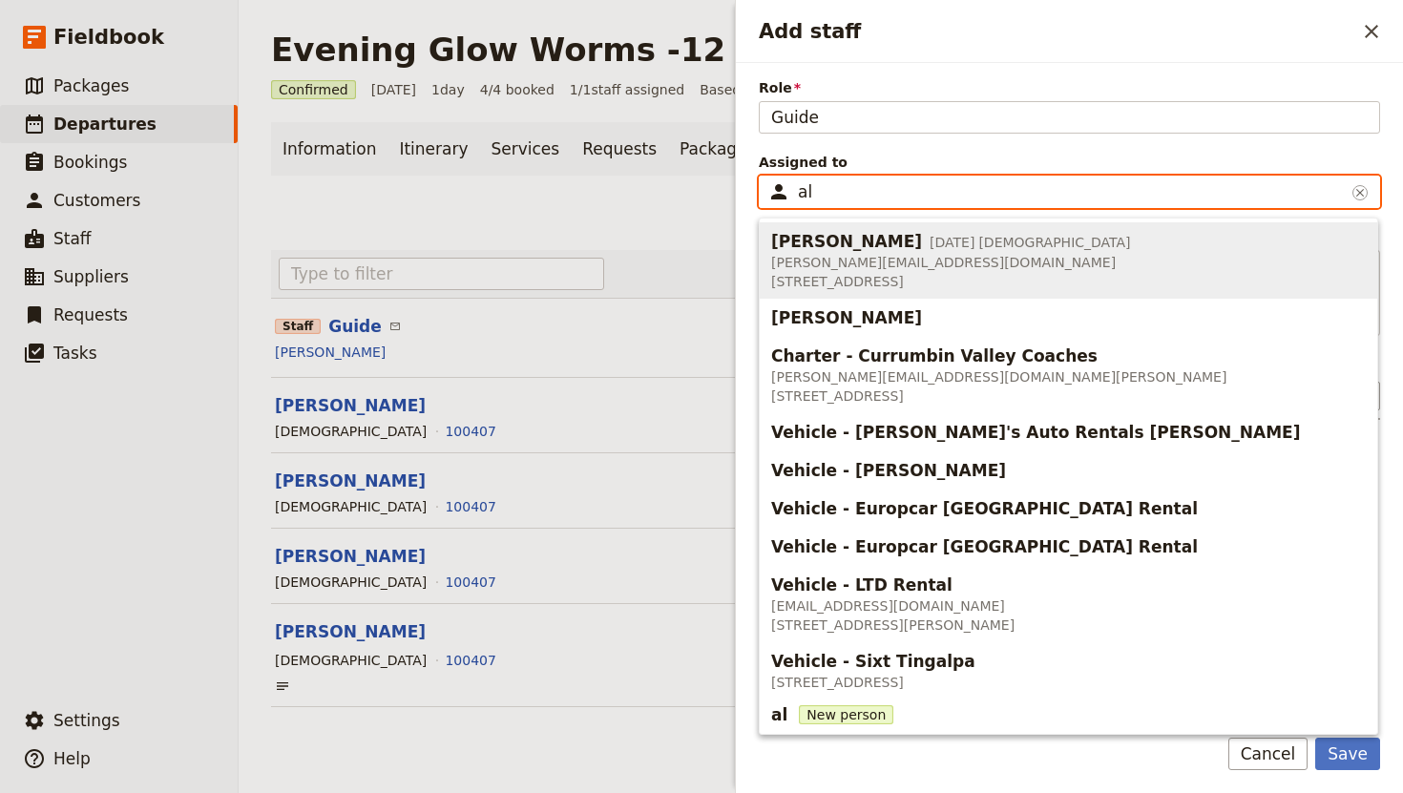
type input "a"
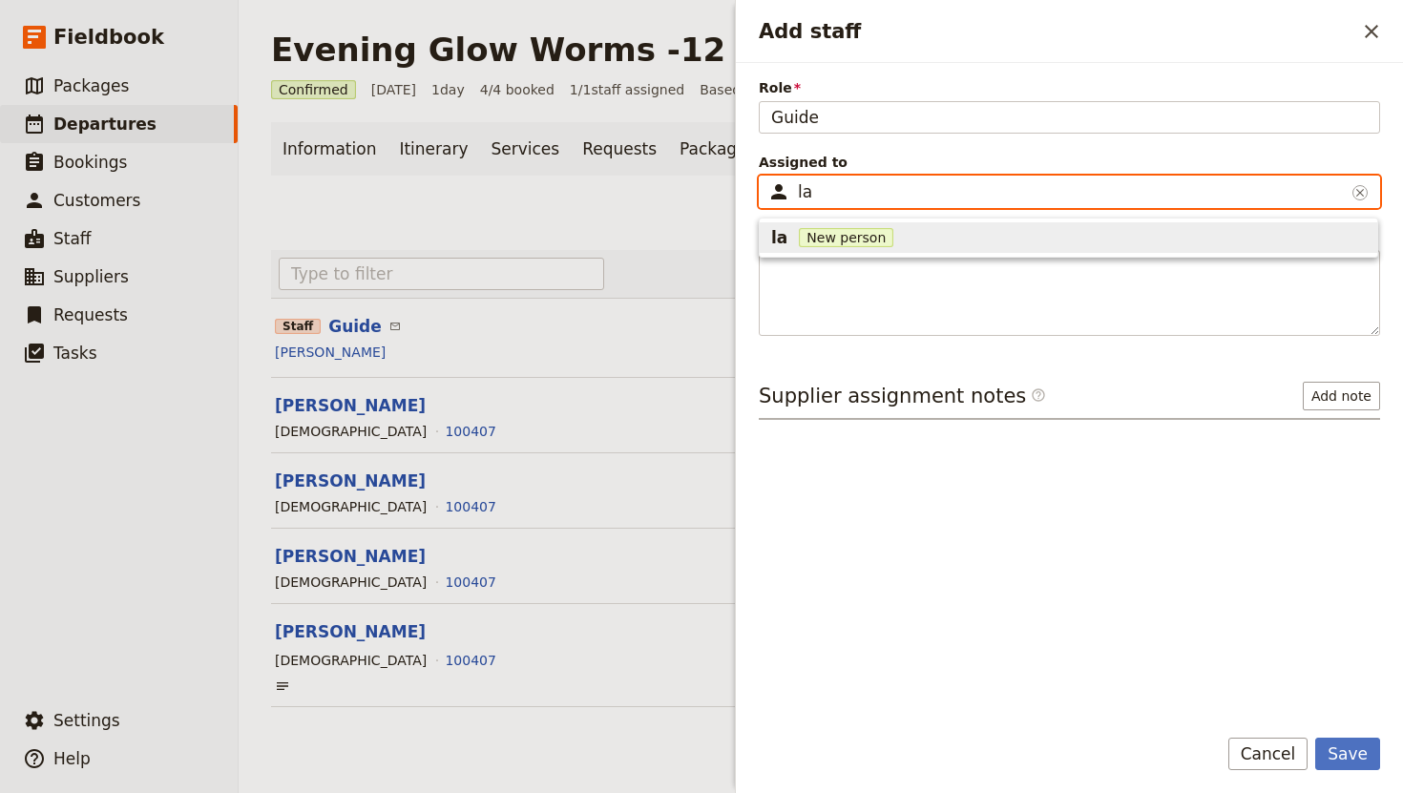
type input "l"
type input "Leilani"
click at [921, 238] on div "Leilani New person" at bounding box center [1068, 237] width 594 height 23
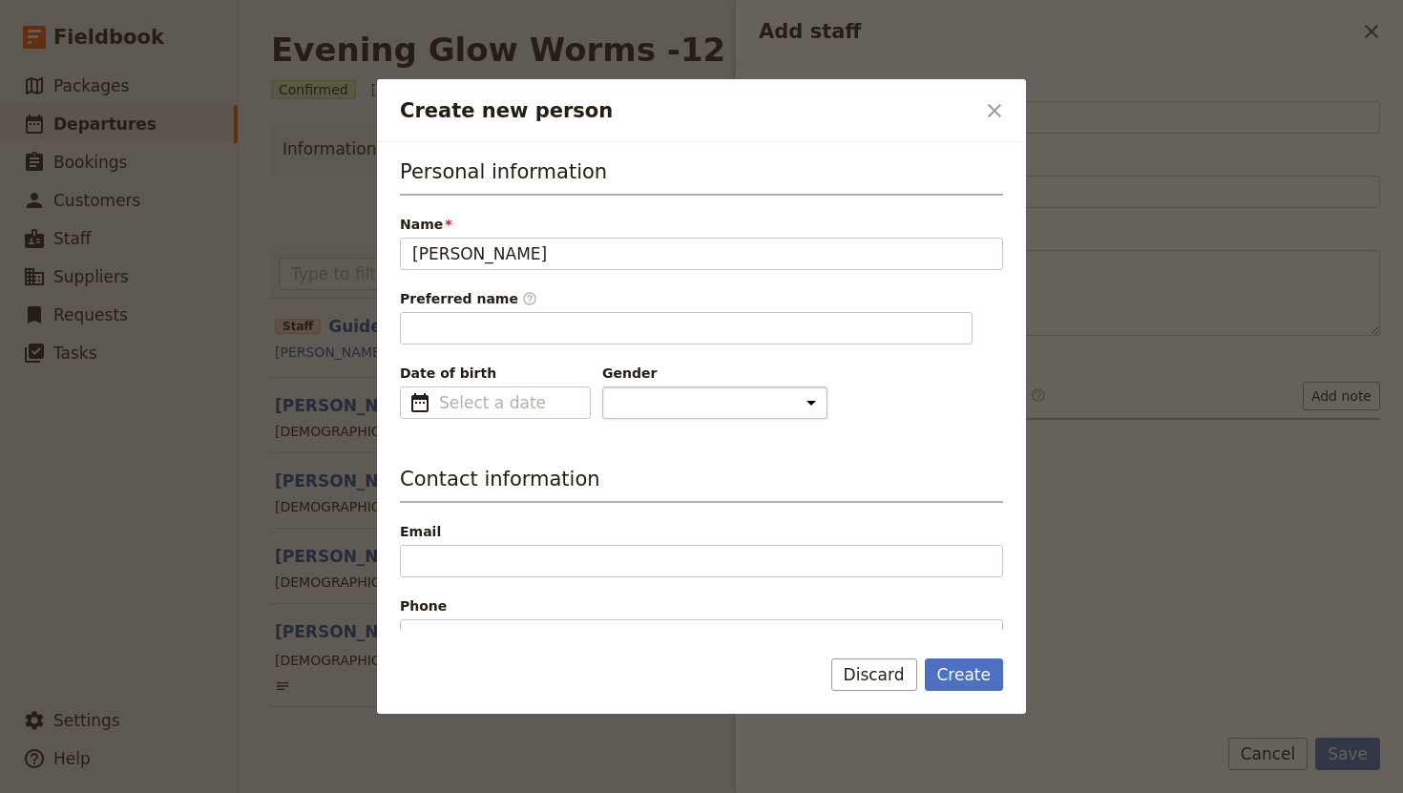
scroll to position [25, 0]
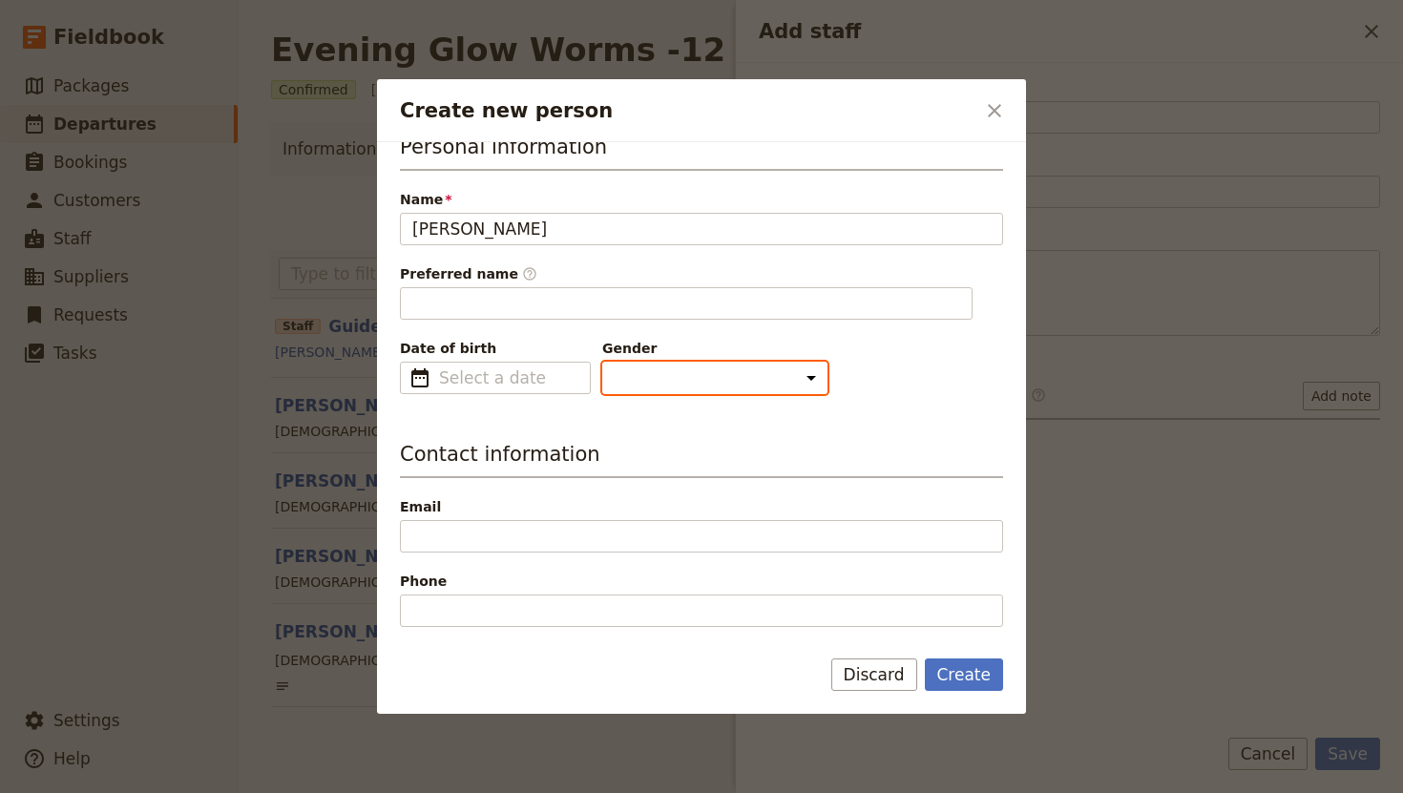
click at [647, 378] on select "[DEMOGRAPHIC_DATA] [DEMOGRAPHIC_DATA] Other" at bounding box center [714, 378] width 225 height 32
select select "[DEMOGRAPHIC_DATA]"
click at [602, 362] on select "[DEMOGRAPHIC_DATA] [DEMOGRAPHIC_DATA] Other" at bounding box center [714, 378] width 225 height 32
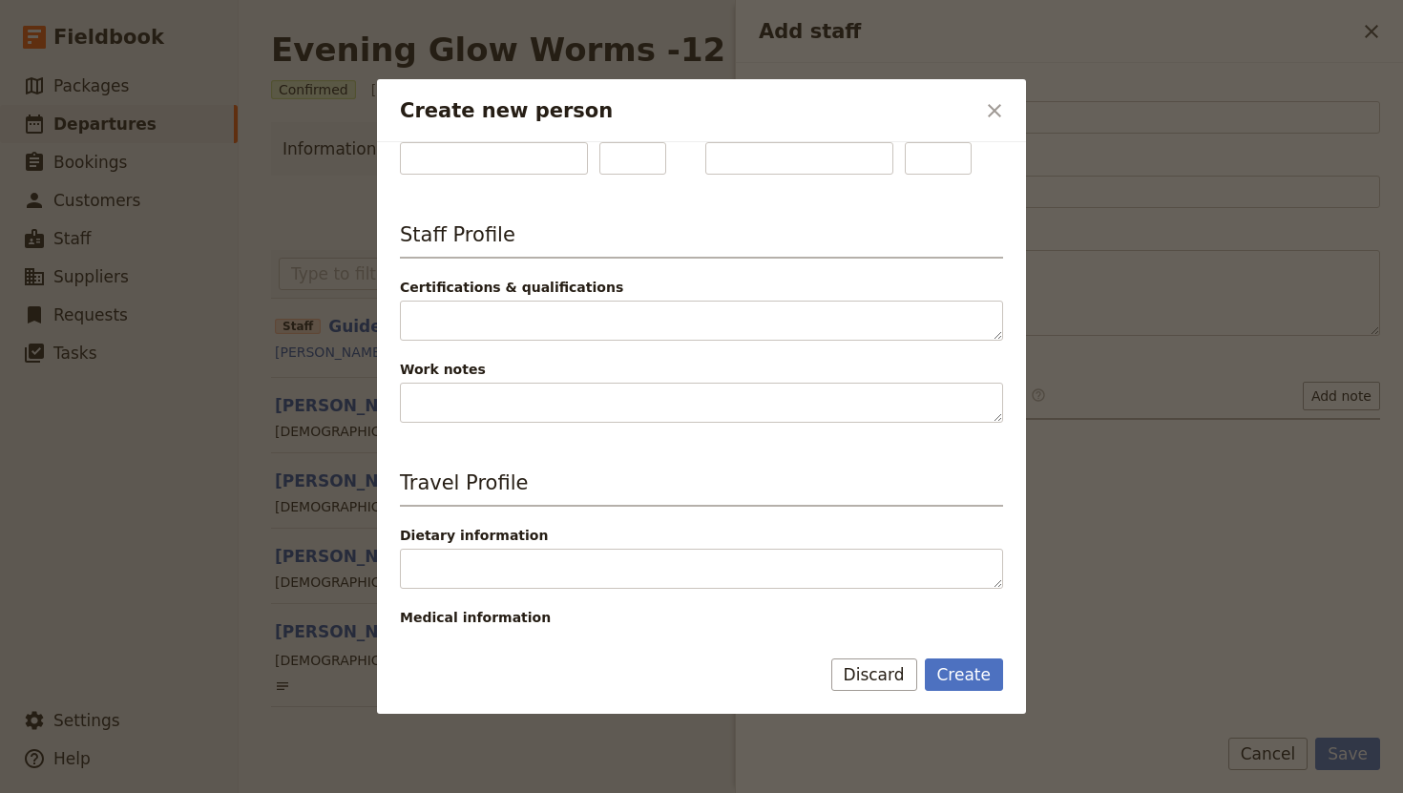
scroll to position [835, 0]
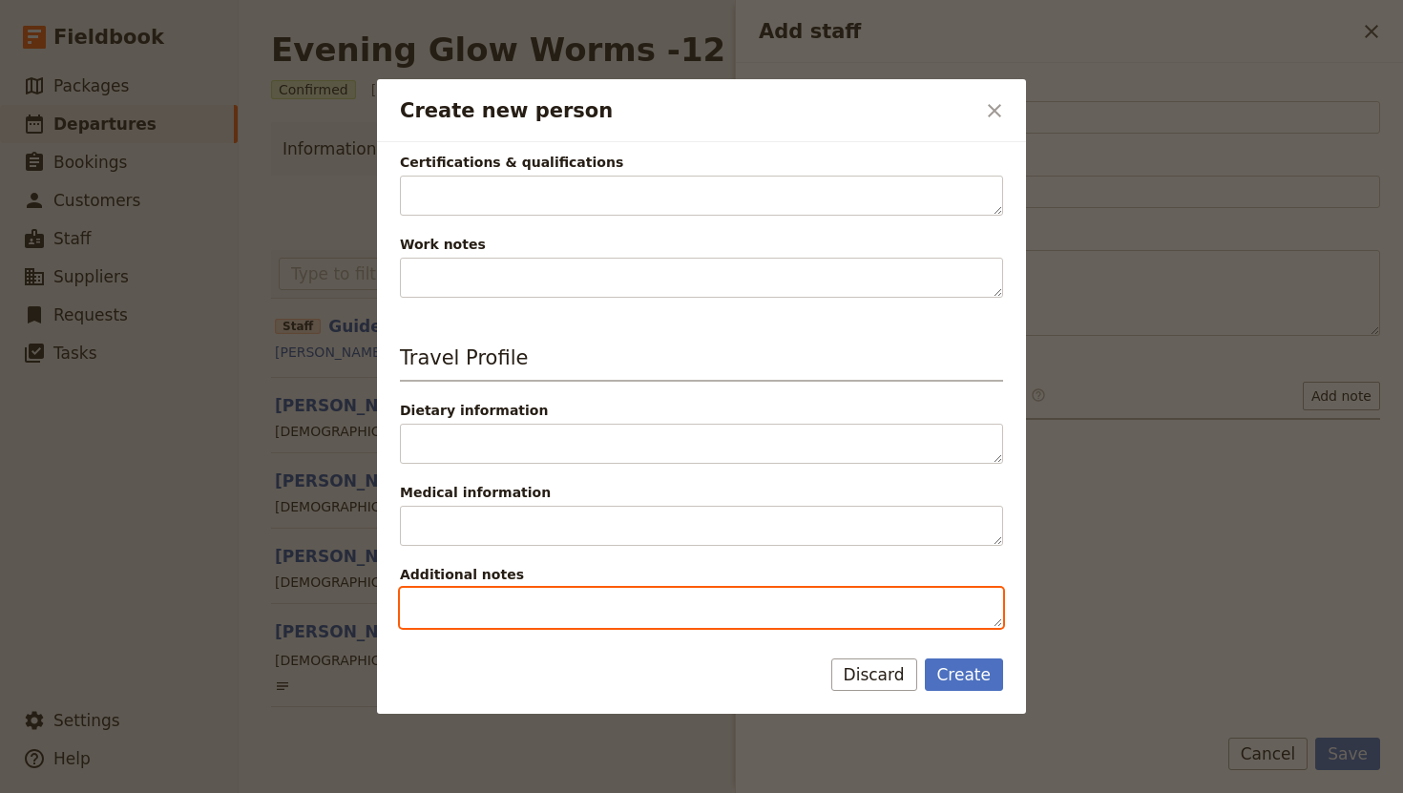
click at [659, 599] on textarea "Additional notes" at bounding box center [701, 608] width 603 height 40
type textarea "S"
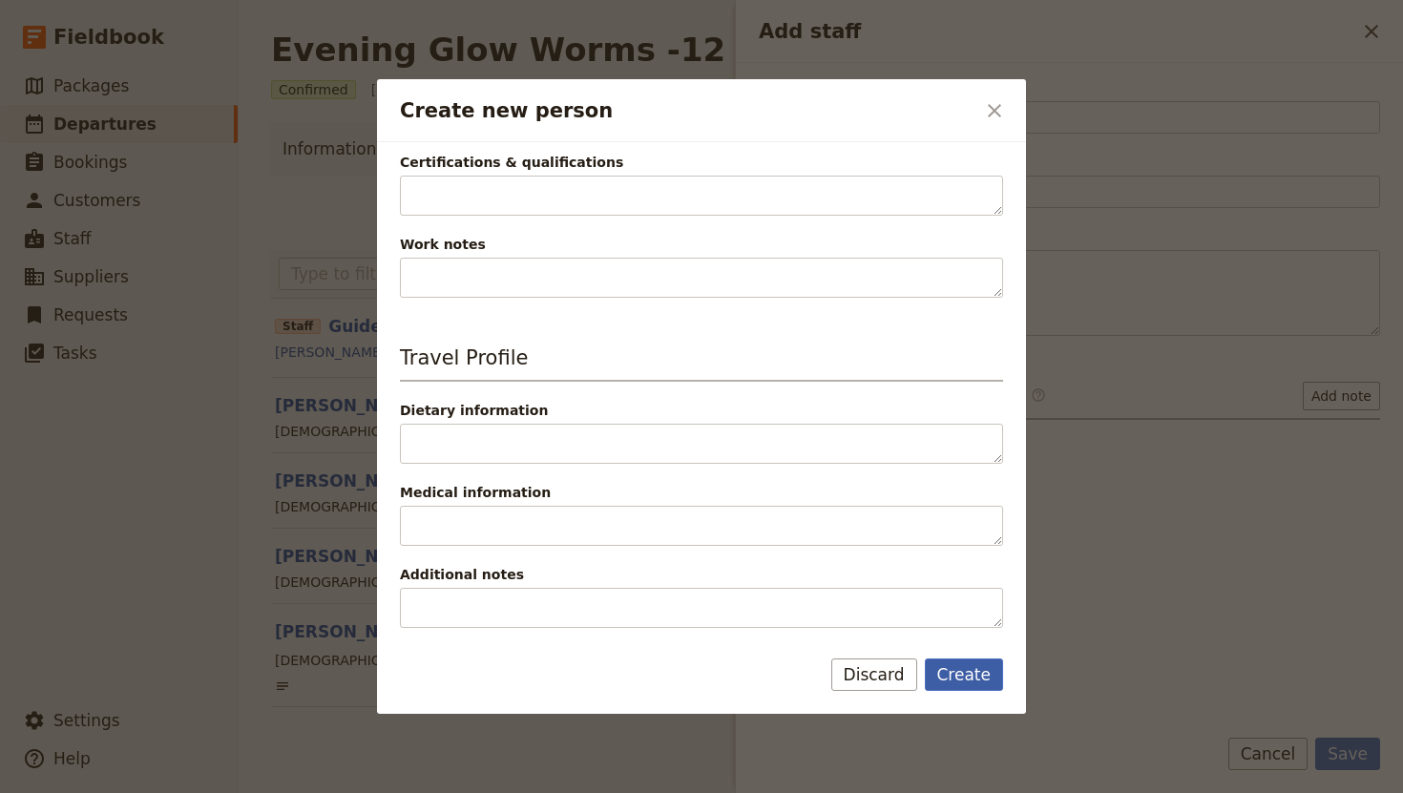
click at [950, 675] on button "Create" at bounding box center [964, 674] width 79 height 32
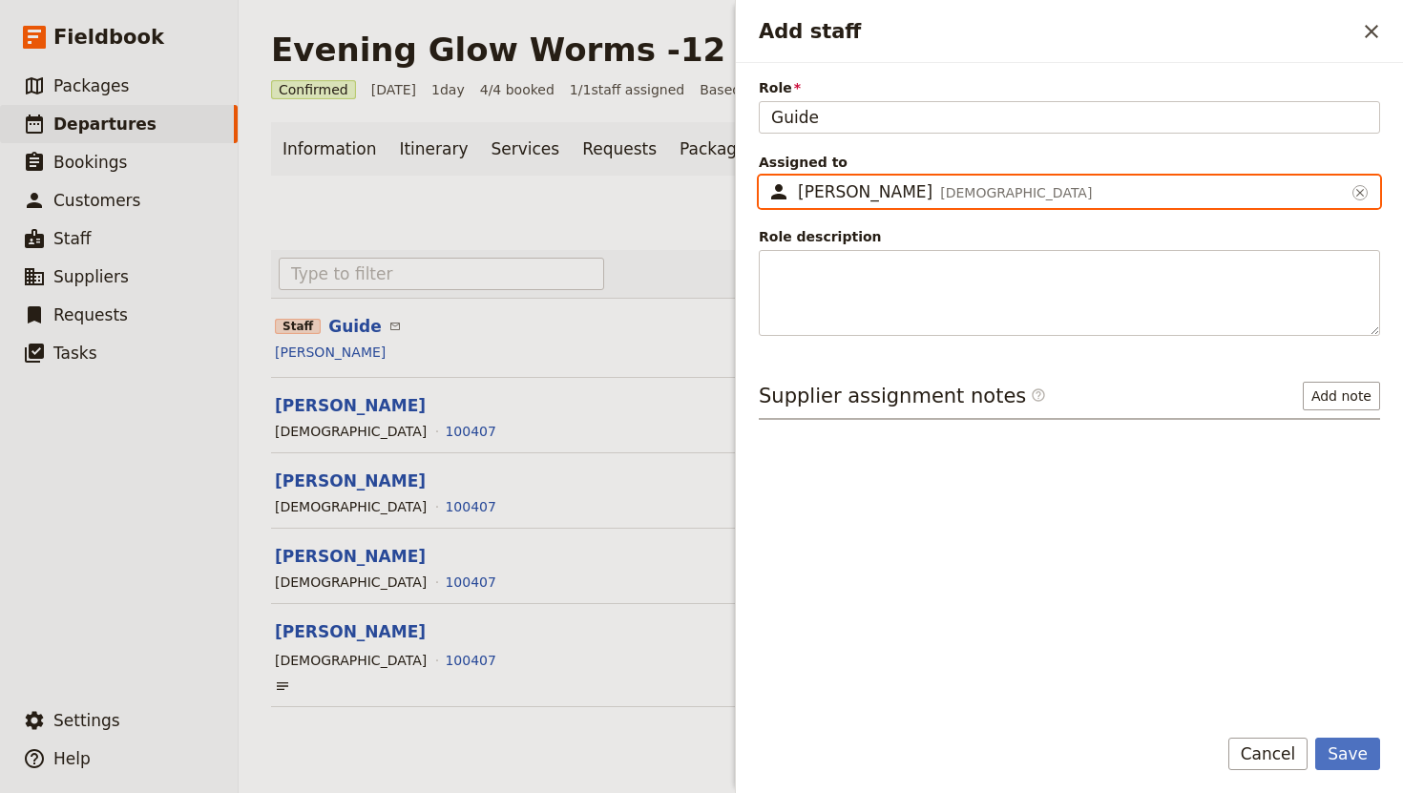
type input "Leilani"
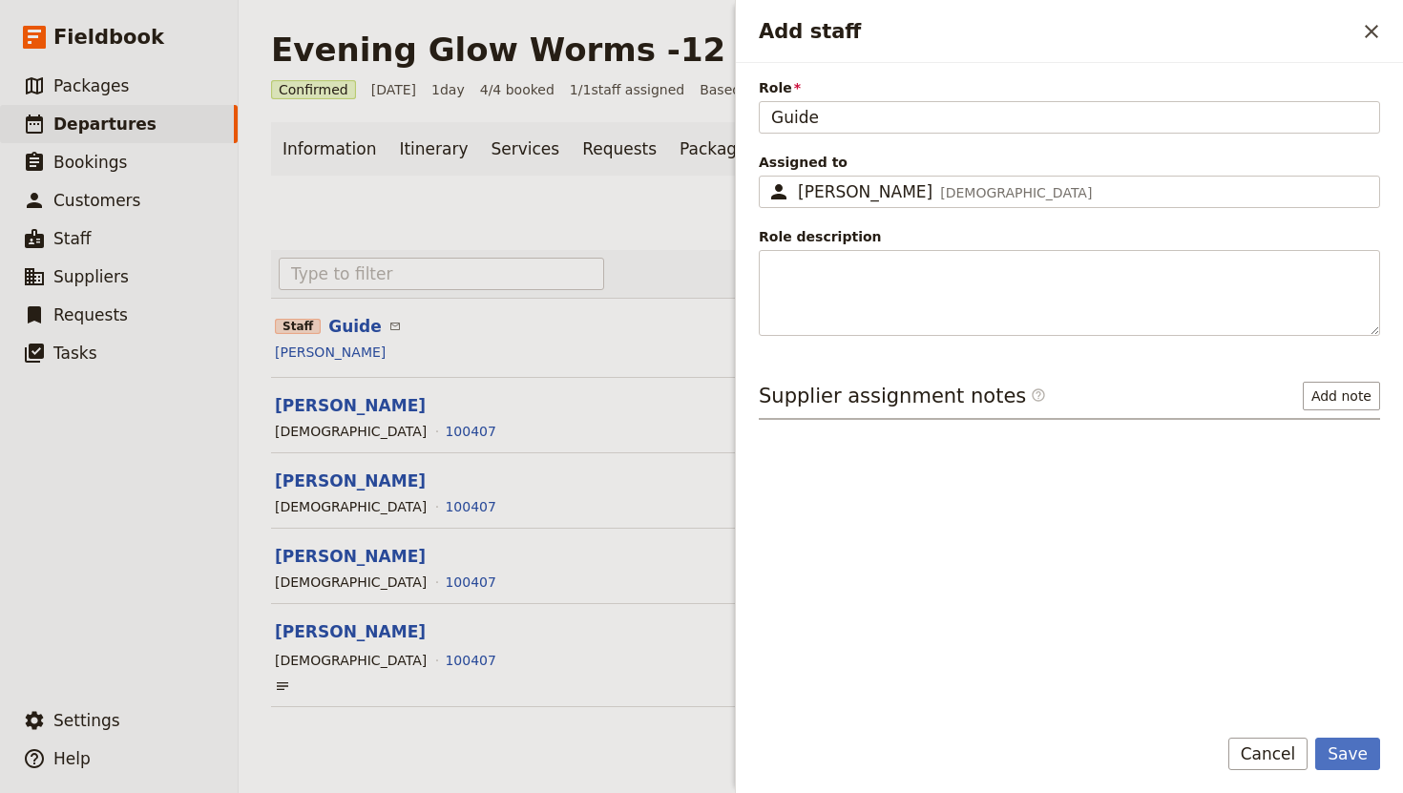
click at [1389, 744] on div "Save Cancel" at bounding box center [1069, 765] width 667 height 55
click at [1369, 746] on button "Save" at bounding box center [1347, 754] width 65 height 32
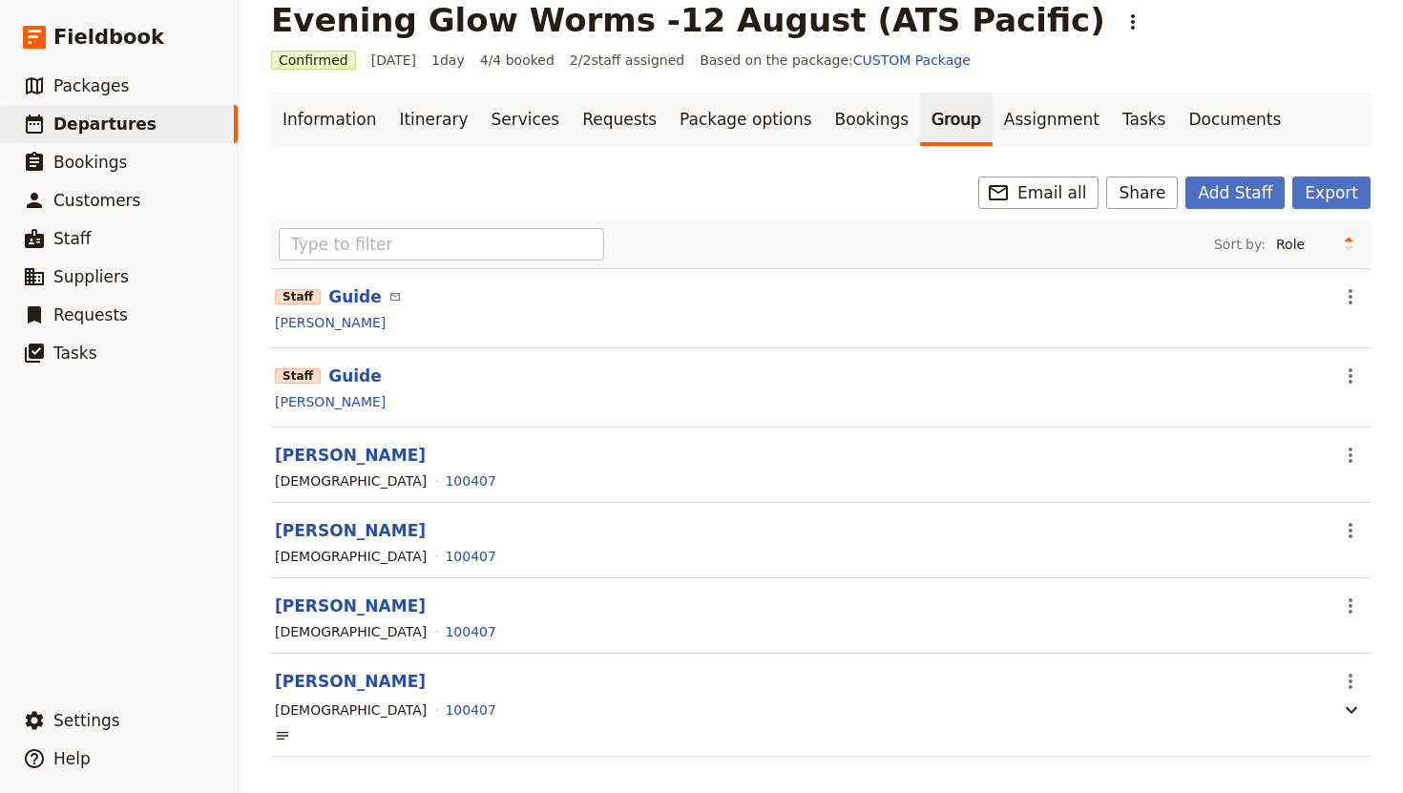
scroll to position [48, 0]
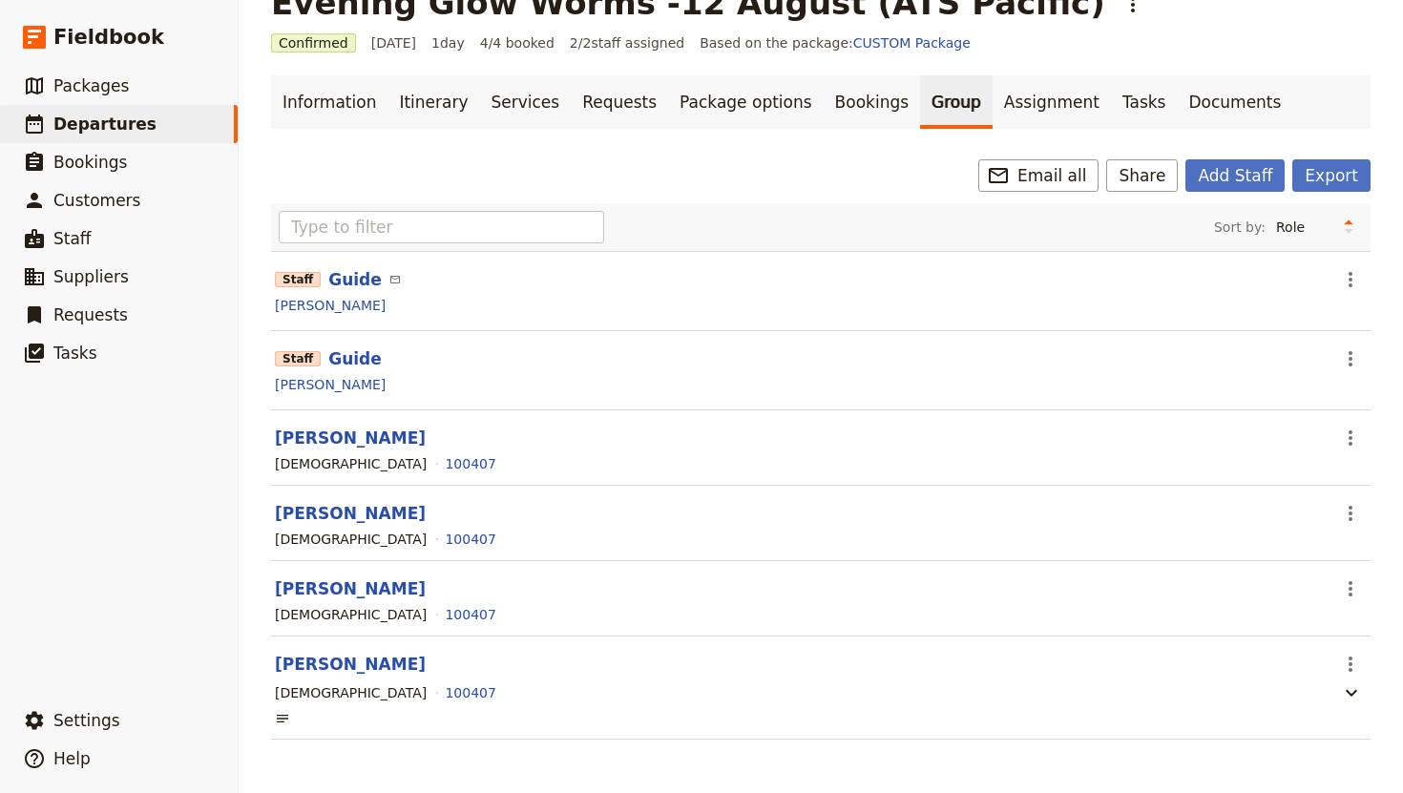
click at [920, 98] on link "Group" at bounding box center [956, 101] width 73 height 53
click at [1227, 174] on button "Add Staff" at bounding box center [1234, 175] width 99 height 32
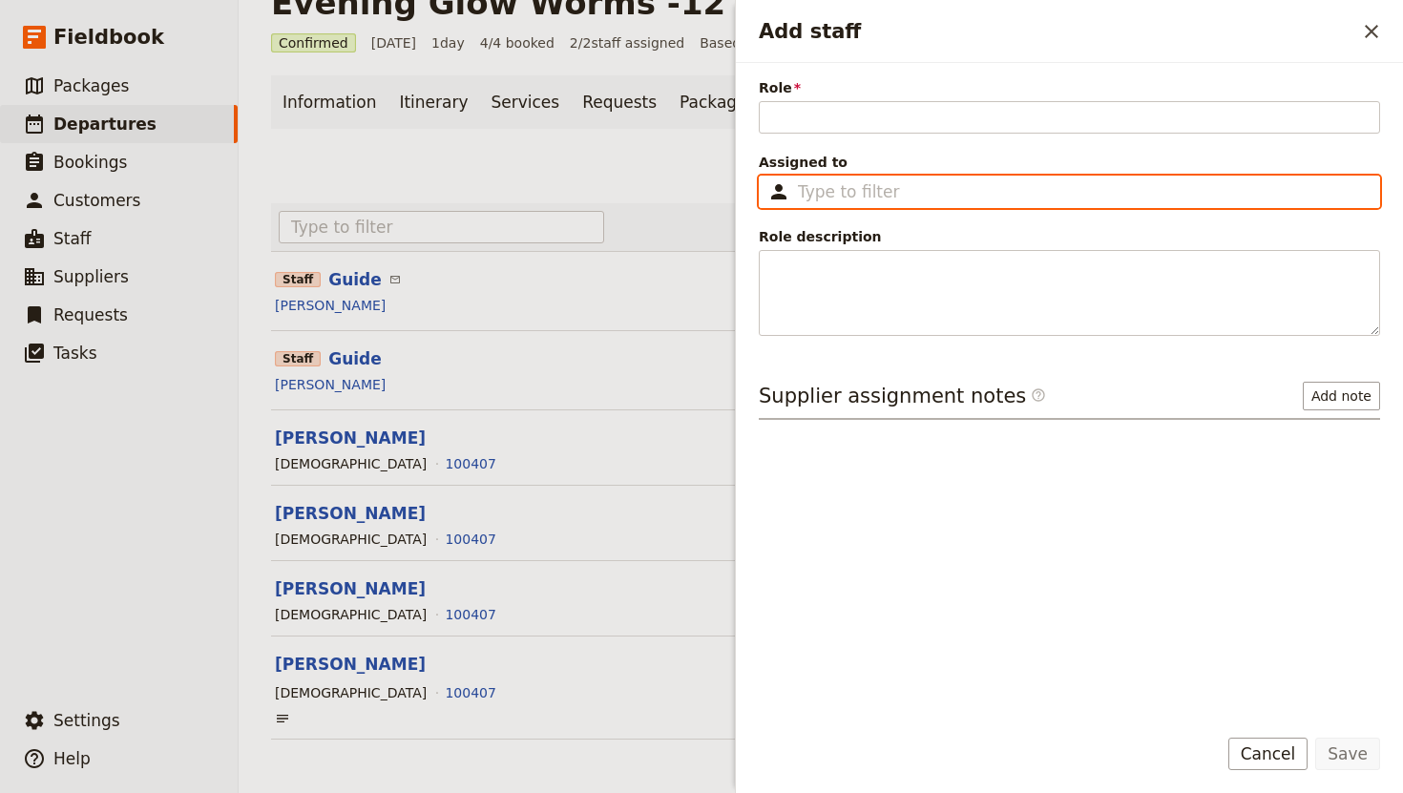
click at [888, 202] on input "Assigned to ​" at bounding box center [1083, 191] width 570 height 23
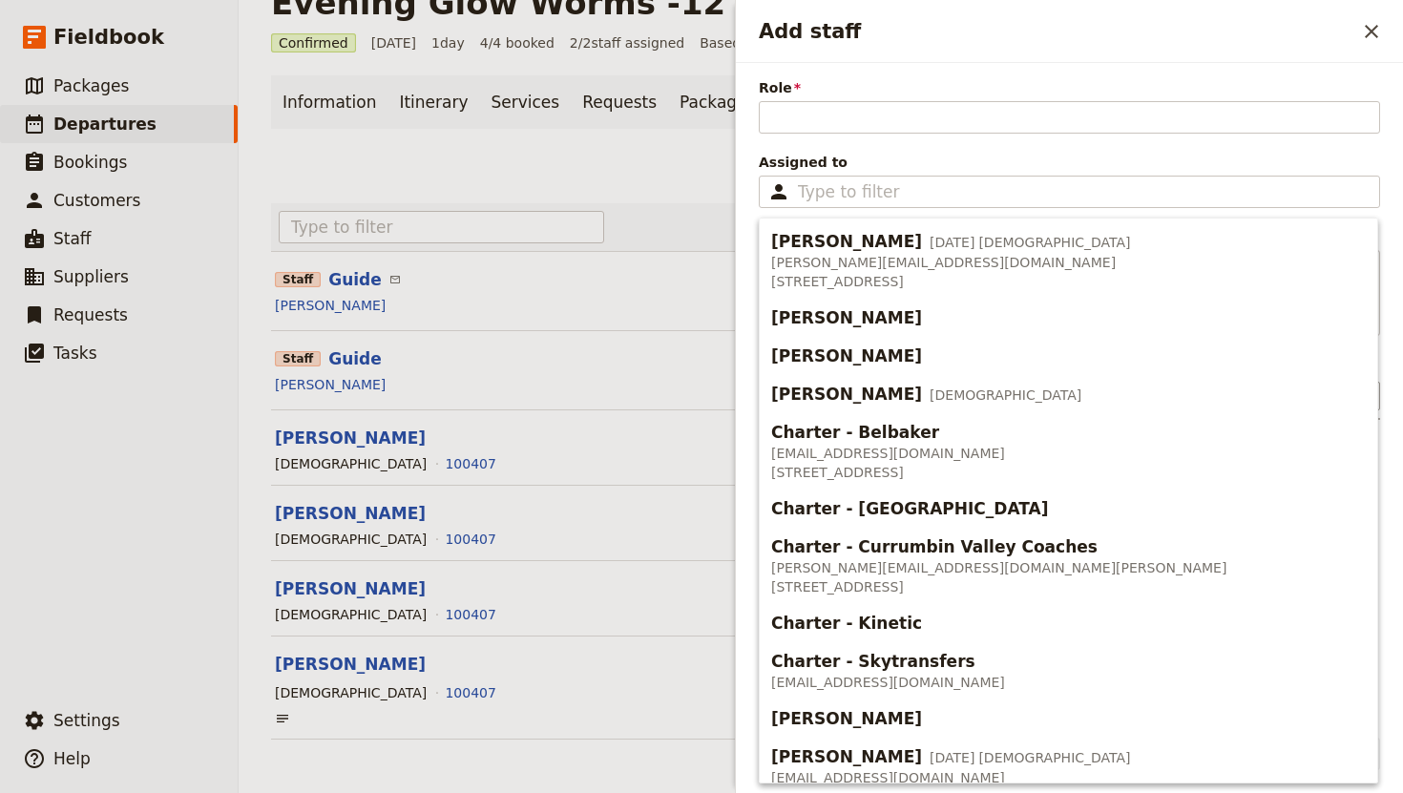
click at [890, 166] on span "Assigned to" at bounding box center [1069, 162] width 621 height 19
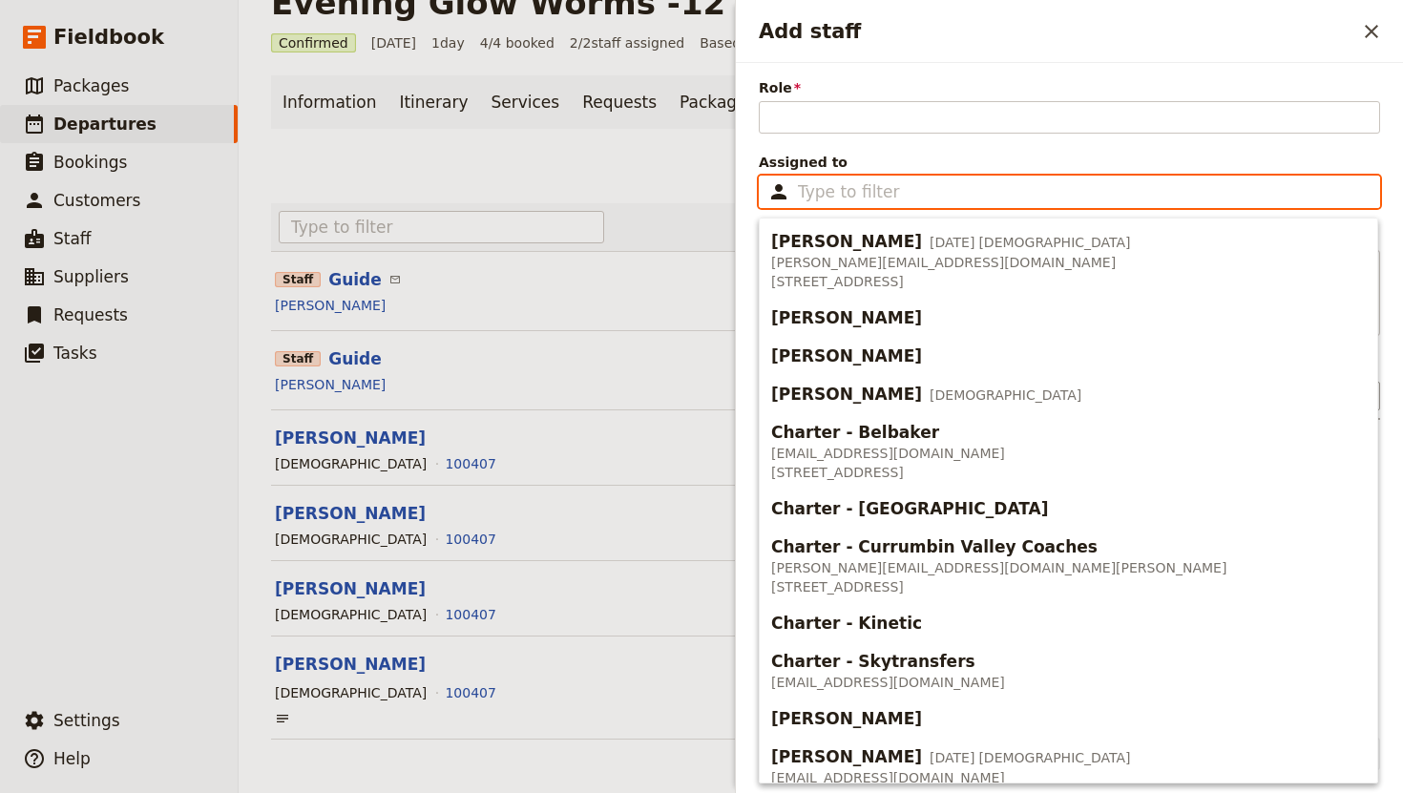
click at [890, 180] on input "Assigned to ​" at bounding box center [1083, 191] width 570 height 23
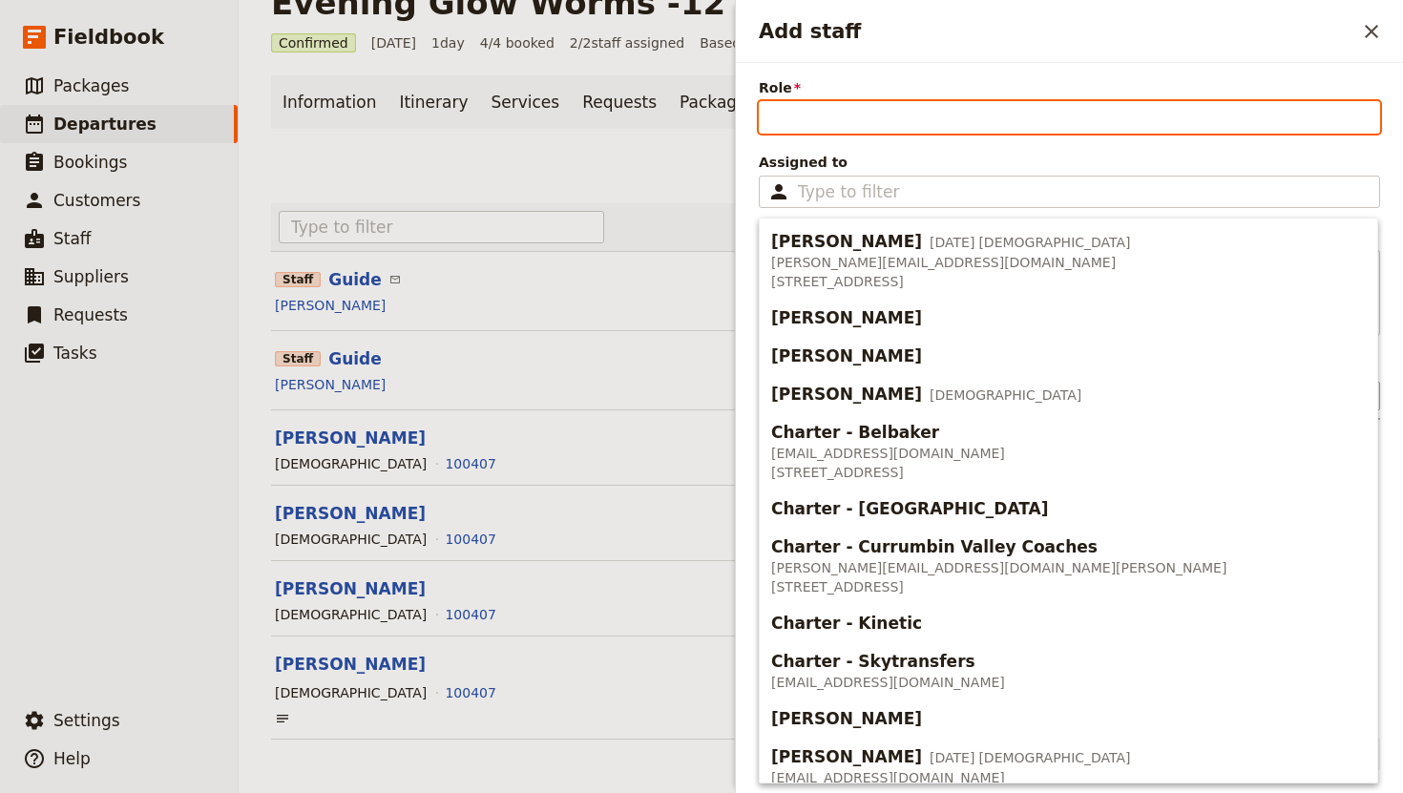
click at [886, 120] on input "Role" at bounding box center [1069, 117] width 621 height 32
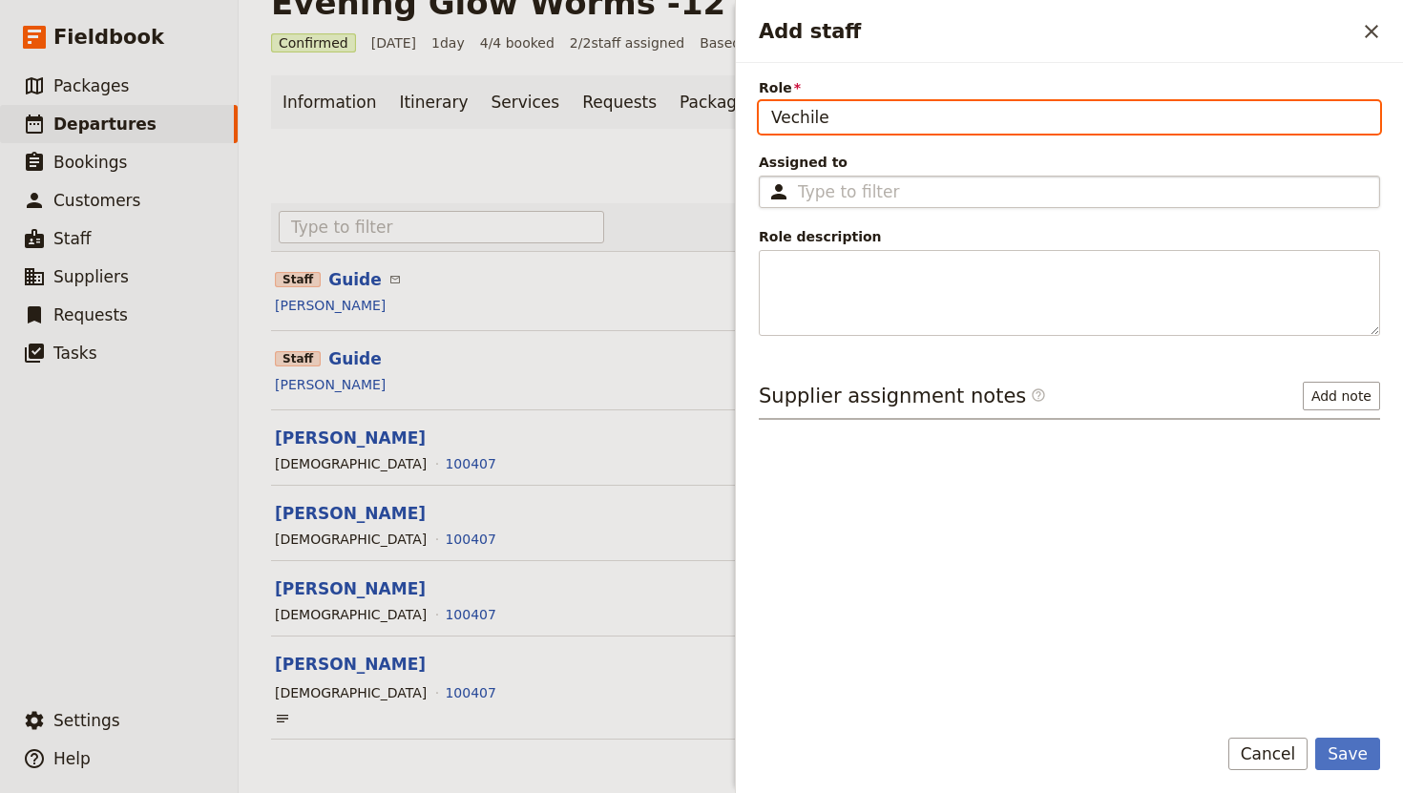
type input "Vechile"
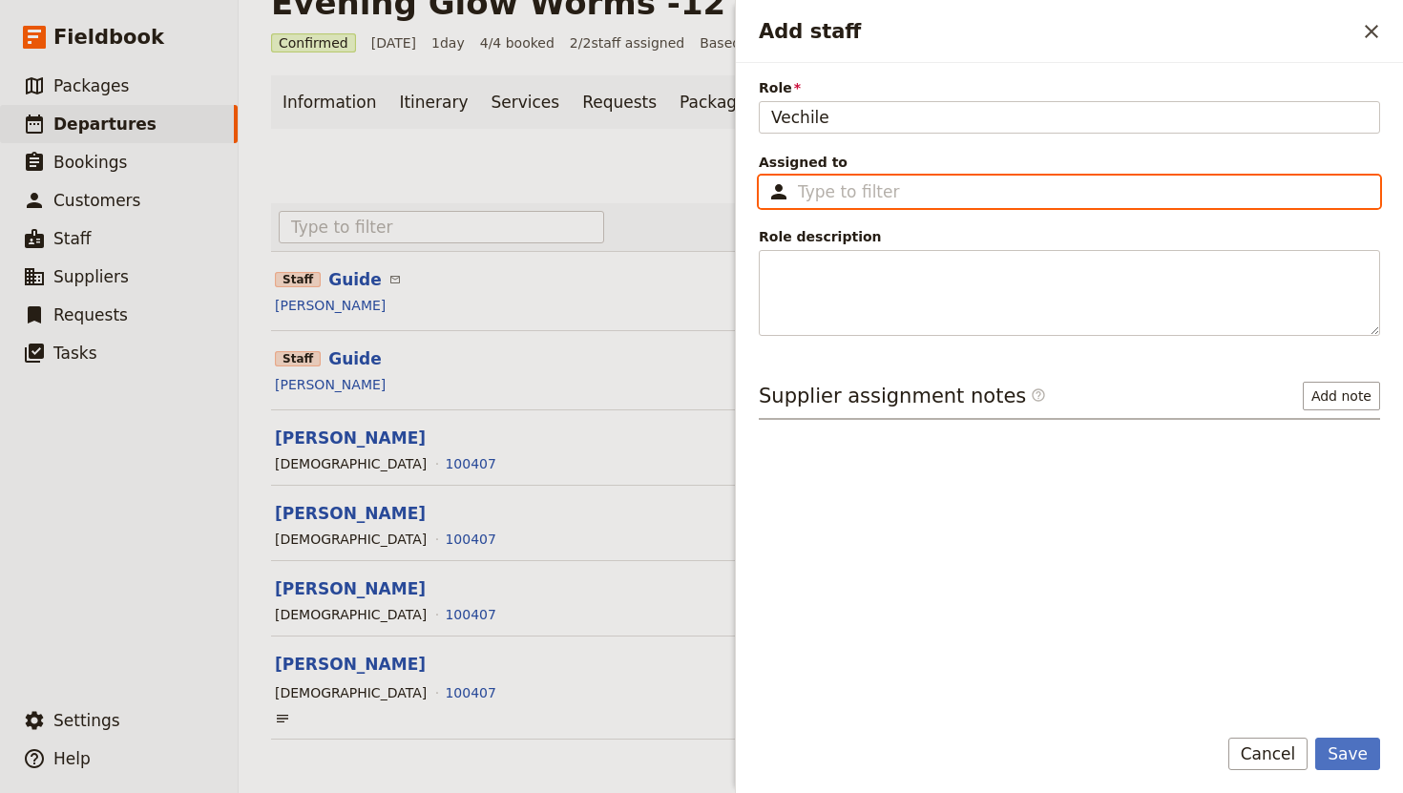
click at [936, 196] on input "Assigned to ​" at bounding box center [1083, 191] width 570 height 23
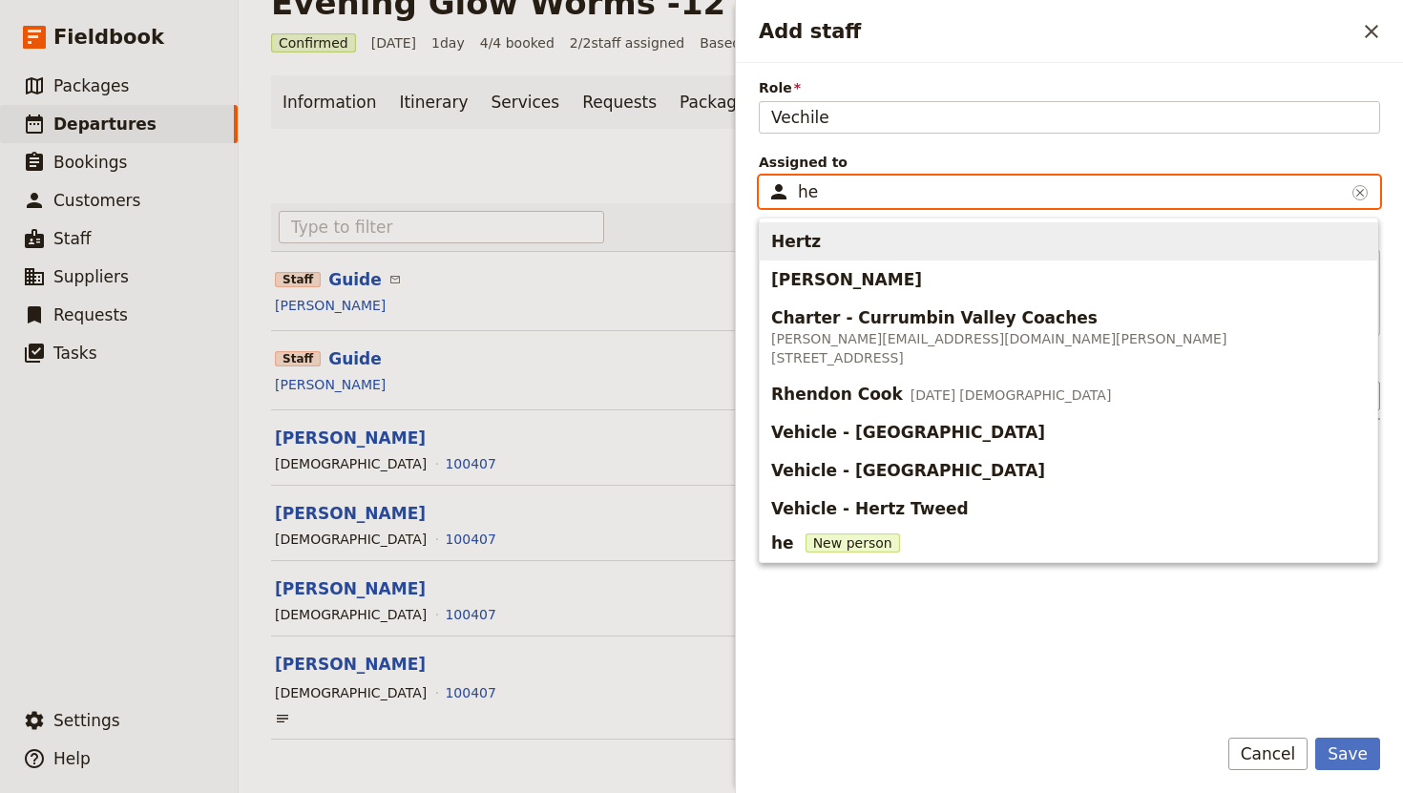
click at [910, 248] on span "Hertz" at bounding box center [1068, 241] width 594 height 31
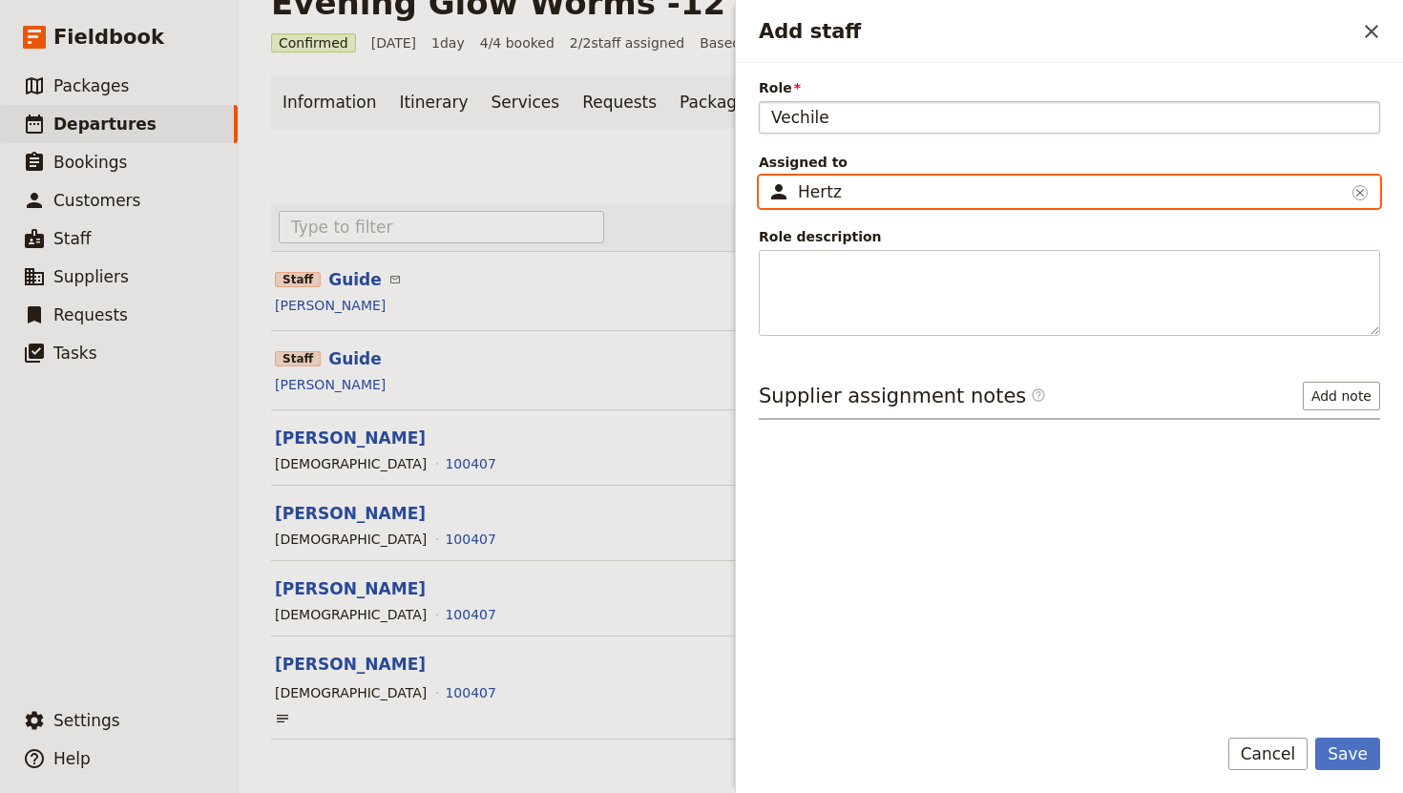
type input "Hertz"
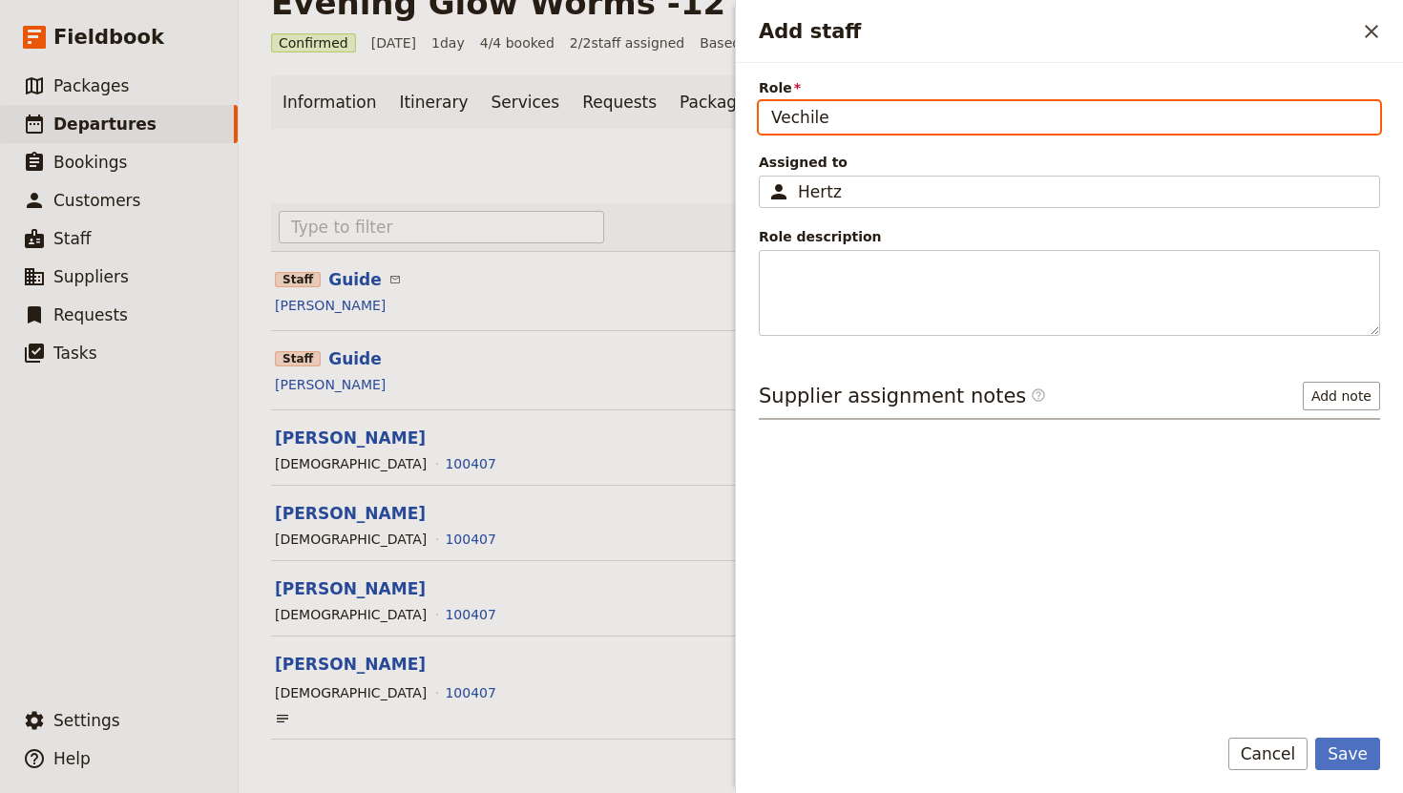
click at [848, 120] on input "Vechile" at bounding box center [1069, 117] width 621 height 32
click at [815, 115] on input "Vechile" at bounding box center [1069, 117] width 621 height 32
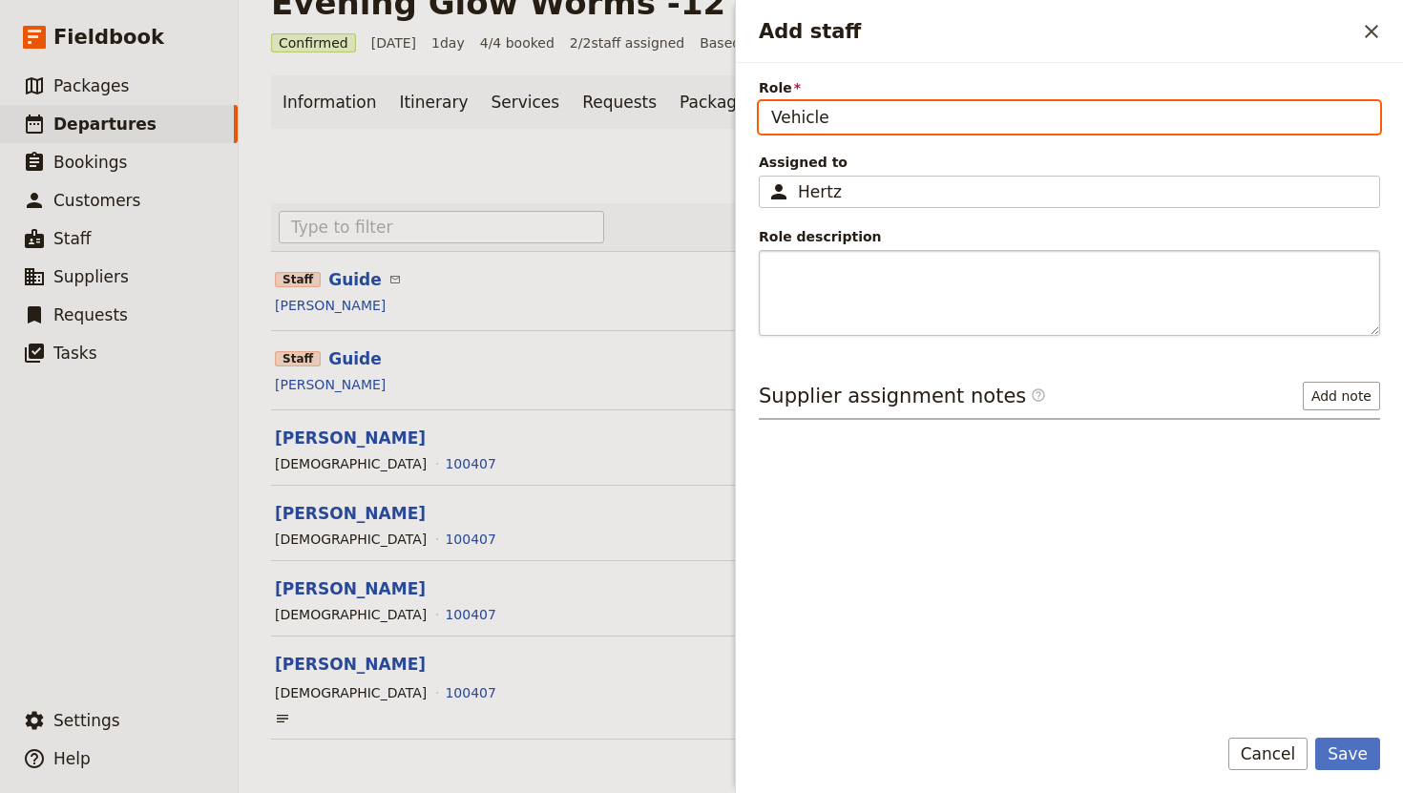
type input "Vehicle"
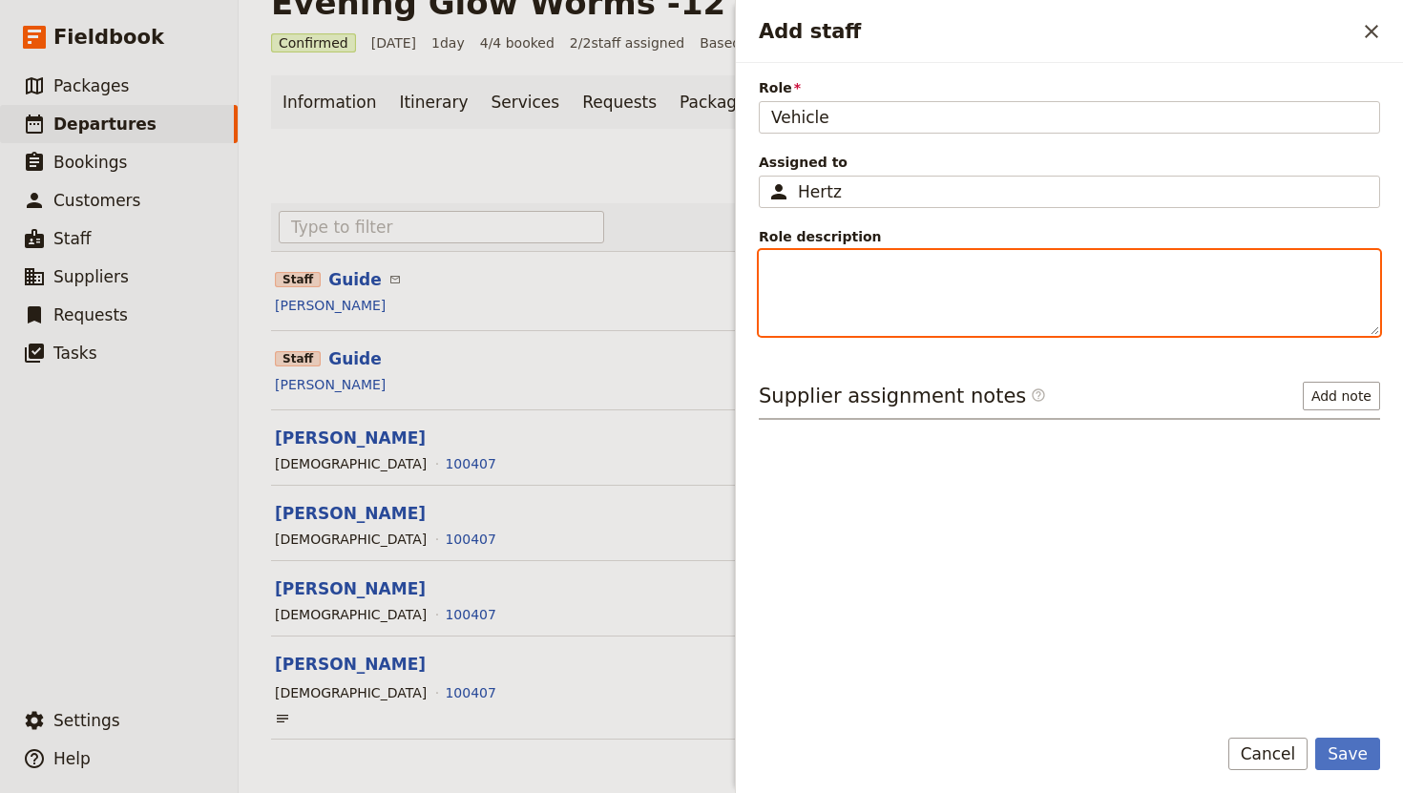
click at [944, 302] on textarea "Role description" at bounding box center [1069, 293] width 621 height 86
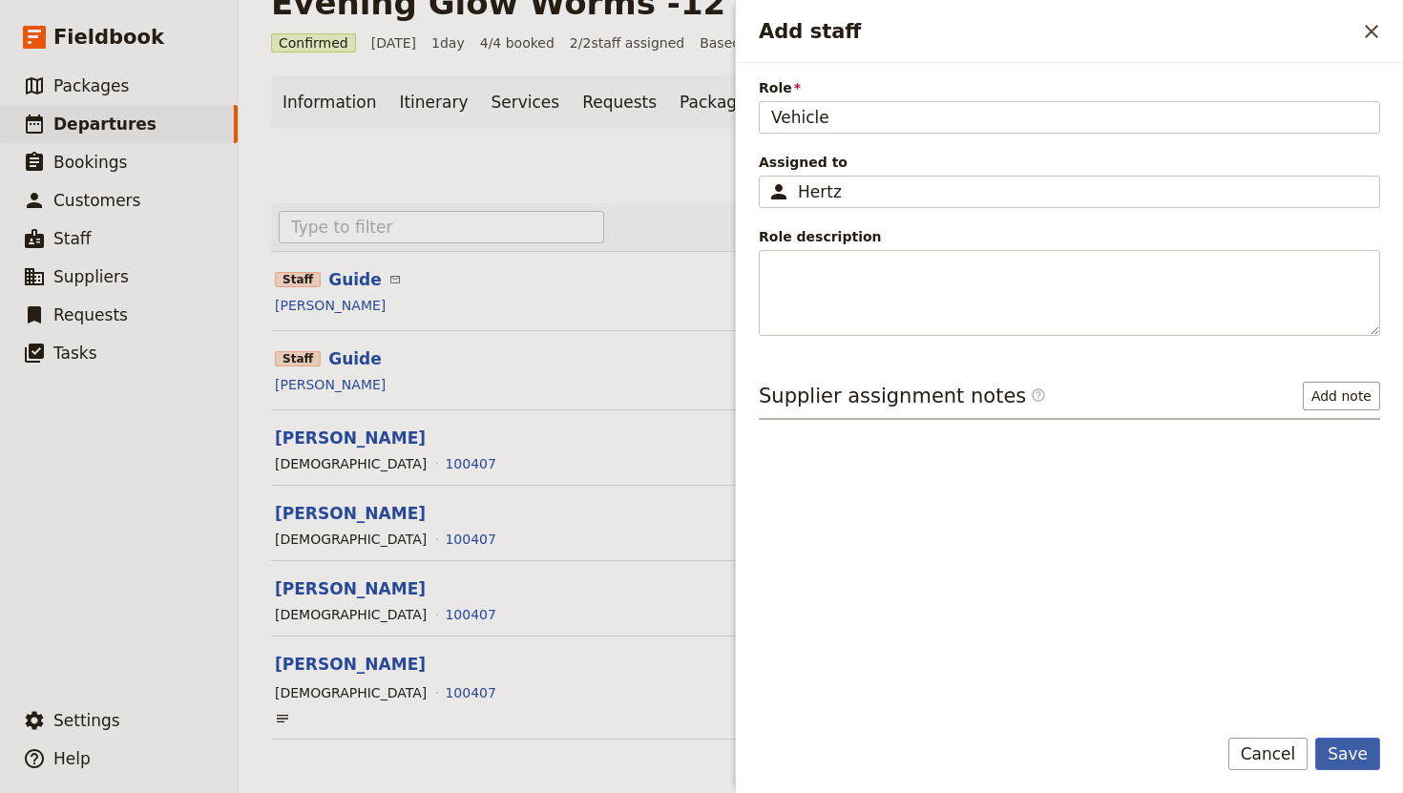
click at [1347, 752] on button "Save" at bounding box center [1347, 754] width 65 height 32
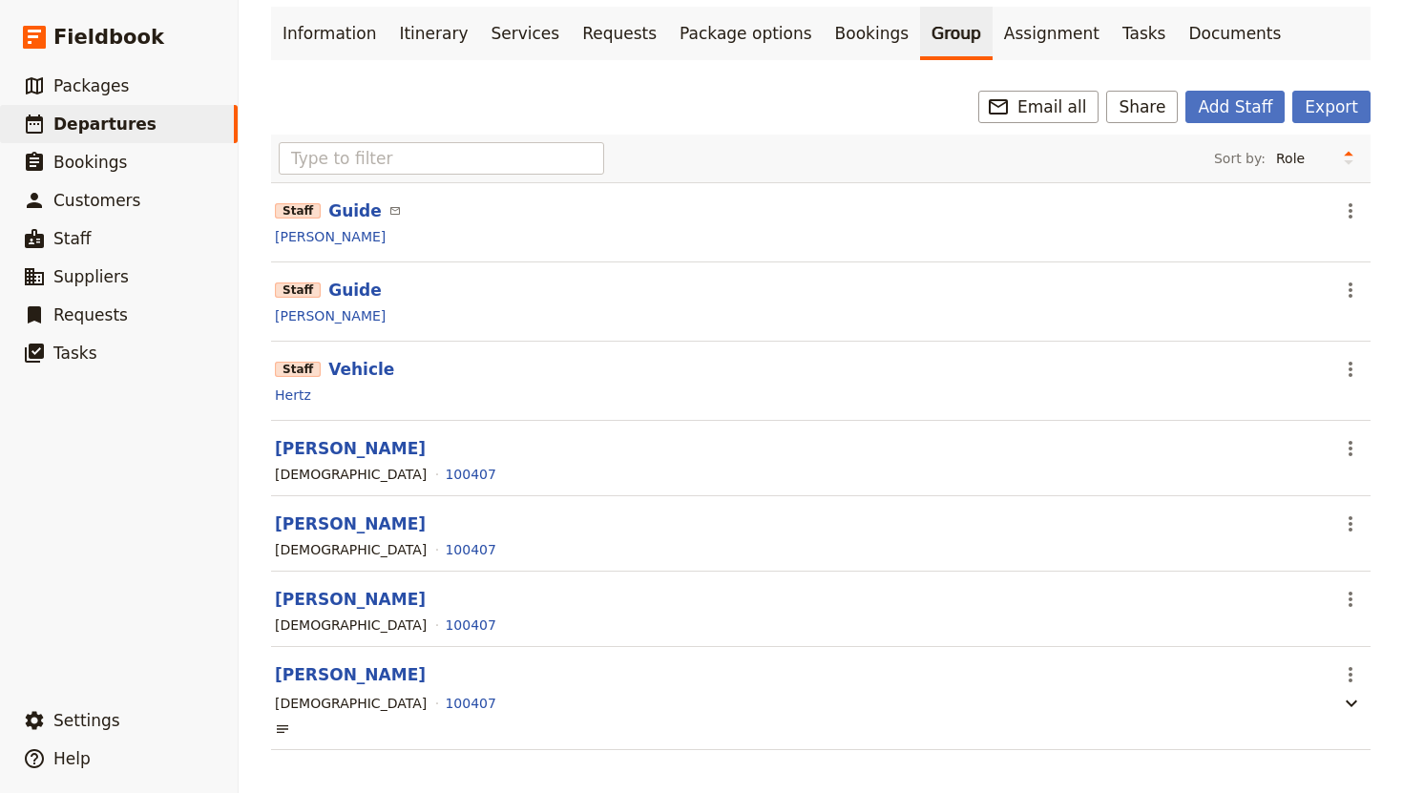
scroll to position [127, 0]
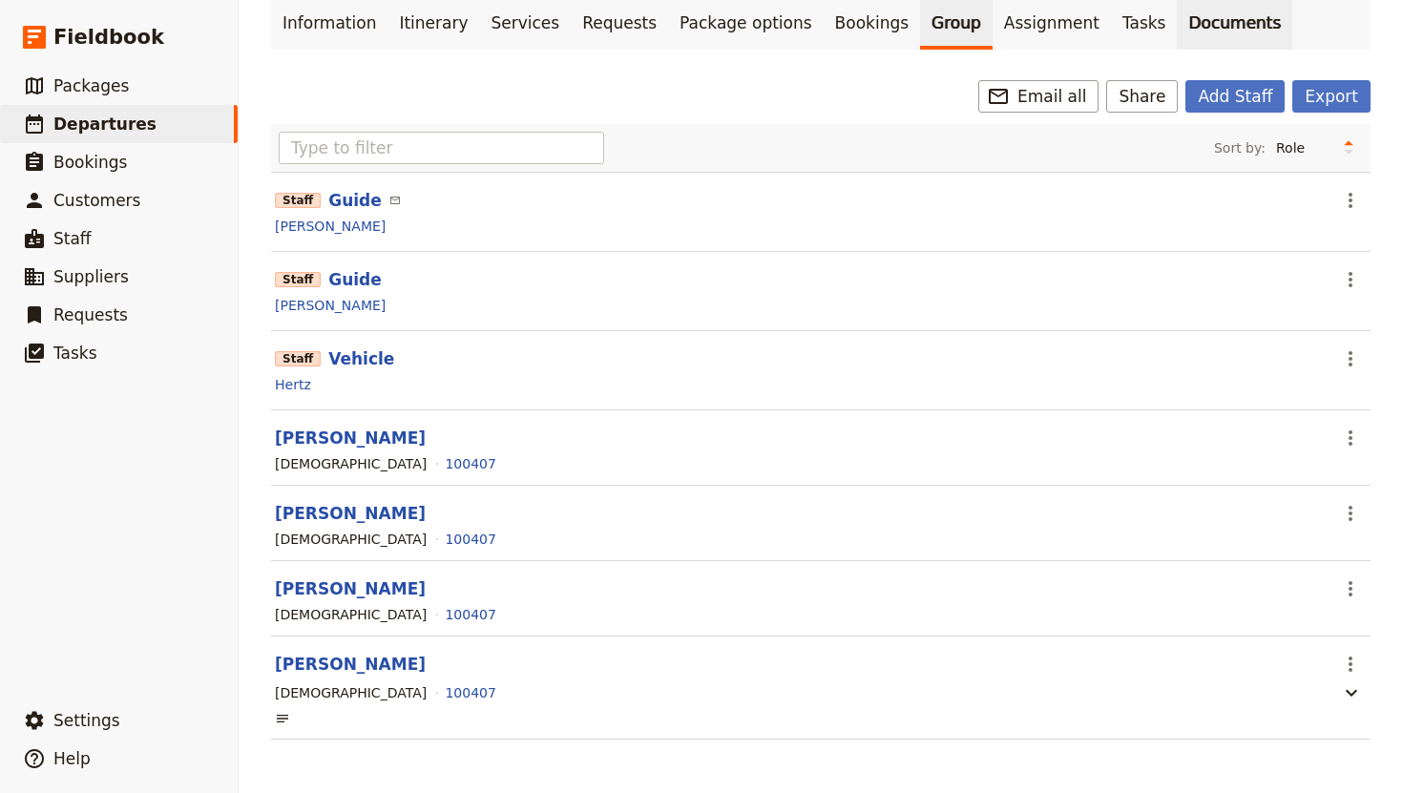
click at [1177, 31] on link "Documents" at bounding box center [1234, 22] width 115 height 53
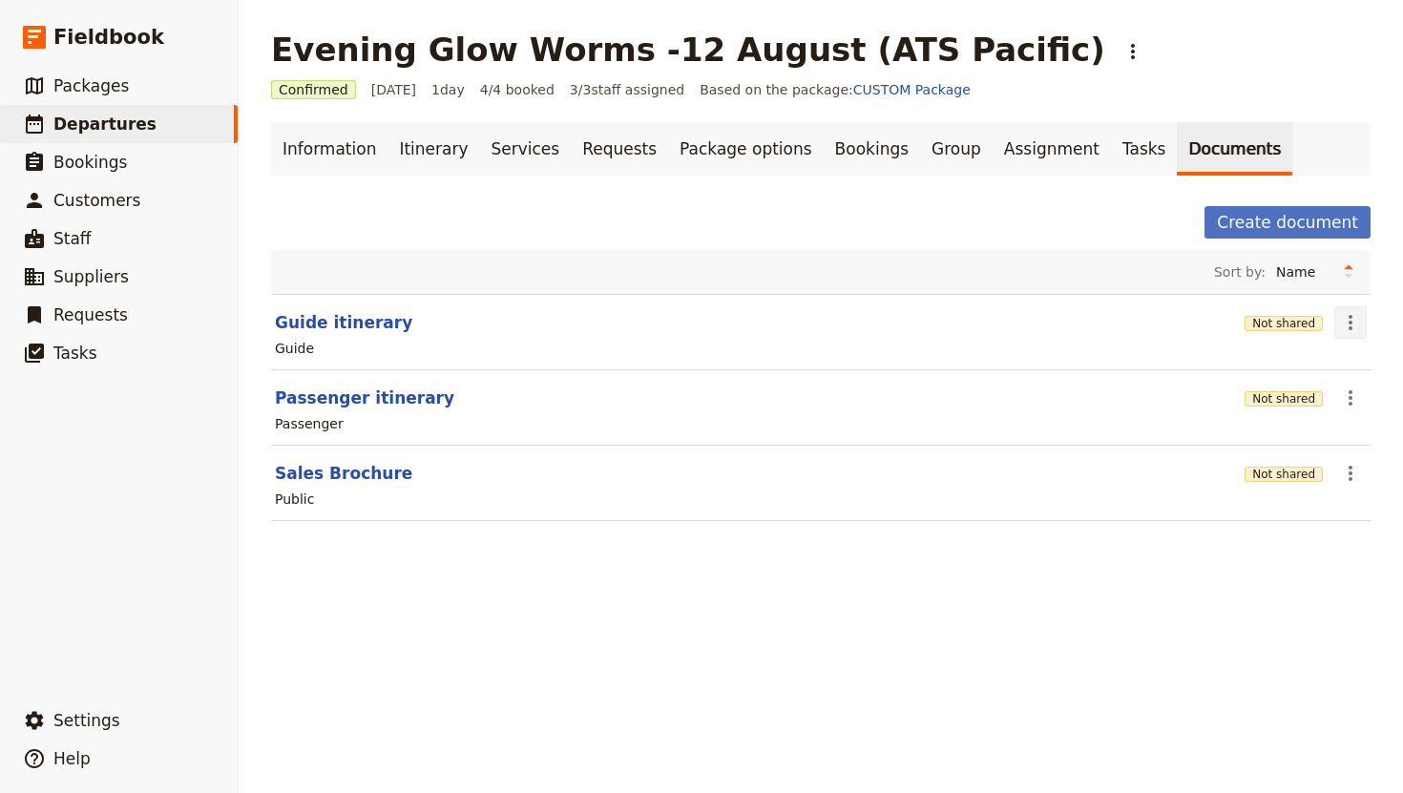
click at [1349, 326] on icon "Actions" at bounding box center [1350, 322] width 4 height 15
click at [1322, 386] on span "Edit document" at bounding box center [1287, 391] width 97 height 19
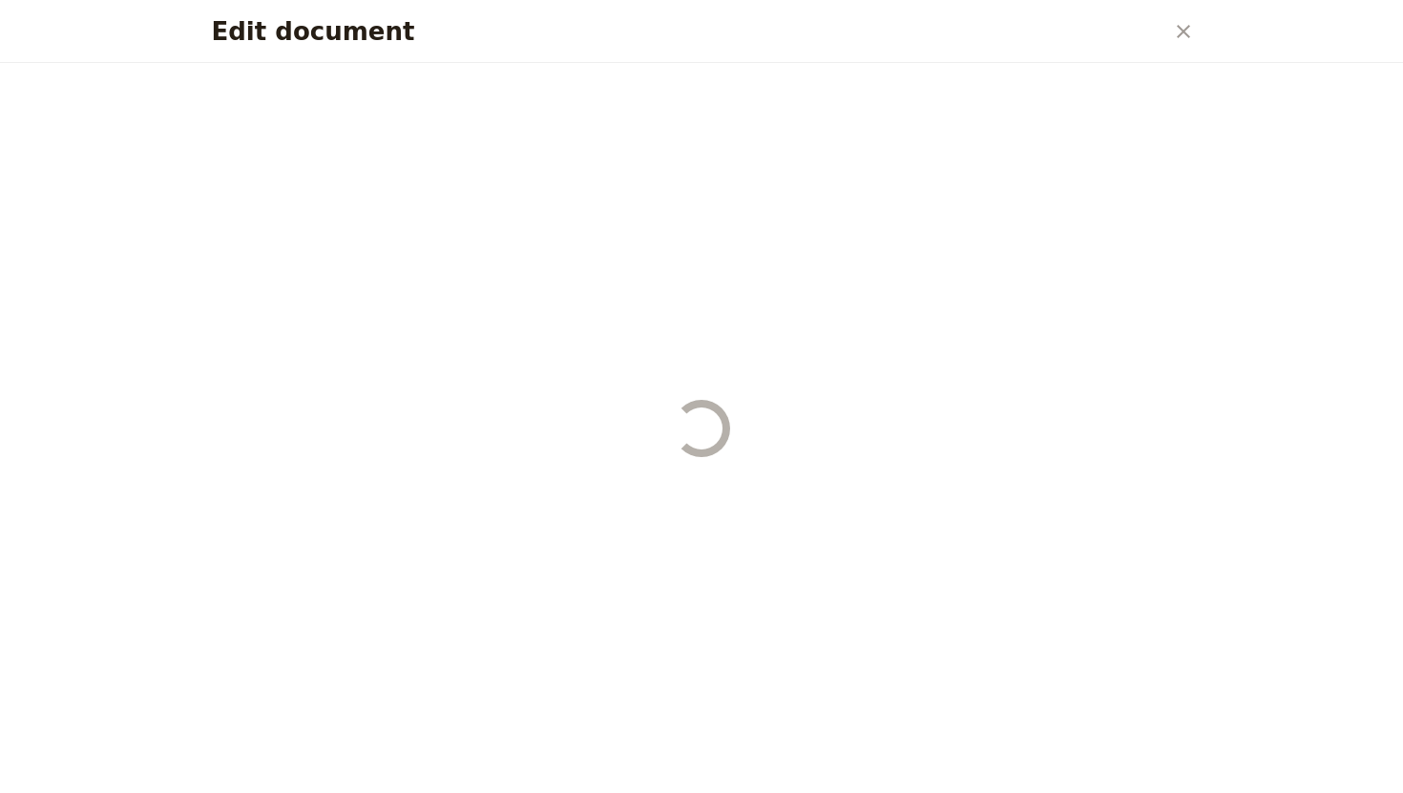
select select "STAFF"
select select "RUN_SHEET"
select select "DEFAULT"
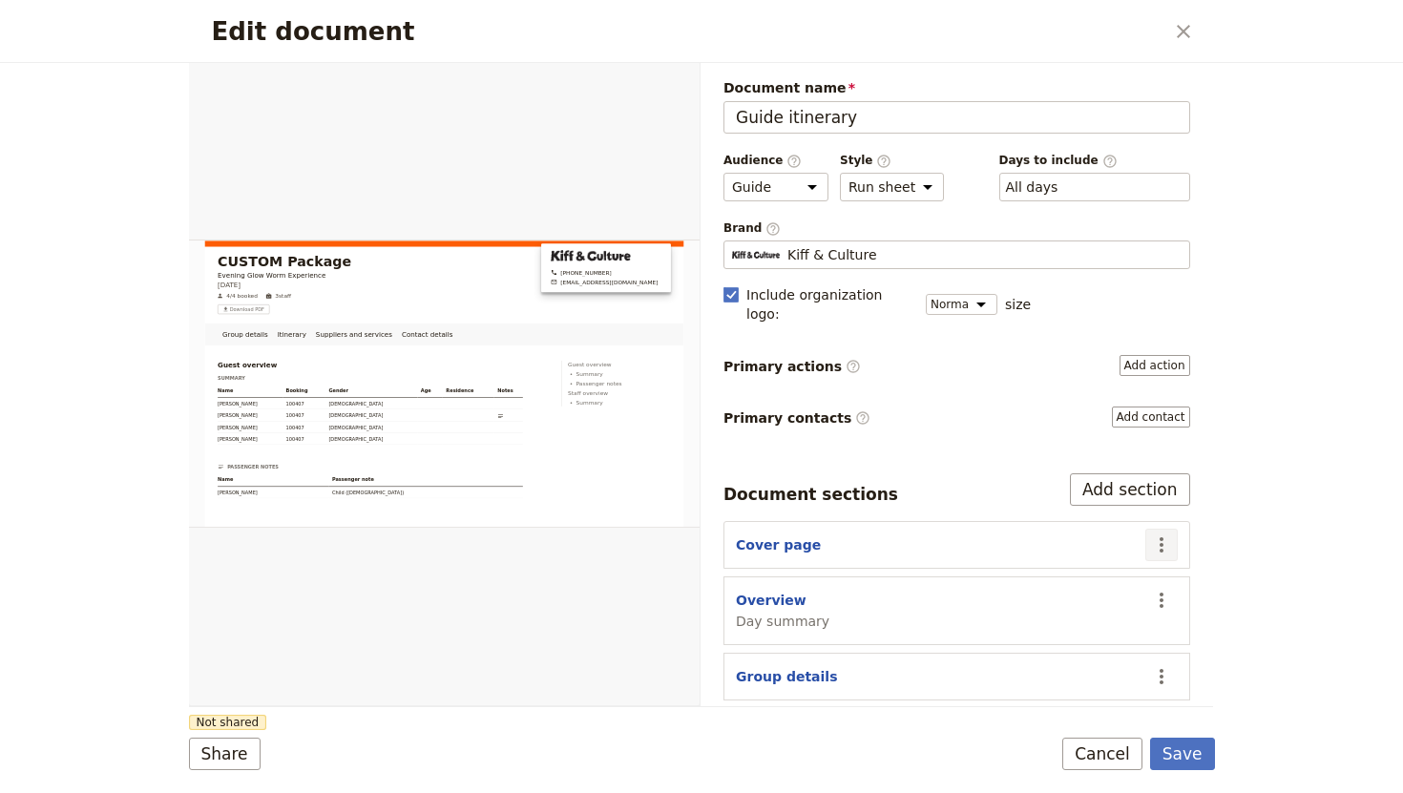
click at [1162, 533] on icon "Actions" at bounding box center [1161, 544] width 23 height 23
click at [1141, 566] on span "Edit section" at bounding box center [1087, 567] width 155 height 19
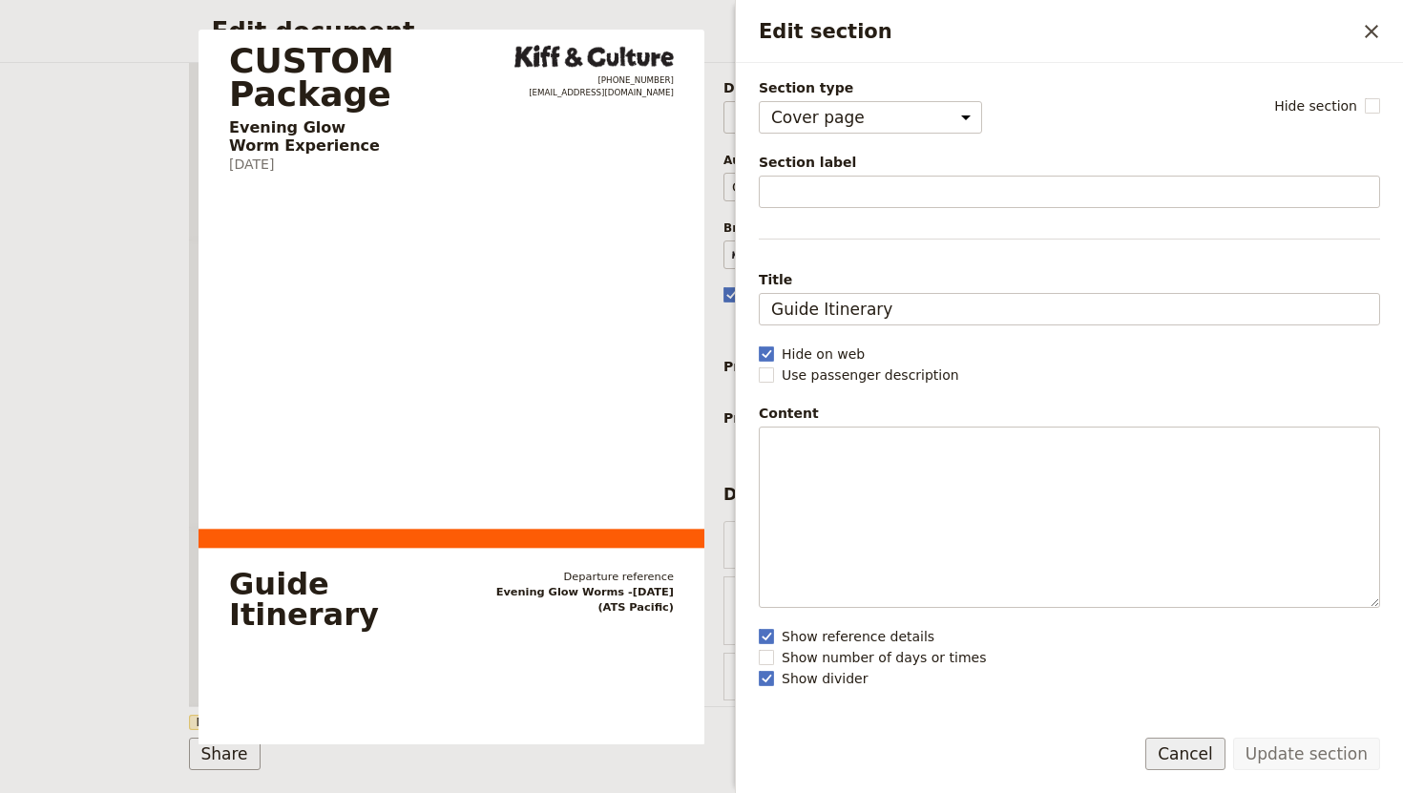
click at [1179, 768] on button "Cancel" at bounding box center [1185, 754] width 80 height 32
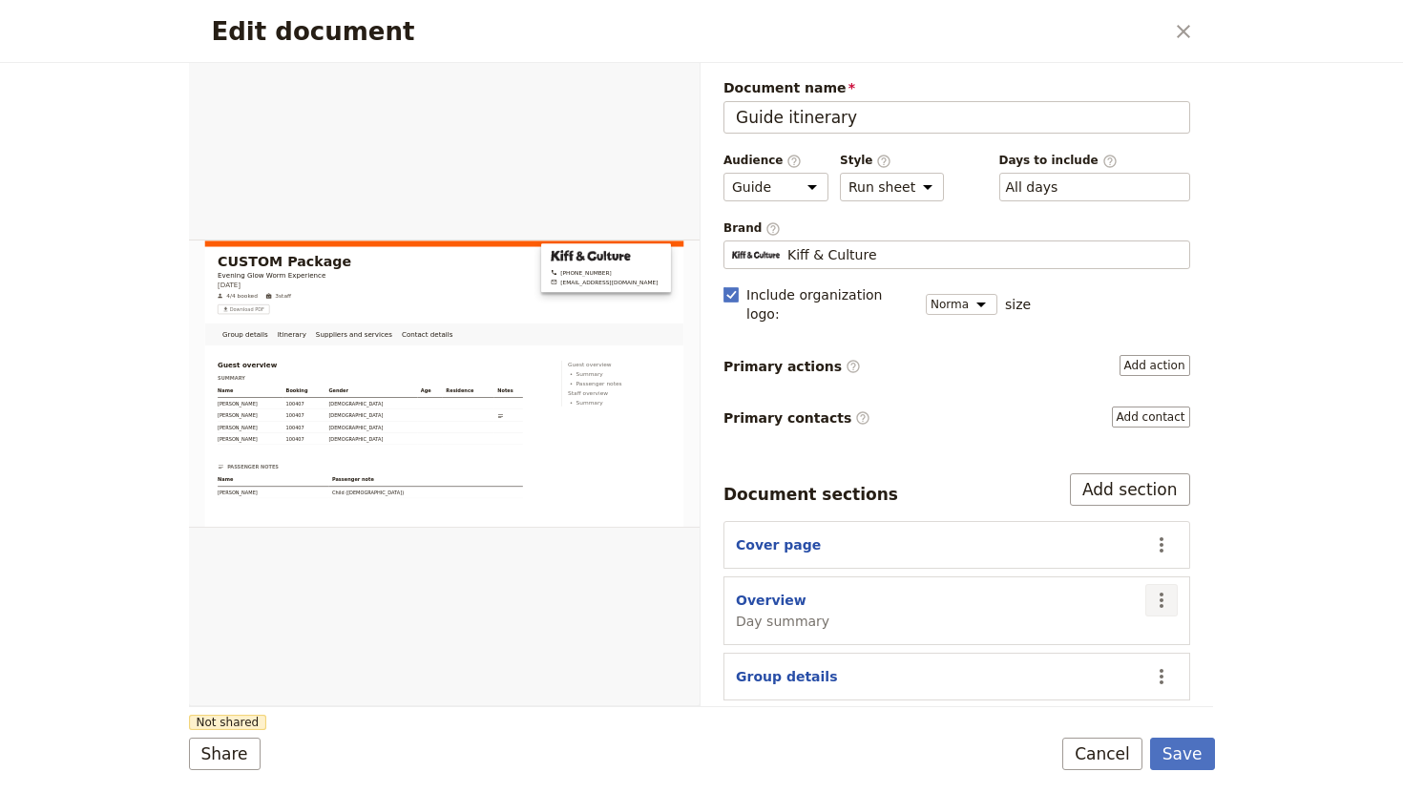
click at [1161, 589] on icon "Actions" at bounding box center [1161, 600] width 23 height 23
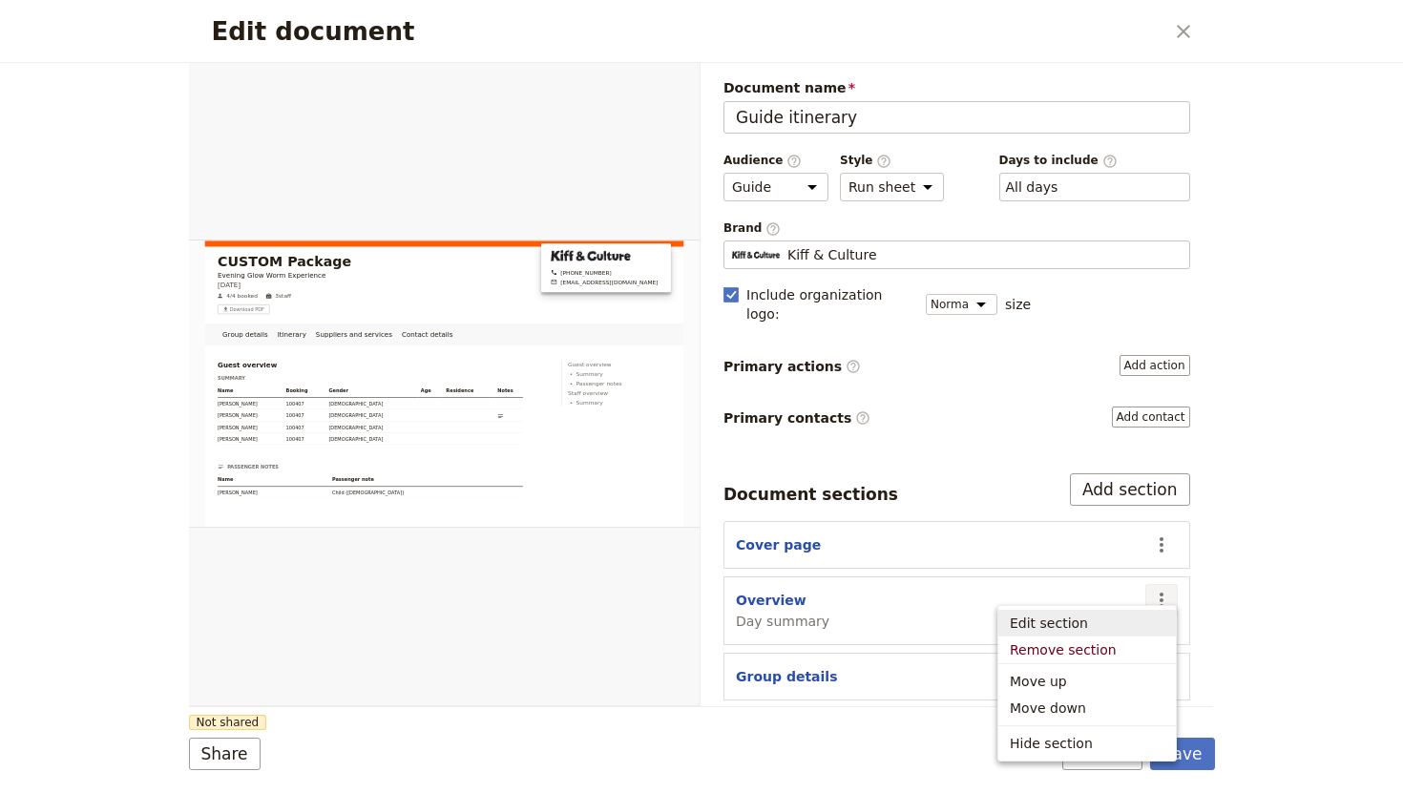
click at [1110, 612] on button "Edit section" at bounding box center [1086, 623] width 177 height 27
select select "DAY_SUMMARY"
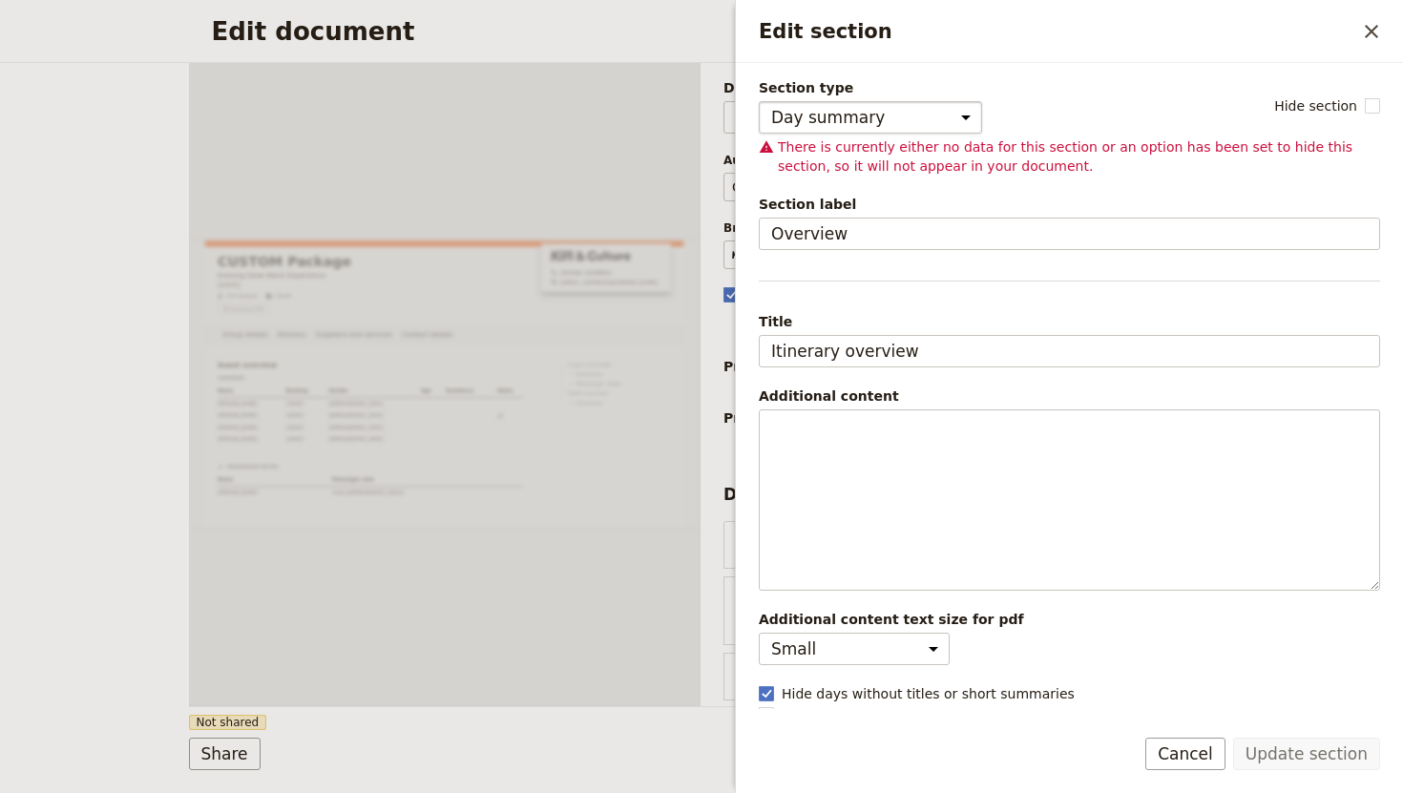
click at [941, 119] on select "Cover page Day summary Itinerary Group details Contact details Suppliers and se…" at bounding box center [870, 117] width 223 height 32
click at [759, 101] on select "Cover page Day summary Itinerary Group details Contact details Suppliers and se…" at bounding box center [870, 117] width 223 height 32
click at [1205, 729] on form "Section type Cover page Day summary Itinerary Group details Contact details Sup…" at bounding box center [1069, 428] width 667 height 730
click at [1204, 742] on button "Cancel" at bounding box center [1185, 754] width 80 height 32
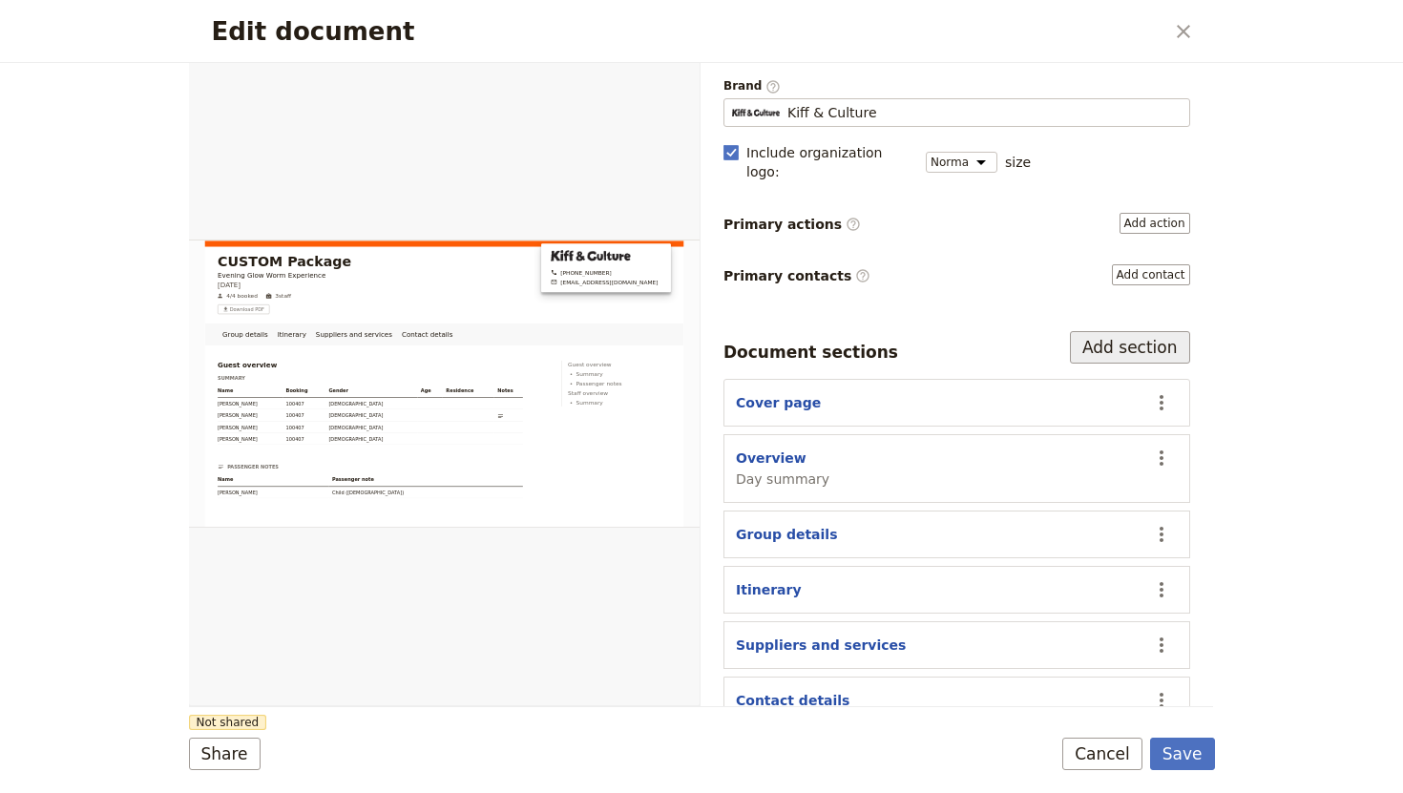
scroll to position [151, 0]
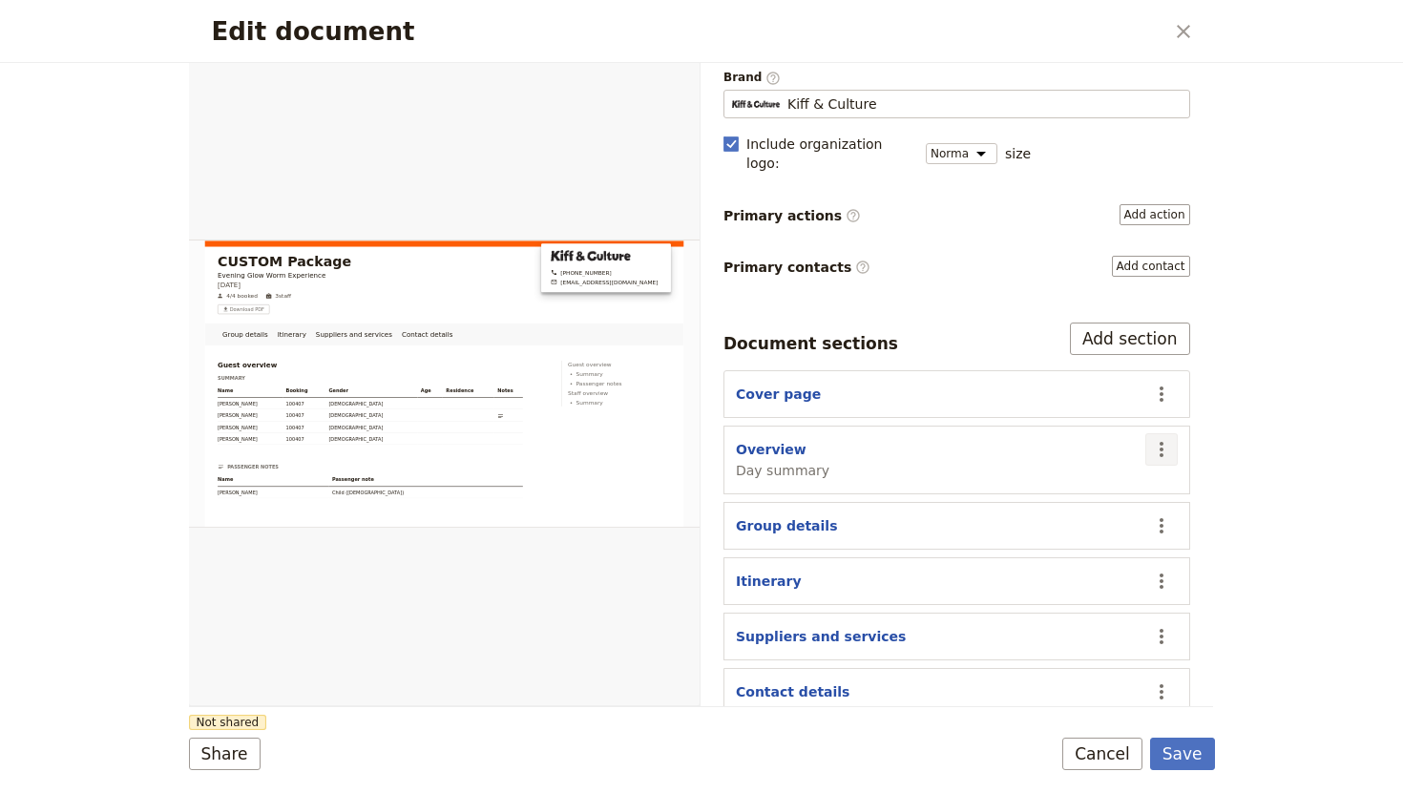
click at [1160, 438] on icon "Actions" at bounding box center [1161, 449] width 23 height 23
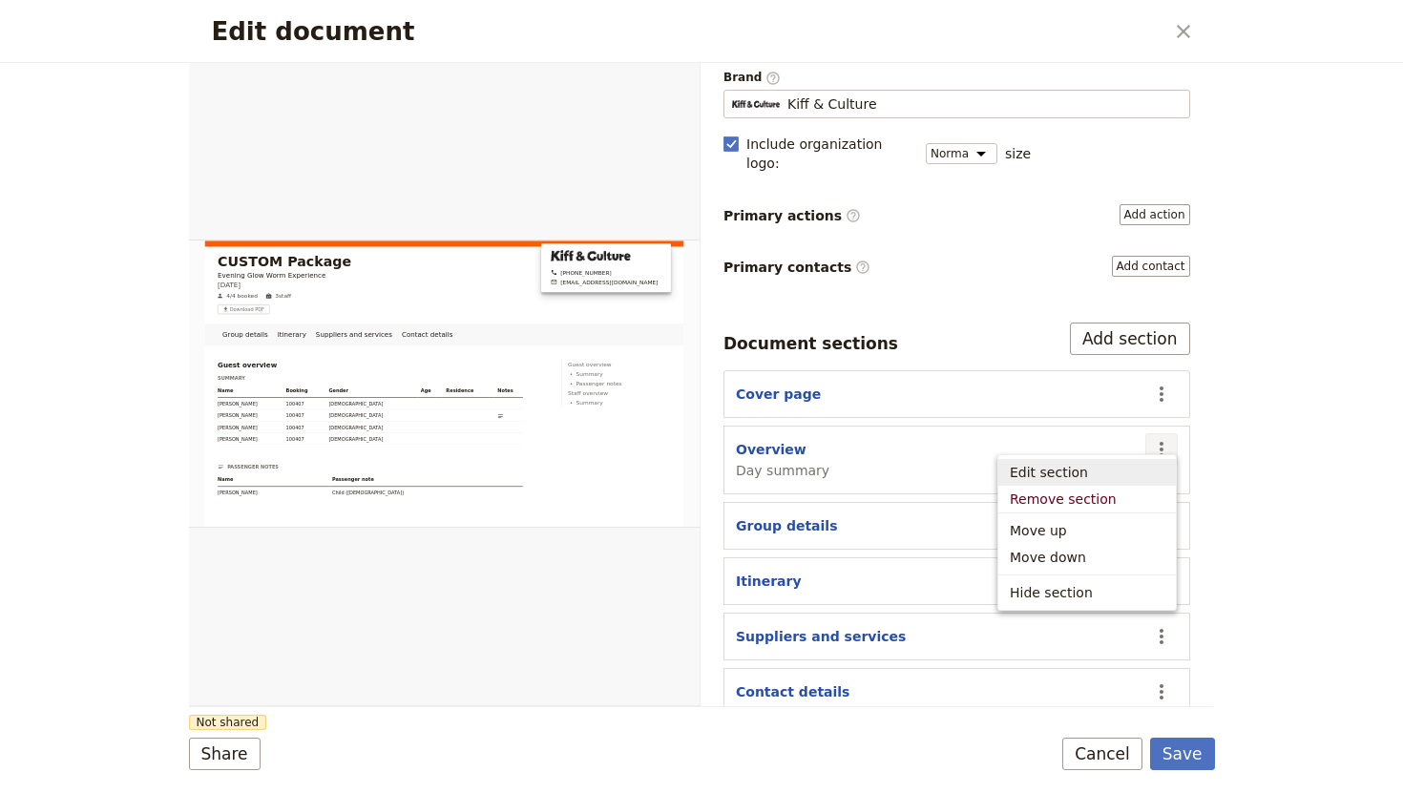
click at [1096, 474] on span "Edit section" at bounding box center [1087, 472] width 155 height 19
select select "DAY_SUMMARY"
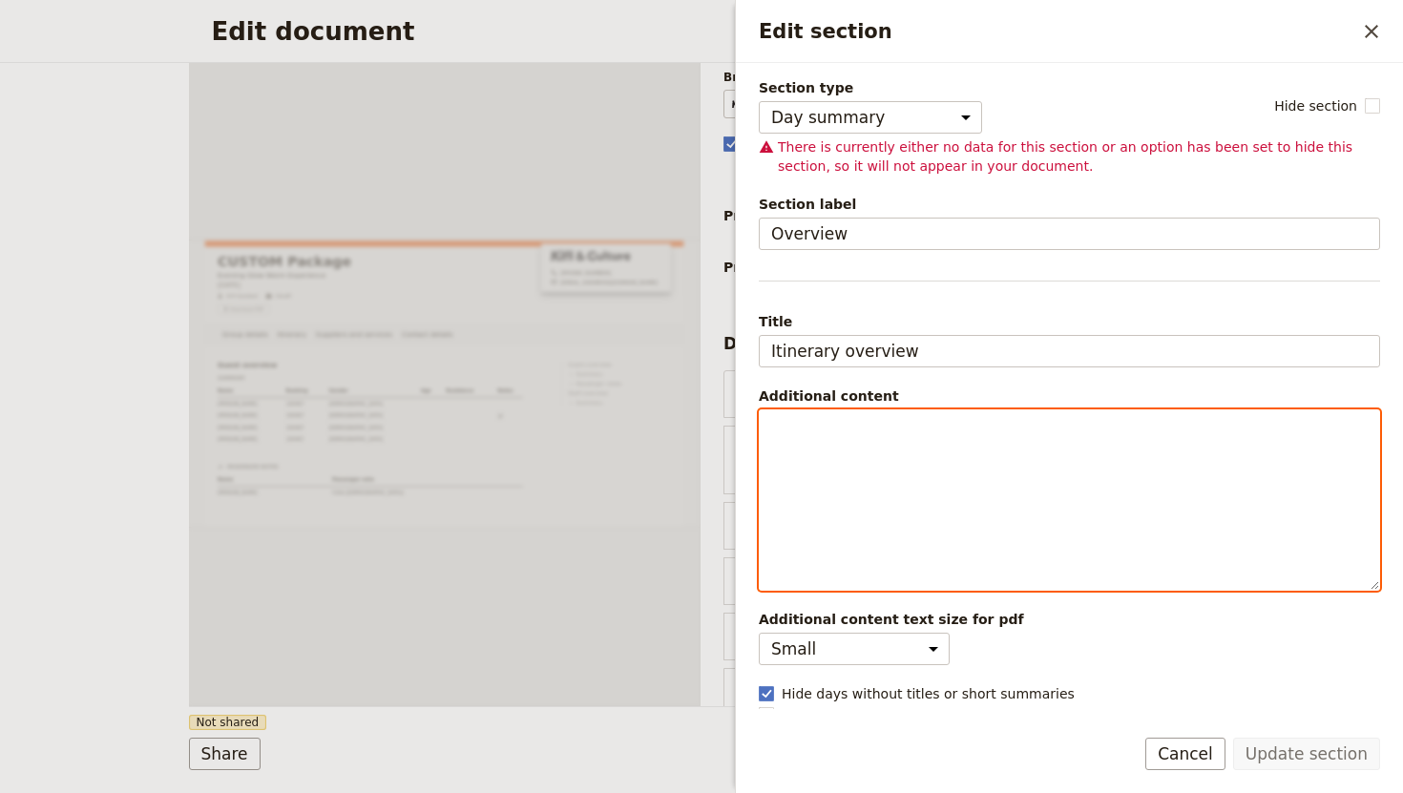
click at [909, 426] on p "Edit section" at bounding box center [1069, 427] width 596 height 19
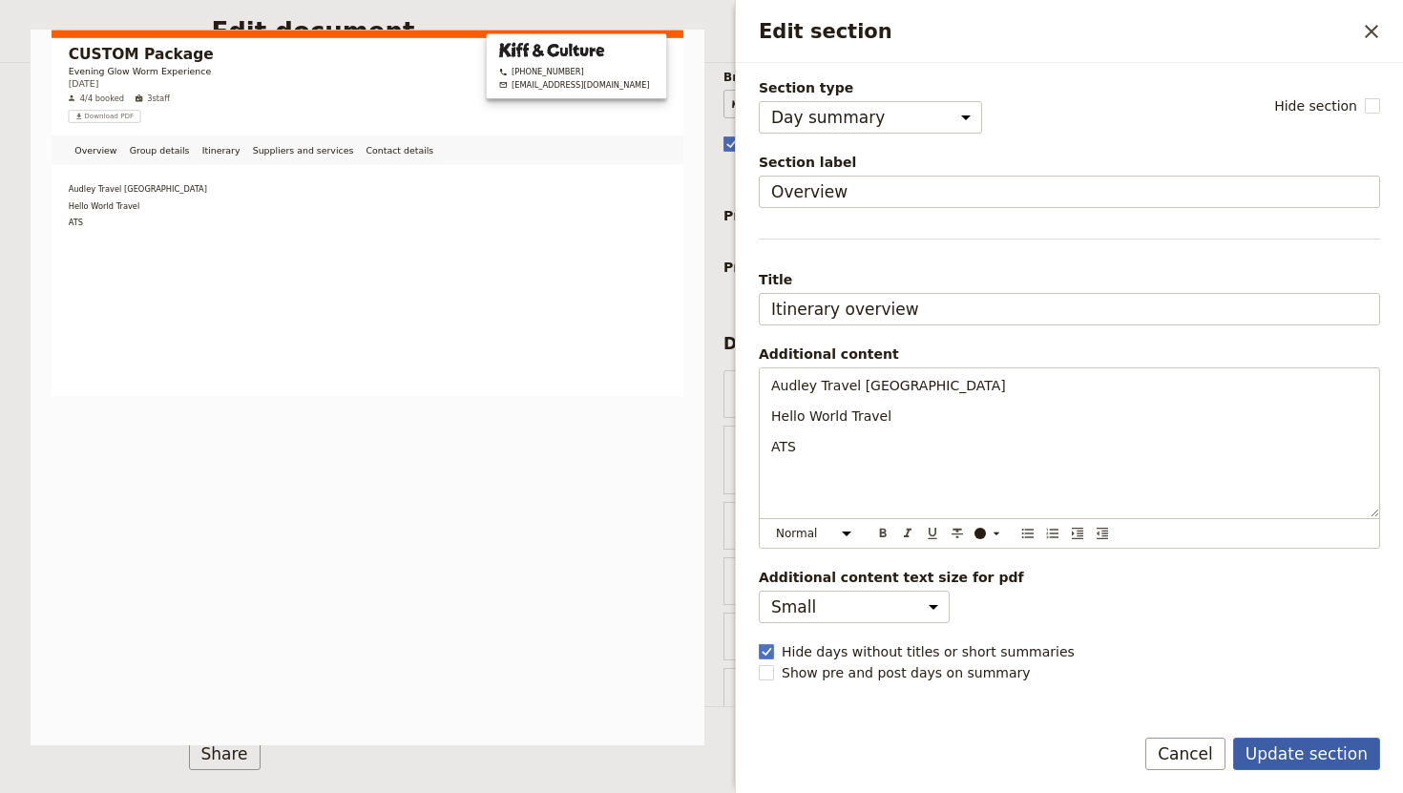
click at [1281, 763] on button "Update section" at bounding box center [1306, 754] width 147 height 32
select select "68993565036f399621c88b0b"
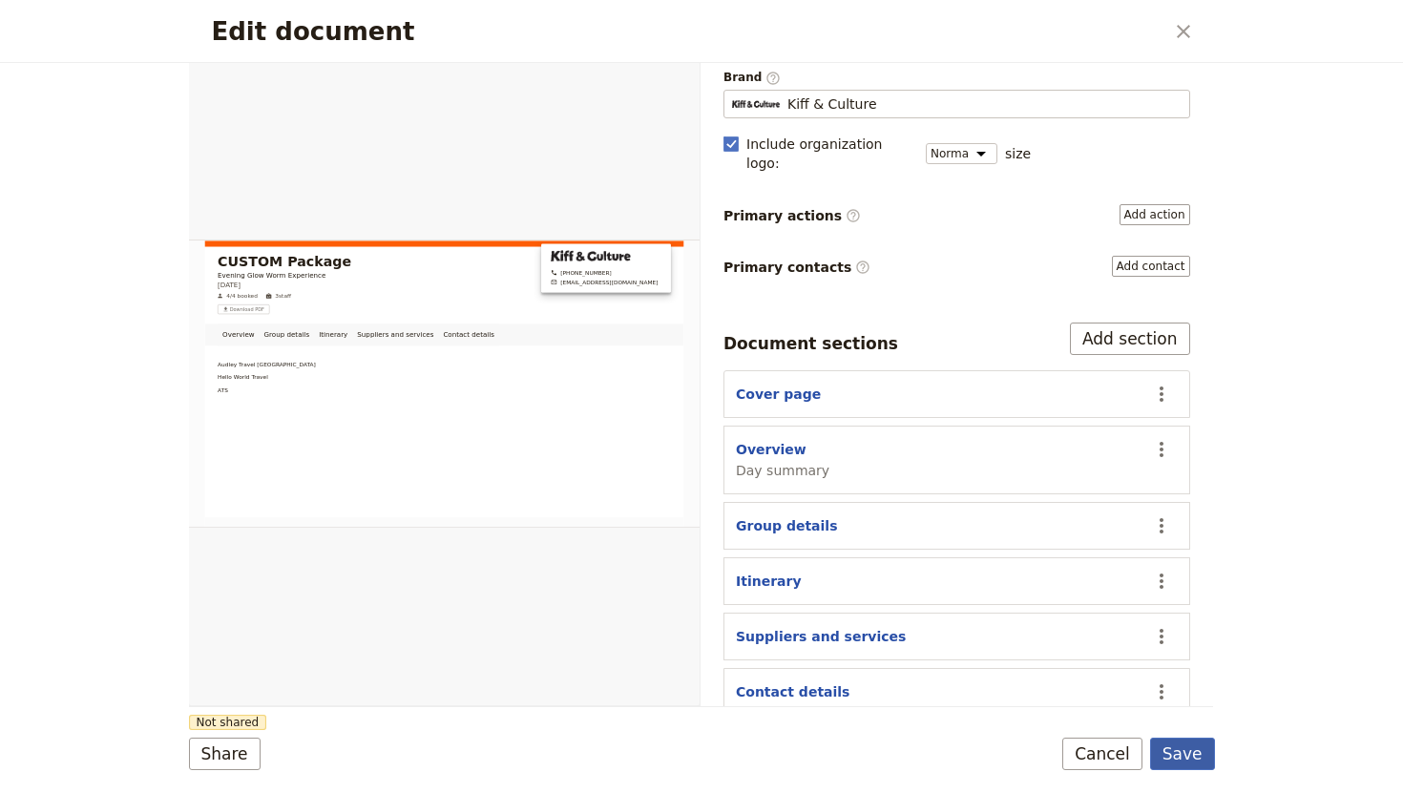
click at [1186, 750] on button "Save" at bounding box center [1182, 754] width 65 height 32
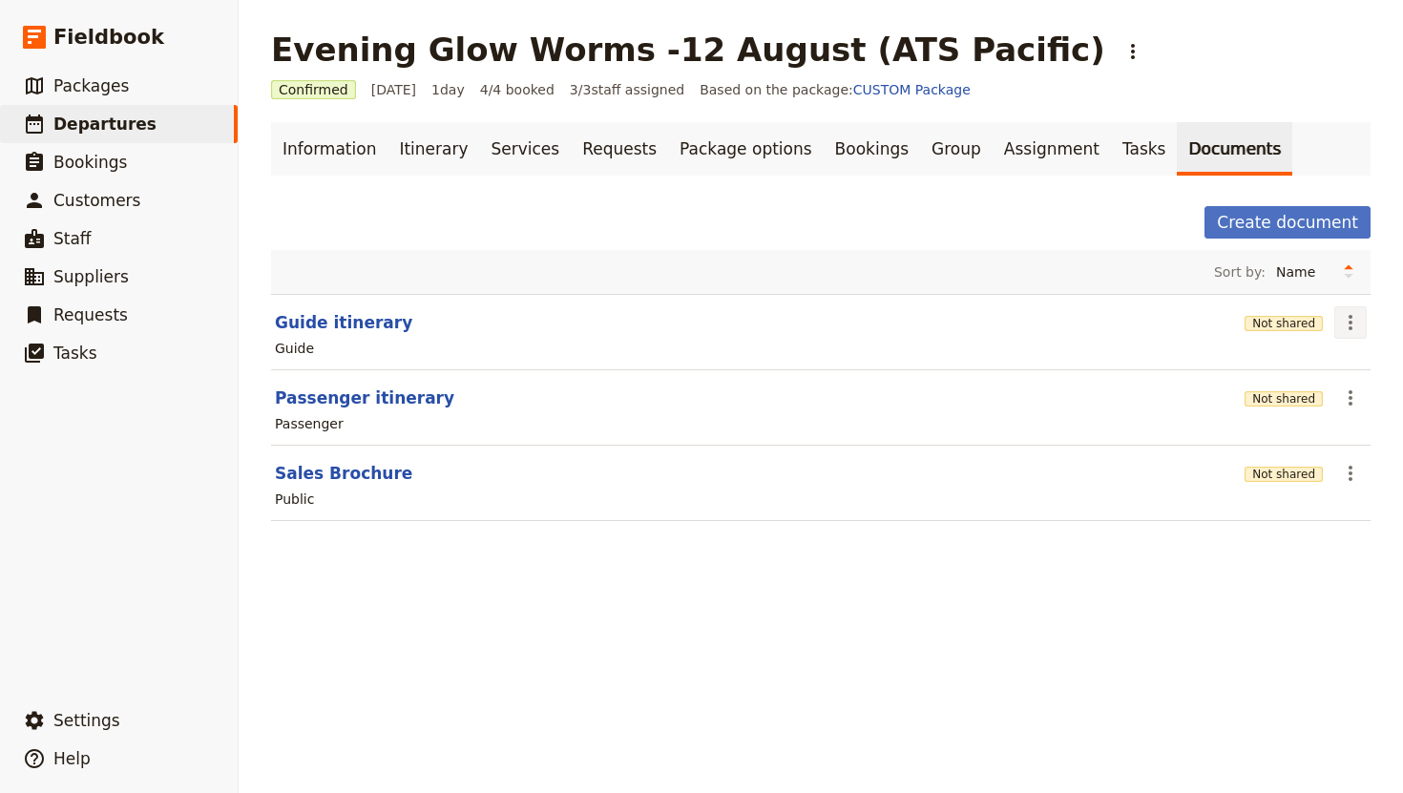
click at [1351, 318] on icon "Actions" at bounding box center [1350, 322] width 23 height 23
click at [1309, 390] on span "Edit document" at bounding box center [1287, 391] width 97 height 19
select select "STAFF"
select select "RUN_SHEET"
select select "DEFAULT"
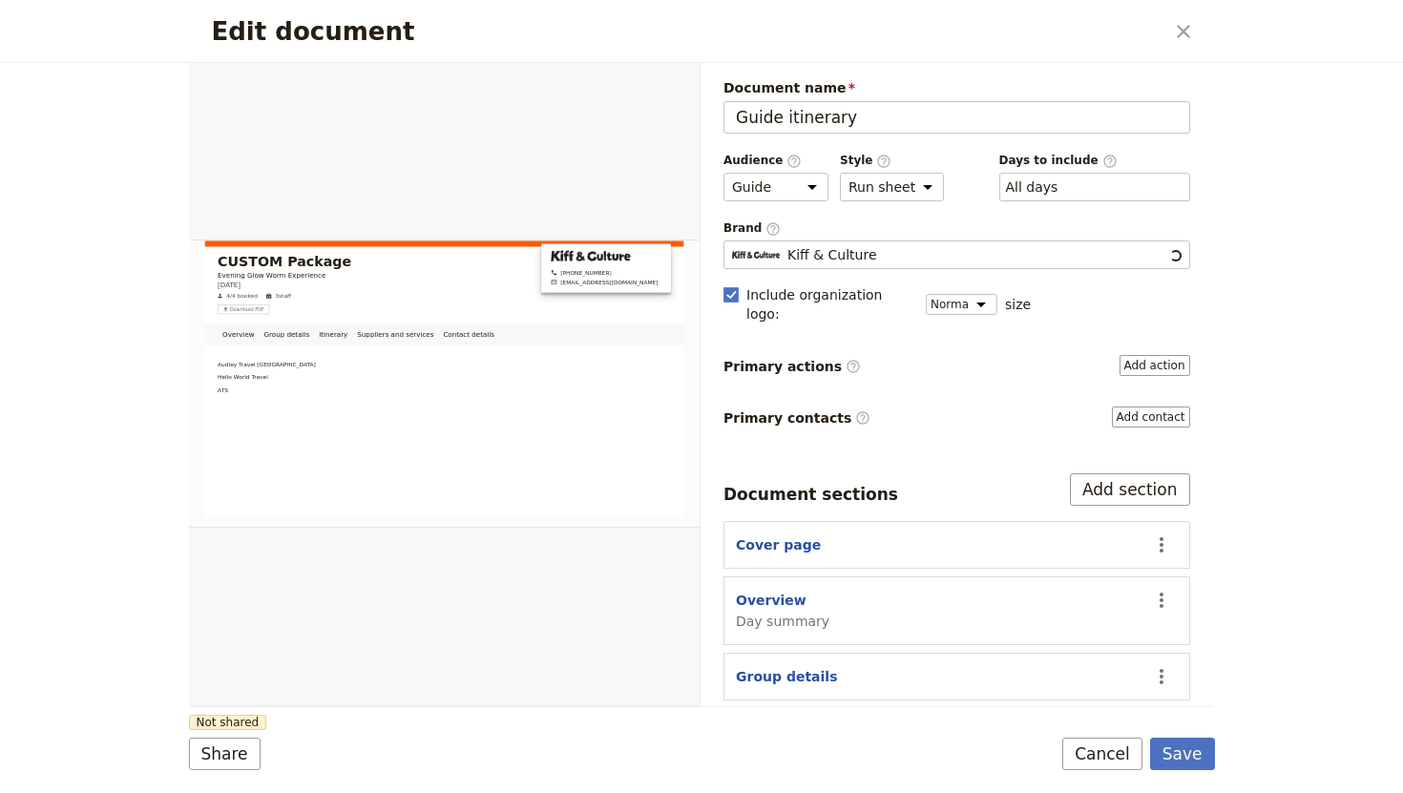
scroll to position [0, 0]
click at [1108, 756] on button "Cancel" at bounding box center [1102, 754] width 80 height 32
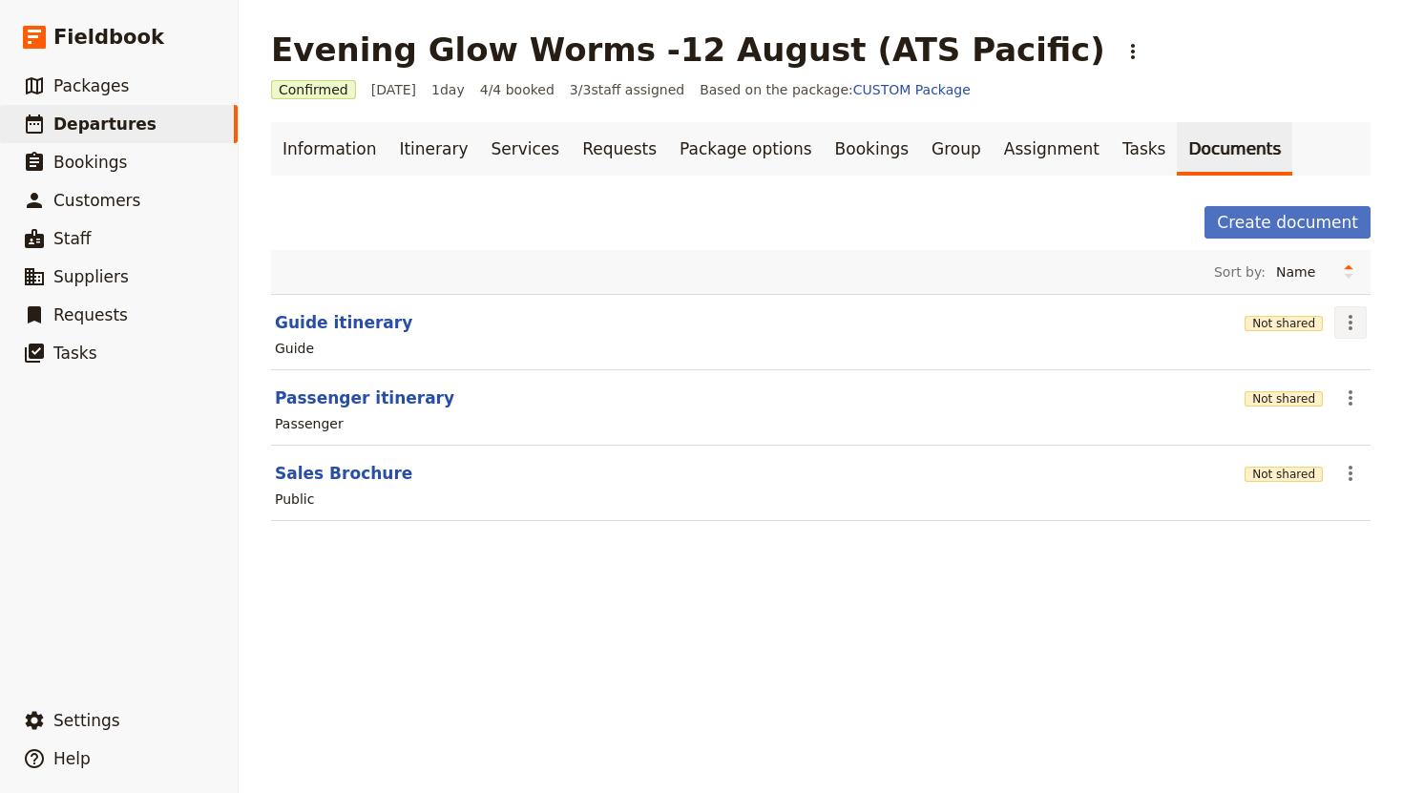
click at [1336, 323] on button "​" at bounding box center [1350, 322] width 32 height 32
click at [1304, 358] on span "Share" at bounding box center [1296, 364] width 115 height 19
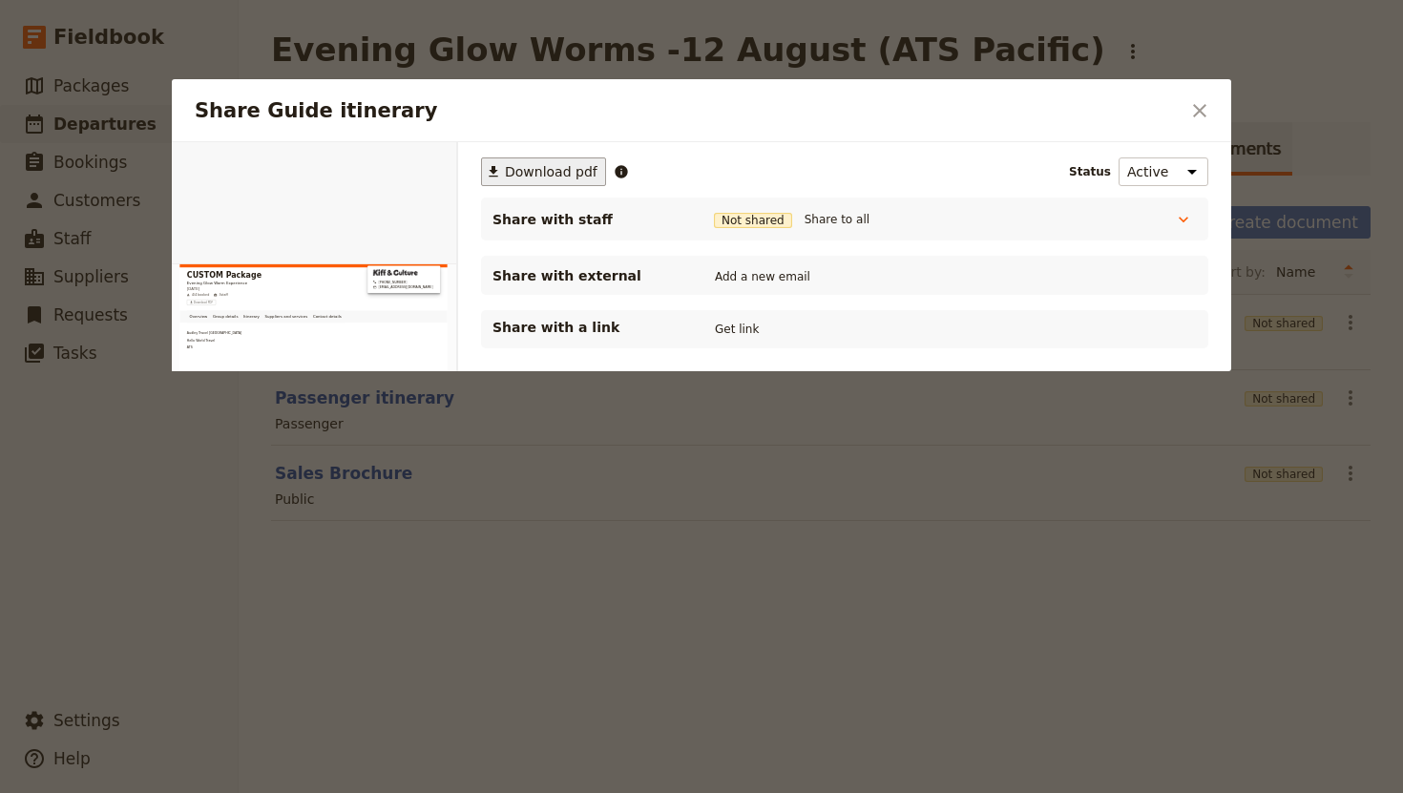
click at [571, 181] on button "​ Download pdf" at bounding box center [543, 171] width 125 height 29
click at [1205, 101] on icon "Close dialog" at bounding box center [1199, 110] width 23 height 23
